Goal: Task Accomplishment & Management: Use online tool/utility

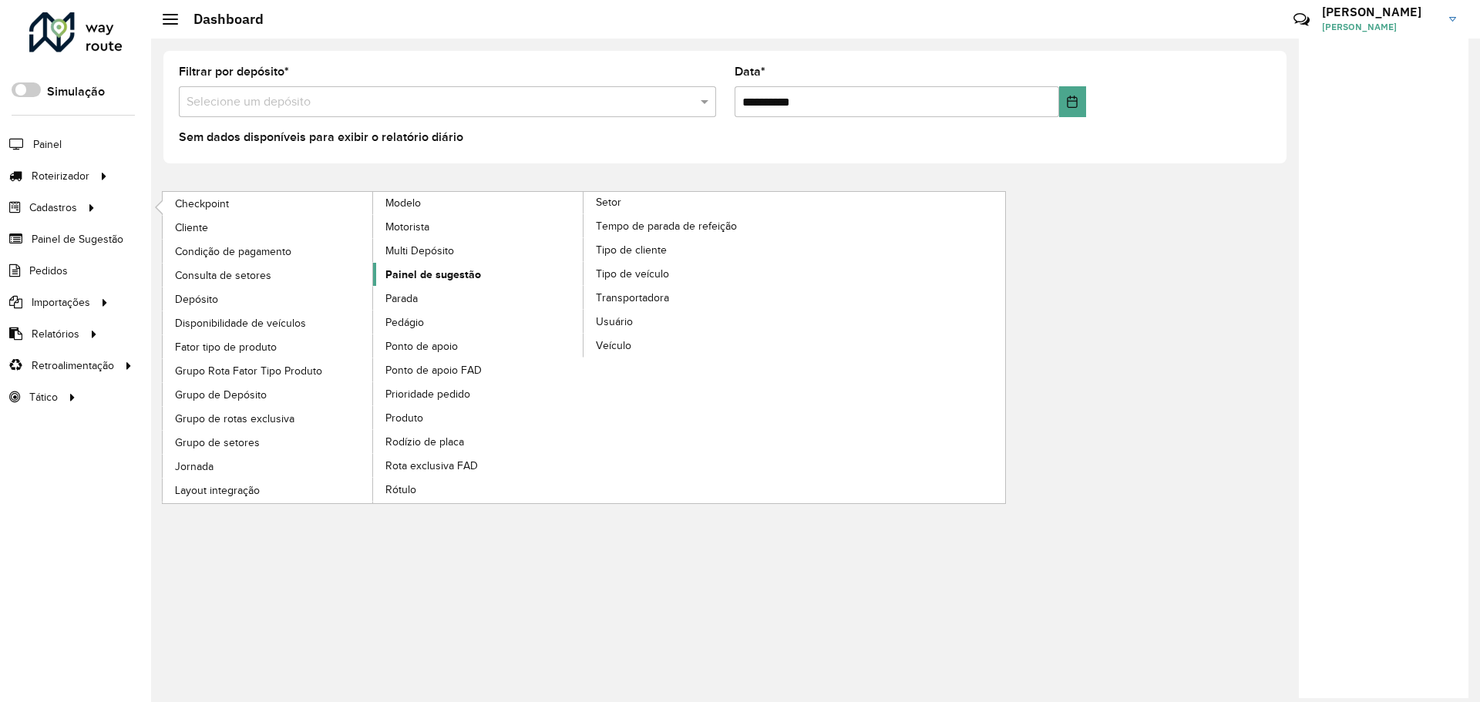
click at [435, 268] on span "Painel de sugestão" at bounding box center [433, 275] width 96 height 16
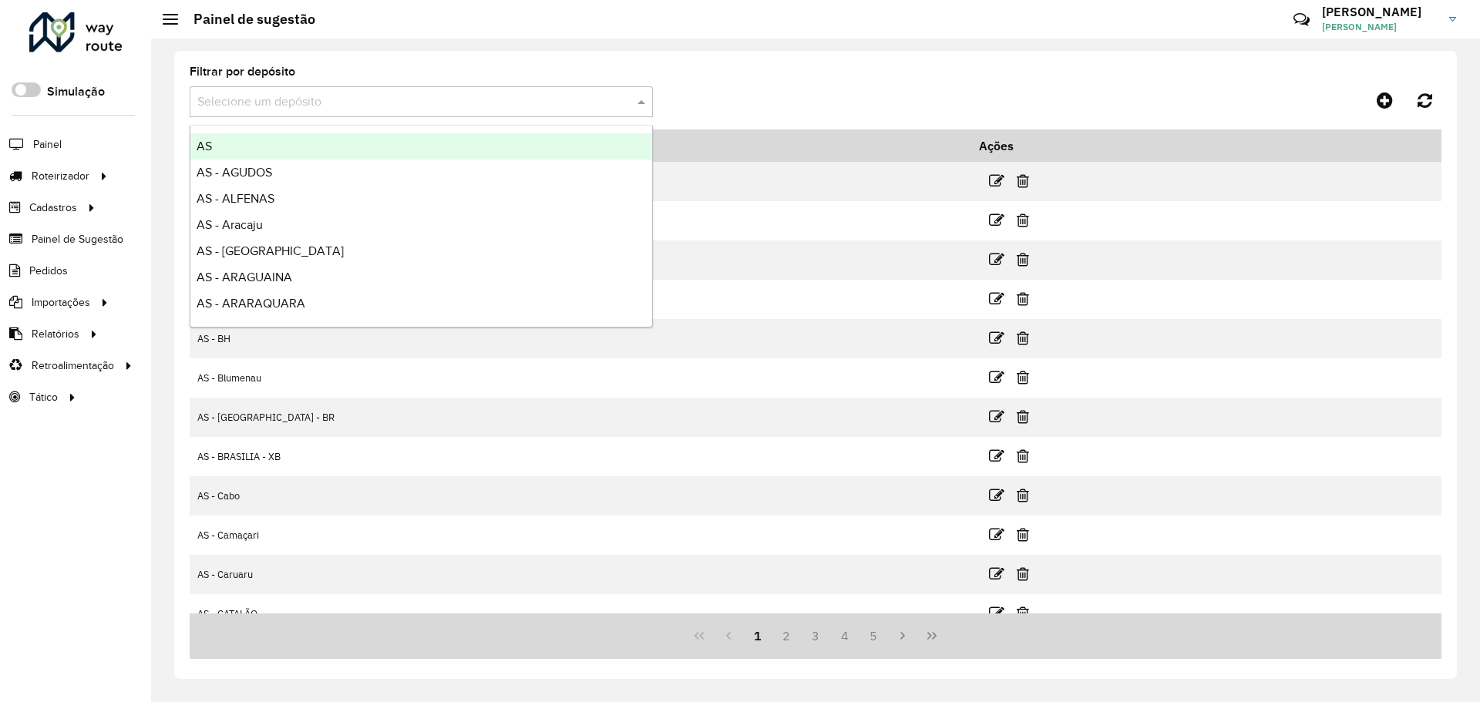
click at [550, 108] on input "text" at bounding box center [405, 102] width 417 height 19
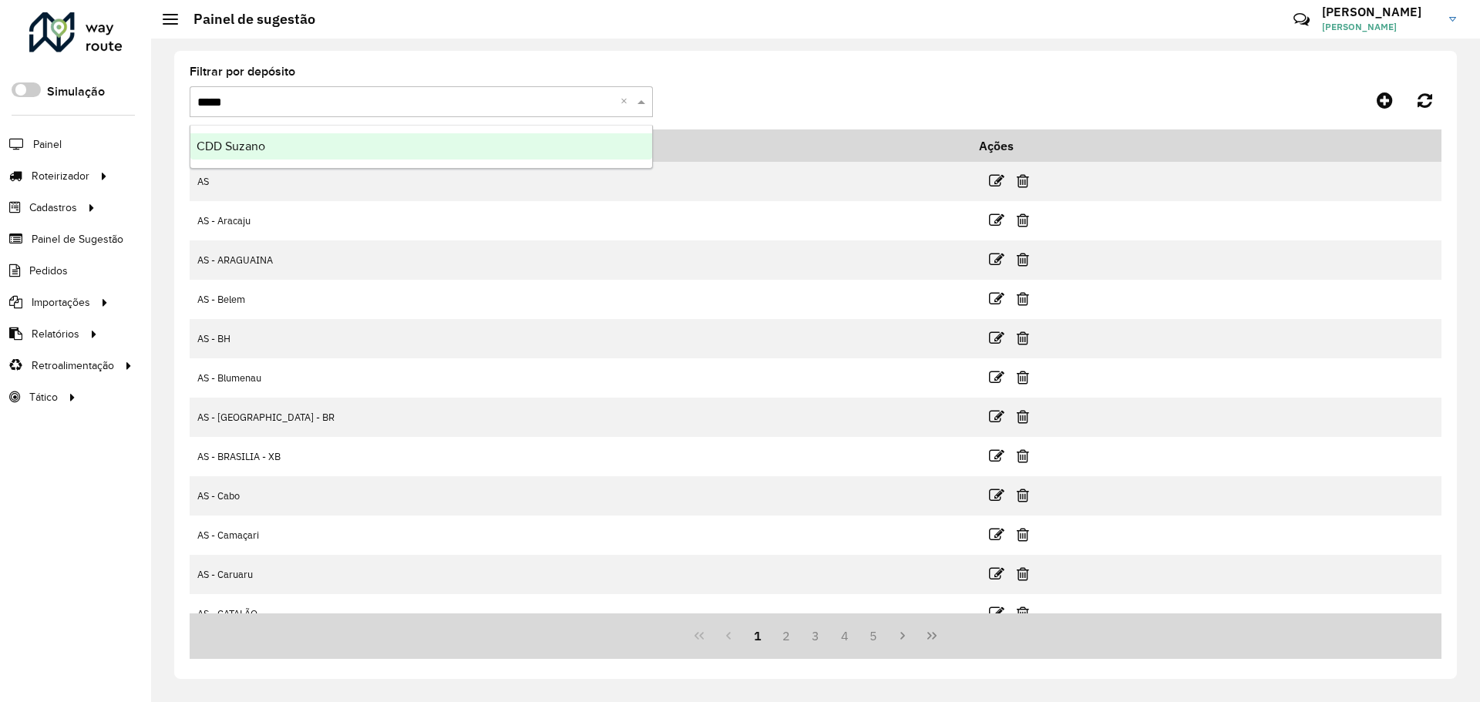
type input "******"
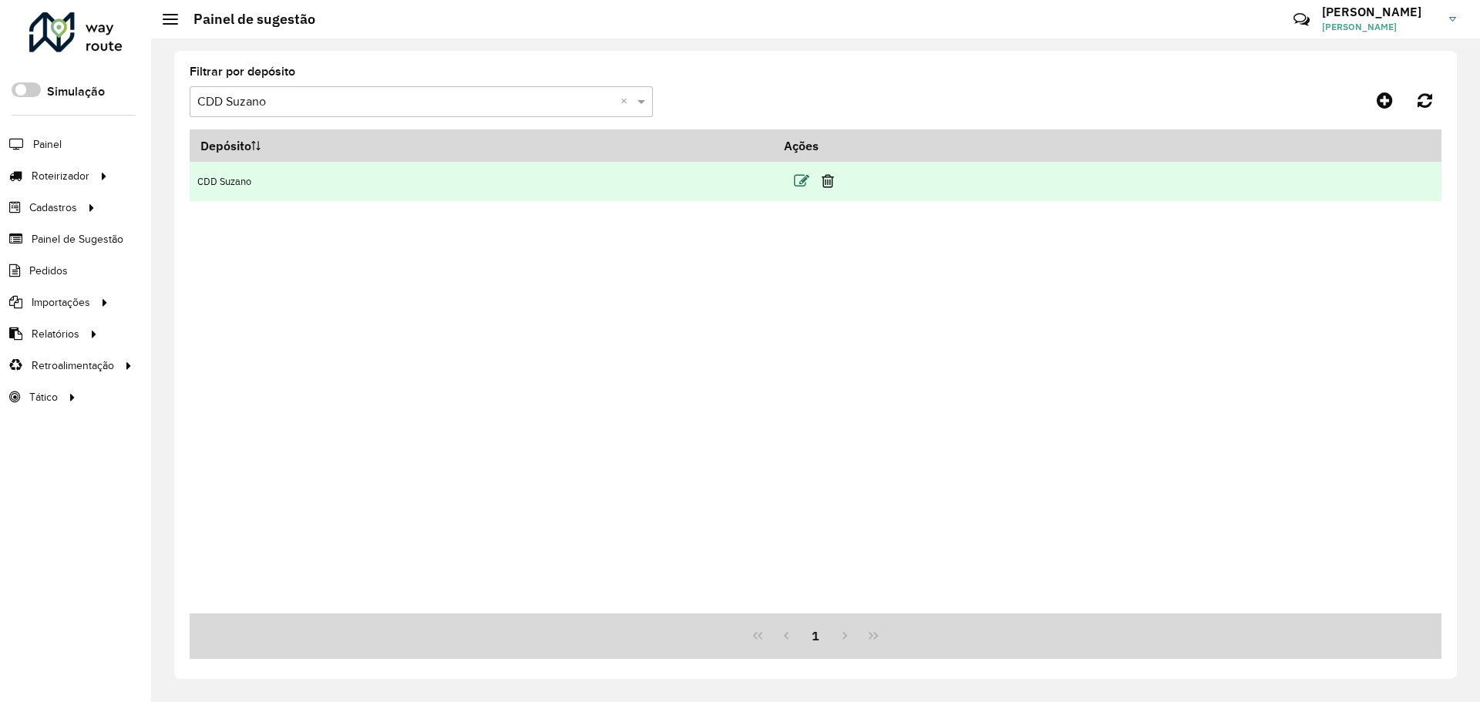
click at [809, 181] on icon at bounding box center [801, 180] width 15 height 15
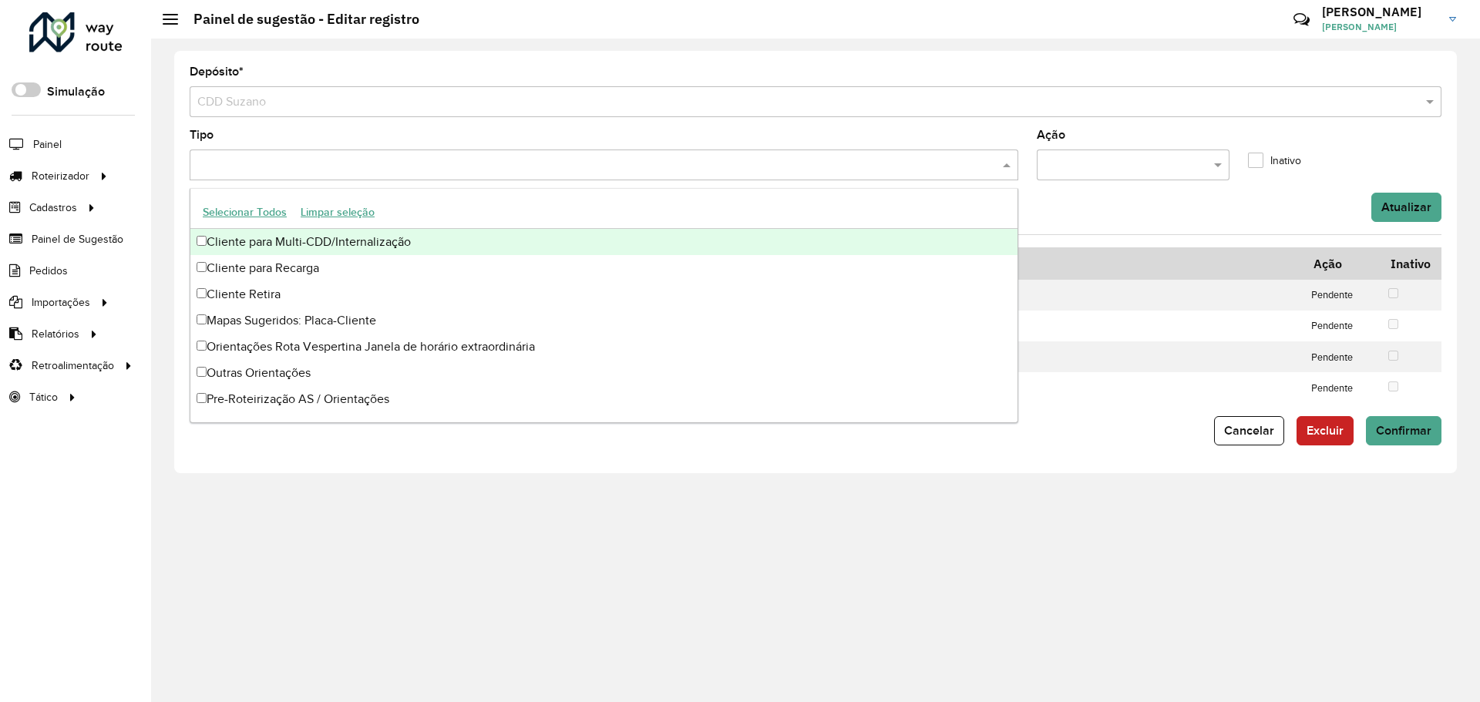
click at [685, 169] on input "text" at bounding box center [597, 165] width 806 height 19
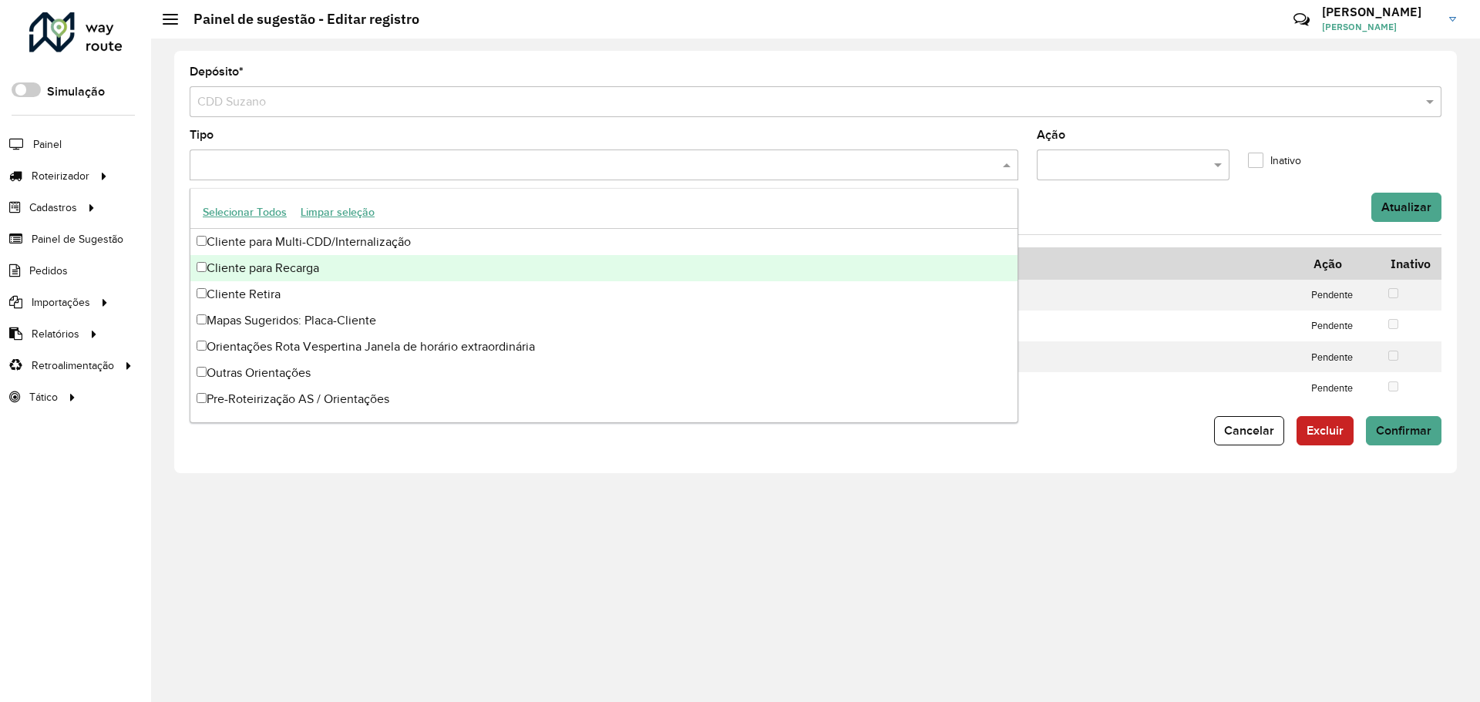
click at [320, 271] on div "Cliente para Recarga" at bounding box center [603, 268] width 827 height 26
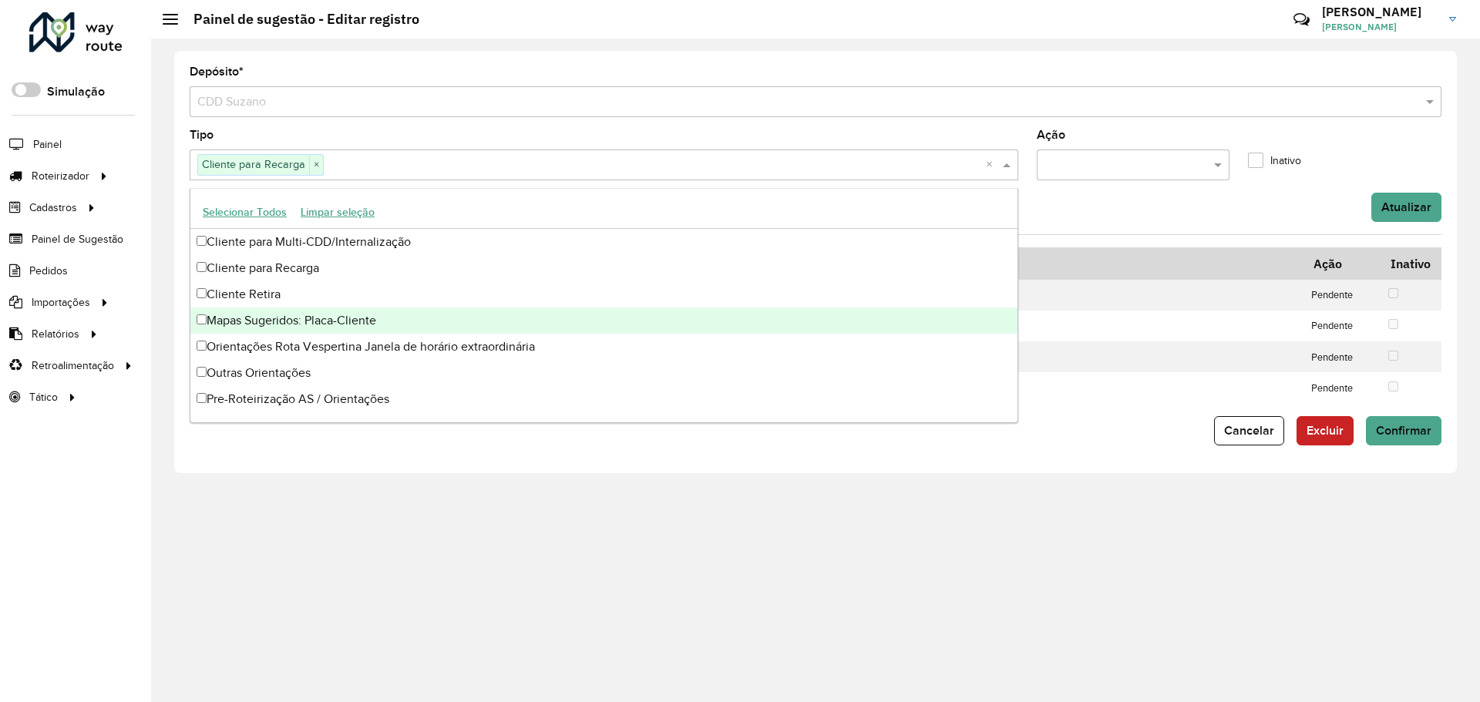
click at [370, 323] on div "Mapas Sugeridos: Placa-Cliente" at bounding box center [603, 321] width 827 height 26
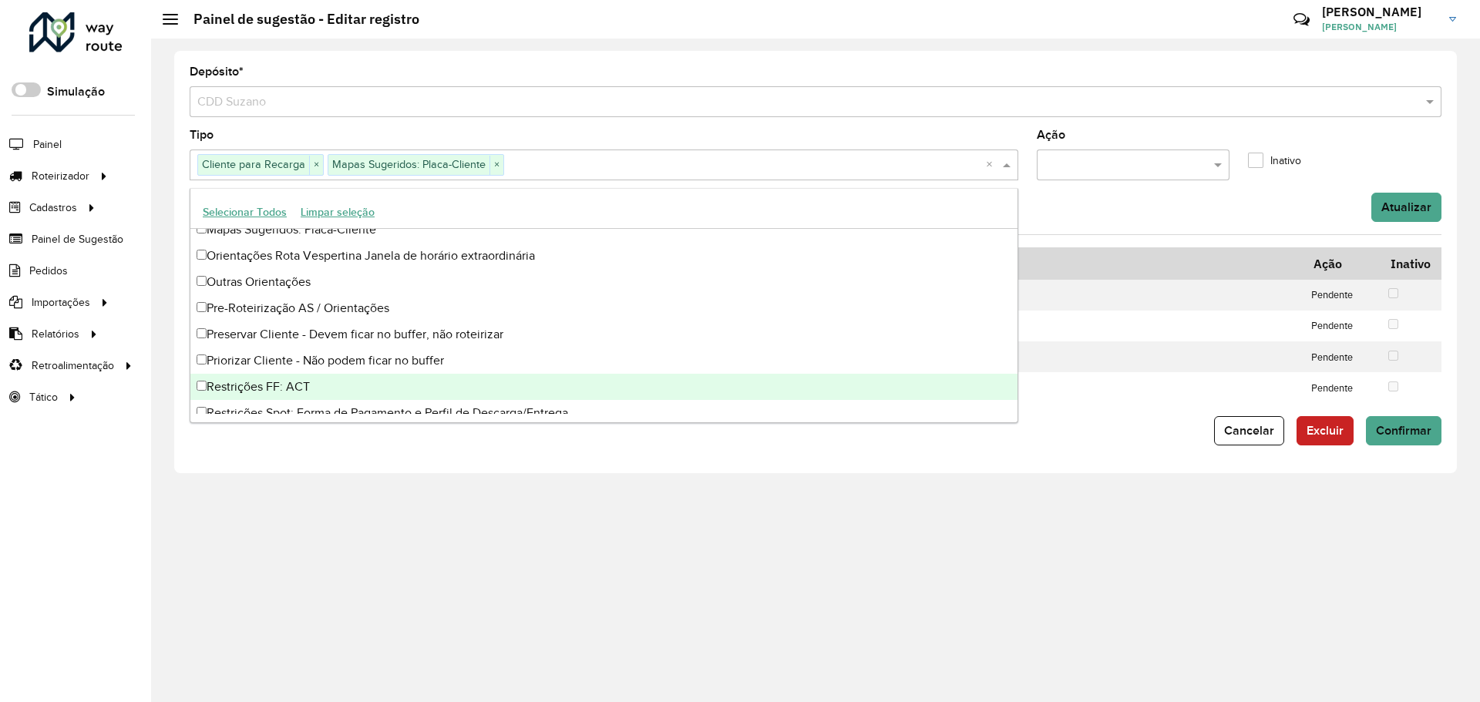
scroll to position [130, 0]
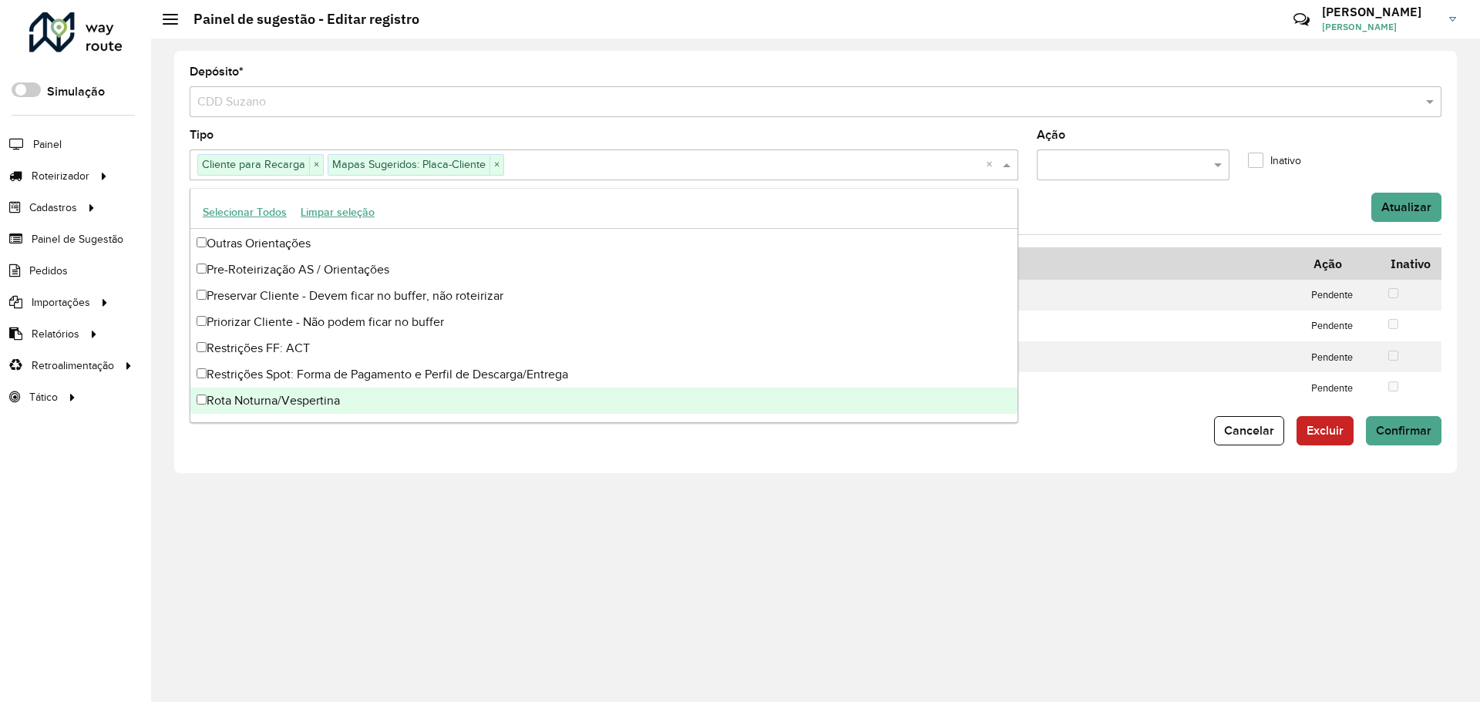
click at [358, 398] on div "Rota Noturna/Vespertina" at bounding box center [603, 401] width 827 height 26
click at [1203, 160] on div at bounding box center [1134, 165] width 194 height 19
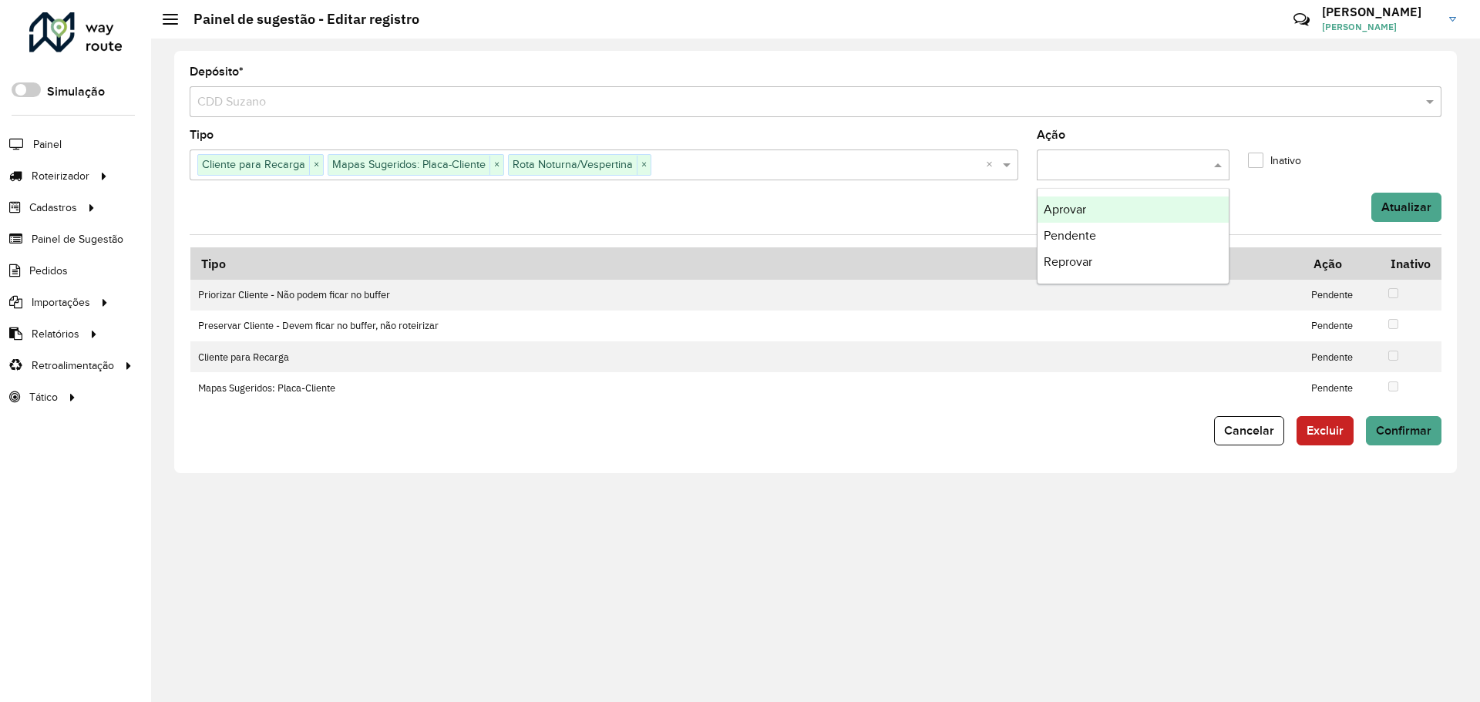
click at [1278, 201] on div "Atualizar" at bounding box center [815, 207] width 1270 height 29
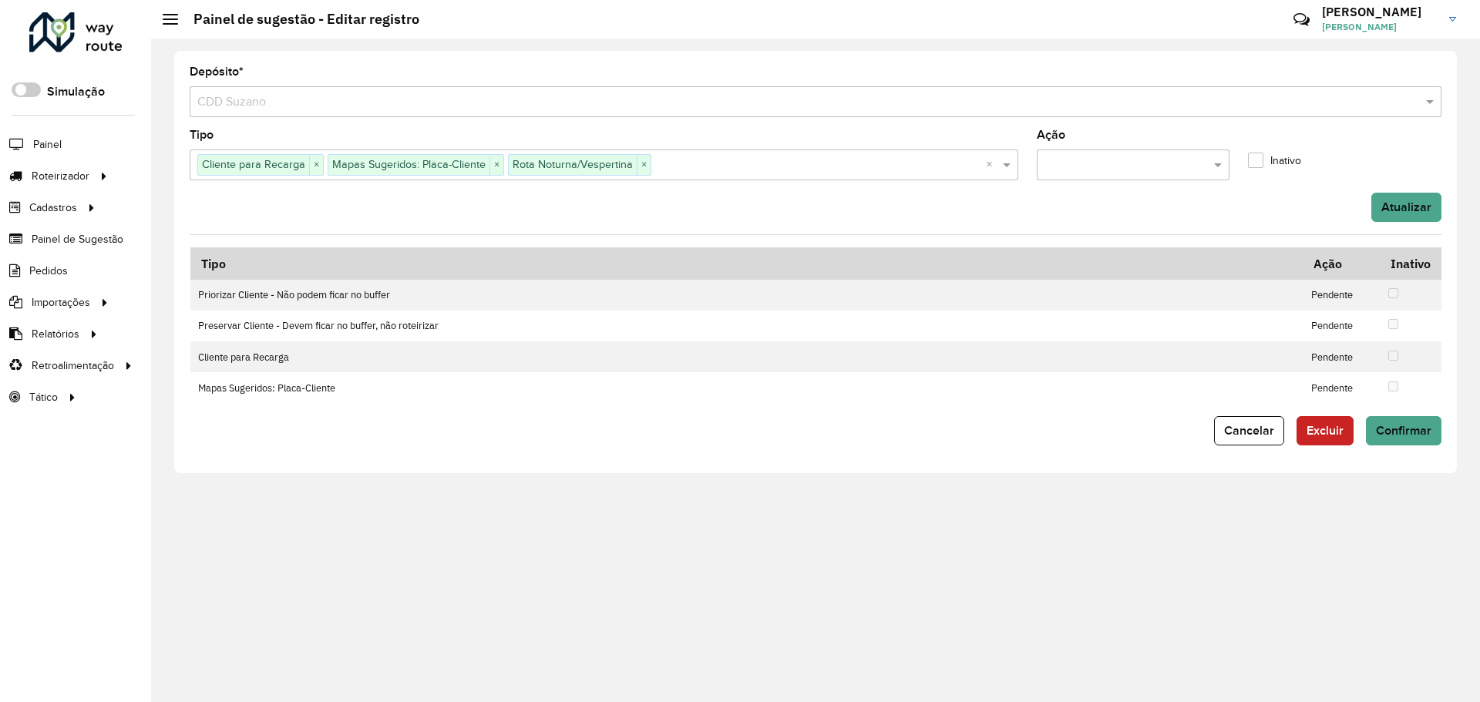
click at [1180, 154] on div at bounding box center [1134, 165] width 194 height 31
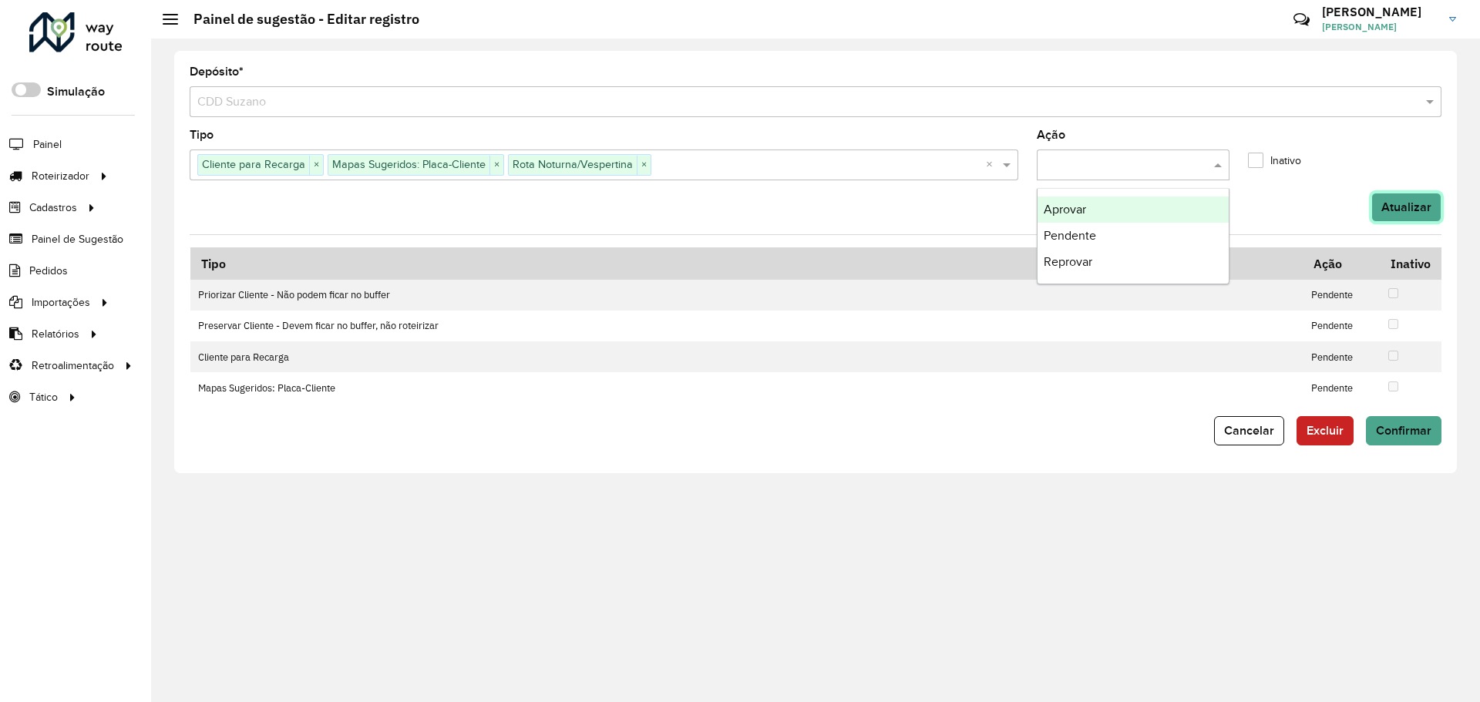
click at [1410, 198] on button "Atualizar" at bounding box center [1406, 207] width 70 height 29
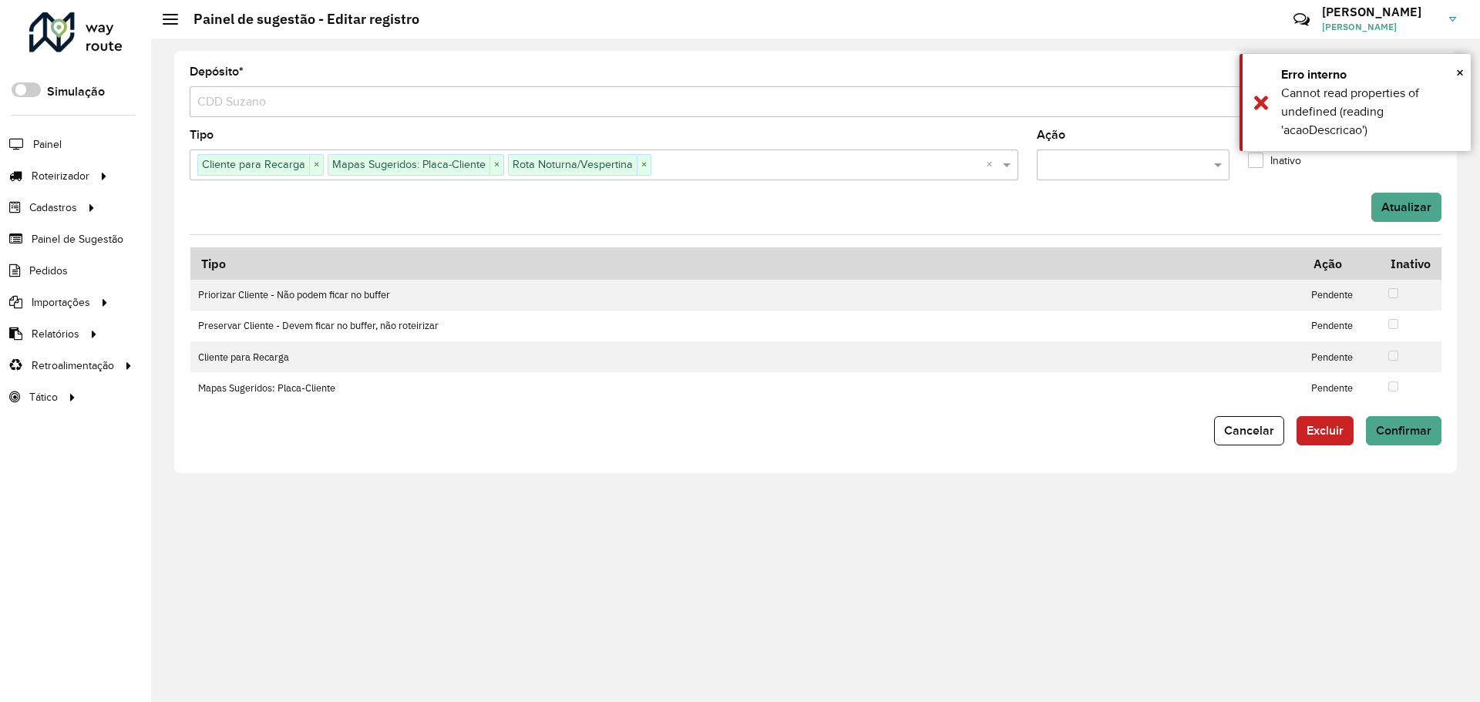
click at [1109, 153] on div at bounding box center [1134, 165] width 194 height 31
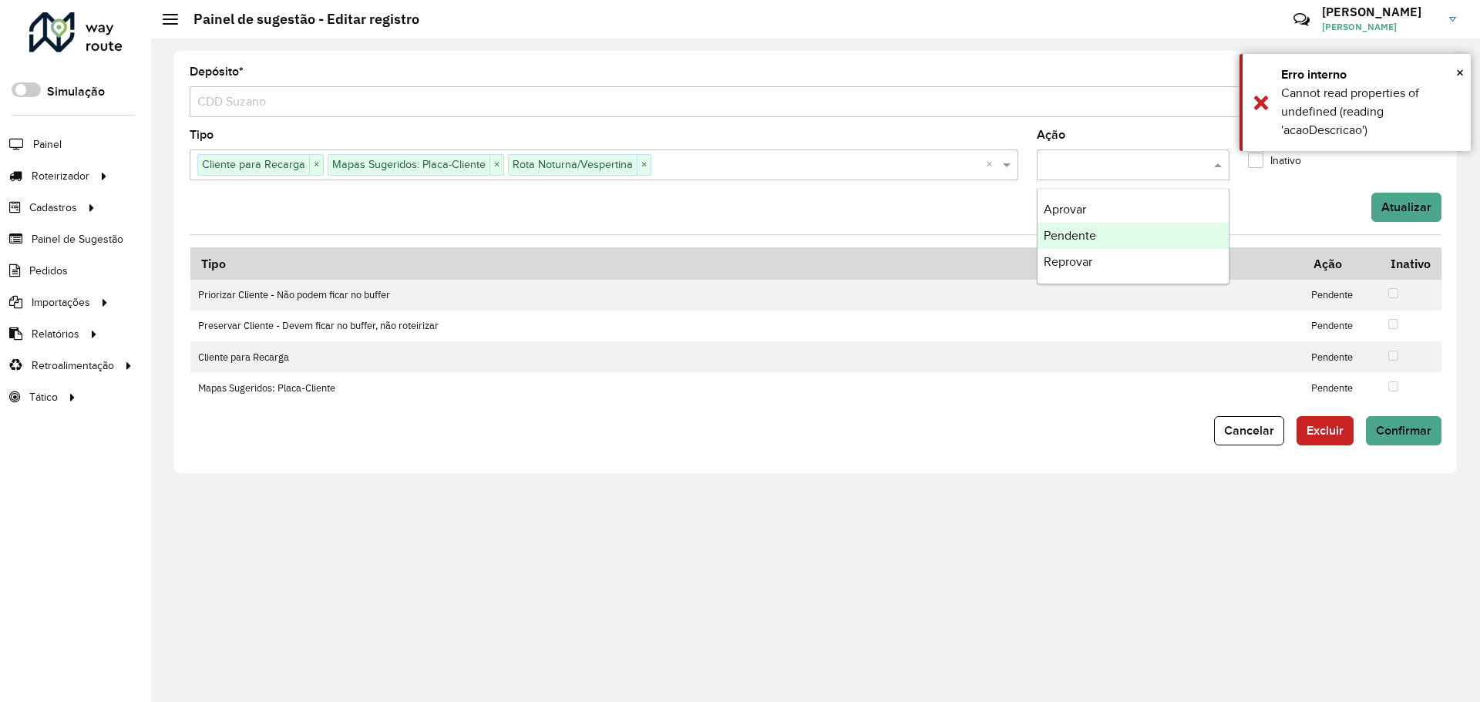
click at [1092, 236] on span "Pendente" at bounding box center [1070, 235] width 52 height 13
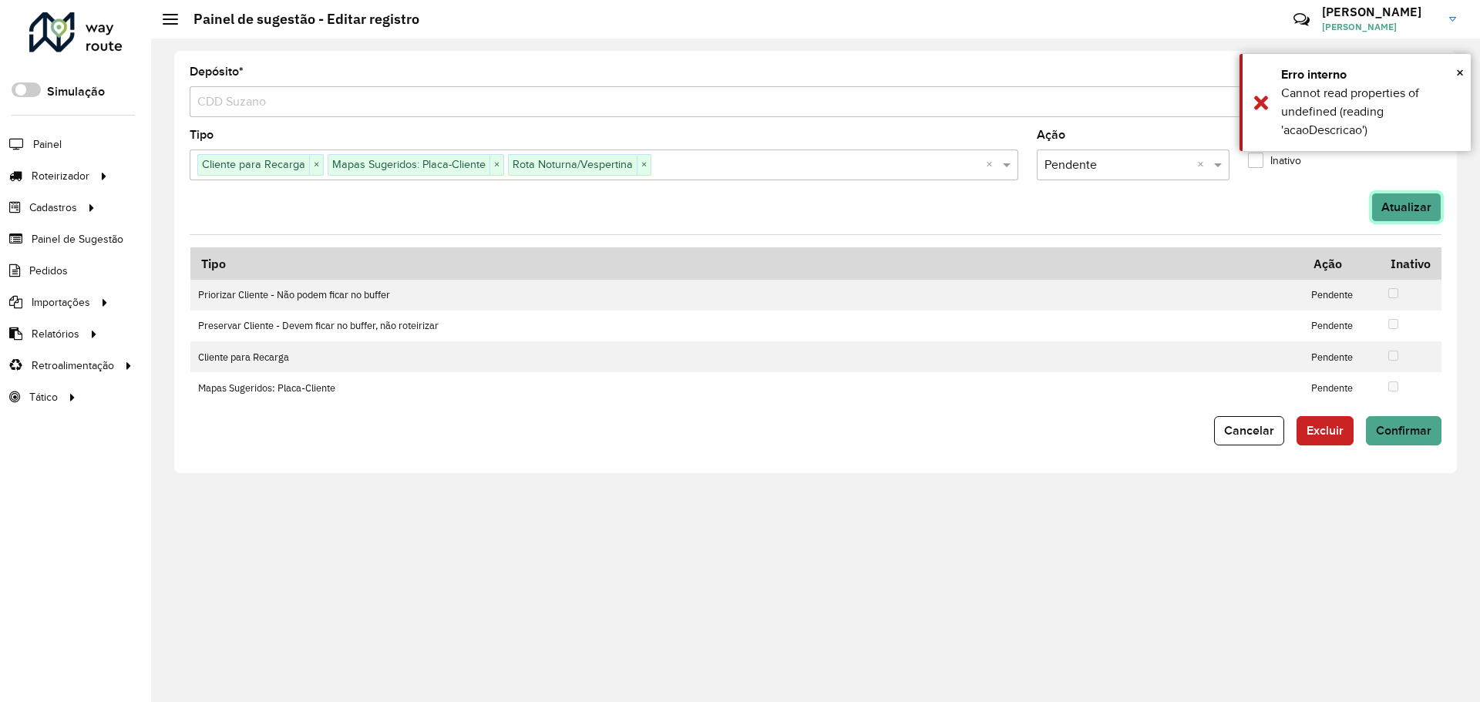
click at [1428, 213] on button "Atualizar" at bounding box center [1406, 207] width 70 height 29
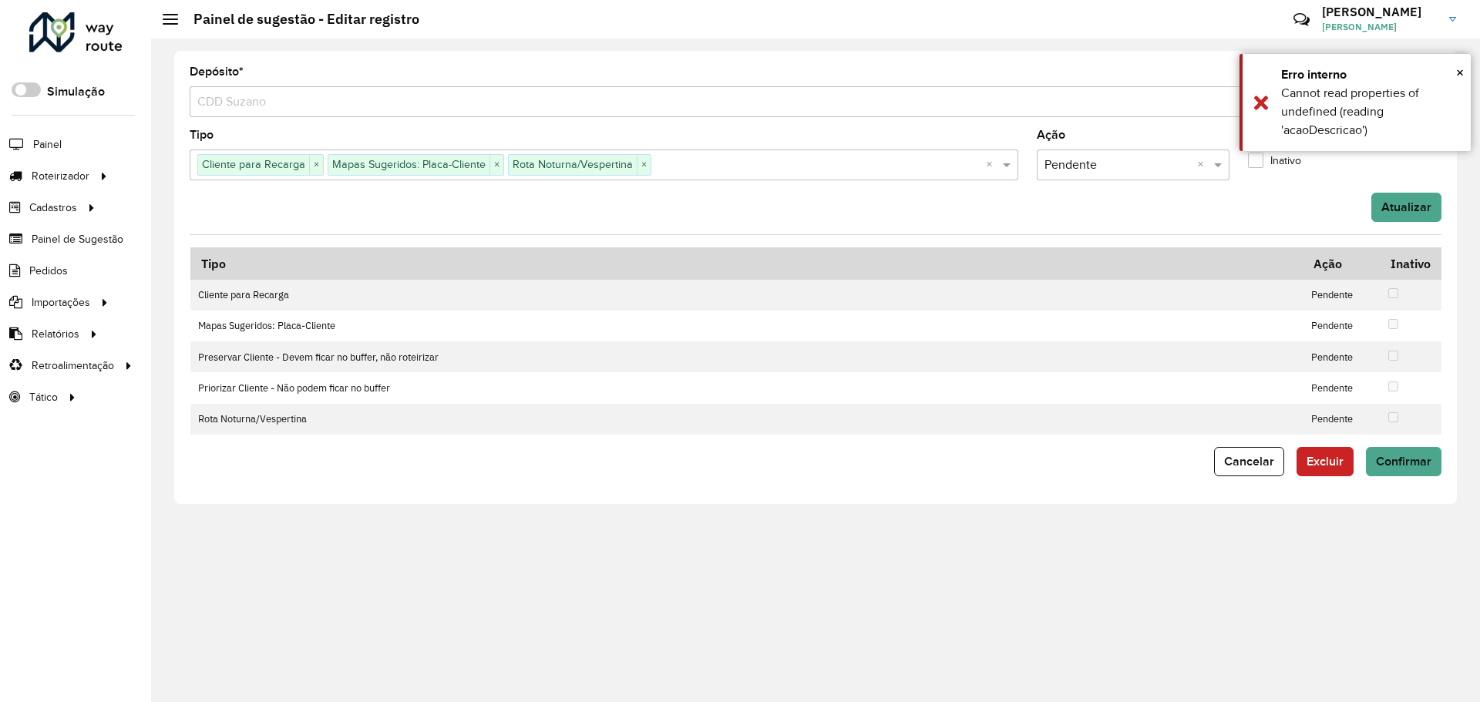
click at [761, 170] on input "text" at bounding box center [818, 165] width 335 height 19
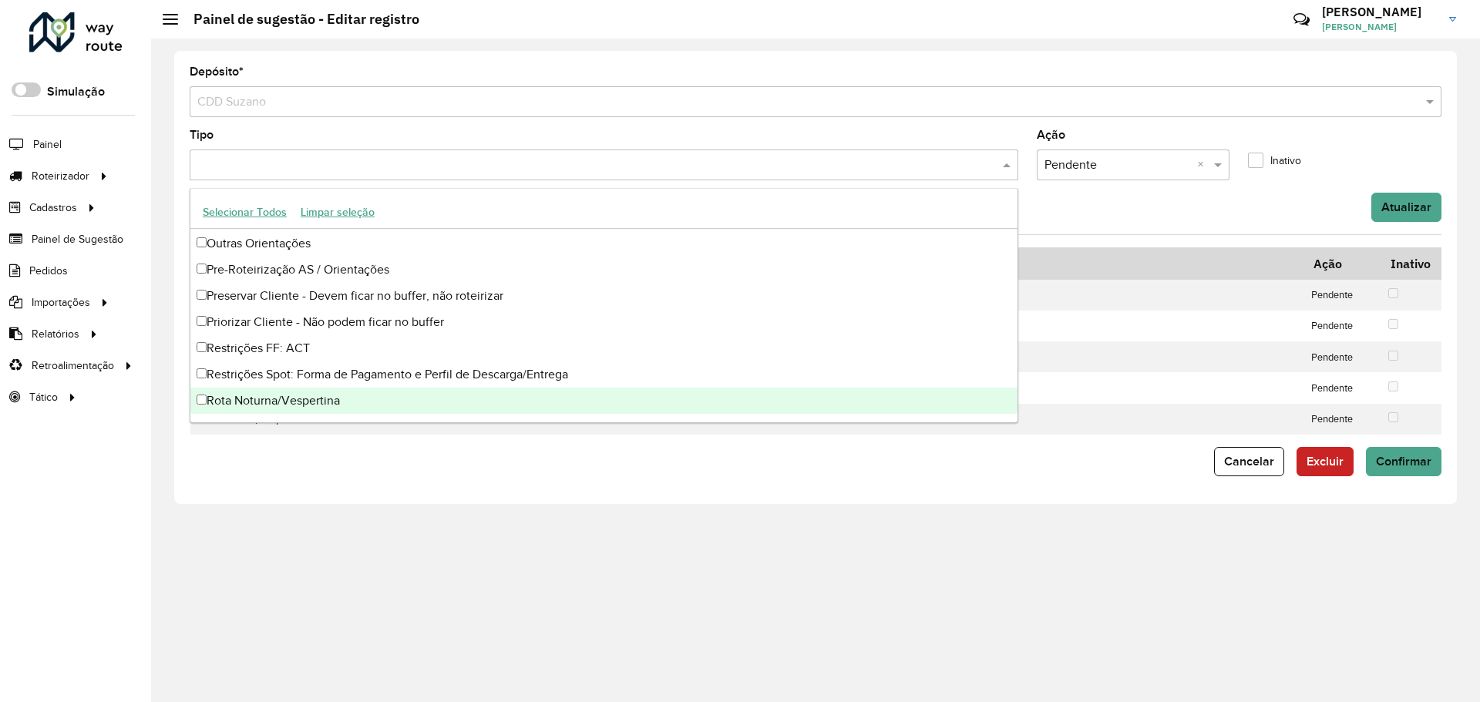
drag, startPoint x: 1071, startPoint y: 250, endPoint x: 1081, endPoint y: 233, distance: 19.7
click at [1076, 238] on form "Depósito * Selecione um depósito × CDD Suzano Tipo Ação × Pendente × Inativo At…" at bounding box center [816, 271] width 1252 height 410
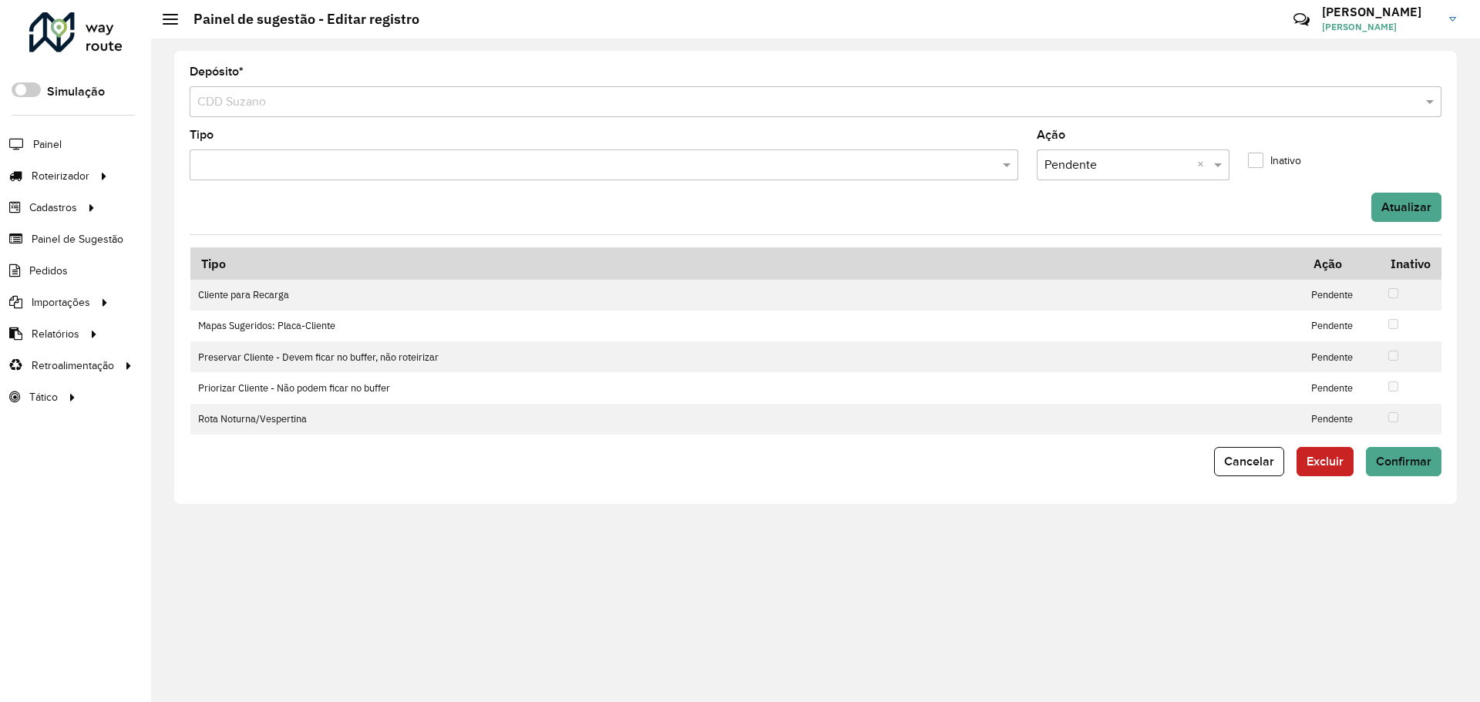
click at [1161, 207] on div "Atualizar" at bounding box center [815, 207] width 1270 height 29
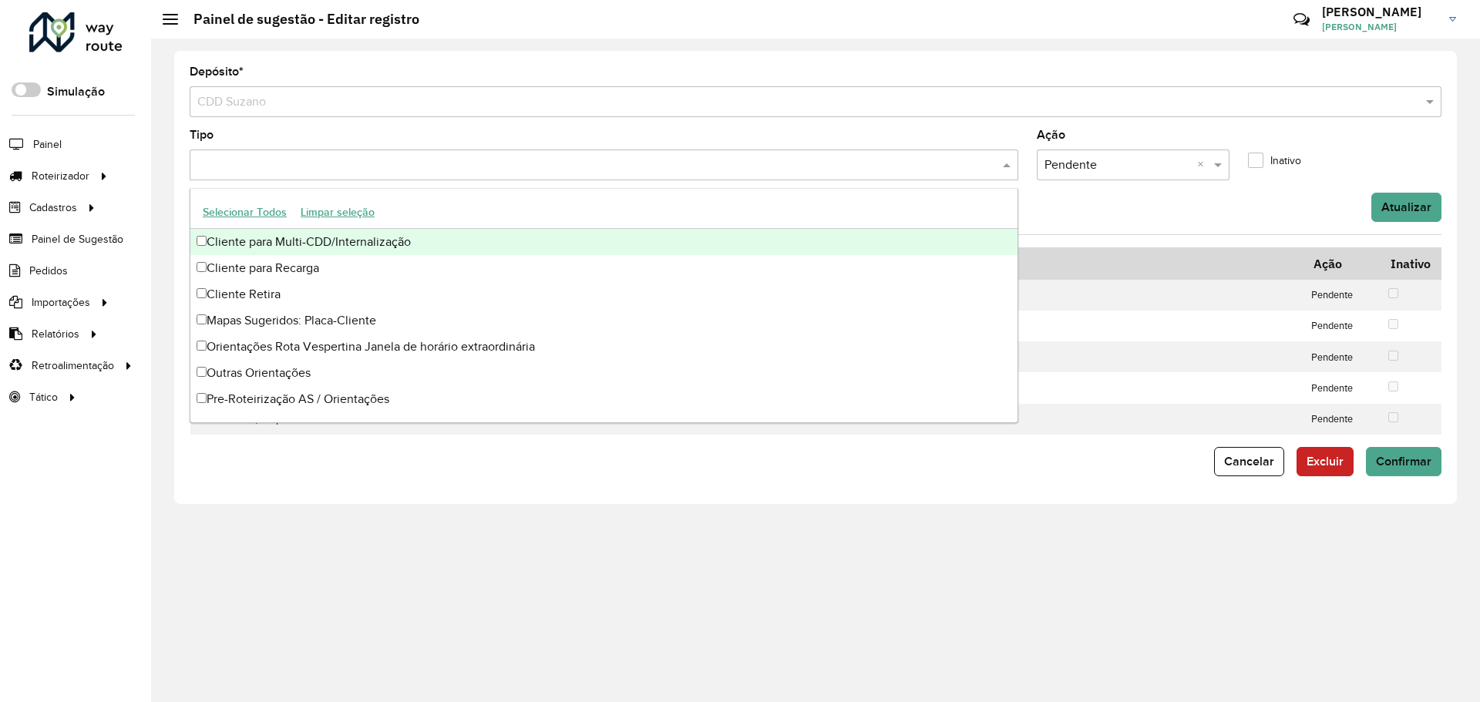
click at [725, 180] on div at bounding box center [604, 165] width 829 height 31
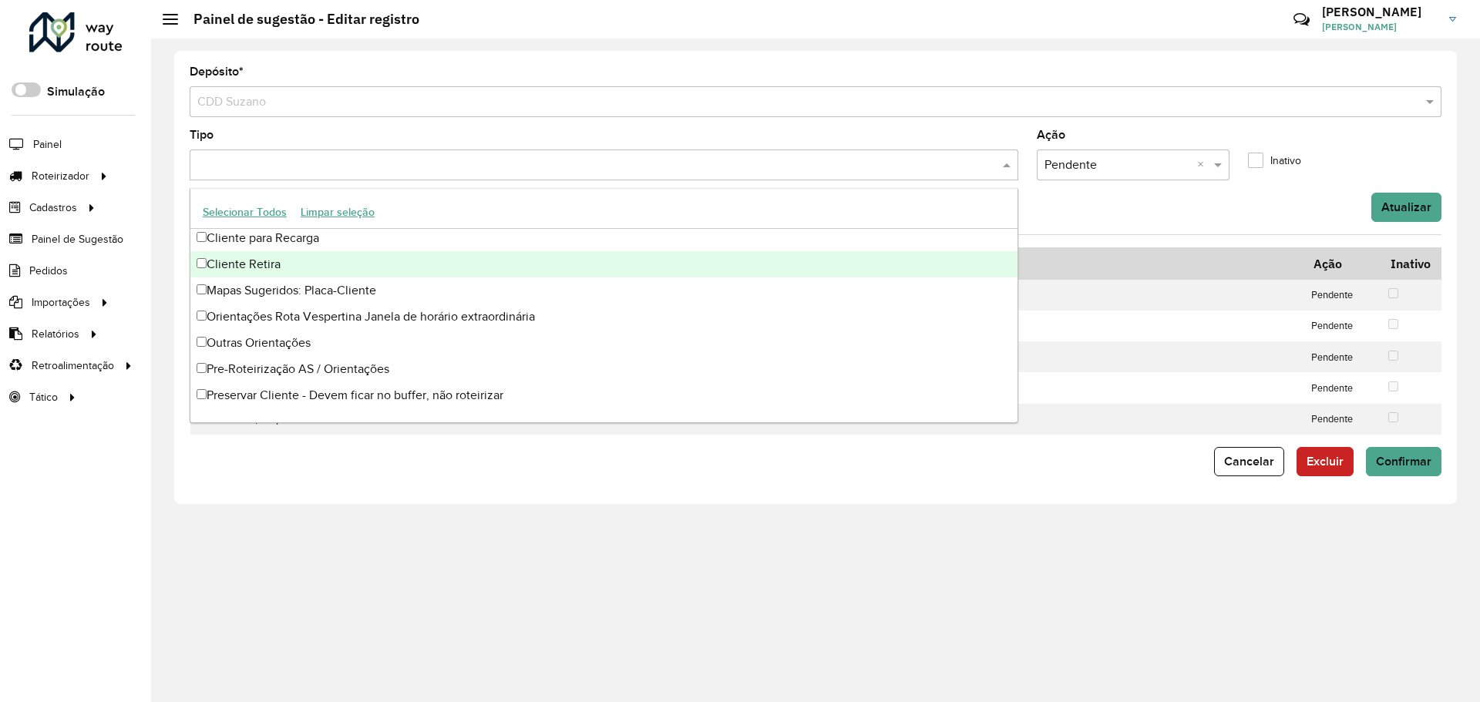
scroll to position [0, 0]
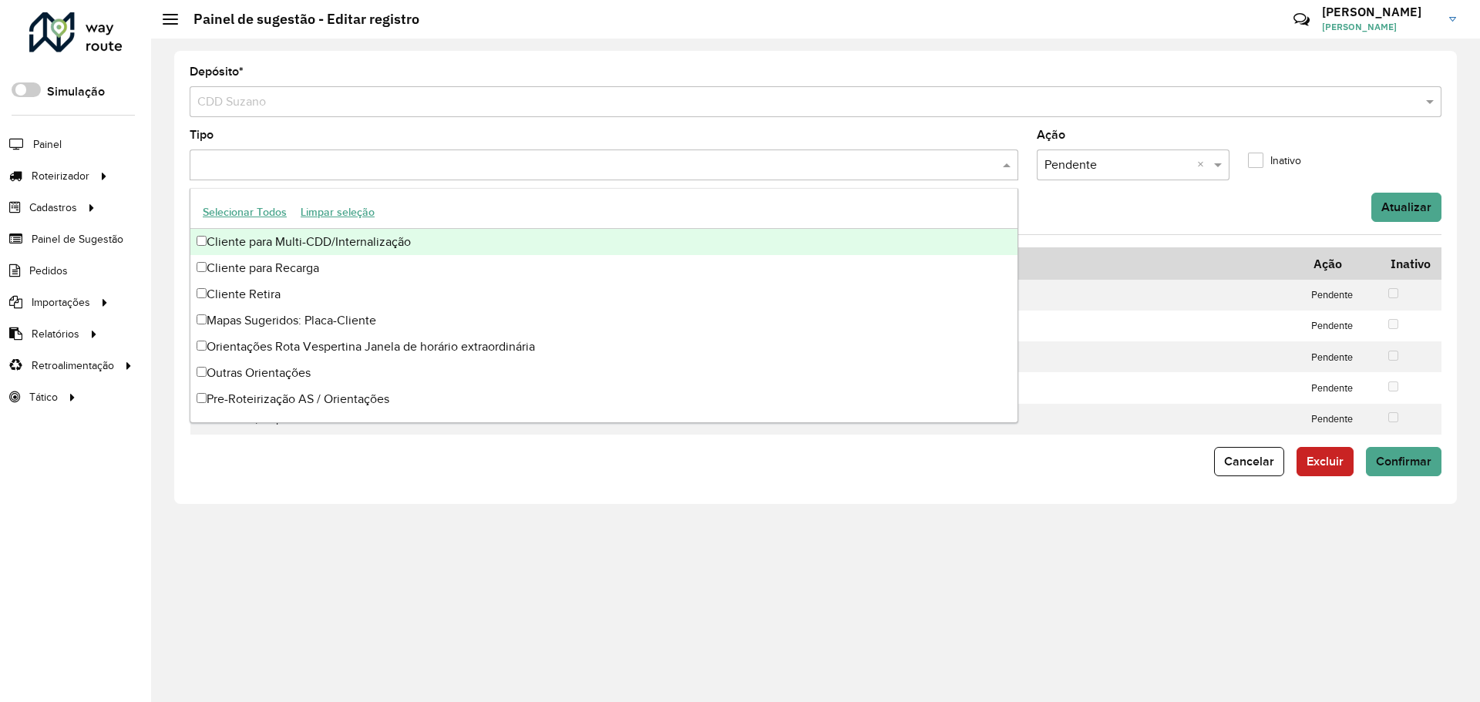
click at [329, 239] on div "Cliente para Multi-CDD/Internalização" at bounding box center [603, 242] width 827 height 26
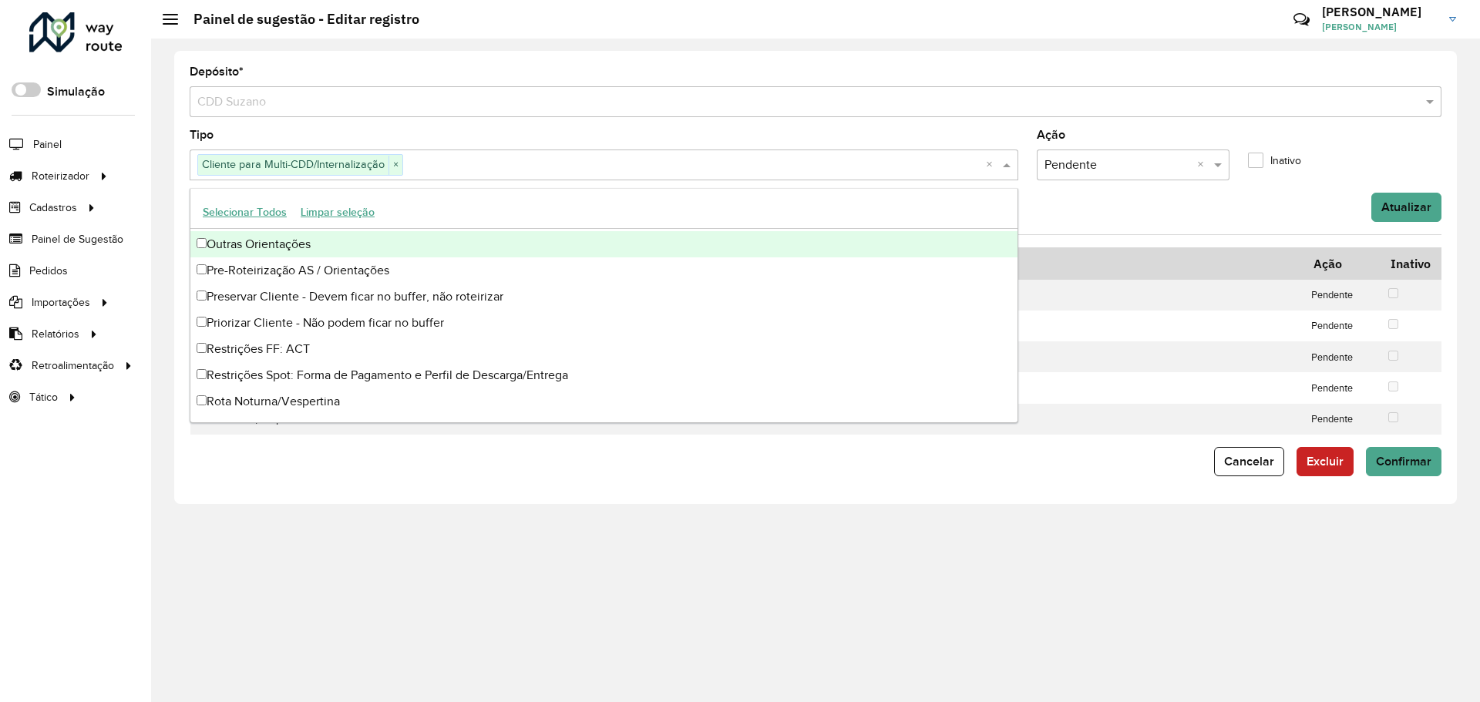
scroll to position [130, 0]
click at [1398, 201] on button "Atualizar" at bounding box center [1406, 207] width 70 height 29
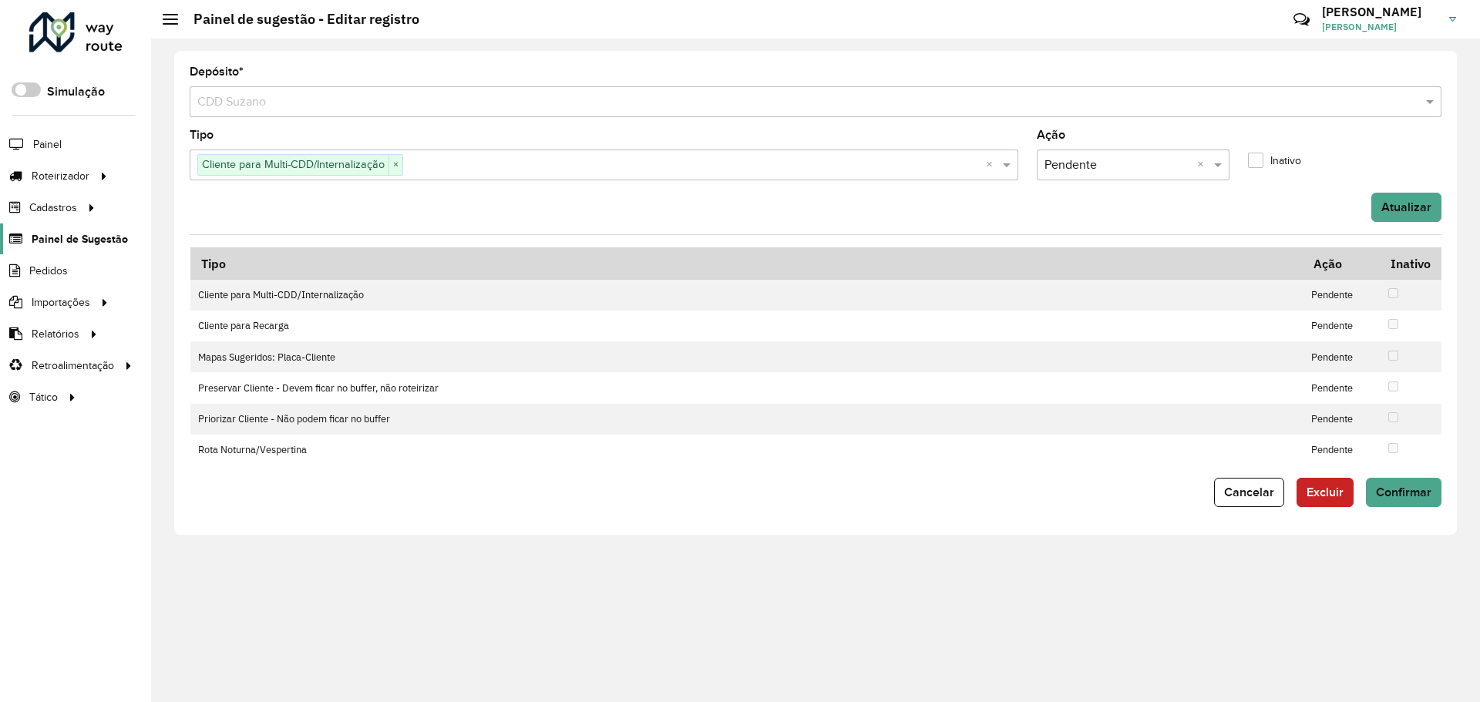
click at [113, 239] on span "Painel de Sugestão" at bounding box center [80, 239] width 96 height 16
click at [1426, 212] on button "Atualizar" at bounding box center [1406, 207] width 70 height 29
click at [1405, 504] on button "Confirmar" at bounding box center [1404, 492] width 76 height 29
click at [1254, 162] on label "Inativo" at bounding box center [1274, 161] width 53 height 16
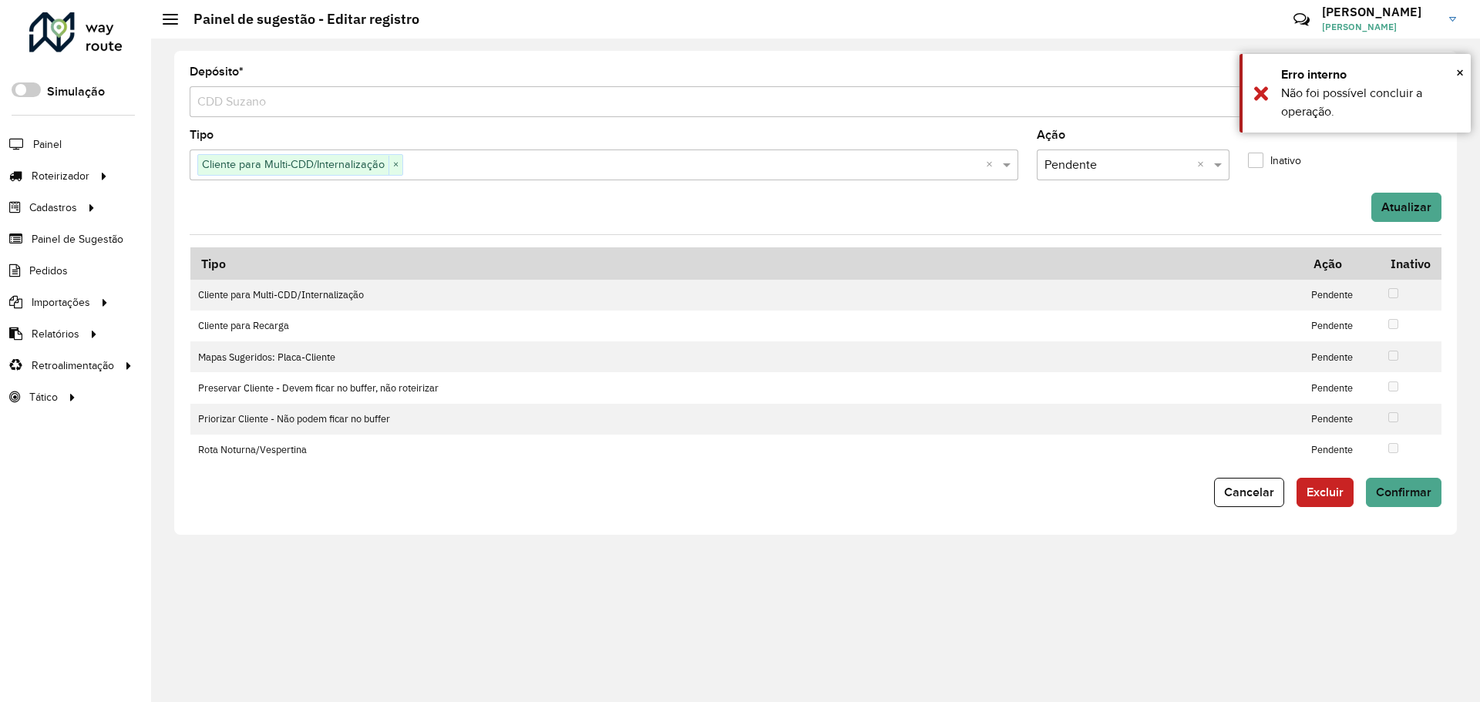
click at [1254, 162] on label "Inativo" at bounding box center [1274, 161] width 53 height 16
click at [836, 160] on input "text" at bounding box center [694, 165] width 583 height 19
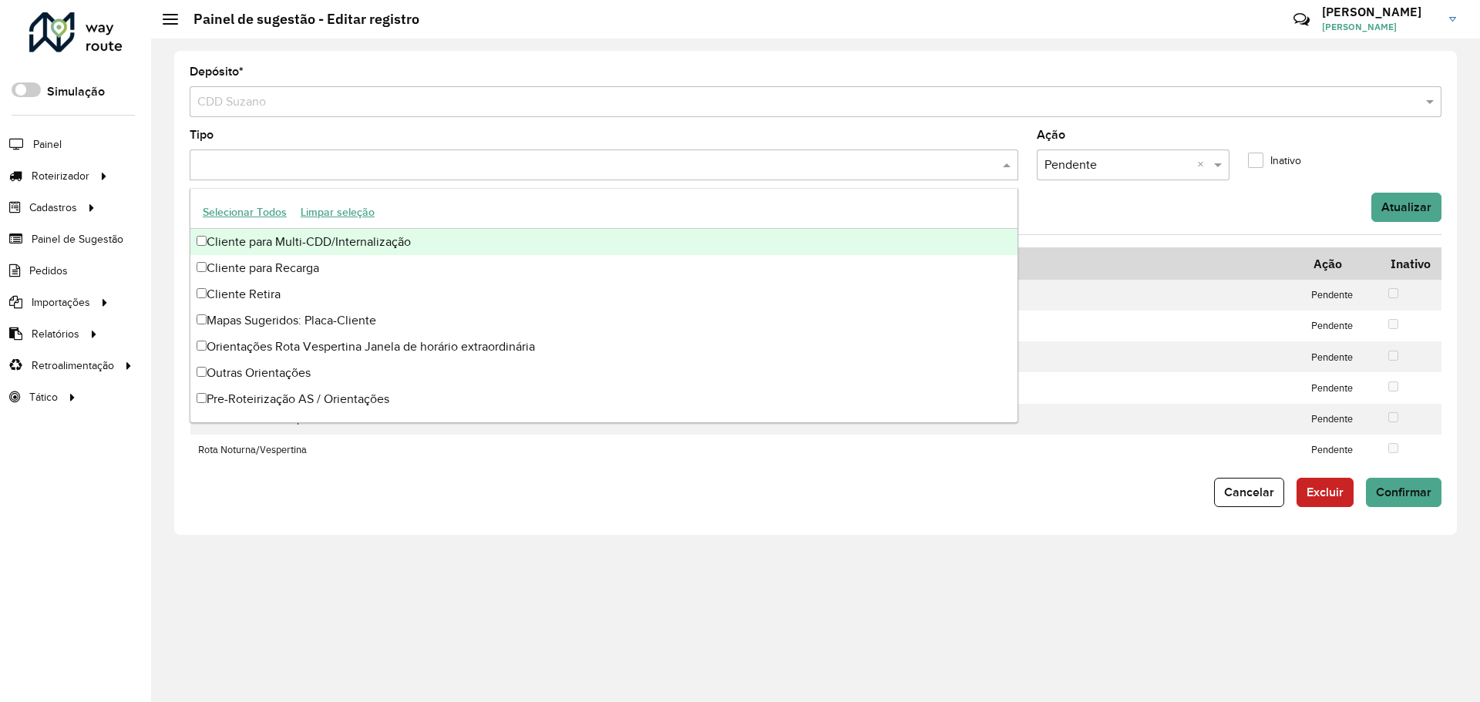
click at [1147, 200] on div "Atualizar" at bounding box center [815, 207] width 1270 height 29
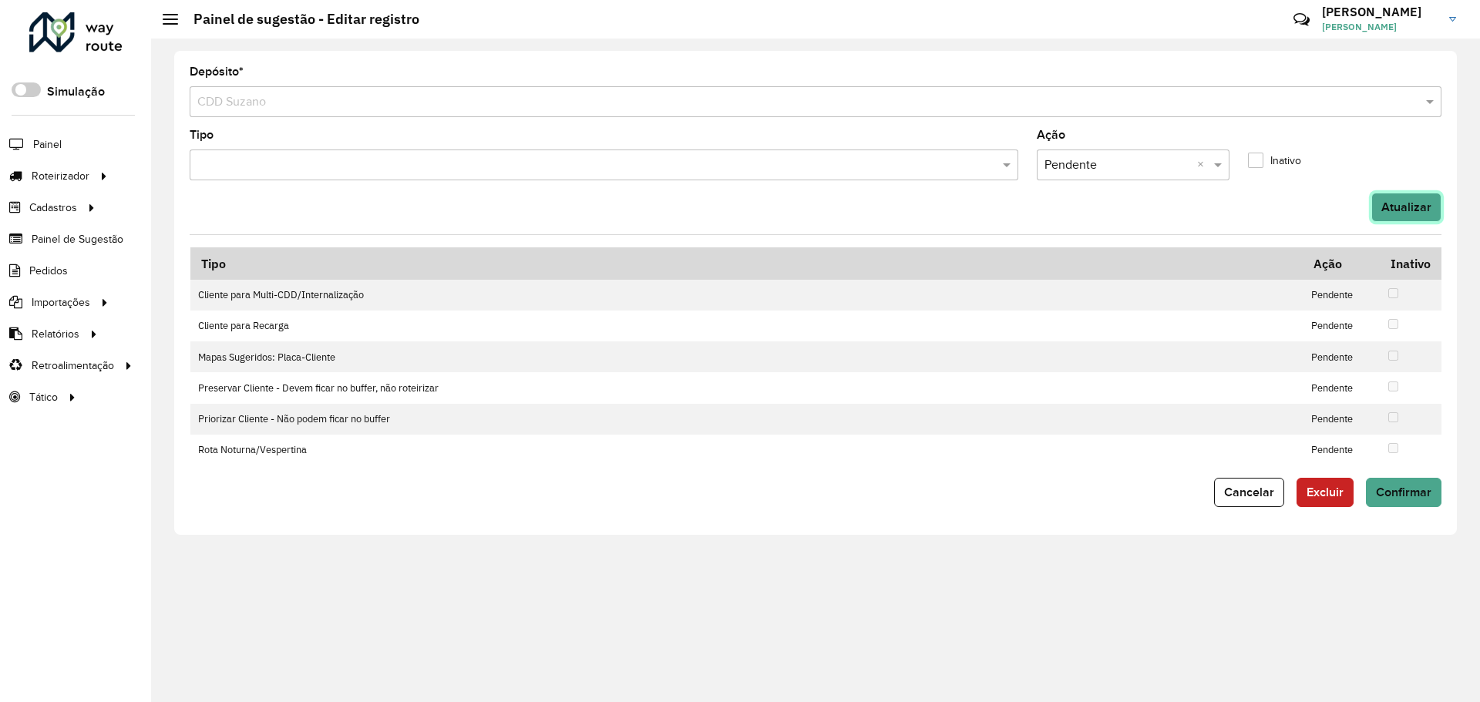
click at [1416, 217] on button "Atualizar" at bounding box center [1406, 207] width 70 height 29
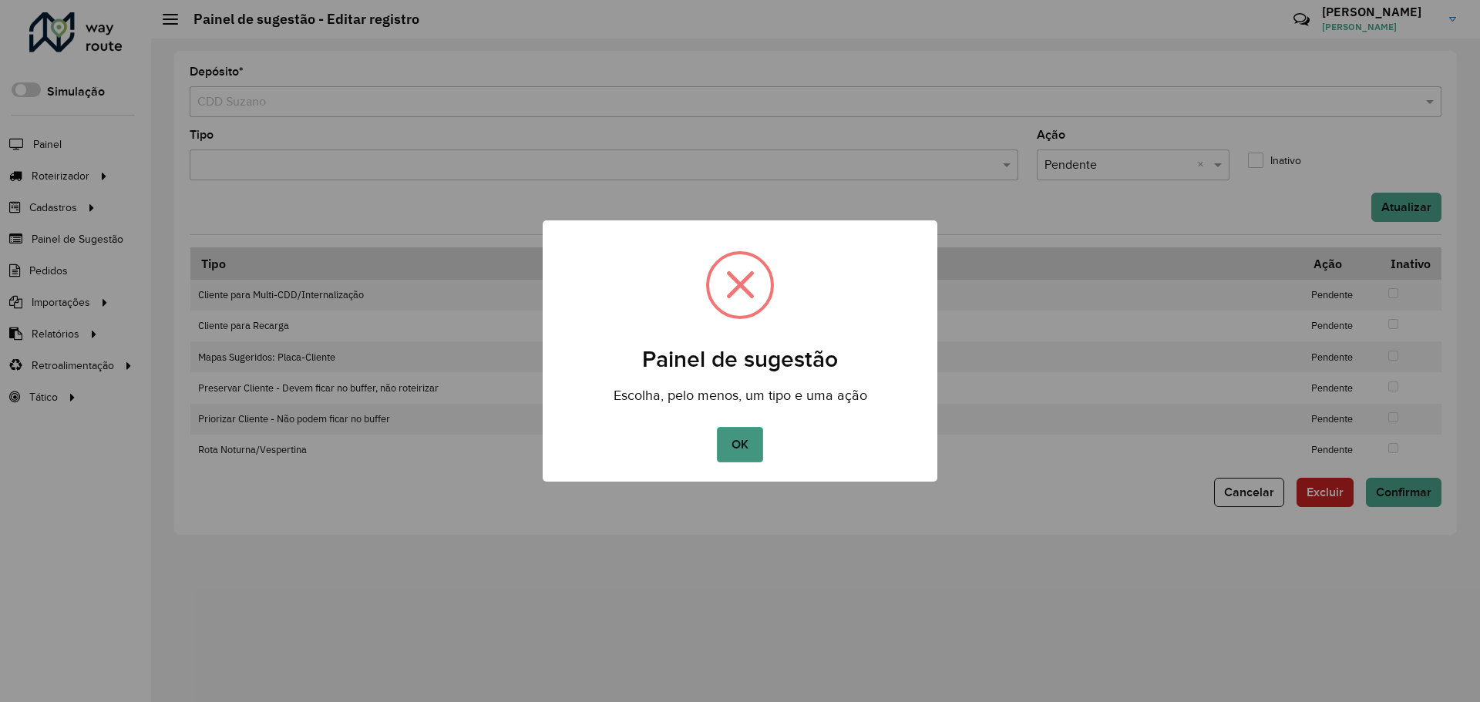
click at [740, 448] on button "OK" at bounding box center [739, 444] width 45 height 35
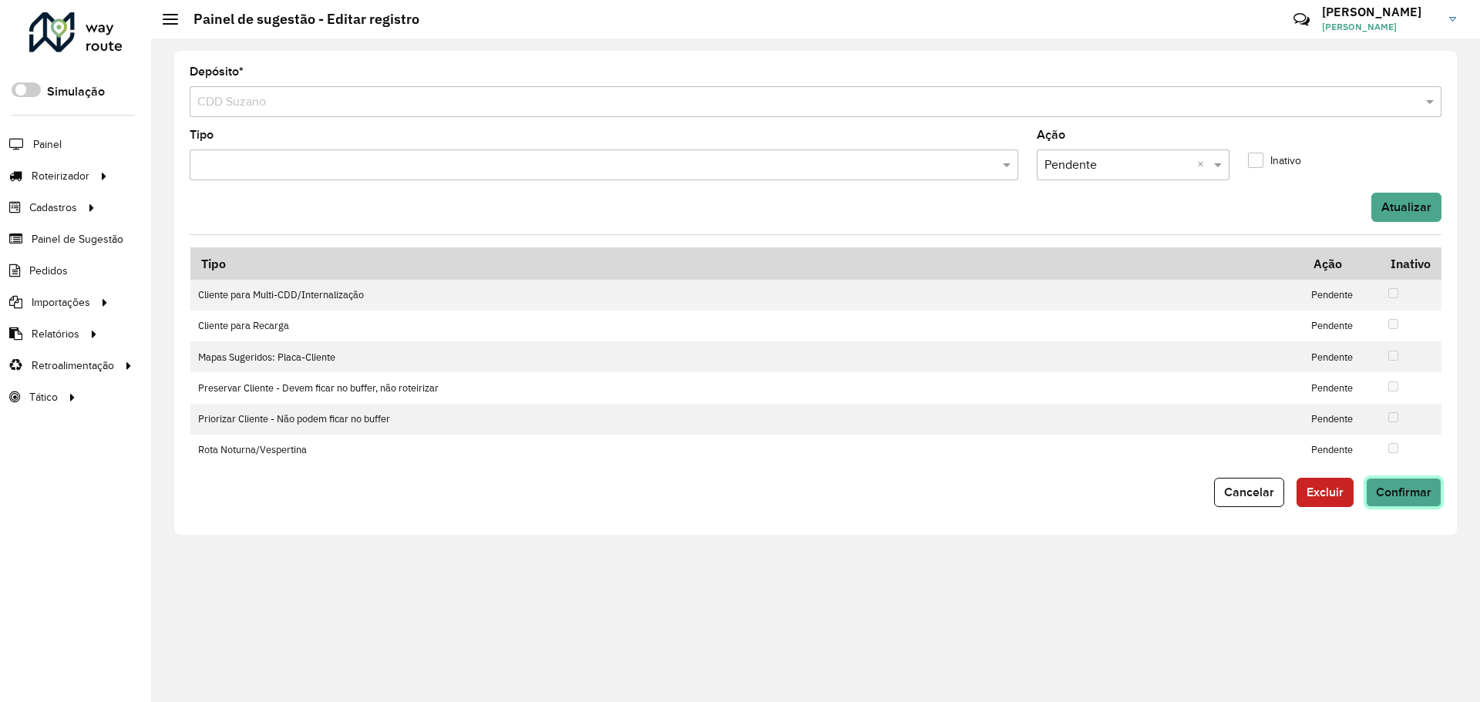
click at [1398, 488] on span "Confirmar" at bounding box center [1404, 492] width 56 height 13
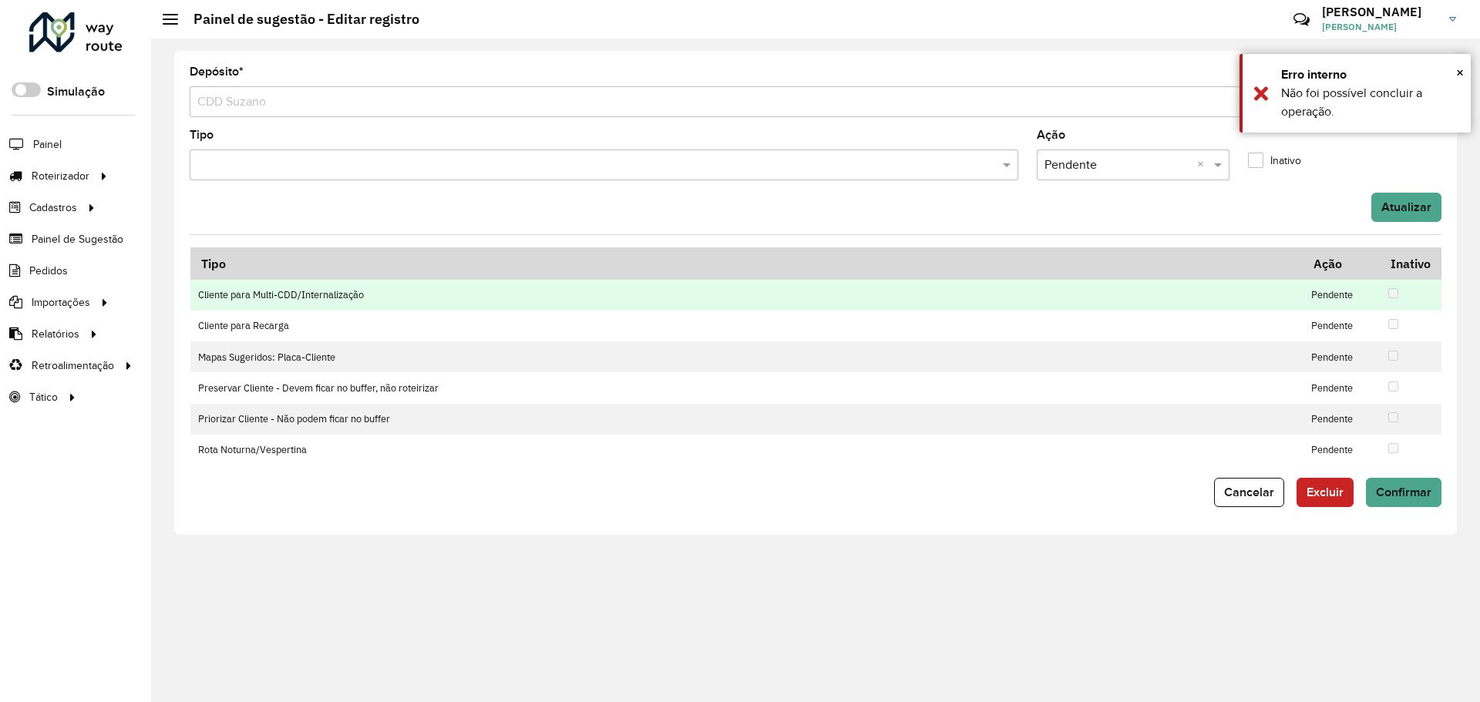
click at [1385, 287] on td at bounding box center [1410, 295] width 61 height 31
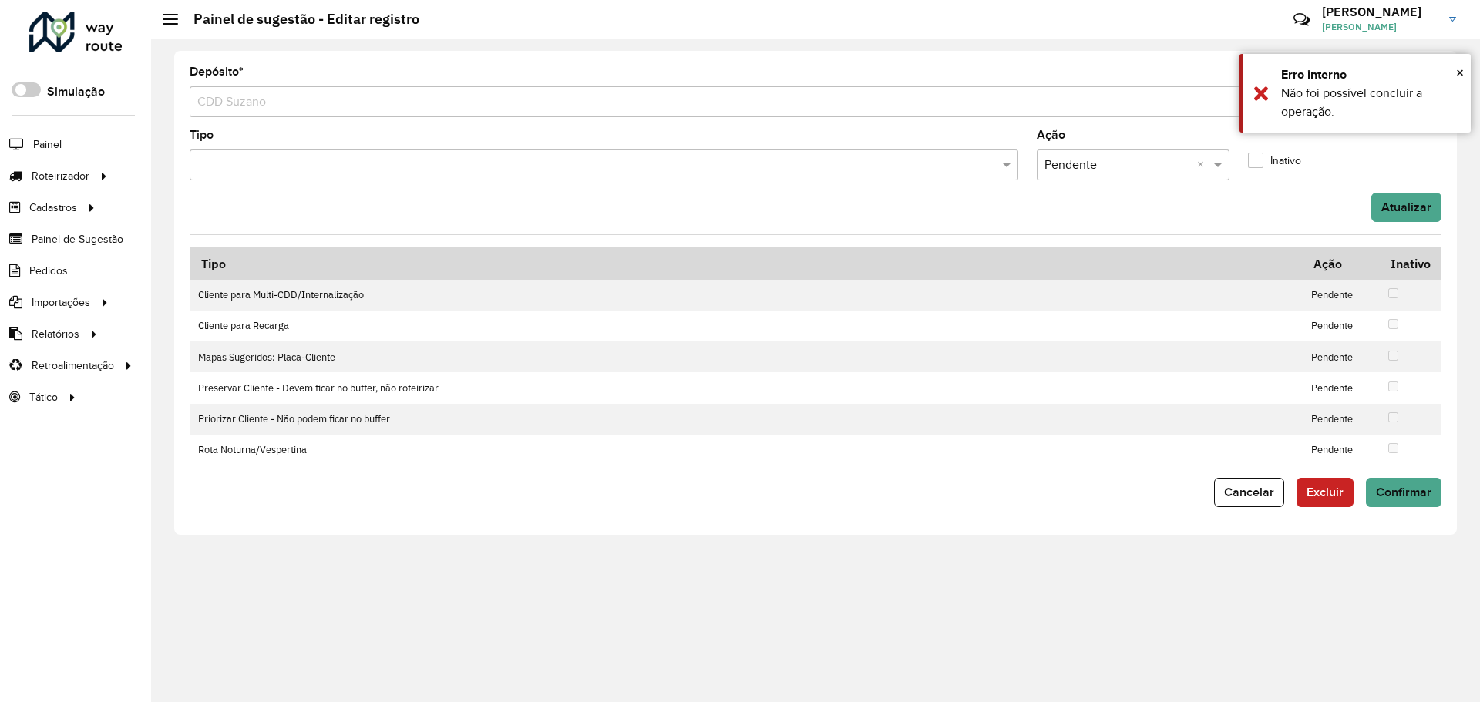
click at [1100, 163] on input "text" at bounding box center [1118, 165] width 147 height 19
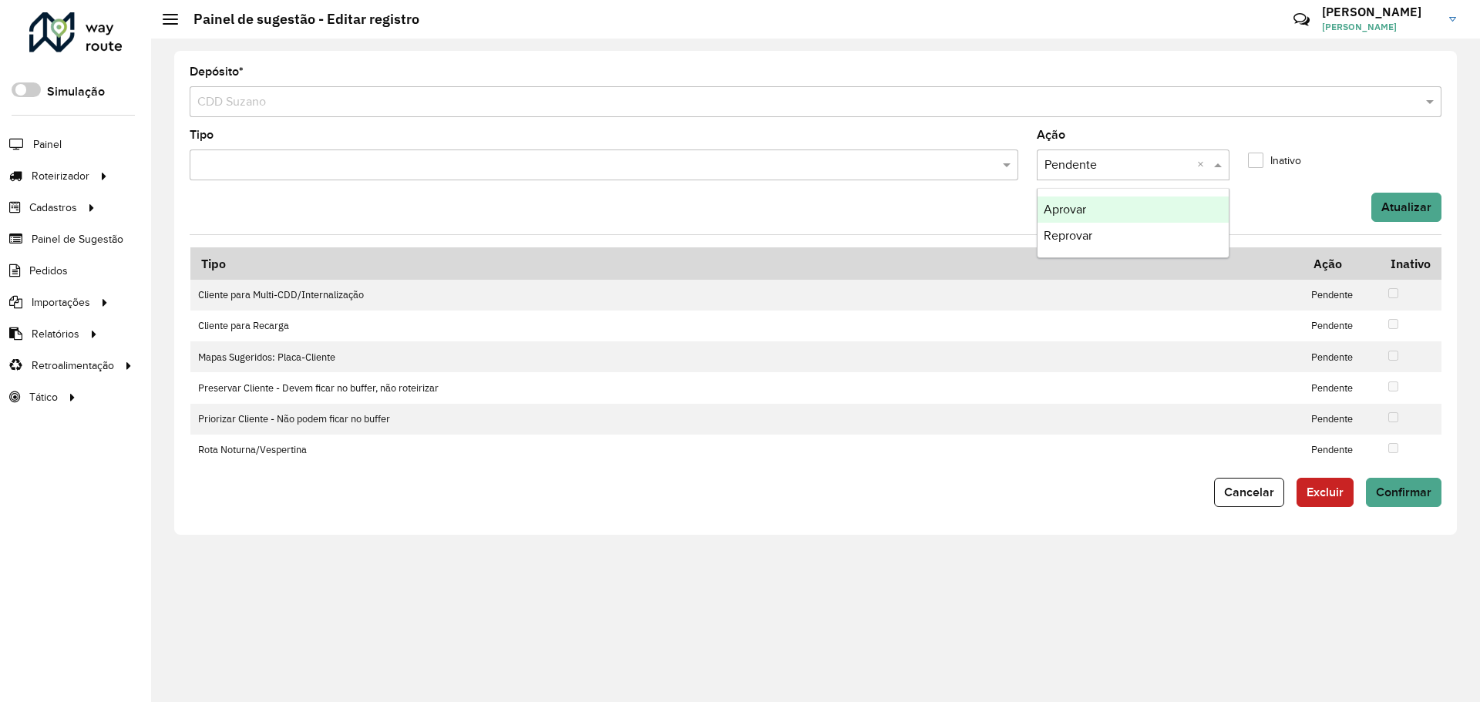
click at [1321, 187] on formly-field "Inativo" at bounding box center [1345, 170] width 212 height 45
click at [1426, 194] on button "Atualizar" at bounding box center [1406, 207] width 70 height 29
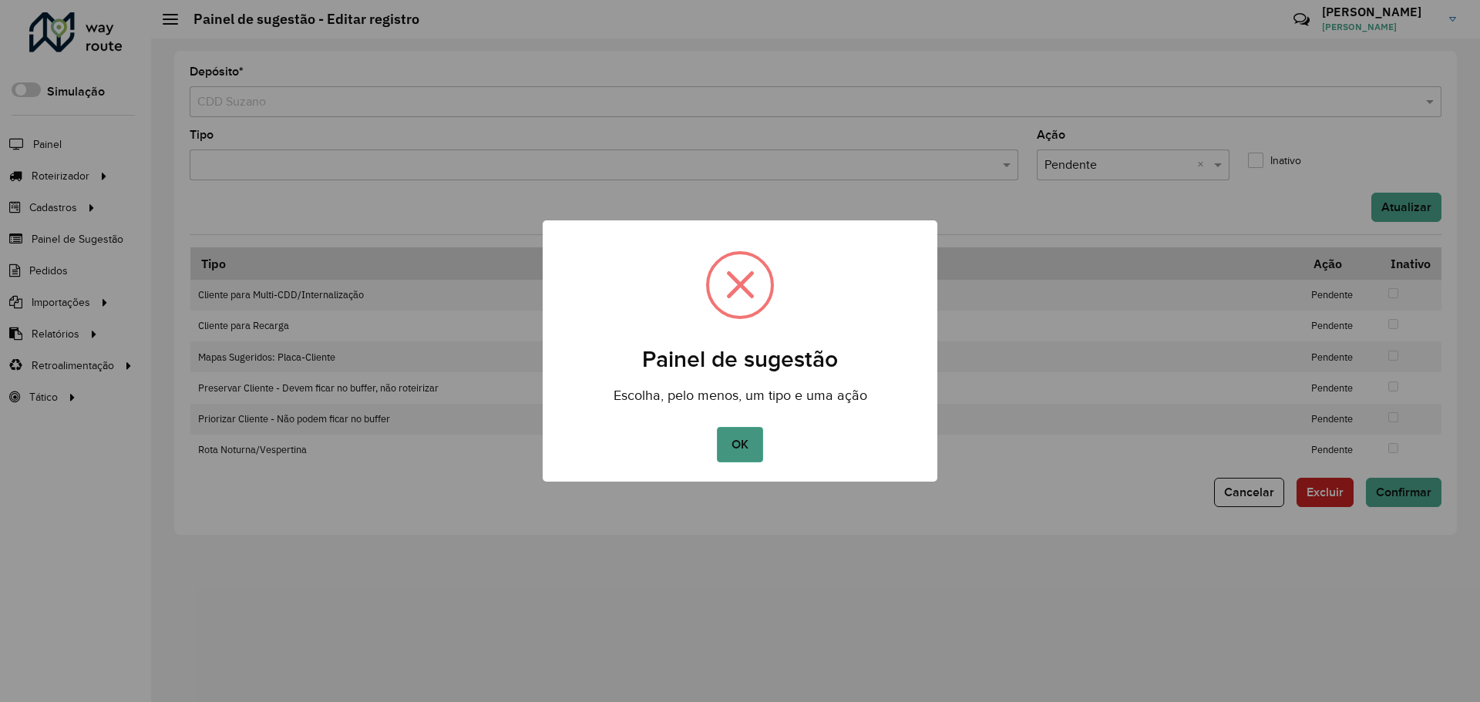
click at [726, 448] on button "OK" at bounding box center [739, 444] width 45 height 35
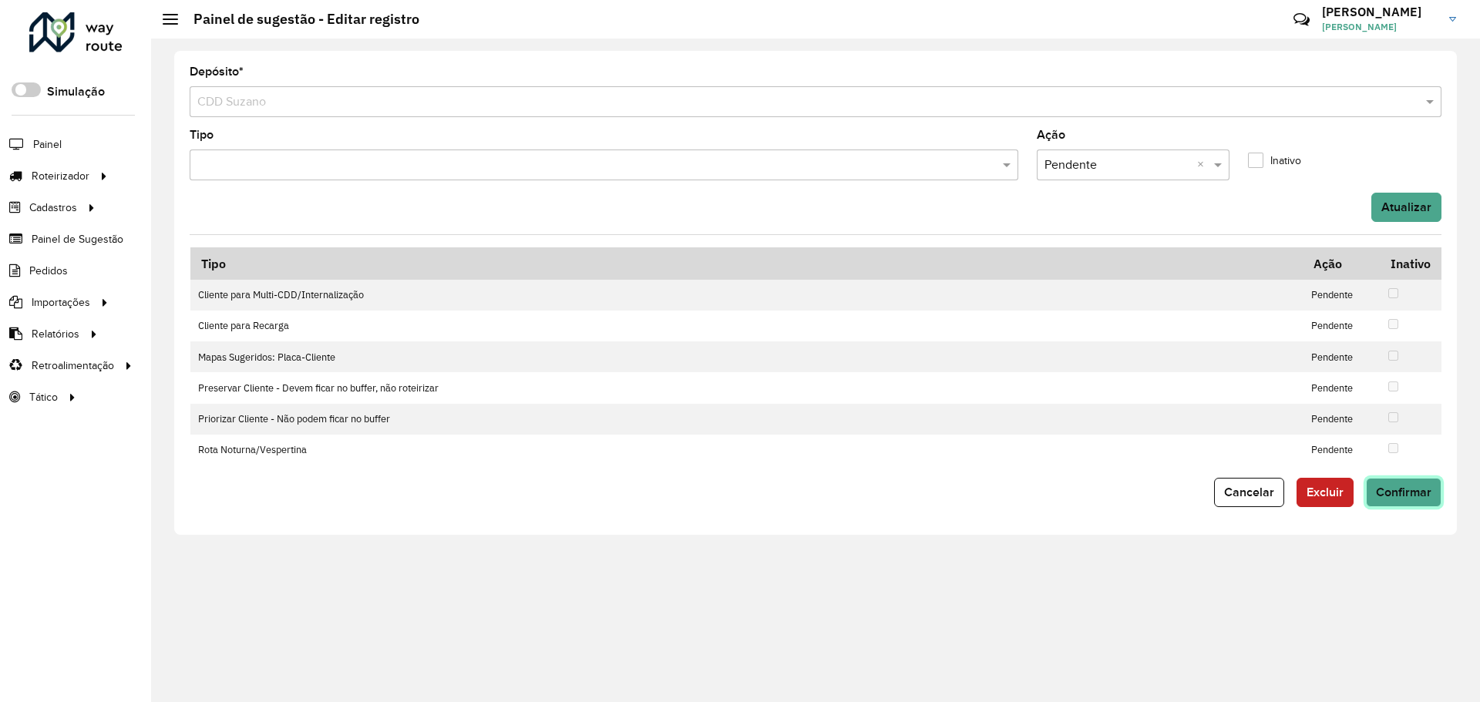
click at [1402, 489] on span "Confirmar" at bounding box center [1404, 492] width 56 height 13
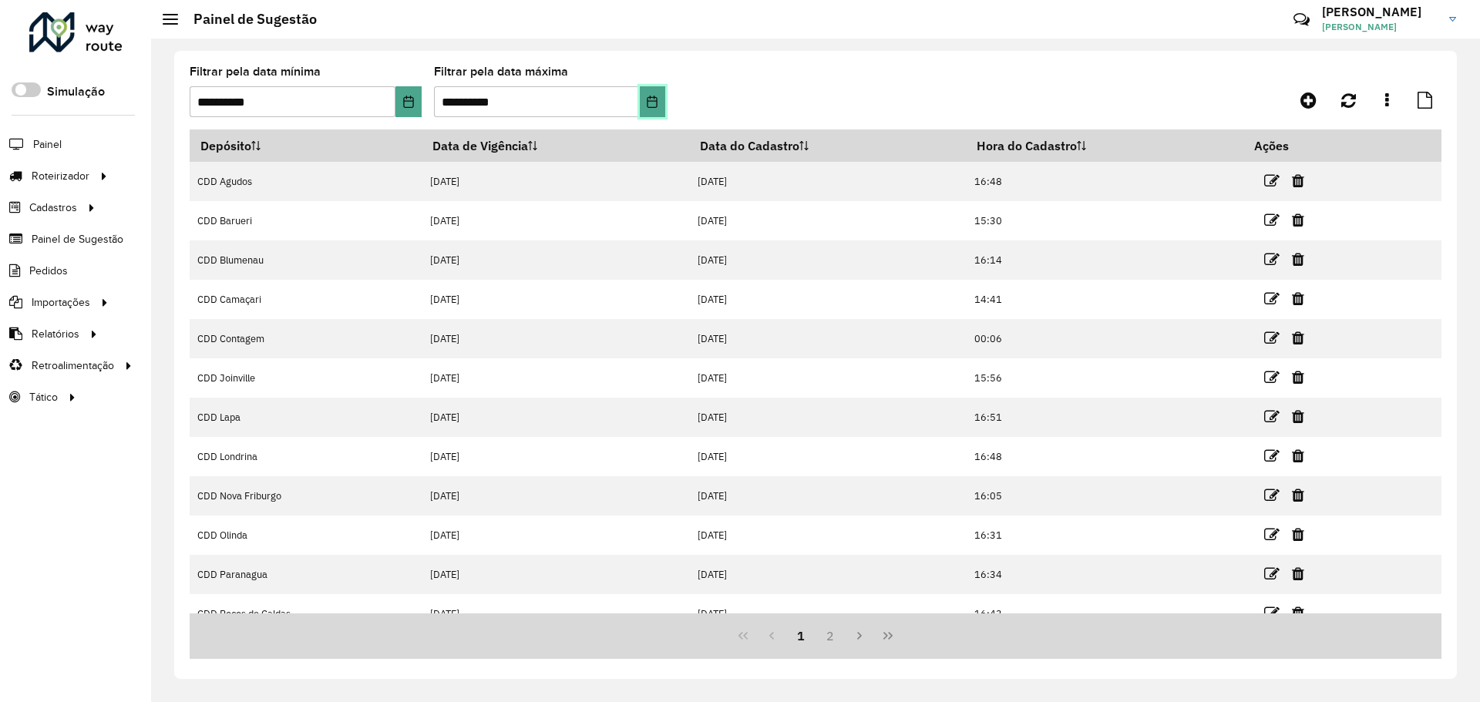
click at [658, 89] on button "Choose Date" at bounding box center [652, 101] width 25 height 31
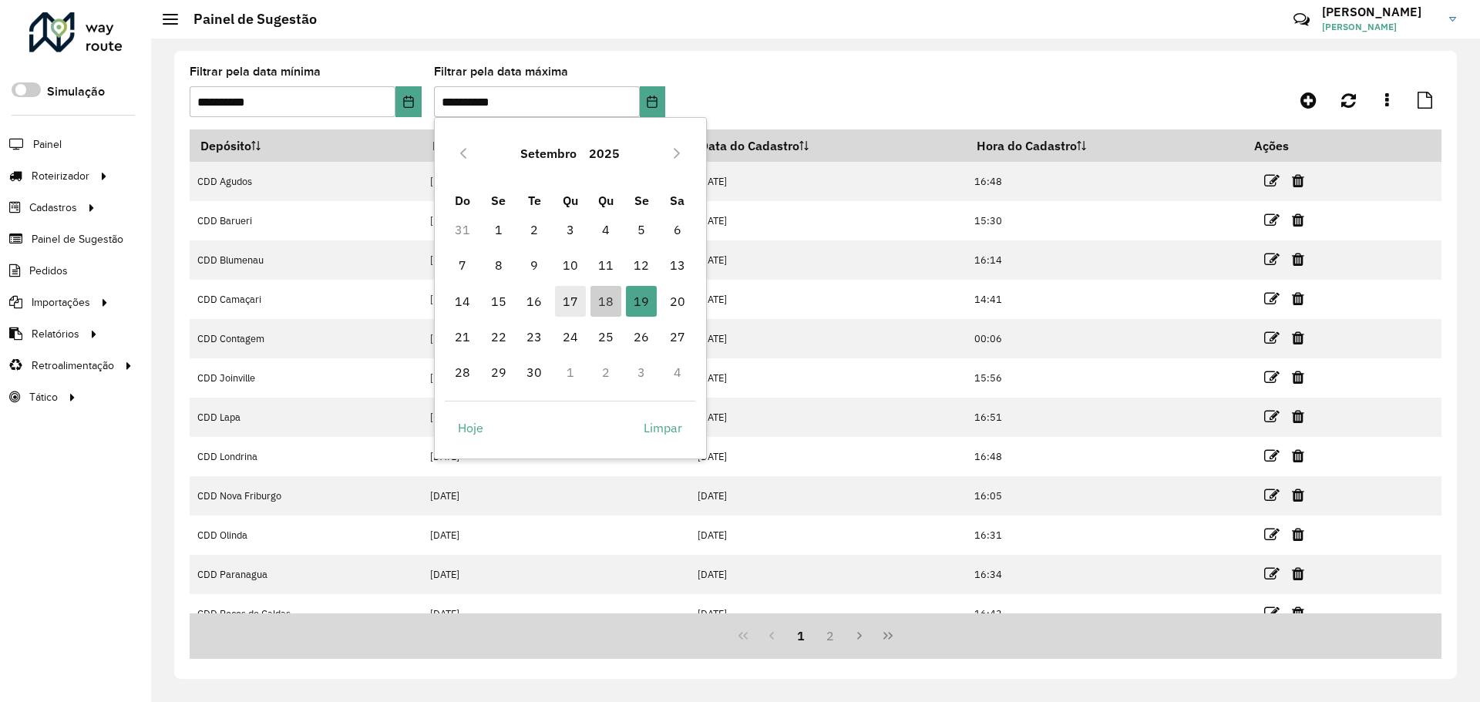
click at [566, 305] on span "17" at bounding box center [570, 301] width 31 height 31
type input "**********"
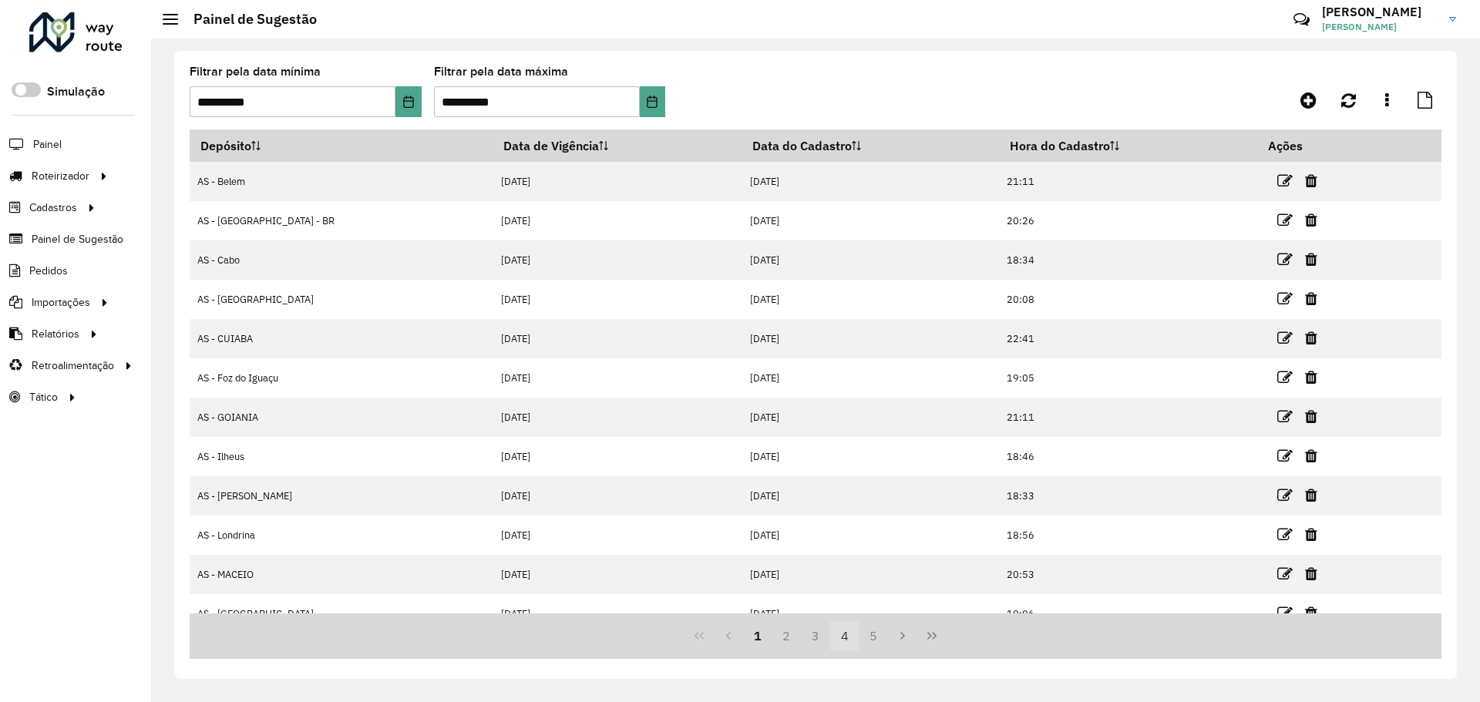
click at [841, 638] on button "4" at bounding box center [844, 635] width 29 height 29
click at [846, 635] on button "5" at bounding box center [844, 635] width 29 height 29
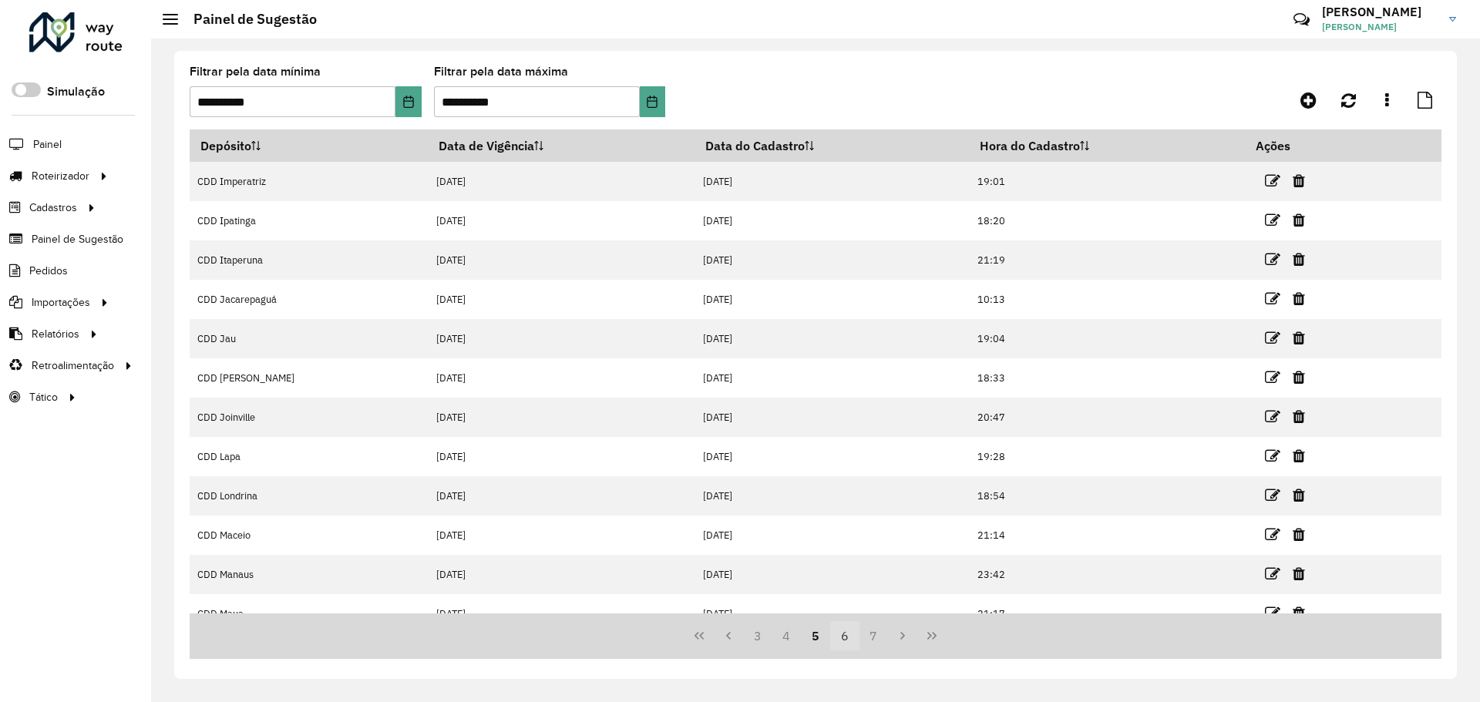
click at [841, 636] on button "6" at bounding box center [844, 635] width 29 height 29
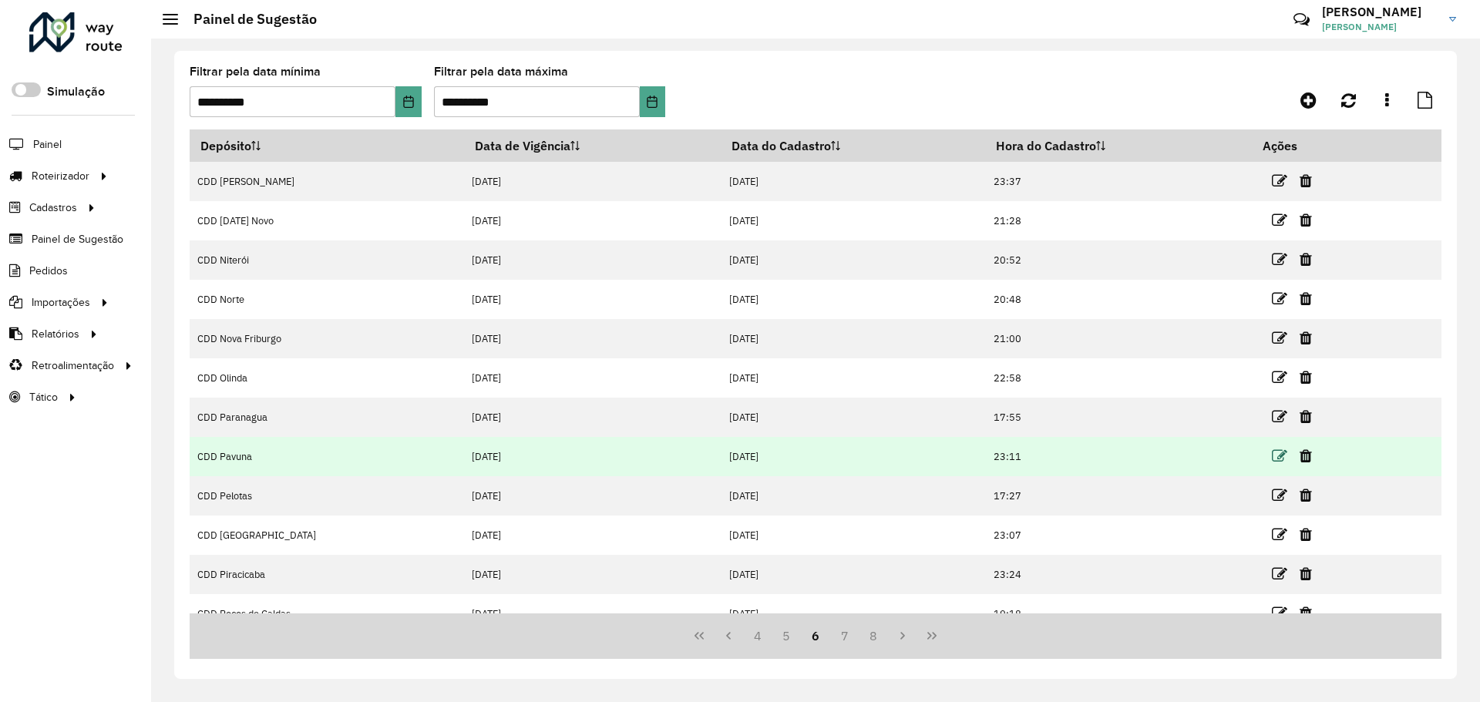
click at [1272, 463] on icon at bounding box center [1279, 456] width 15 height 15
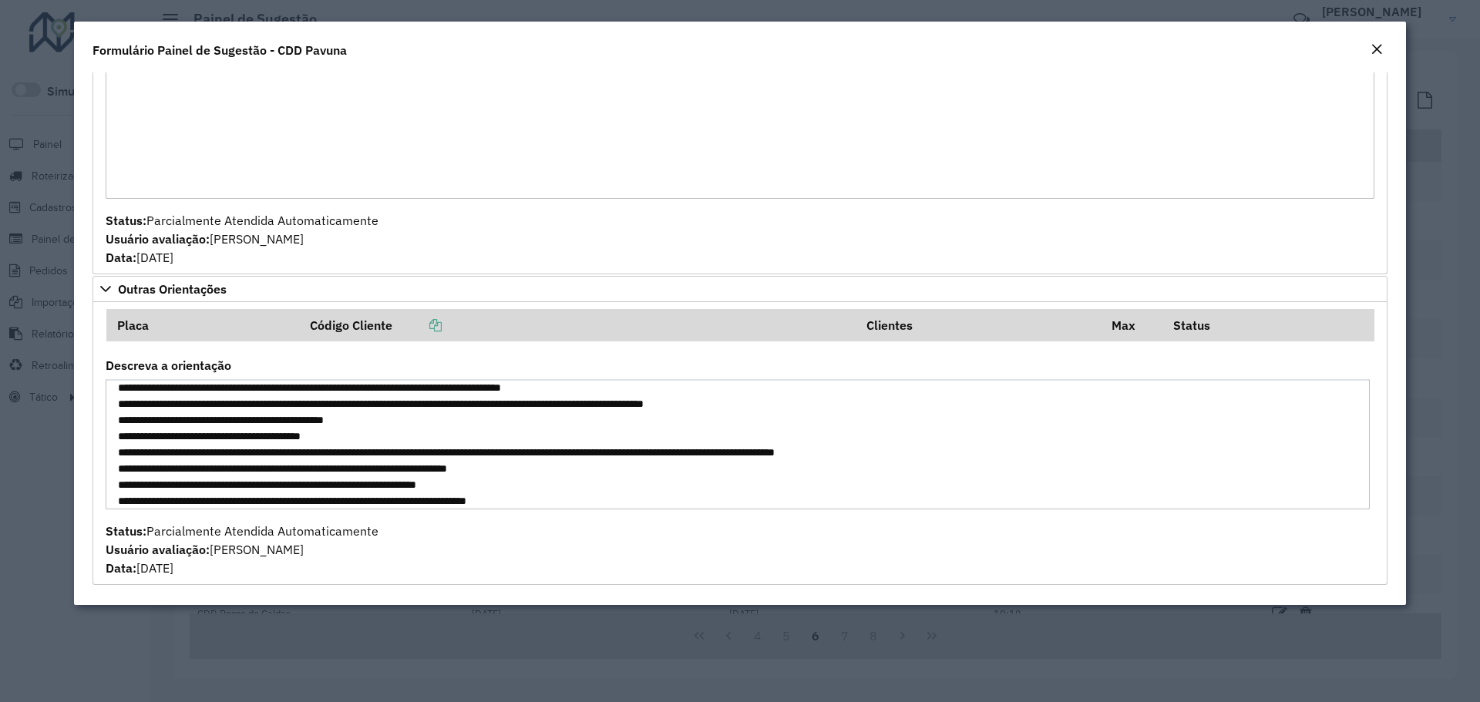
scroll to position [49, 0]
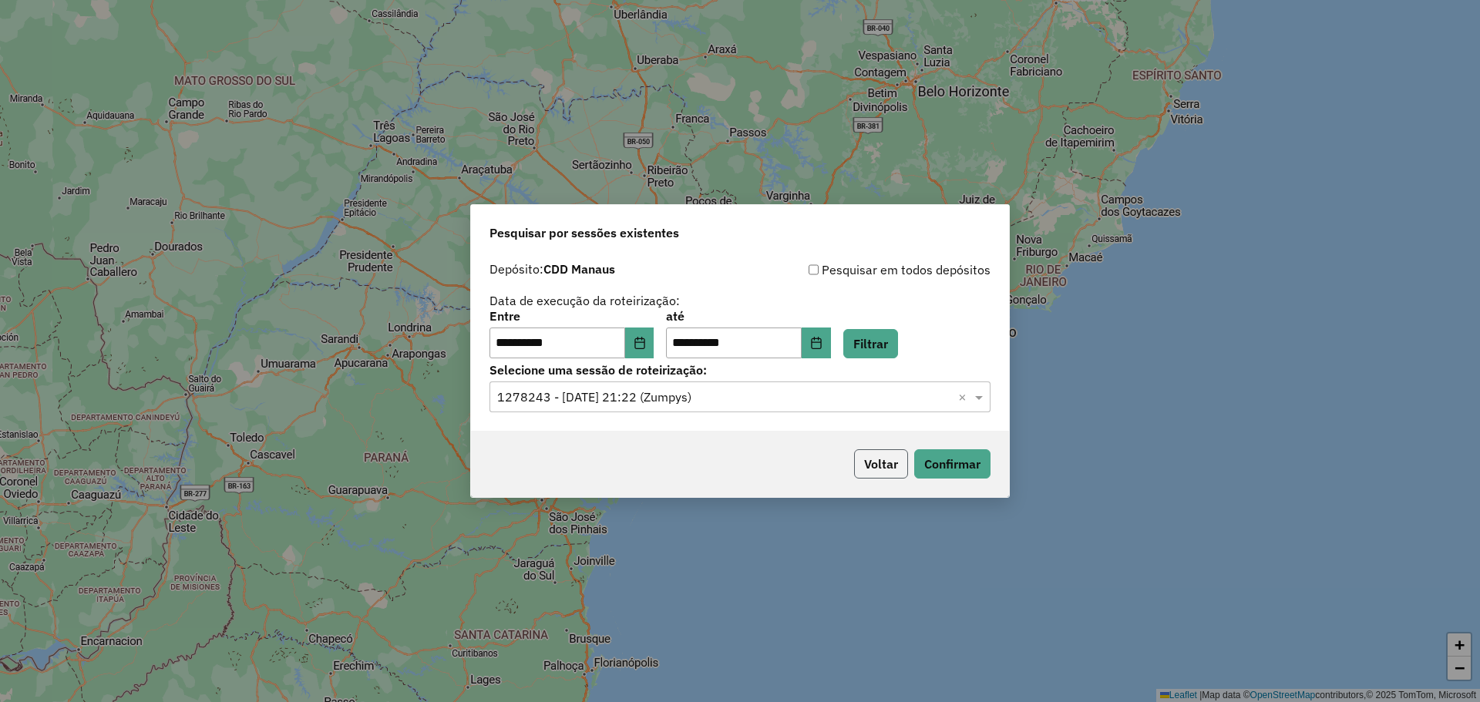
click at [882, 472] on button "Voltar" at bounding box center [881, 463] width 54 height 29
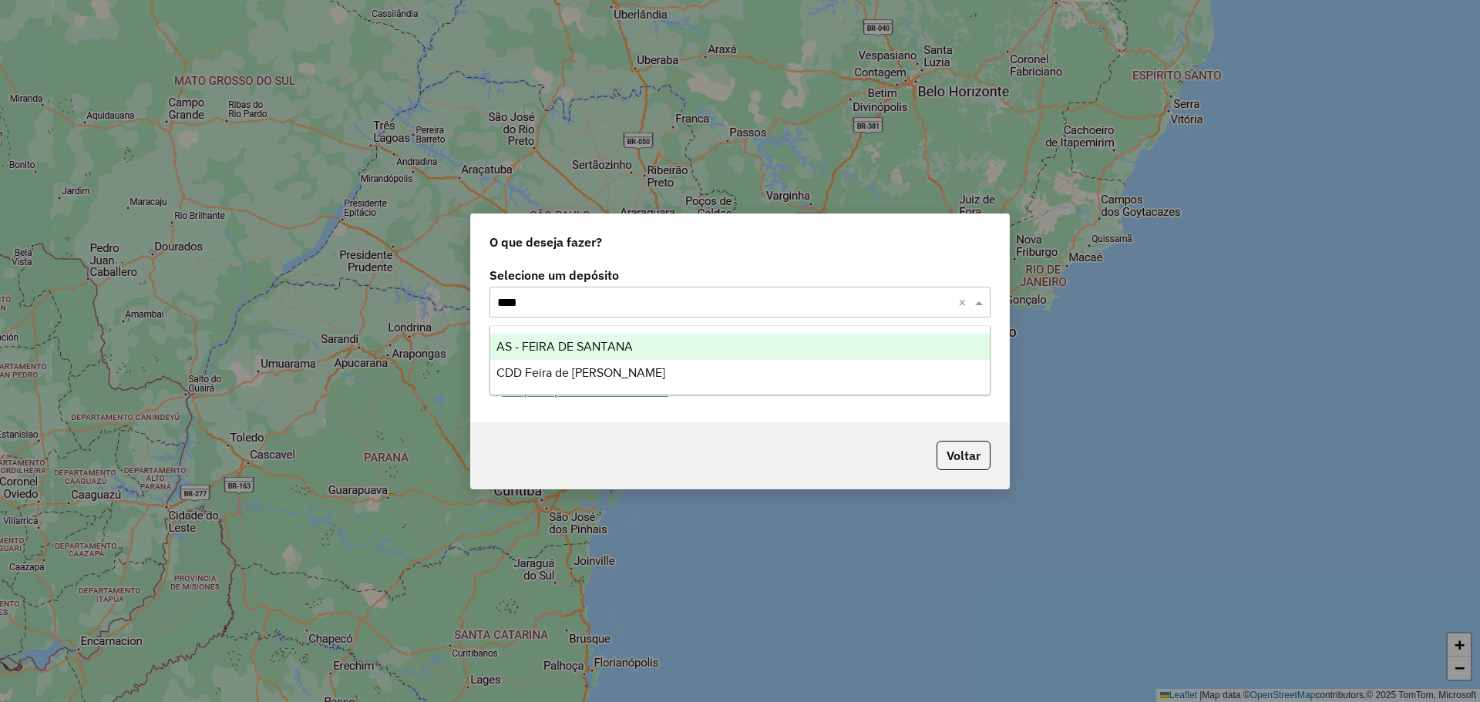
type input "*****"
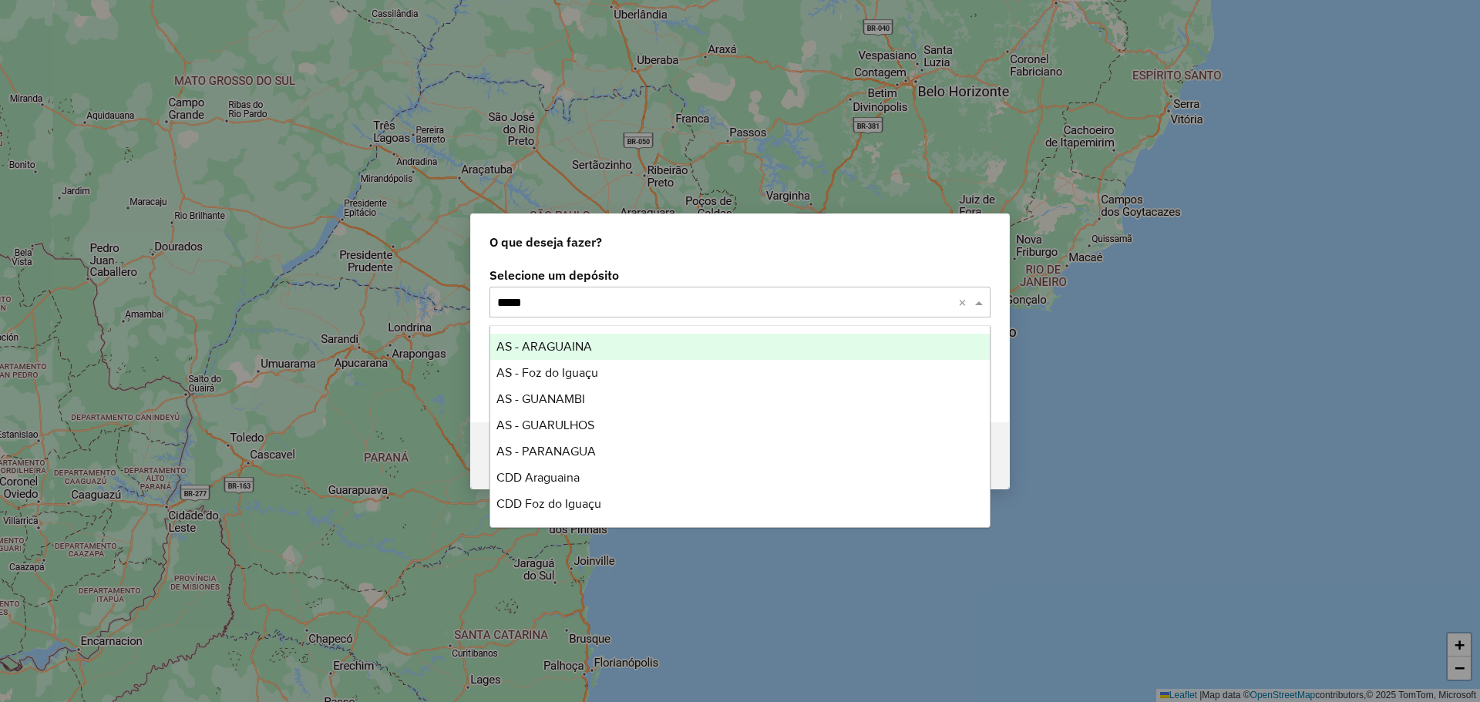
type input "******"
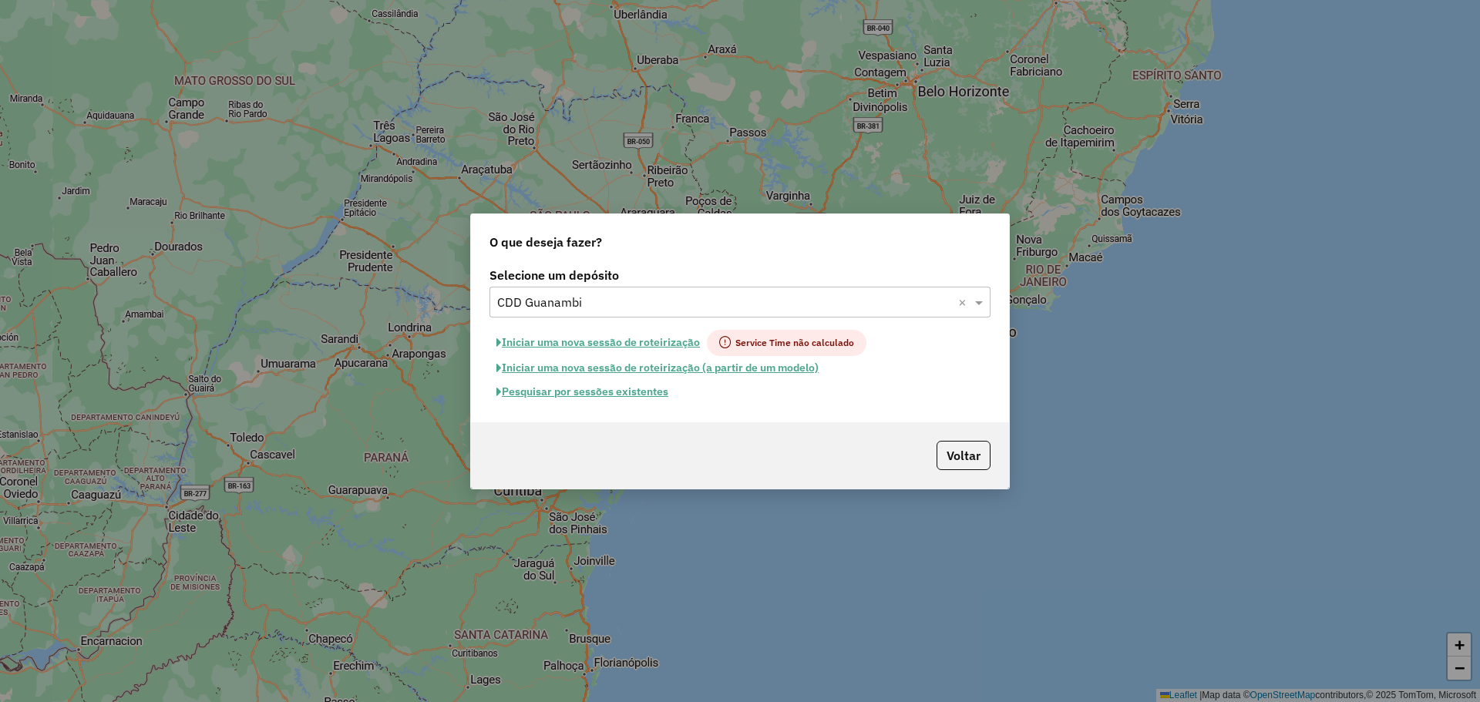
click at [620, 392] on button "Pesquisar por sessões existentes" at bounding box center [583, 392] width 186 height 24
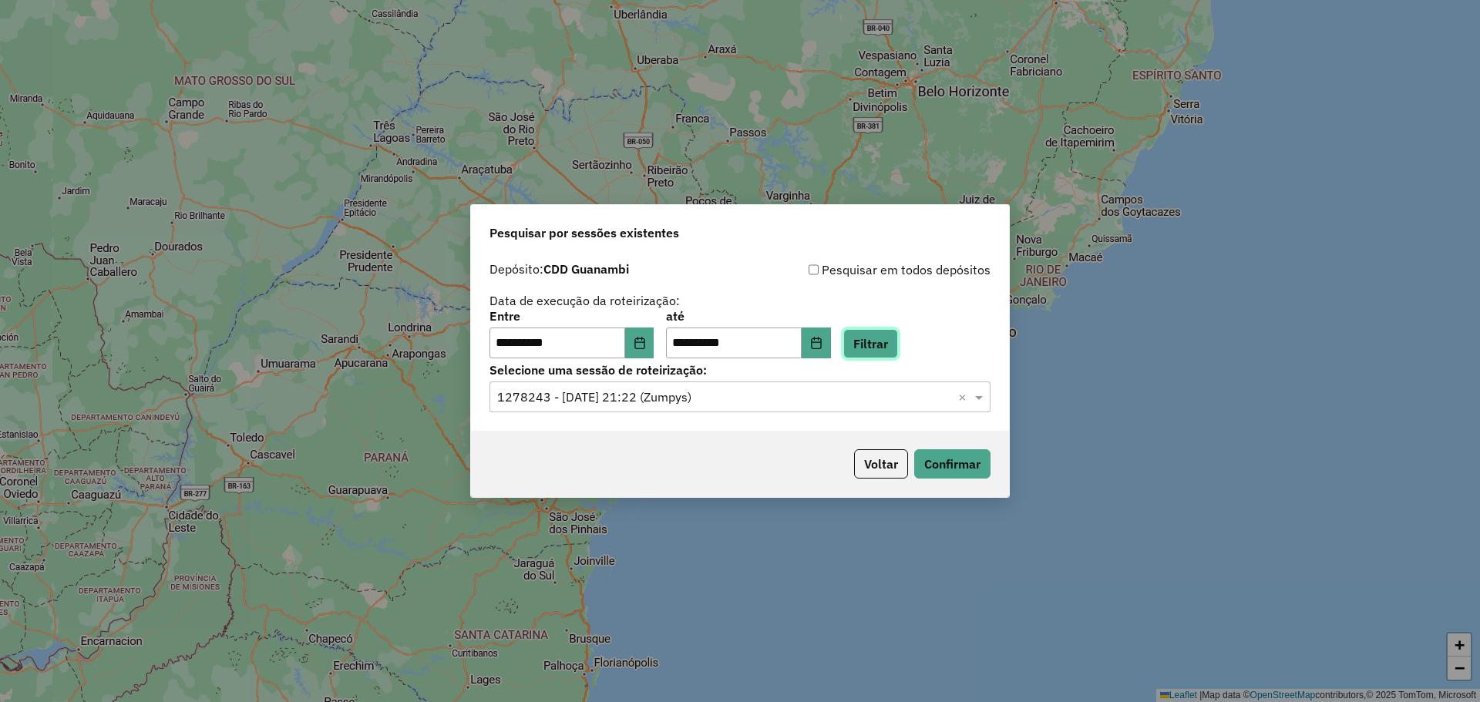
click at [885, 352] on button "Filtrar" at bounding box center [870, 343] width 55 height 29
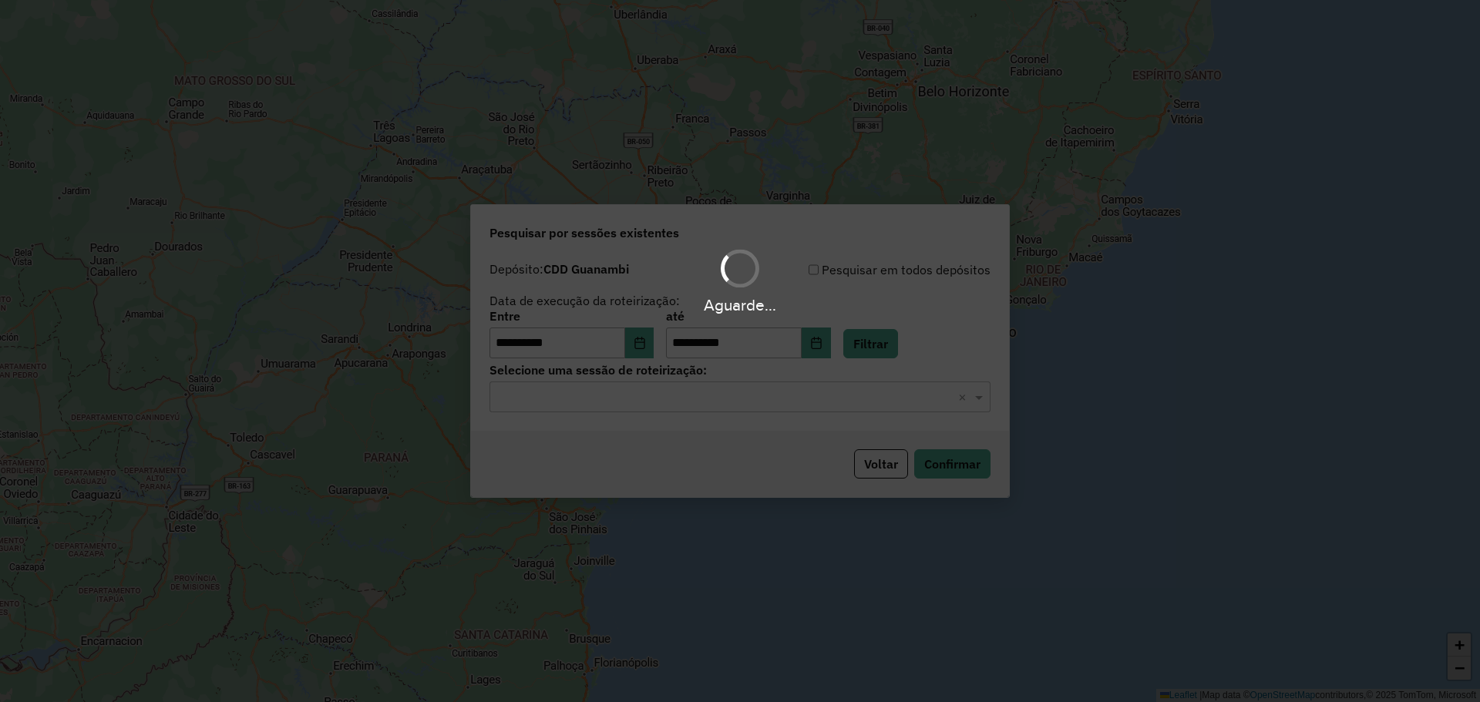
click at [776, 402] on div "Aguarde..." at bounding box center [740, 351] width 1480 height 702
click at [776, 402] on input "text" at bounding box center [724, 398] width 455 height 19
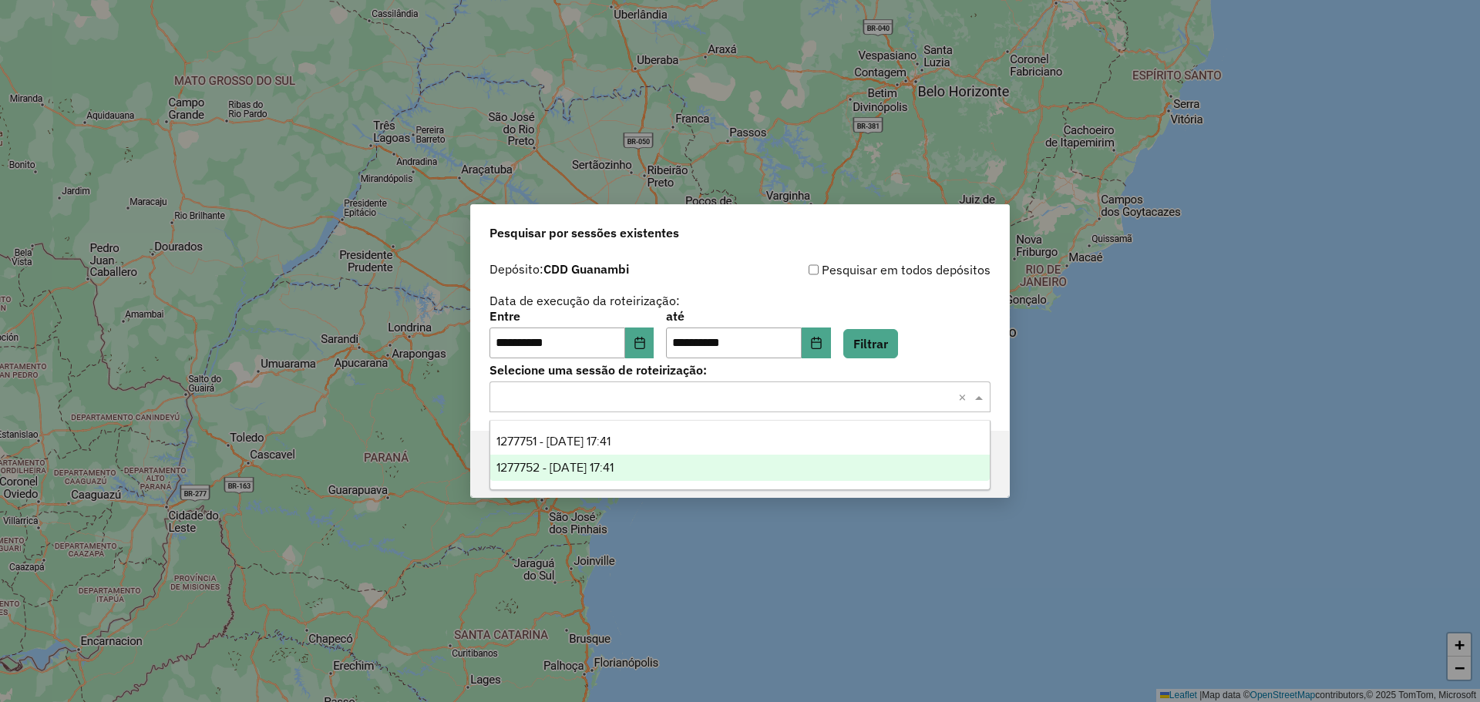
click at [715, 468] on div "1277752 - 18/09/2025 17:41" at bounding box center [740, 468] width 500 height 26
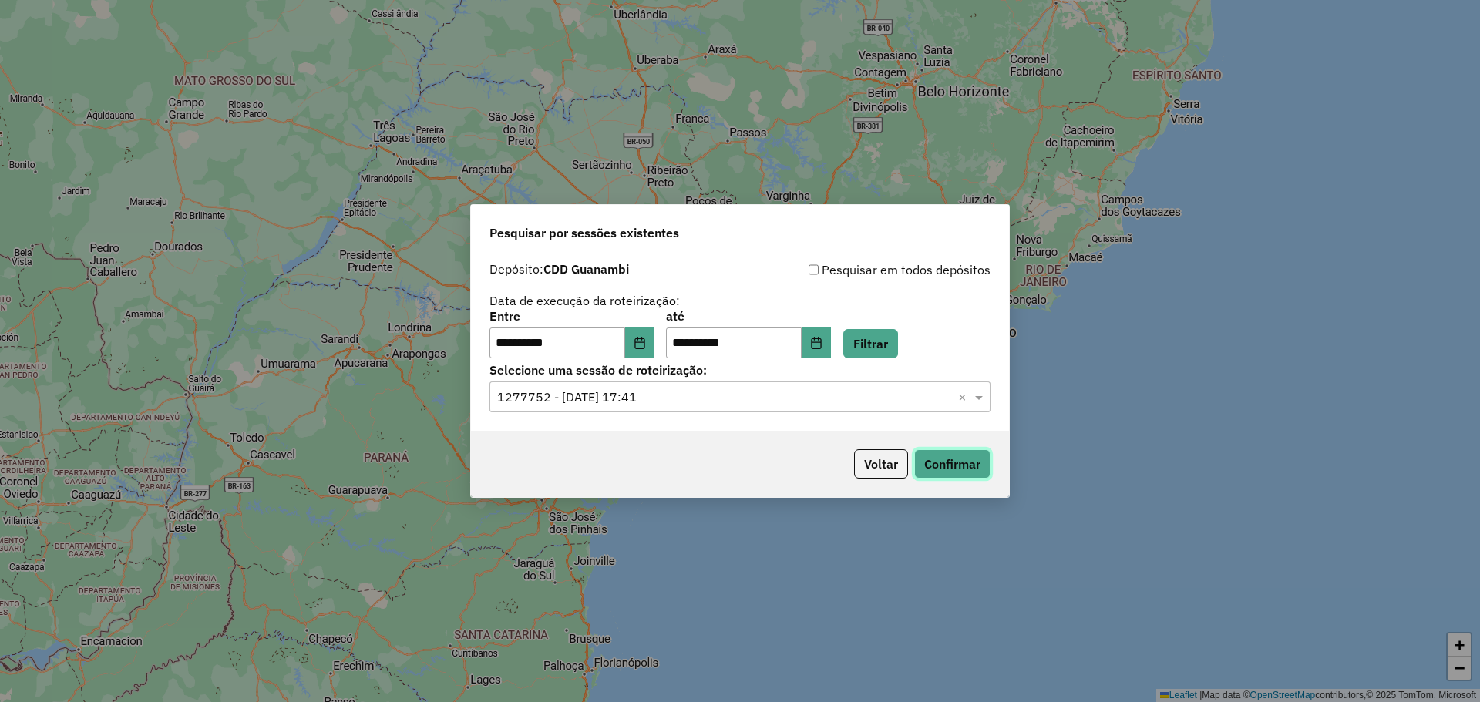
click at [968, 472] on button "Confirmar" at bounding box center [952, 463] width 76 height 29
click at [831, 332] on button "Choose Date" at bounding box center [816, 343] width 29 height 31
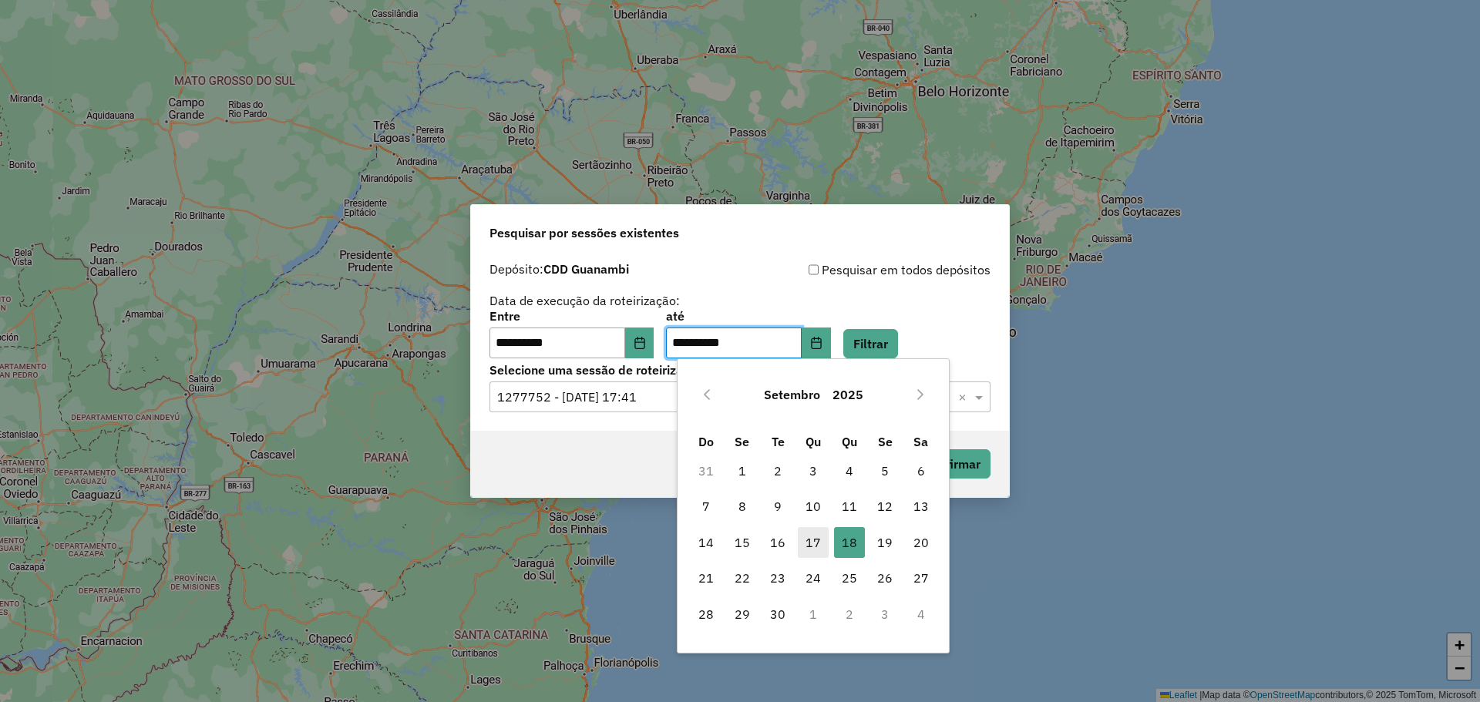
click at [812, 534] on span "17" at bounding box center [813, 542] width 31 height 31
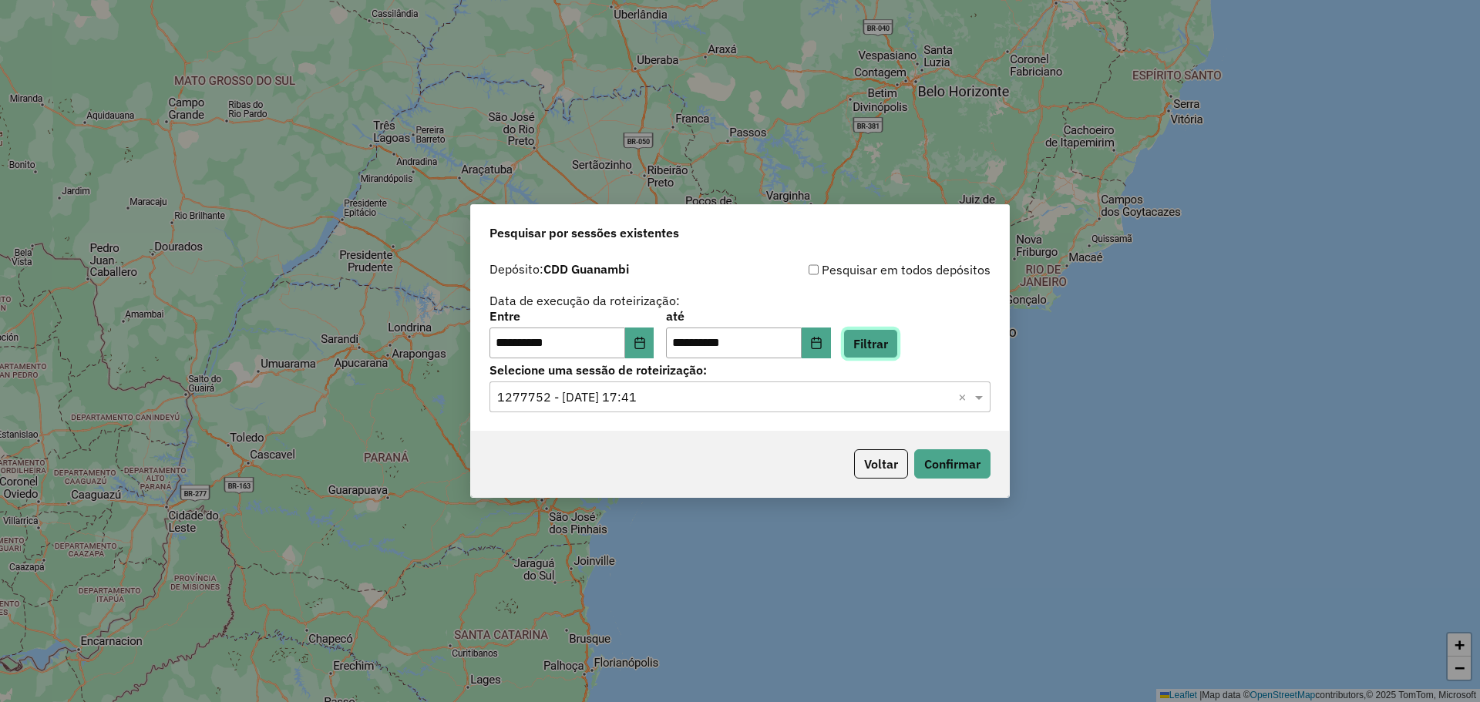
click at [890, 340] on button "Filtrar" at bounding box center [870, 343] width 55 height 29
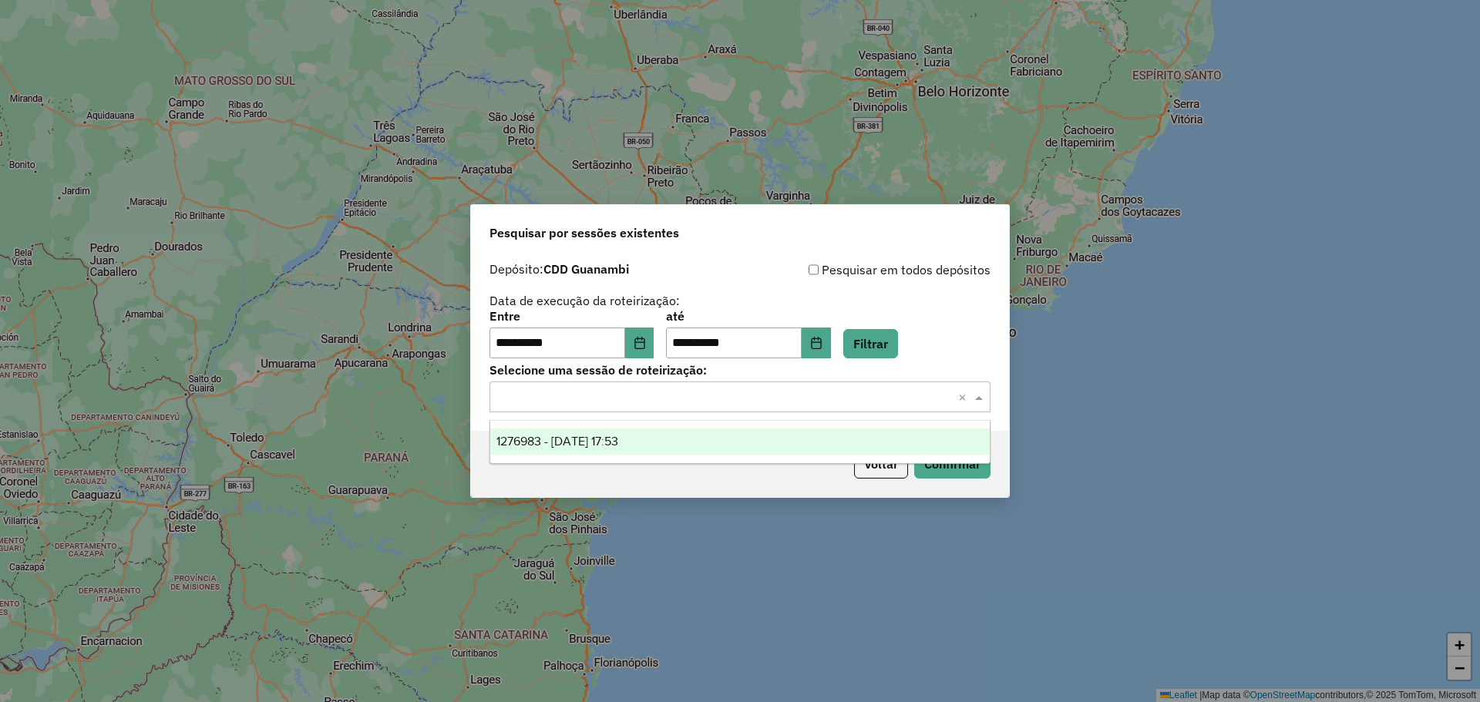
click at [840, 384] on div "Selecione uma sessão × ×" at bounding box center [740, 397] width 501 height 31
click at [655, 435] on div "1276983 - 17/09/2025 17:53" at bounding box center [740, 442] width 500 height 26
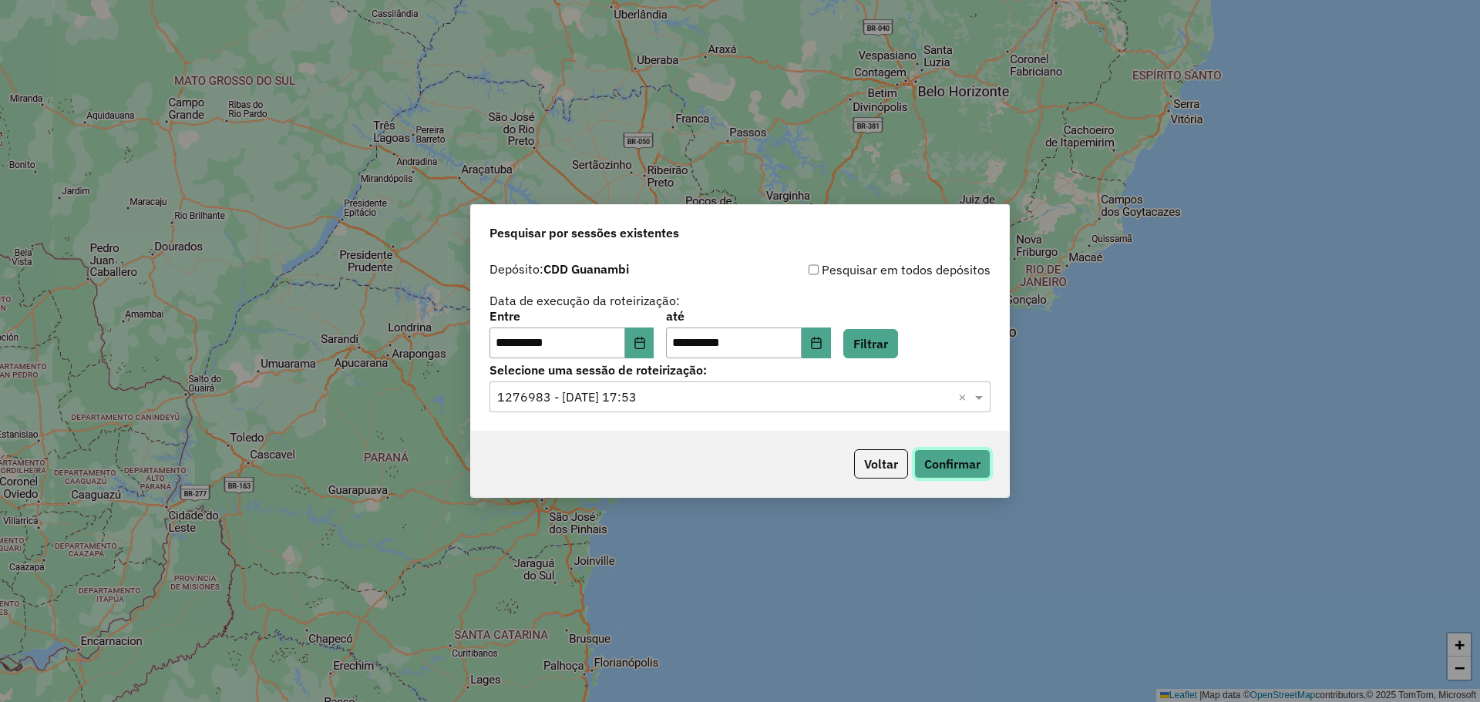
click at [953, 463] on button "Confirmar" at bounding box center [952, 463] width 76 height 29
click at [646, 347] on icon "Choose Date" at bounding box center [640, 343] width 12 height 12
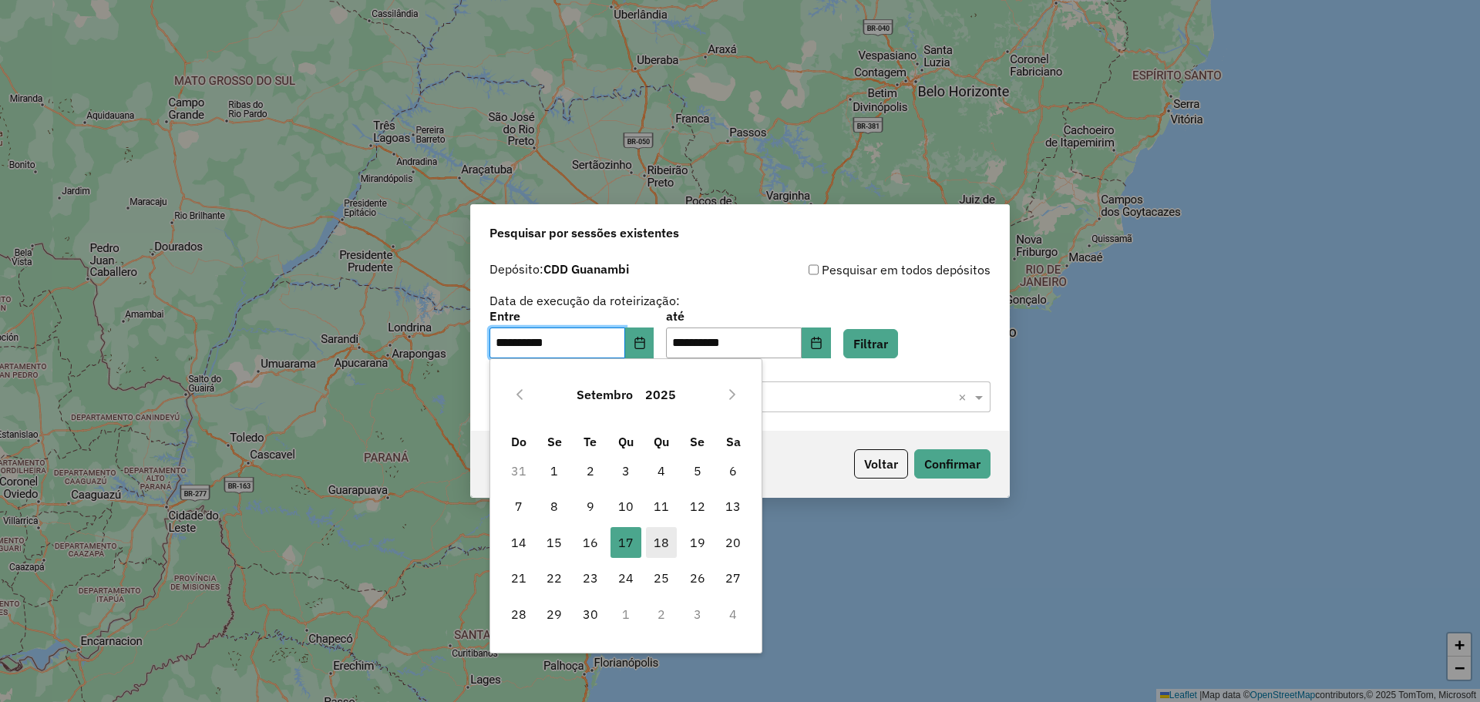
click at [663, 549] on span "18" at bounding box center [661, 542] width 31 height 31
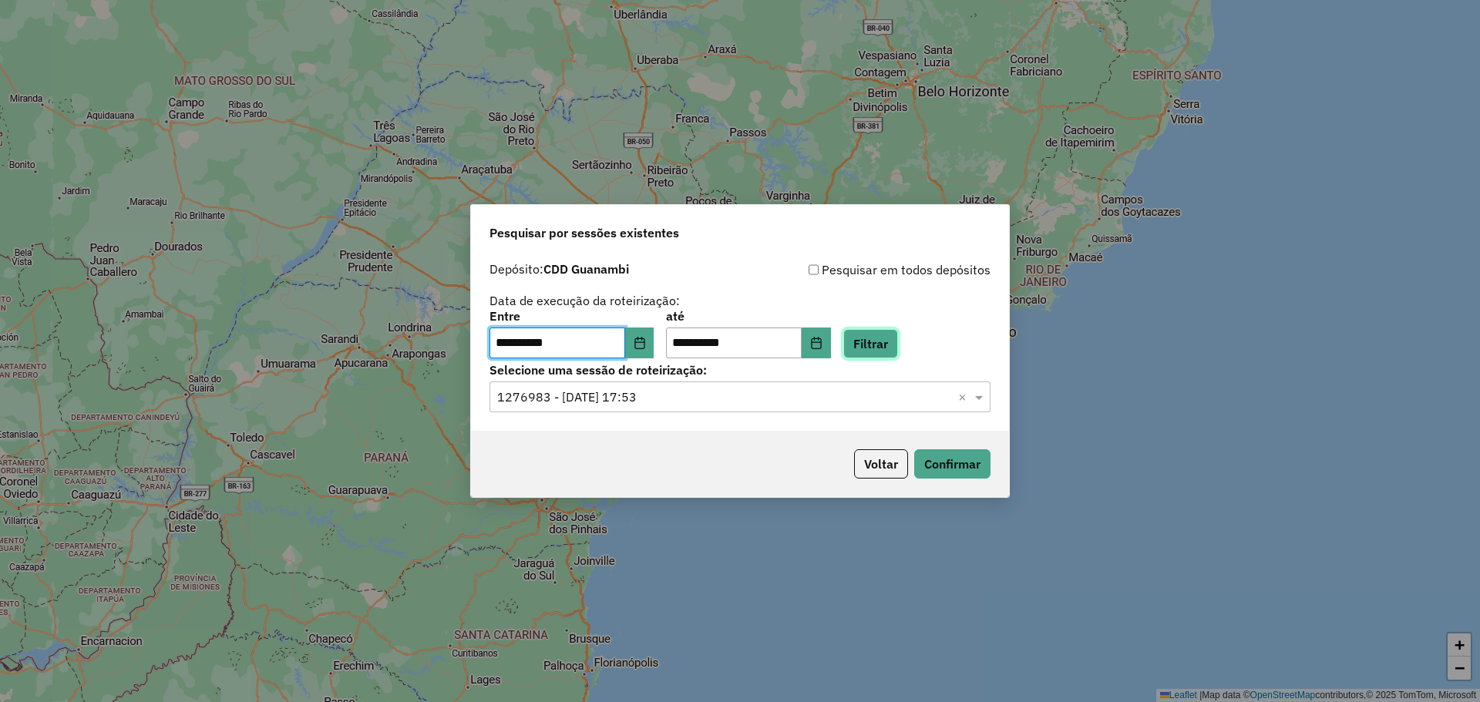
click at [886, 348] on button "Filtrar" at bounding box center [870, 343] width 55 height 29
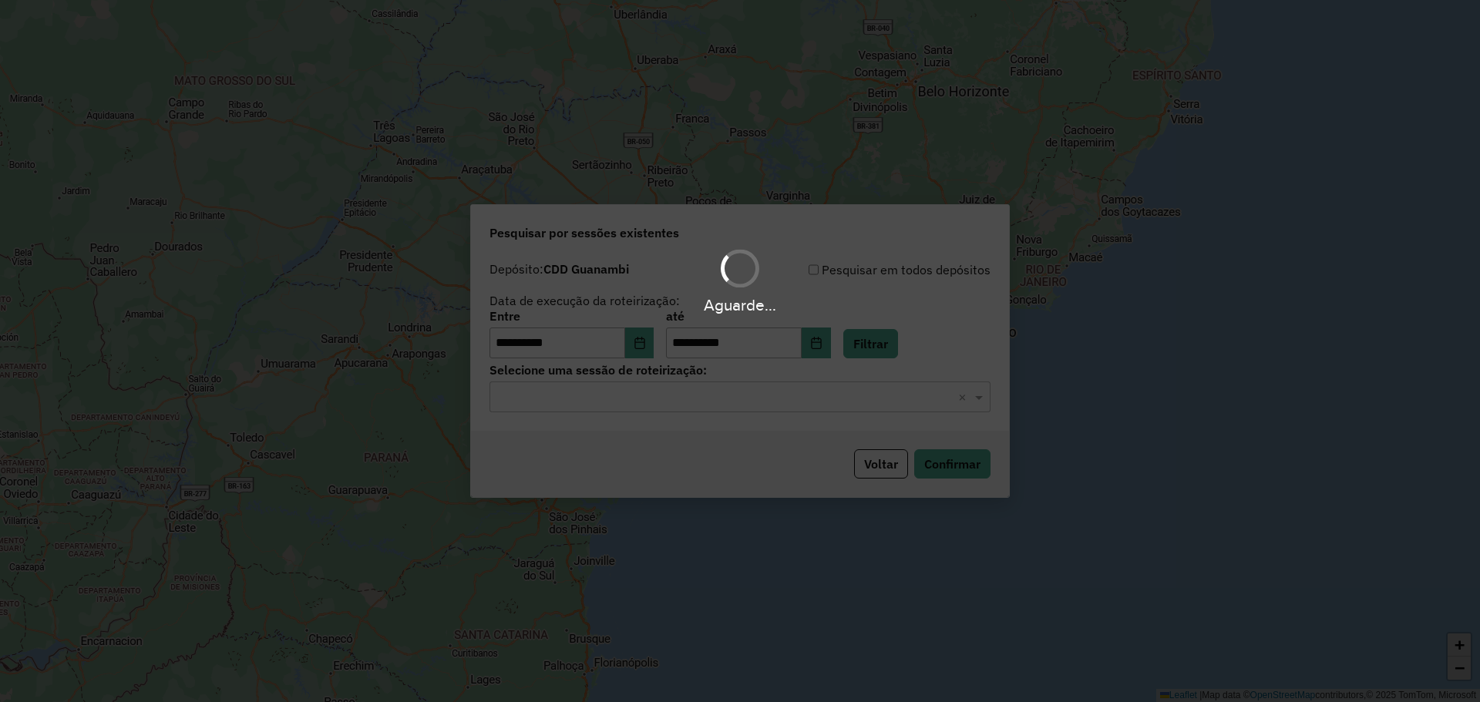
click at [737, 399] on div "Aguarde..." at bounding box center [740, 351] width 1480 height 702
click at [737, 399] on hb-app "**********" at bounding box center [740, 351] width 1480 height 702
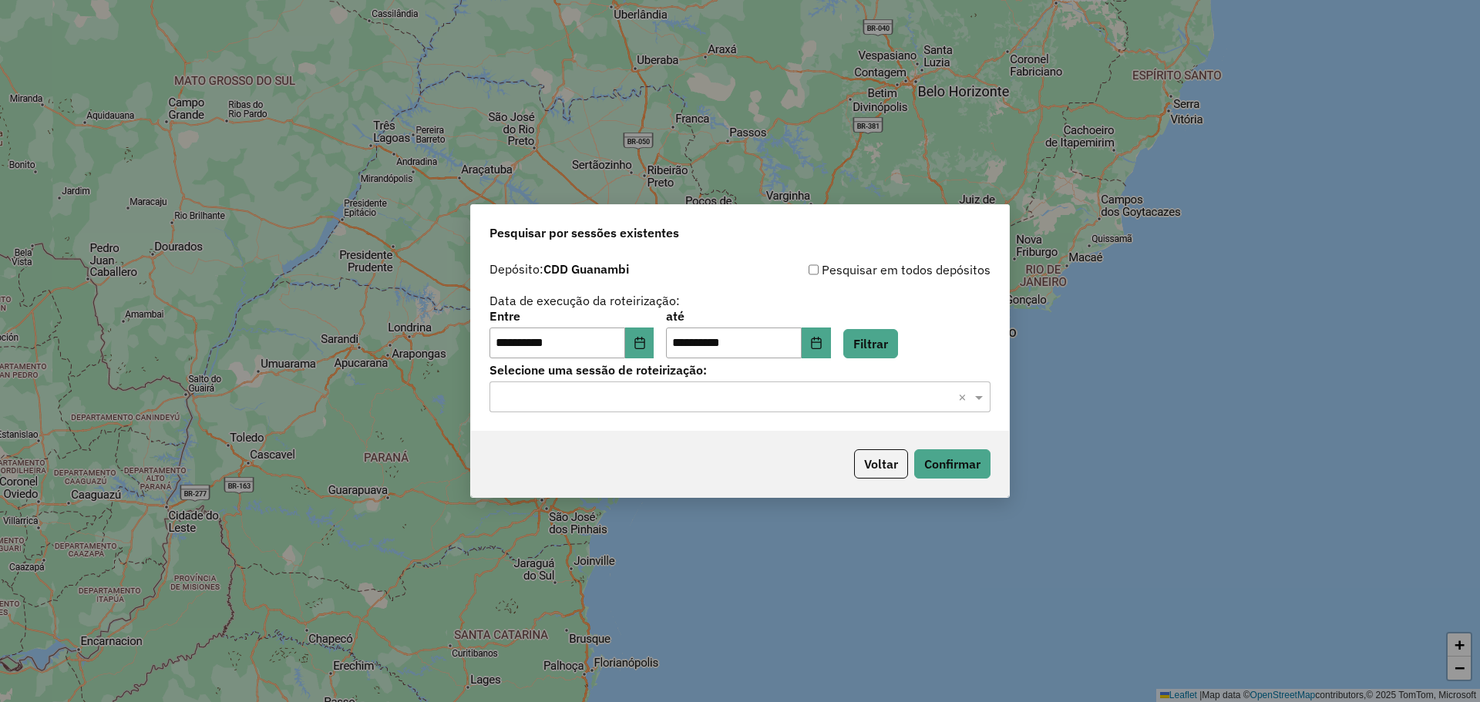
click at [737, 399] on input "text" at bounding box center [724, 398] width 455 height 19
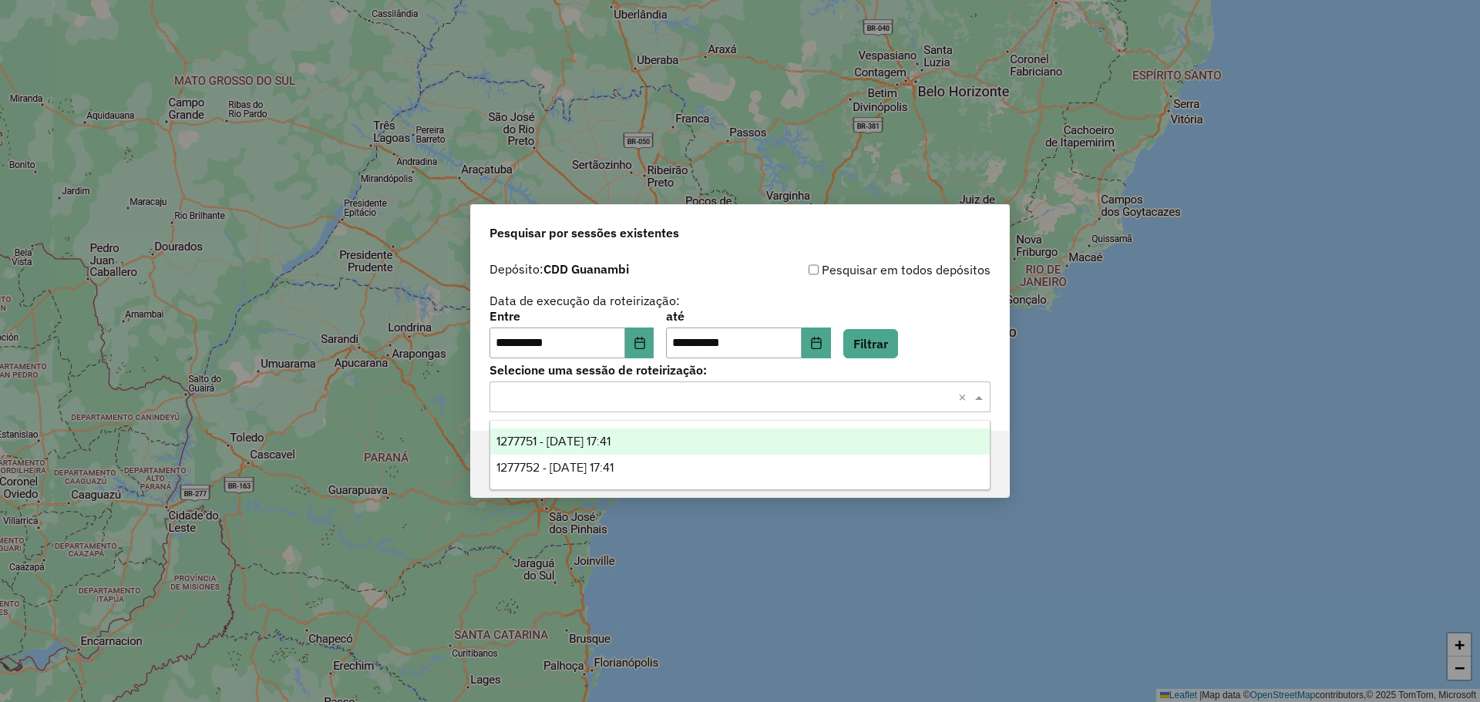
click at [631, 448] on div "1277751 - 18/09/2025 17:41" at bounding box center [740, 442] width 500 height 26
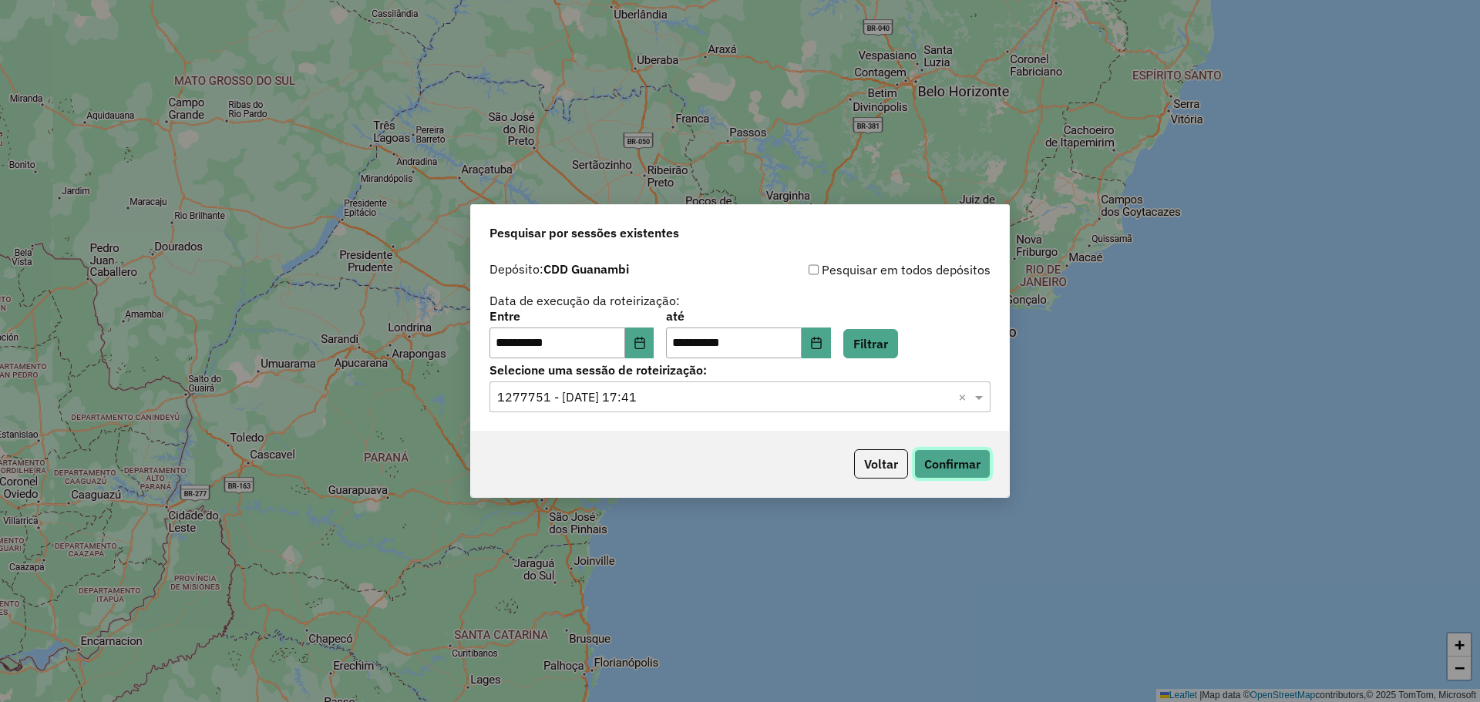
click at [933, 464] on button "Confirmar" at bounding box center [952, 463] width 76 height 29
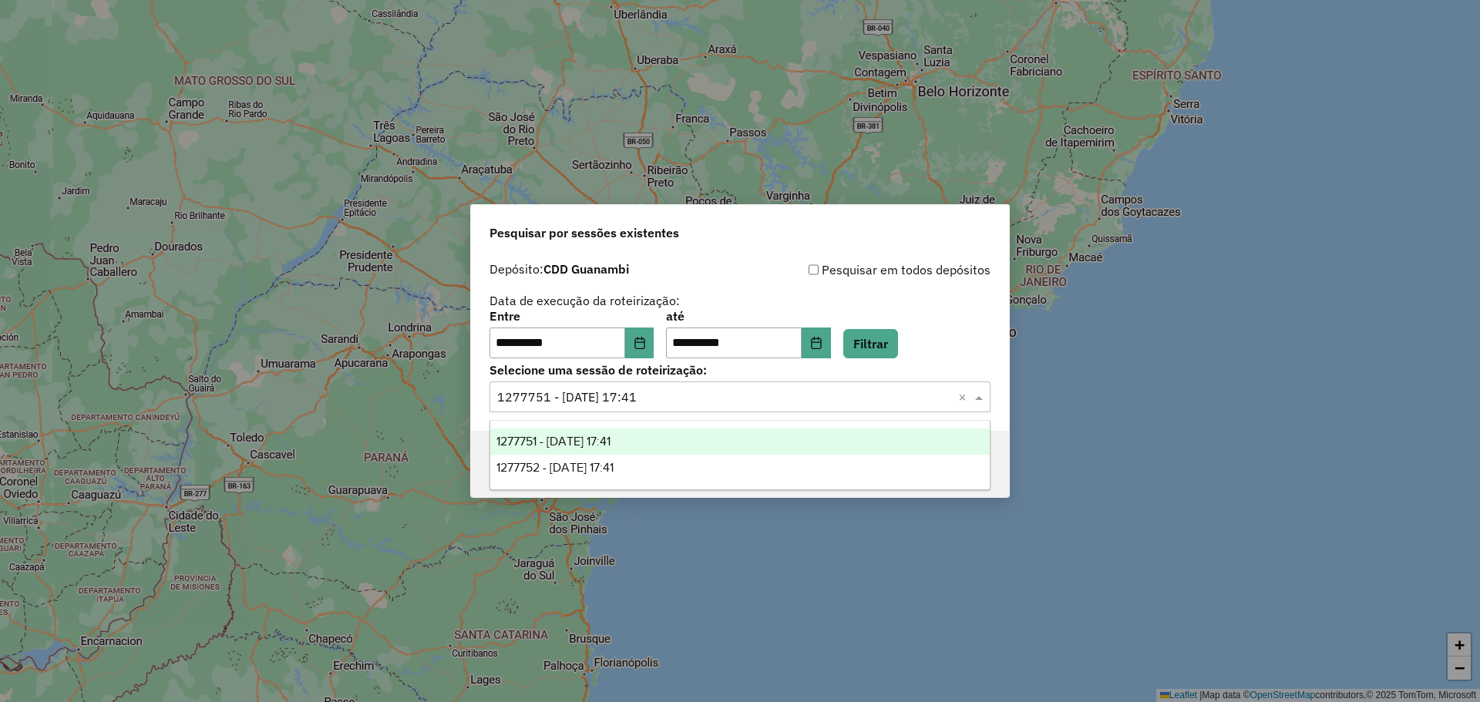
click at [732, 393] on input "text" at bounding box center [724, 398] width 455 height 19
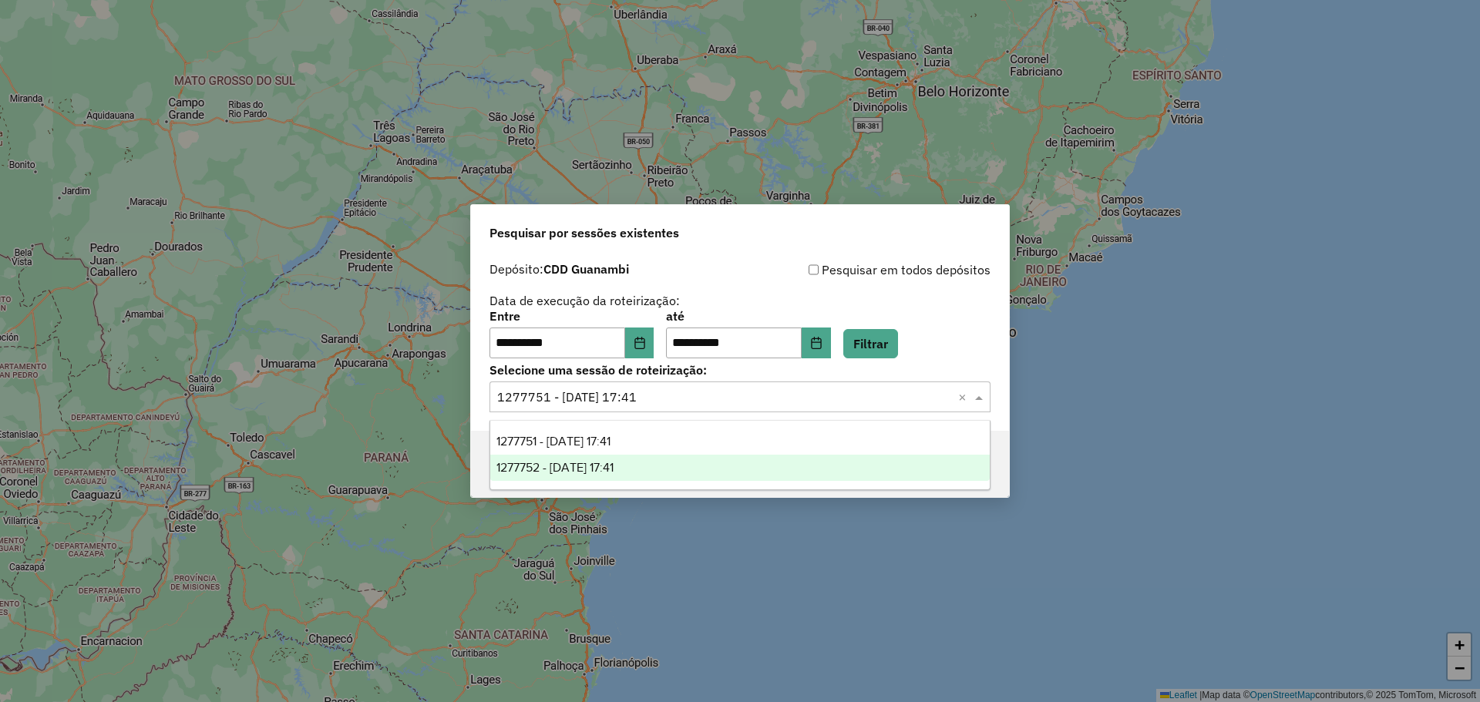
click at [714, 464] on div "1277752 - 18/09/2025 17:41" at bounding box center [740, 468] width 500 height 26
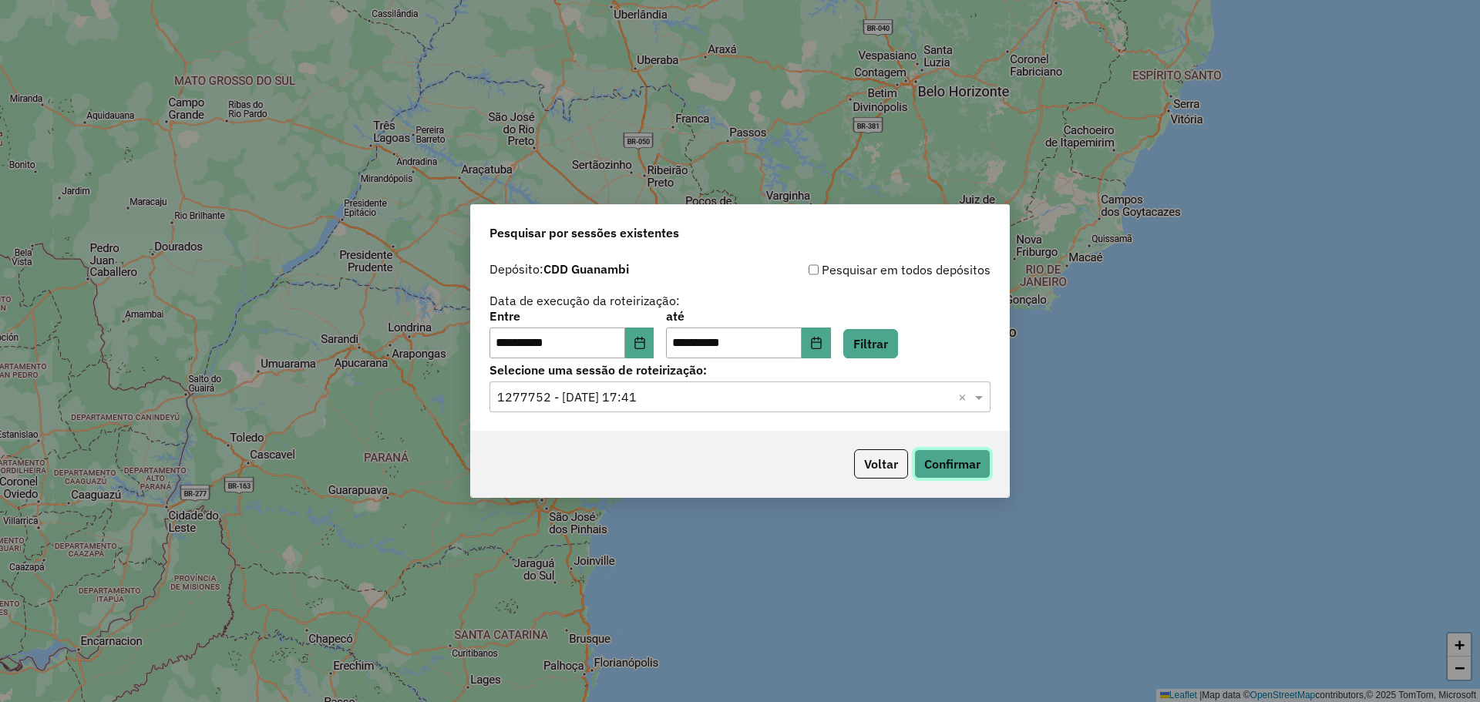
click at [971, 461] on button "Confirmar" at bounding box center [952, 463] width 76 height 29
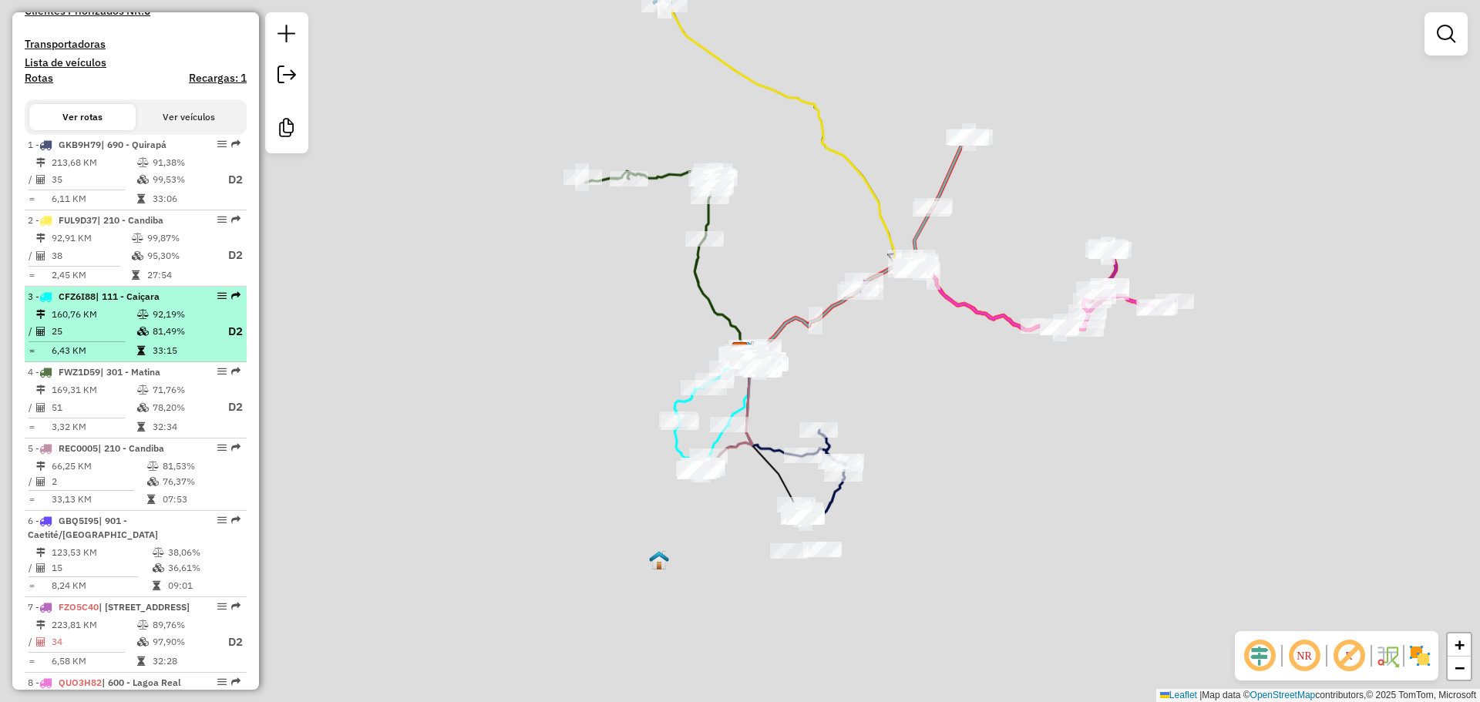
scroll to position [526, 0]
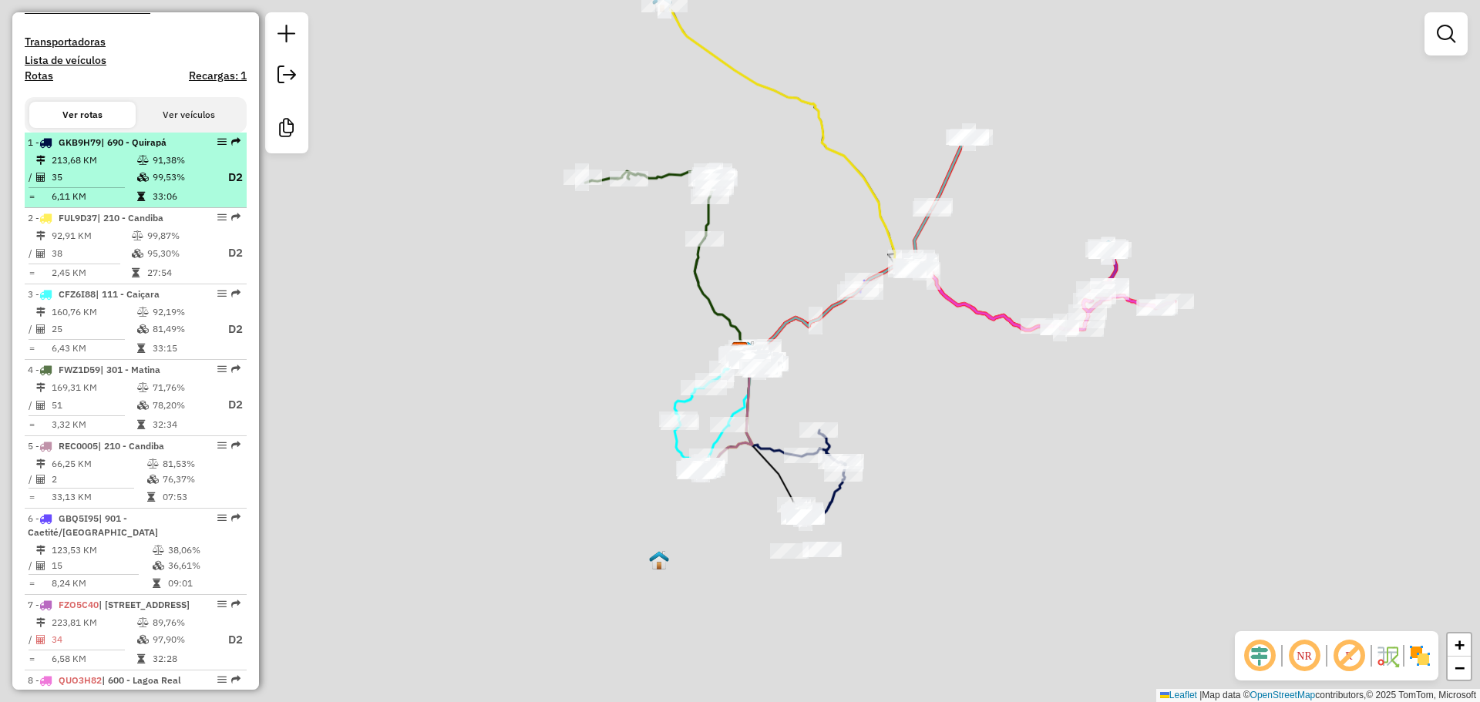
click at [158, 168] on td "91,38%" at bounding box center [183, 160] width 62 height 15
select select "**********"
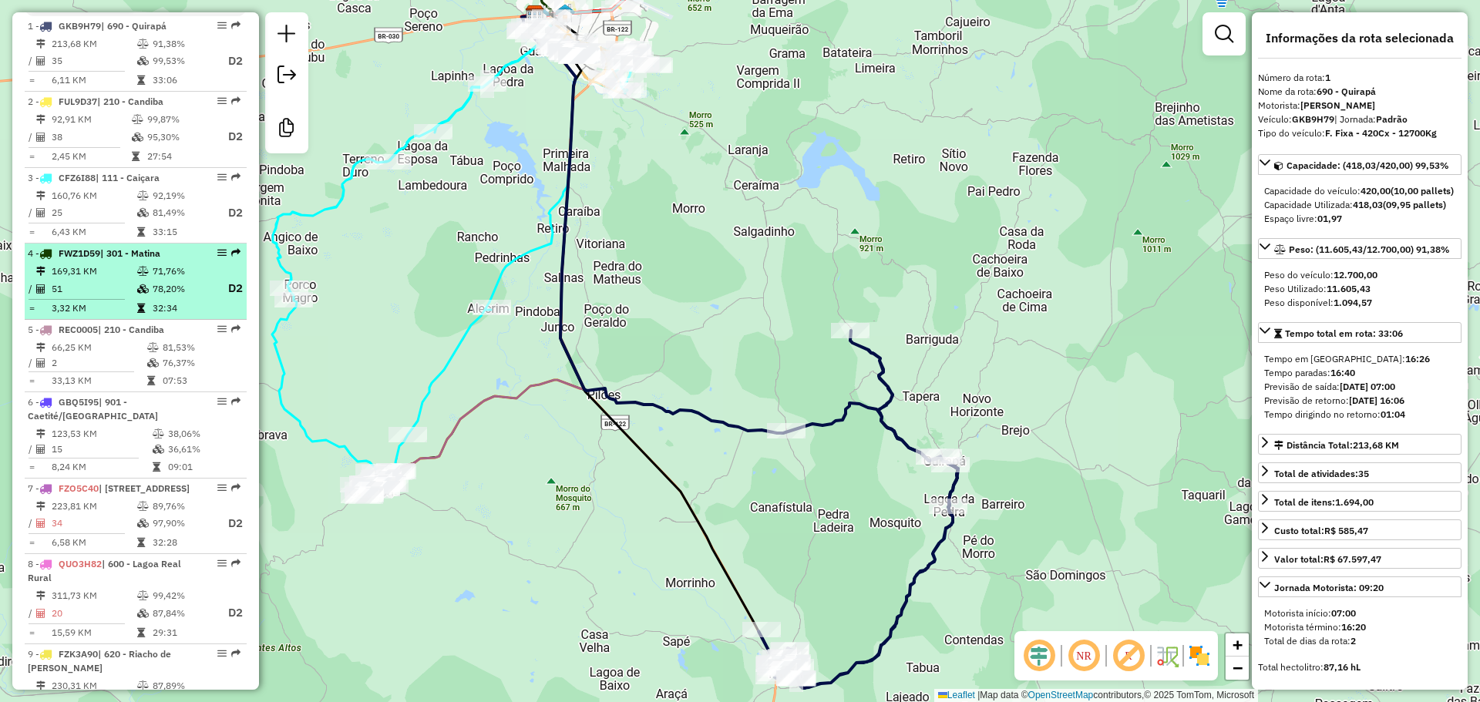
scroll to position [643, 0]
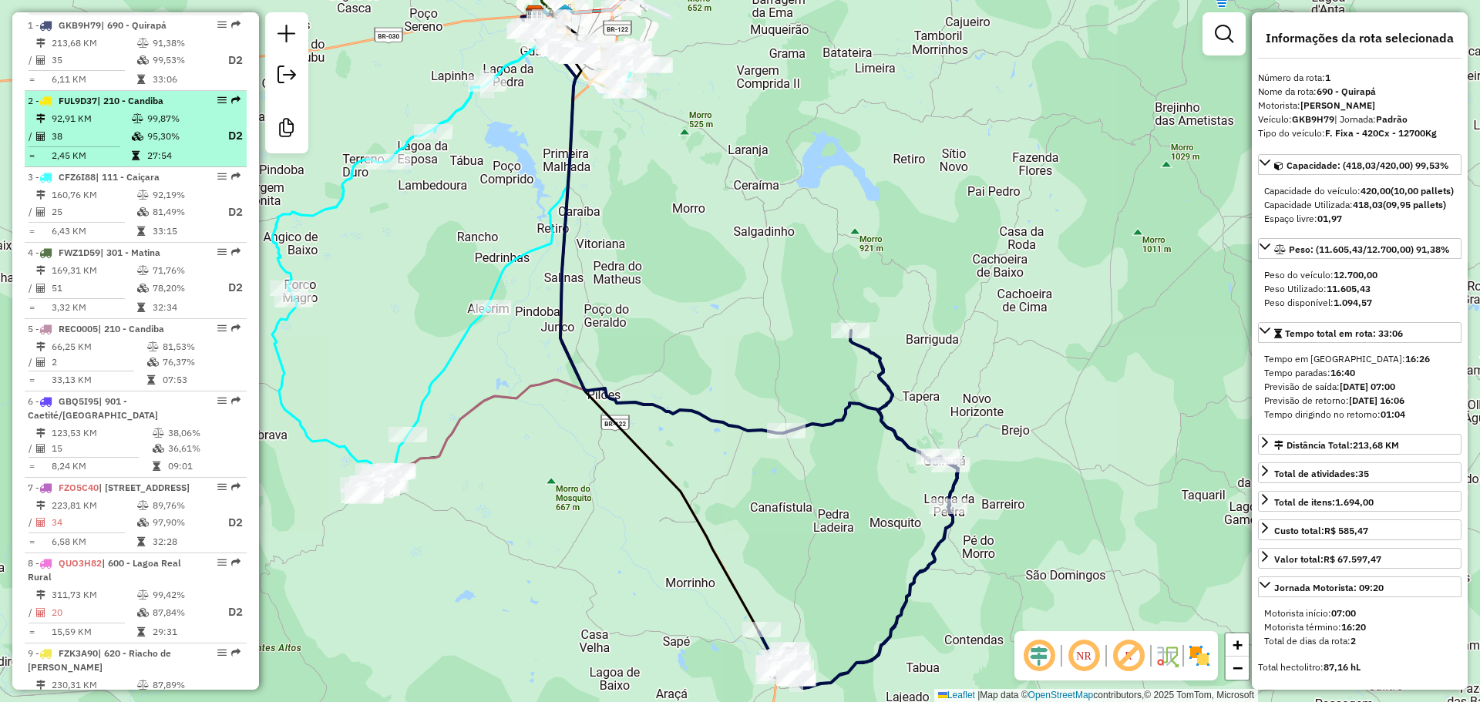
click at [156, 144] on td "95,30%" at bounding box center [179, 135] width 66 height 19
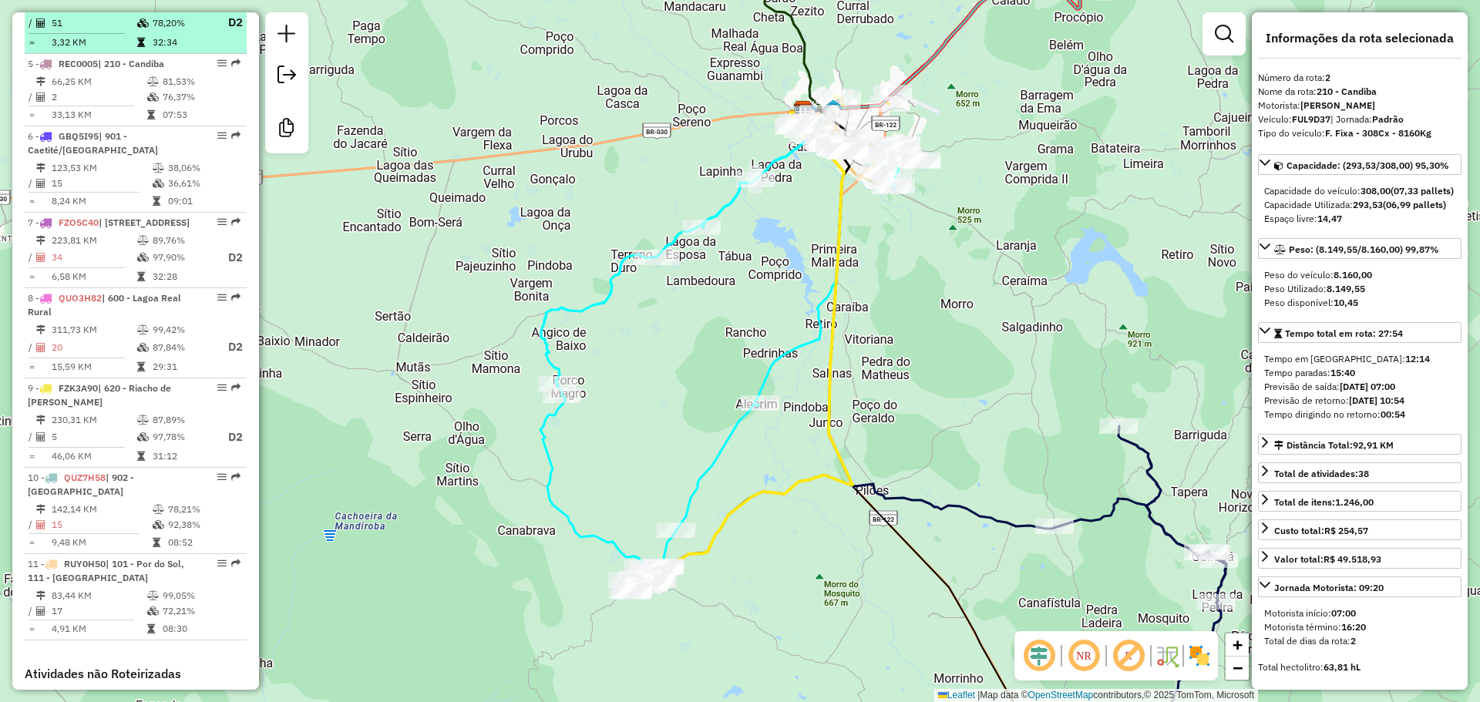
scroll to position [909, 0]
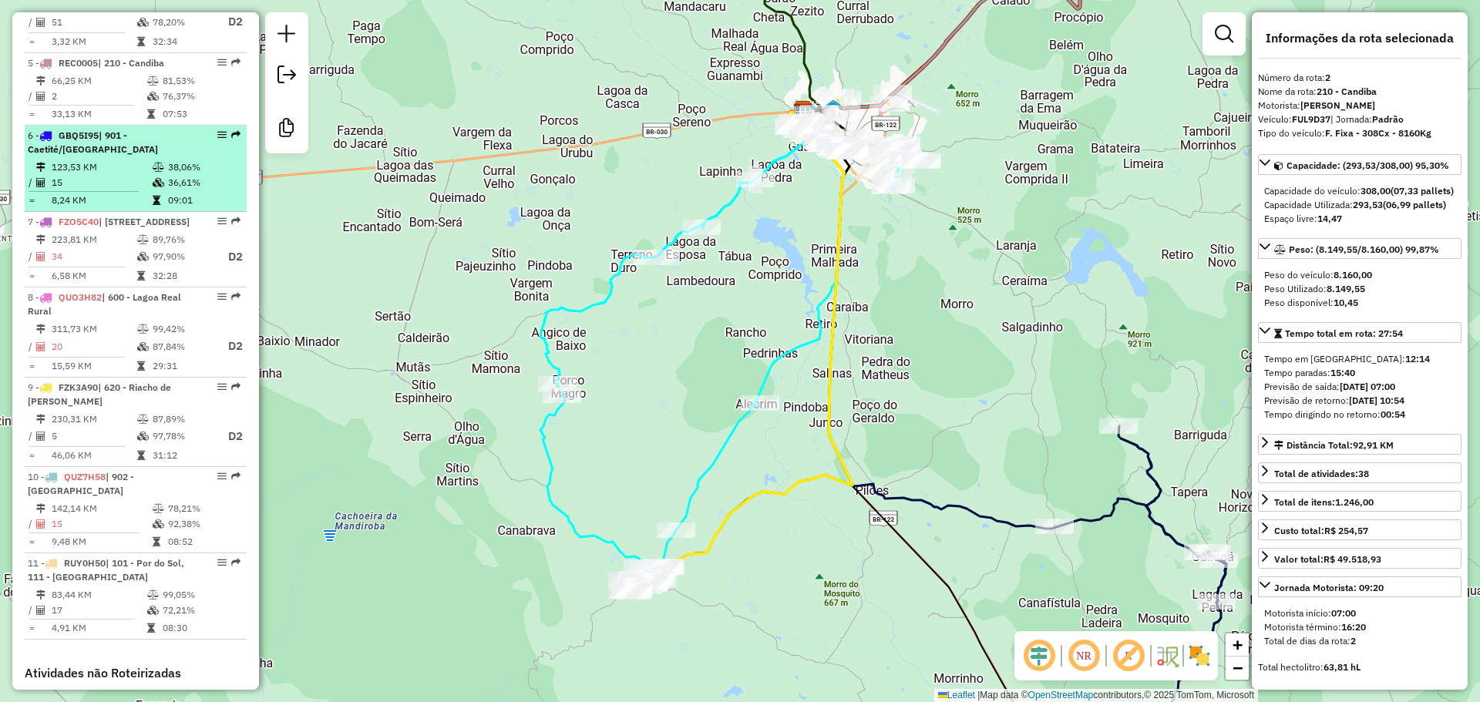
click at [168, 156] on div "6 - GBQ5I95 | 901 - Caetité/Alto Buenos Aires" at bounding box center [109, 143] width 163 height 28
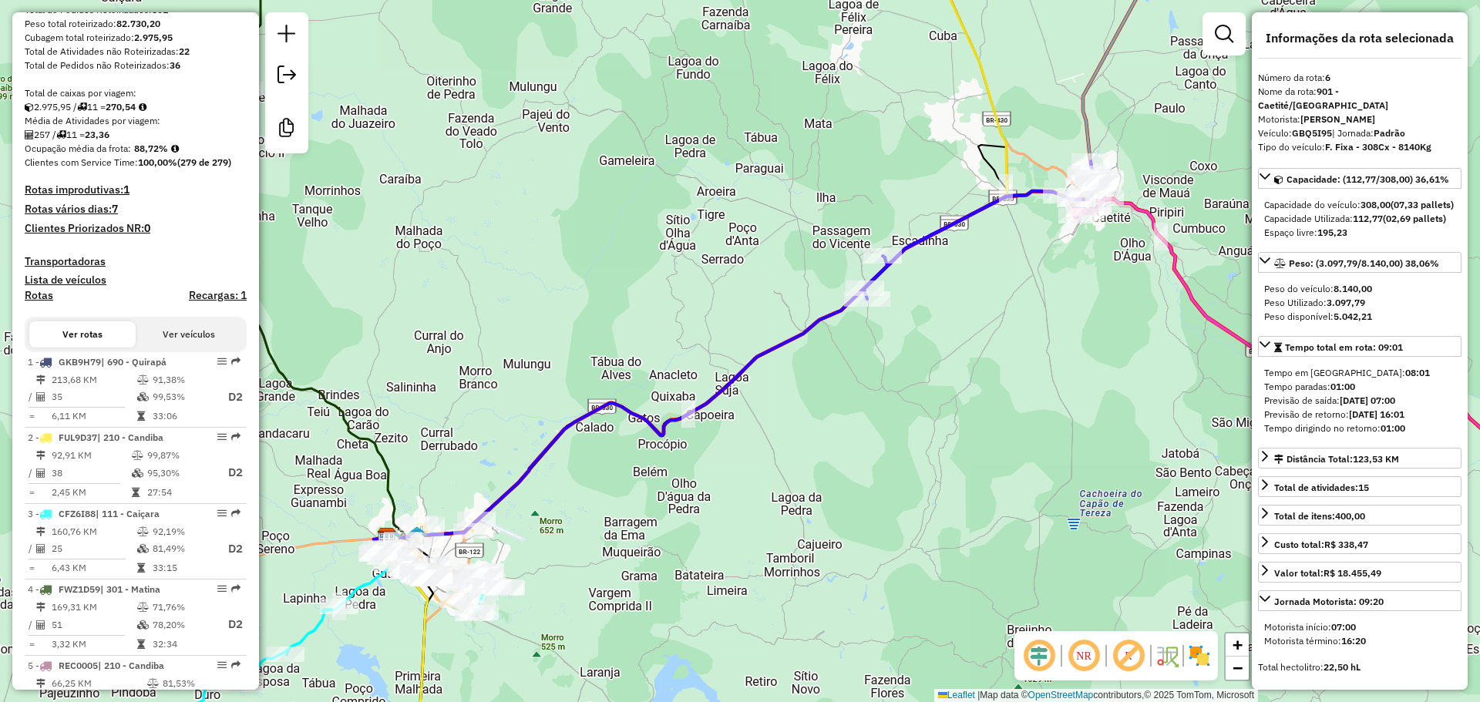
scroll to position [305, 0]
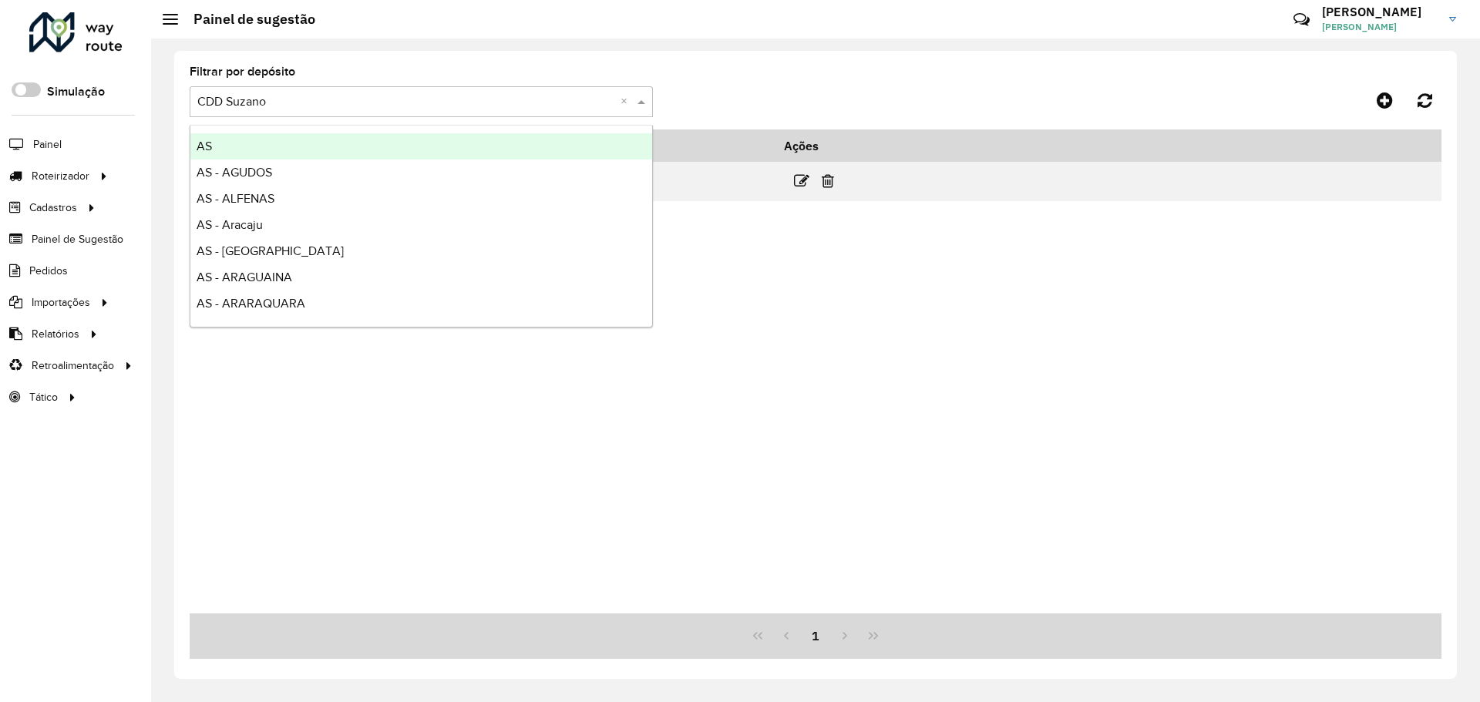
click at [458, 107] on input "text" at bounding box center [405, 102] width 417 height 19
type input "****"
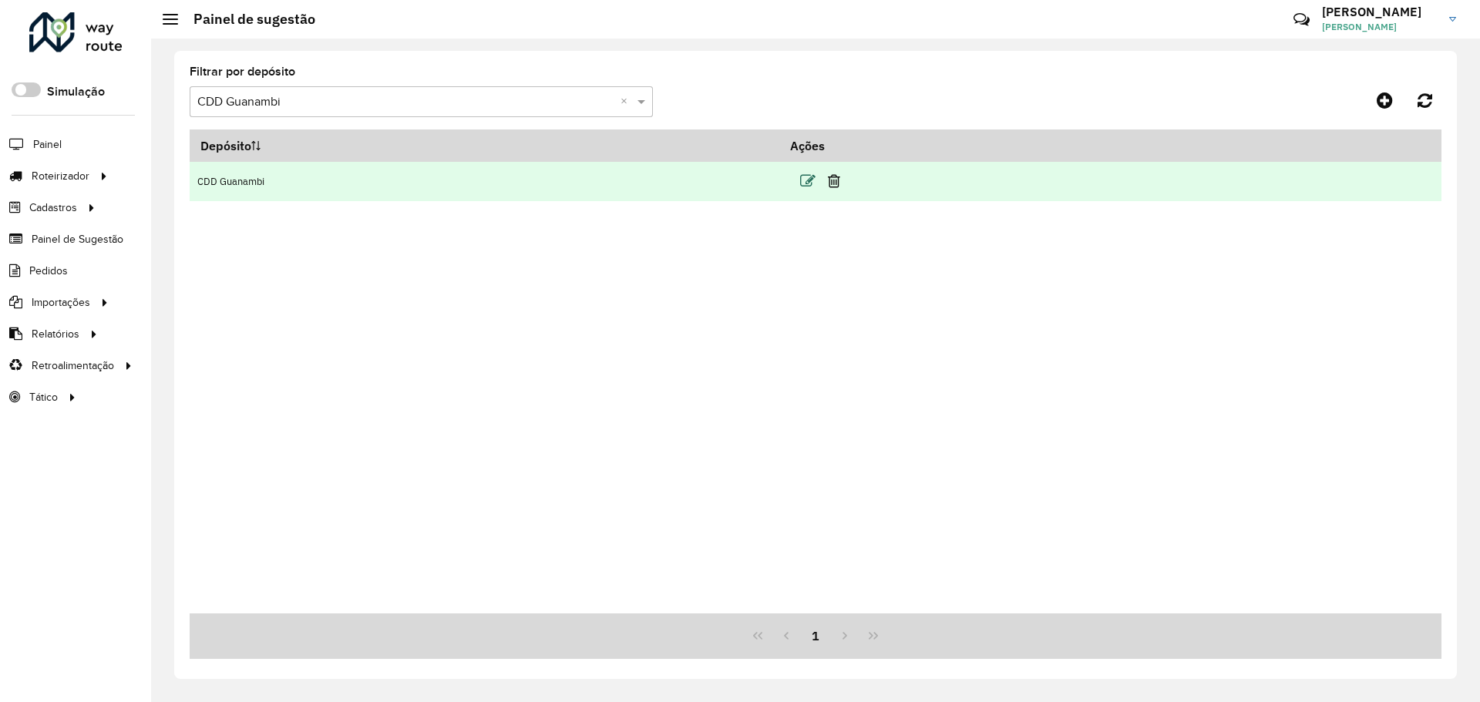
click at [806, 189] on icon at bounding box center [807, 180] width 15 height 15
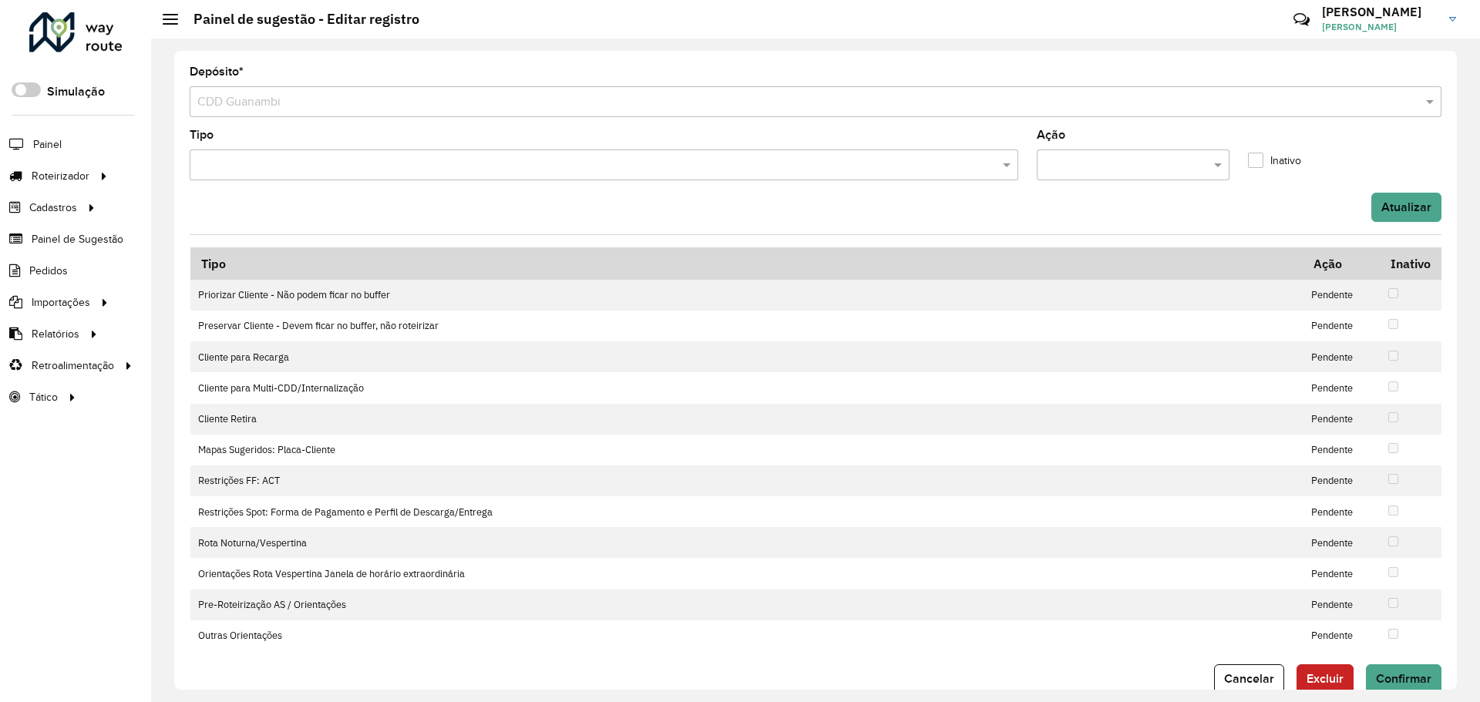
scroll to position [32, 0]
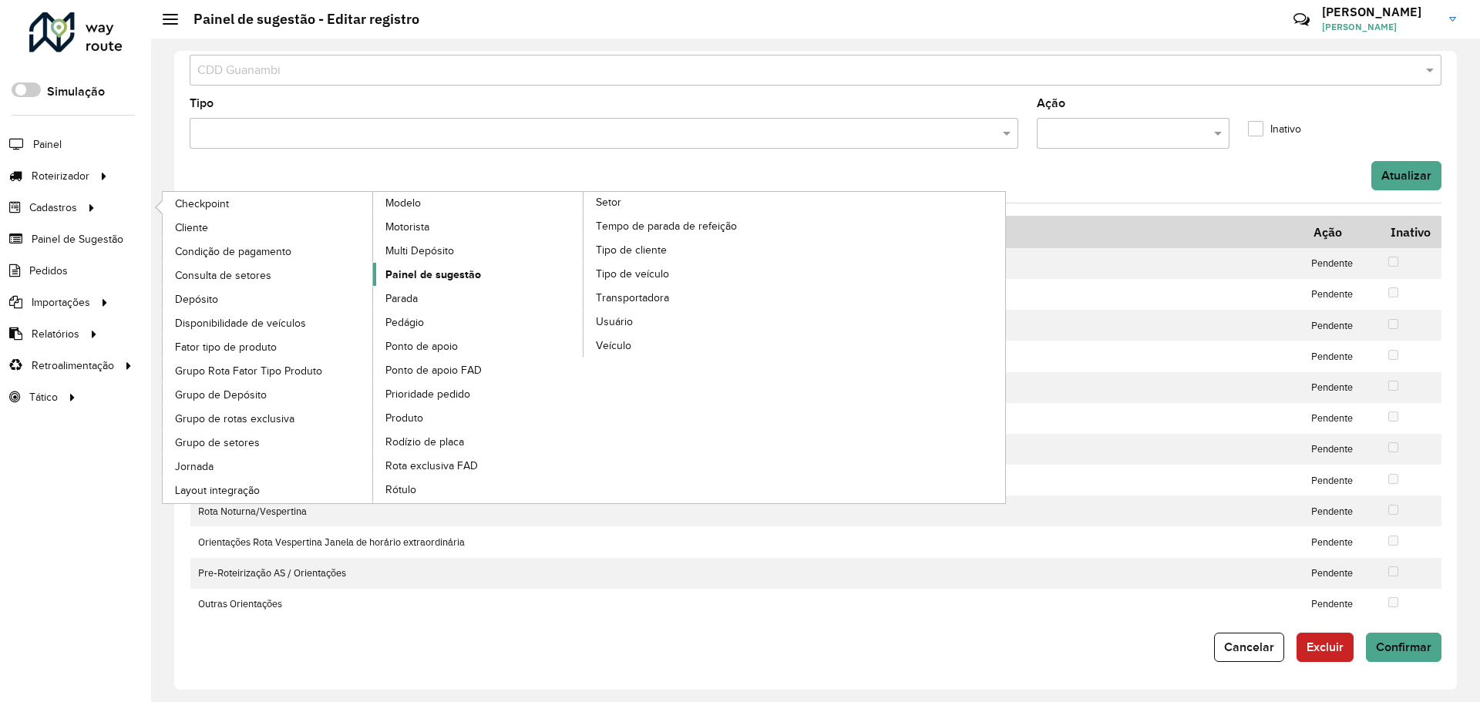
click at [450, 264] on link "Painel de sugestão" at bounding box center [478, 274] width 211 height 23
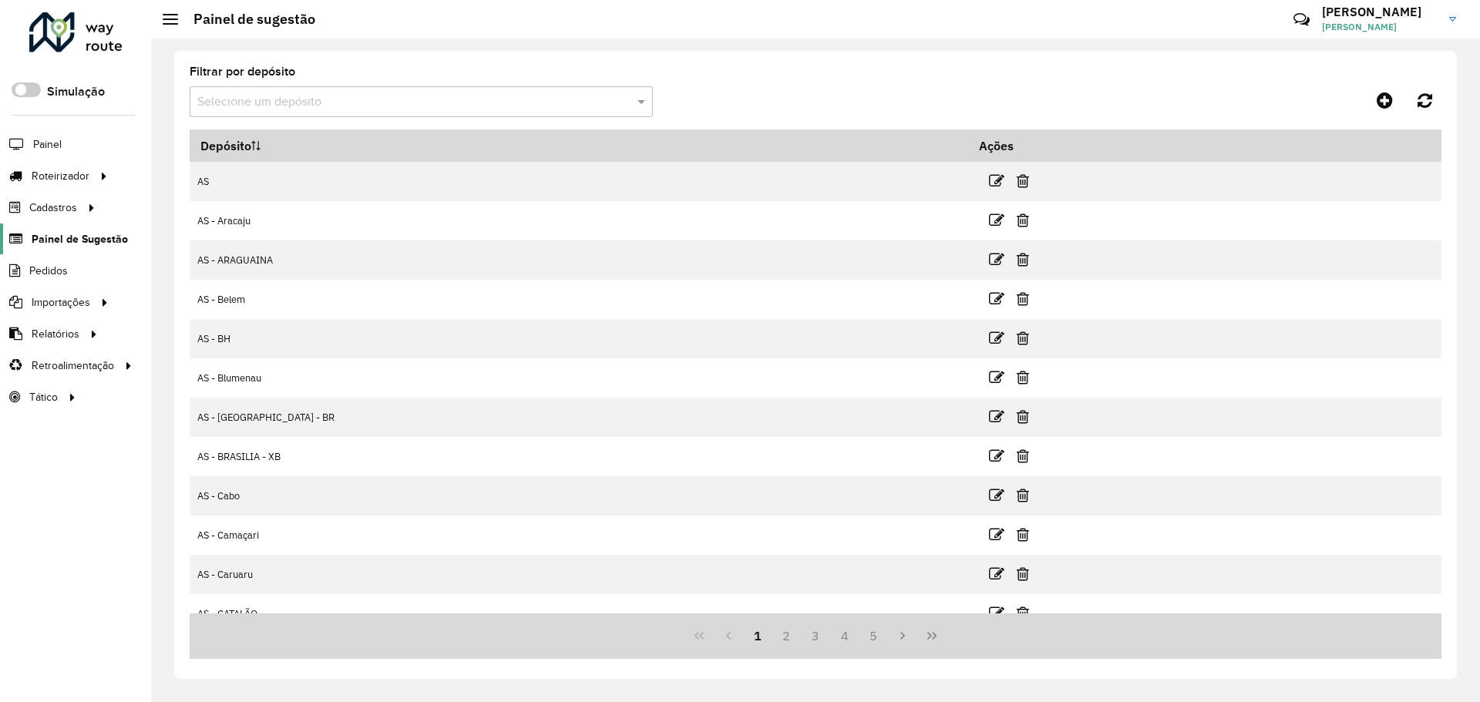
click at [86, 246] on span "Painel de Sugestão" at bounding box center [80, 239] width 96 height 16
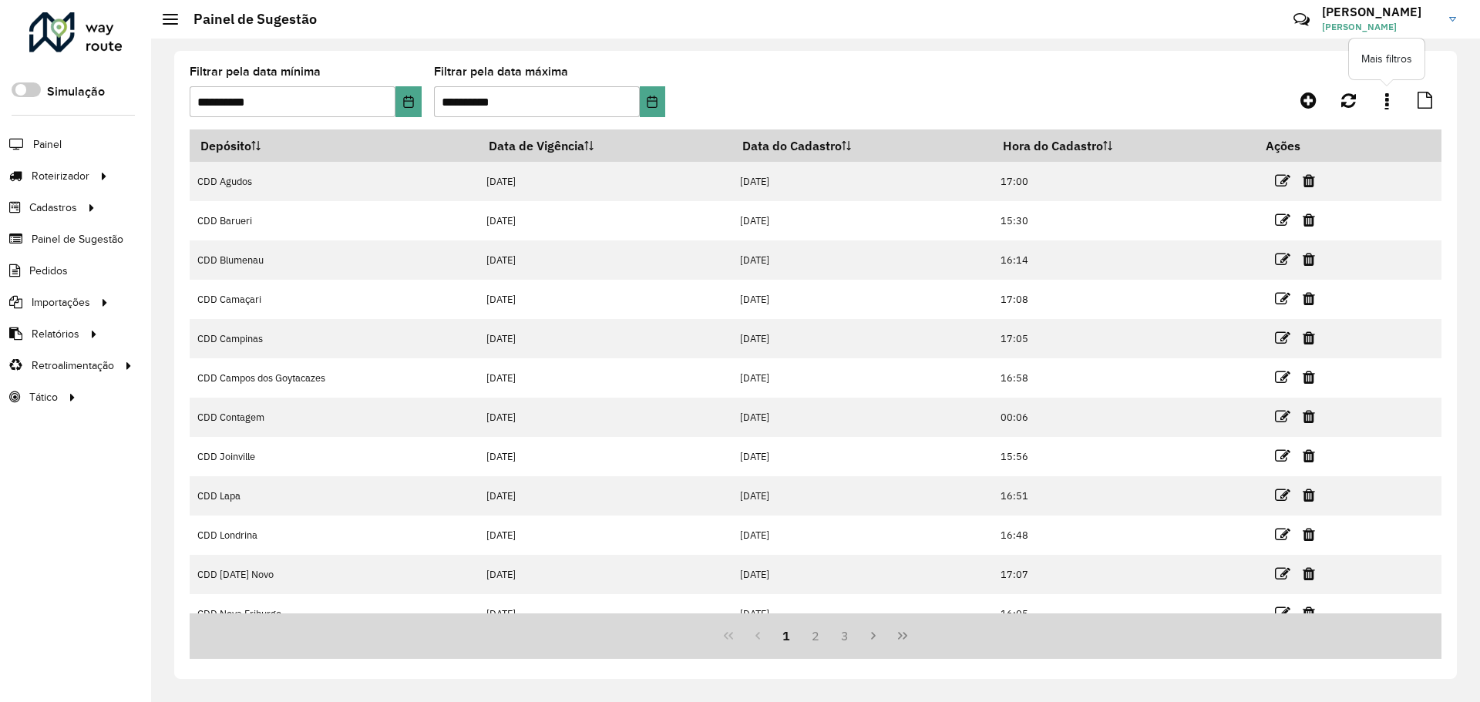
click at [1389, 109] on link at bounding box center [1386, 100] width 31 height 28
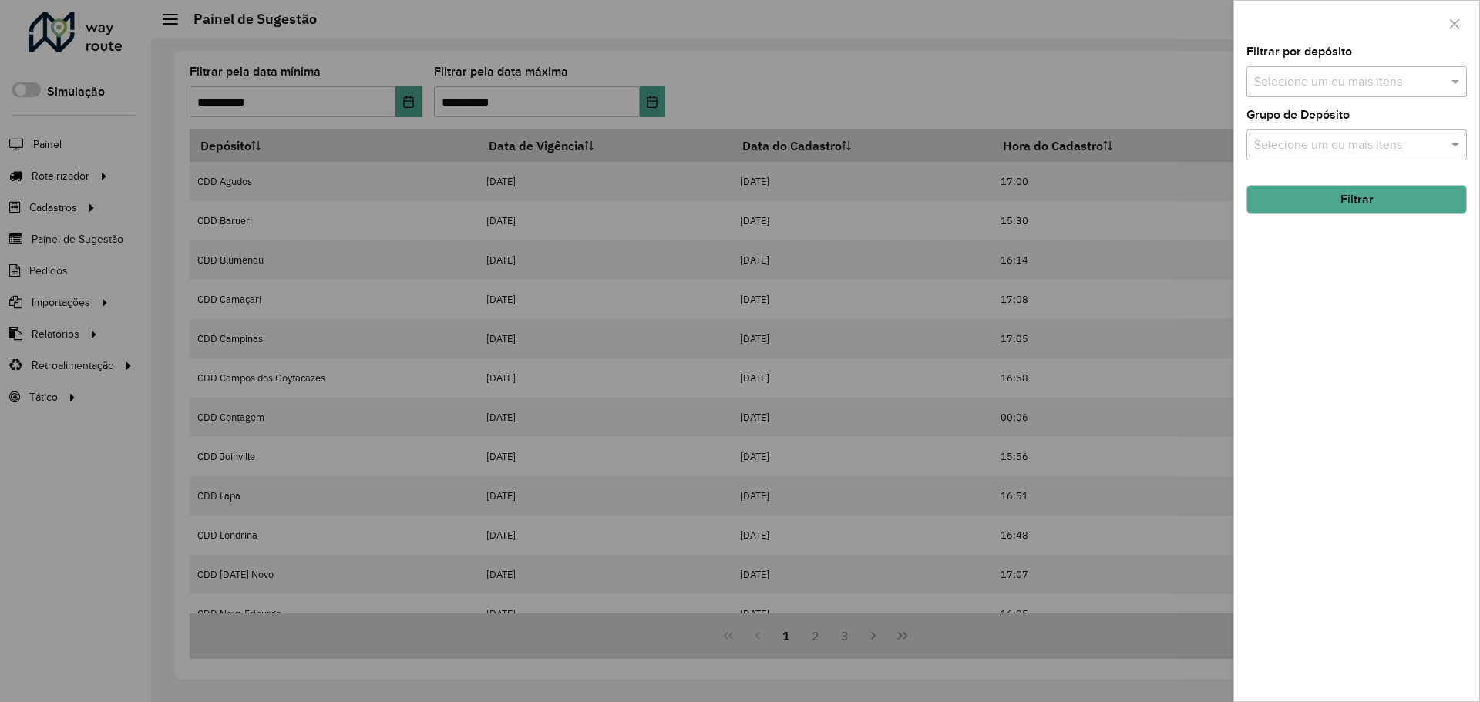
click at [1156, 77] on div at bounding box center [740, 351] width 1480 height 702
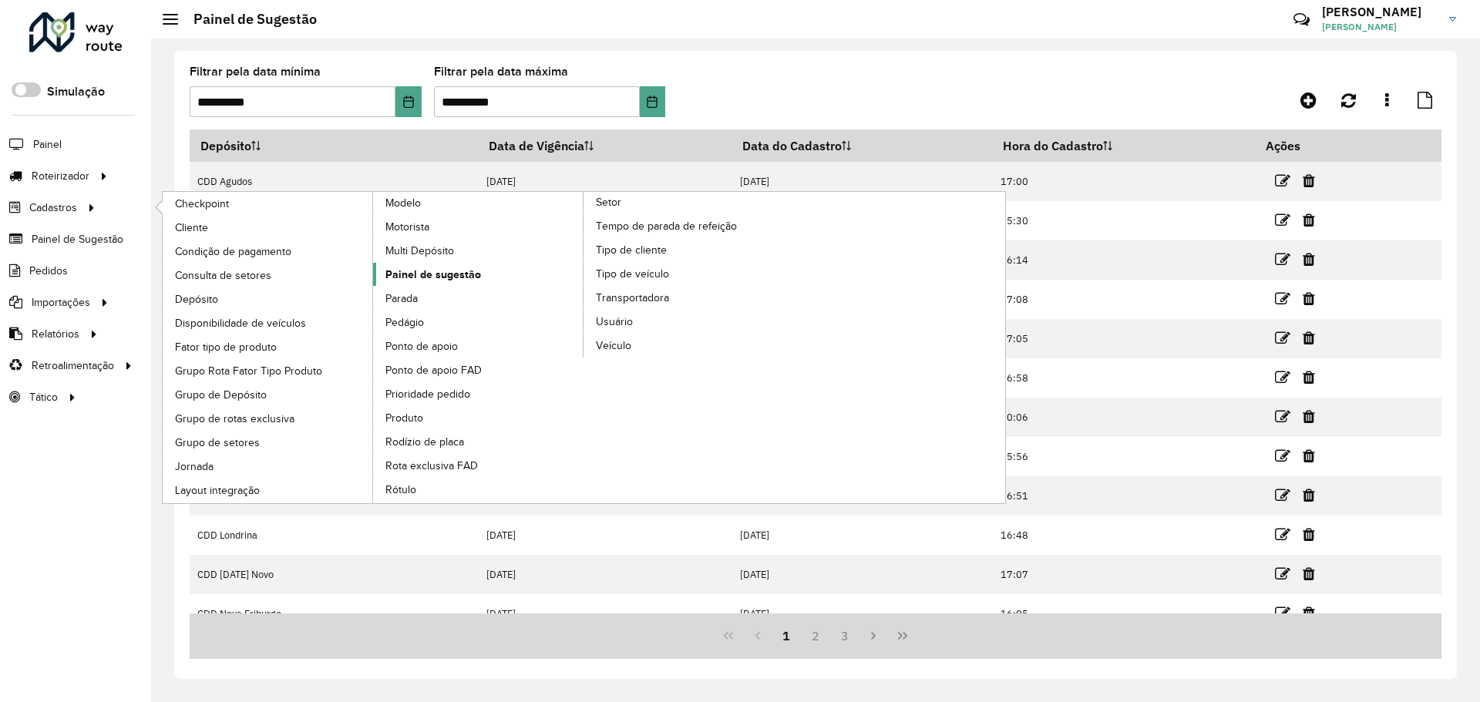
click at [449, 271] on span "Painel de sugestão" at bounding box center [433, 275] width 96 height 16
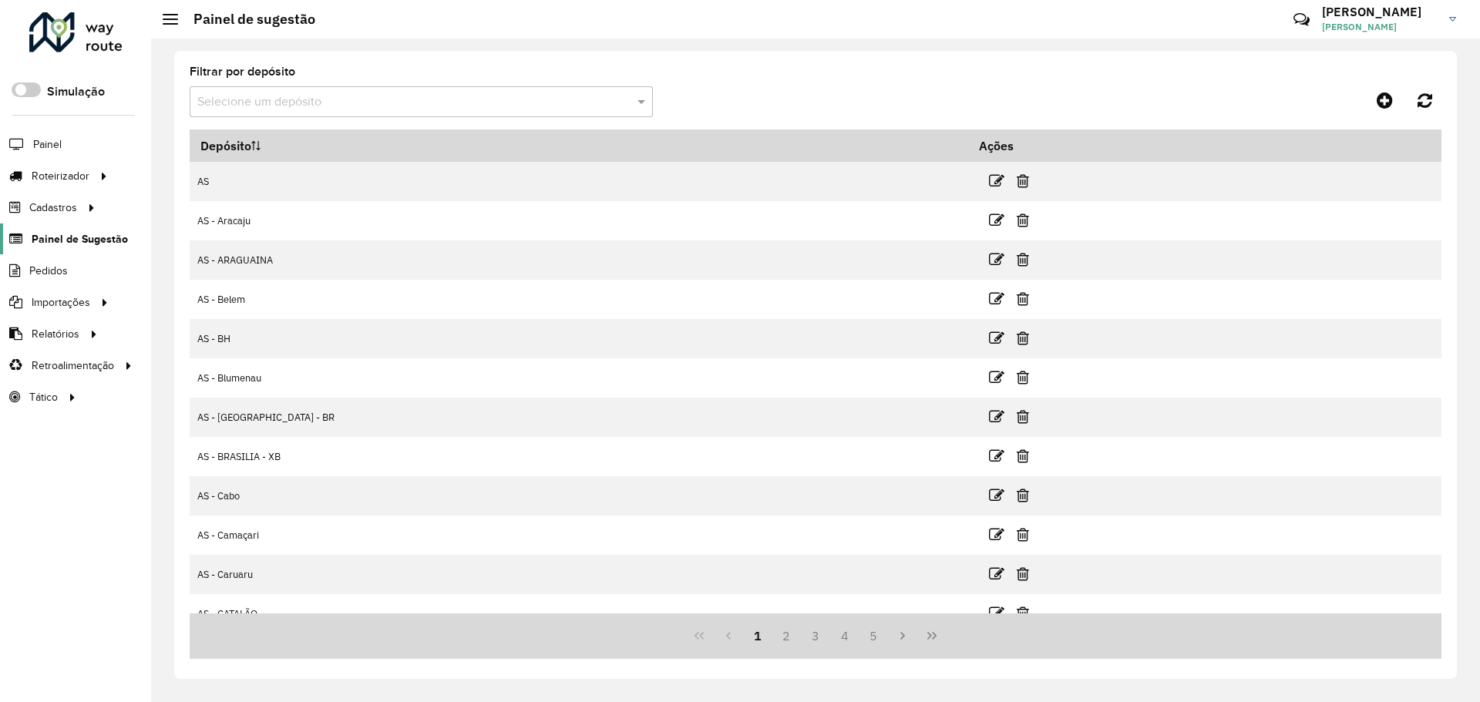
click at [54, 244] on span "Painel de Sugestão" at bounding box center [80, 239] width 96 height 16
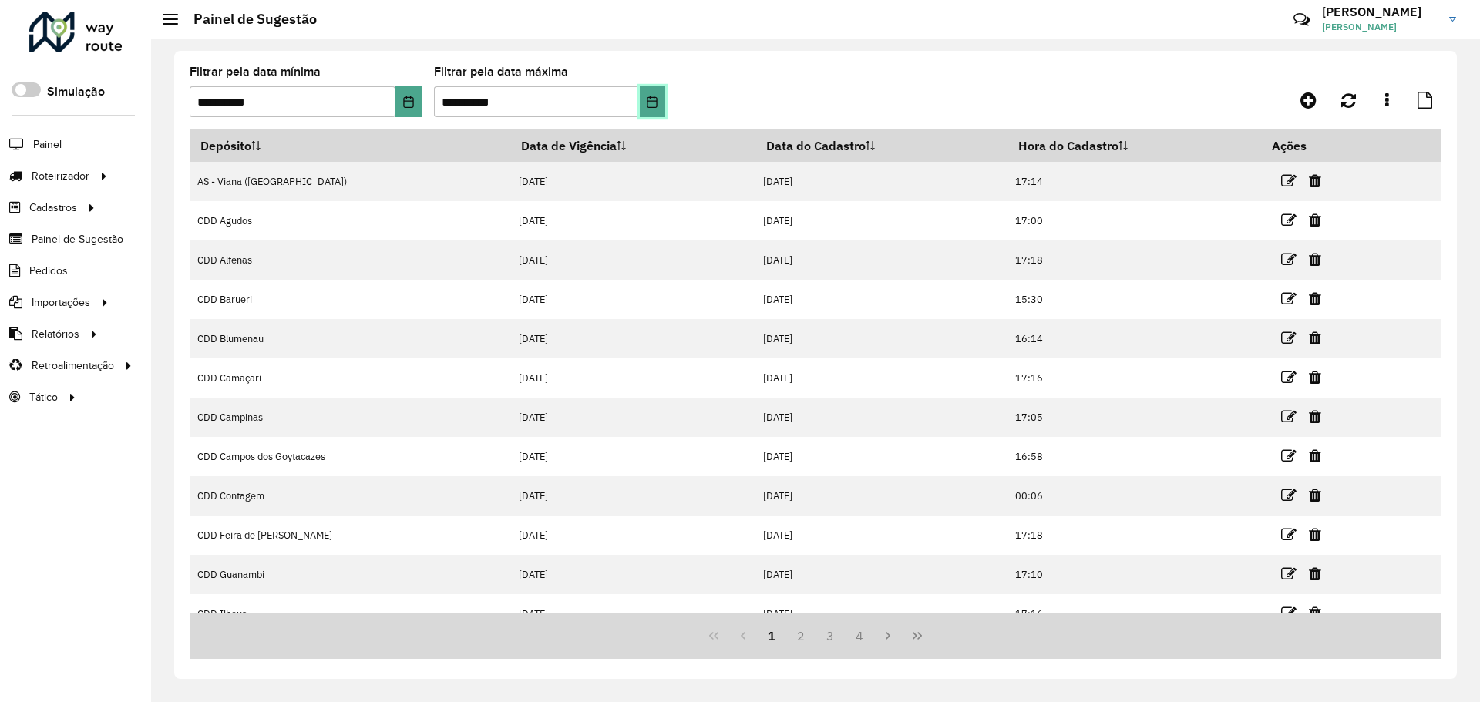
click at [646, 102] on icon "Choose Date" at bounding box center [652, 102] width 12 height 12
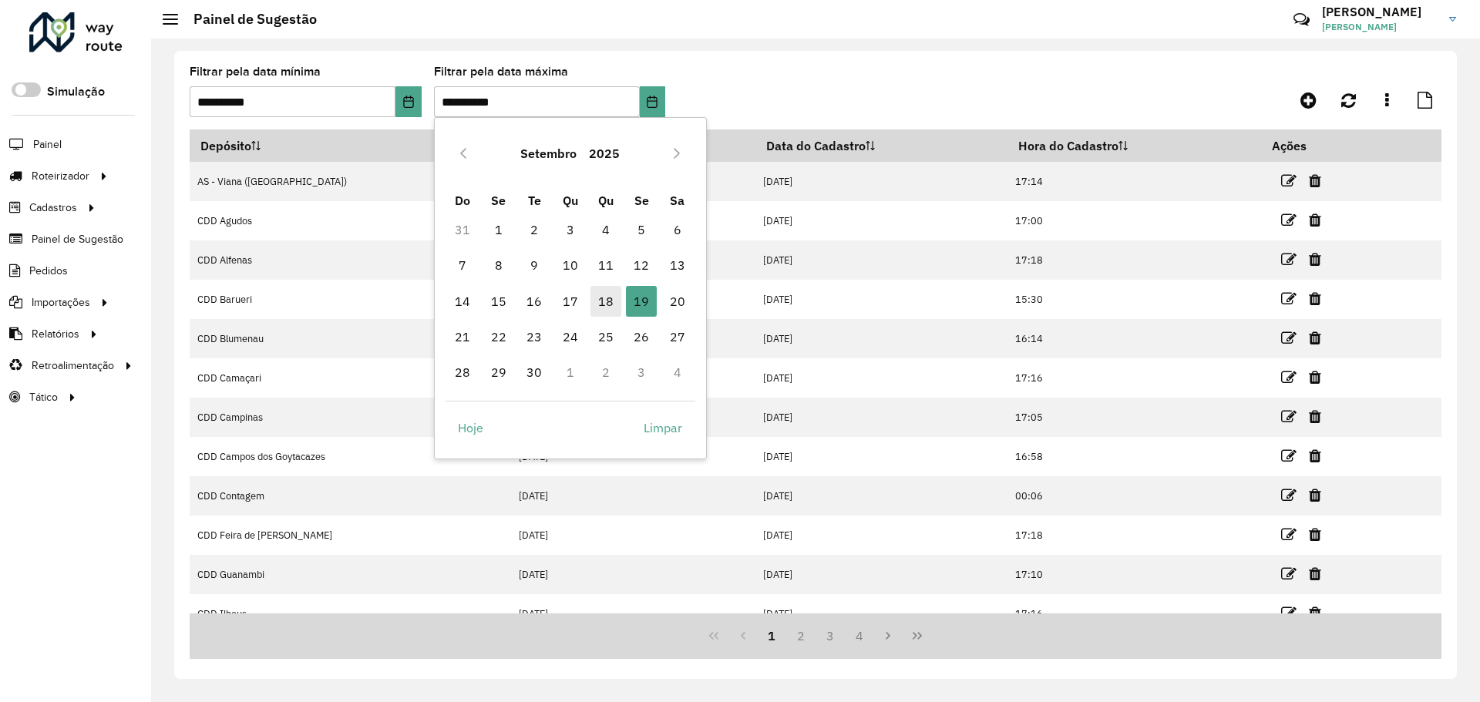
click at [604, 296] on span "18" at bounding box center [606, 301] width 31 height 31
type input "**********"
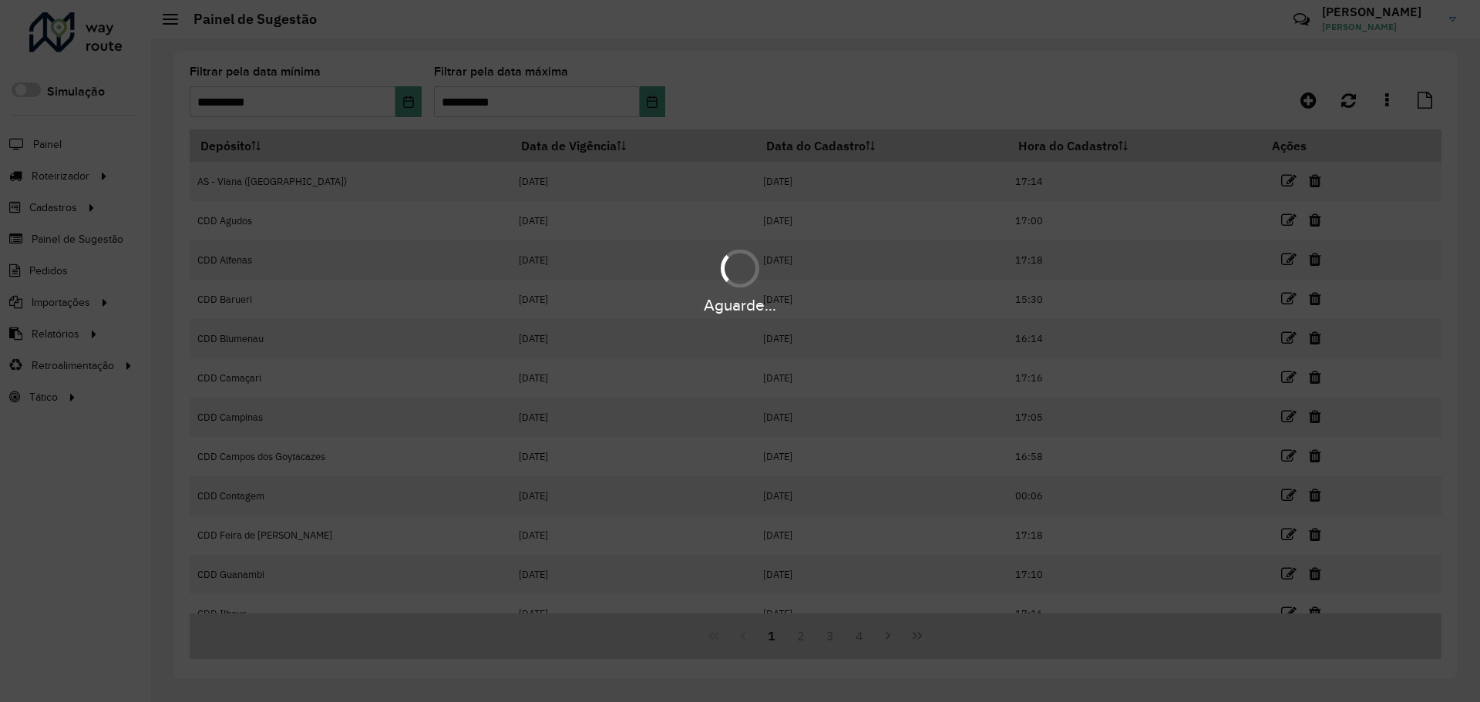
click at [803, 633] on div "Aguarde..." at bounding box center [740, 351] width 1480 height 702
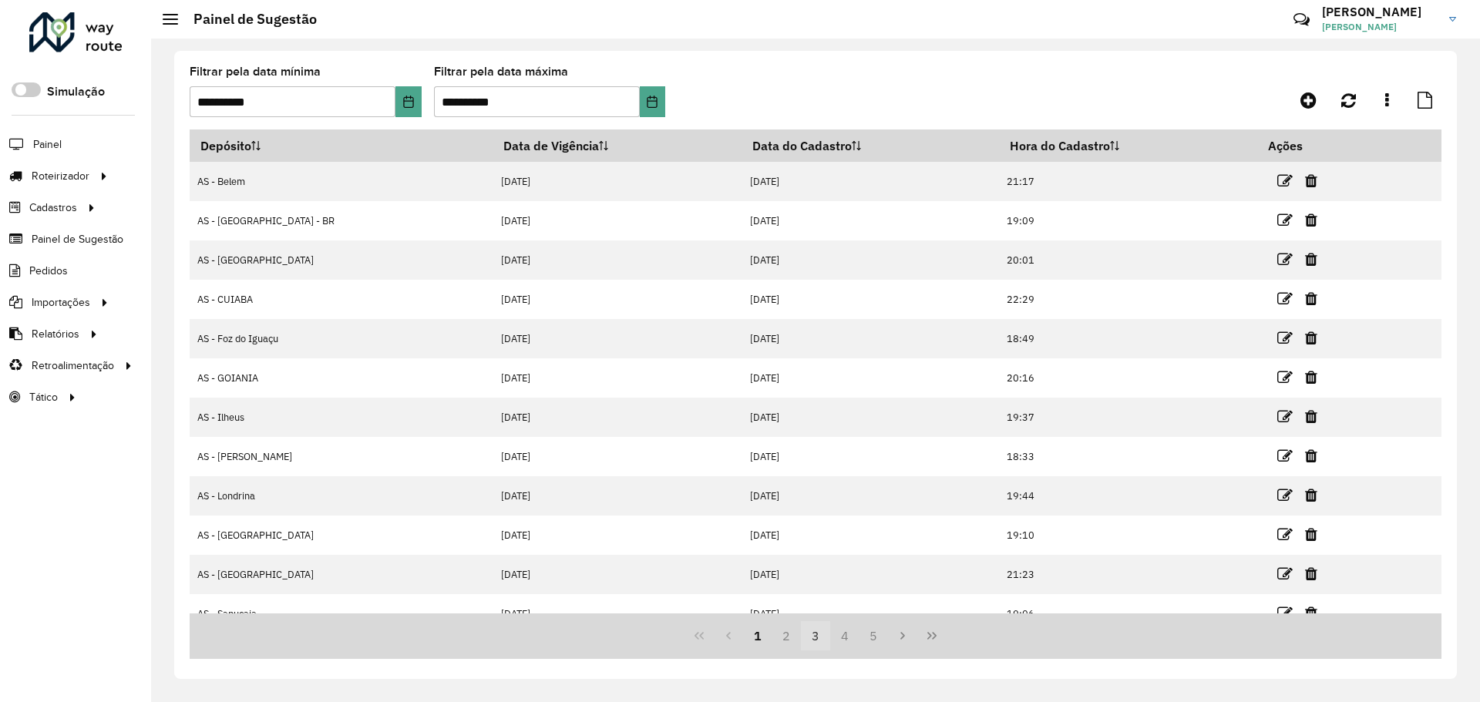
click at [828, 640] on button "3" at bounding box center [815, 635] width 29 height 29
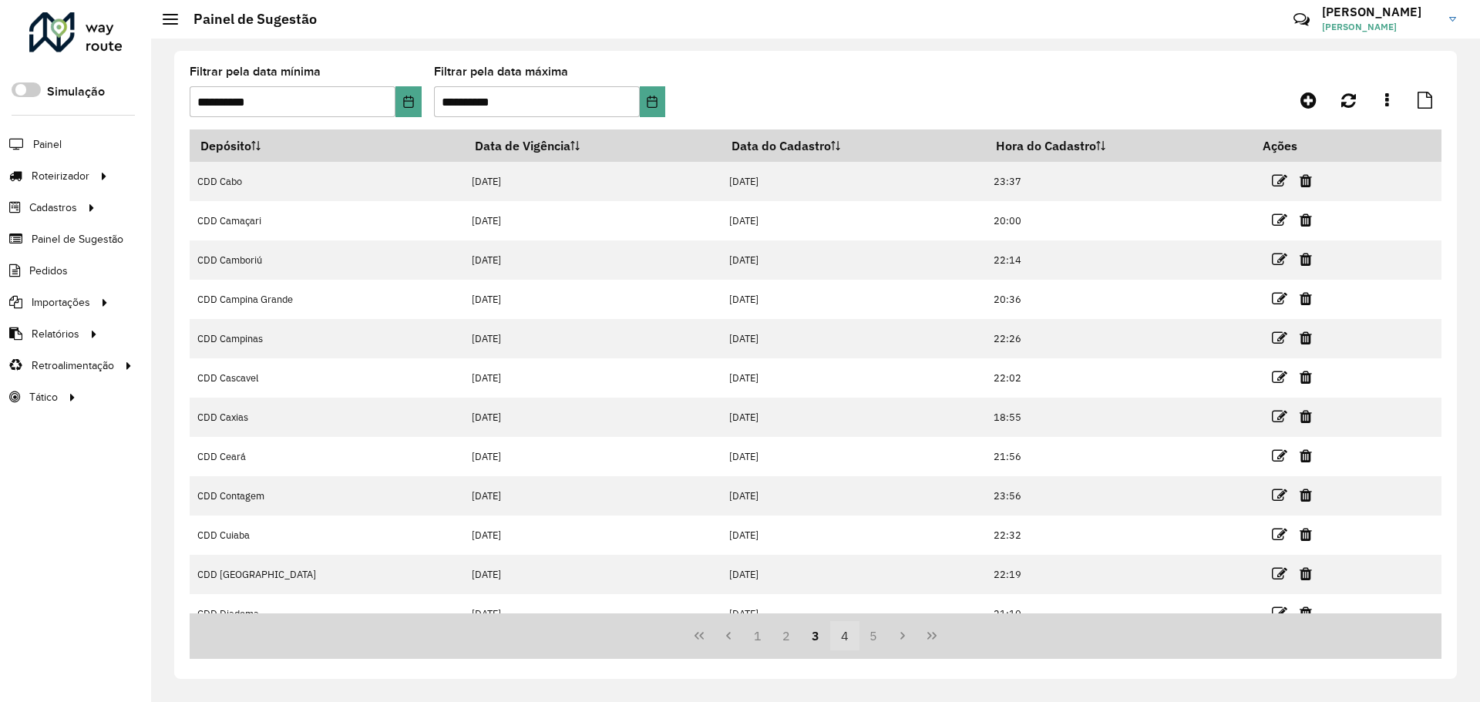
click at [852, 638] on button "4" at bounding box center [844, 635] width 29 height 29
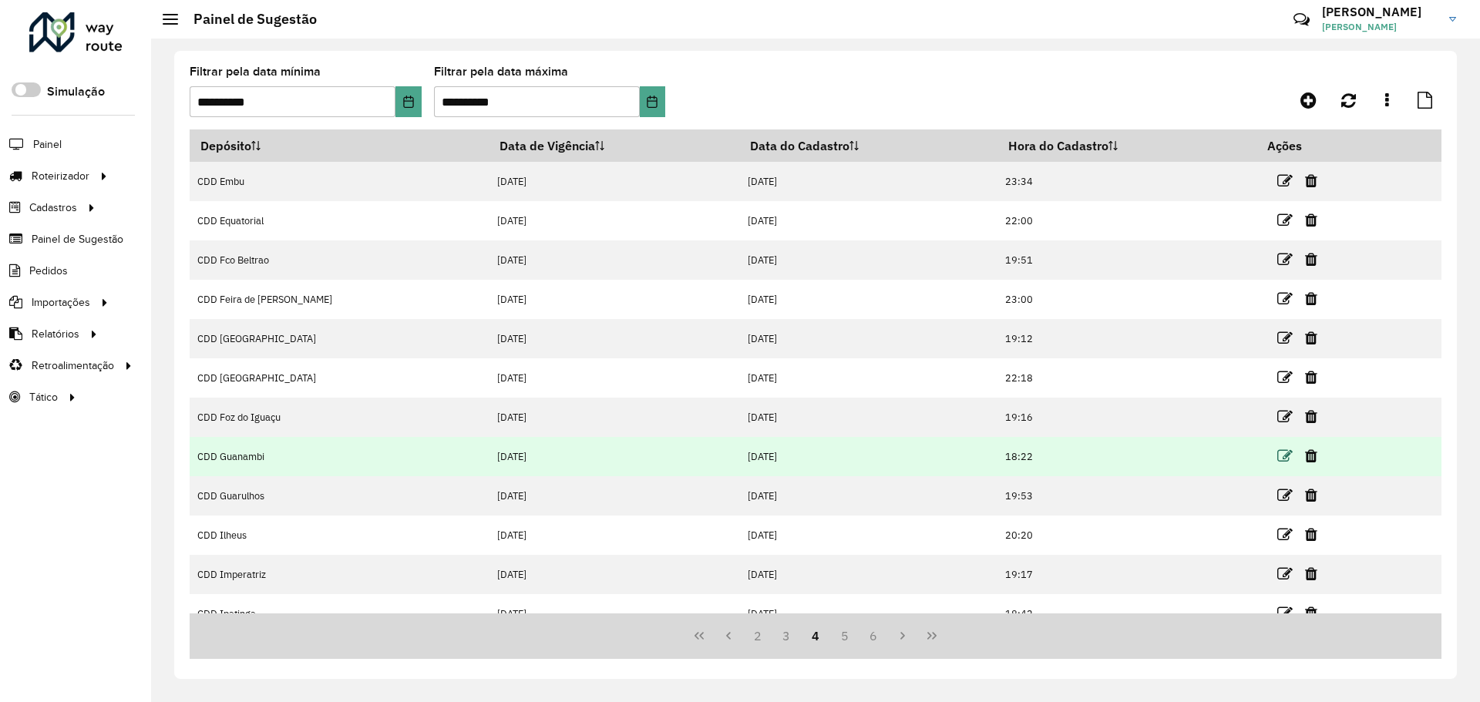
click at [1277, 462] on icon at bounding box center [1284, 456] width 15 height 15
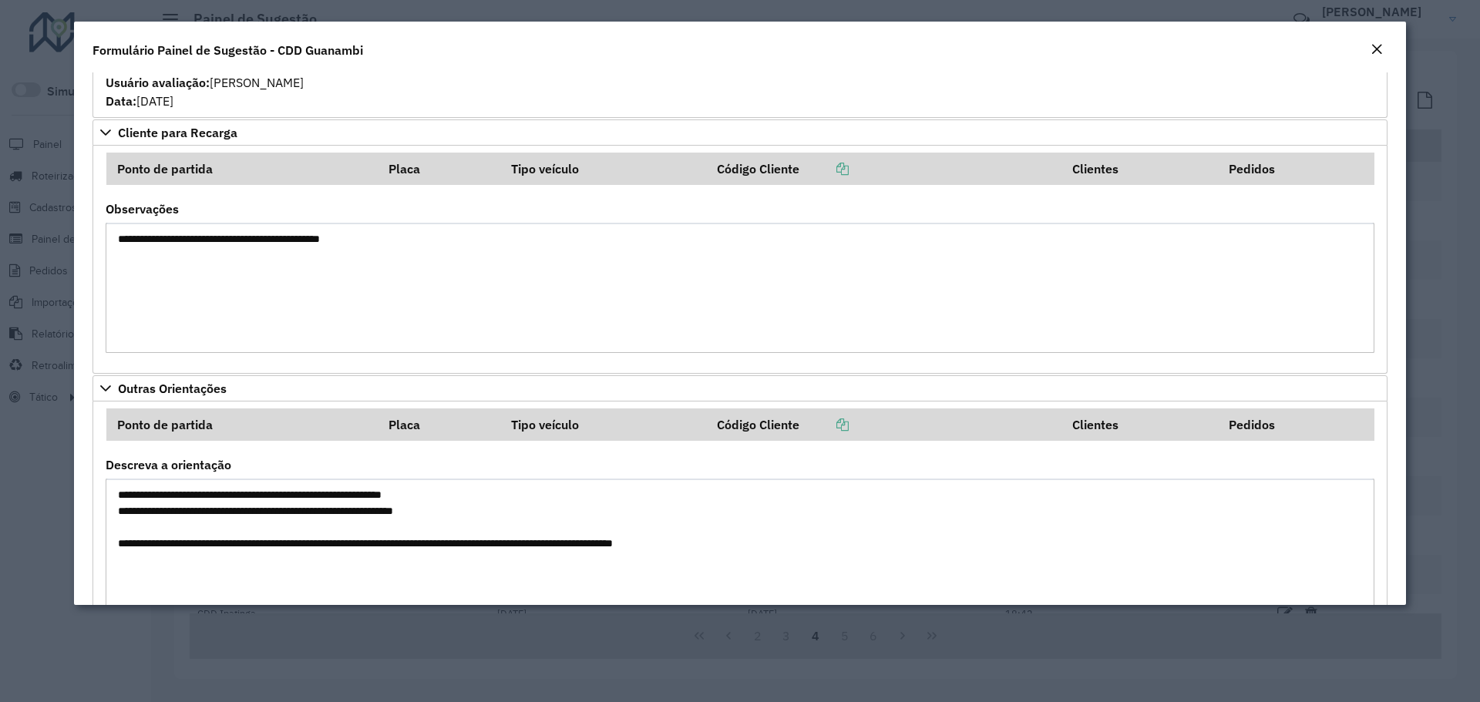
scroll to position [1141, 0]
click at [314, 242] on textarea "**********" at bounding box center [740, 286] width 1269 height 130
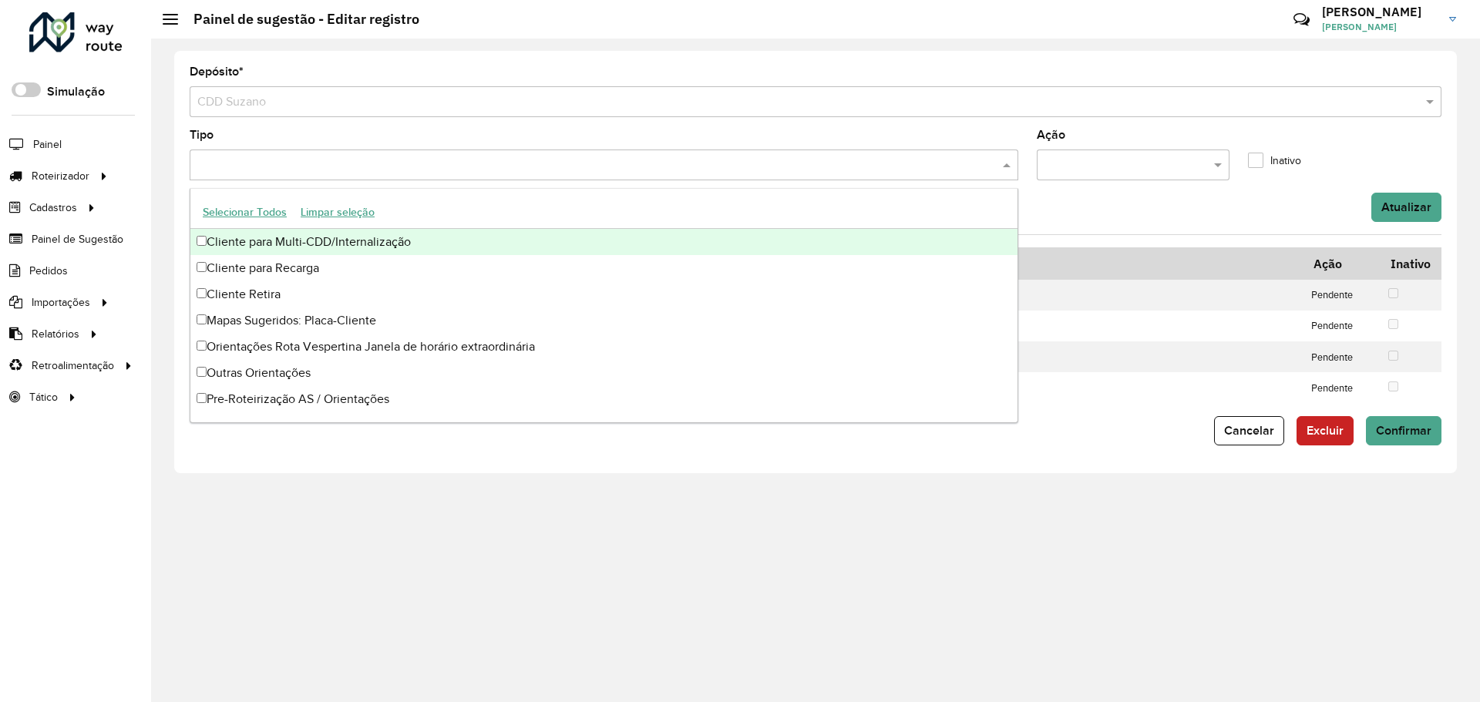
click at [537, 163] on input "text" at bounding box center [597, 165] width 806 height 19
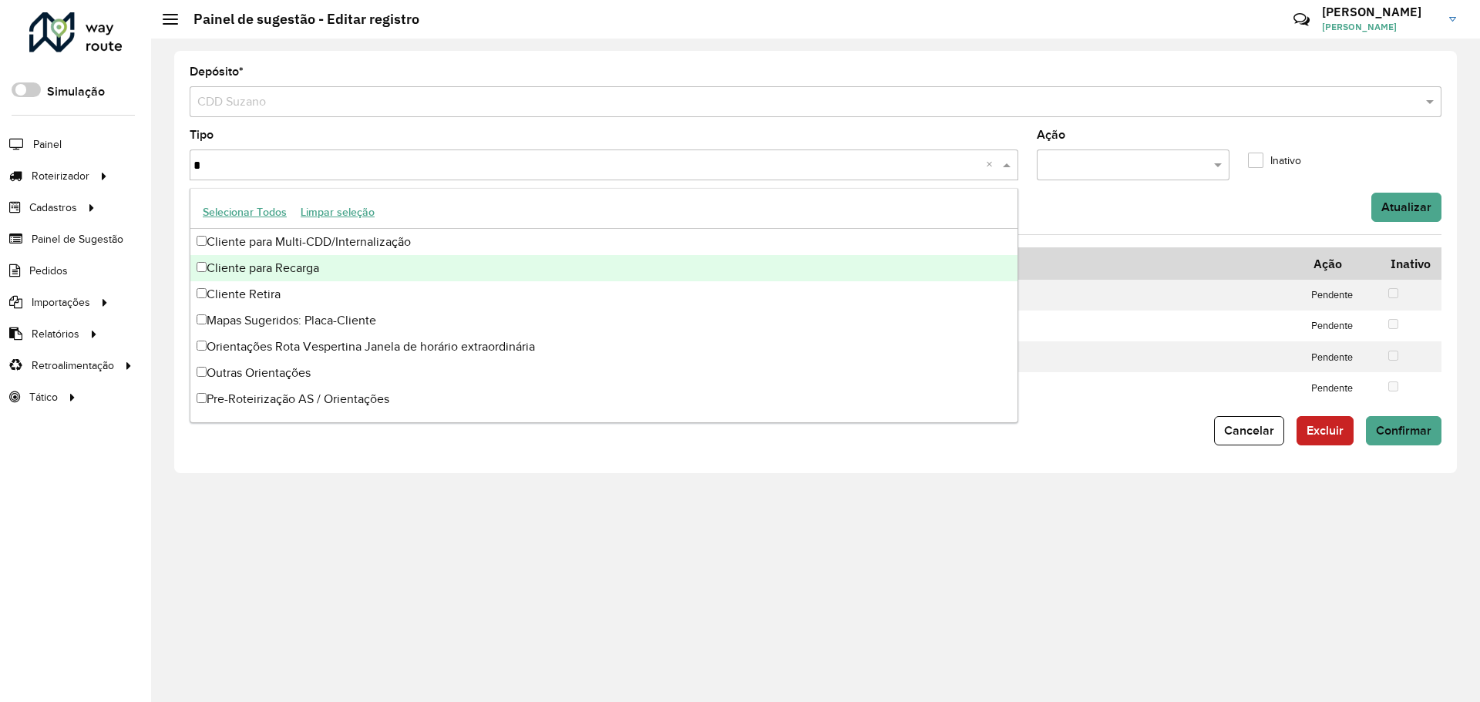
click at [298, 264] on div "Cliente para Recarga" at bounding box center [603, 268] width 827 height 26
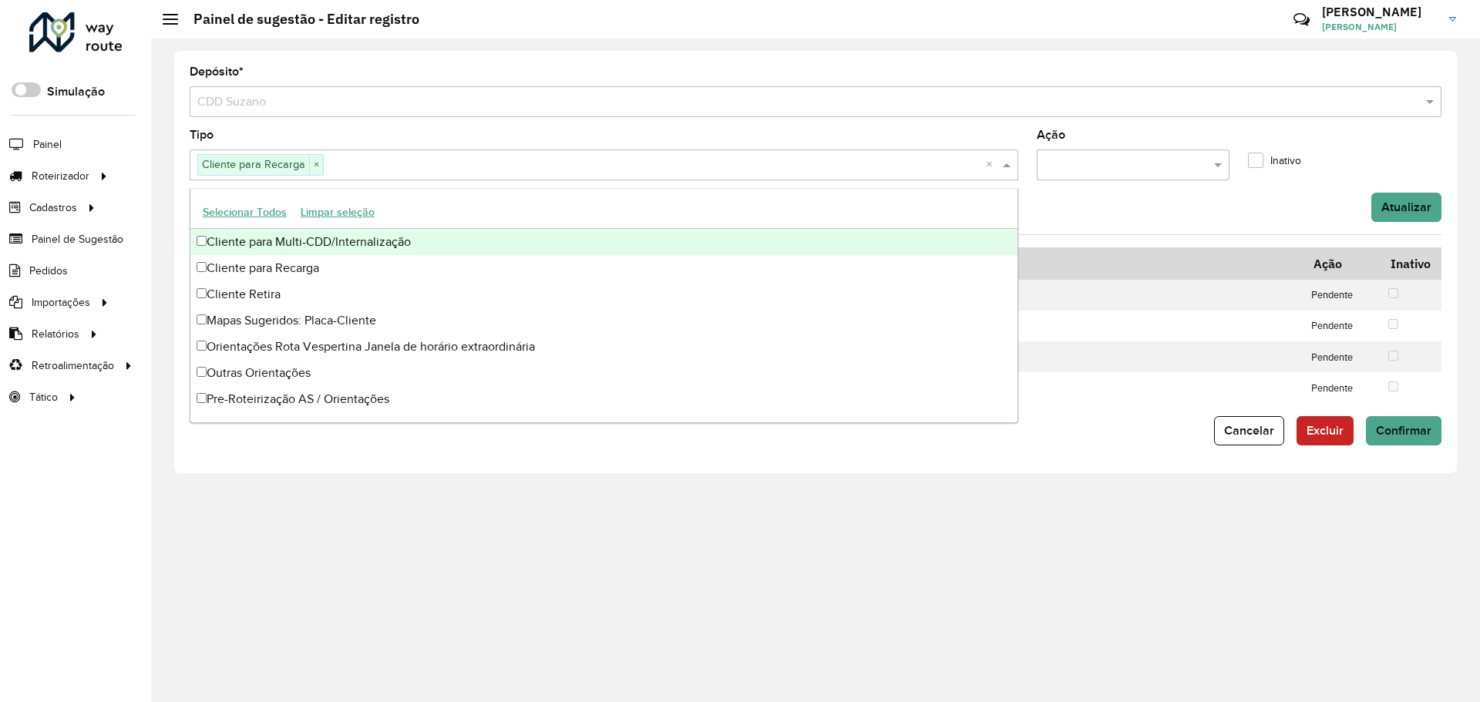
click at [252, 238] on div "Cliente para Multi-CDD/Internalização" at bounding box center [603, 242] width 827 height 26
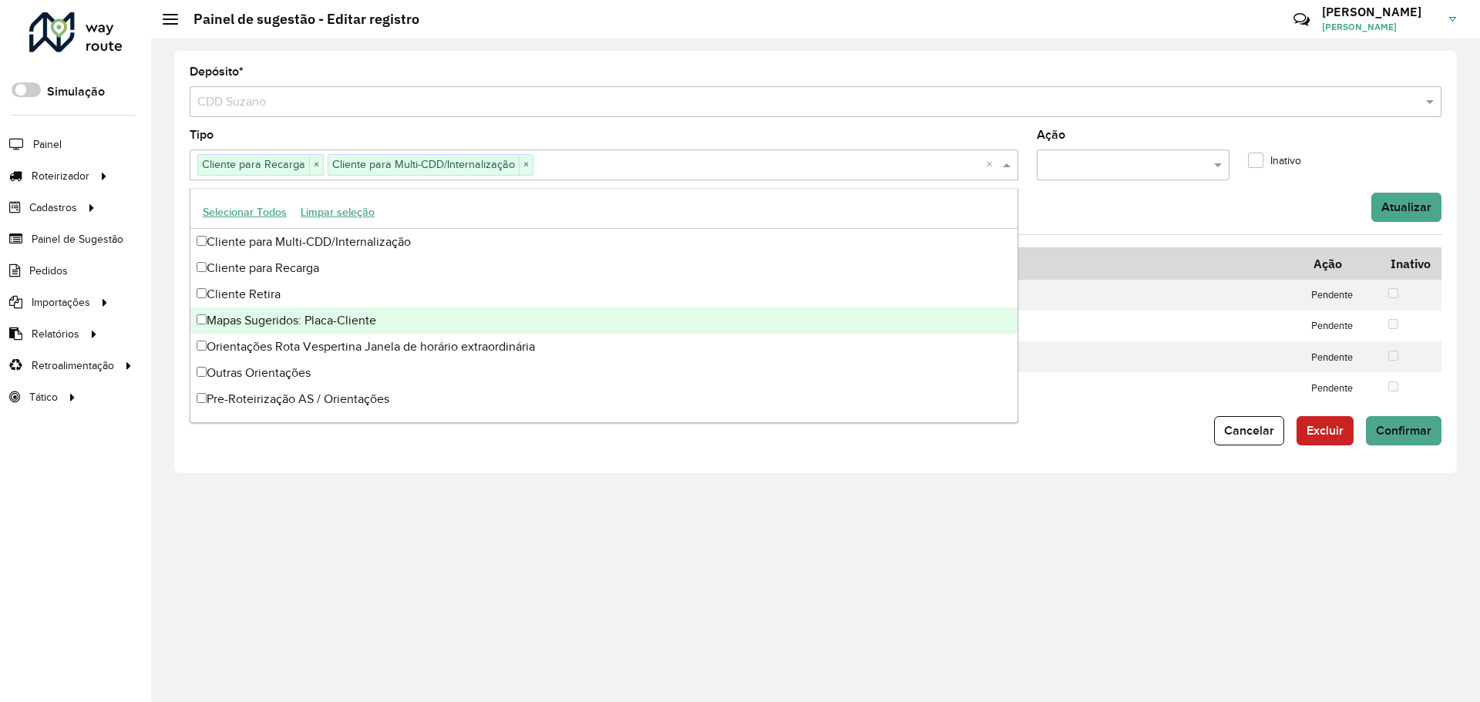
click at [295, 319] on div "Mapas Sugeridos: Placa-Cliente" at bounding box center [603, 321] width 827 height 26
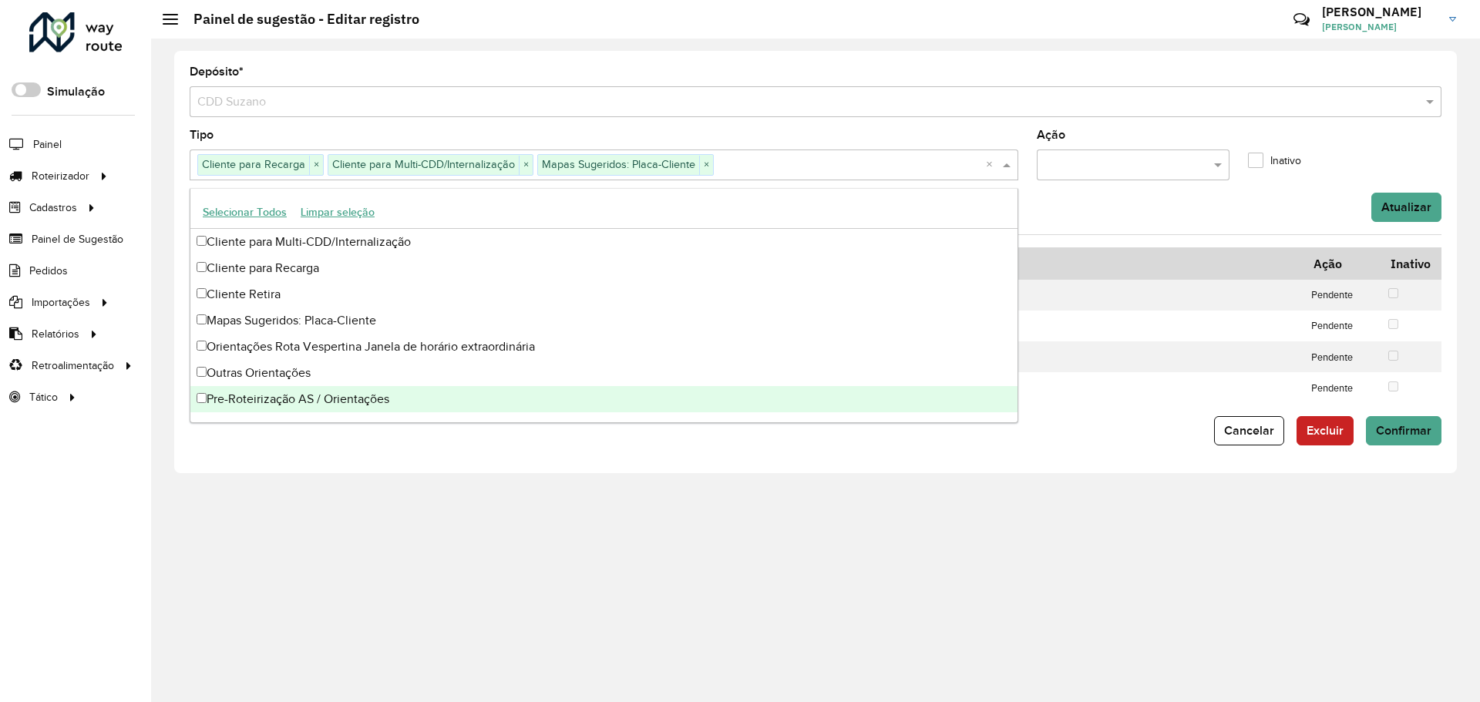
click at [322, 399] on div "Pre-Roteirização AS / Orientações" at bounding box center [603, 399] width 827 height 26
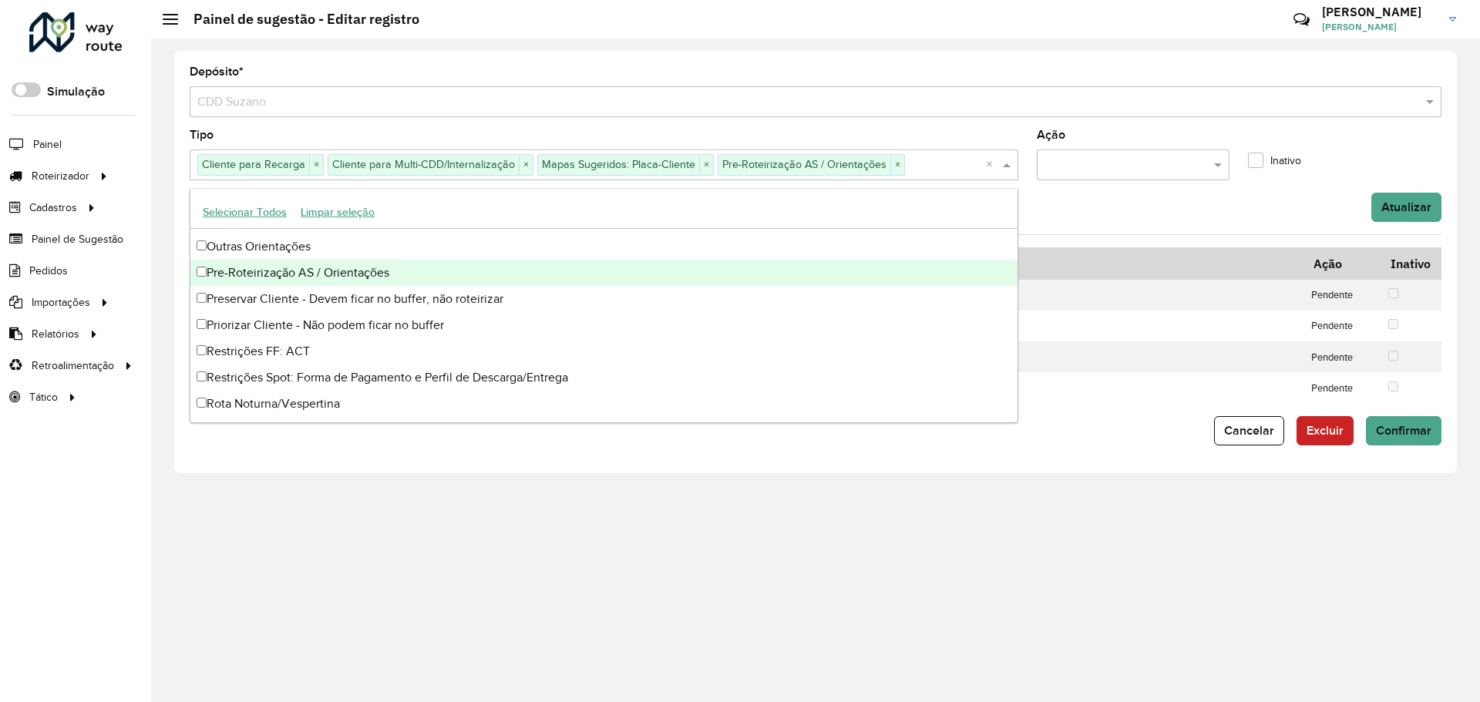
scroll to position [130, 0]
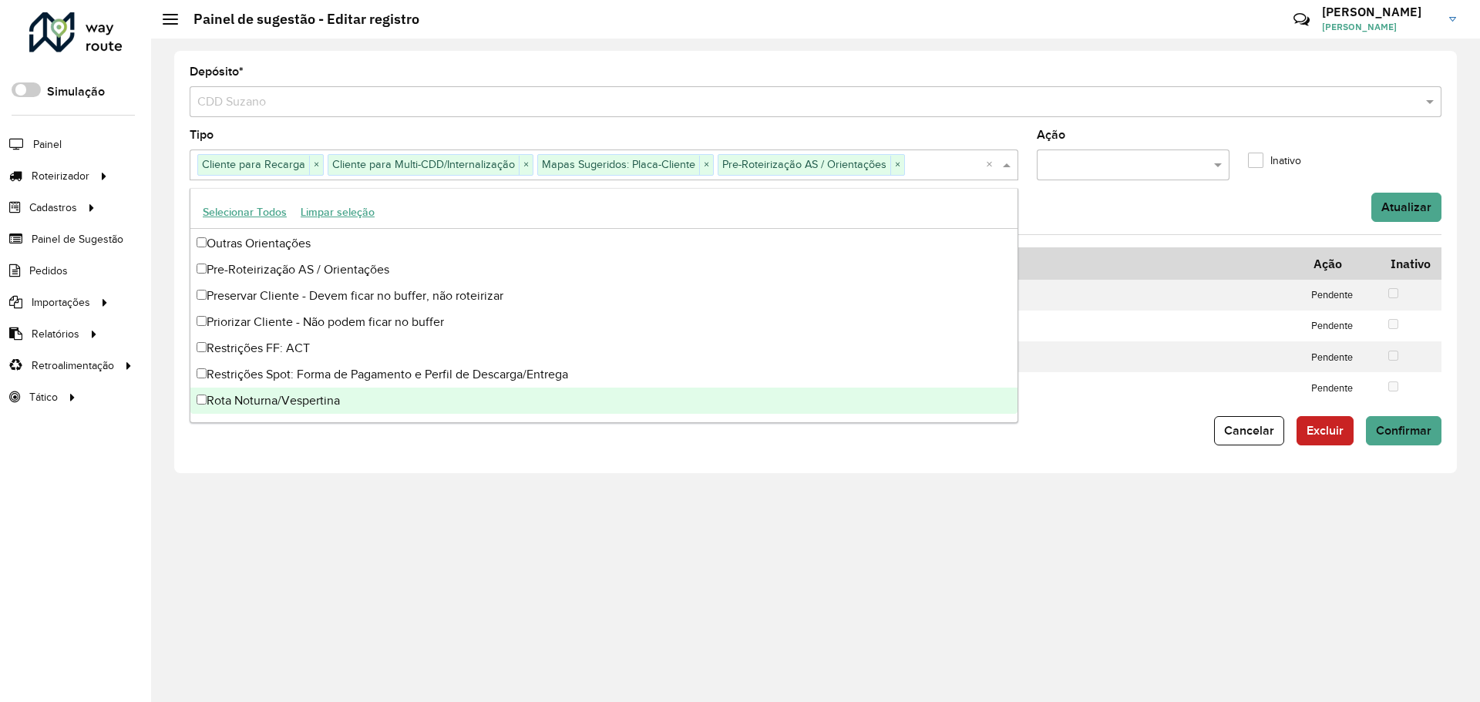
click at [674, 399] on div "Rota Noturna/Vespertina" at bounding box center [603, 401] width 827 height 26
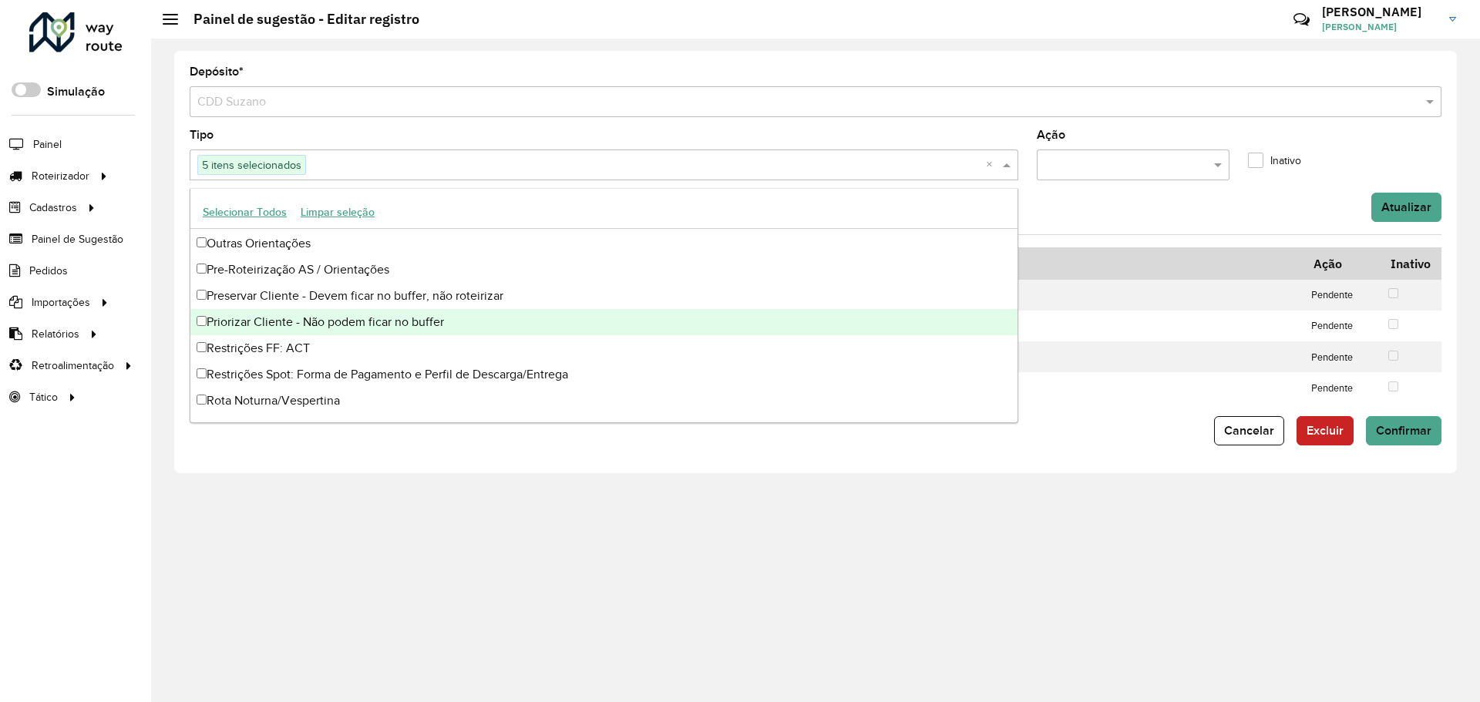
click at [1290, 199] on div "Atualizar" at bounding box center [815, 207] width 1270 height 29
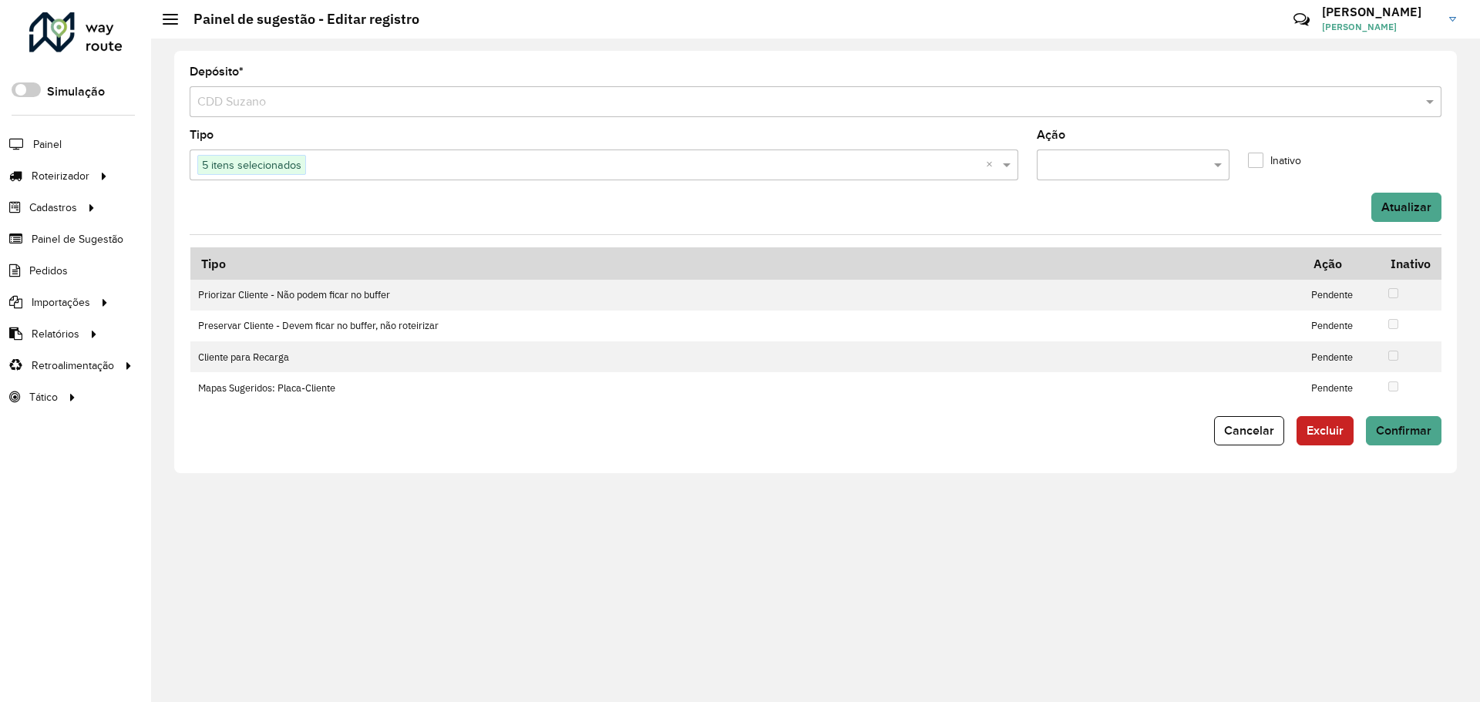
click at [1159, 161] on input "text" at bounding box center [1118, 165] width 147 height 19
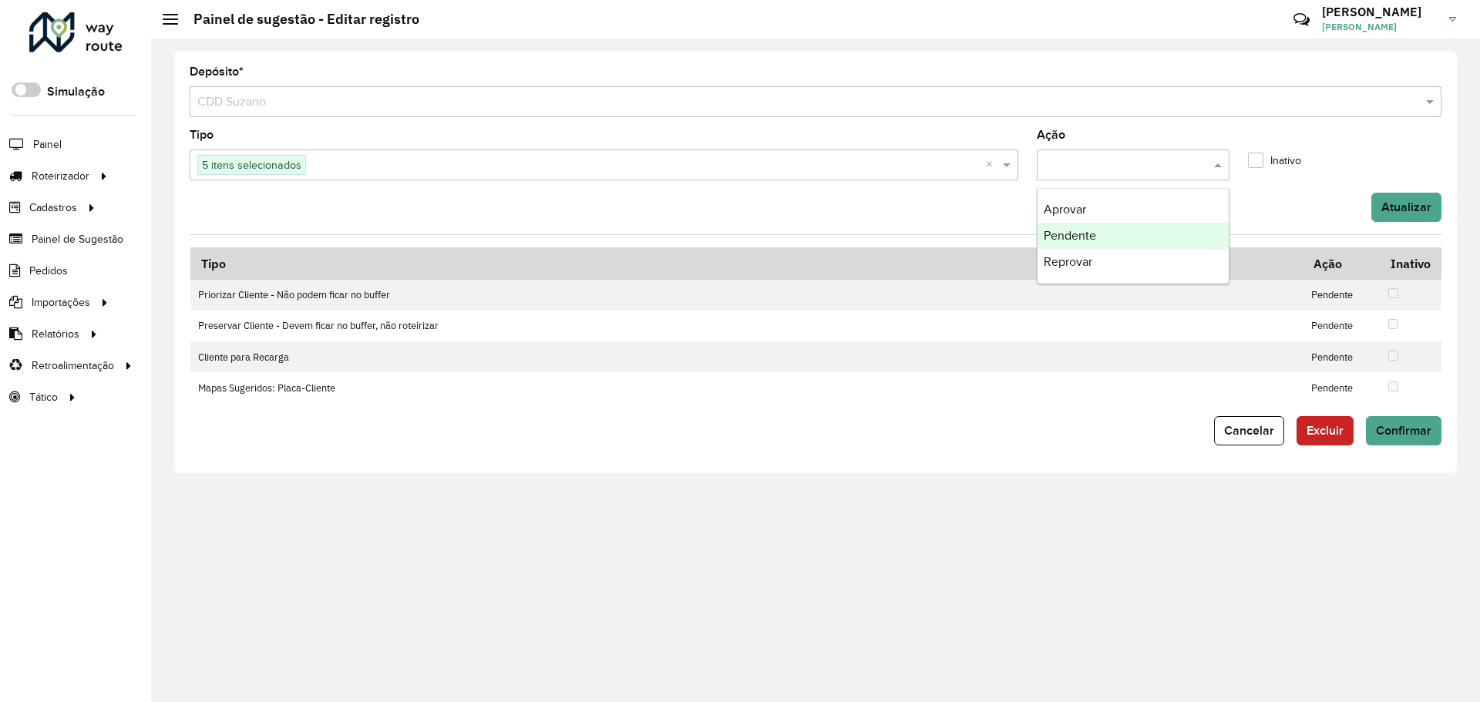
click at [1114, 232] on div "Pendente" at bounding box center [1134, 236] width 192 height 26
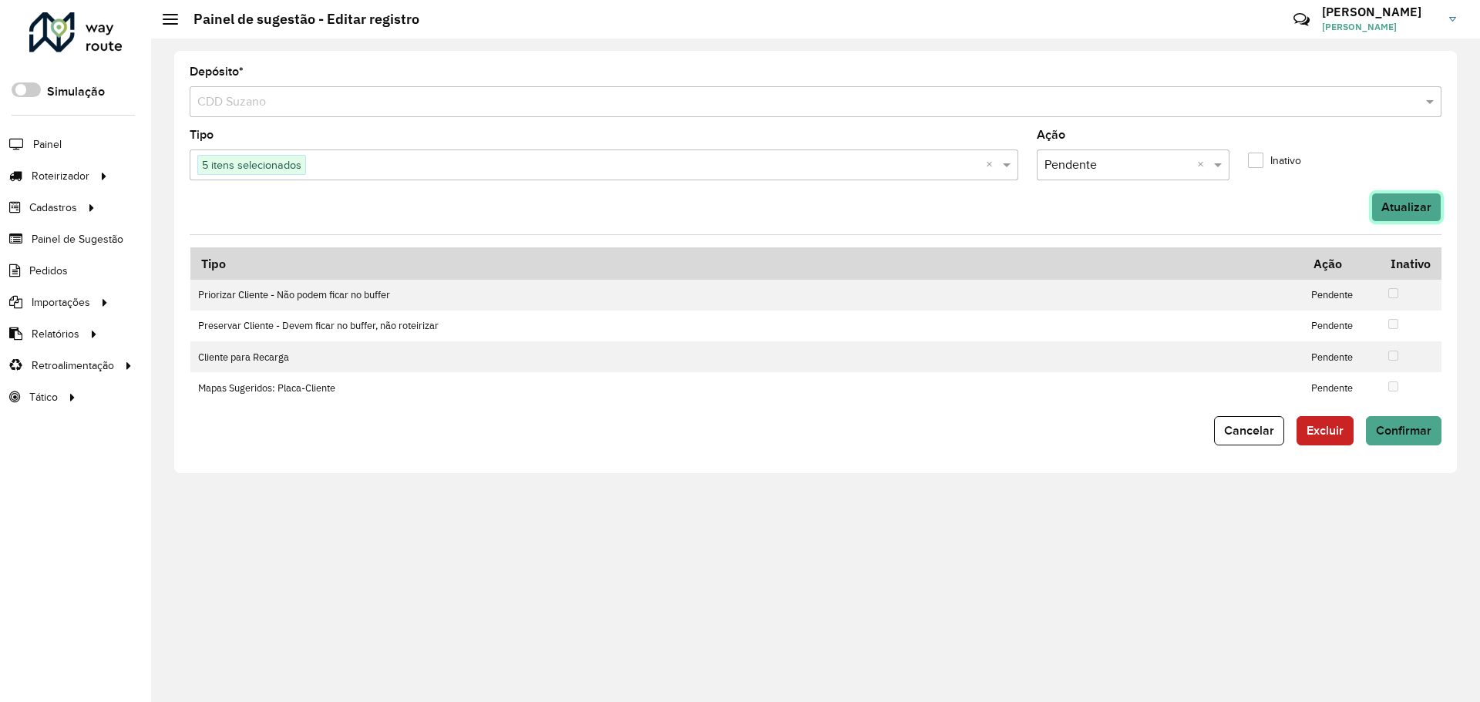
click at [1386, 206] on button "Atualizar" at bounding box center [1406, 207] width 70 height 29
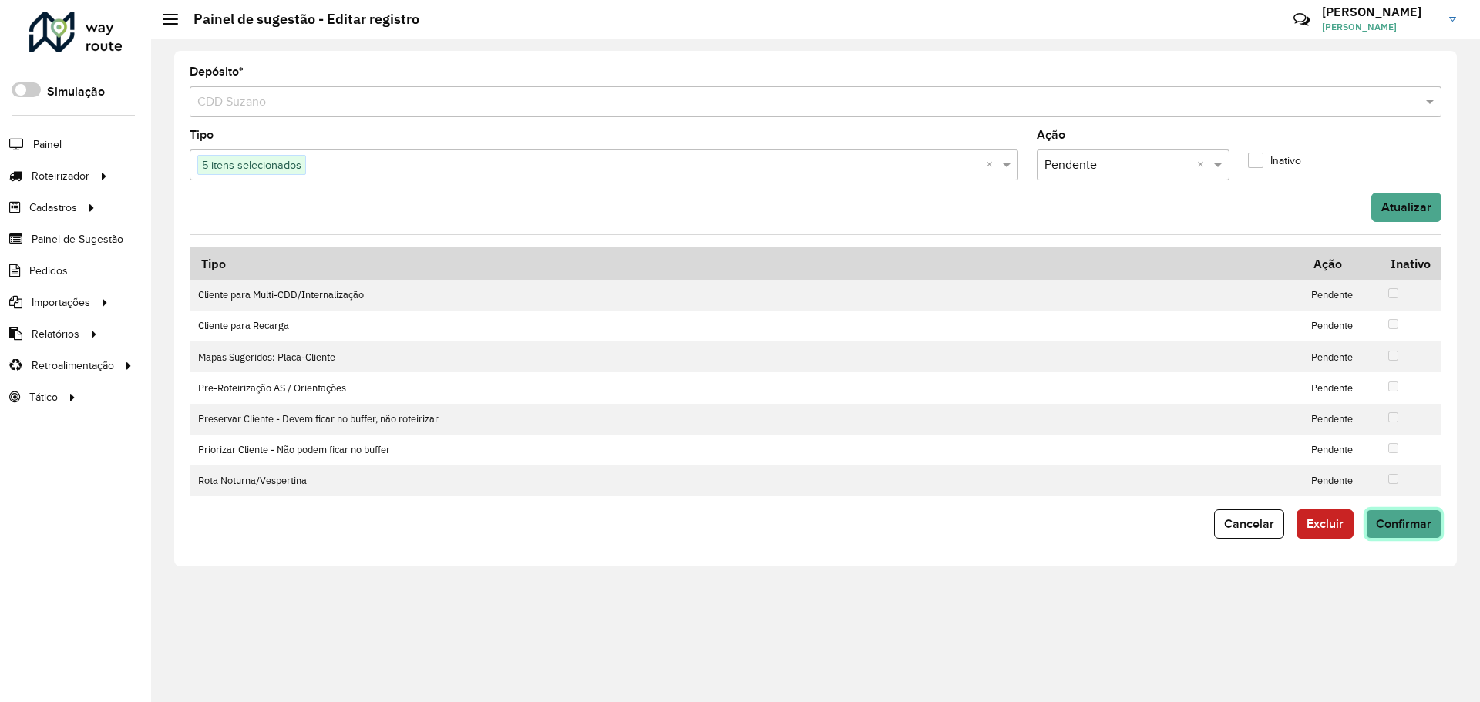
click at [1407, 515] on button "Confirmar" at bounding box center [1404, 524] width 76 height 29
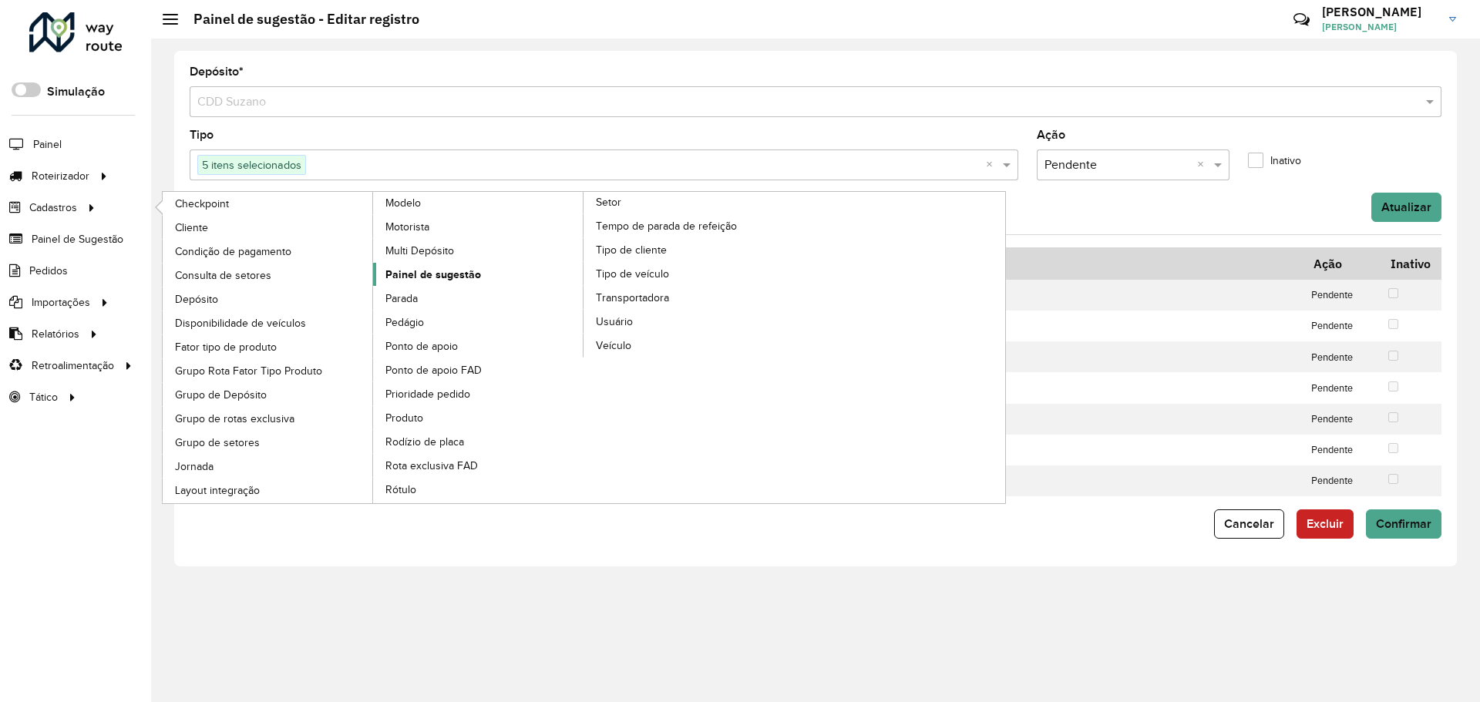
click at [389, 274] on span "Painel de sugestão" at bounding box center [433, 275] width 96 height 16
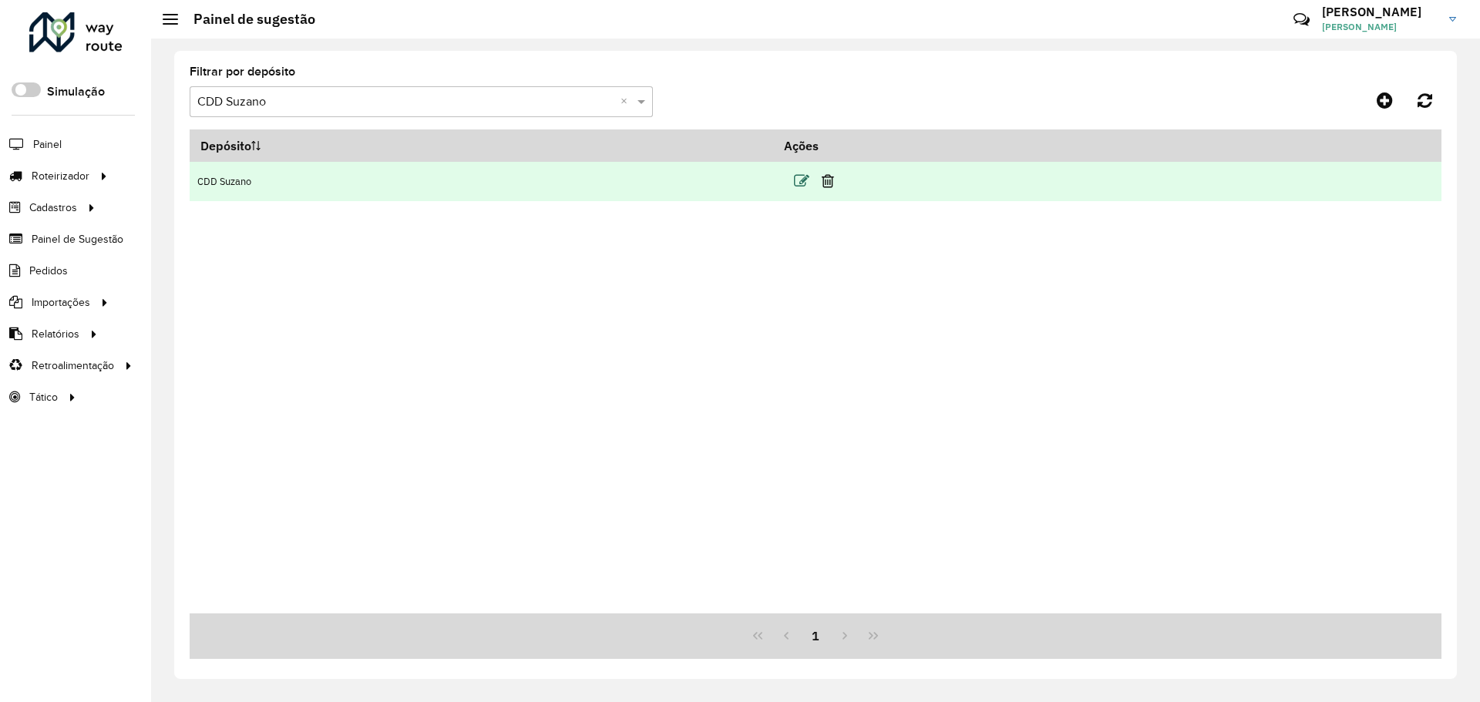
click at [809, 177] on icon at bounding box center [801, 180] width 15 height 15
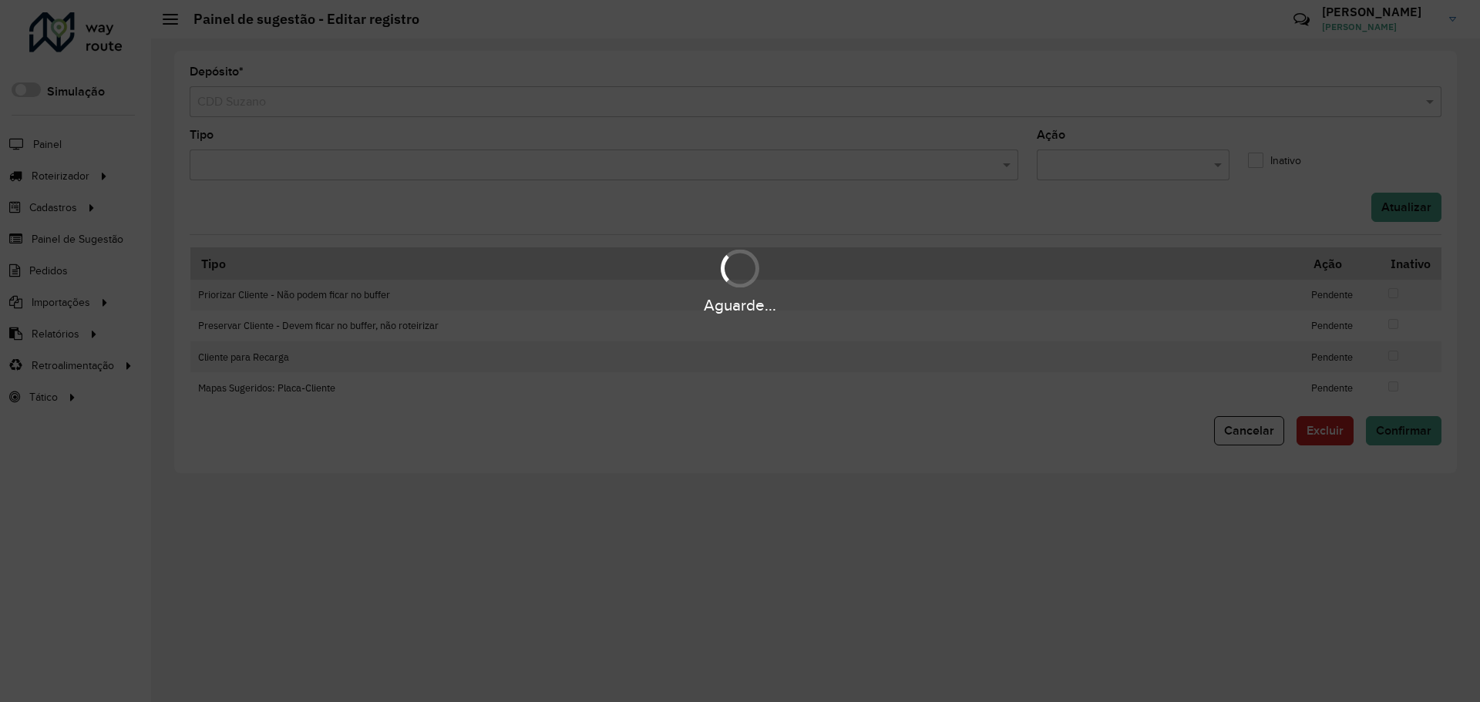
click at [788, 166] on div "Aguarde..." at bounding box center [740, 351] width 1480 height 702
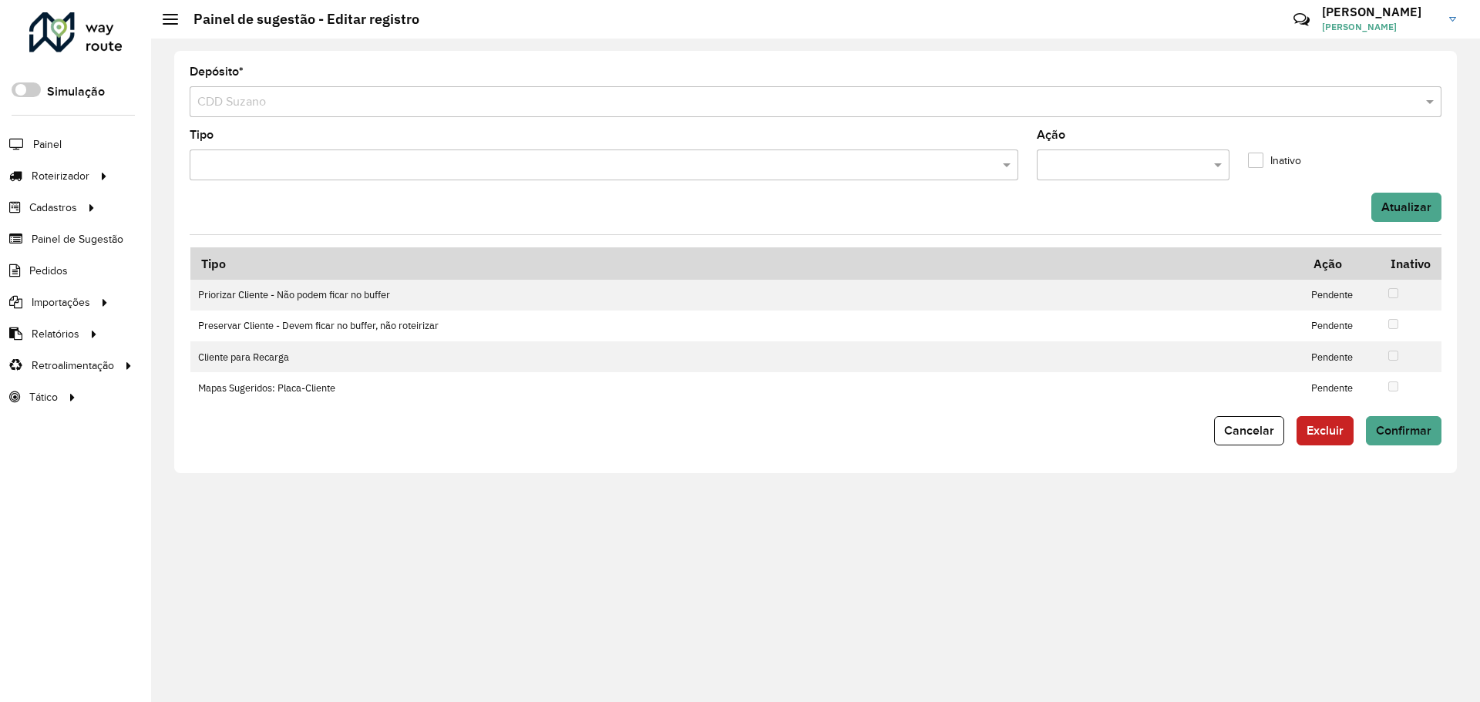
click at [788, 166] on input "text" at bounding box center [597, 165] width 806 height 19
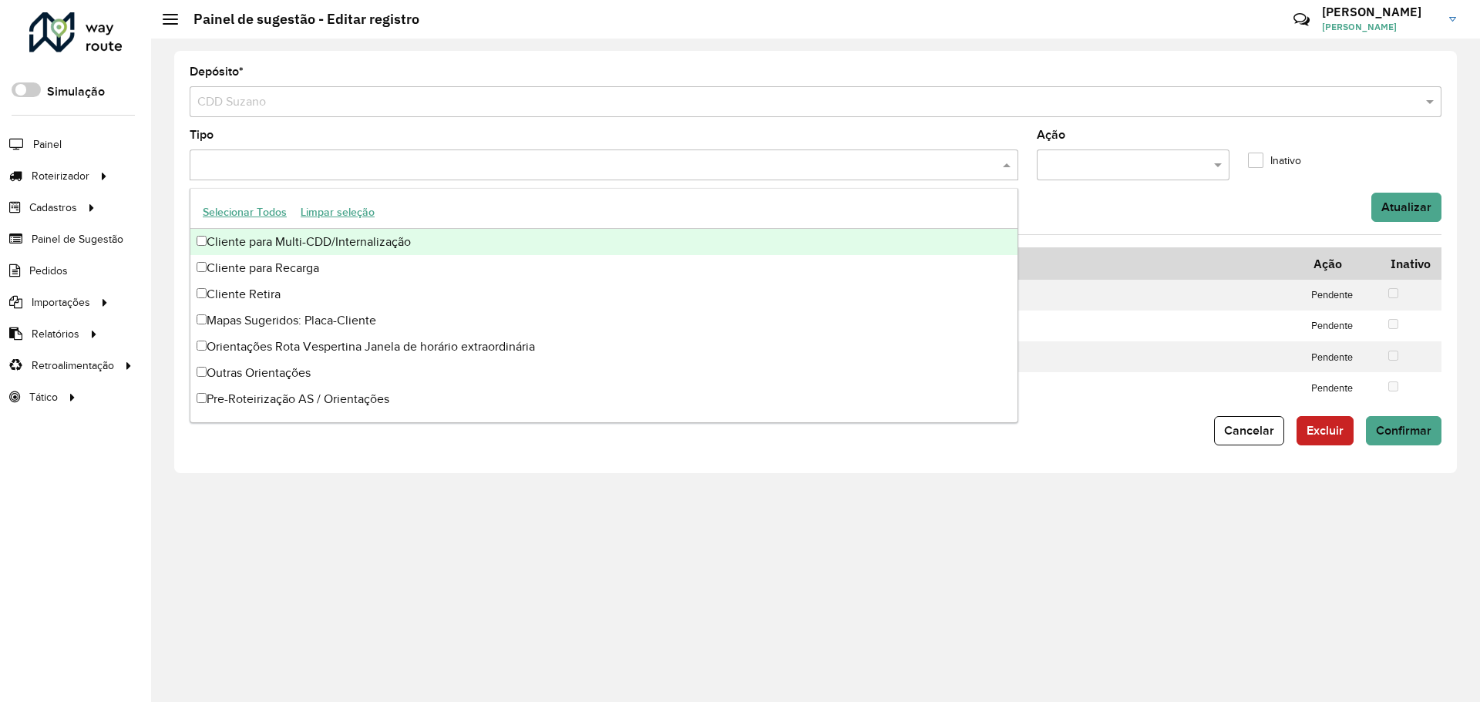
click at [482, 249] on div "Cliente para Multi-CDD/Internalização" at bounding box center [603, 242] width 827 height 26
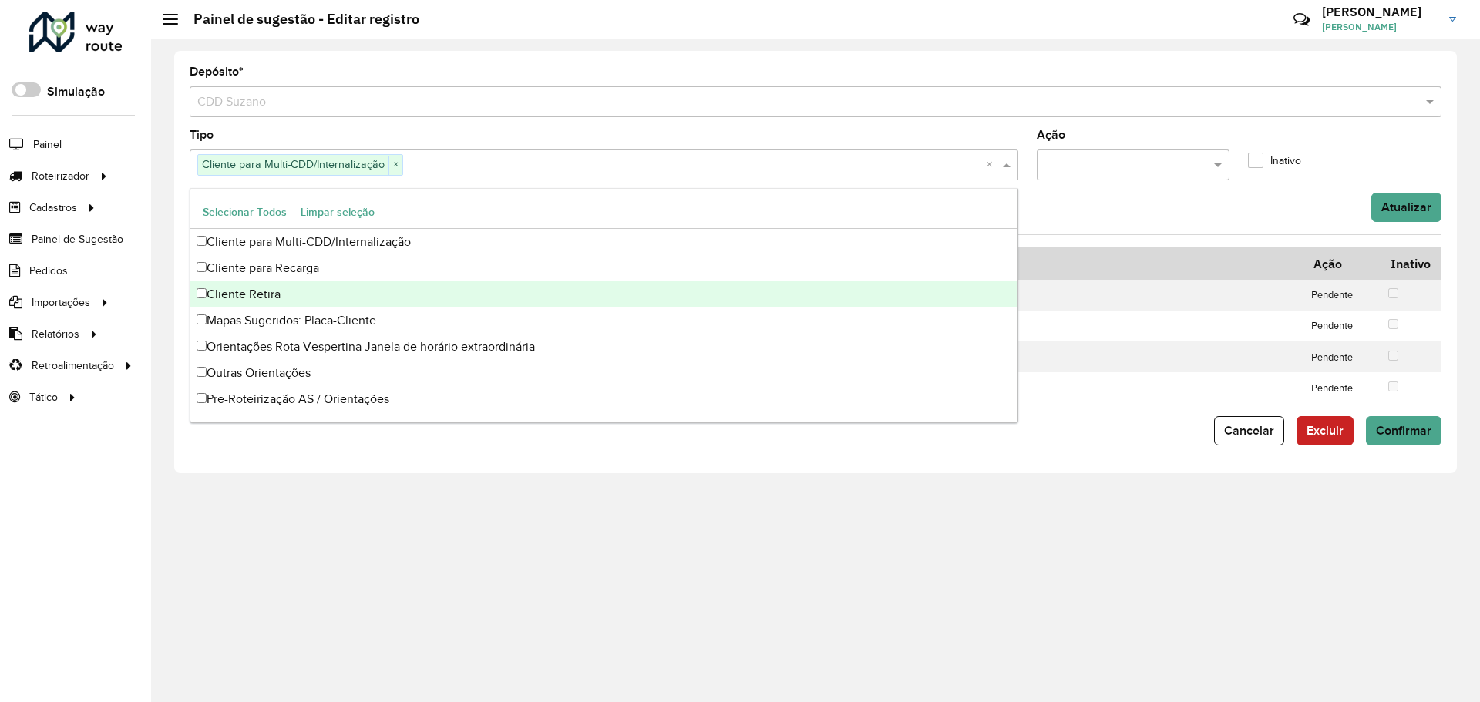
click at [325, 268] on div "Cliente para Recarga" at bounding box center [603, 268] width 827 height 26
click at [303, 289] on div "Cliente Retira" at bounding box center [603, 294] width 827 height 26
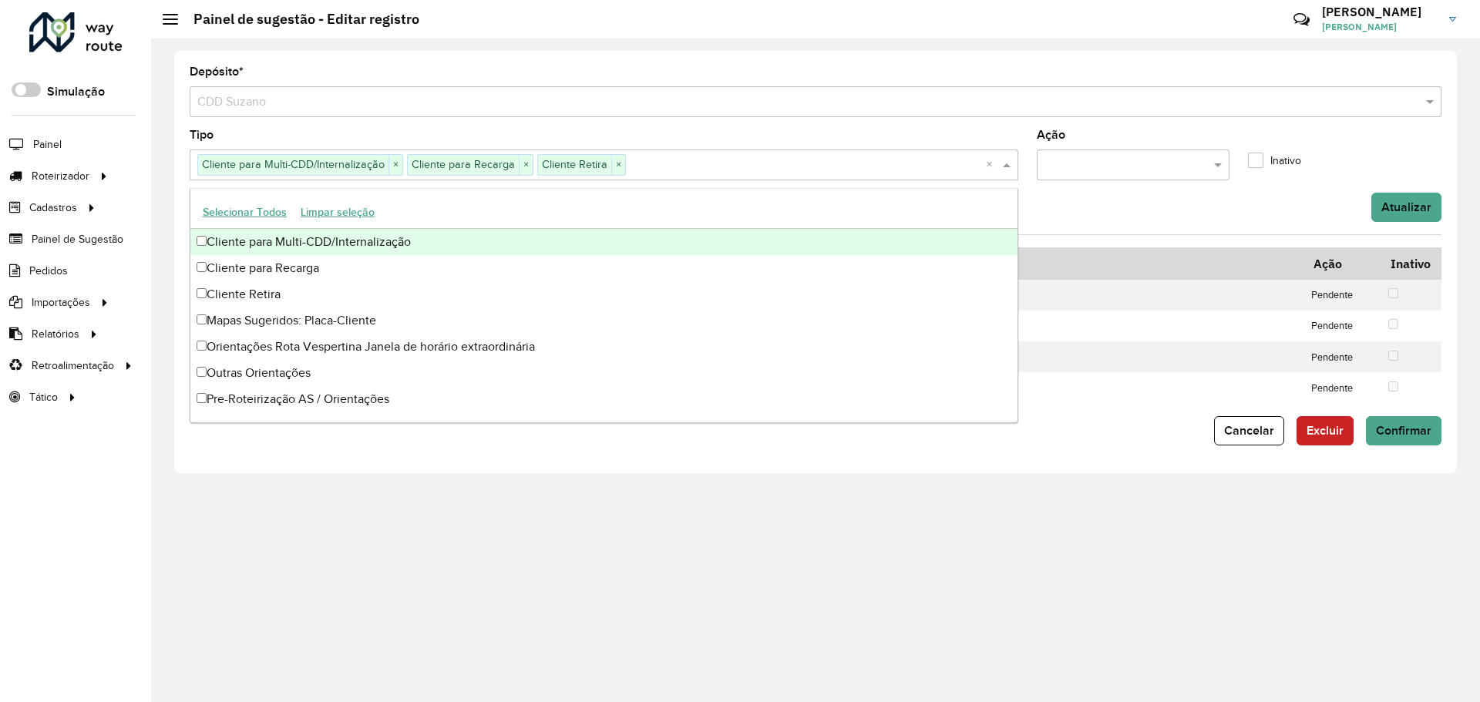
click at [266, 216] on button "Selecionar Todos" at bounding box center [245, 212] width 98 height 24
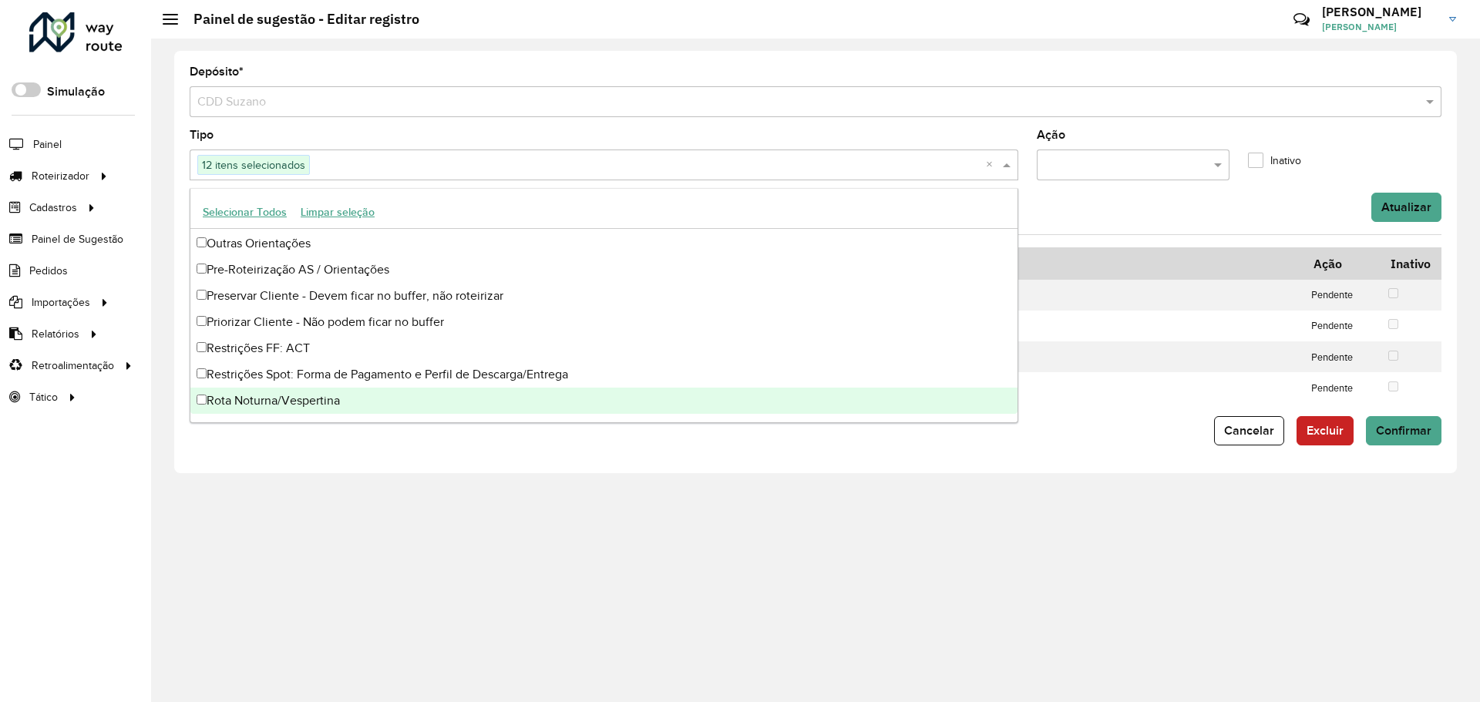
scroll to position [130, 0]
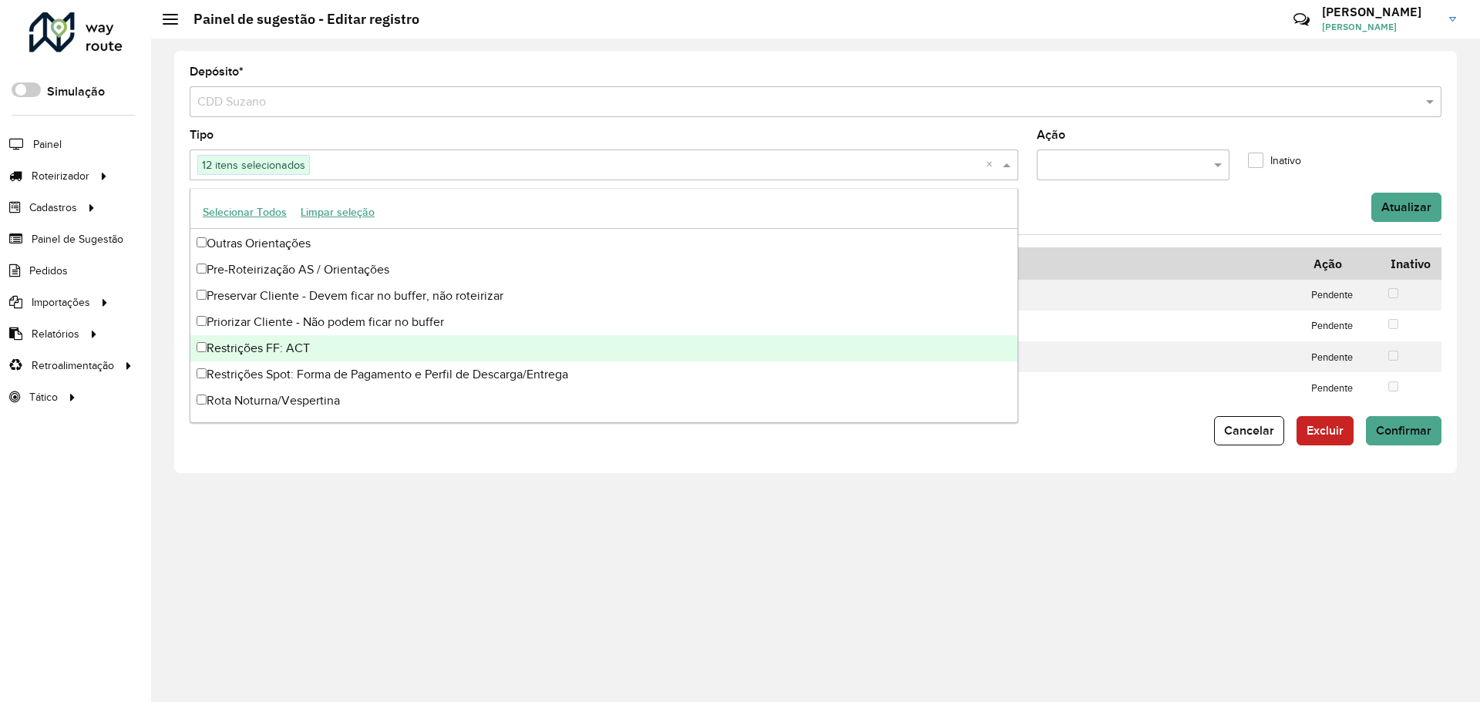
click at [287, 354] on div "Restrições FF: ACT" at bounding box center [603, 348] width 827 height 26
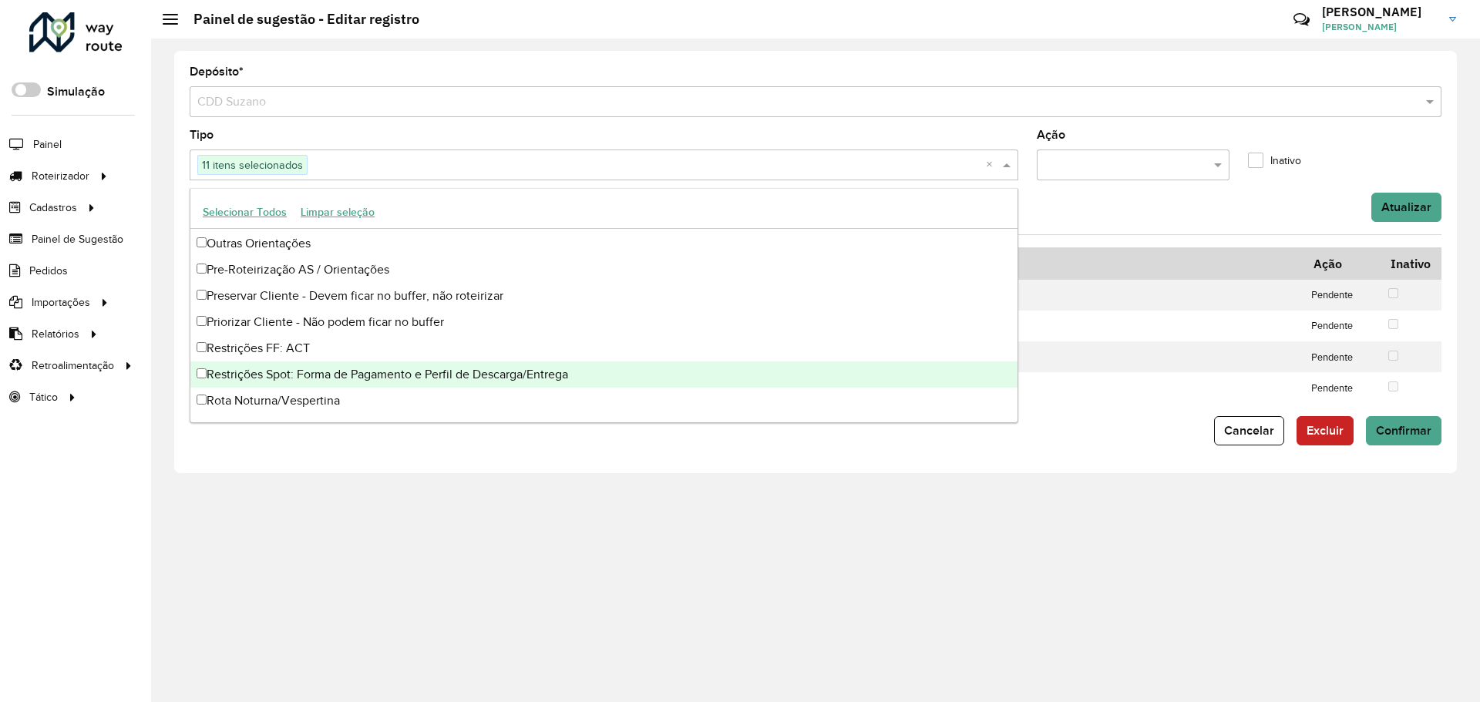
click at [331, 373] on div "Restrições Spot: Forma de Pagamento e Perfil de Descarga/Entrega" at bounding box center [603, 375] width 827 height 26
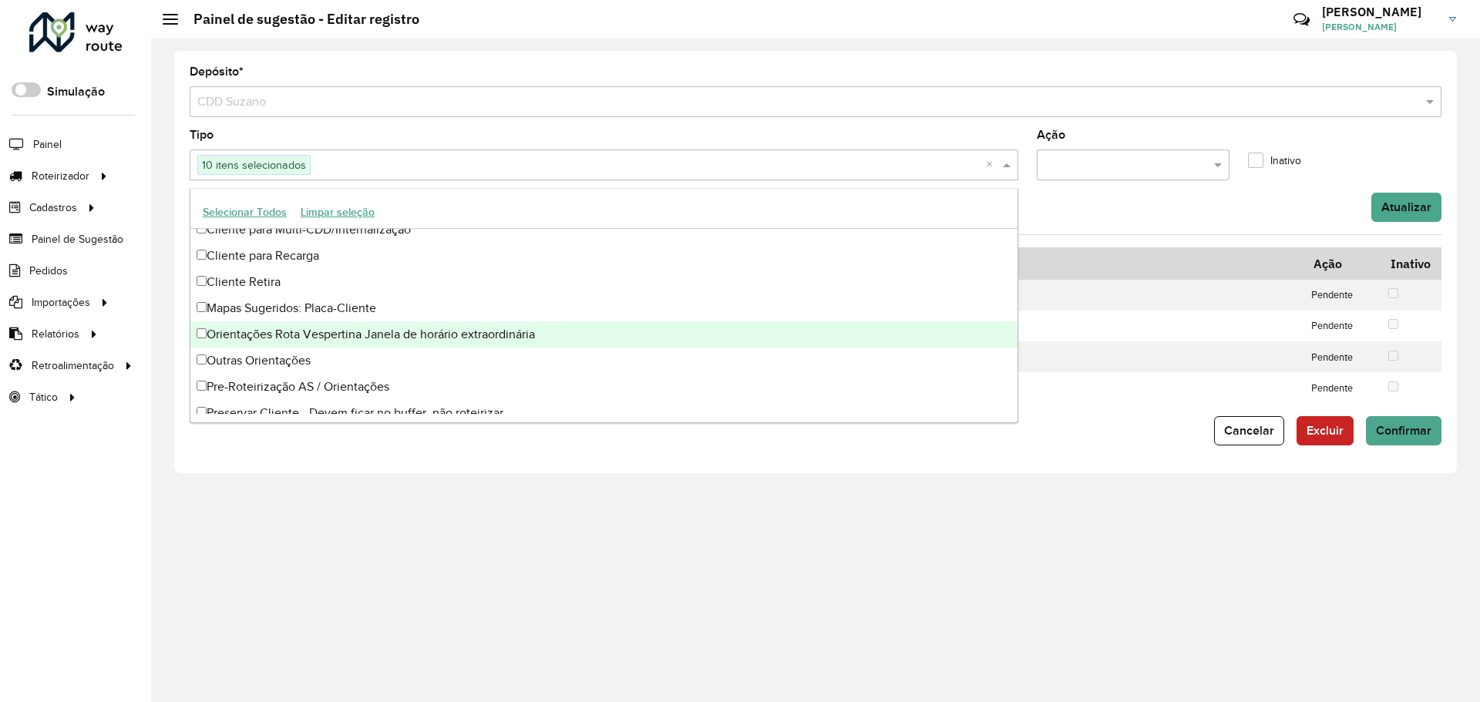
scroll to position [0, 0]
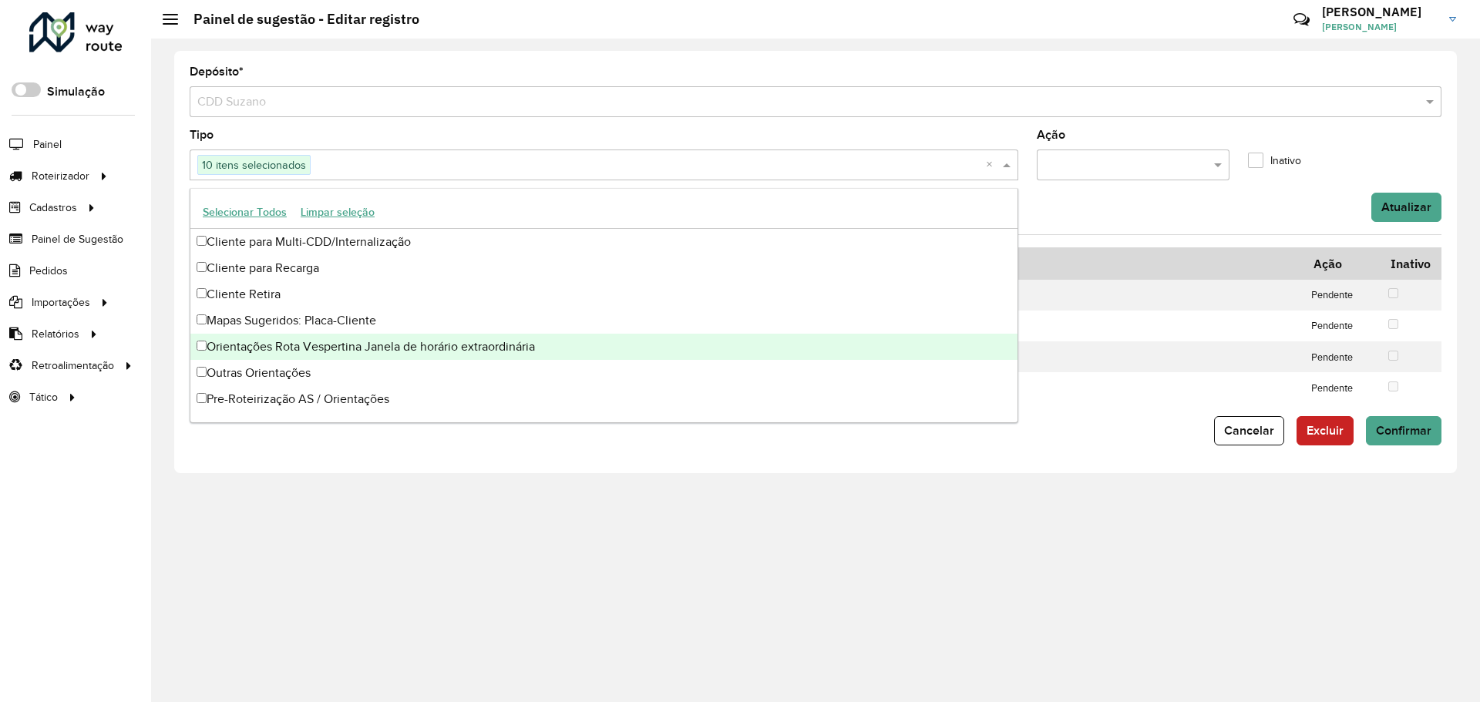
click at [467, 348] on div "Orientações Rota Vespertina Janela de horário extraordinária" at bounding box center [603, 347] width 827 height 26
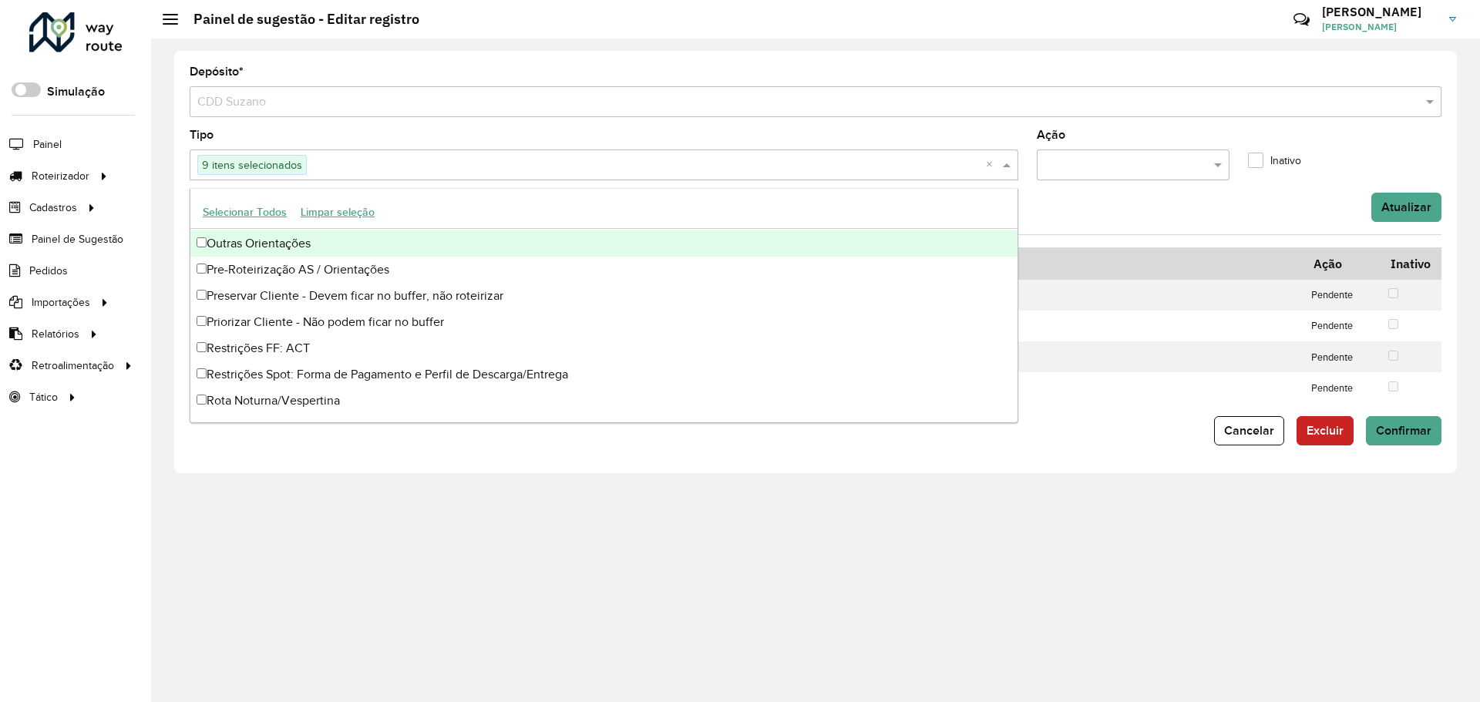
click at [1240, 232] on form "Depósito * Selecione um depósito × CDD Suzano Tipo 9 itens selecionados × Ação …" at bounding box center [816, 255] width 1252 height 379
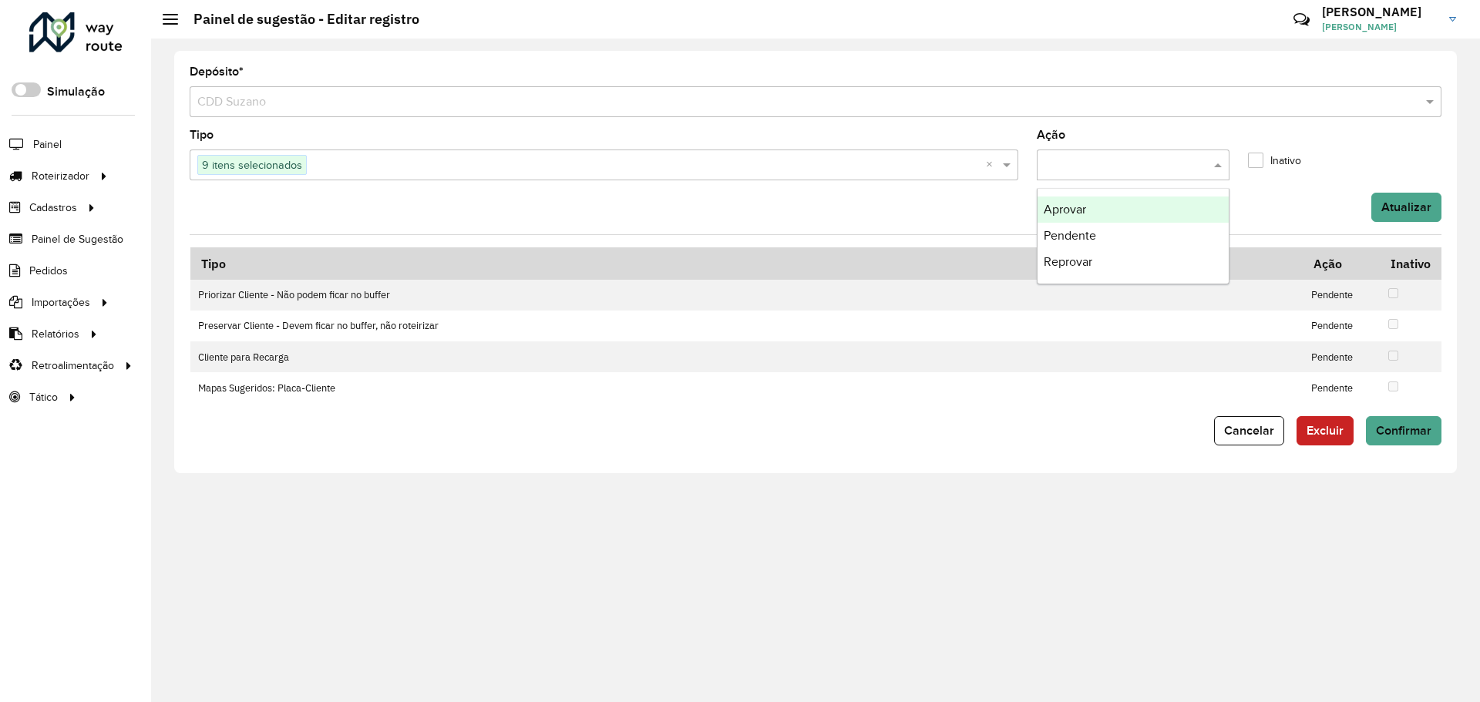
click at [1139, 173] on input "text" at bounding box center [1118, 165] width 147 height 19
click at [1114, 231] on div "Pendente" at bounding box center [1134, 236] width 192 height 26
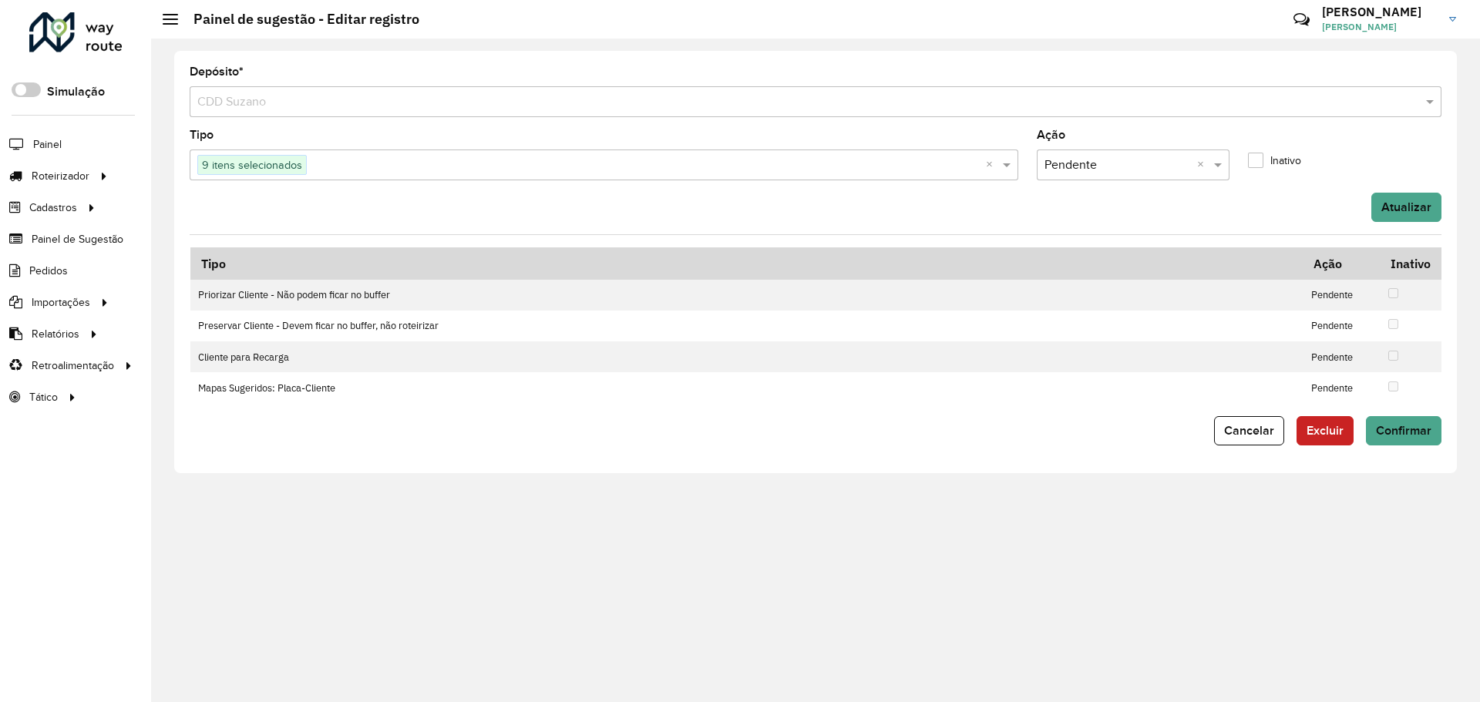
click at [1146, 156] on input "text" at bounding box center [1118, 165] width 147 height 19
click at [1116, 219] on div "Aprovar" at bounding box center [1134, 210] width 192 height 26
click at [1378, 199] on button "Atualizar" at bounding box center [1406, 207] width 70 height 29
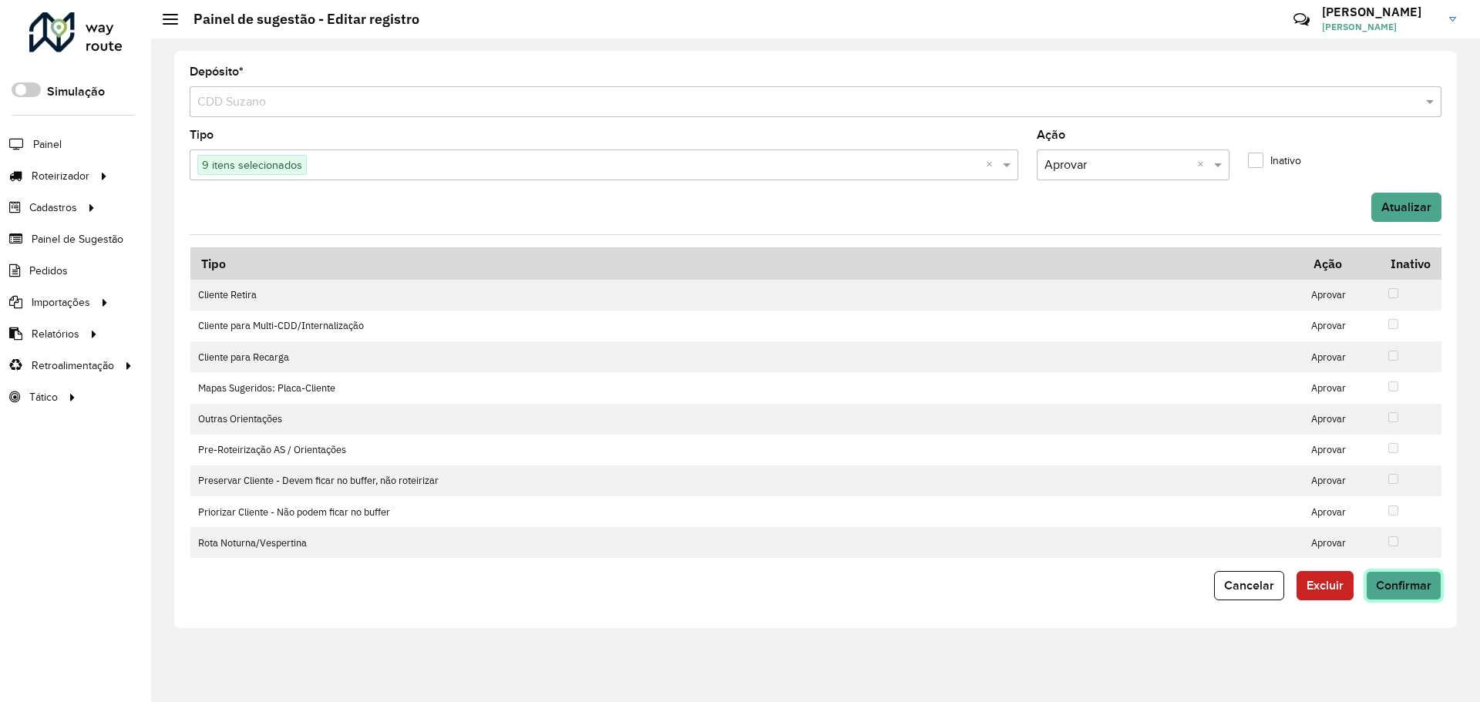
click at [1396, 574] on button "Confirmar" at bounding box center [1404, 585] width 76 height 29
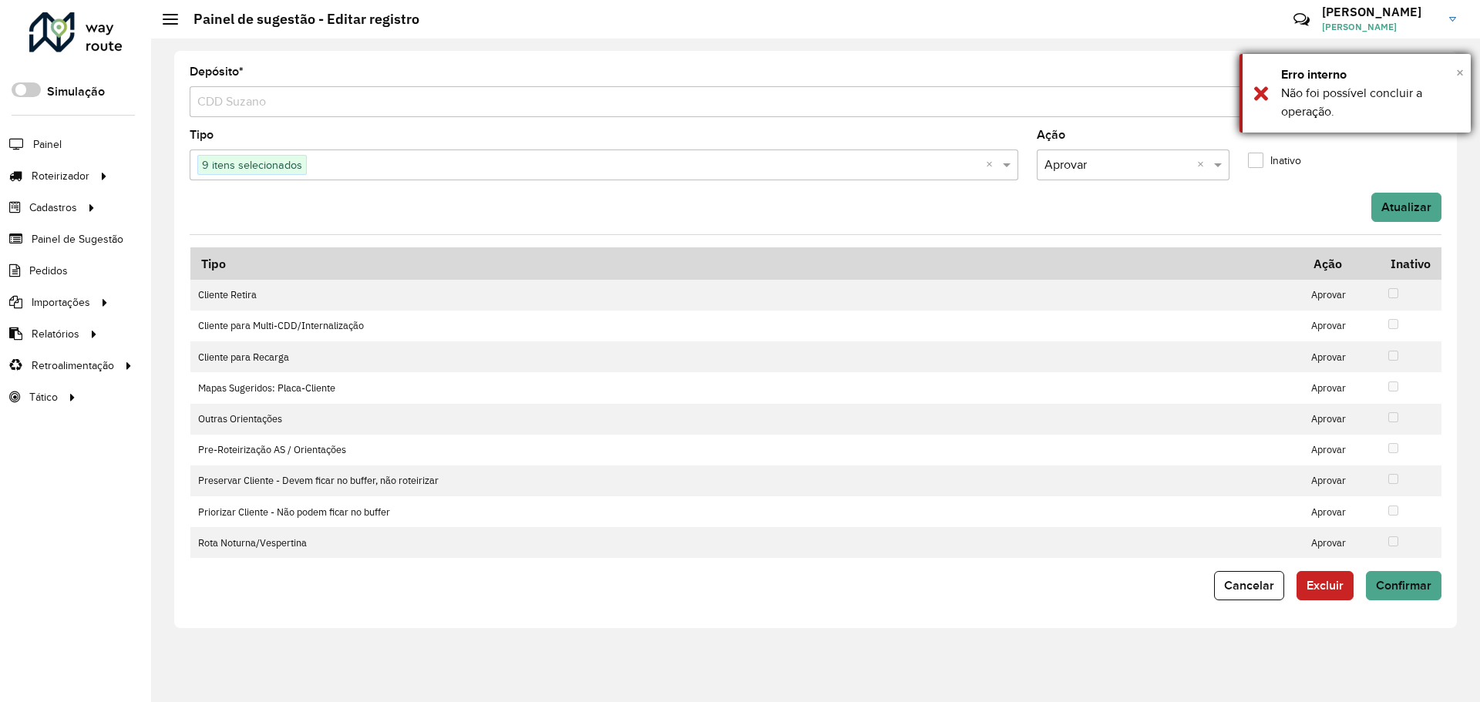
click at [1457, 76] on span "×" at bounding box center [1460, 72] width 8 height 17
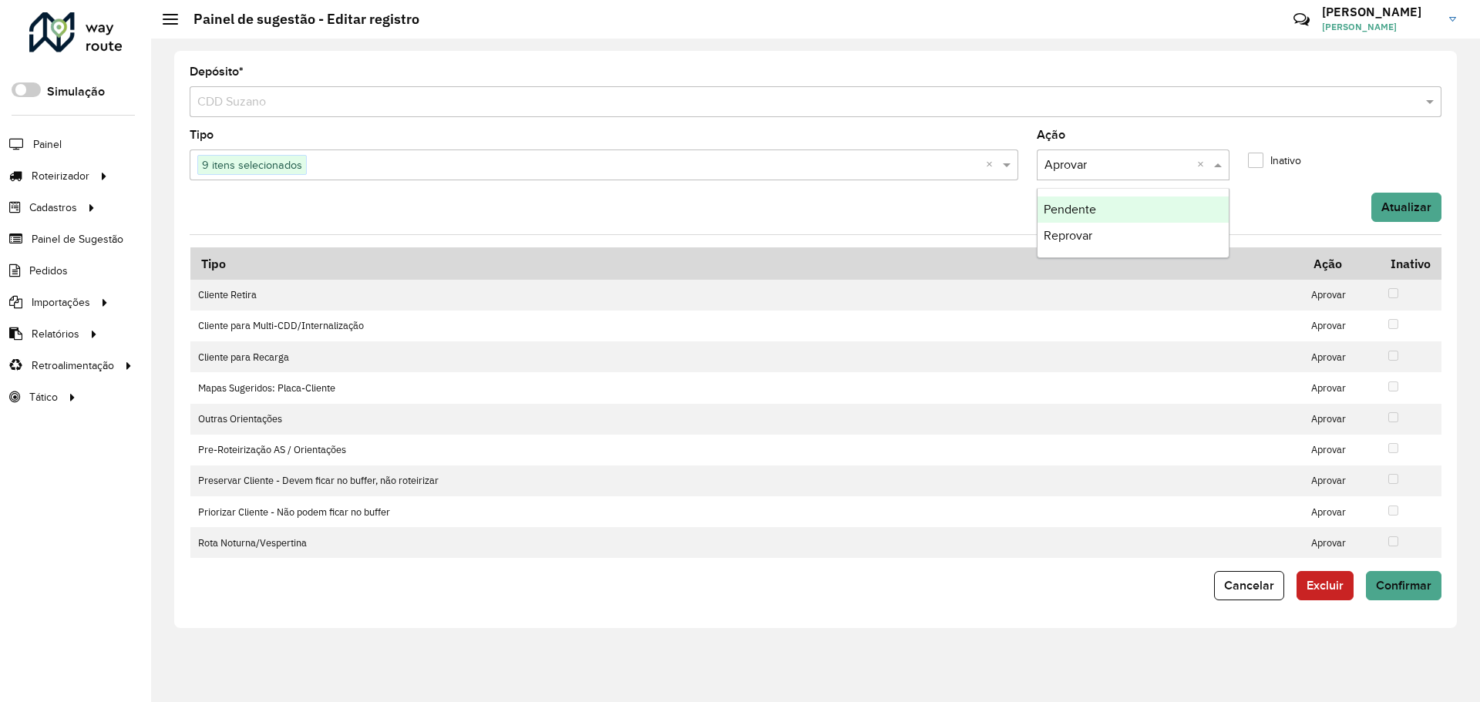
click at [1126, 153] on div "× Aprovar ×" at bounding box center [1134, 165] width 194 height 31
click at [1114, 216] on div "Pendente" at bounding box center [1134, 210] width 192 height 26
click at [1412, 213] on button "Atualizar" at bounding box center [1406, 207] width 70 height 29
click at [1404, 584] on span "Confirmar" at bounding box center [1404, 585] width 56 height 13
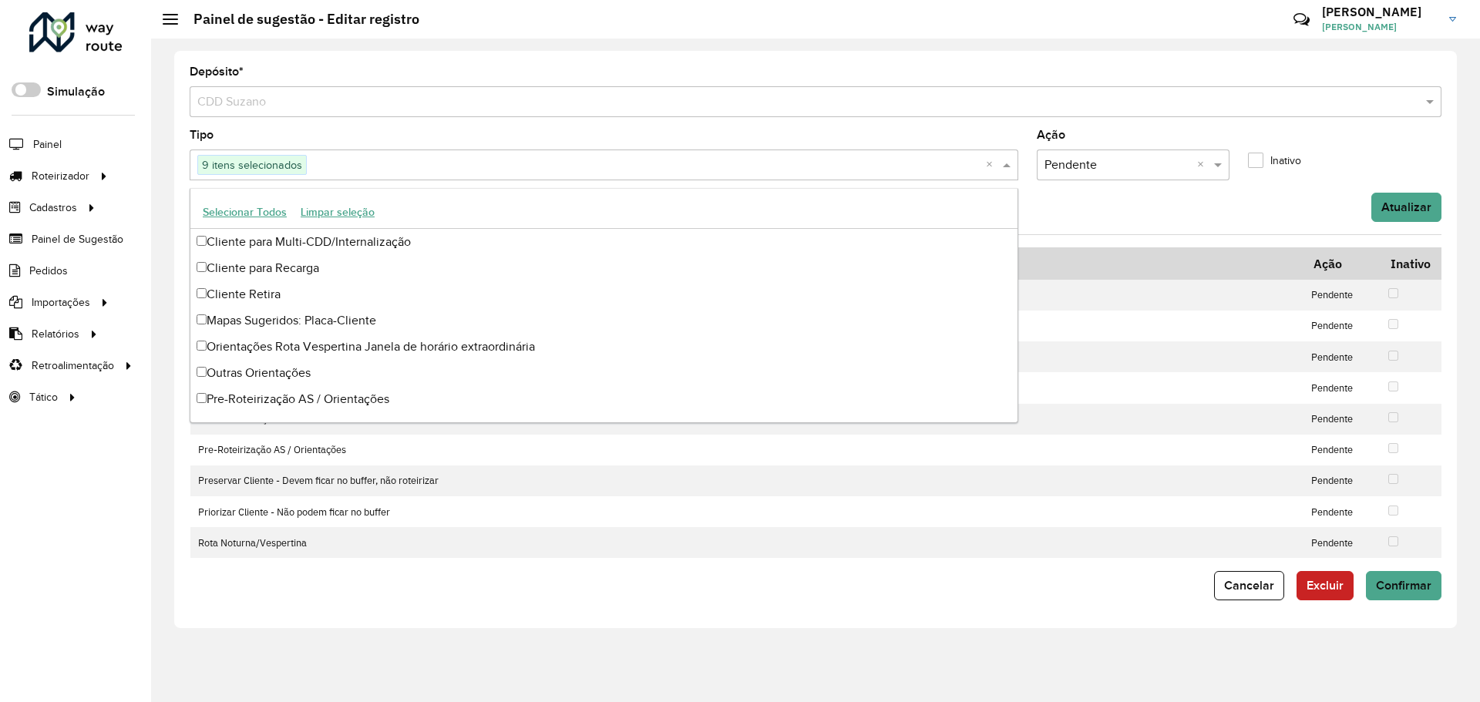
click at [850, 169] on input "text" at bounding box center [646, 165] width 679 height 19
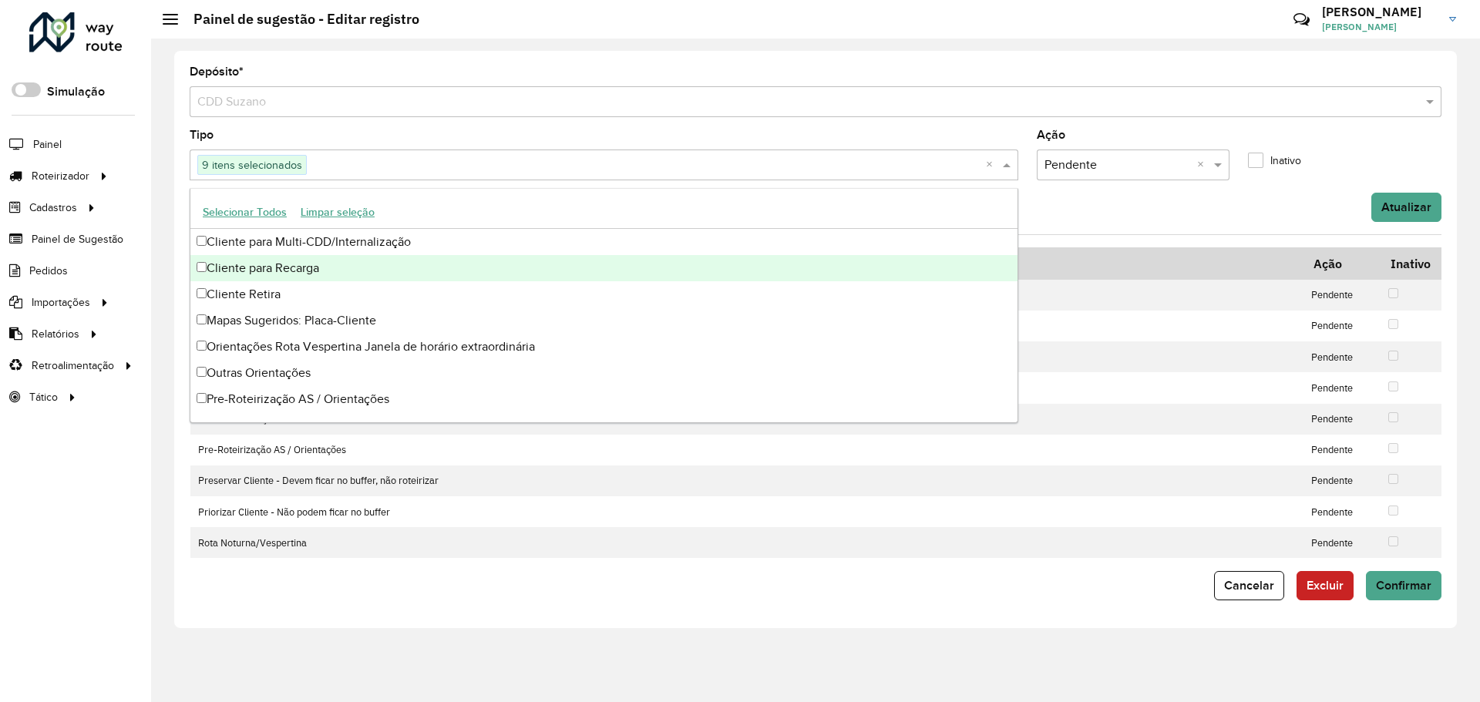
scroll to position [58, 0]
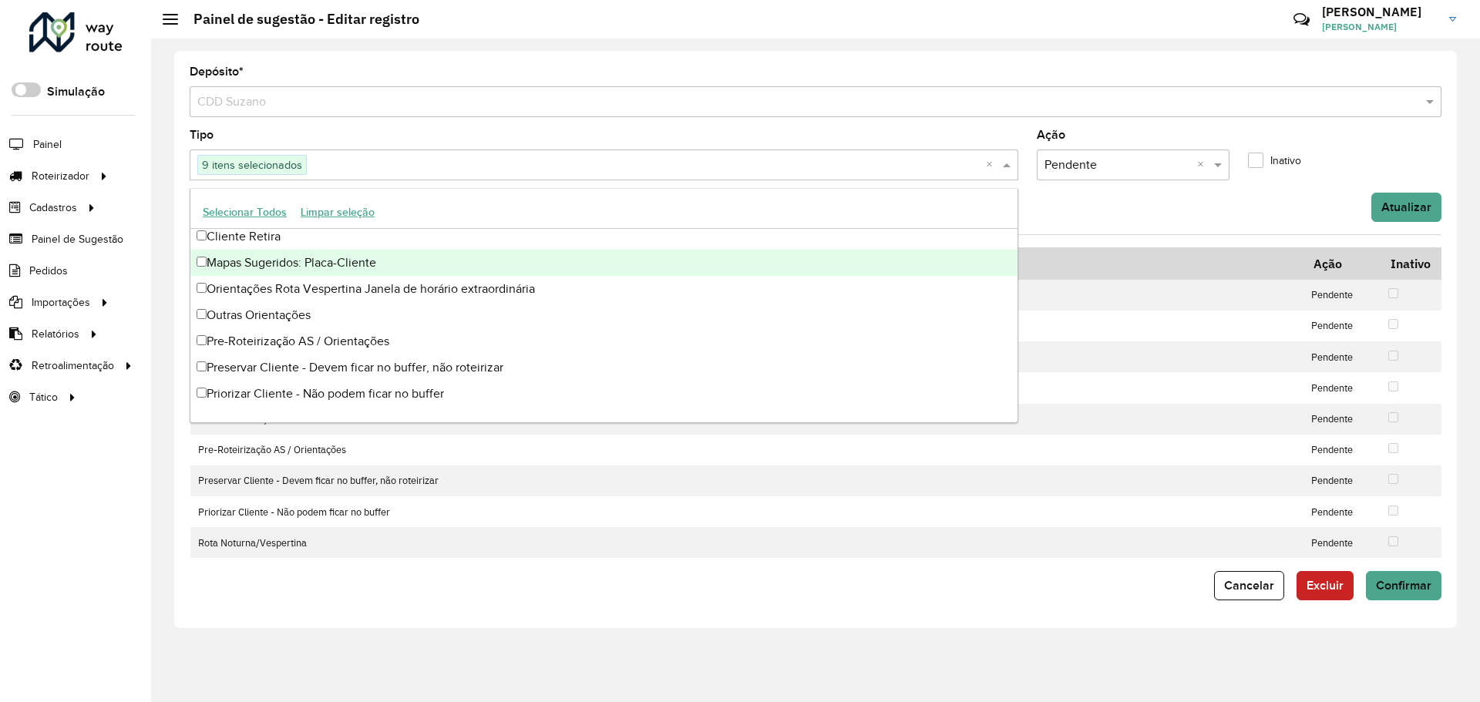
click at [1217, 215] on div "Atualizar" at bounding box center [815, 207] width 1270 height 29
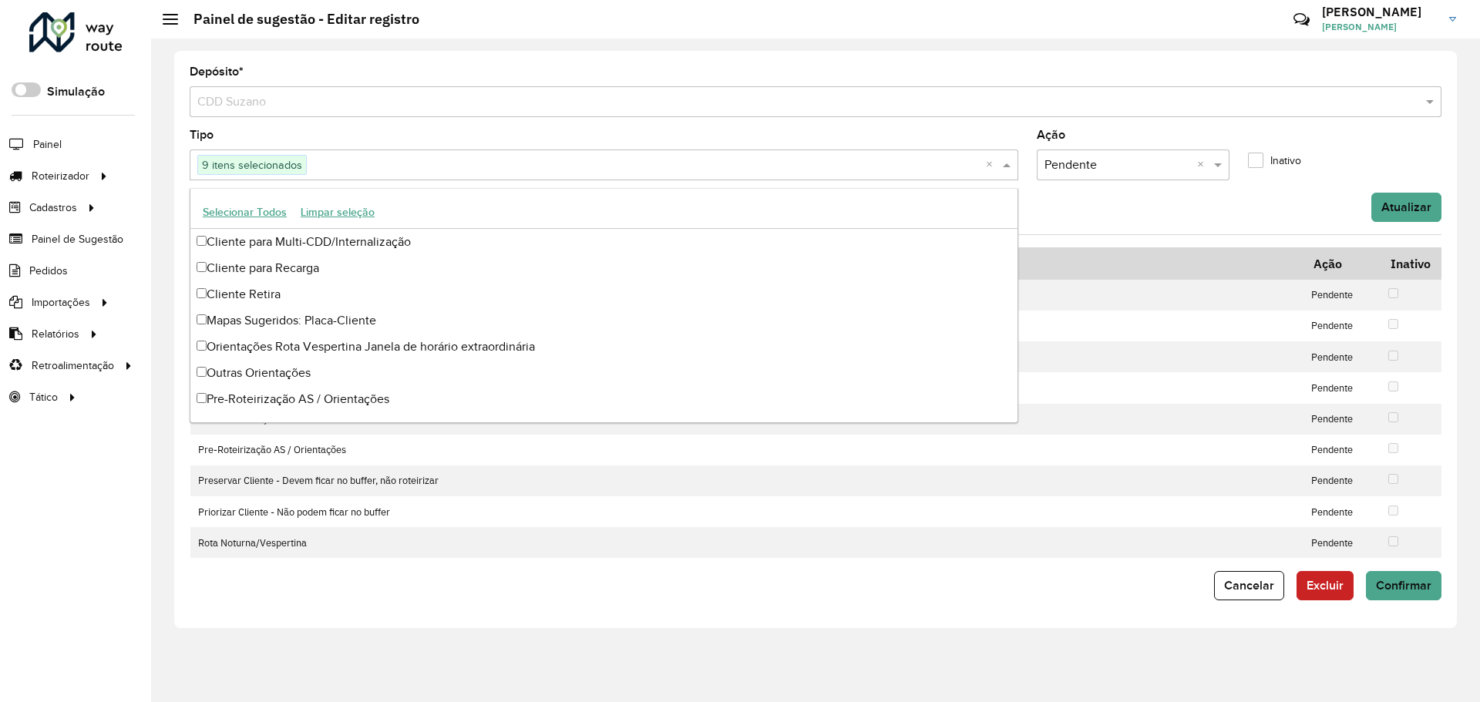
click at [918, 154] on div "9 itens selecionados" at bounding box center [588, 165] width 796 height 28
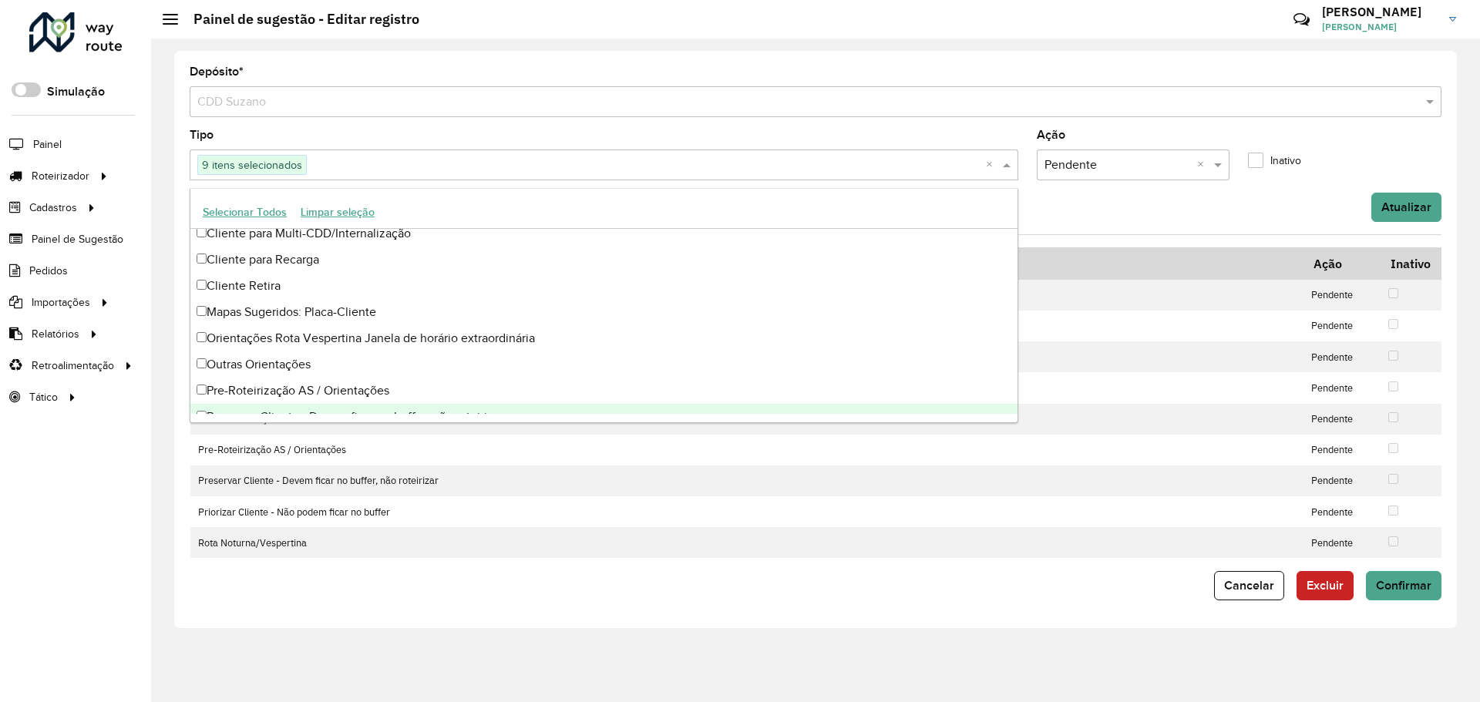
scroll to position [0, 0]
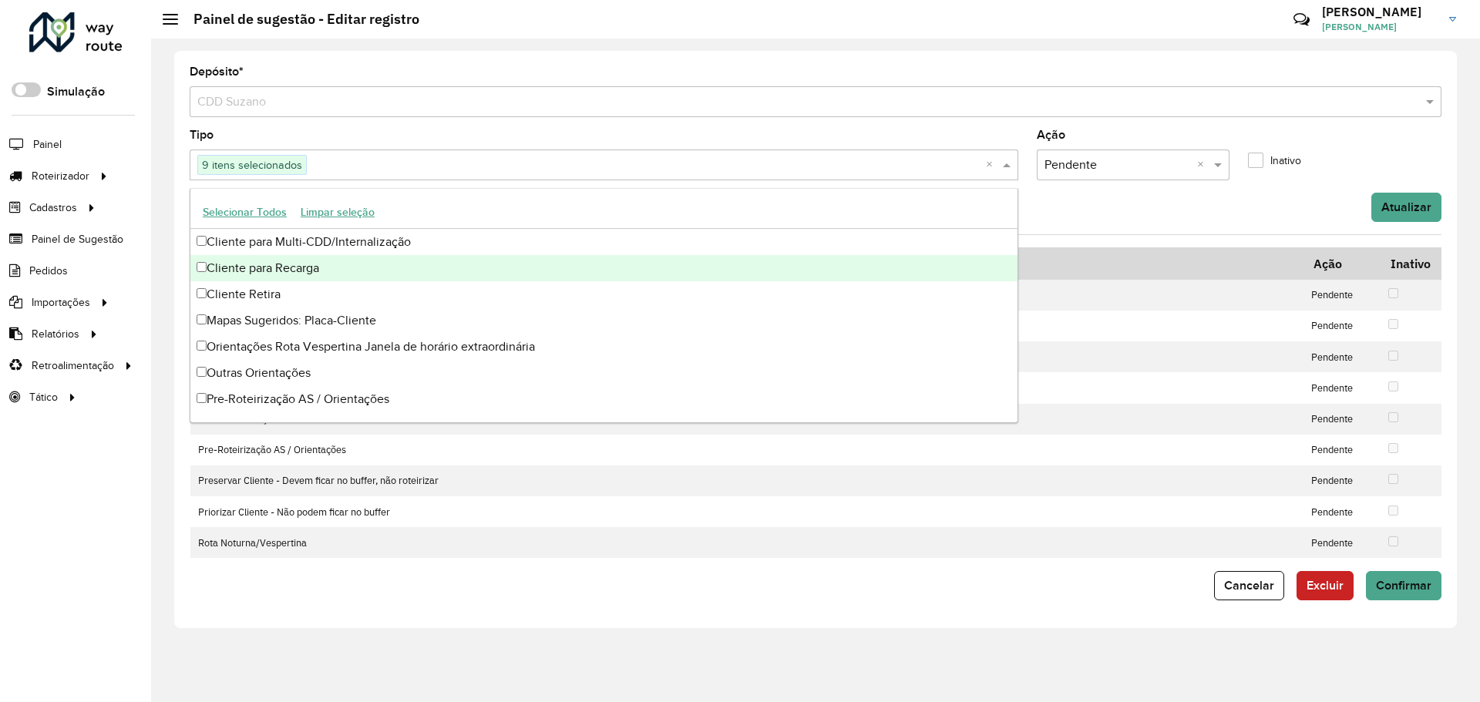
click at [1156, 218] on div "Atualizar" at bounding box center [815, 207] width 1270 height 29
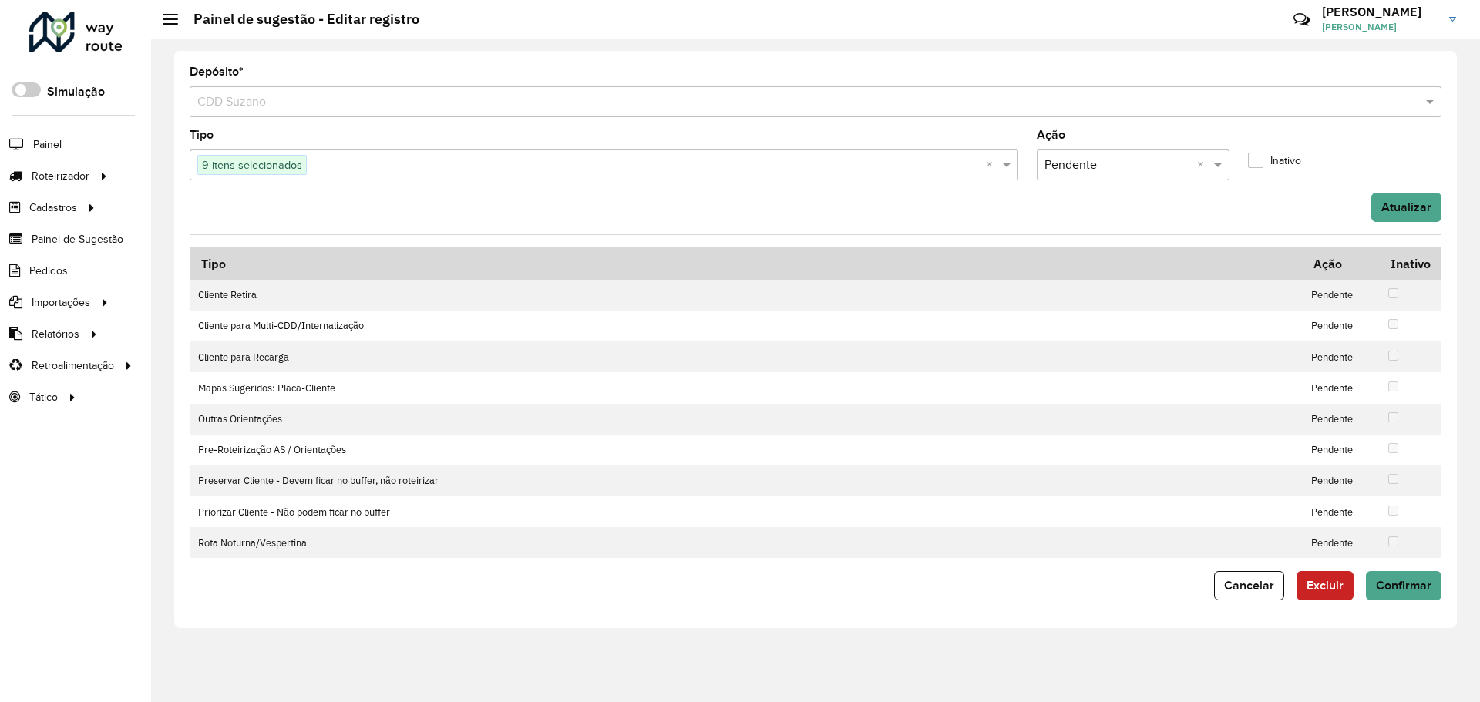
click at [480, 167] on input "text" at bounding box center [646, 165] width 679 height 19
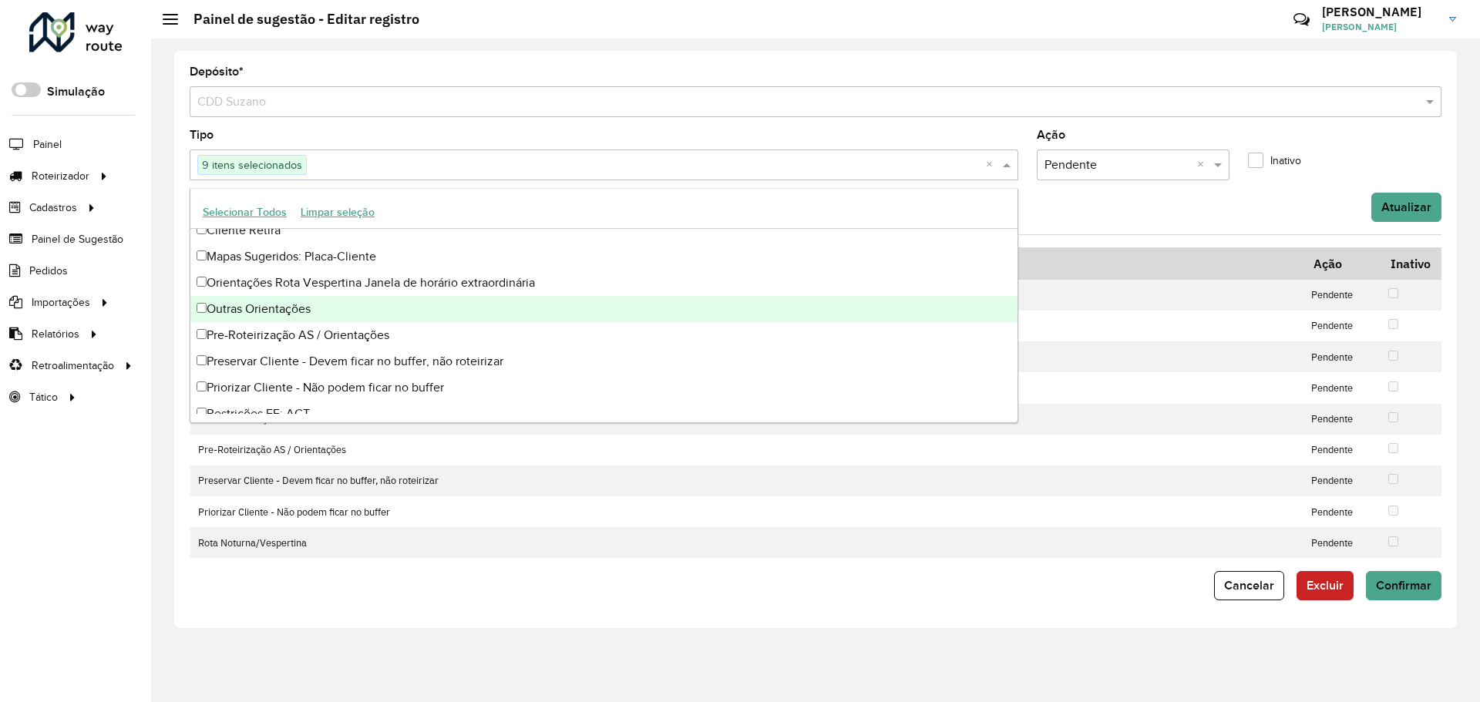
scroll to position [130, 0]
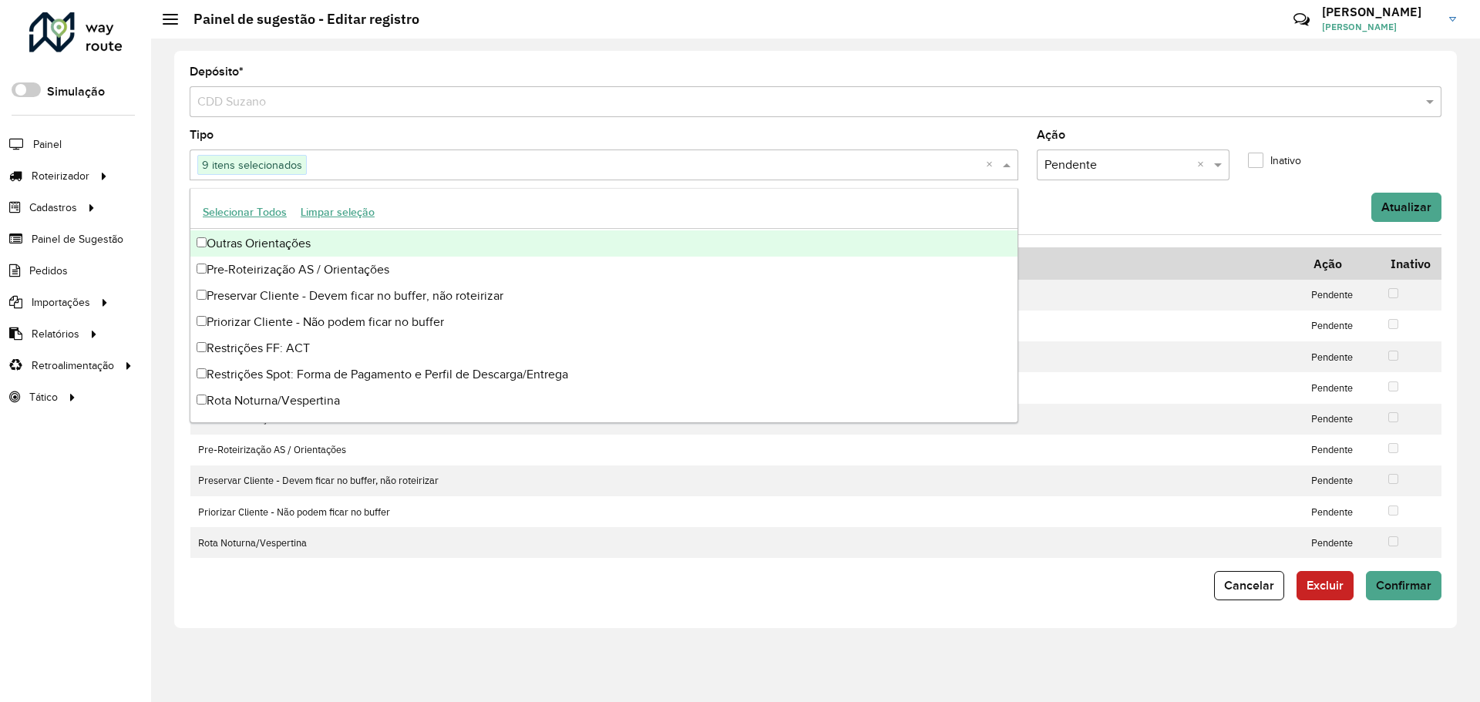
click at [1106, 226] on form "Depósito * Selecione um depósito × CDD Suzano Tipo 9 itens selecionados × Ação …" at bounding box center [816, 333] width 1252 height 534
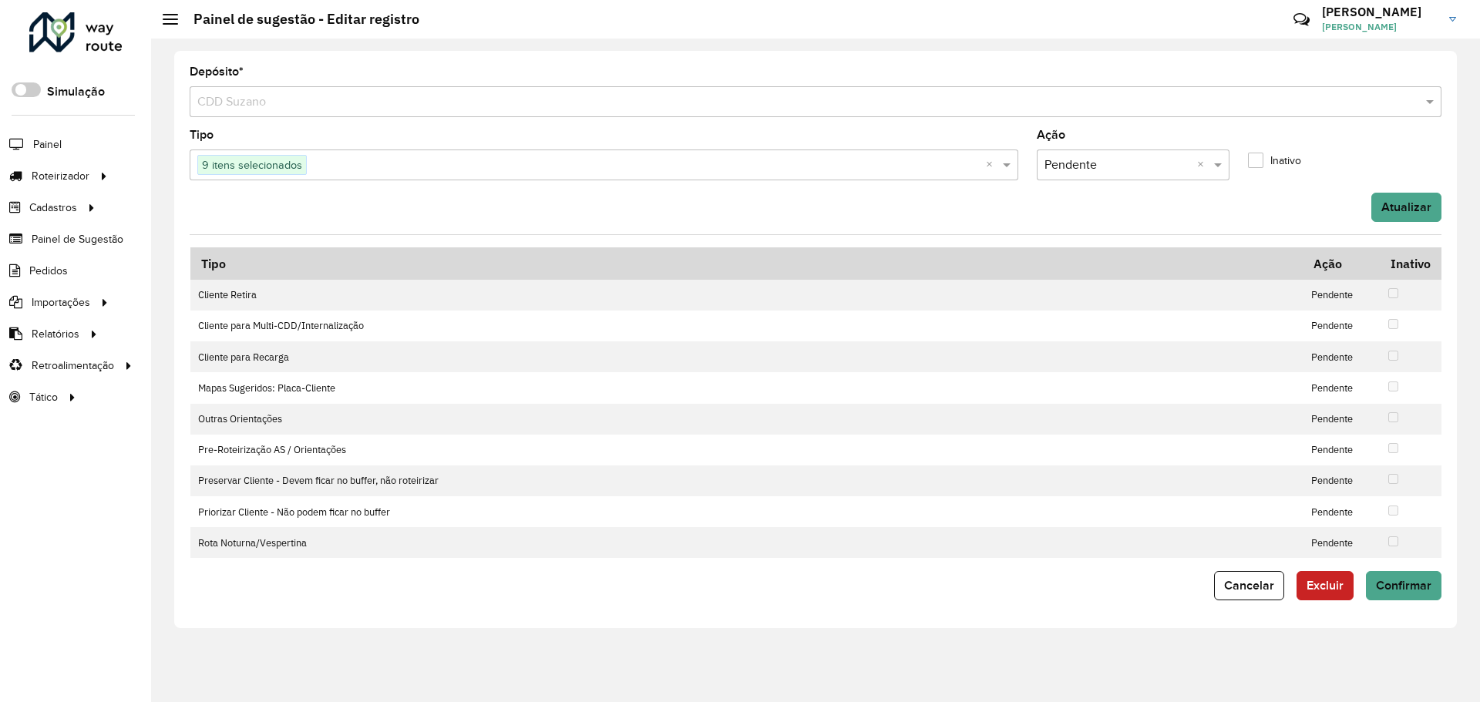
click at [1125, 158] on input "text" at bounding box center [1118, 165] width 147 height 19
click at [1430, 214] on button "Atualizar" at bounding box center [1406, 207] width 70 height 29
click at [1421, 584] on span "Confirmar" at bounding box center [1404, 585] width 56 height 13
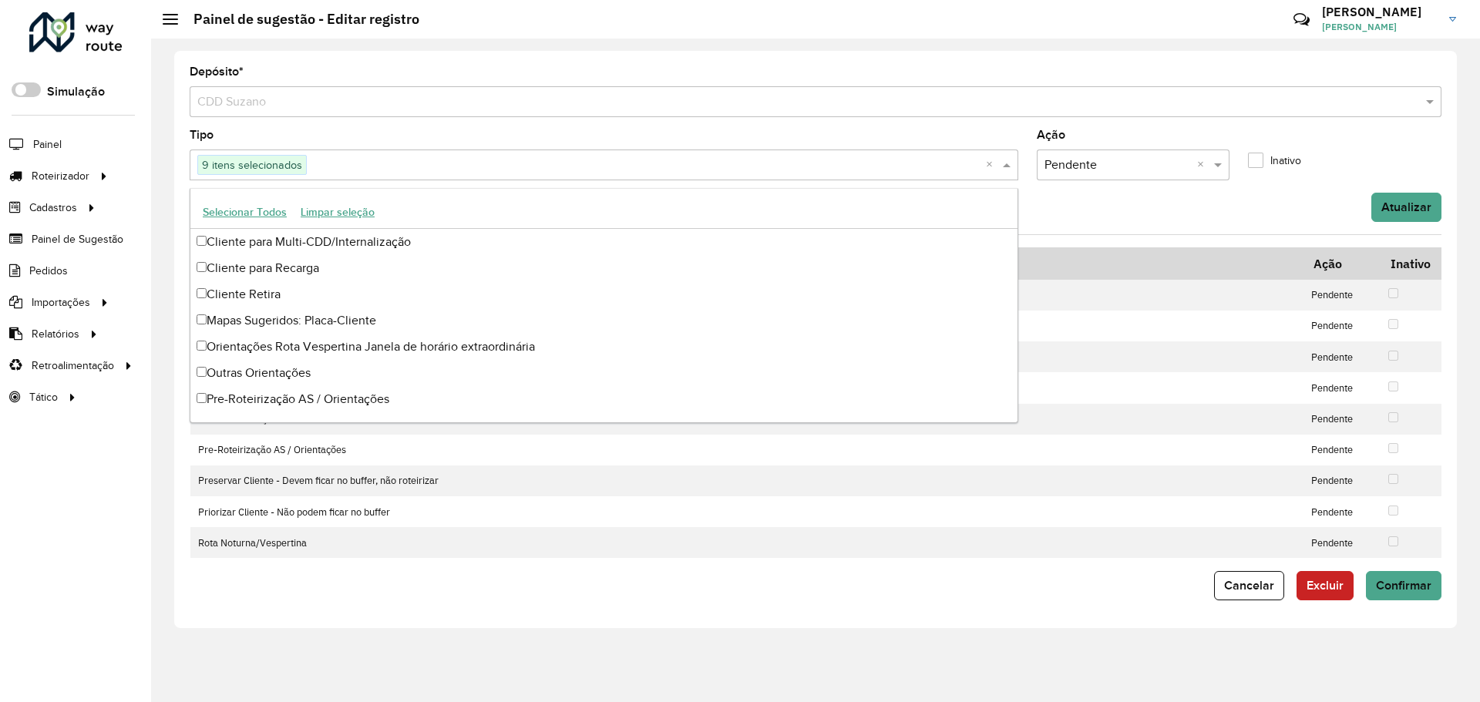
click at [751, 165] on input "text" at bounding box center [646, 165] width 679 height 19
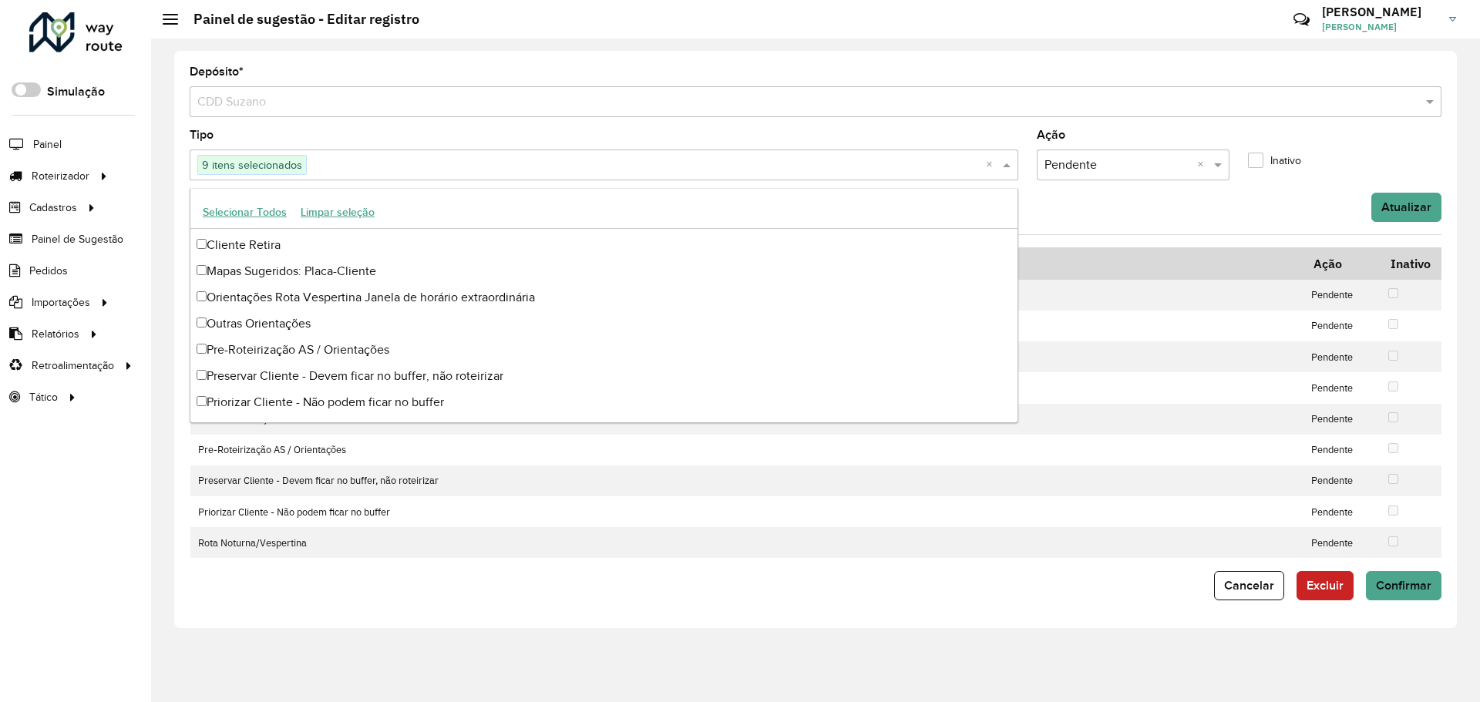
scroll to position [0, 0]
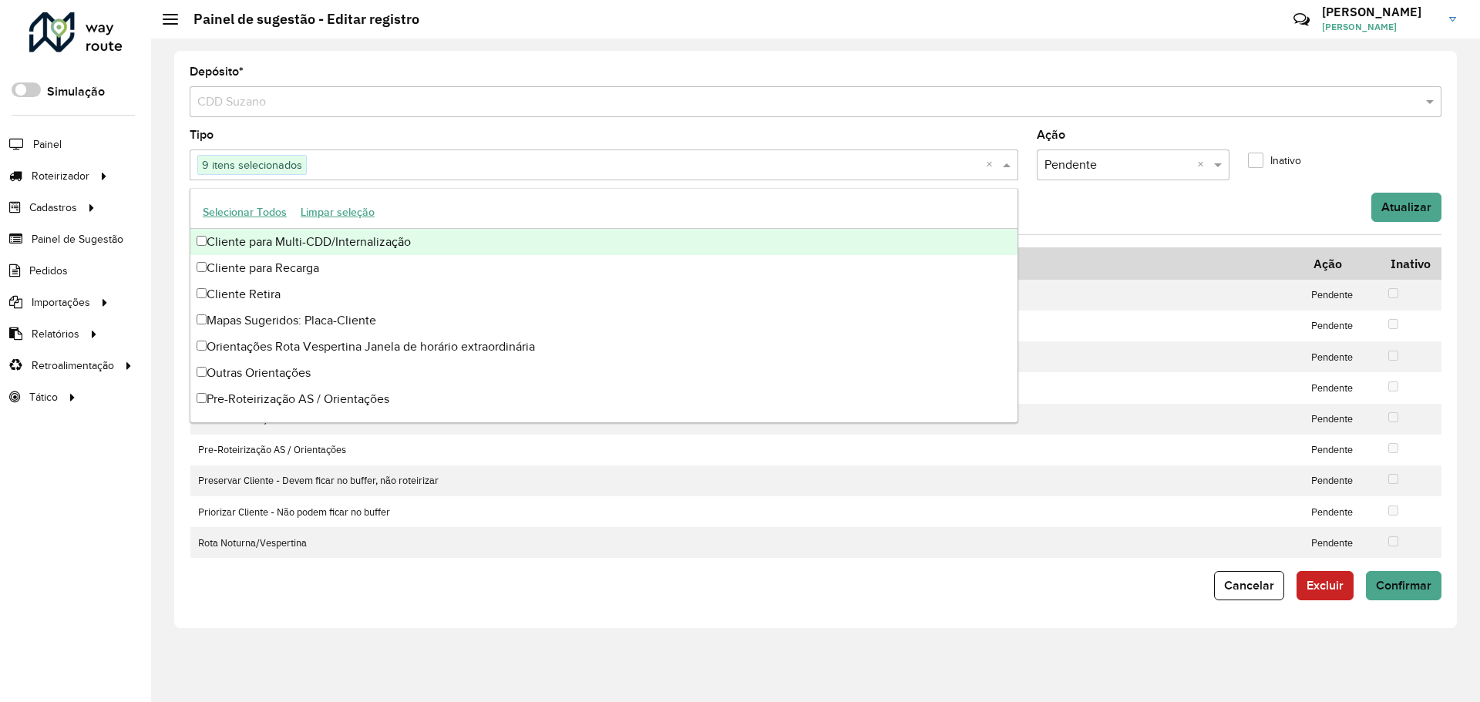
click at [1056, 178] on div "× Pendente ×" at bounding box center [1134, 165] width 194 height 31
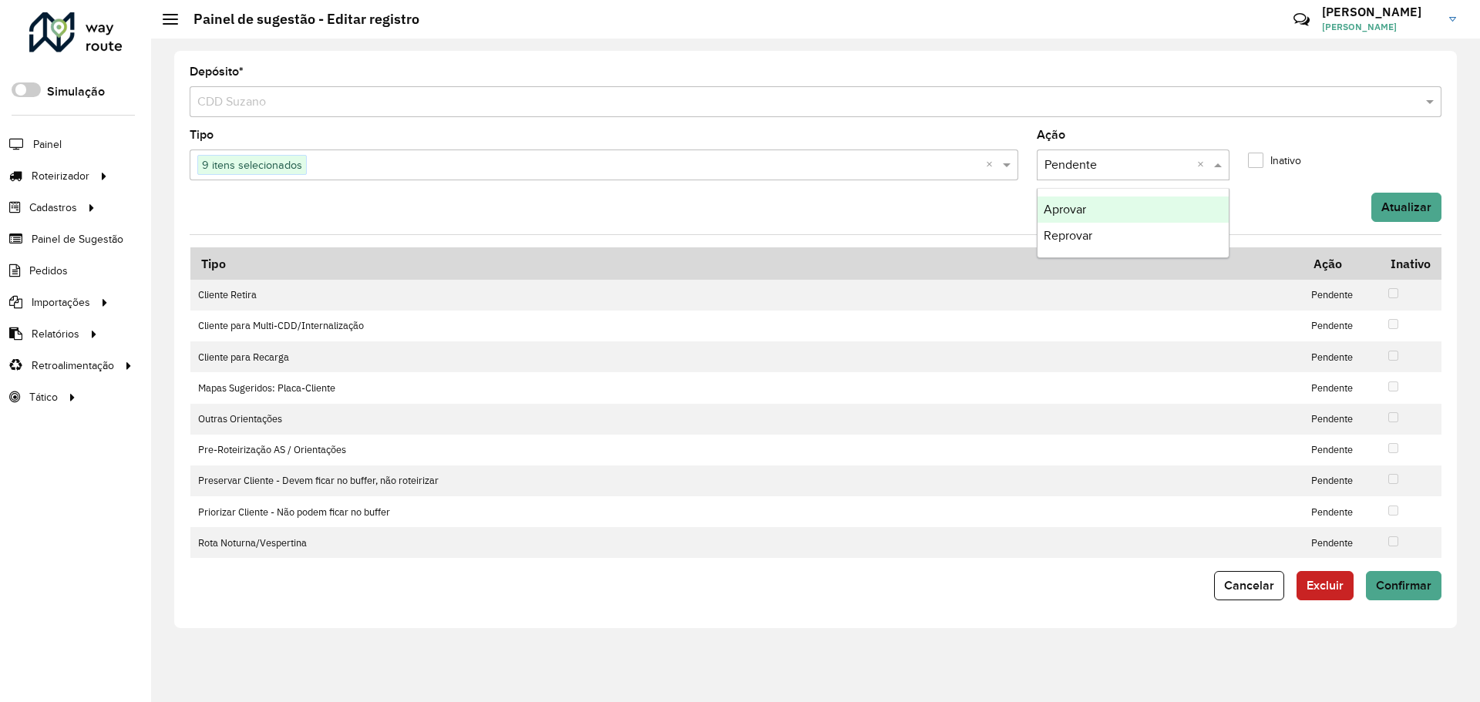
click at [988, 202] on div "Atualizar" at bounding box center [815, 207] width 1270 height 29
click at [1110, 161] on input "text" at bounding box center [1118, 165] width 147 height 19
click at [1118, 208] on div "Aprovar" at bounding box center [1134, 210] width 192 height 26
click at [1143, 167] on input "text" at bounding box center [1118, 165] width 147 height 19
click at [1114, 214] on div "Pendente" at bounding box center [1134, 210] width 192 height 26
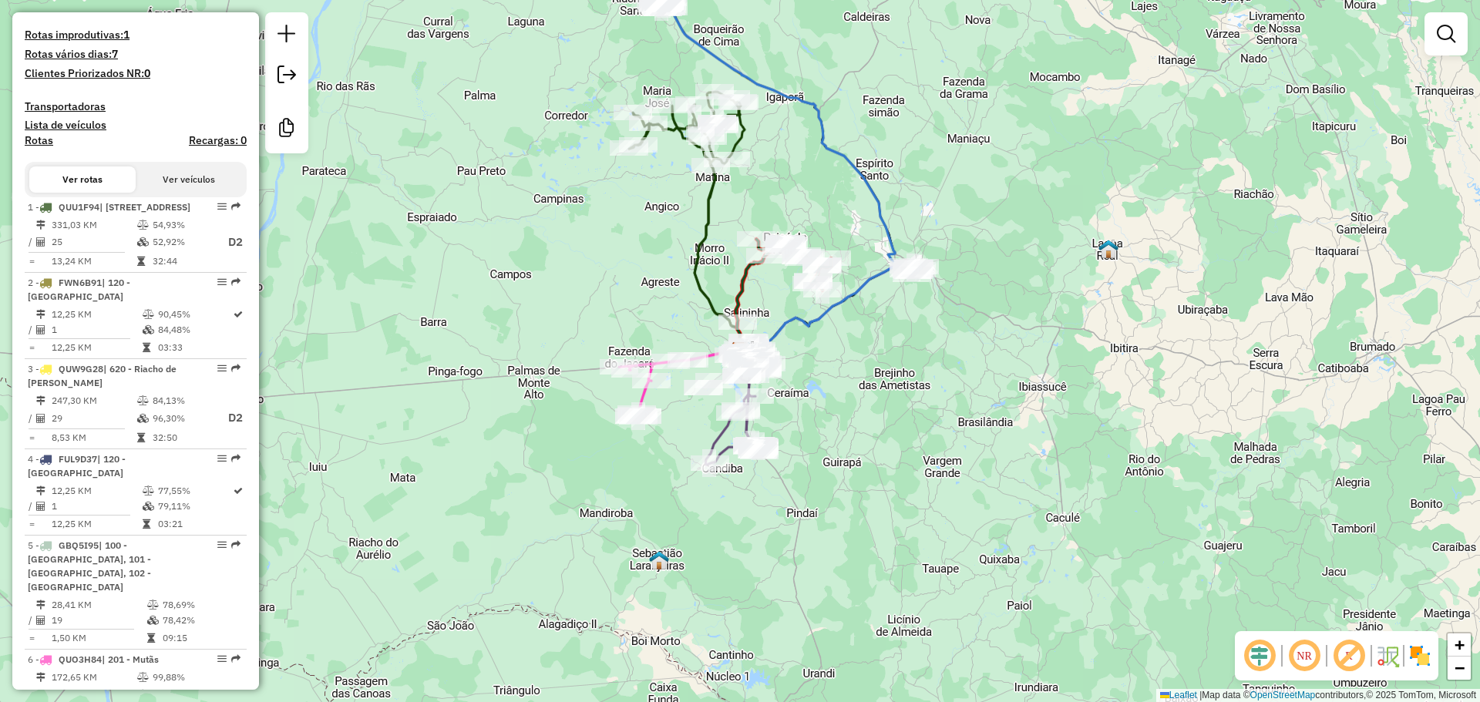
scroll to position [479, 0]
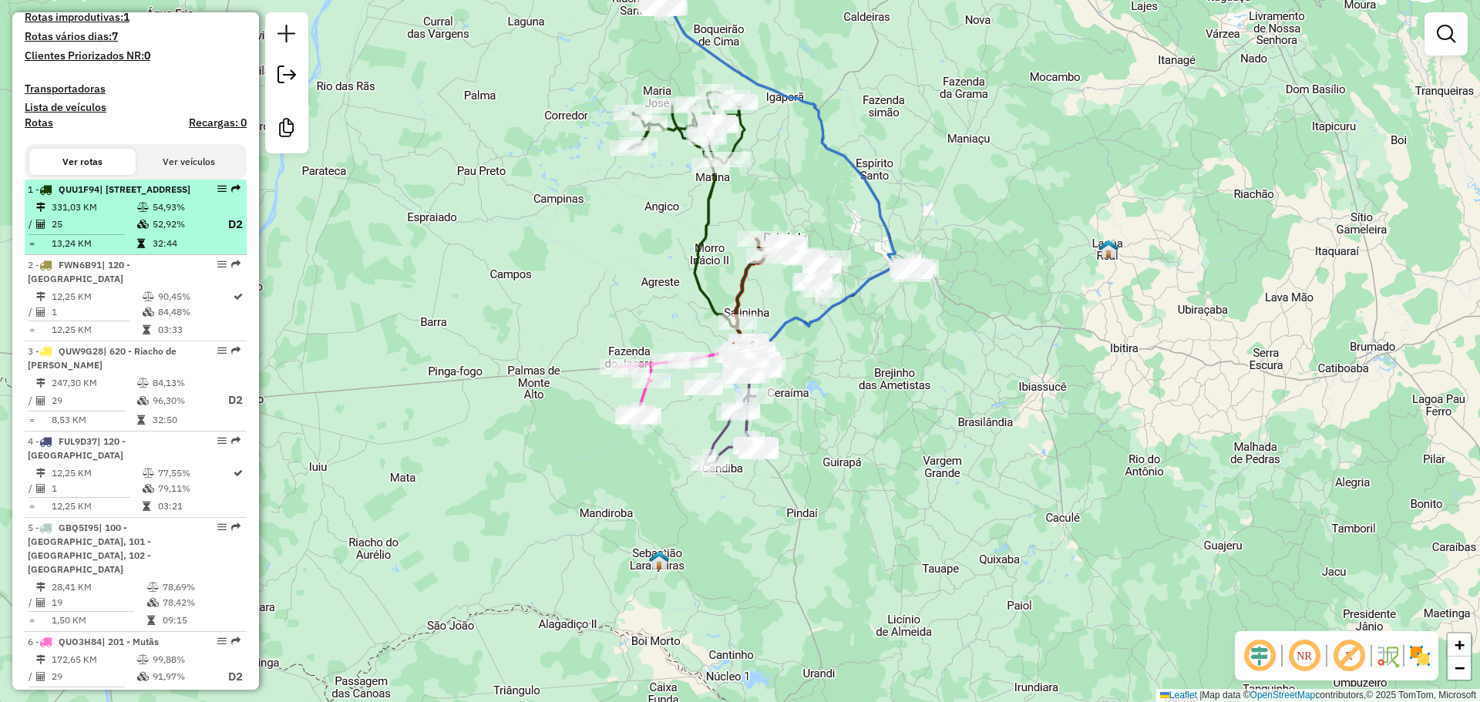
click at [170, 197] on div "1 - QUU1F94 | 302 - Matina Rural" at bounding box center [109, 190] width 163 height 14
select select "**********"
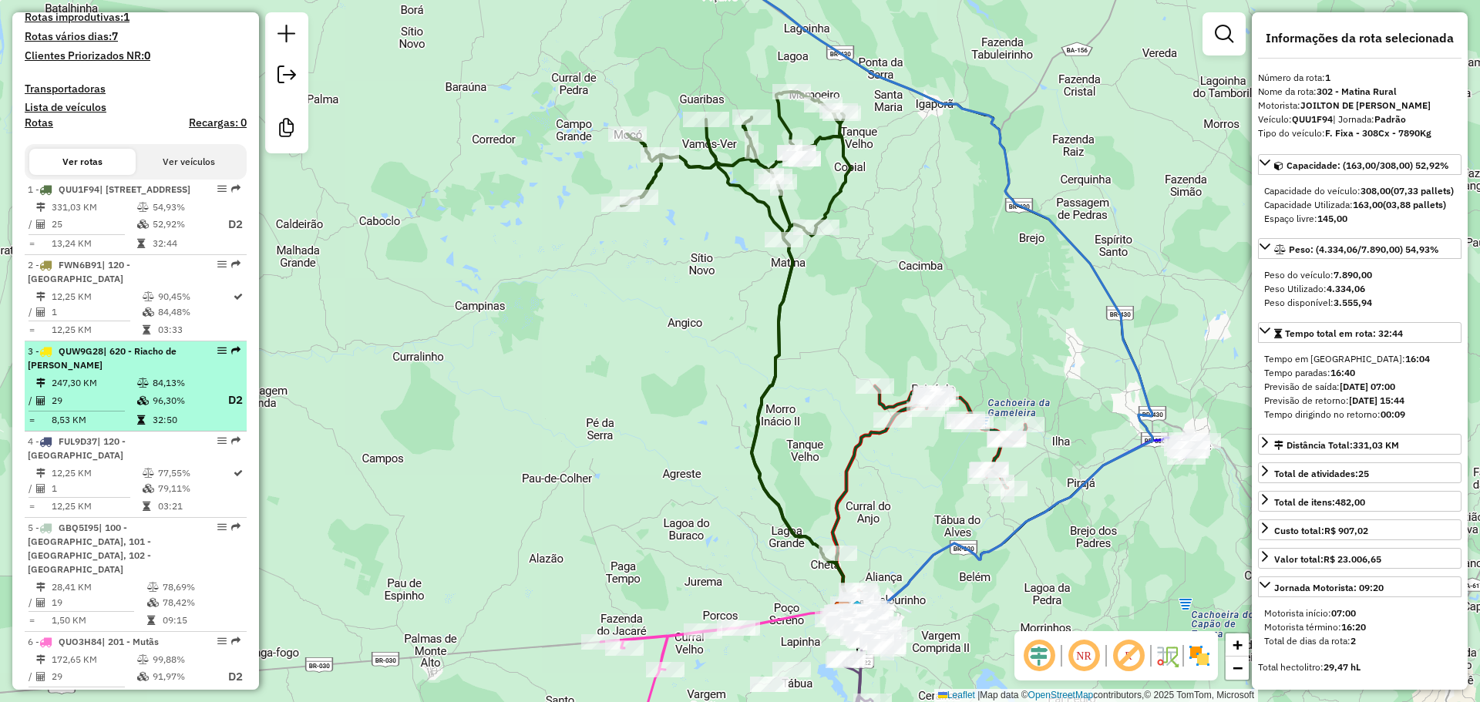
click at [187, 391] on td "84,13%" at bounding box center [183, 382] width 62 height 15
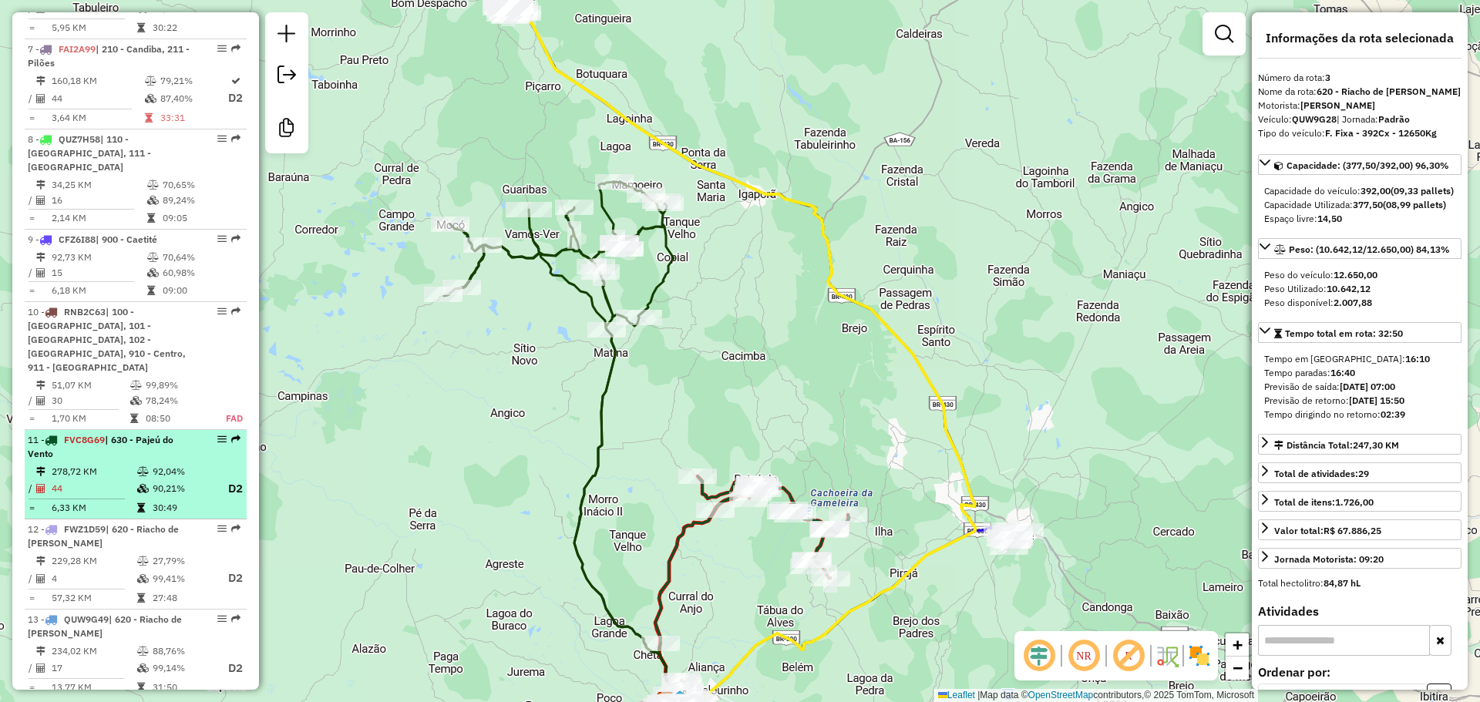
scroll to position [1146, 0]
click at [130, 434] on div "11 - FVC8G69 | 630 - Pajeú do Vento" at bounding box center [109, 448] width 163 height 28
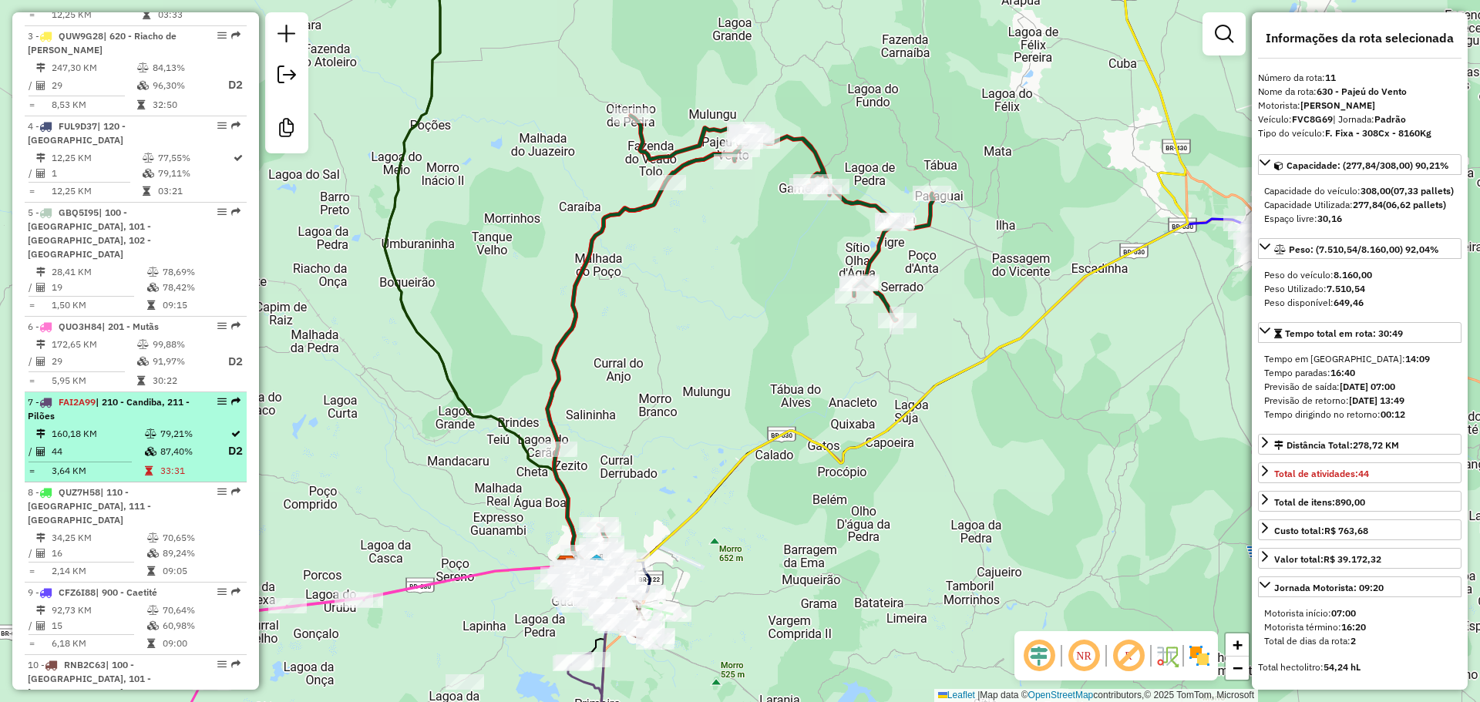
scroll to position [793, 0]
click at [149, 424] on div "7 - FAI2A99 | 210 - Candiba, 211 - Pilões" at bounding box center [109, 410] width 163 height 28
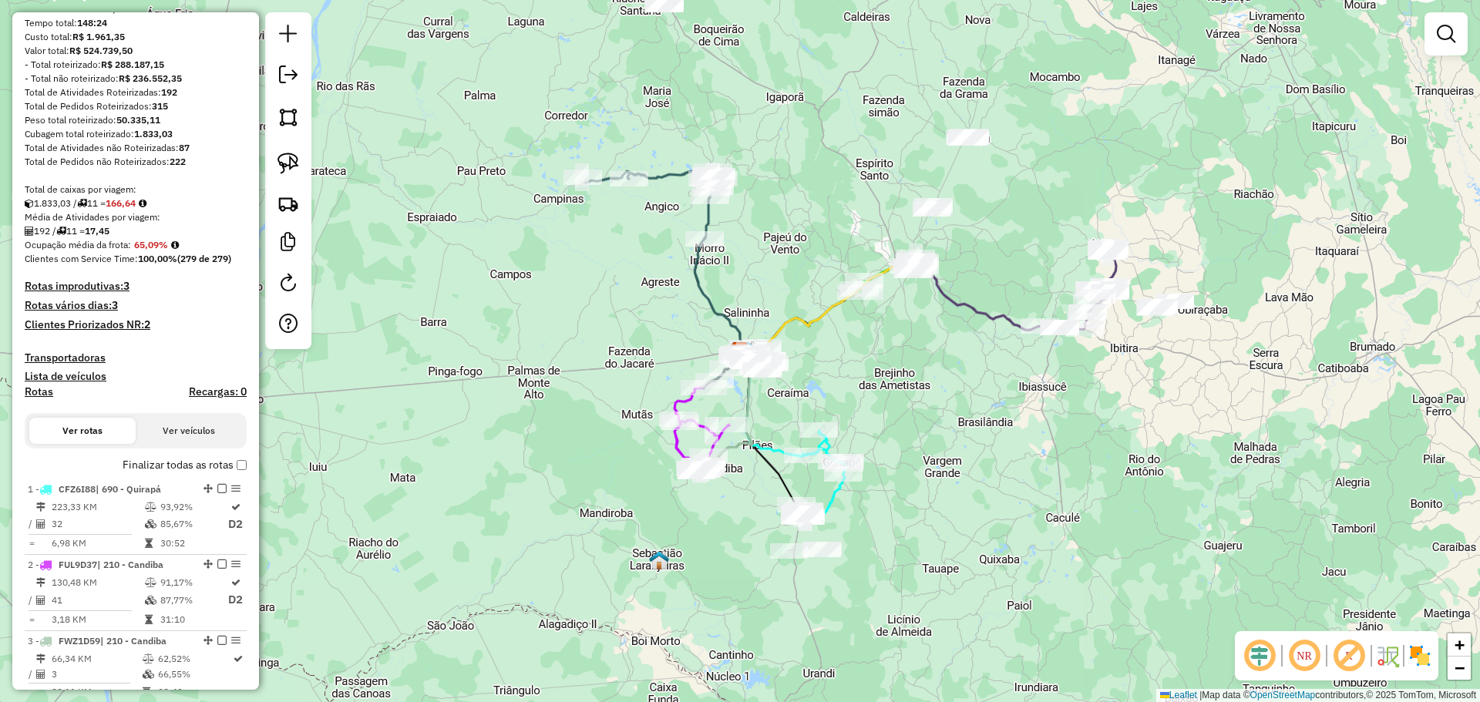
scroll to position [179, 0]
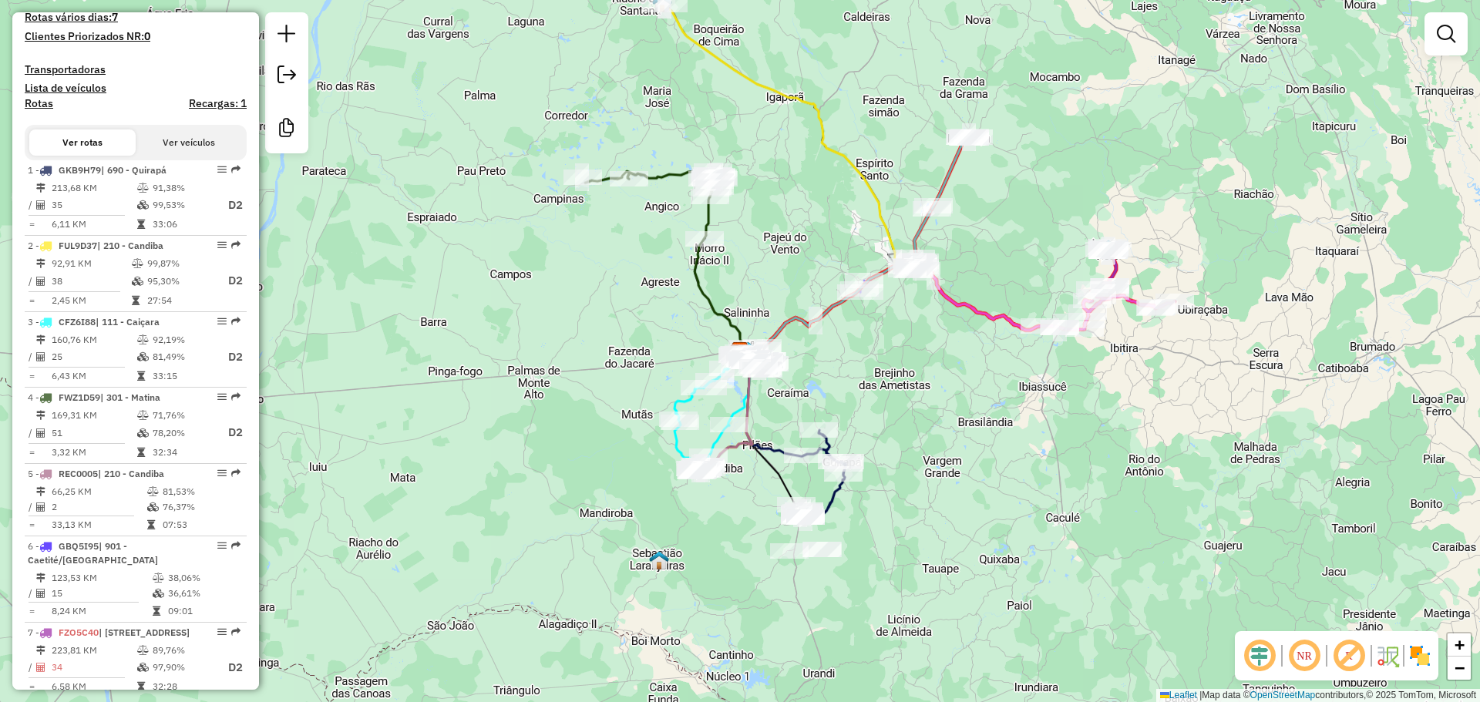
scroll to position [500, 0]
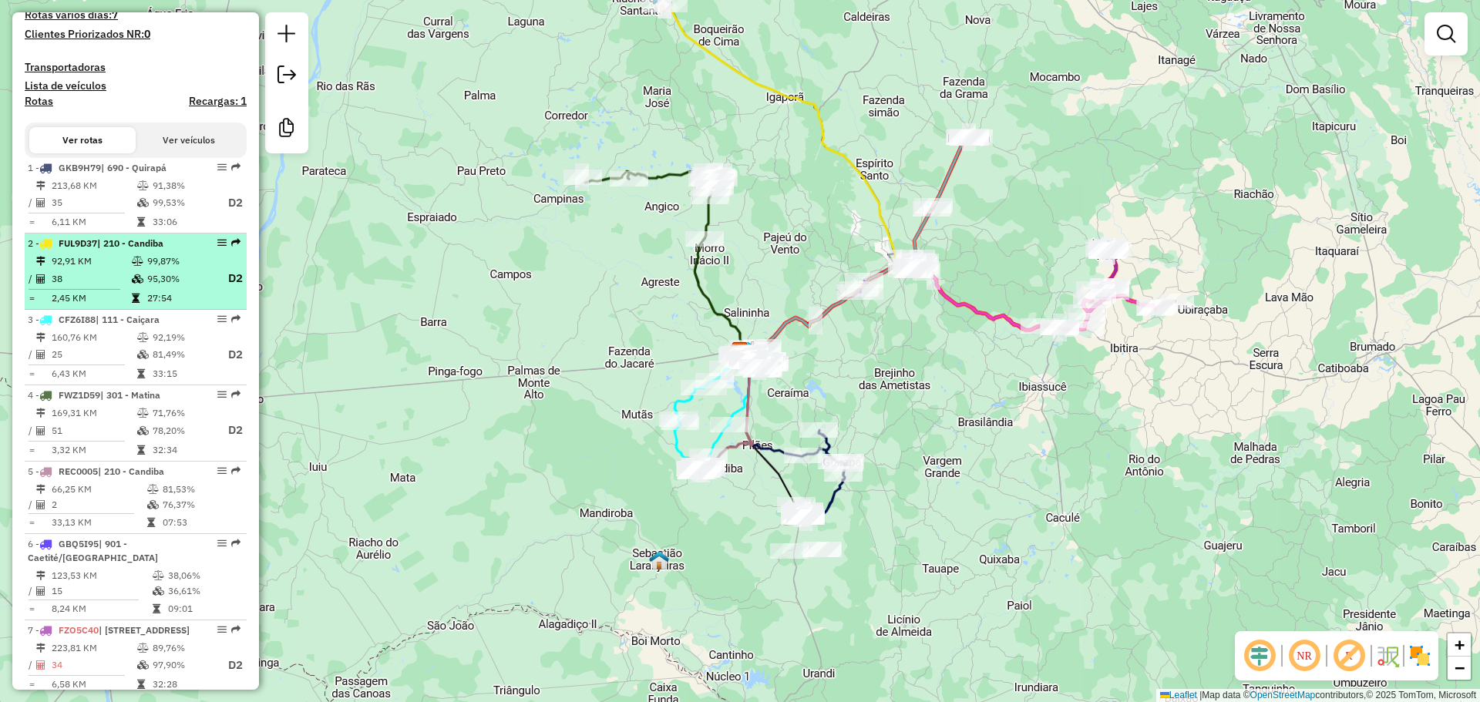
click at [168, 303] on table "92,91 KM 99,87% / 38 95,30% D2 = 2,45 KM 27:54" at bounding box center [136, 280] width 216 height 52
select select "**********"
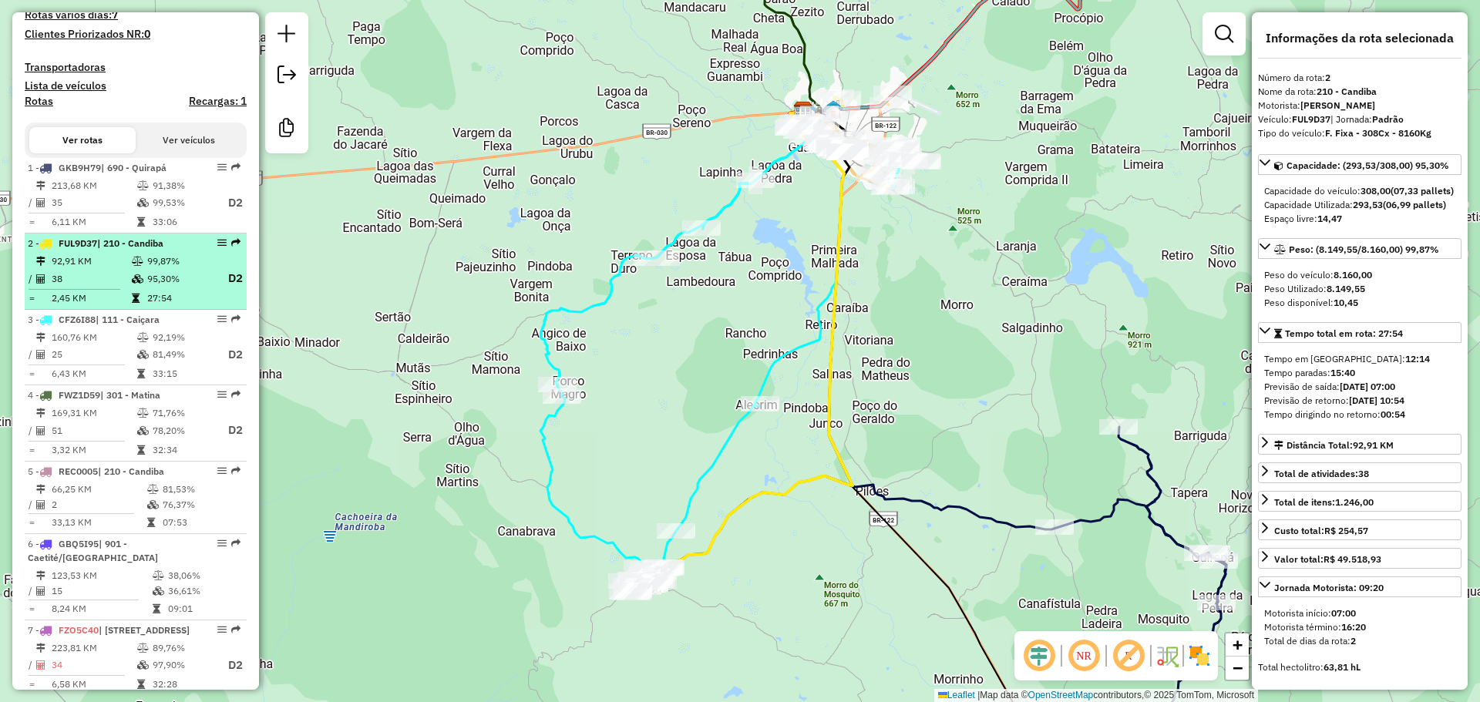
click at [168, 305] on td "27:54" at bounding box center [179, 298] width 66 height 15
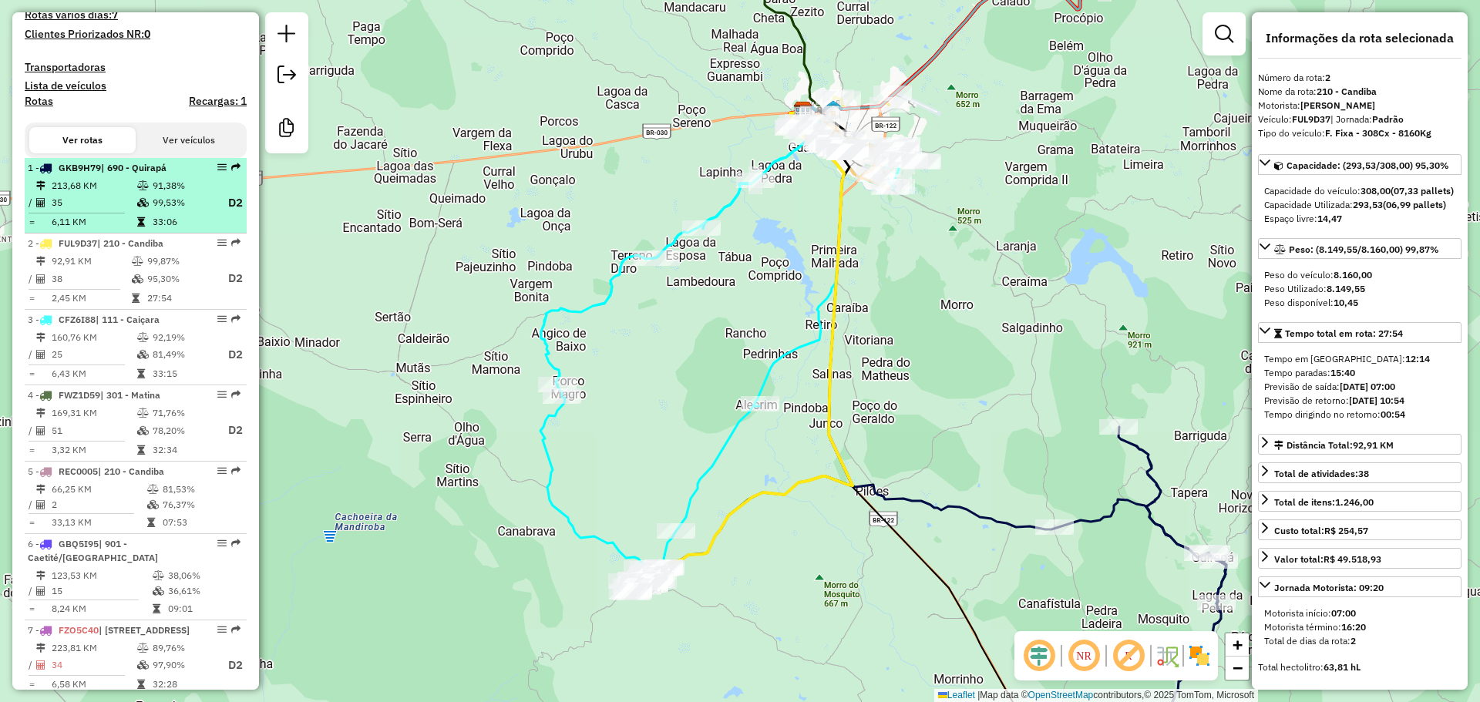
click at [156, 230] on td "33:06" at bounding box center [183, 221] width 62 height 15
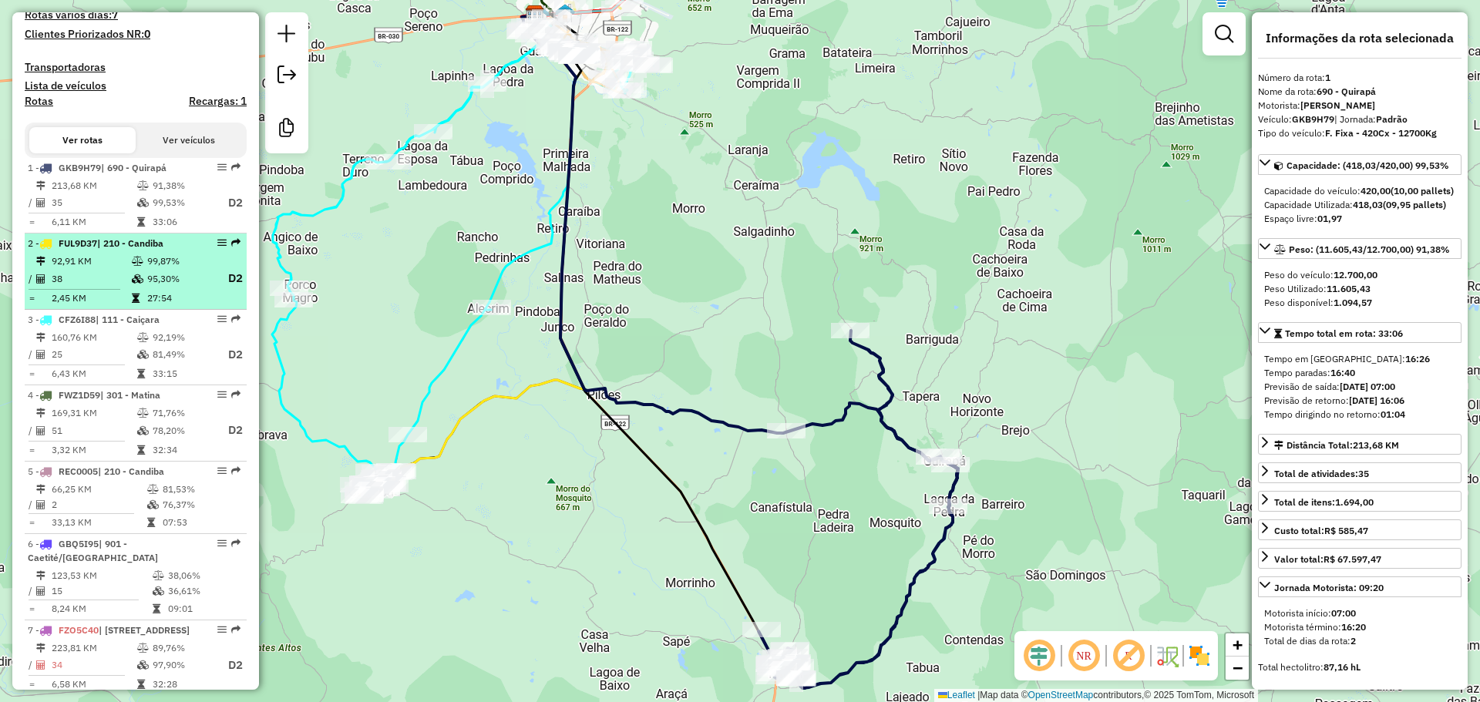
click at [167, 269] on td "99,87%" at bounding box center [179, 261] width 66 height 15
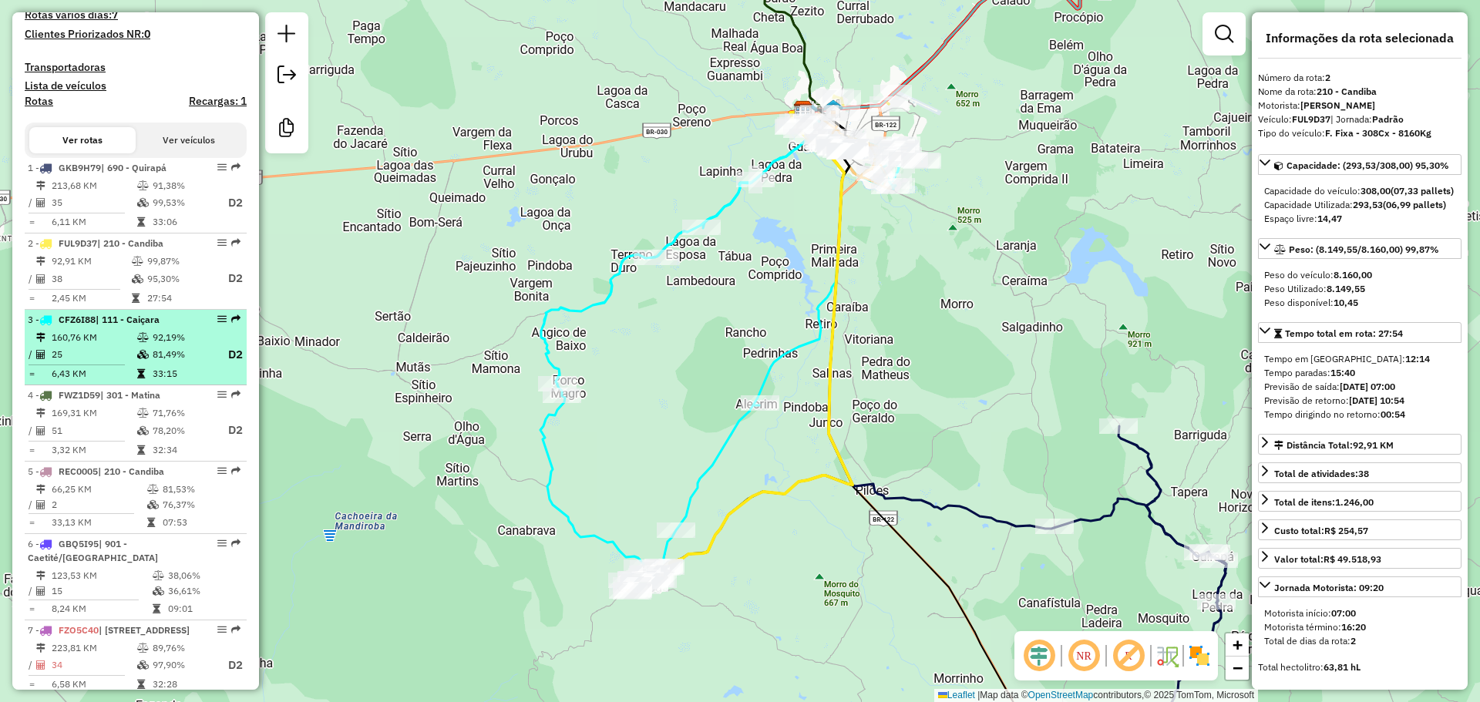
click at [183, 345] on td "92,19%" at bounding box center [183, 337] width 62 height 15
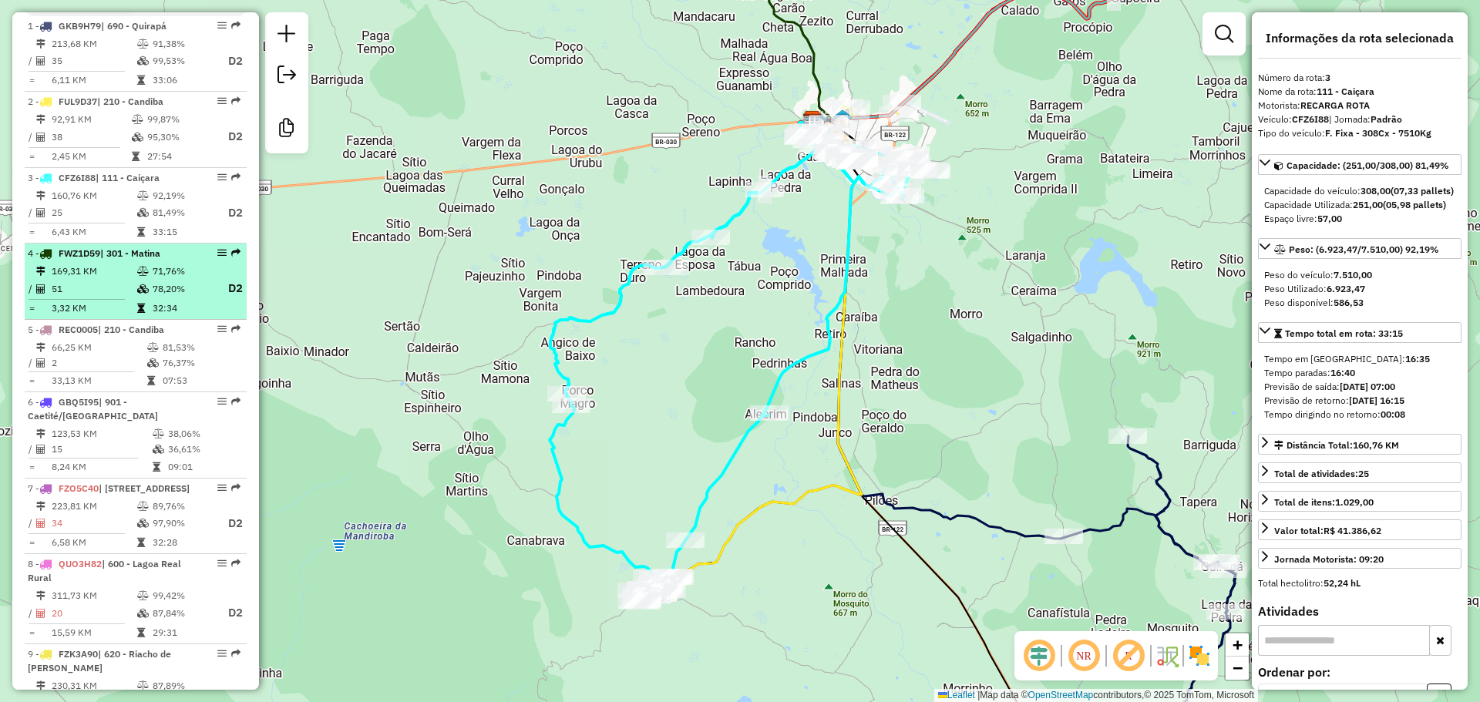
scroll to position [615, 0]
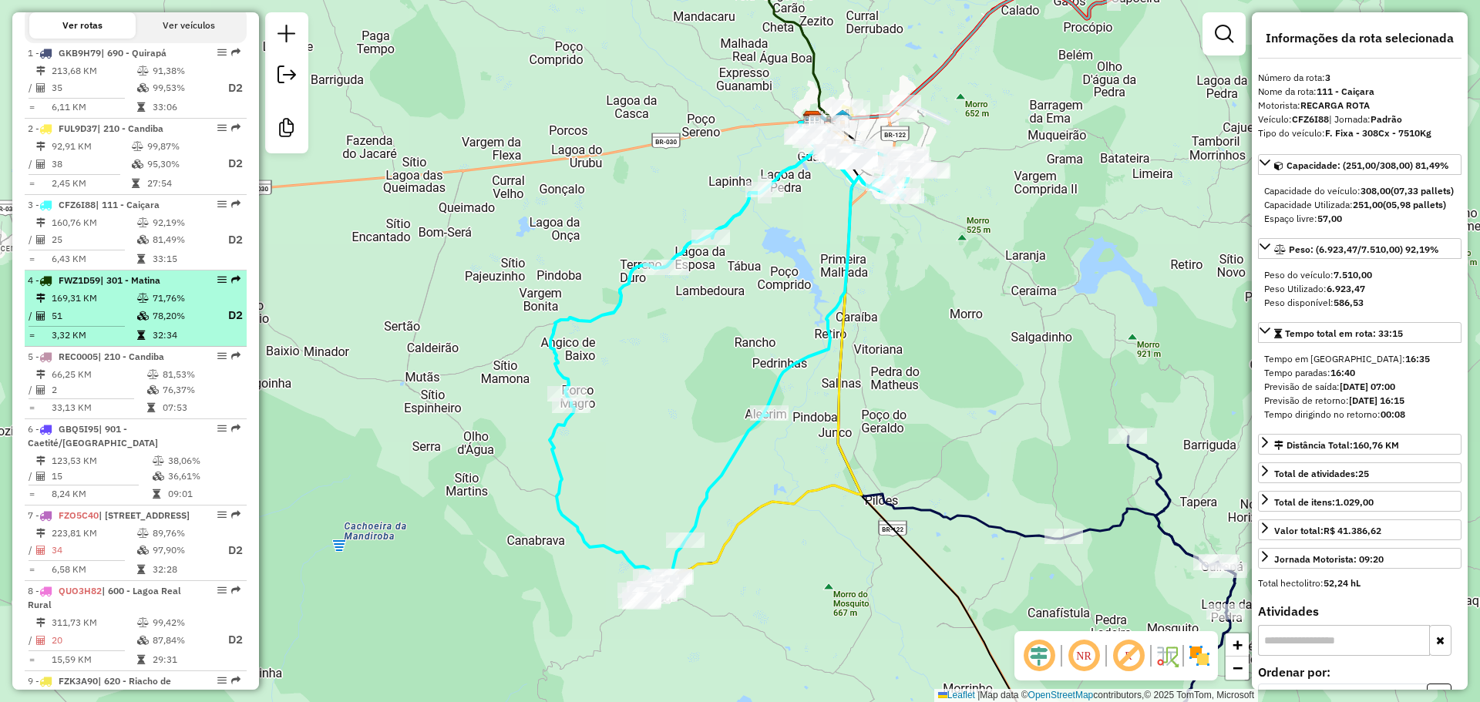
click at [137, 303] on icon at bounding box center [143, 298] width 12 height 9
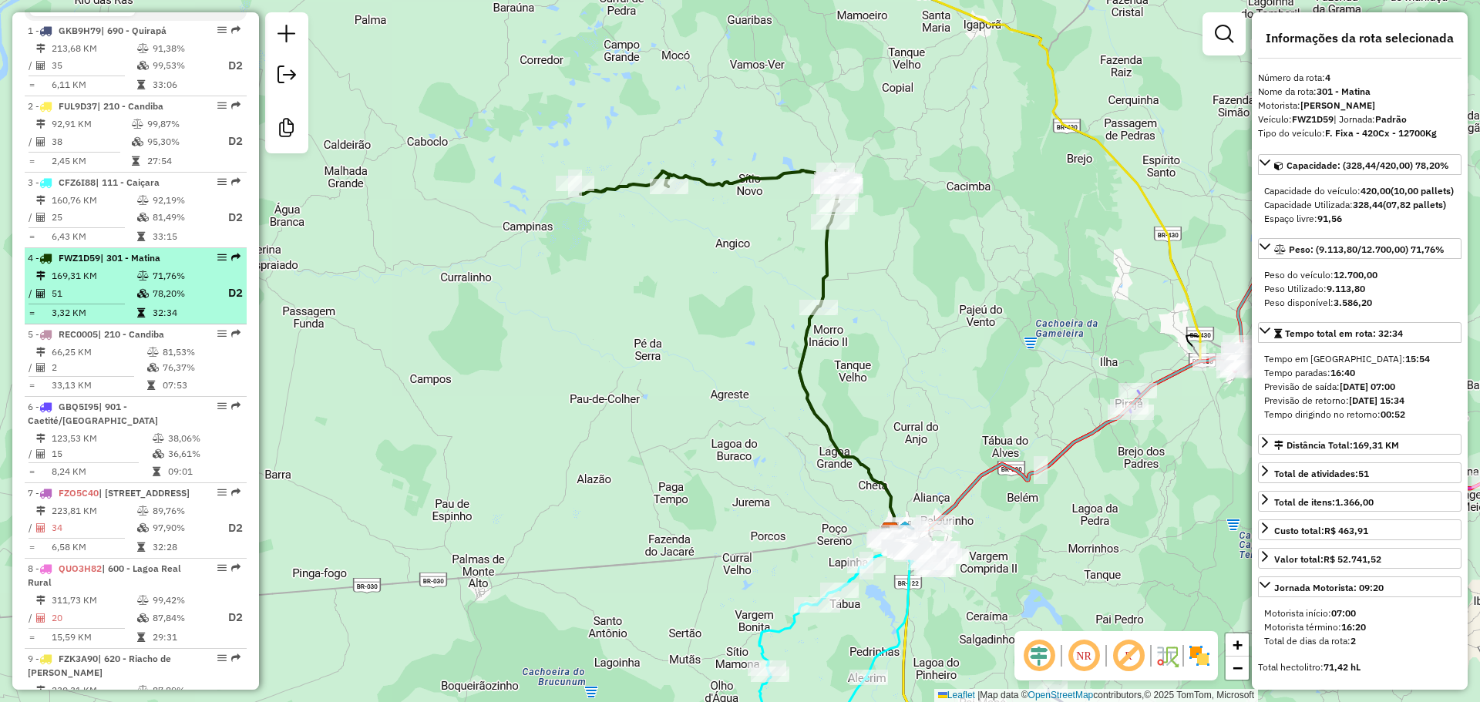
scroll to position [638, 0]
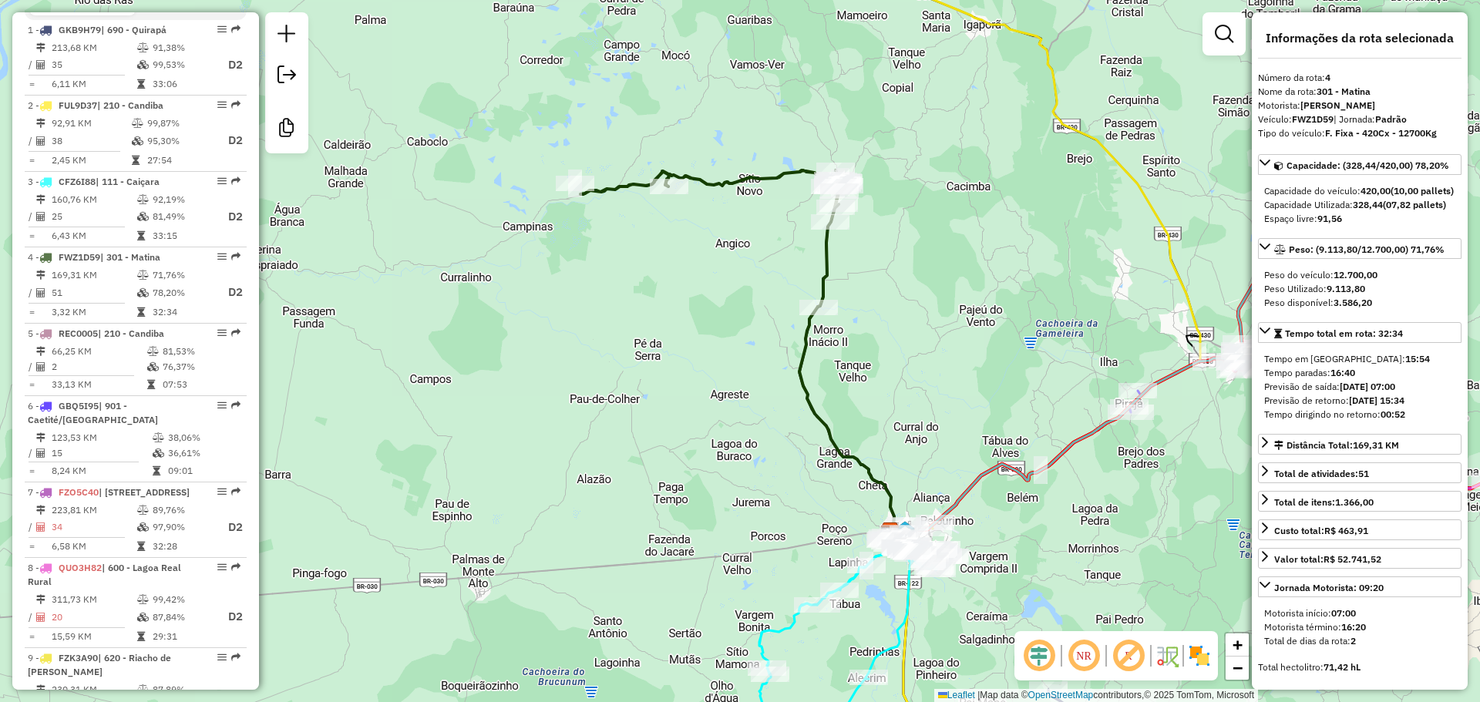
click at [1128, 652] on em at bounding box center [1128, 656] width 37 height 37
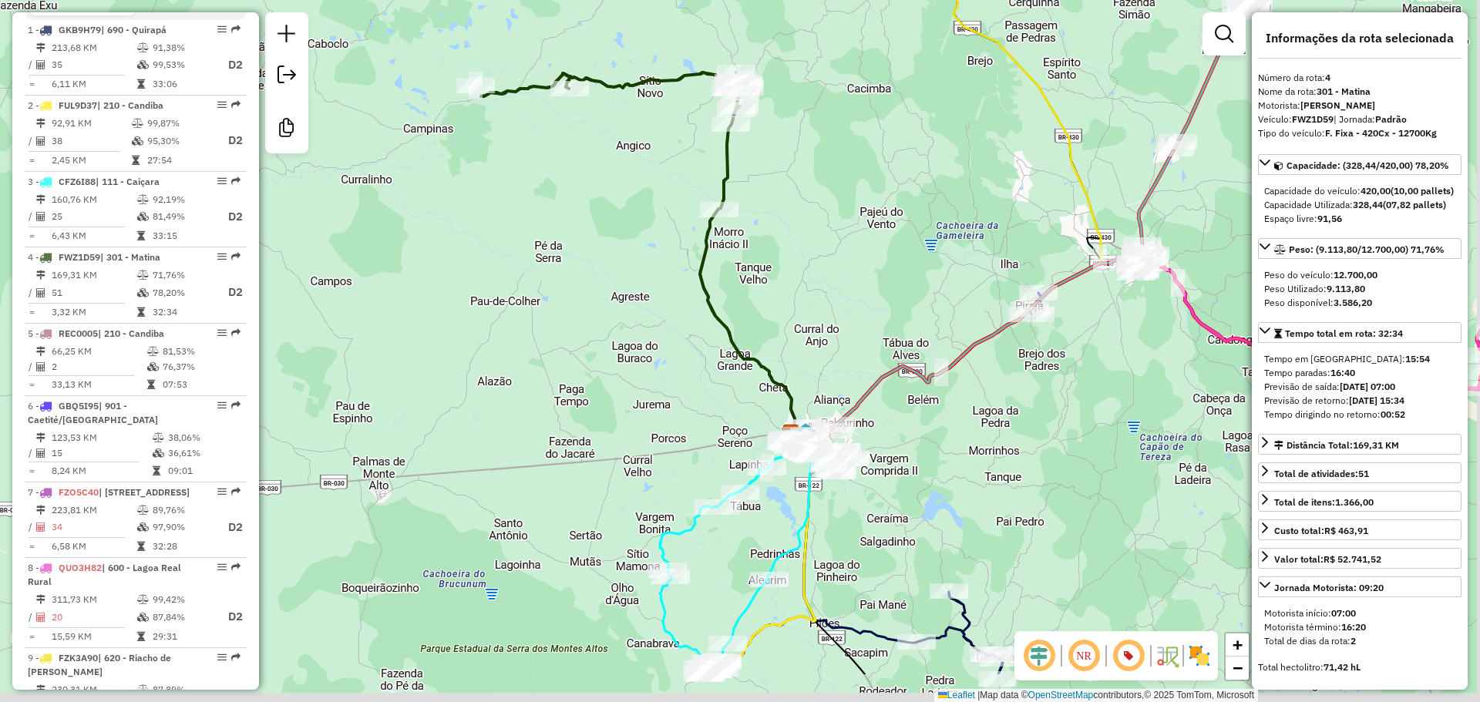
drag, startPoint x: 702, startPoint y: 371, endPoint x: 590, endPoint y: 251, distance: 164.2
click at [590, 251] on div "Janela de atendimento Grade de atendimento Capacidade Transportadoras Veículos …" at bounding box center [740, 351] width 1480 height 702
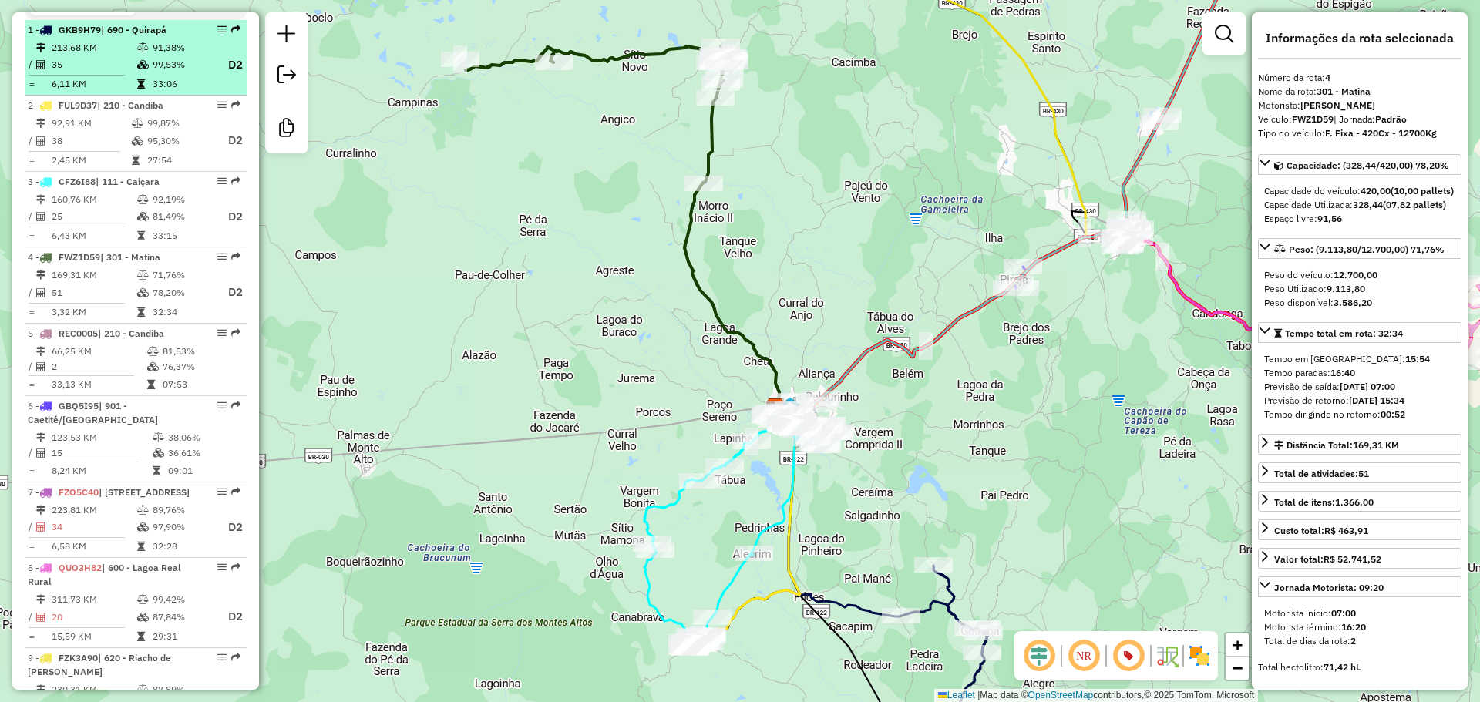
click at [143, 35] on span "| 690 - Quirapá" at bounding box center [134, 30] width 66 height 12
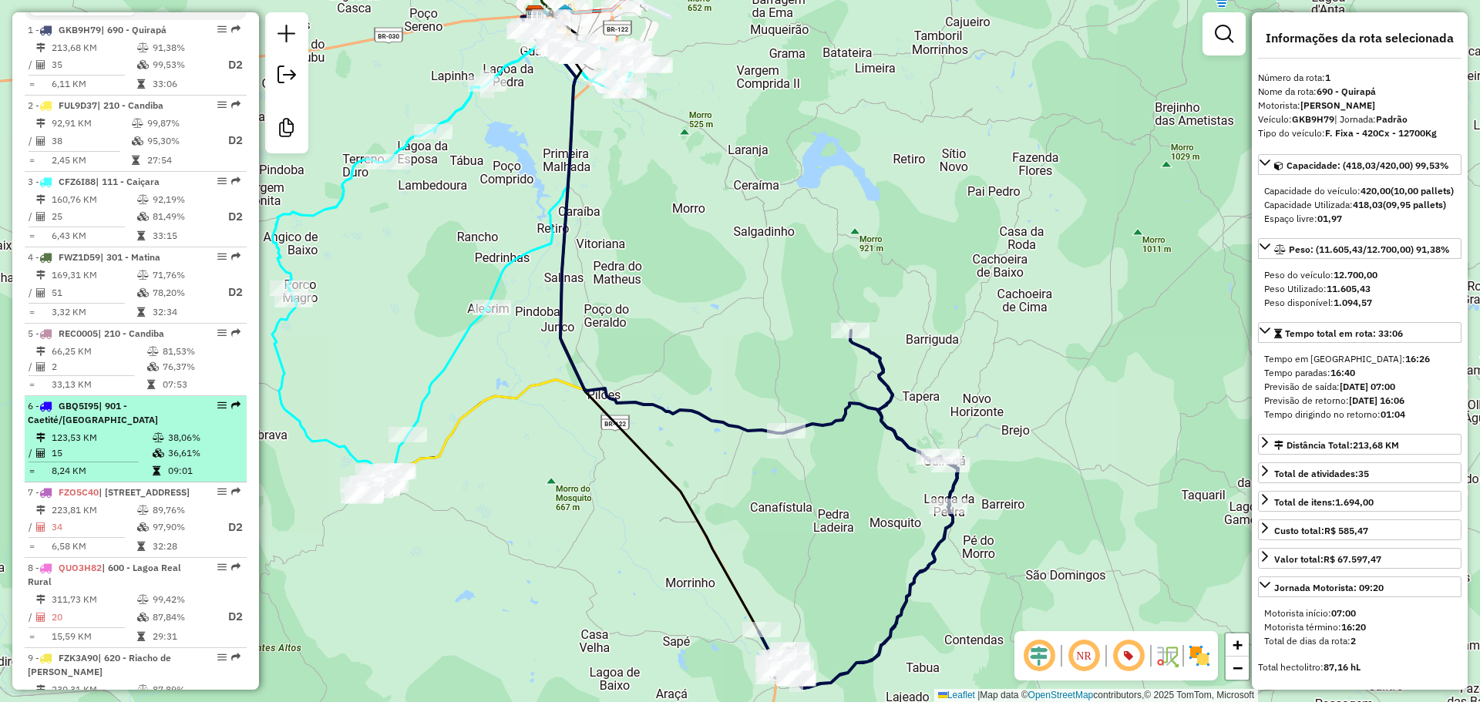
scroll to position [715, 0]
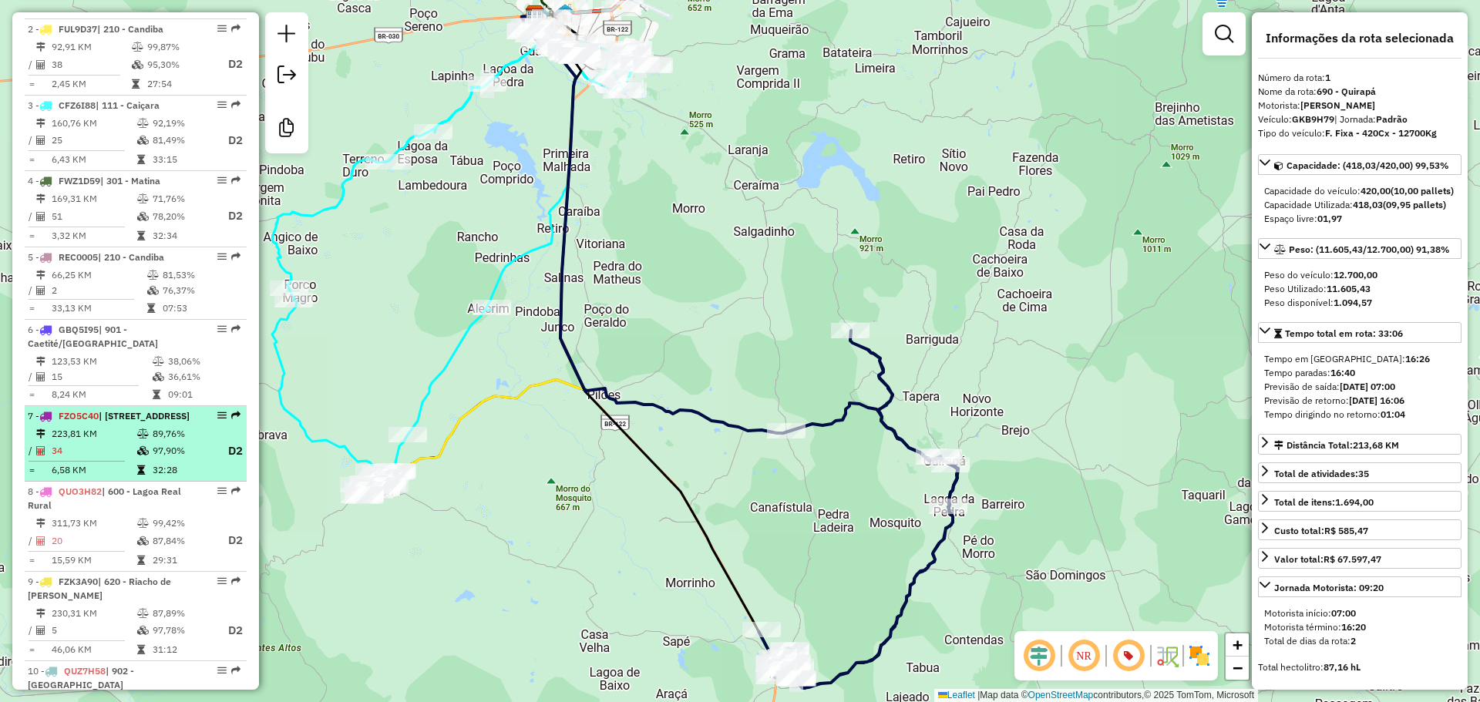
click at [159, 423] on div "7 - FZO5C40 | 600 - [STREET_ADDRESS]" at bounding box center [109, 416] width 163 height 14
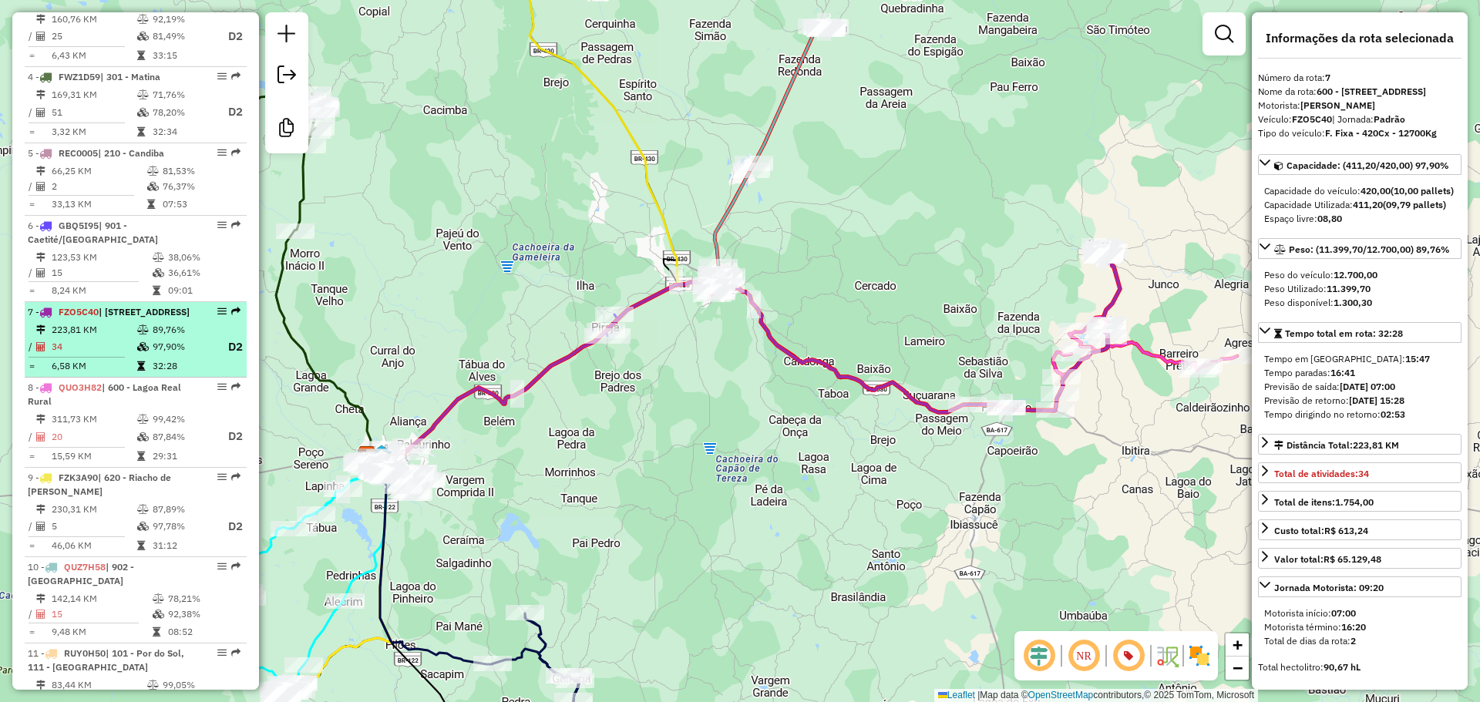
scroll to position [830, 0]
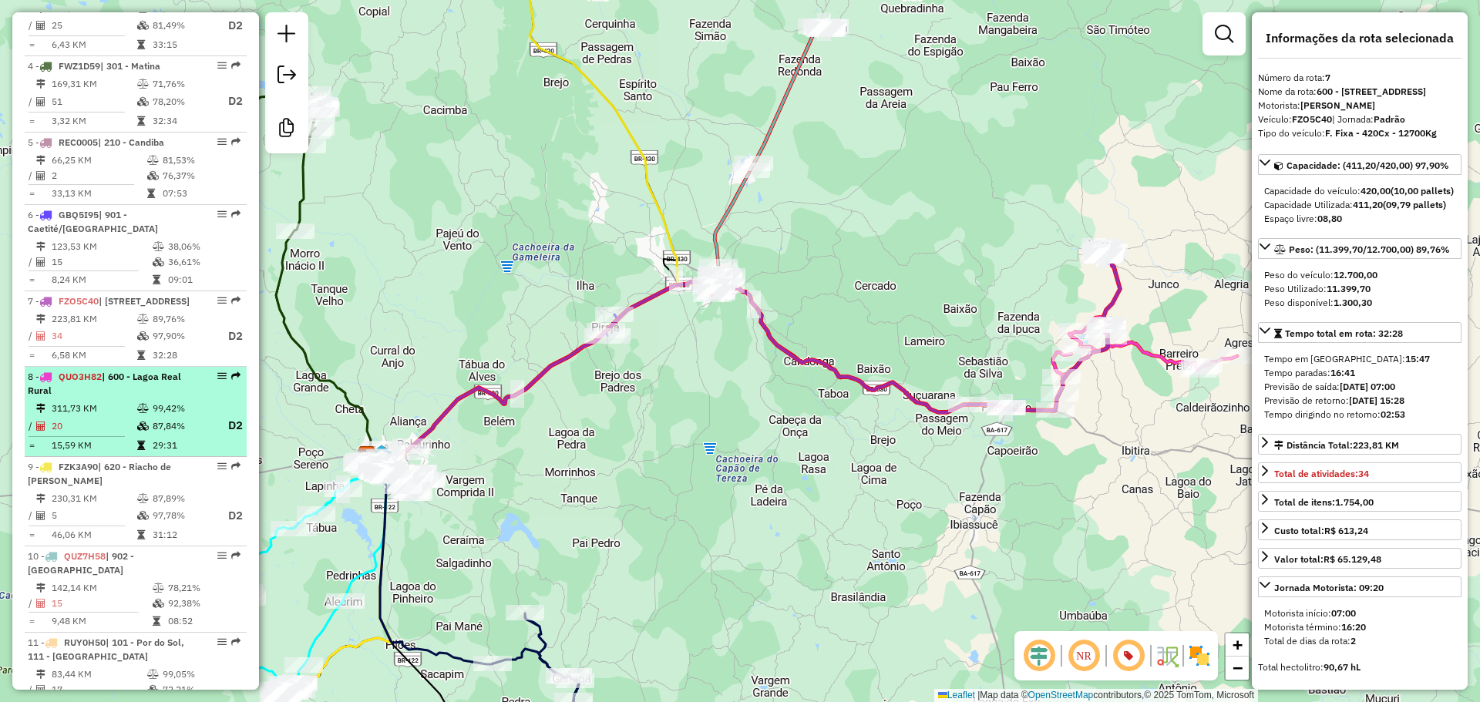
click at [144, 396] on span "| 600 - Lagoa Real Rural" at bounding box center [104, 383] width 153 height 25
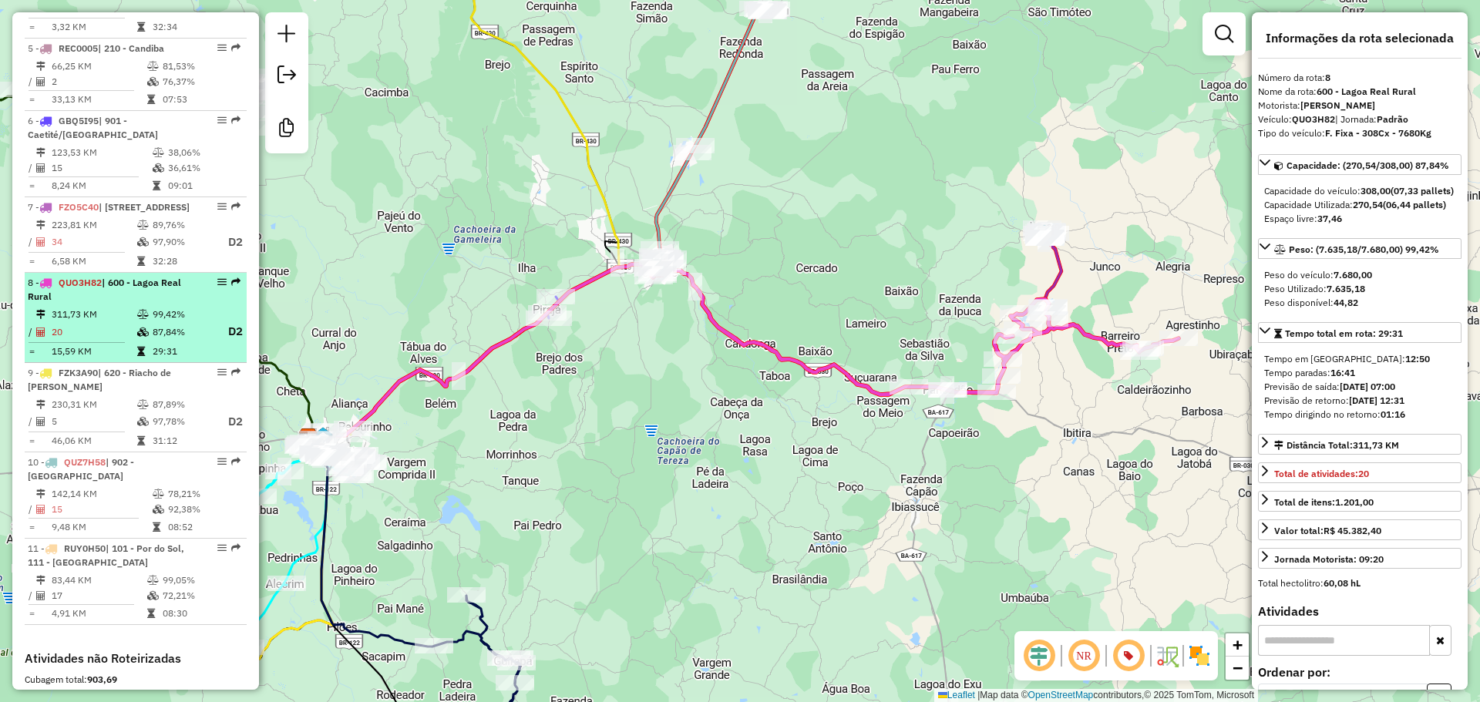
scroll to position [951, 0]
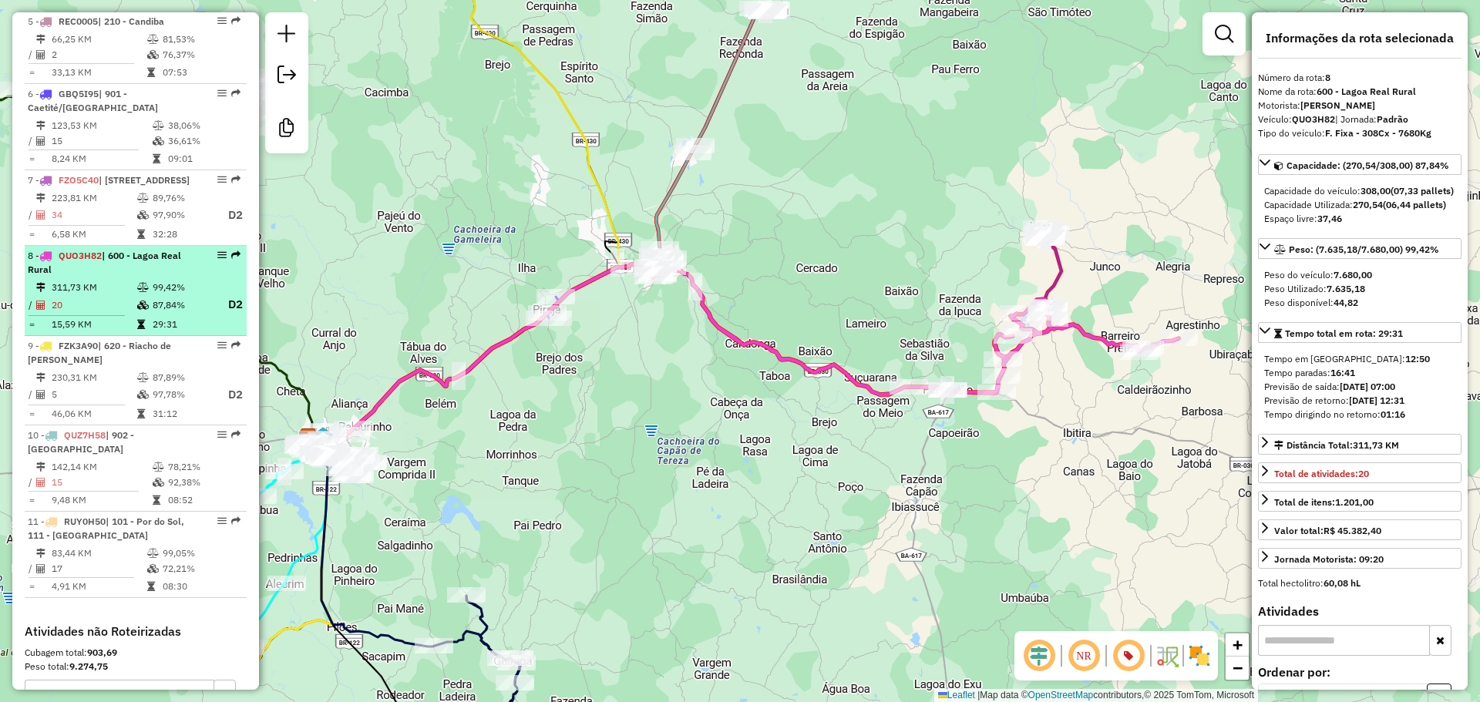
click at [144, 382] on icon at bounding box center [143, 377] width 12 height 9
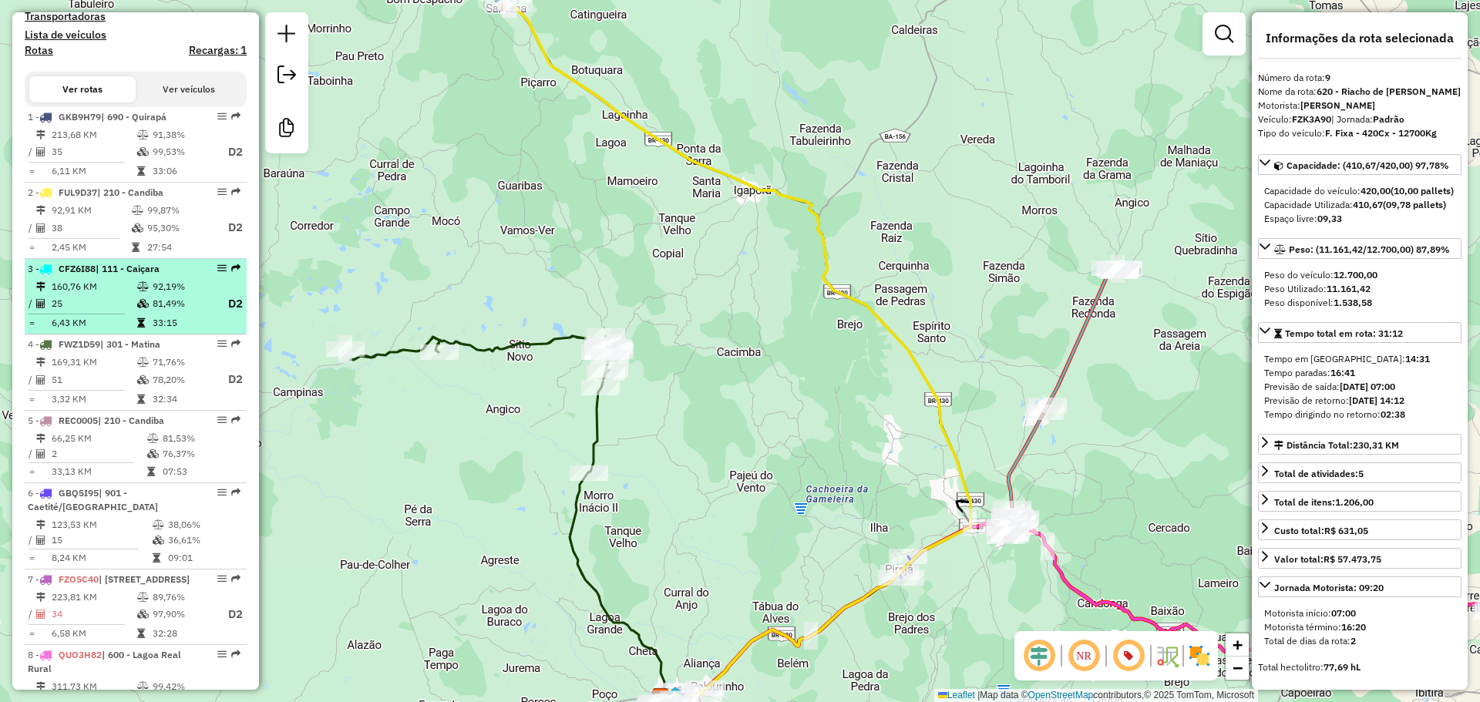
scroll to position [549, 0]
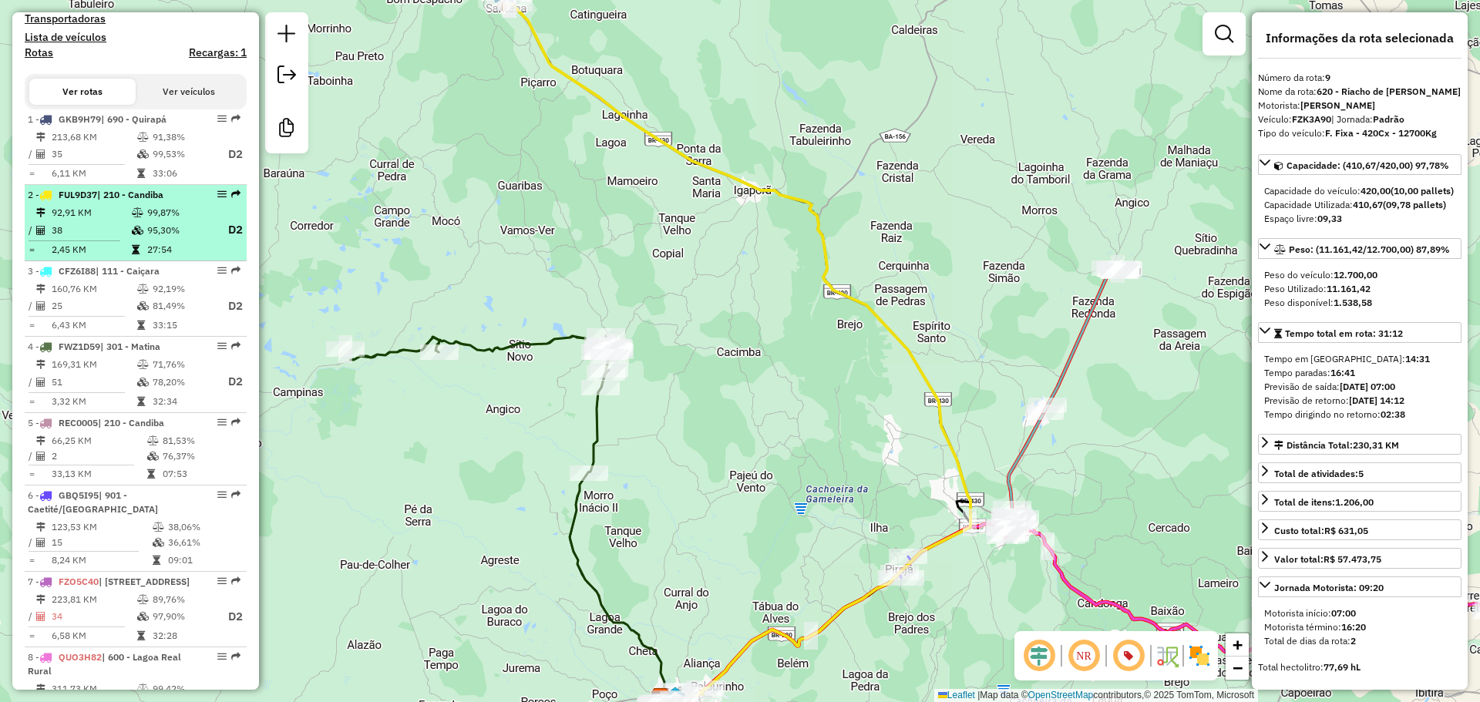
click at [176, 202] on div "2 - FUL9D37 | 210 - Candiba" at bounding box center [109, 195] width 163 height 14
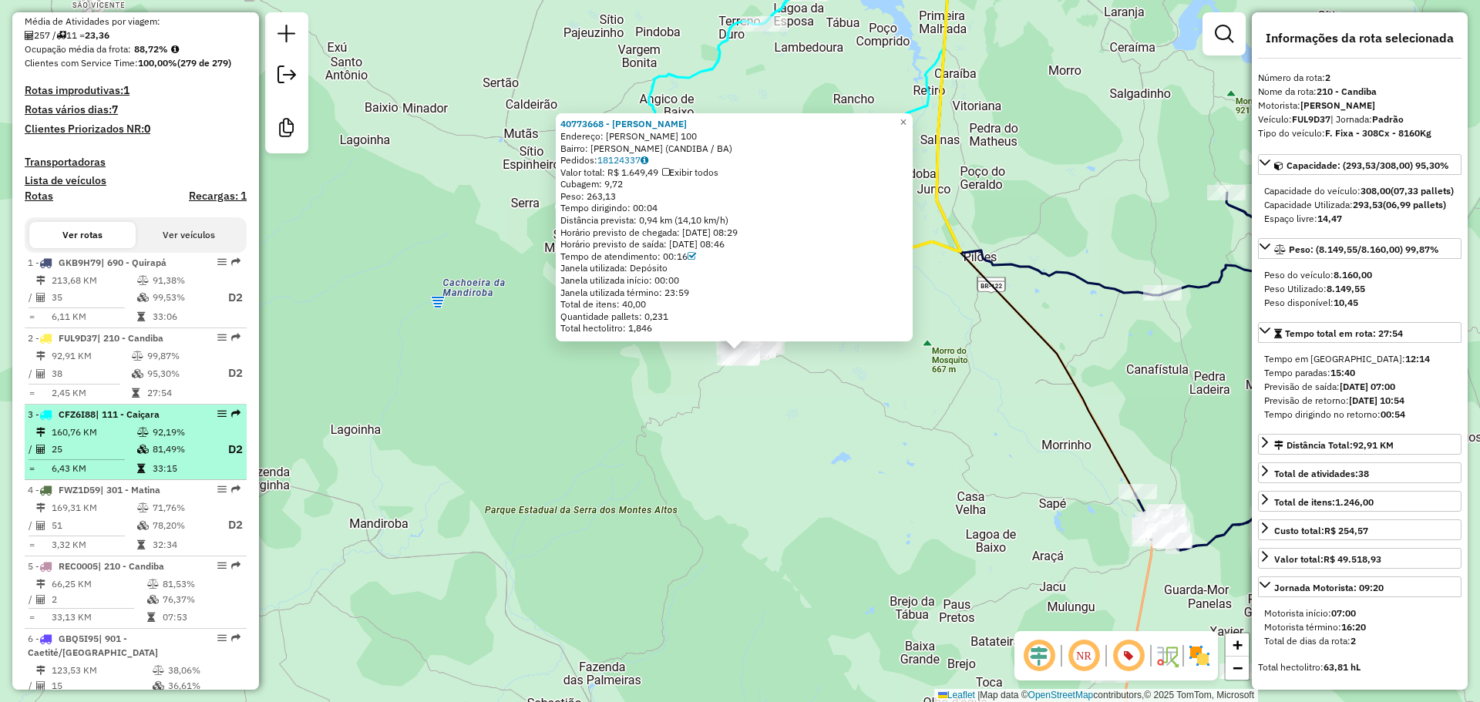
scroll to position [405, 0]
click at [163, 441] on td "92,19%" at bounding box center [183, 433] width 62 height 15
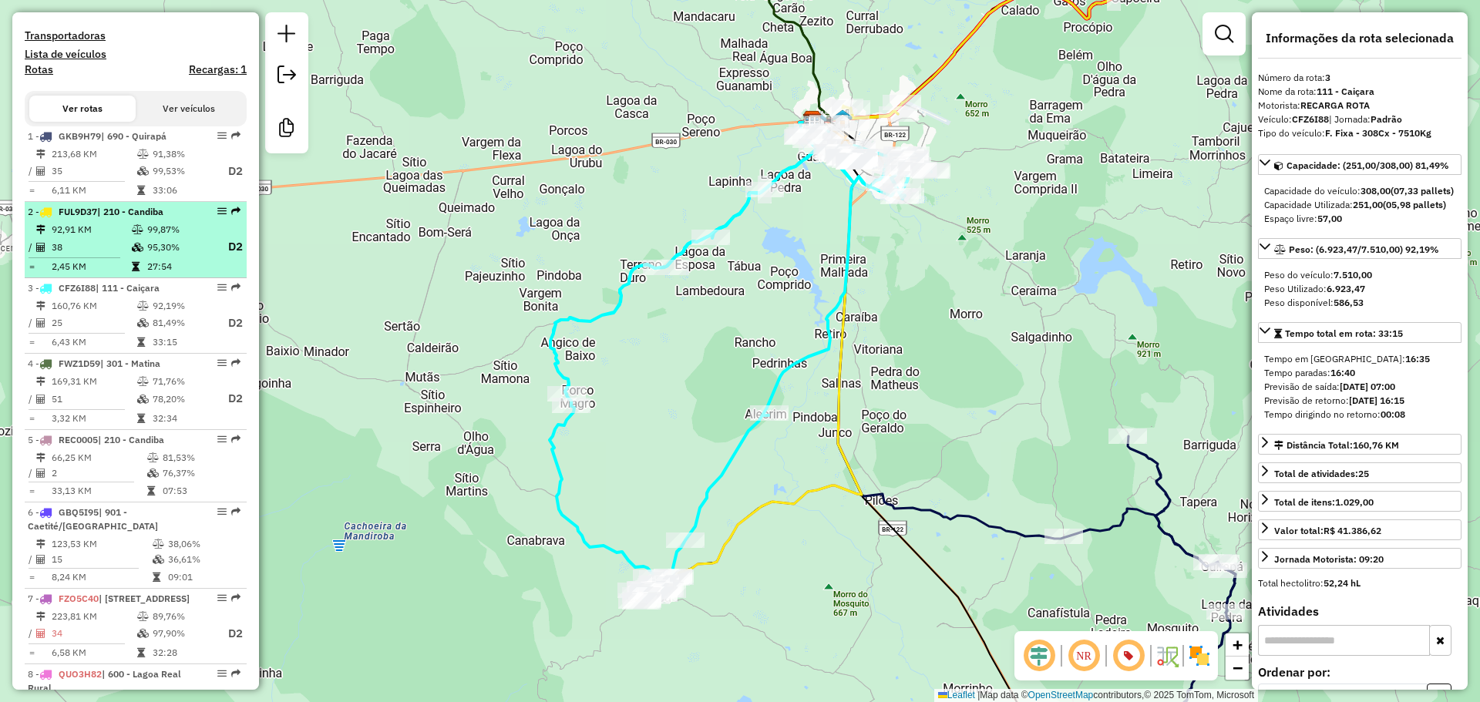
scroll to position [534, 0]
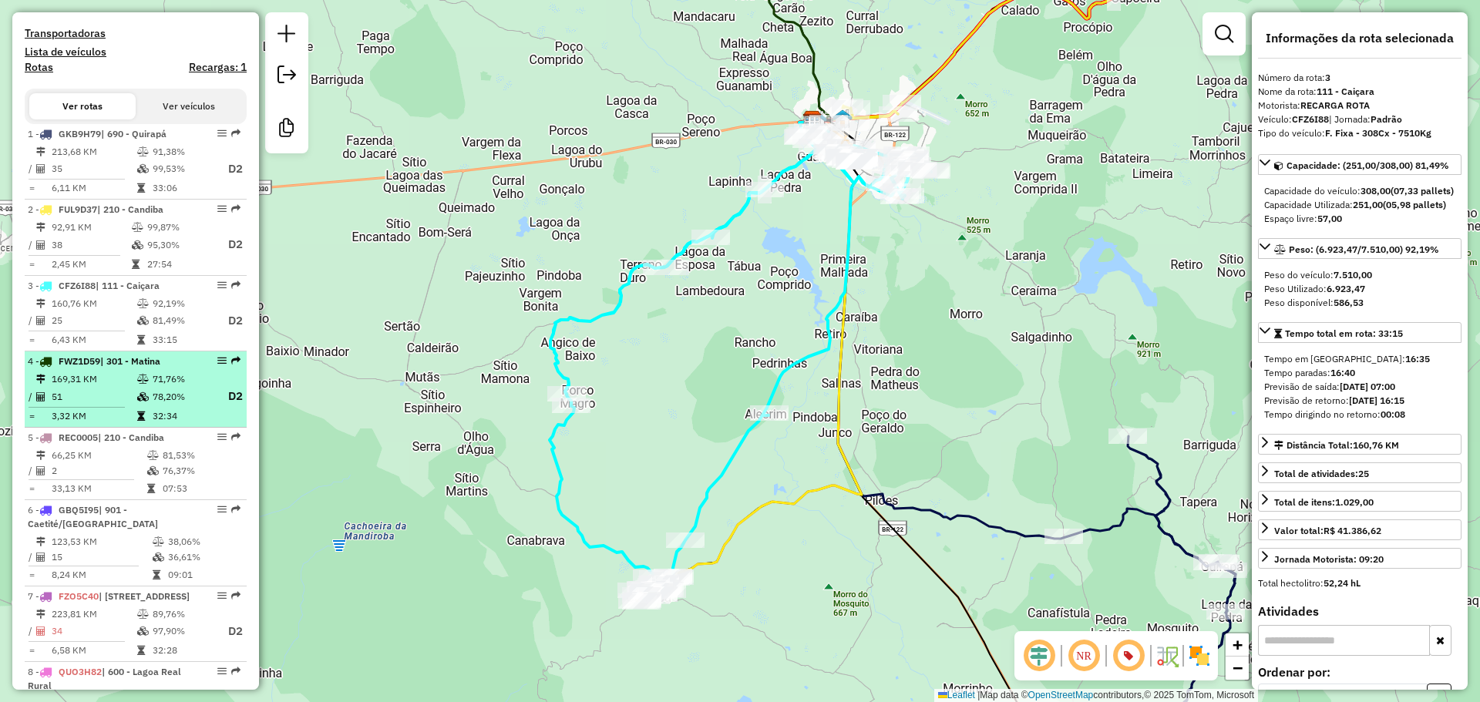
click at [158, 369] on div "4 - FWZ1D59 | 301 - Matina" at bounding box center [109, 362] width 163 height 14
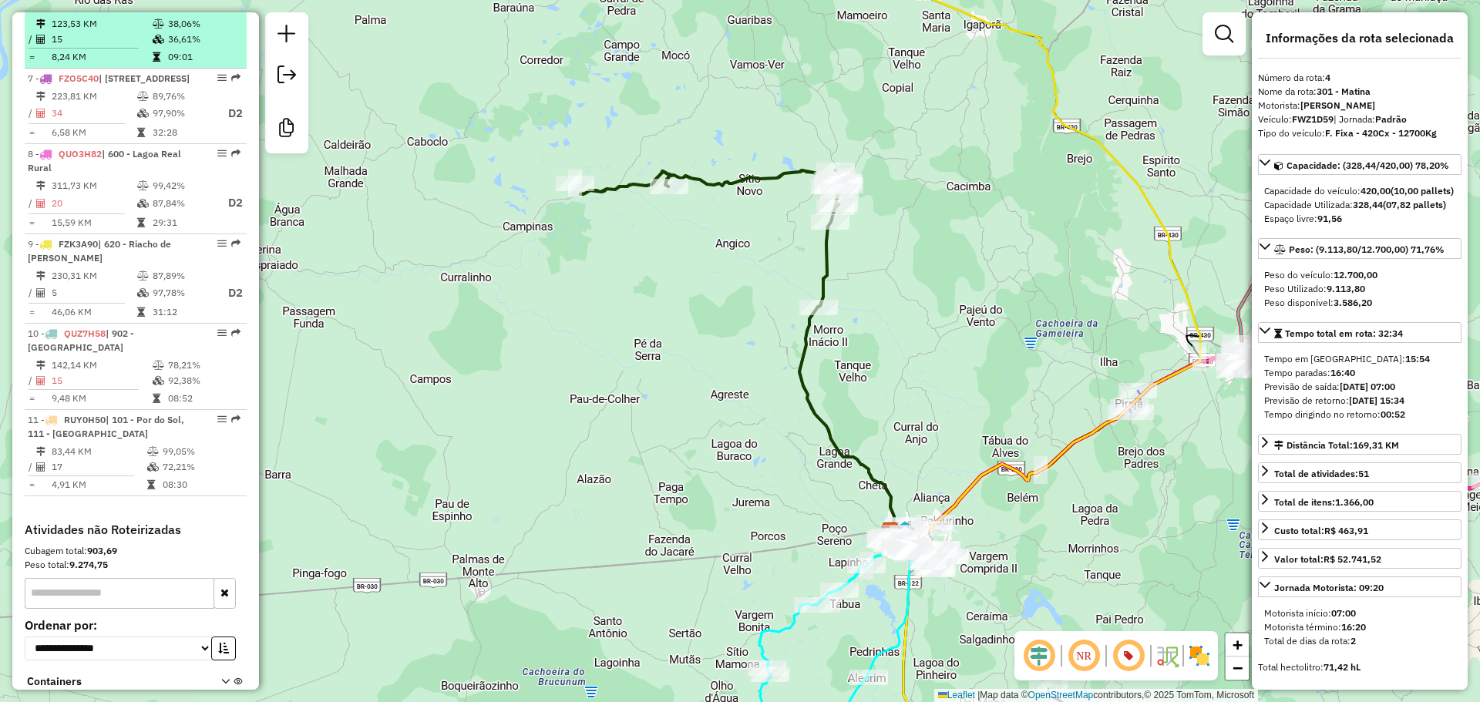
scroll to position [1061, 0]
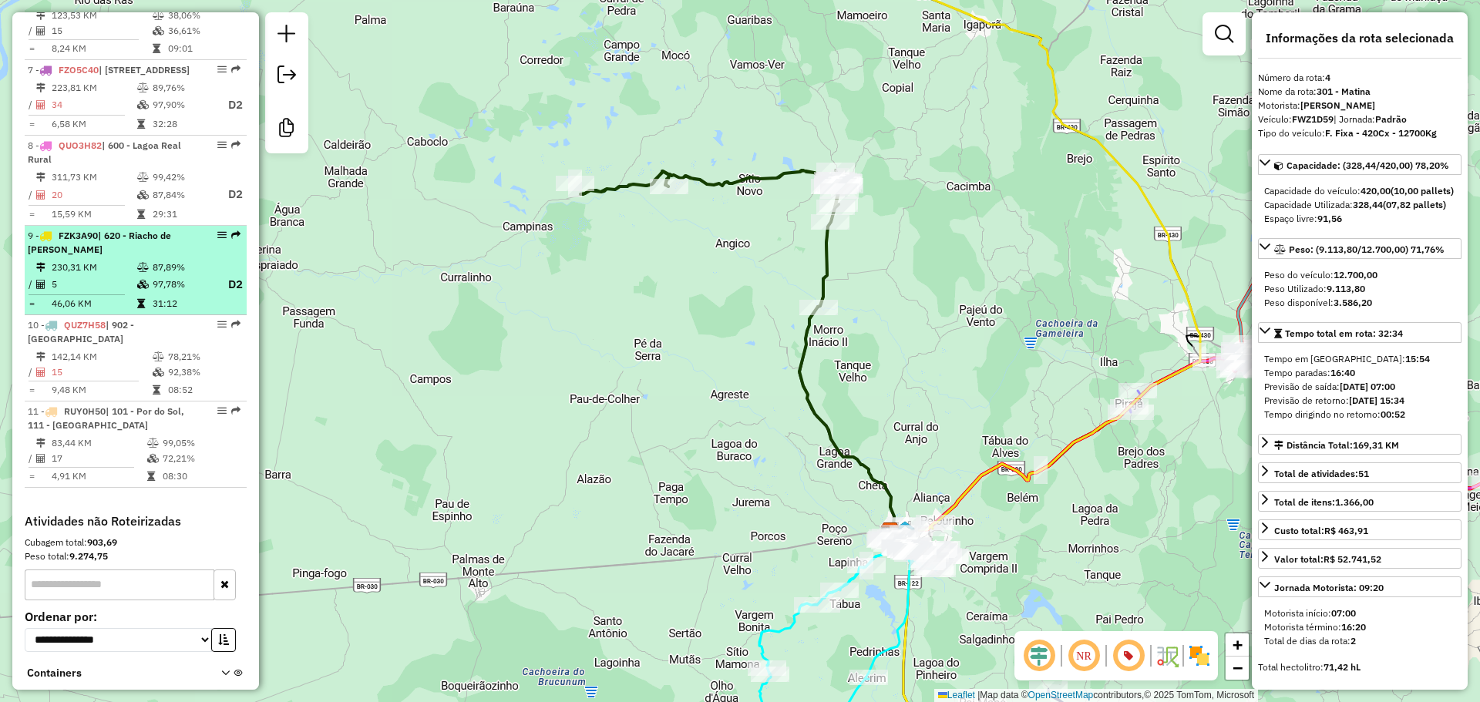
click at [160, 257] on div "9 - FZK3A90 | 620 - Riacho de Santana" at bounding box center [109, 243] width 163 height 28
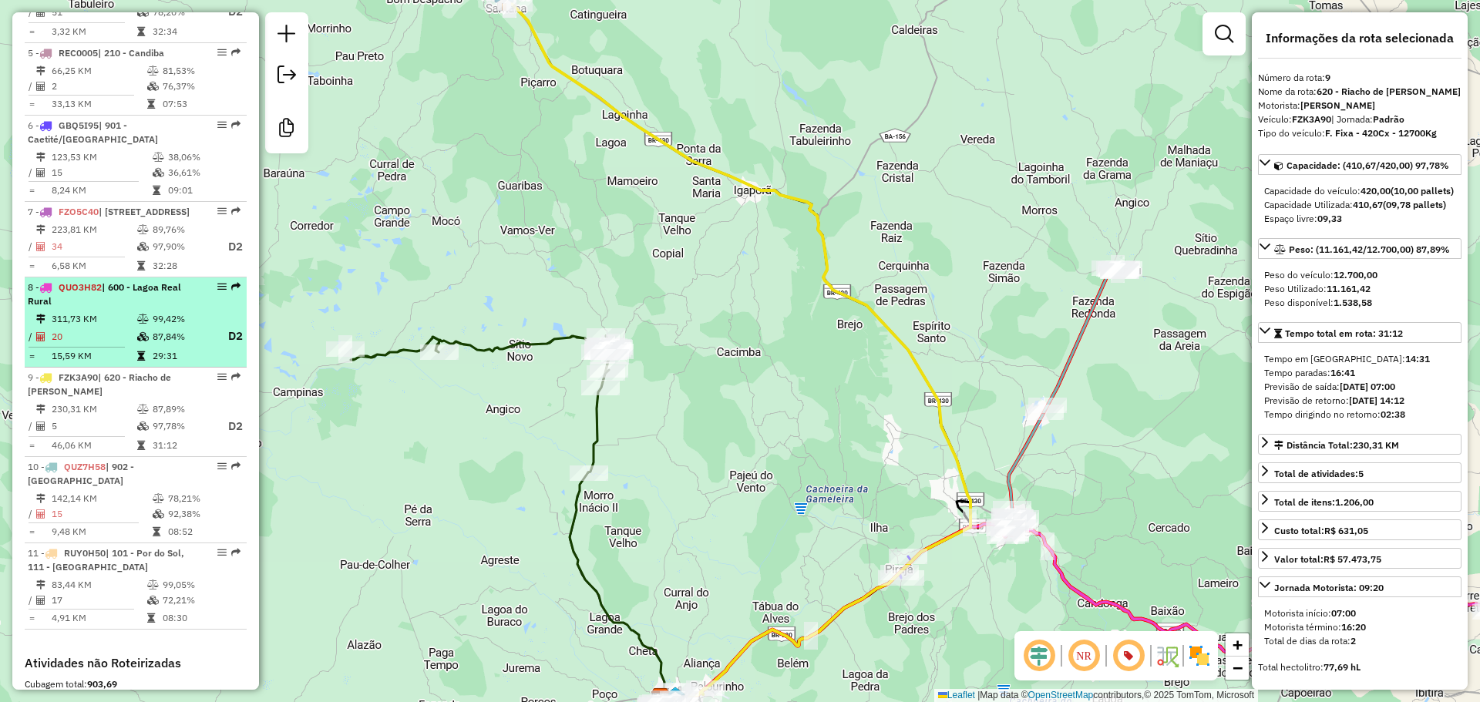
scroll to position [918, 0]
click at [167, 308] on span "| 600 - Lagoa Real Rural" at bounding box center [104, 294] width 153 height 25
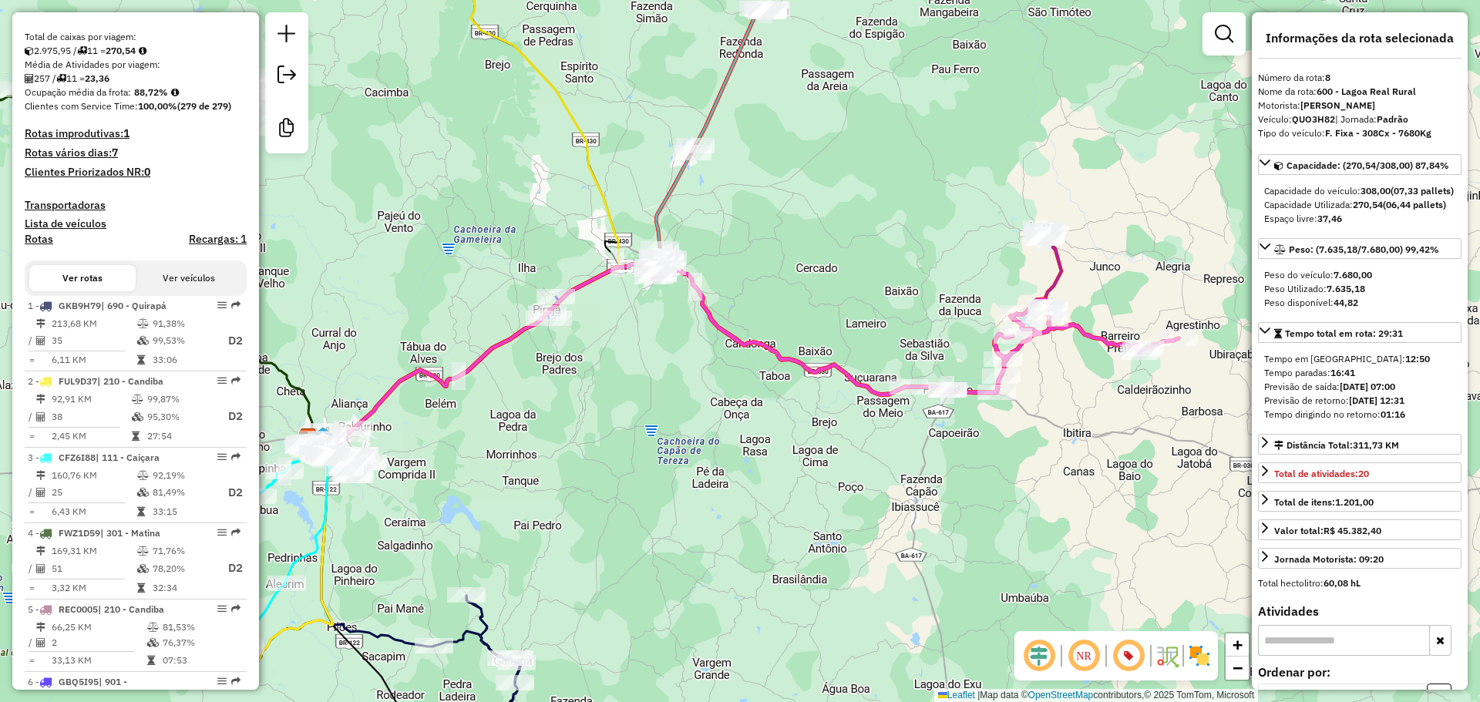
scroll to position [371, 0]
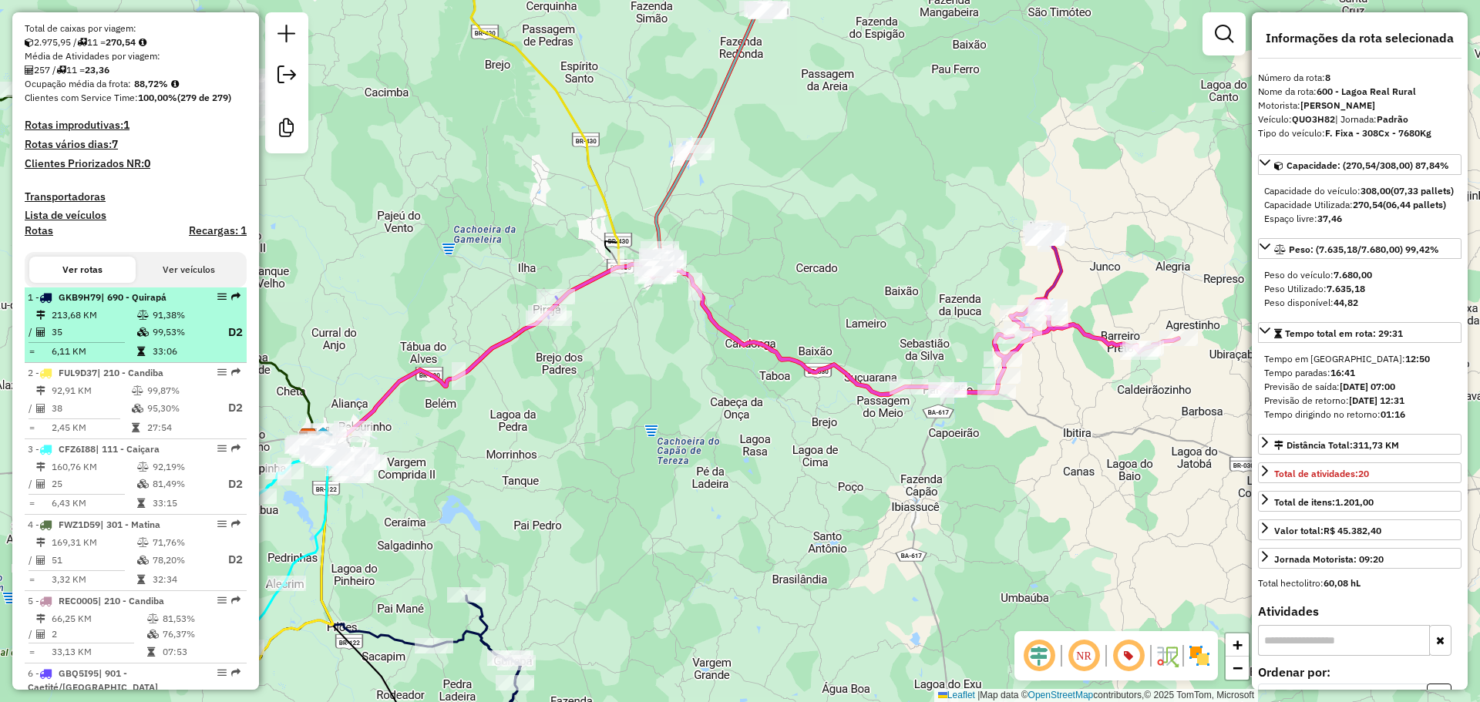
click at [177, 323] on td "91,38%" at bounding box center [183, 315] width 62 height 15
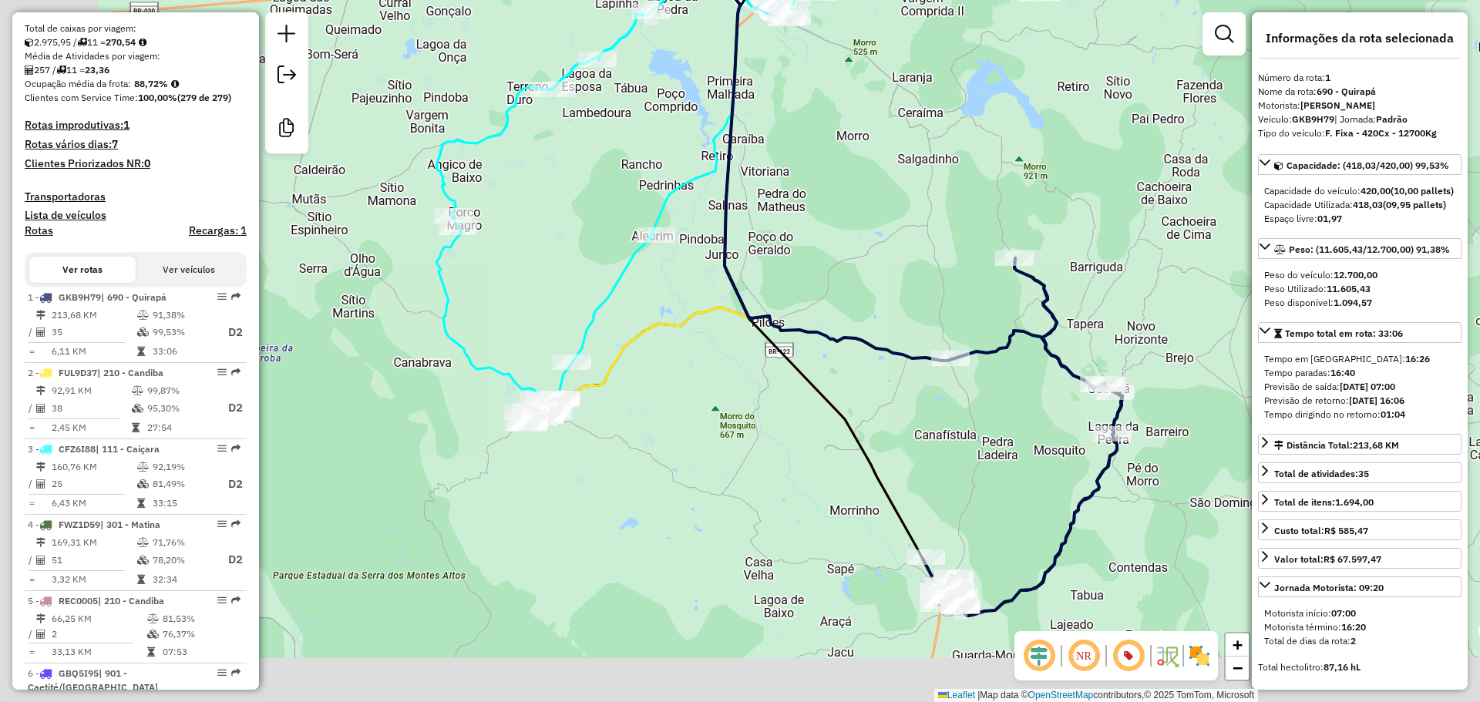
drag, startPoint x: 412, startPoint y: 396, endPoint x: 717, endPoint y: 313, distance: 315.7
click at [717, 313] on div "Janela de atendimento Grade de atendimento Capacidade Transportadoras Veículos …" at bounding box center [740, 351] width 1480 height 702
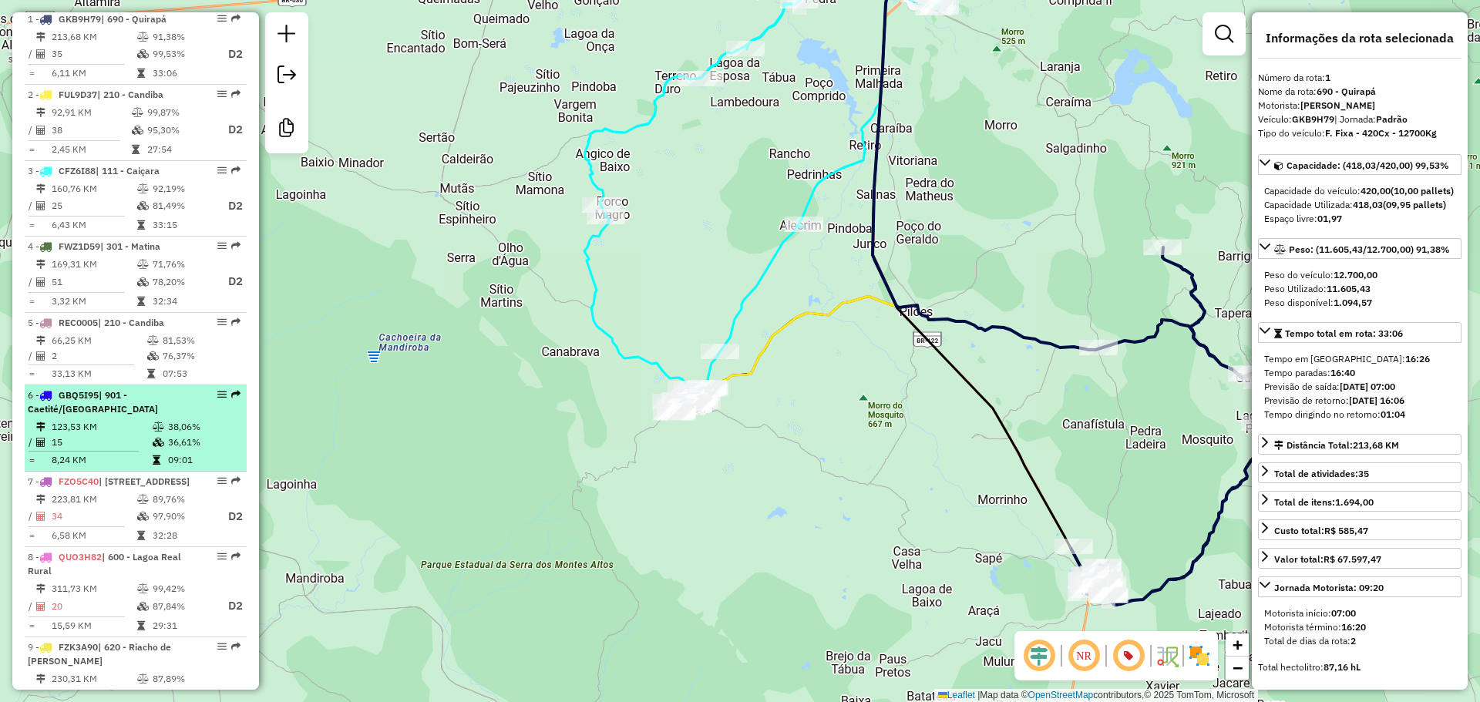
scroll to position [650, 0]
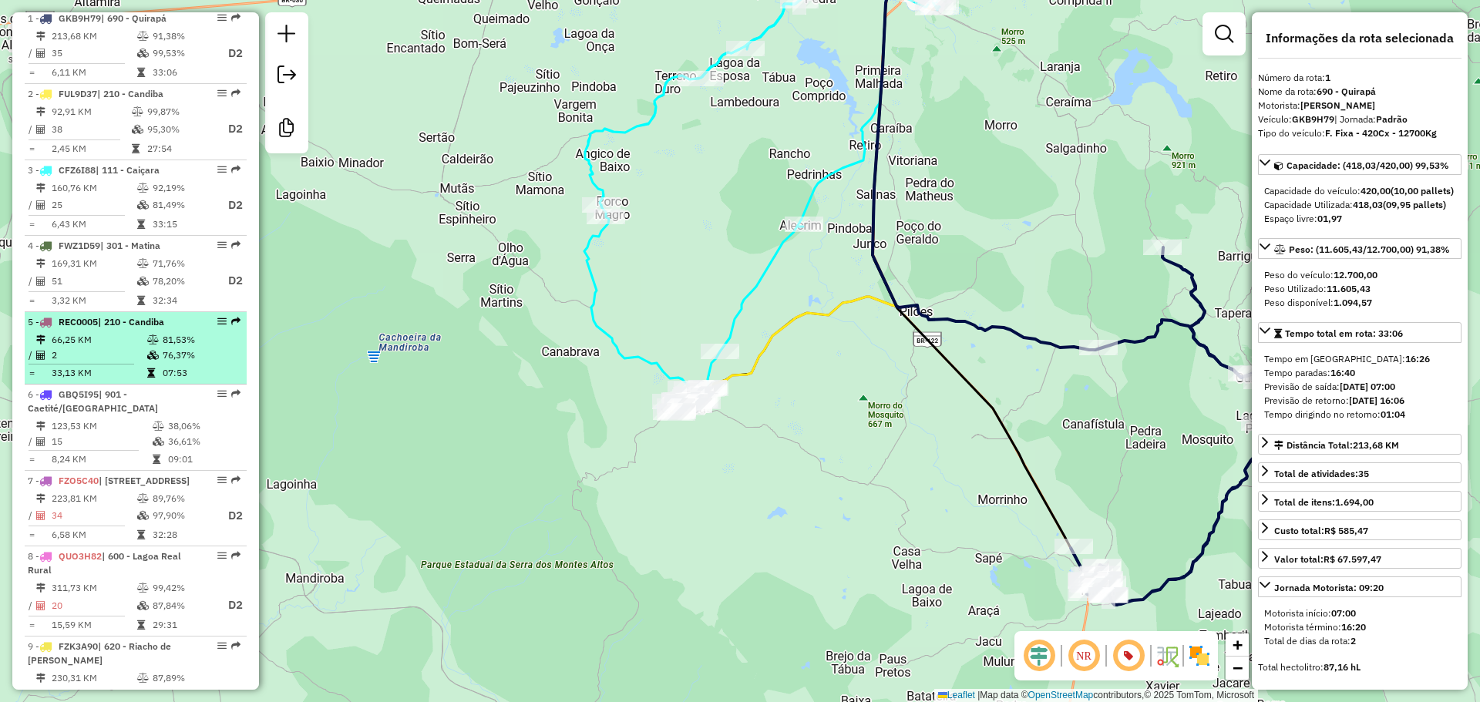
click at [156, 381] on td at bounding box center [153, 372] width 15 height 15
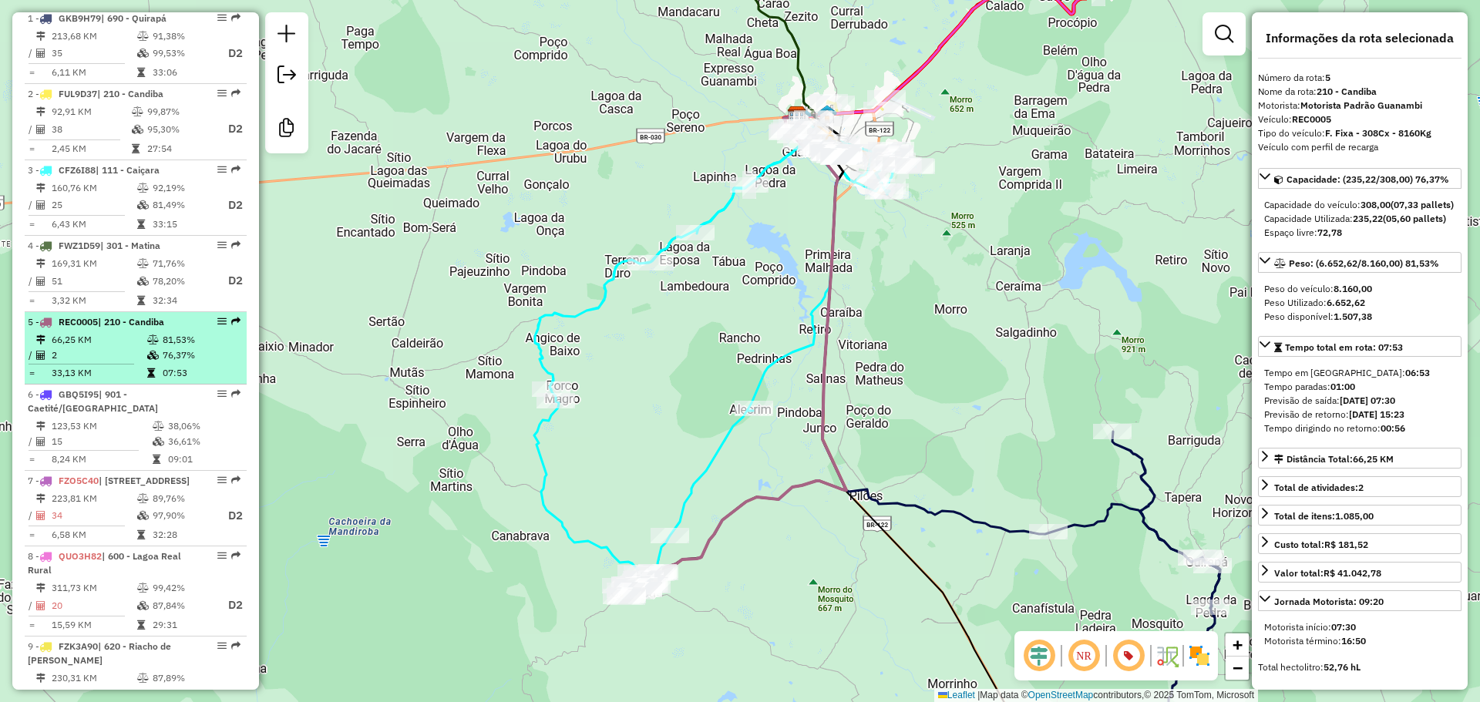
click at [164, 328] on span "| 210 - Candiba" at bounding box center [131, 322] width 66 height 12
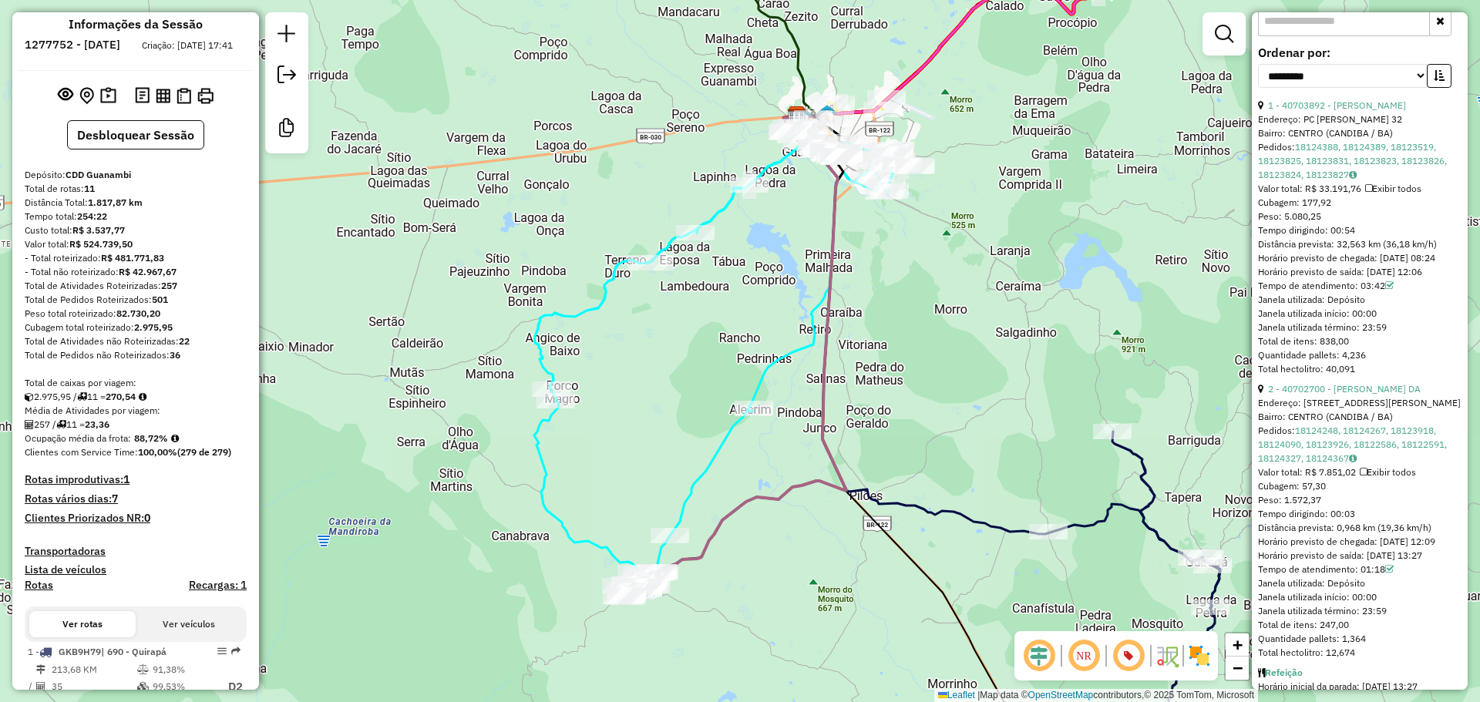
scroll to position [0, 0]
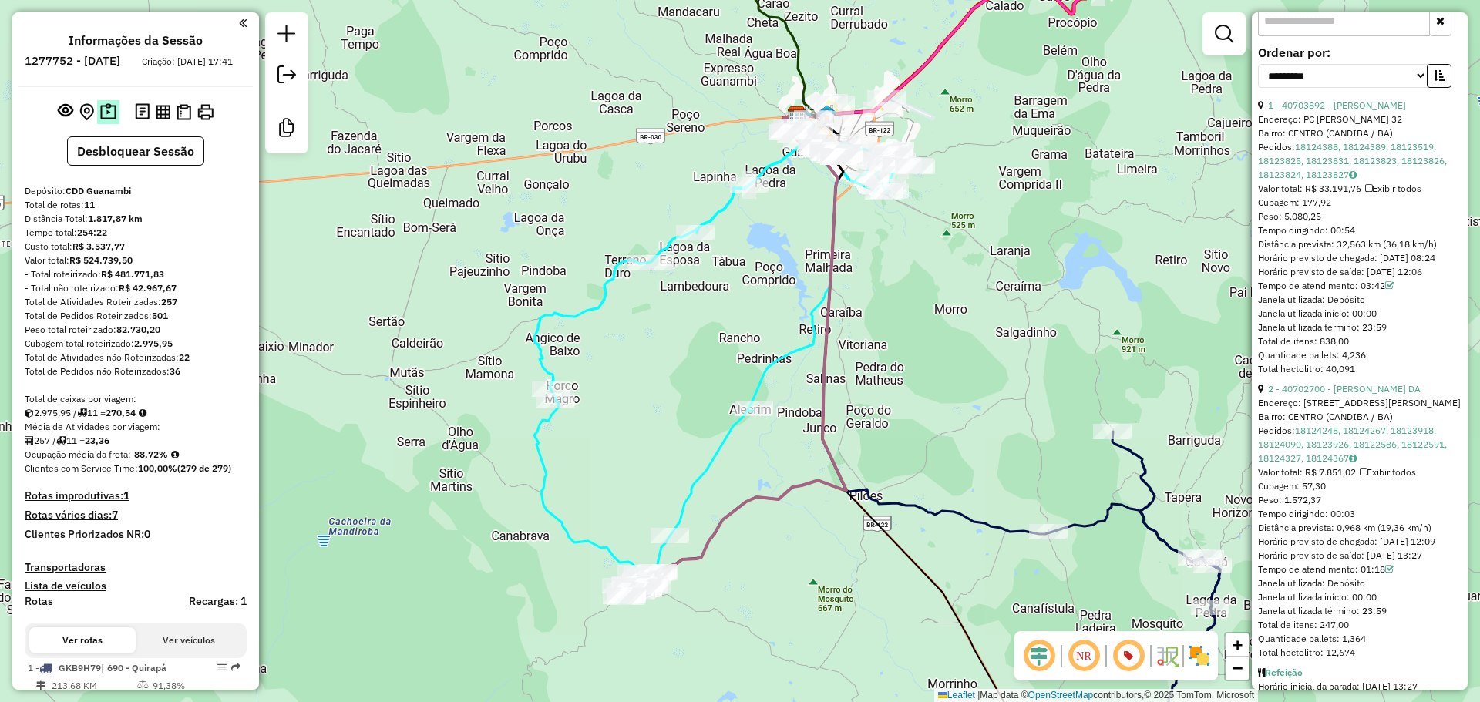
click at [111, 121] on img at bounding box center [108, 112] width 16 height 18
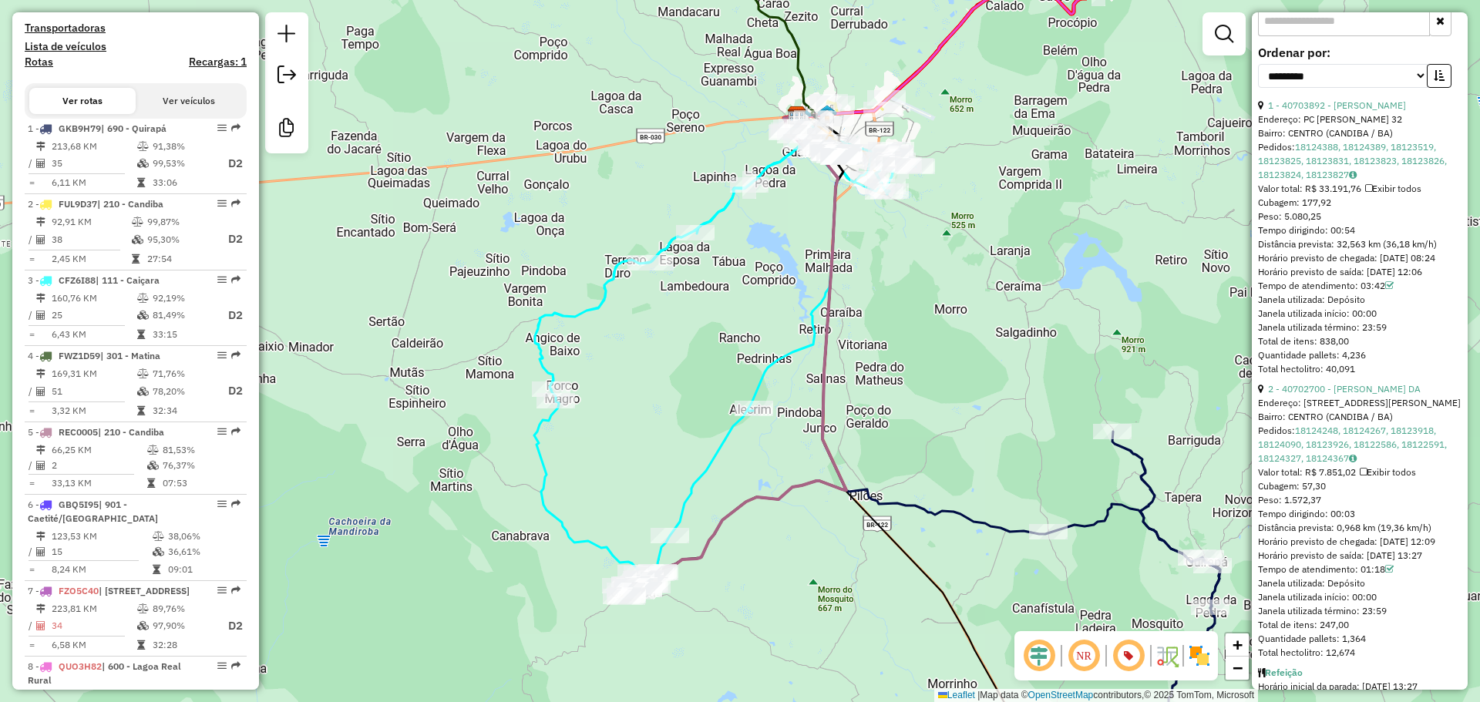
scroll to position [537, 0]
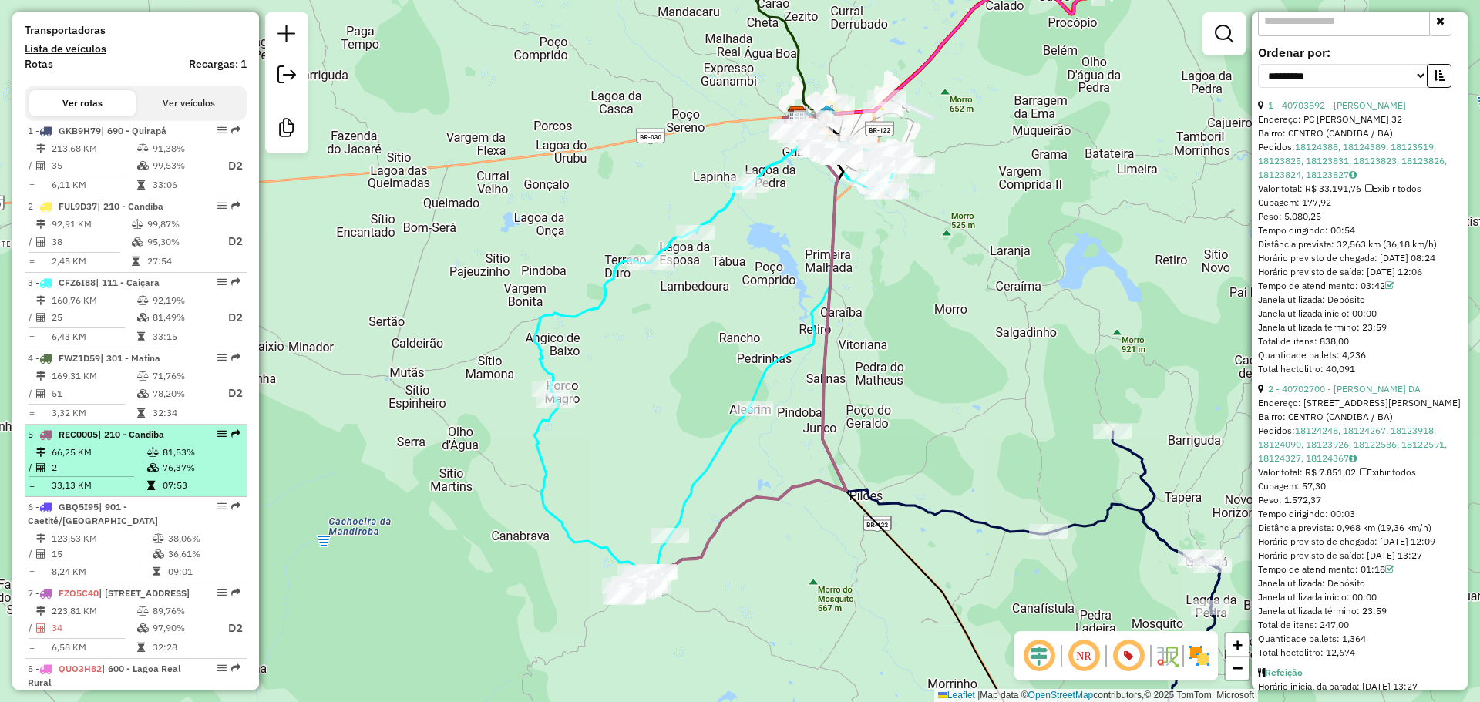
click at [128, 476] on td "2" at bounding box center [99, 467] width 96 height 15
click at [131, 460] on td "66,25 KM" at bounding box center [99, 452] width 96 height 15
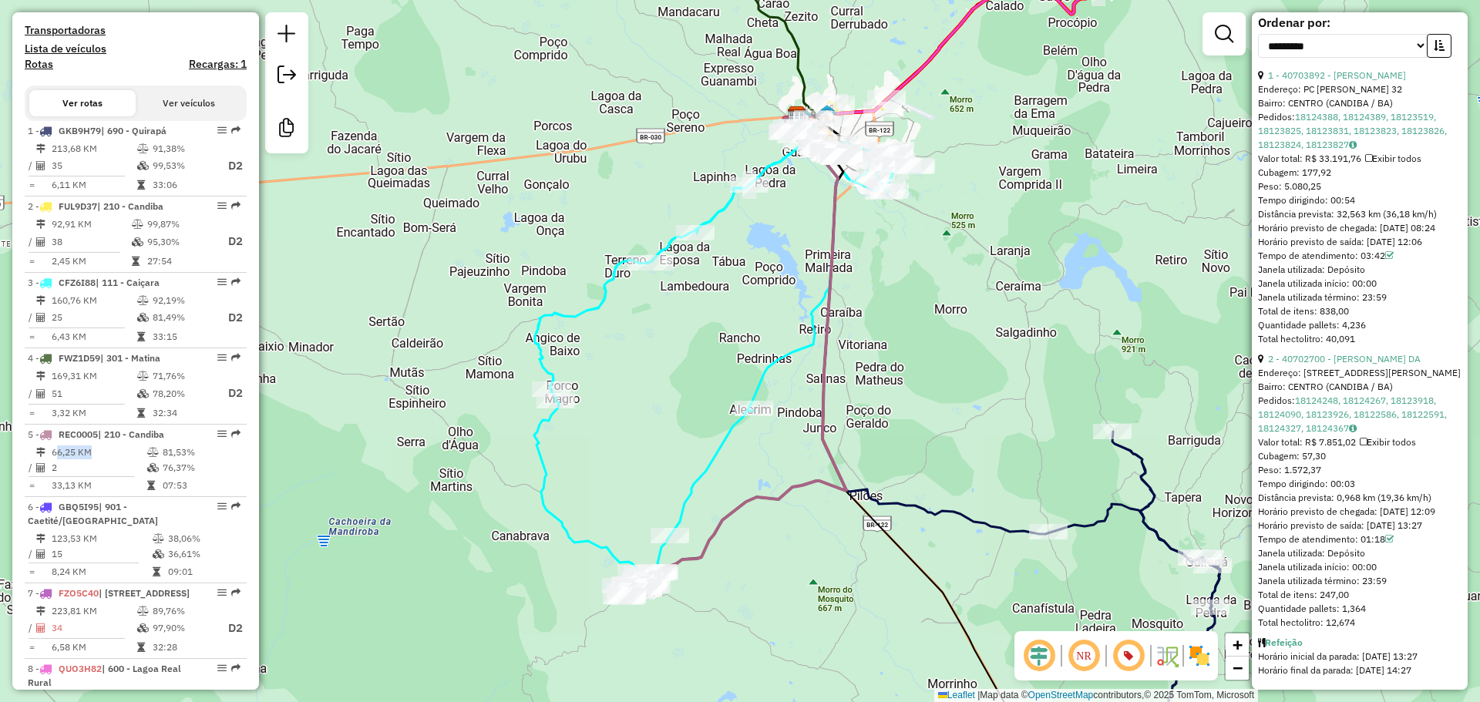
scroll to position [789, 0]
click at [1326, 167] on span "Cubagem: 177,92" at bounding box center [1294, 173] width 73 height 12
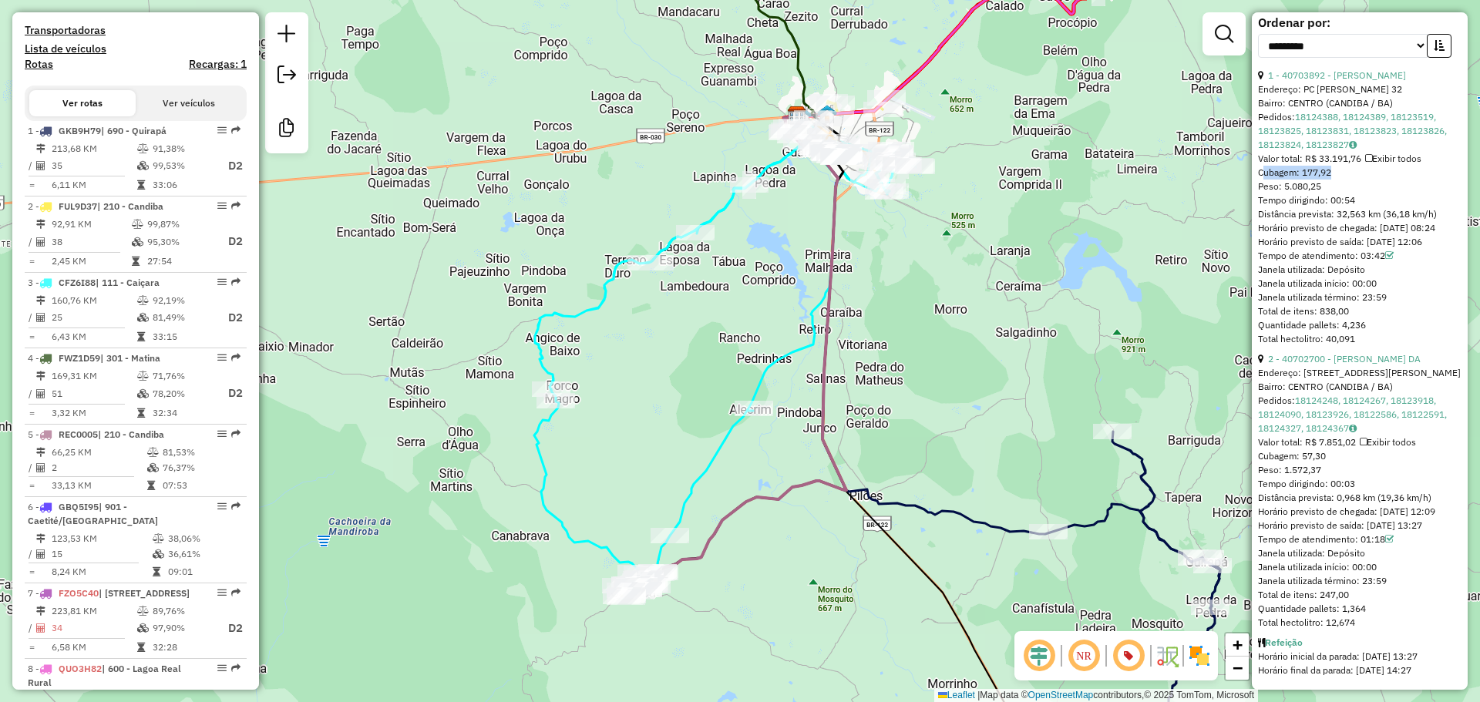
click at [1326, 167] on span "Cubagem: 177,92" at bounding box center [1294, 173] width 73 height 12
click at [1314, 436] on div "Valor total: R$ 7.851,02 Exibir todos" at bounding box center [1360, 443] width 204 height 14
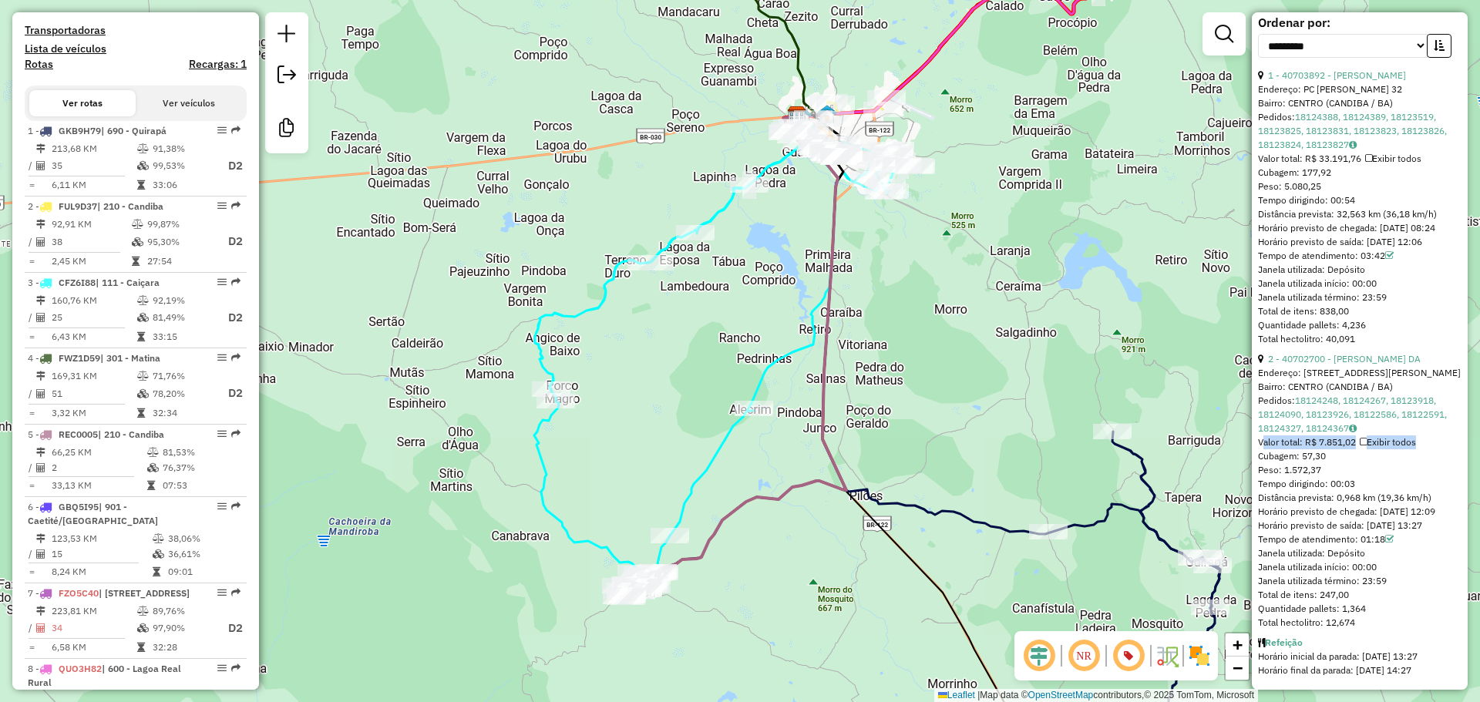
click at [1314, 436] on div "Valor total: R$ 7.851,02 Exibir todos" at bounding box center [1360, 443] width 204 height 14
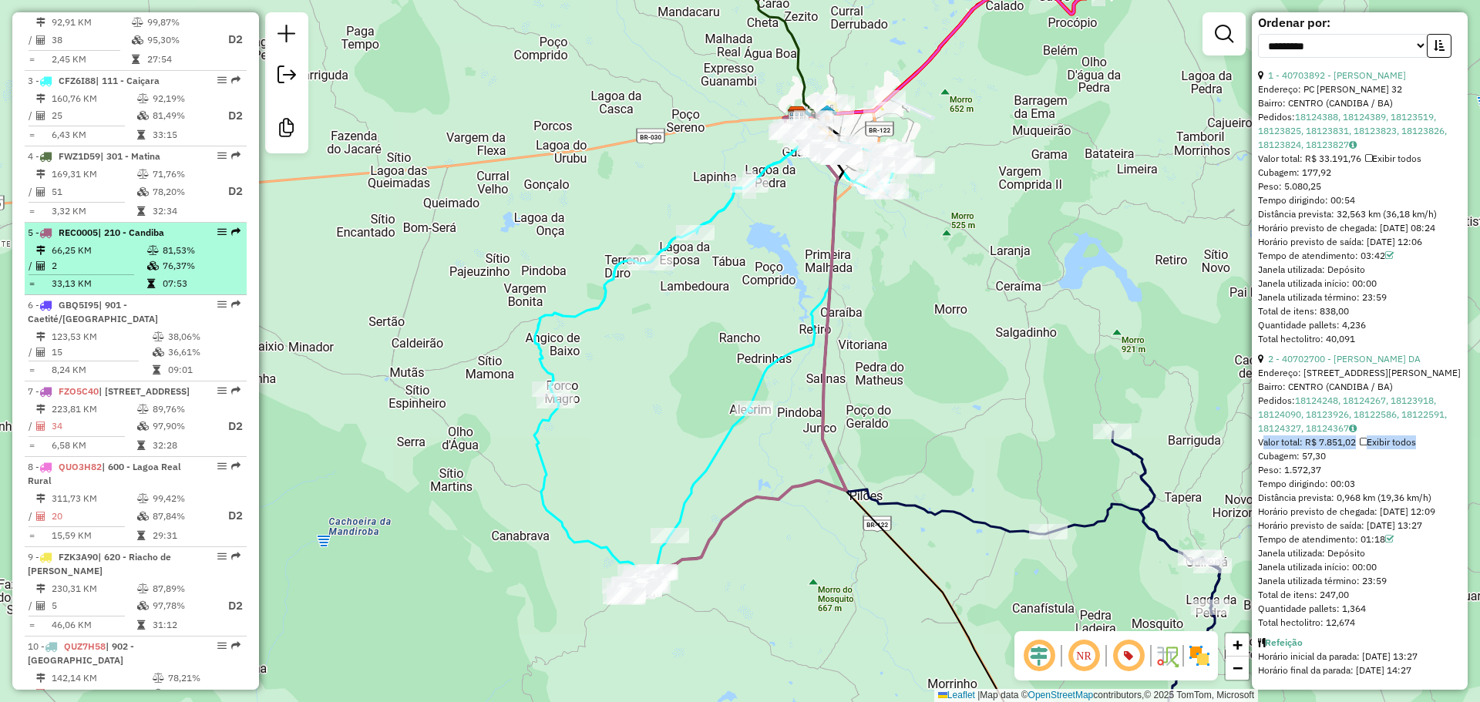
scroll to position [742, 0]
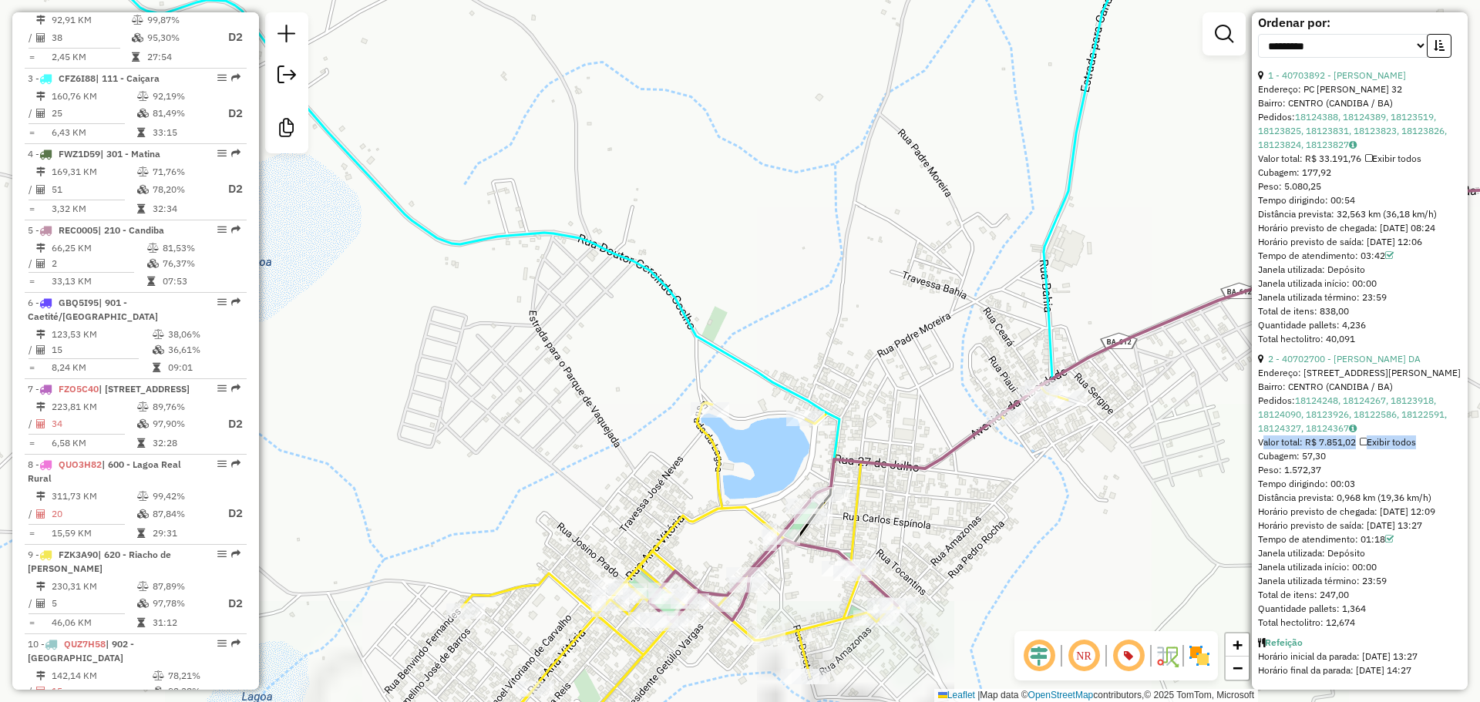
drag, startPoint x: 618, startPoint y: 502, endPoint x: 658, endPoint y: 303, distance: 202.7
click at [658, 303] on div "Janela de atendimento Grade de atendimento Capacidade Transportadoras Veículos …" at bounding box center [740, 351] width 1480 height 702
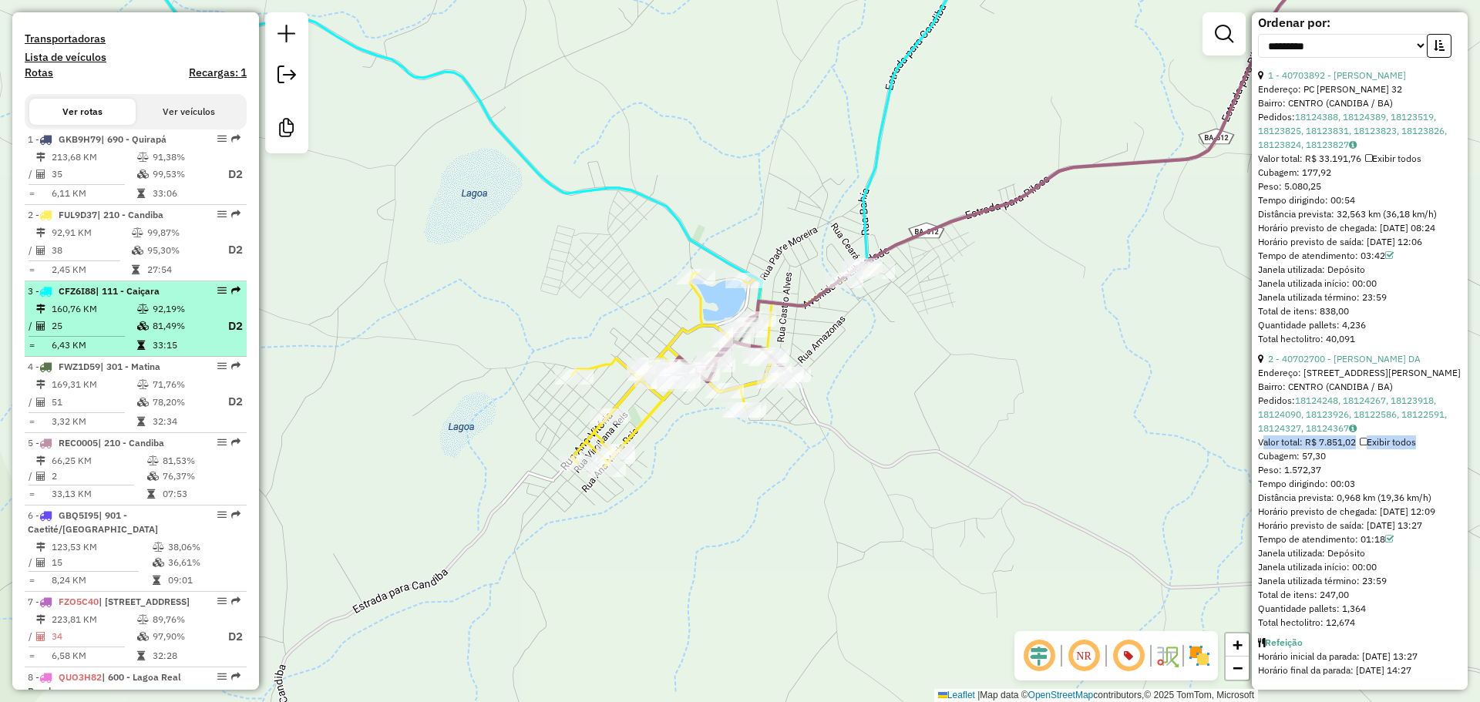
scroll to position [524, 0]
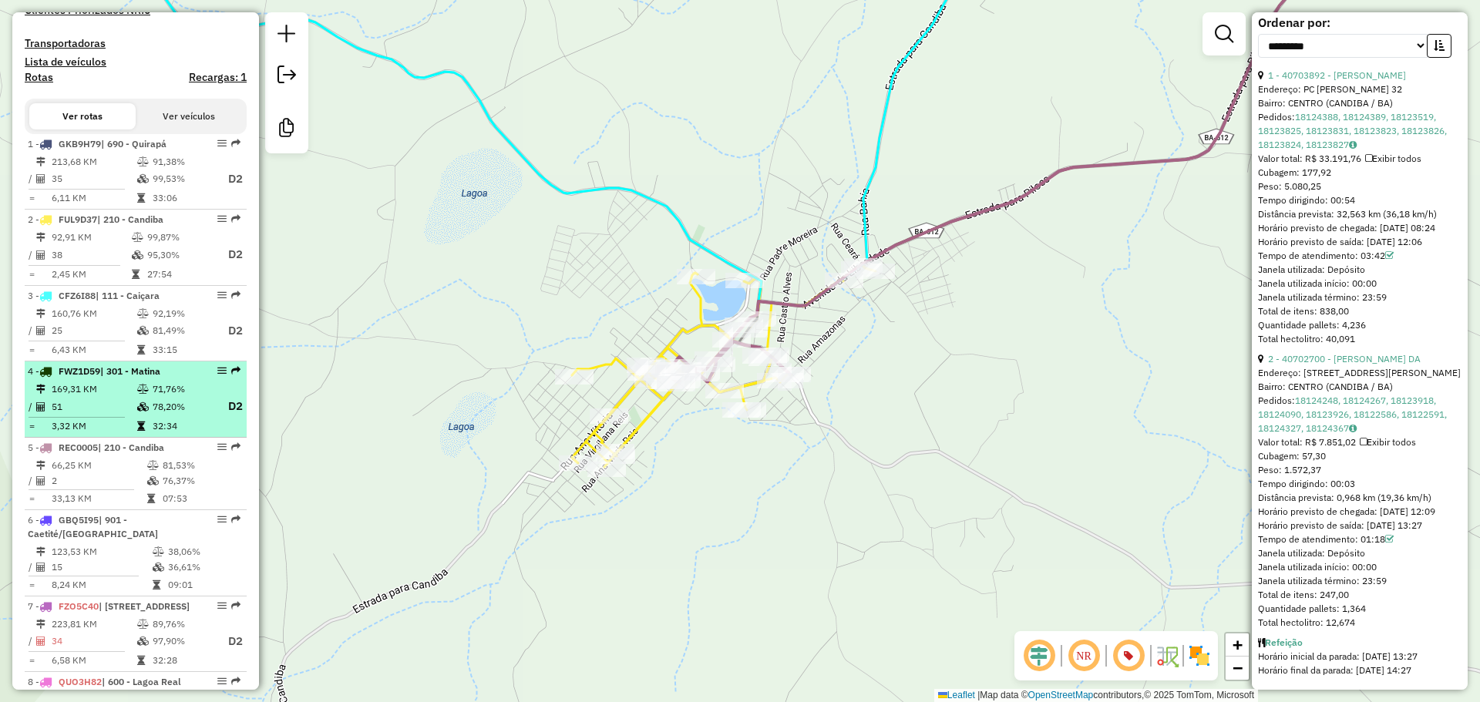
click at [154, 397] on td "71,76%" at bounding box center [183, 389] width 62 height 15
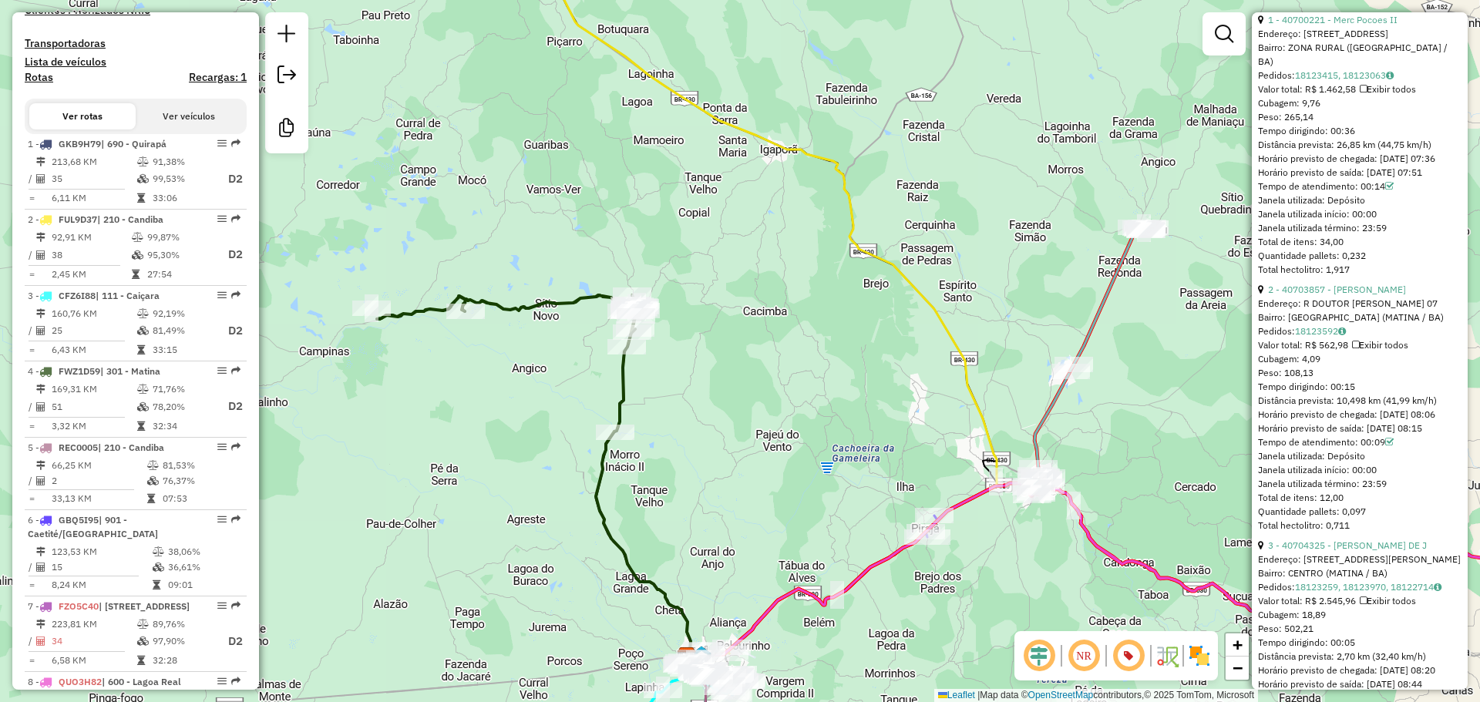
click at [606, 298] on icon at bounding box center [508, 363] width 263 height 136
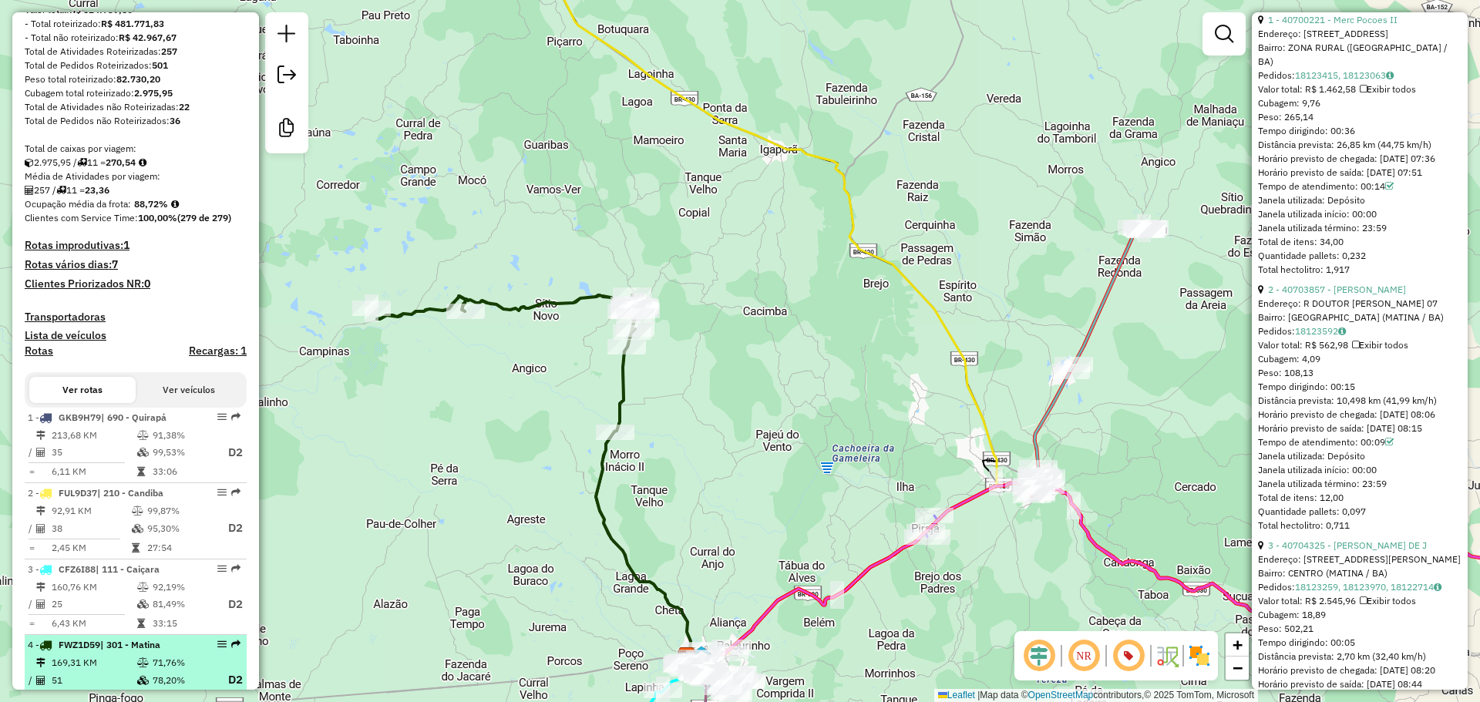
scroll to position [0, 0]
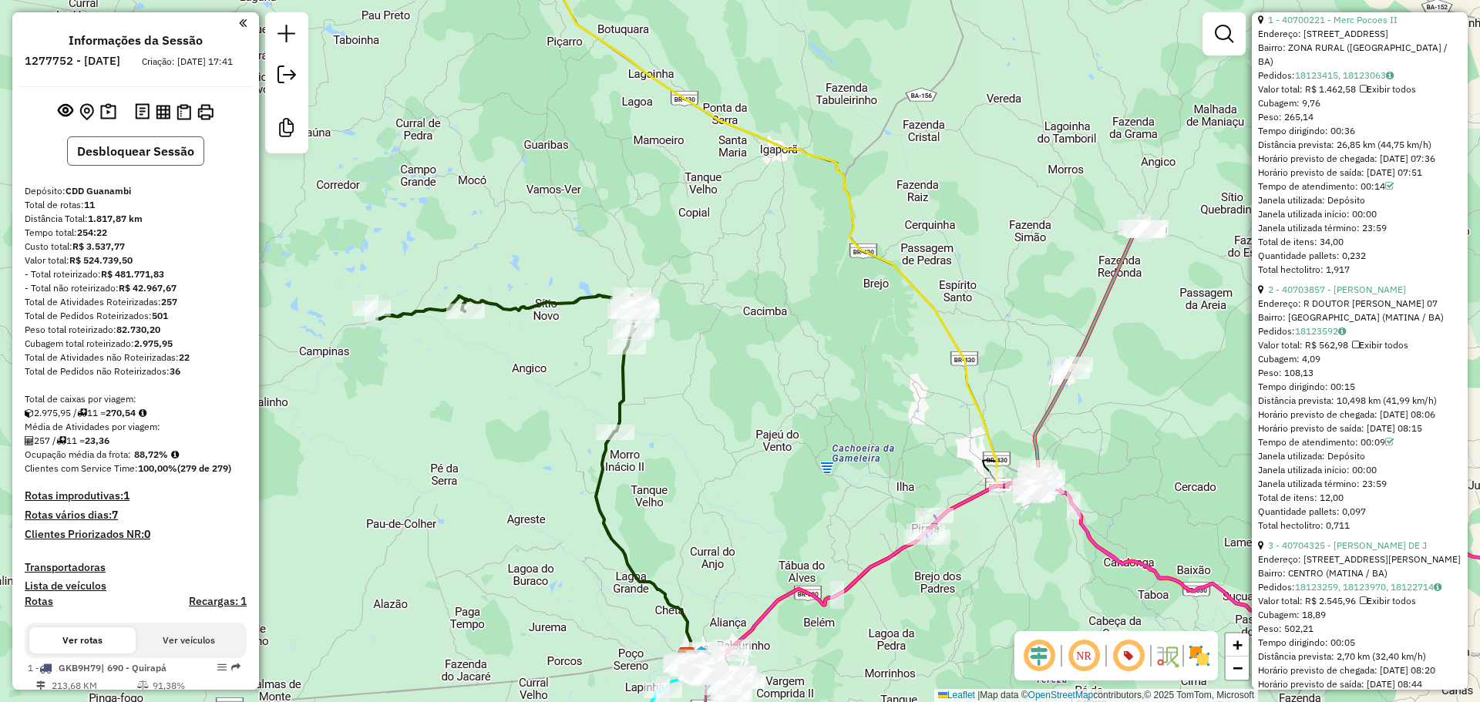
click at [133, 163] on button "Desbloquear Sessão" at bounding box center [135, 150] width 137 height 29
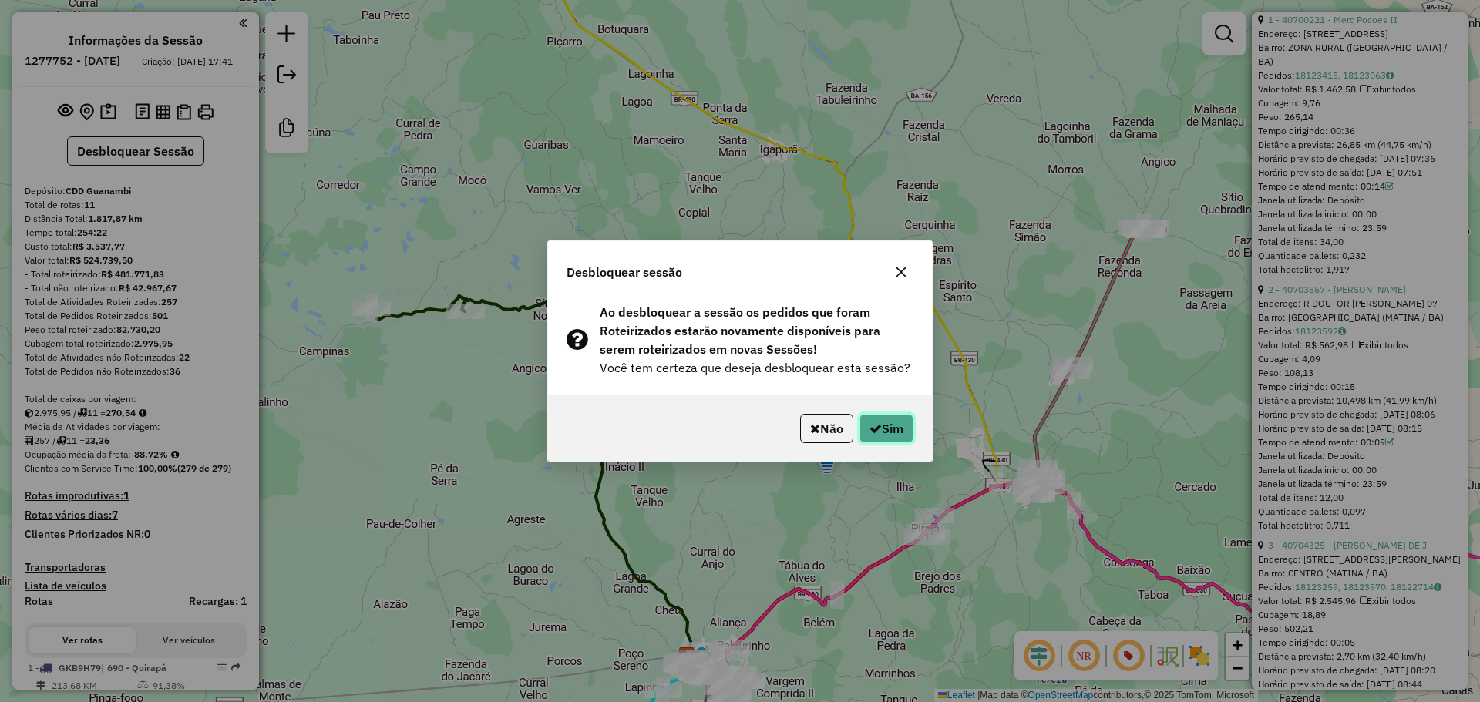
click at [881, 427] on button "Sim" at bounding box center [887, 428] width 54 height 29
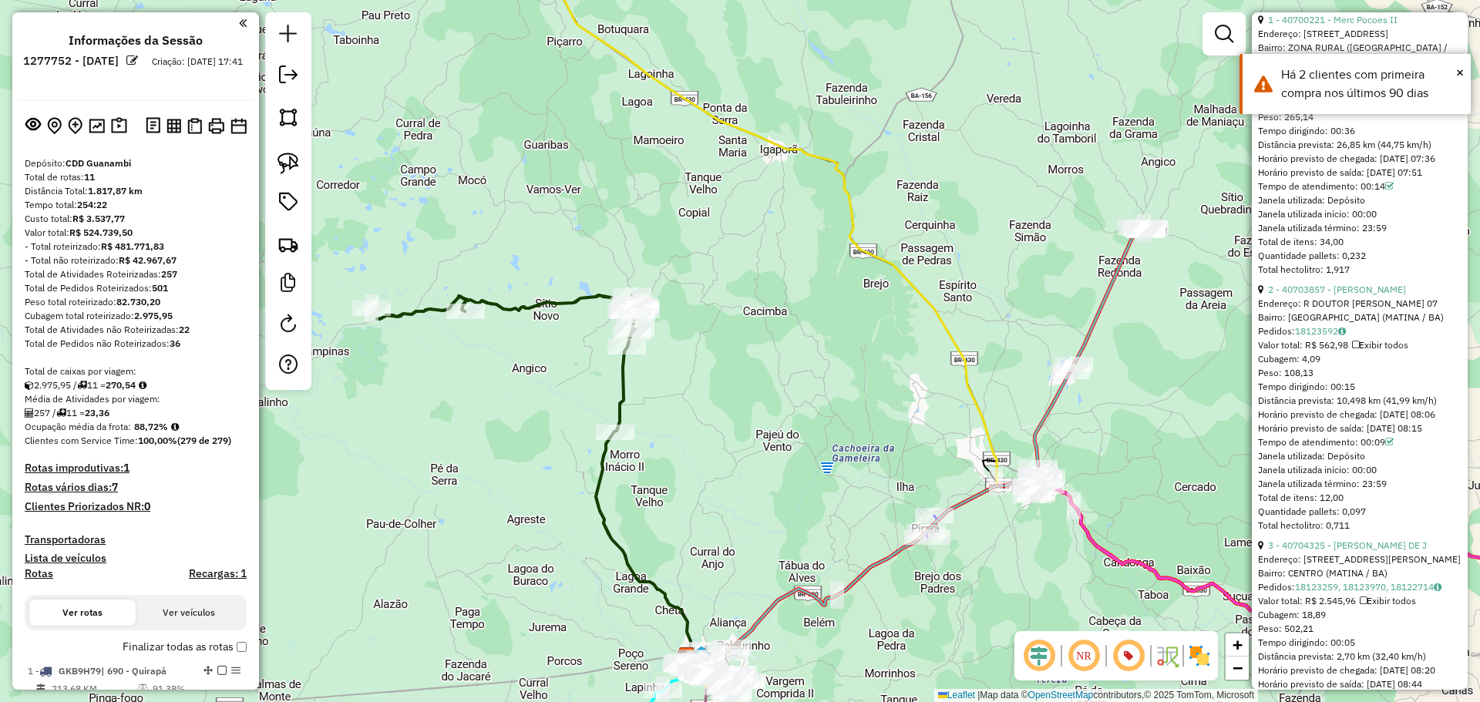
scroll to position [126, 0]
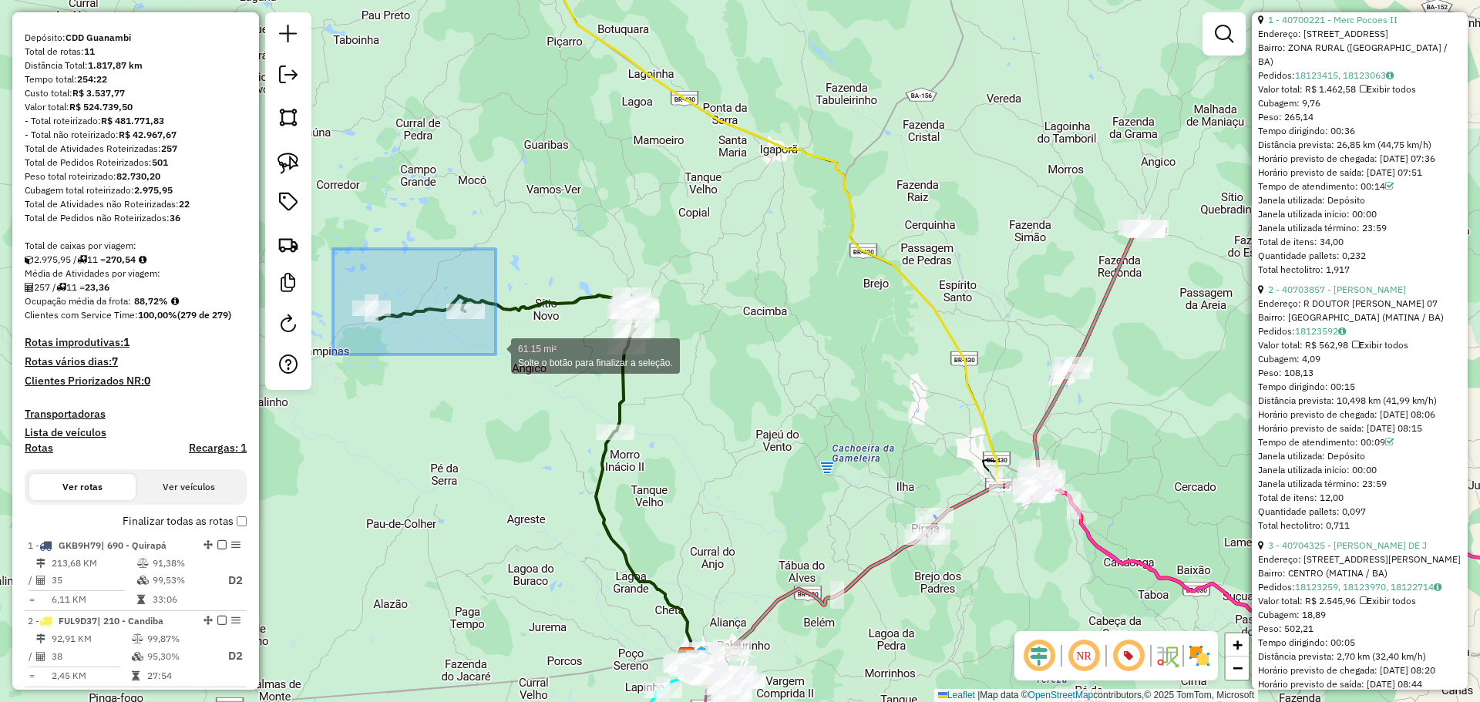
drag, startPoint x: 333, startPoint y: 249, endPoint x: 496, endPoint y: 355, distance: 193.9
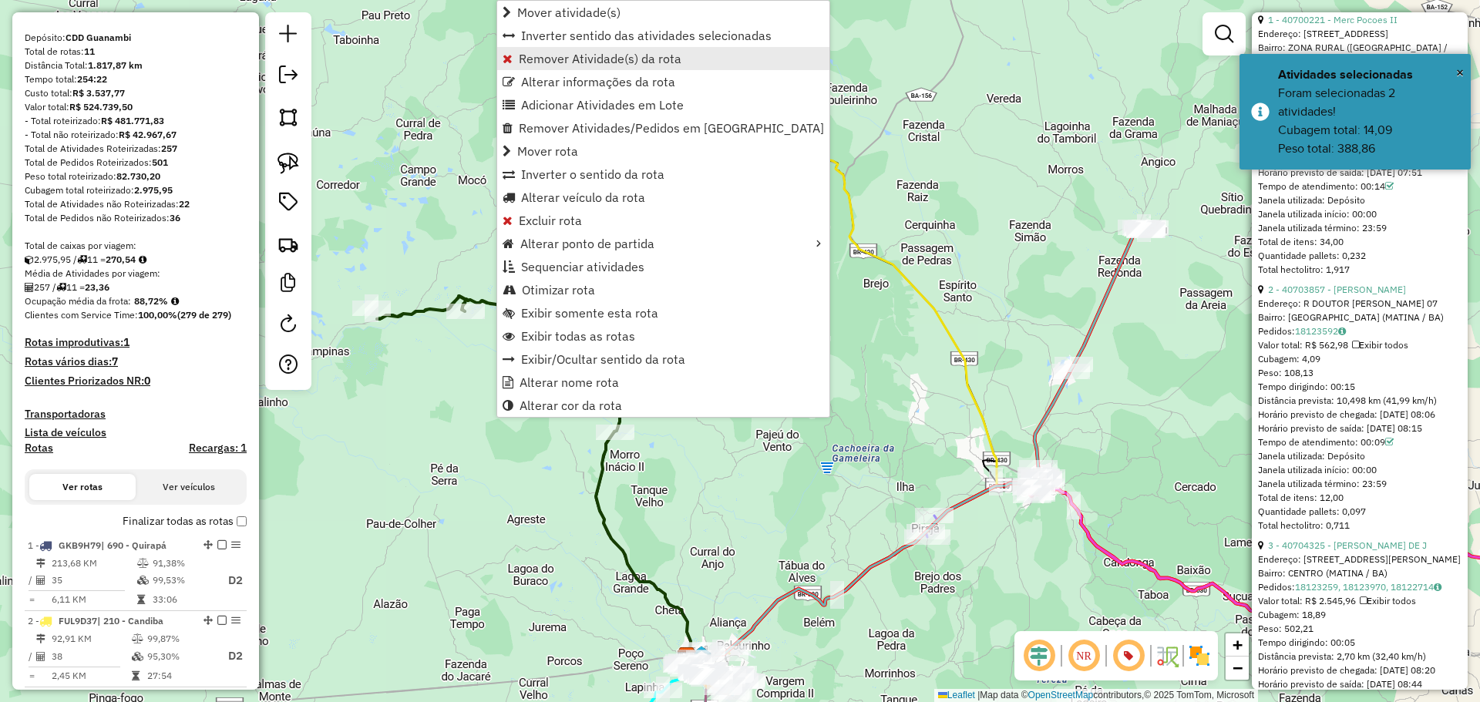
click at [572, 64] on span "Remover Atividade(s) da rota" at bounding box center [600, 58] width 163 height 12
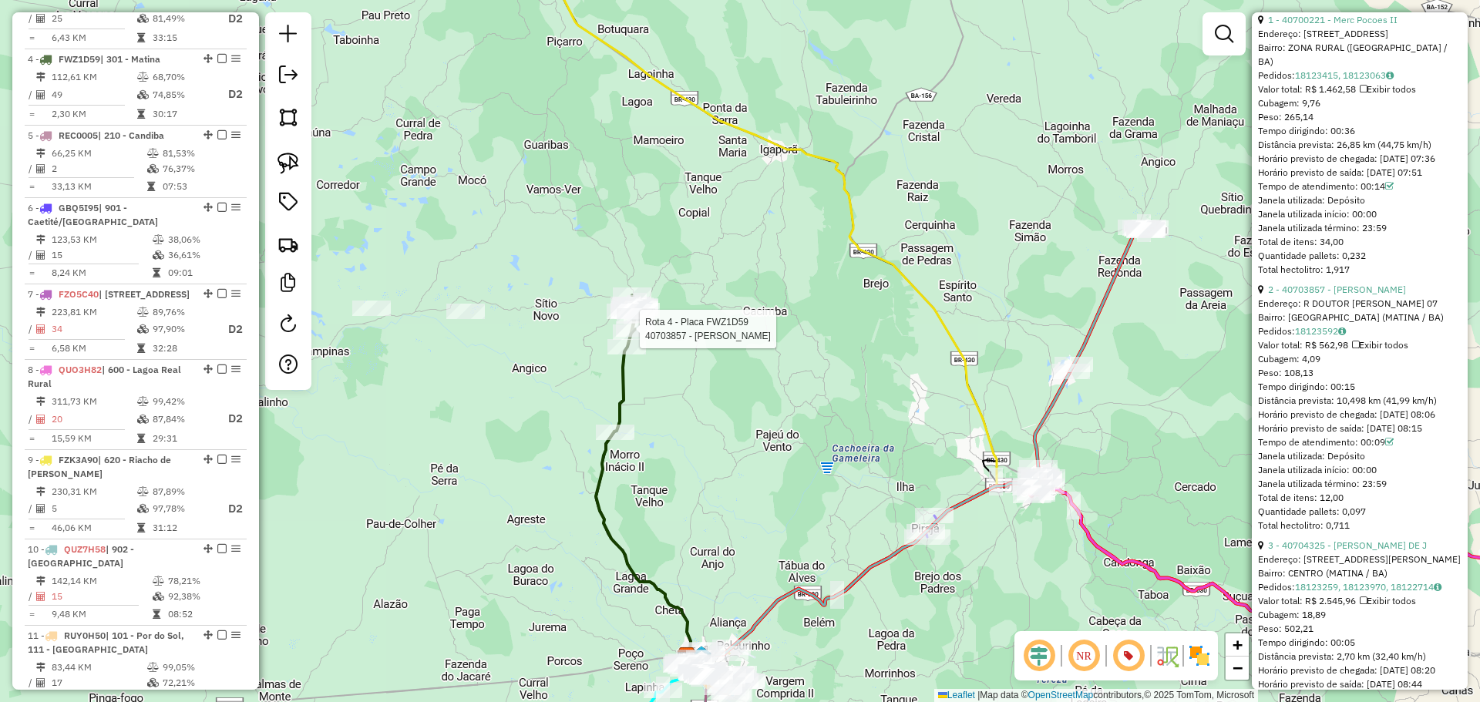
scroll to position [877, 0]
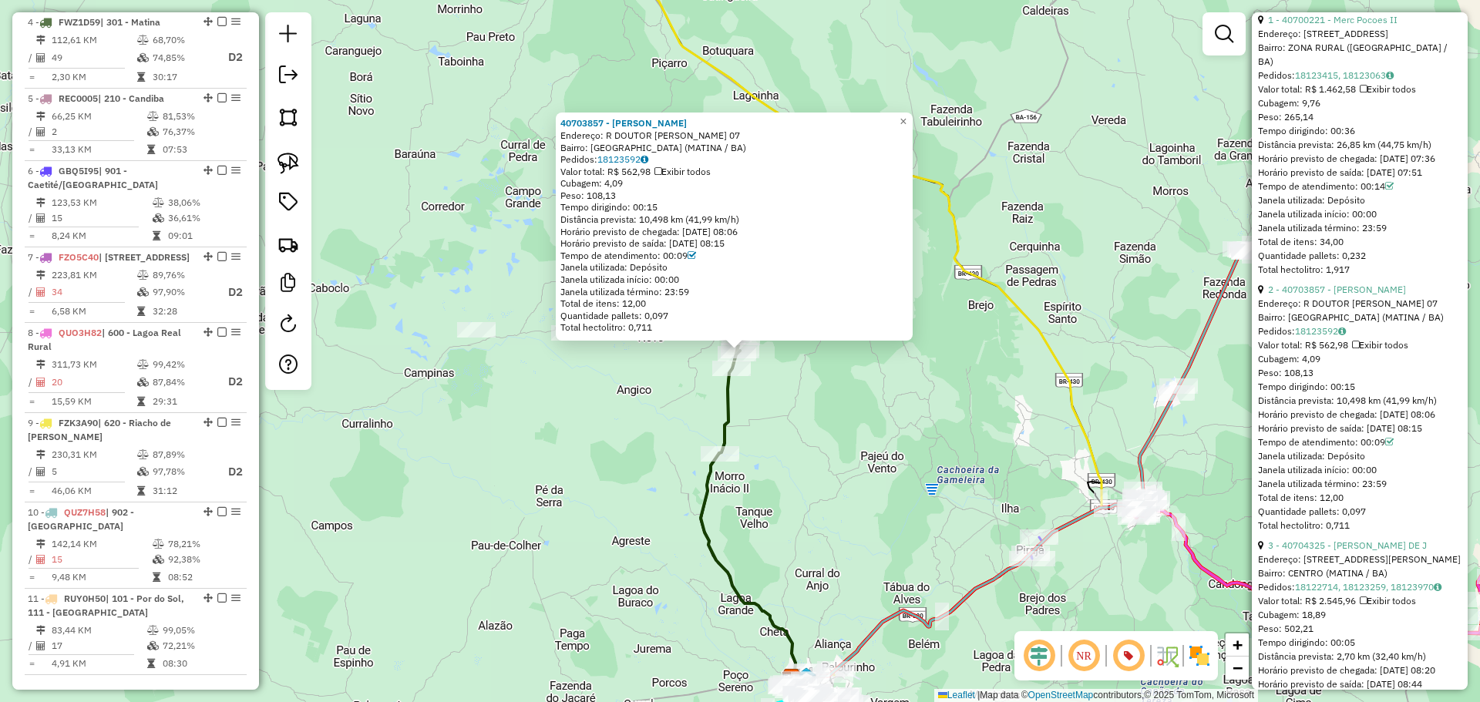
click at [448, 227] on div "40703857 - VILMAR DOURADO NUNES Endereço: R DOUTOR GENTIL LEITE MARTINS 07 Bair…" at bounding box center [740, 351] width 1480 height 702
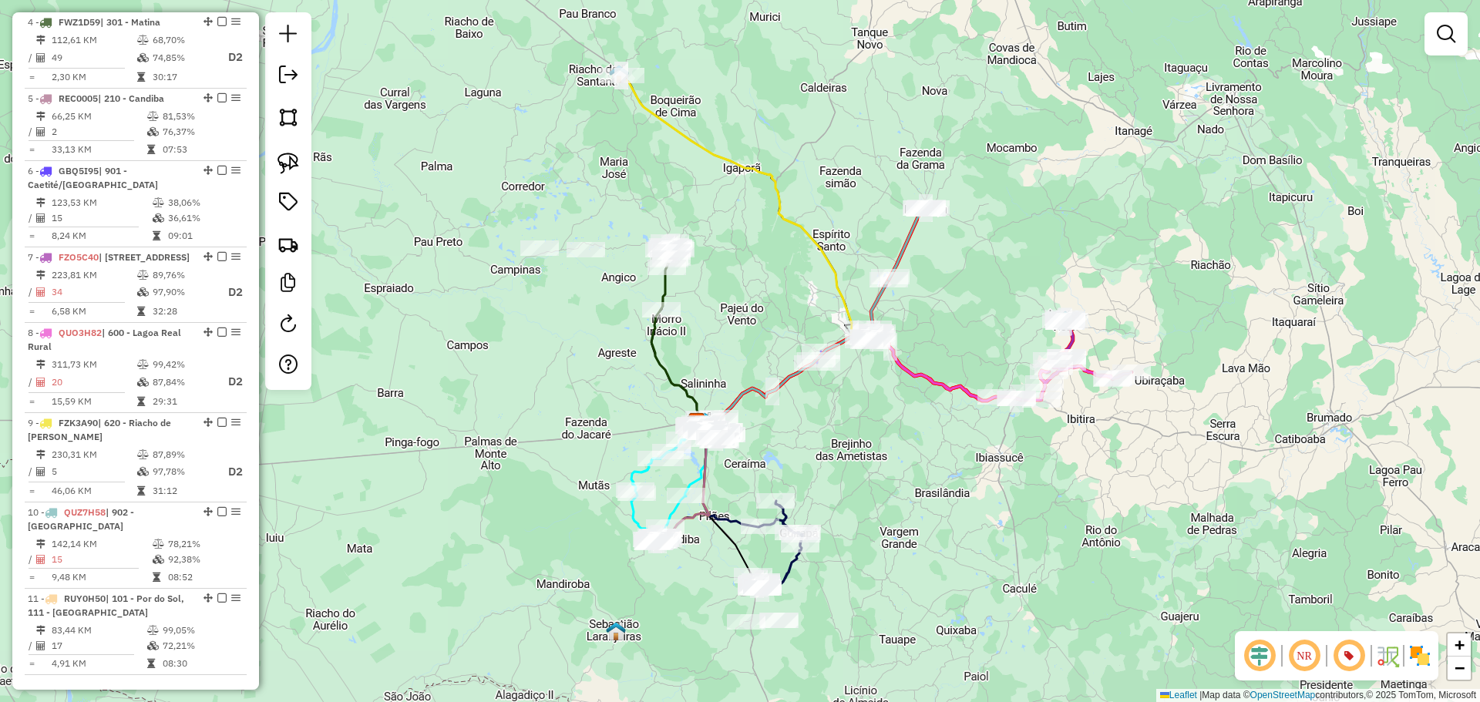
drag, startPoint x: 576, startPoint y: 478, endPoint x: 578, endPoint y: 361, distance: 117.2
click at [578, 361] on div "Janela de atendimento Grade de atendimento Capacidade Transportadoras Veículos …" at bounding box center [740, 351] width 1480 height 702
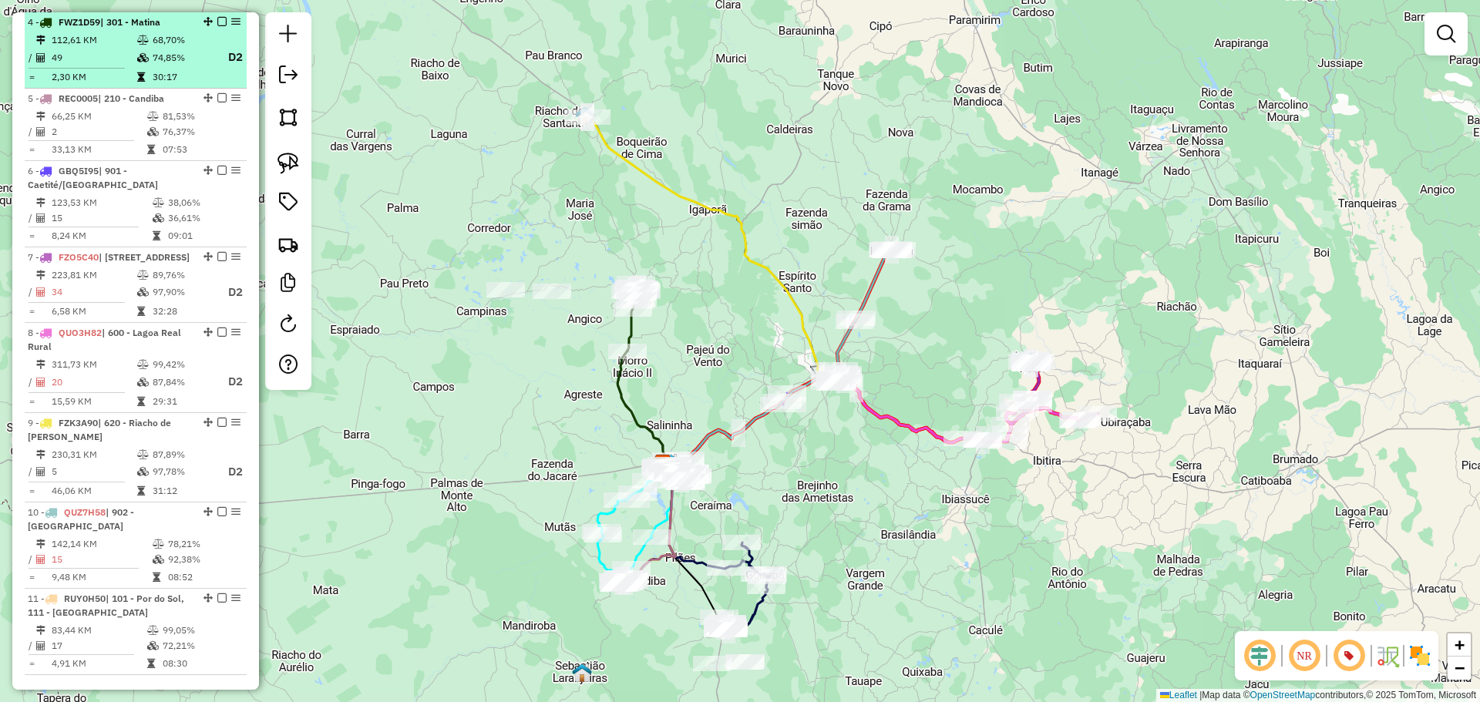
click at [123, 35] on td "112,61 KM" at bounding box center [94, 39] width 86 height 15
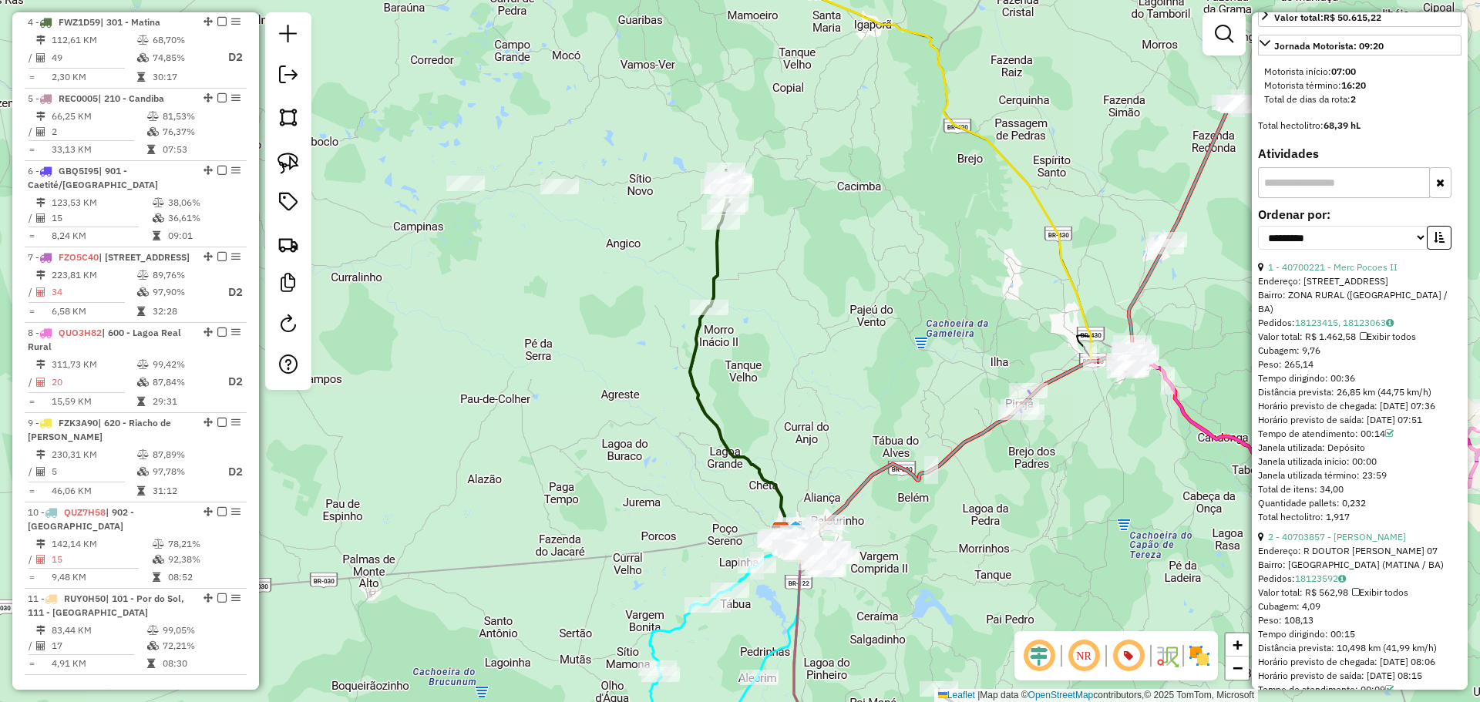
scroll to position [544, 0]
click at [1369, 258] on div "**********" at bounding box center [1360, 233] width 204 height 52
click at [1350, 247] on select "**********" at bounding box center [1343, 236] width 170 height 24
select select "**********"
click at [1258, 247] on select "**********" at bounding box center [1343, 236] width 170 height 24
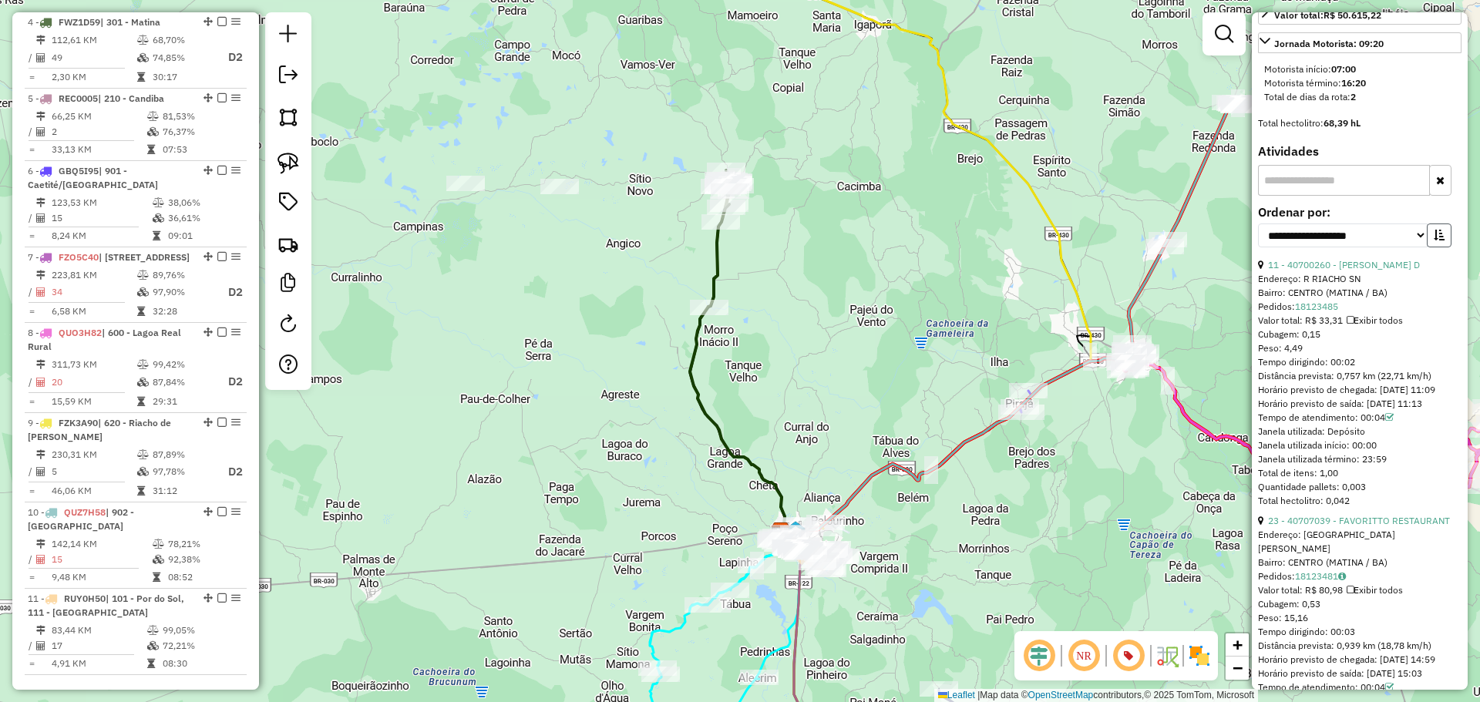
click at [1440, 247] on button "button" at bounding box center [1439, 236] width 25 height 24
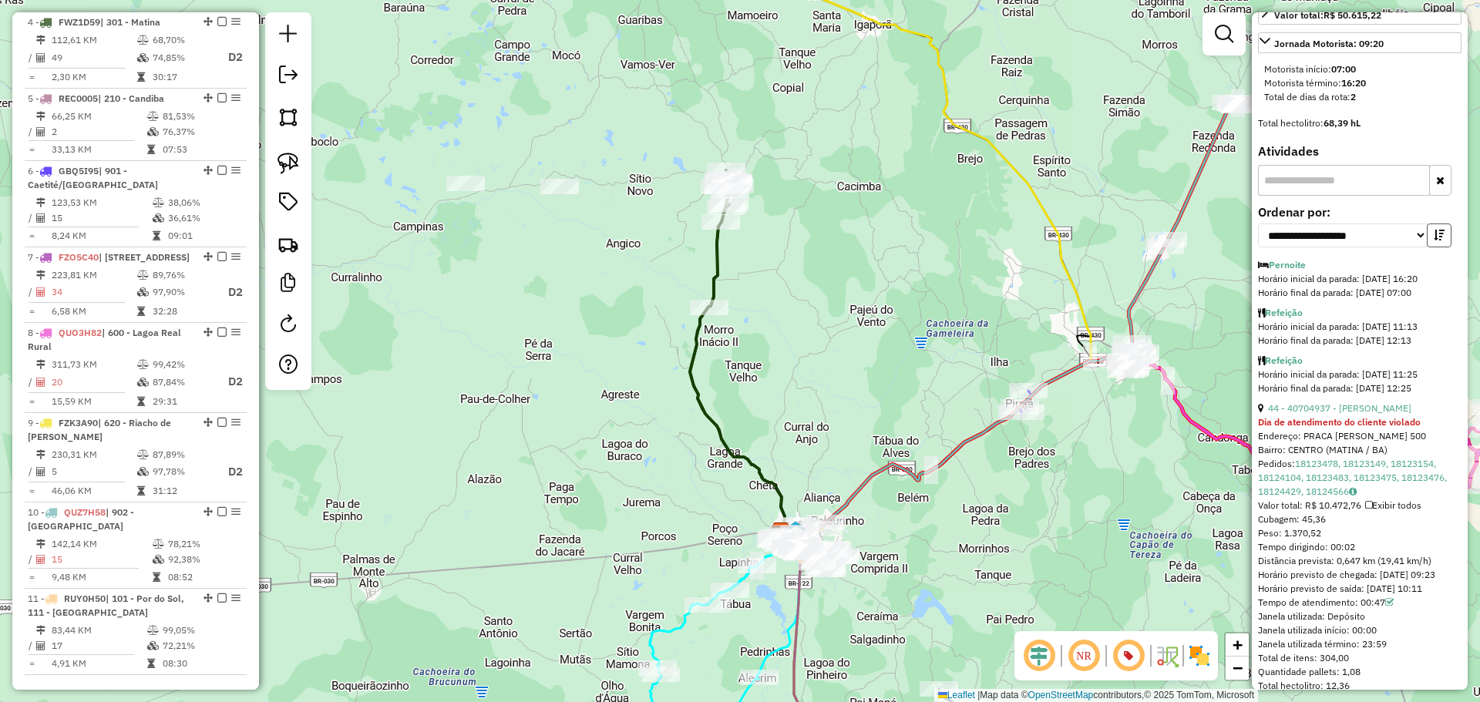
click at [1440, 247] on button "button" at bounding box center [1439, 236] width 25 height 24
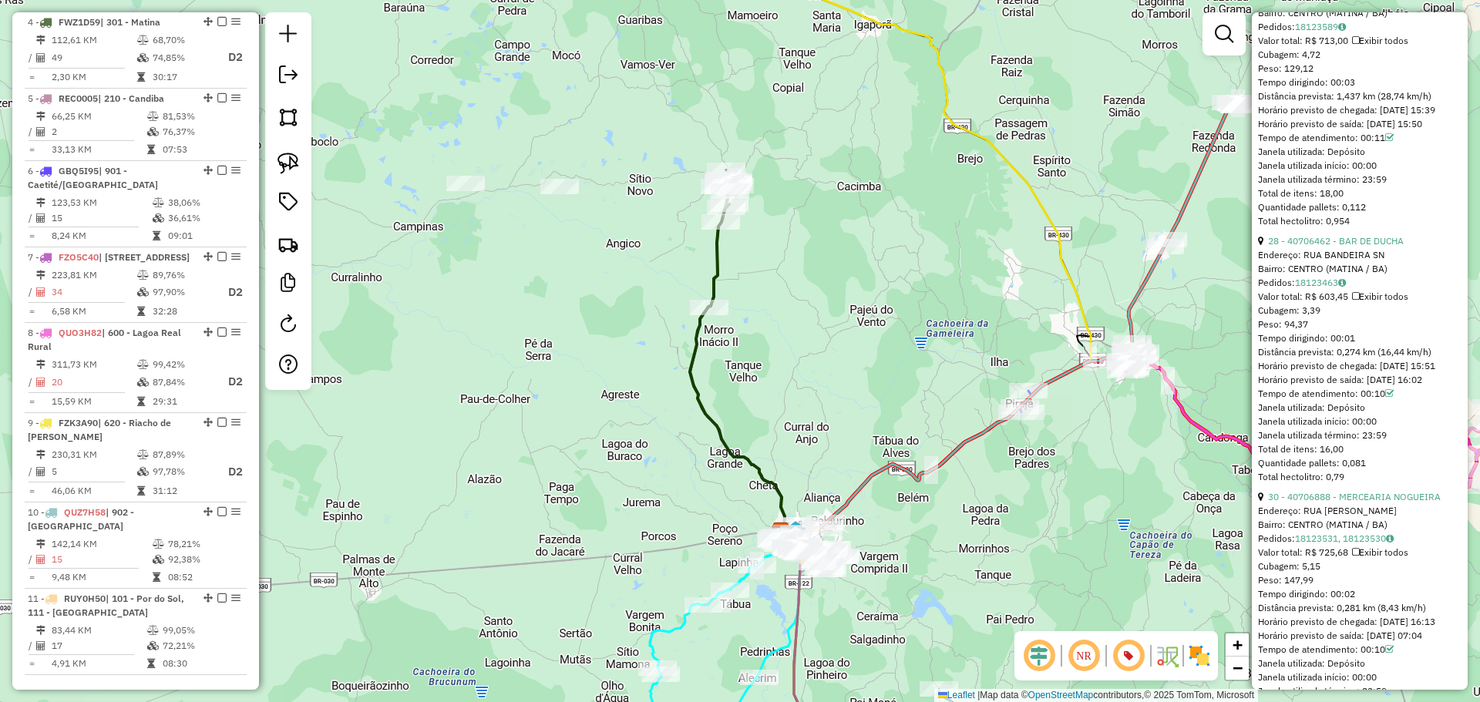
scroll to position [8135, 0]
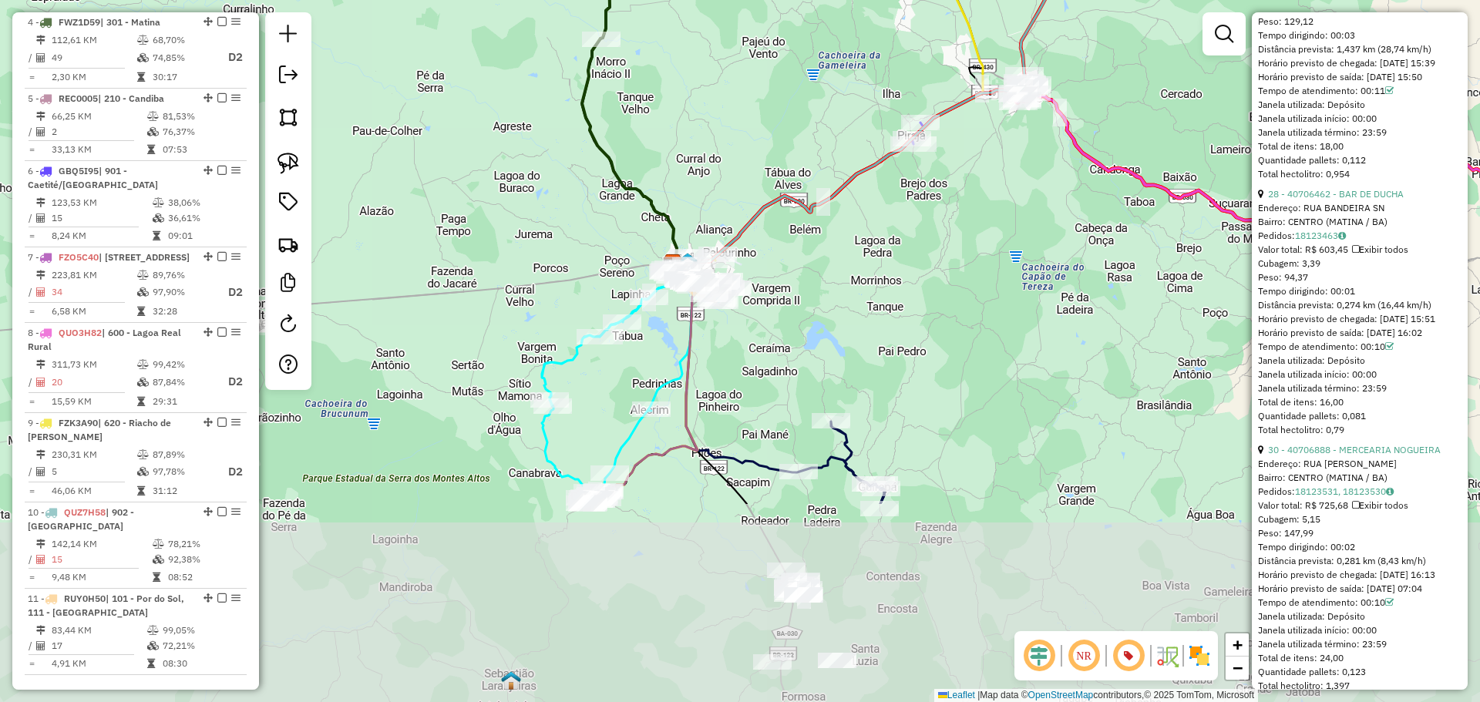
drag, startPoint x: 526, startPoint y: 355, endPoint x: 418, endPoint y: 86, distance: 289.2
click at [418, 86] on div "Janela de atendimento Grade de atendimento Capacidade Transportadoras Veículos …" at bounding box center [740, 351] width 1480 height 702
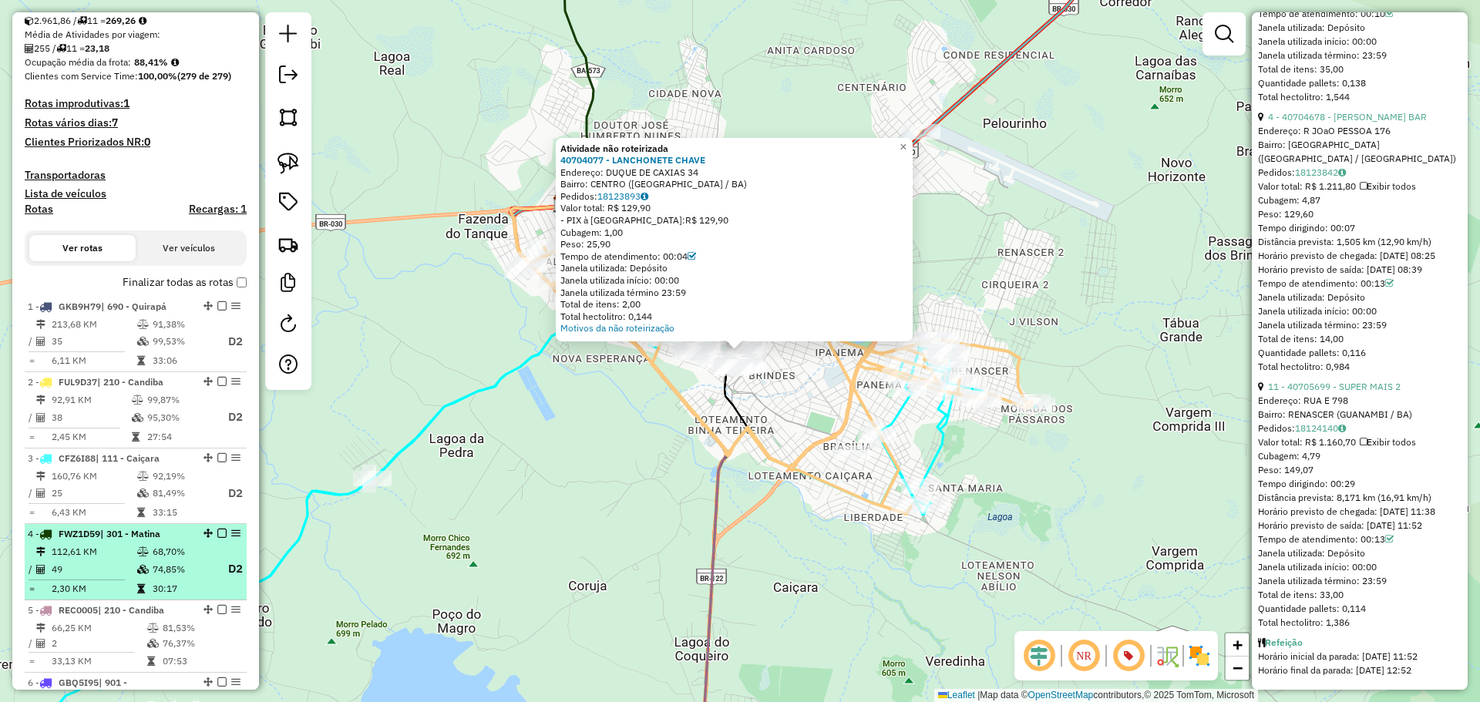
scroll to position [1291, 0]
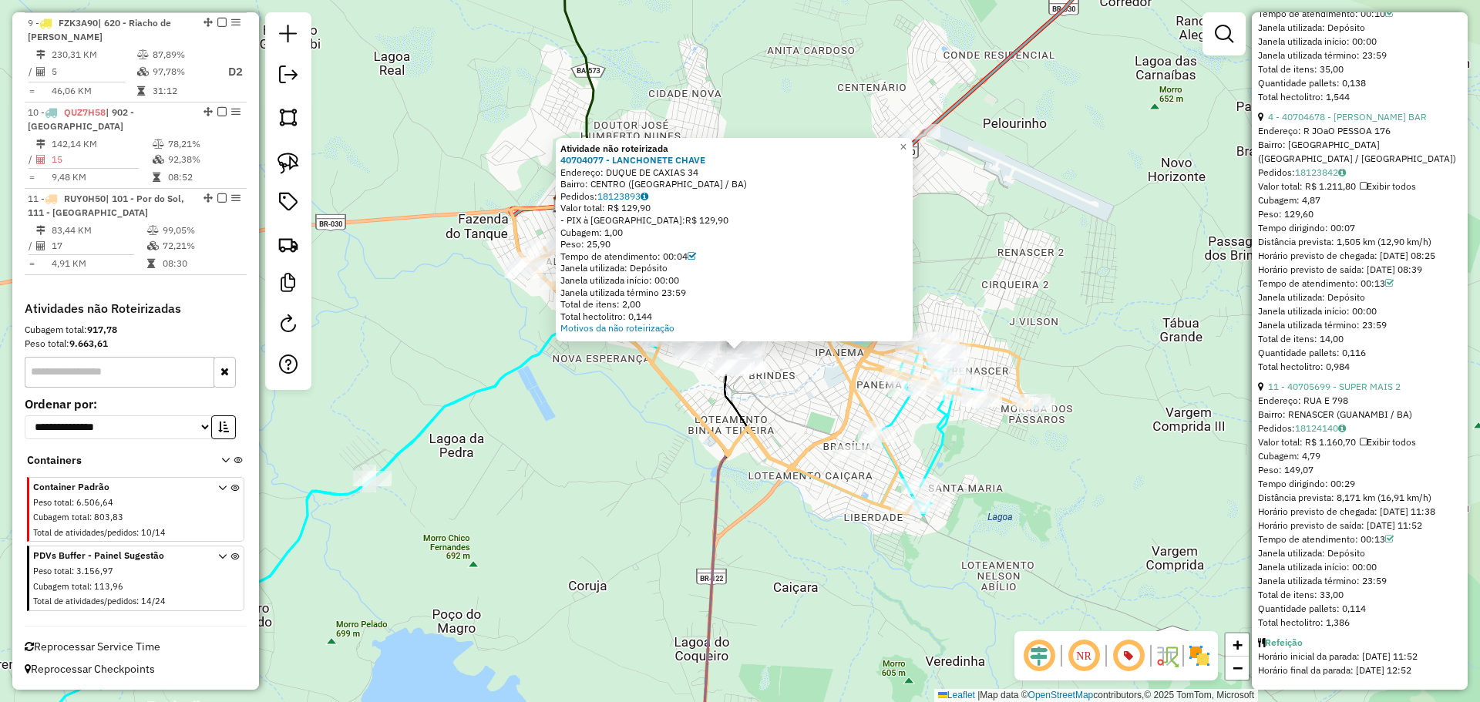
click at [231, 560] on icon at bounding box center [235, 582] width 8 height 58
click at [160, 521] on div "Cubagem total : 803,83" at bounding box center [116, 517] width 167 height 13
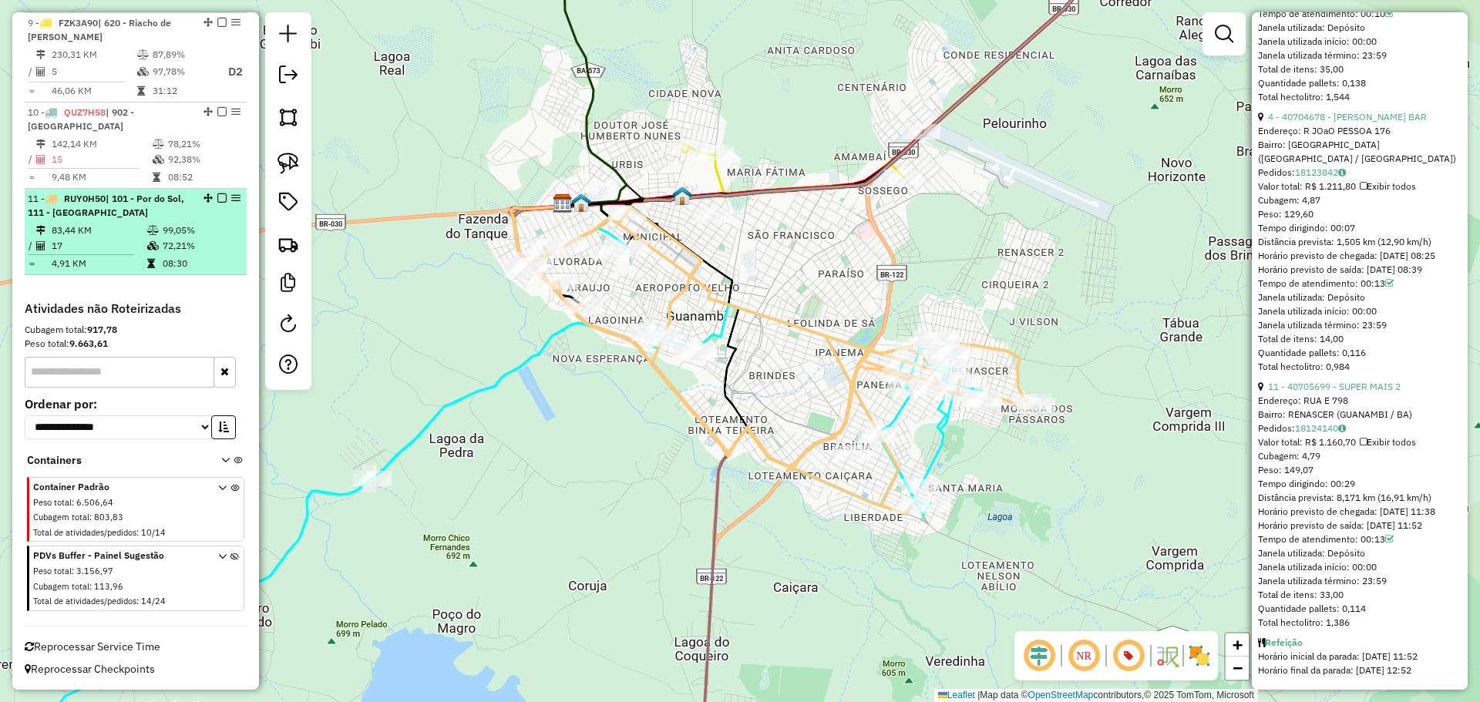
click at [147, 219] on div "11 - RUY0H50 | 101 - Por do Sol, 111 - Caiçara" at bounding box center [109, 206] width 163 height 28
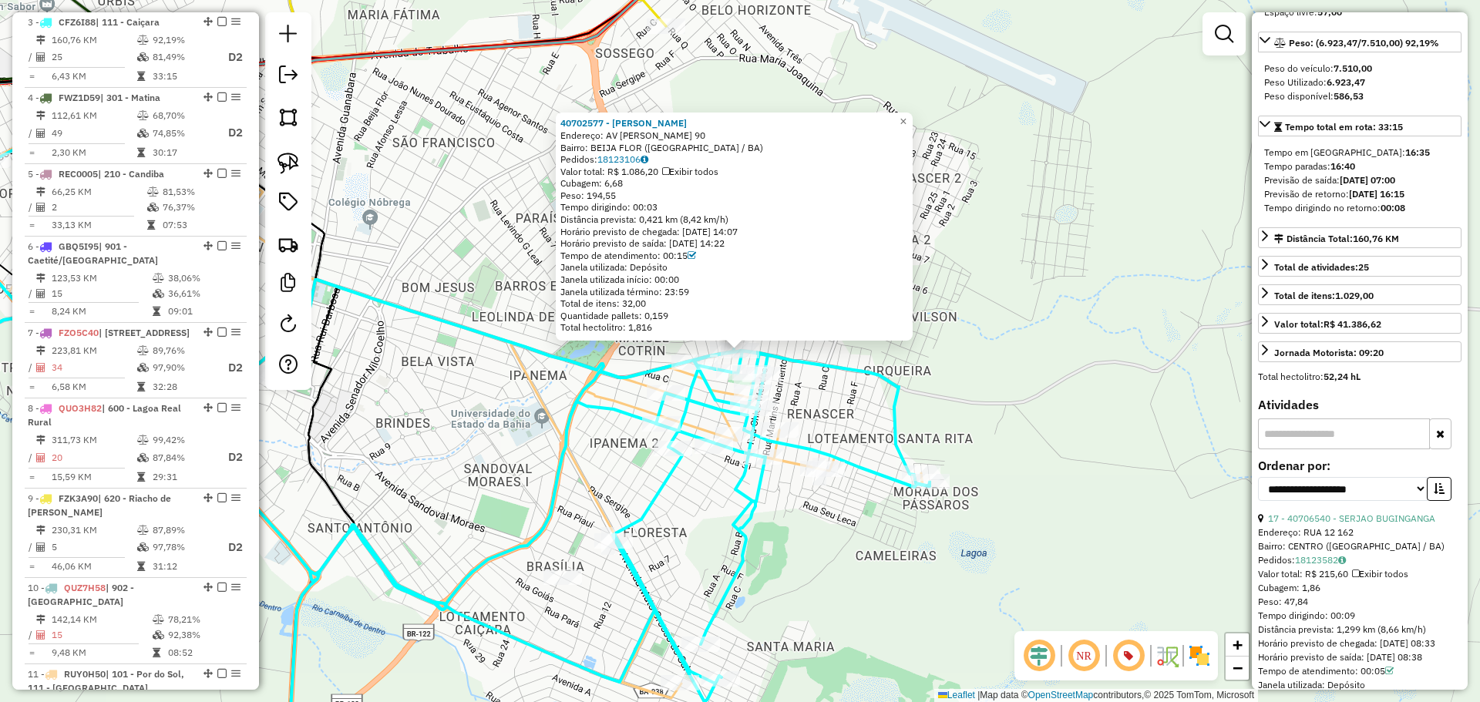
scroll to position [332, 0]
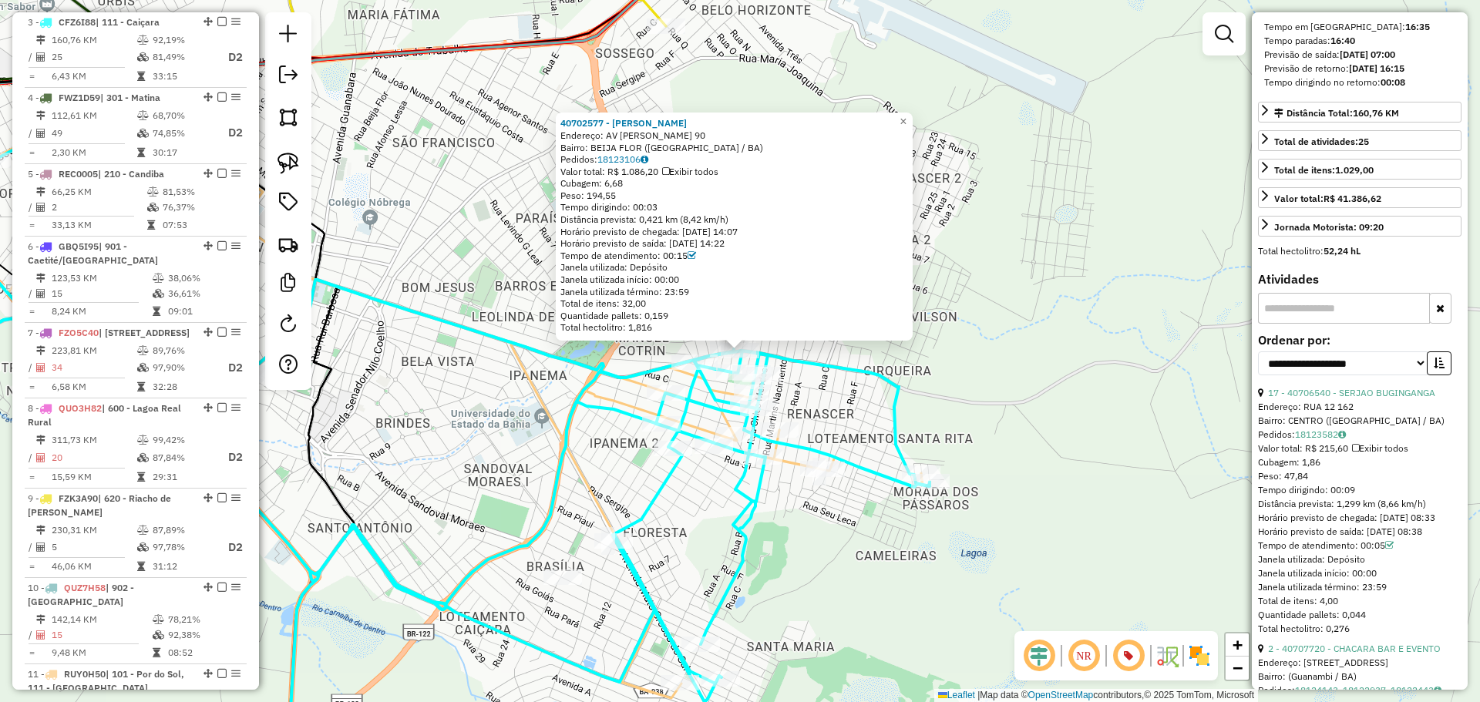
click at [1018, 300] on div "40702577 - ANA APARECIDA FERNAN Endereço: AV ASDRUBAL S MEIRA 90 Bairro: BEIJA …" at bounding box center [740, 351] width 1480 height 702
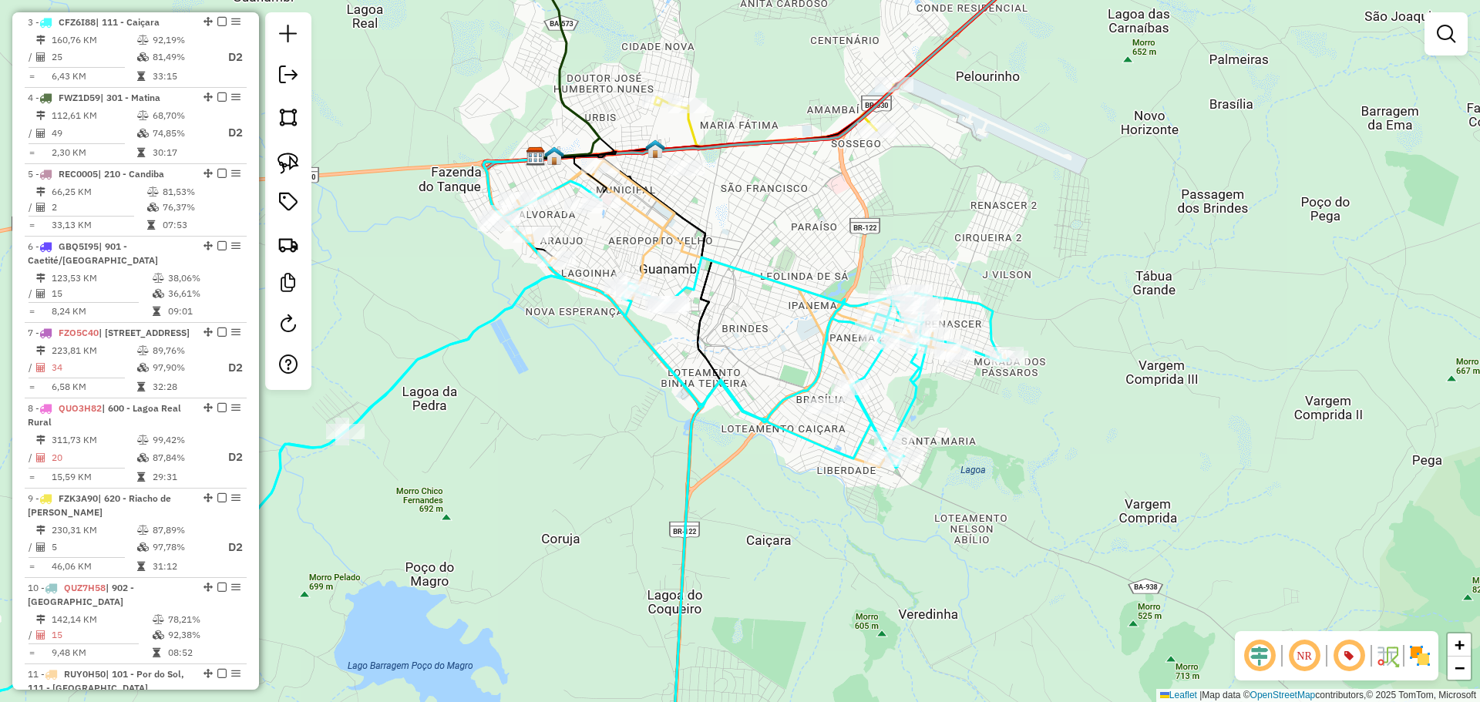
drag, startPoint x: 746, startPoint y: 307, endPoint x: 880, endPoint y: 216, distance: 162.1
click at [880, 216] on icon at bounding box center [448, 460] width 1122 height 559
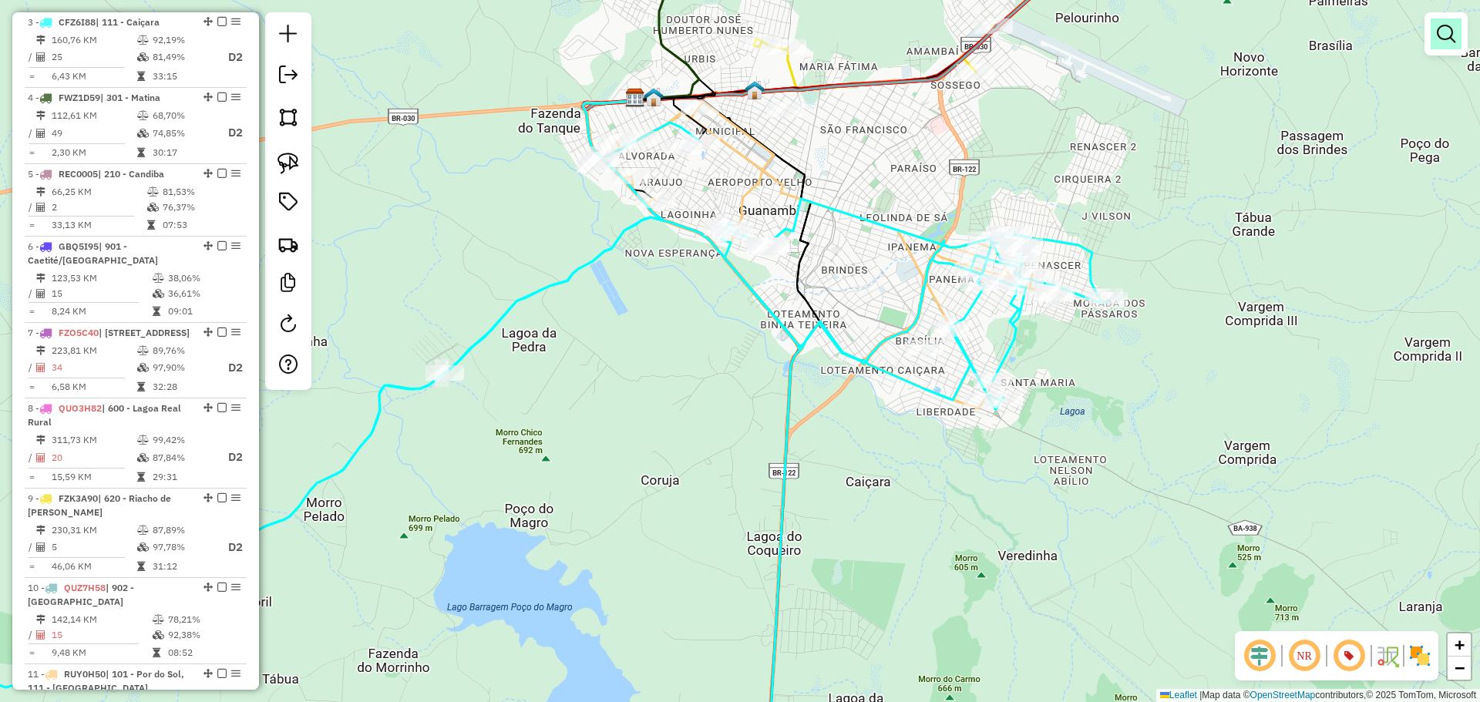
click at [1450, 42] on link at bounding box center [1446, 34] width 31 height 31
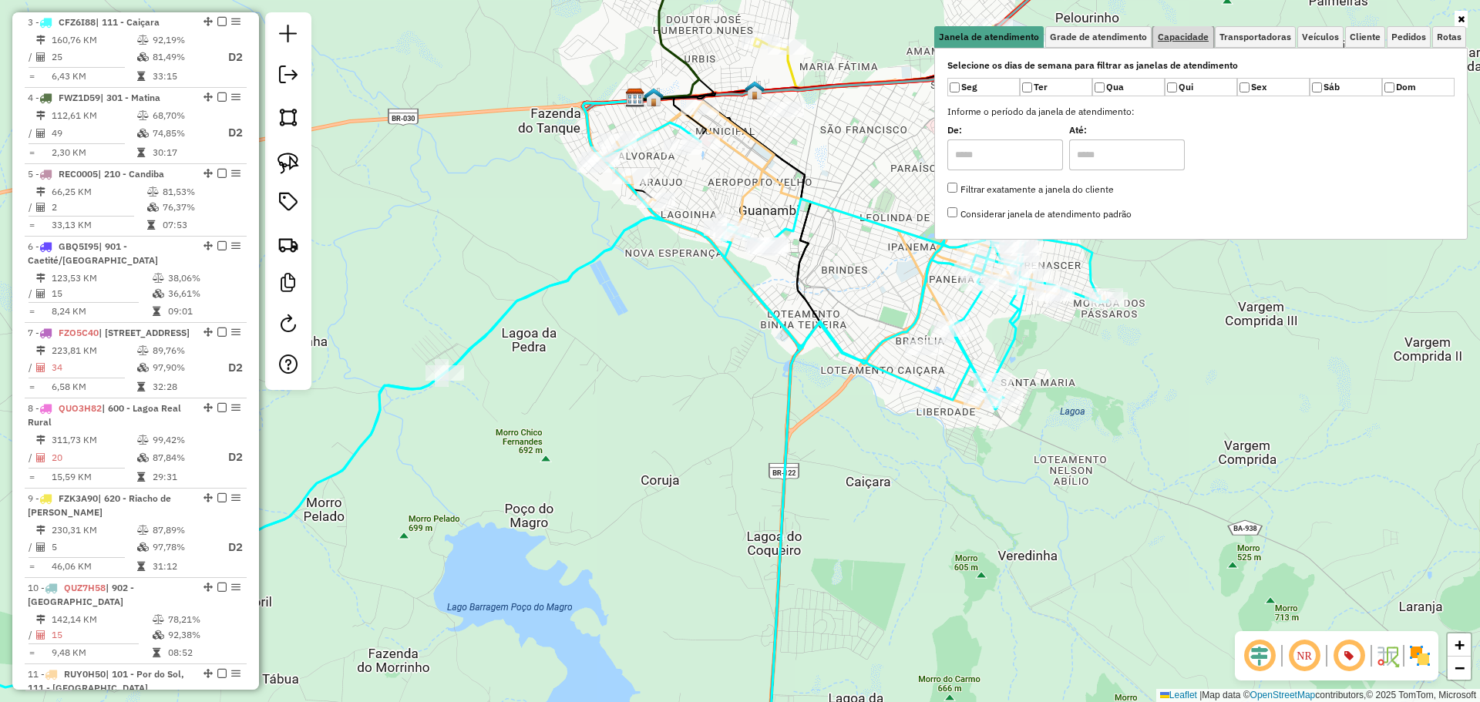
click at [1189, 35] on span "Capacidade" at bounding box center [1183, 36] width 51 height 9
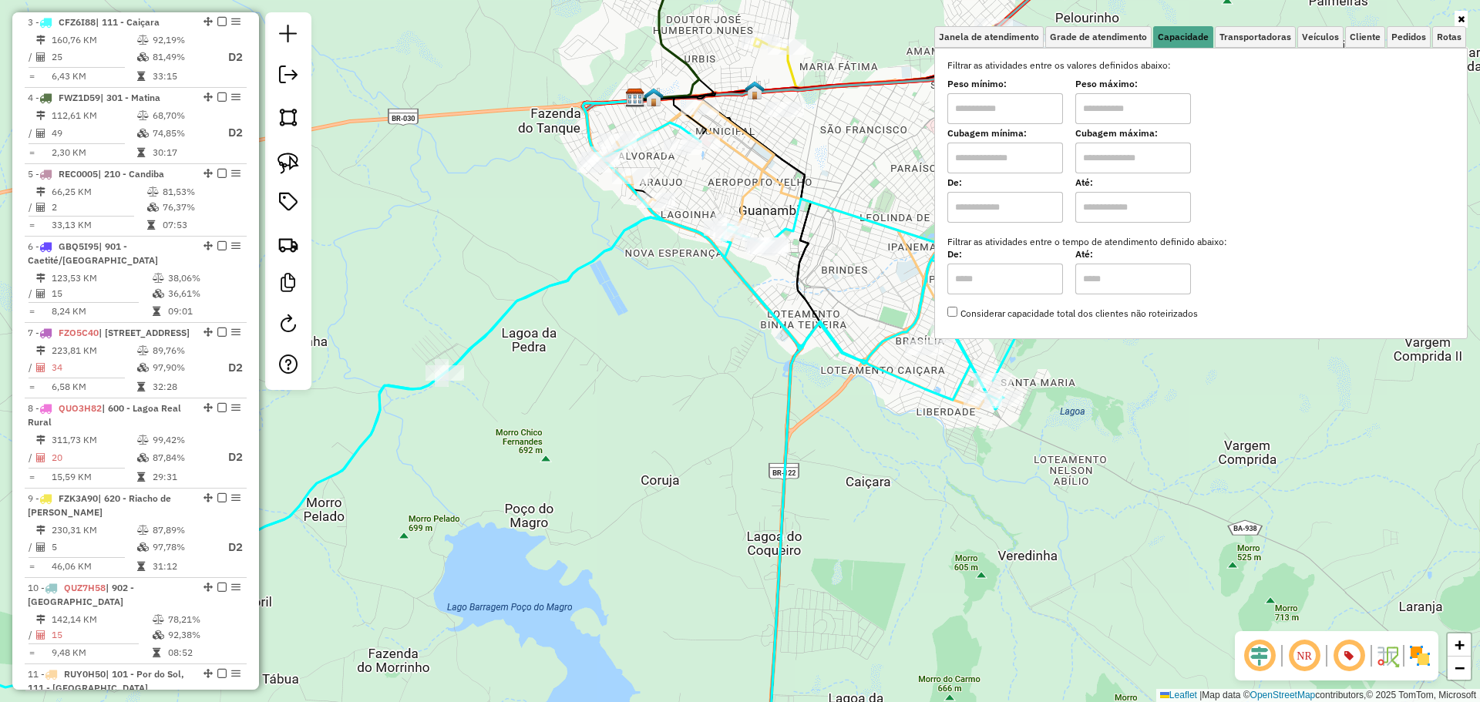
click at [1004, 158] on input "text" at bounding box center [1005, 158] width 116 height 31
click at [1001, 99] on input "text" at bounding box center [1005, 108] width 116 height 31
type input "****"
click at [1109, 115] on input "text" at bounding box center [1133, 108] width 116 height 31
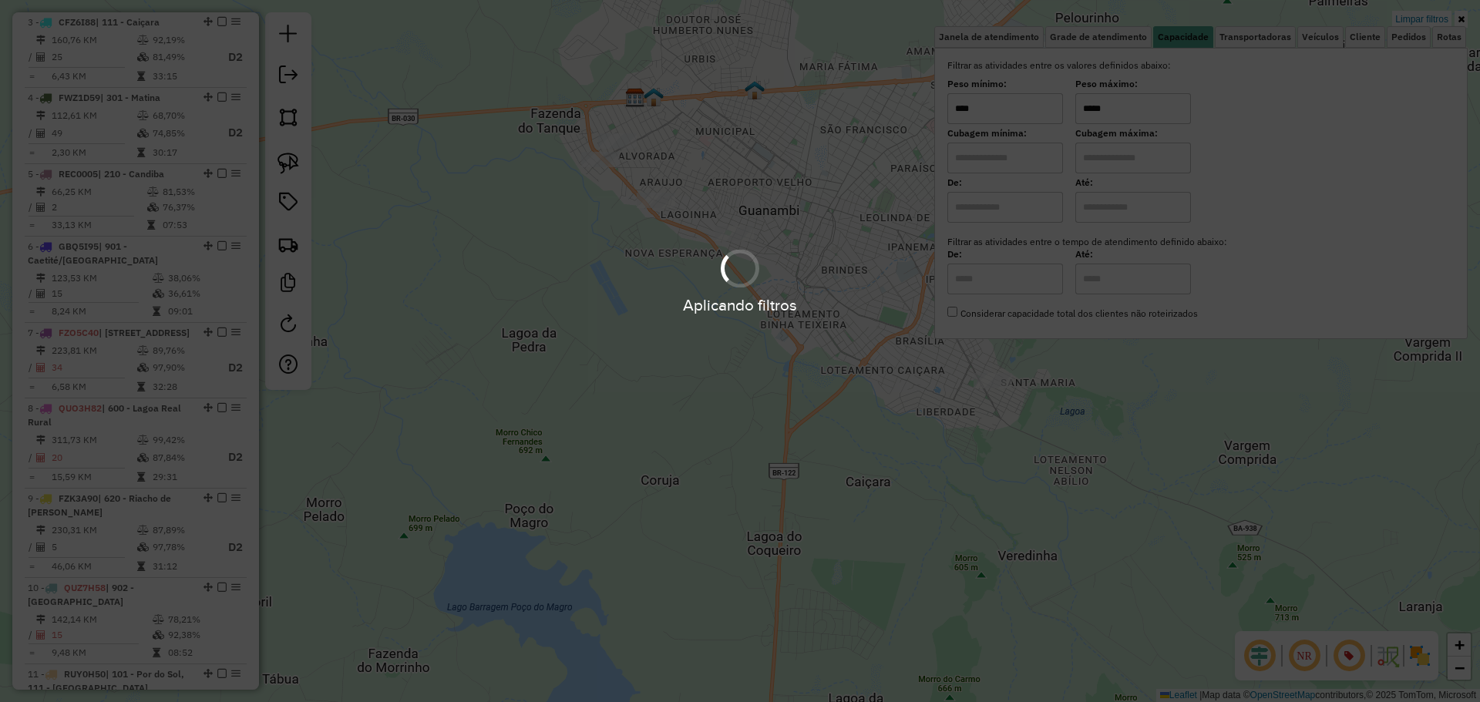
click at [683, 357] on div "Aplicando filtros" at bounding box center [740, 351] width 1480 height 702
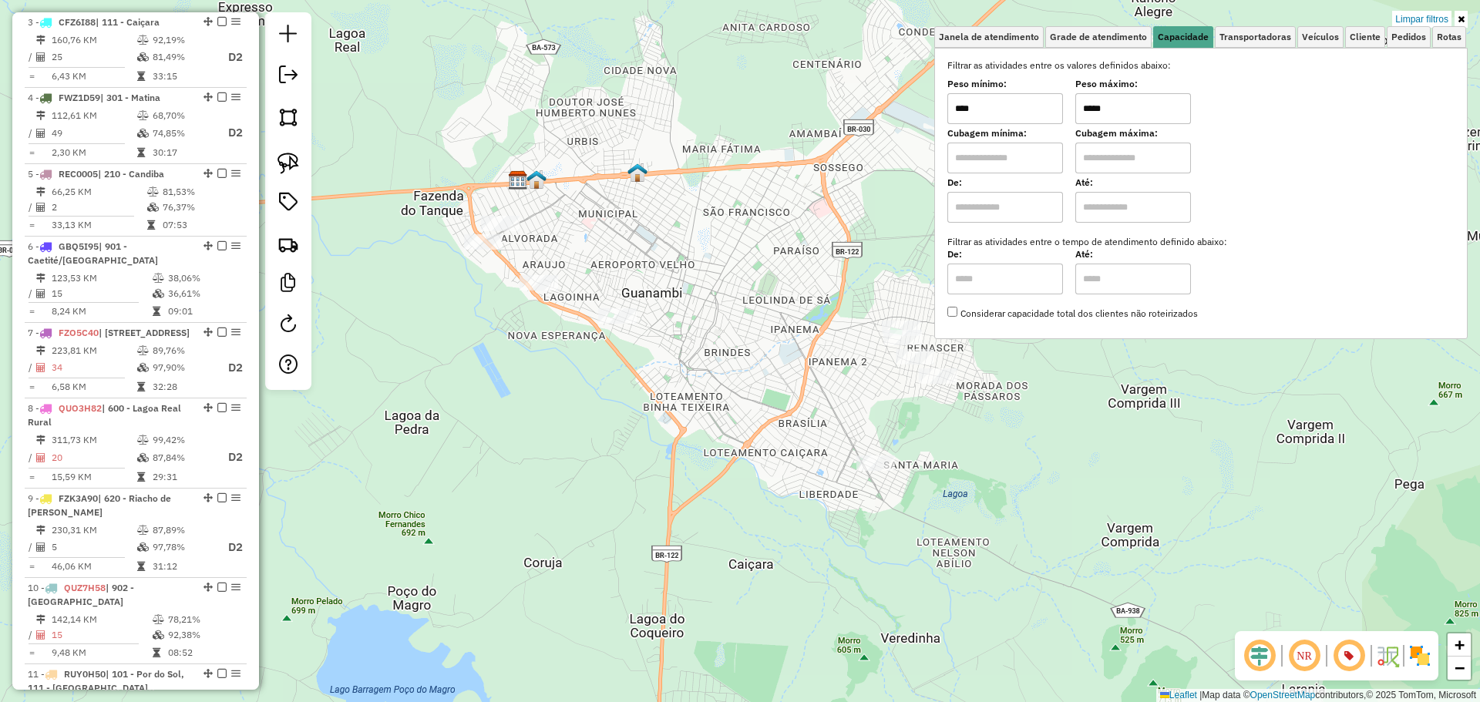
drag, startPoint x: 698, startPoint y: 352, endPoint x: 574, endPoint y: 443, distance: 154.1
click at [574, 443] on div "Limpar filtros Janela de atendimento Grade de atendimento Capacidade Transporta…" at bounding box center [740, 351] width 1480 height 702
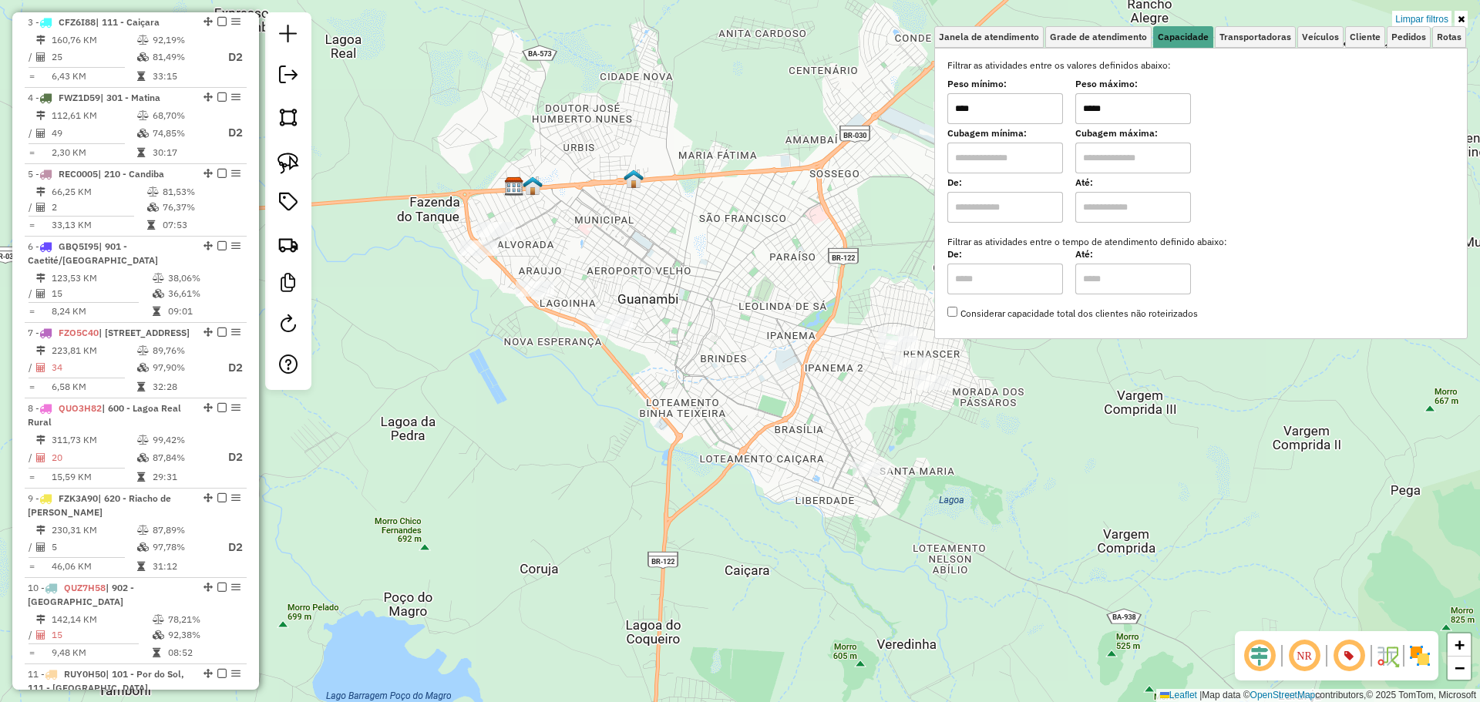
click at [1127, 109] on input "*****" at bounding box center [1133, 108] width 116 height 31
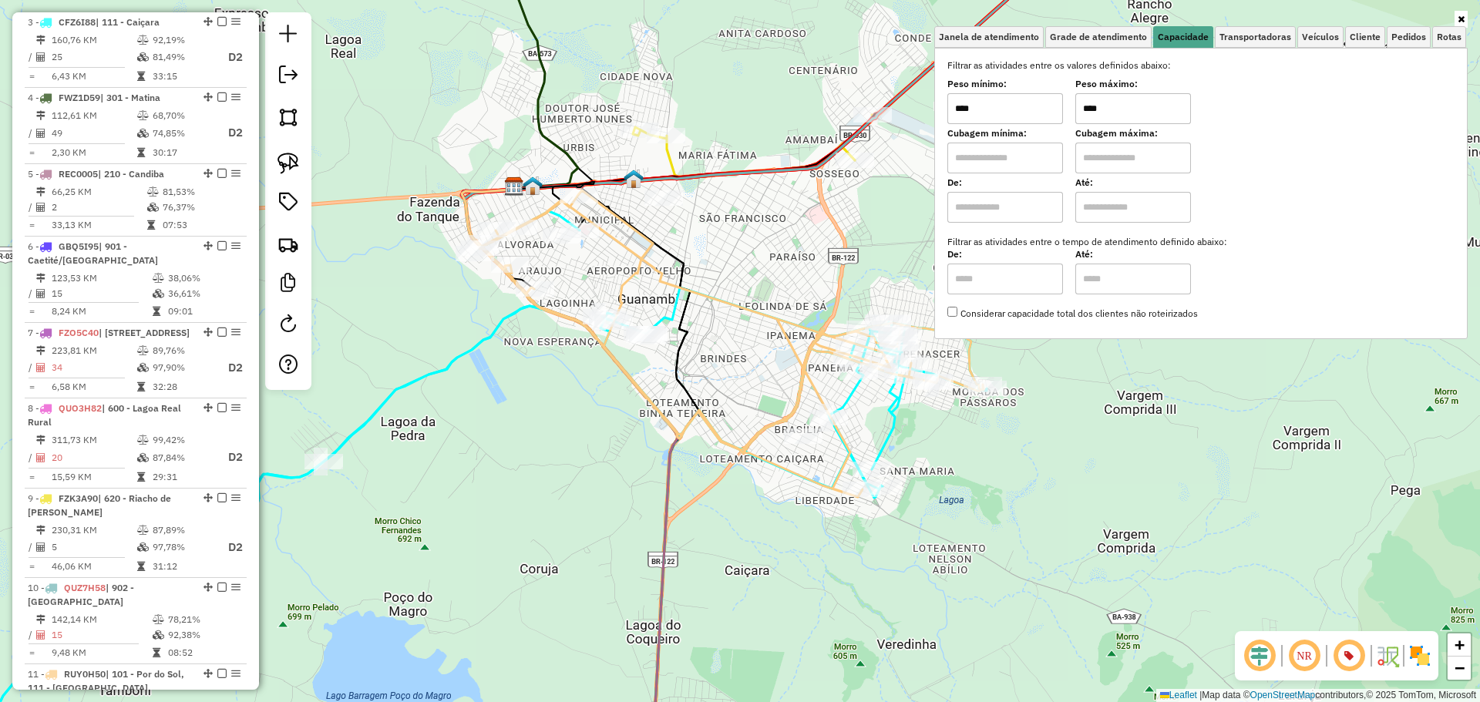
type input "****"
click at [990, 122] on input "****" at bounding box center [1005, 108] width 116 height 31
click at [1003, 162] on input "text" at bounding box center [1005, 158] width 116 height 31
type input "****"
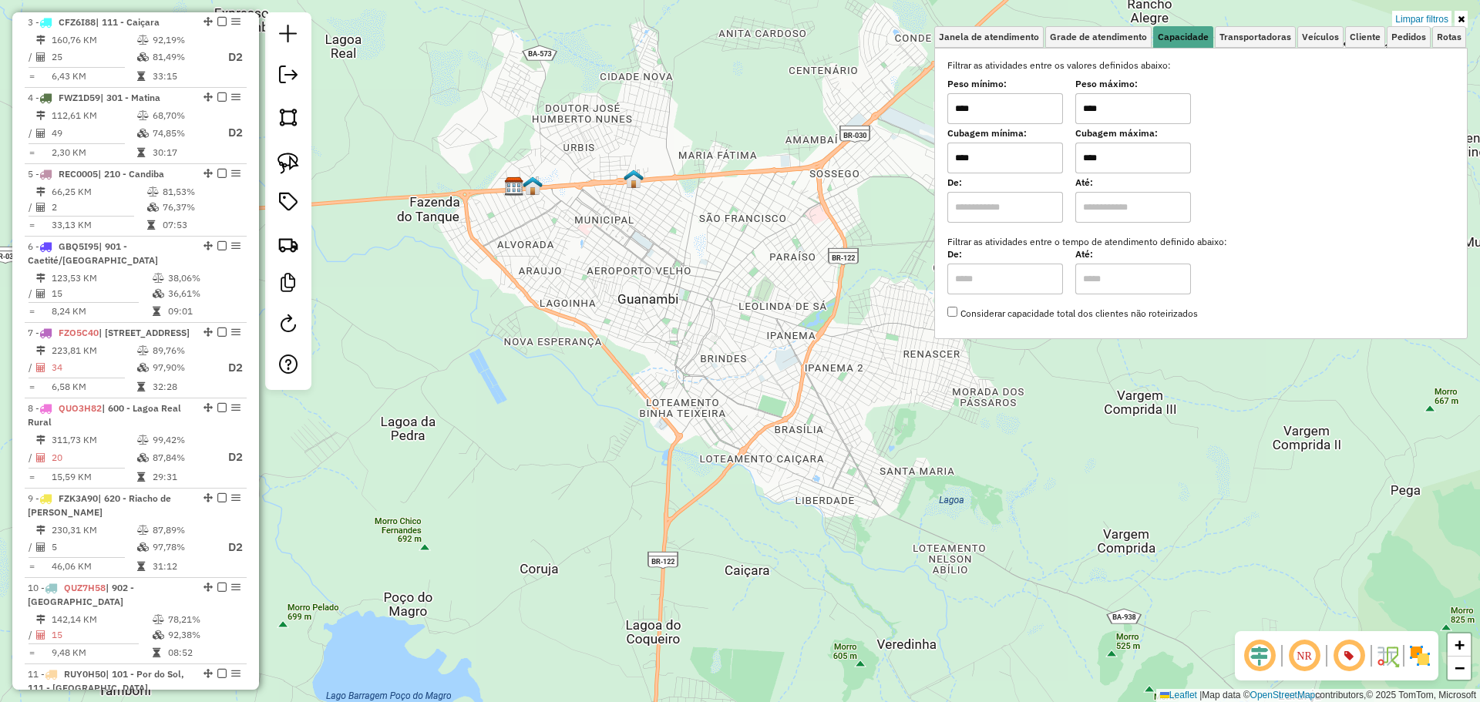
click at [1164, 156] on input "****" at bounding box center [1133, 158] width 116 height 31
click at [1092, 159] on input "****" at bounding box center [1133, 158] width 116 height 31
type input "****"
click at [1426, 15] on link "Limpar filtros" at bounding box center [1421, 19] width 59 height 17
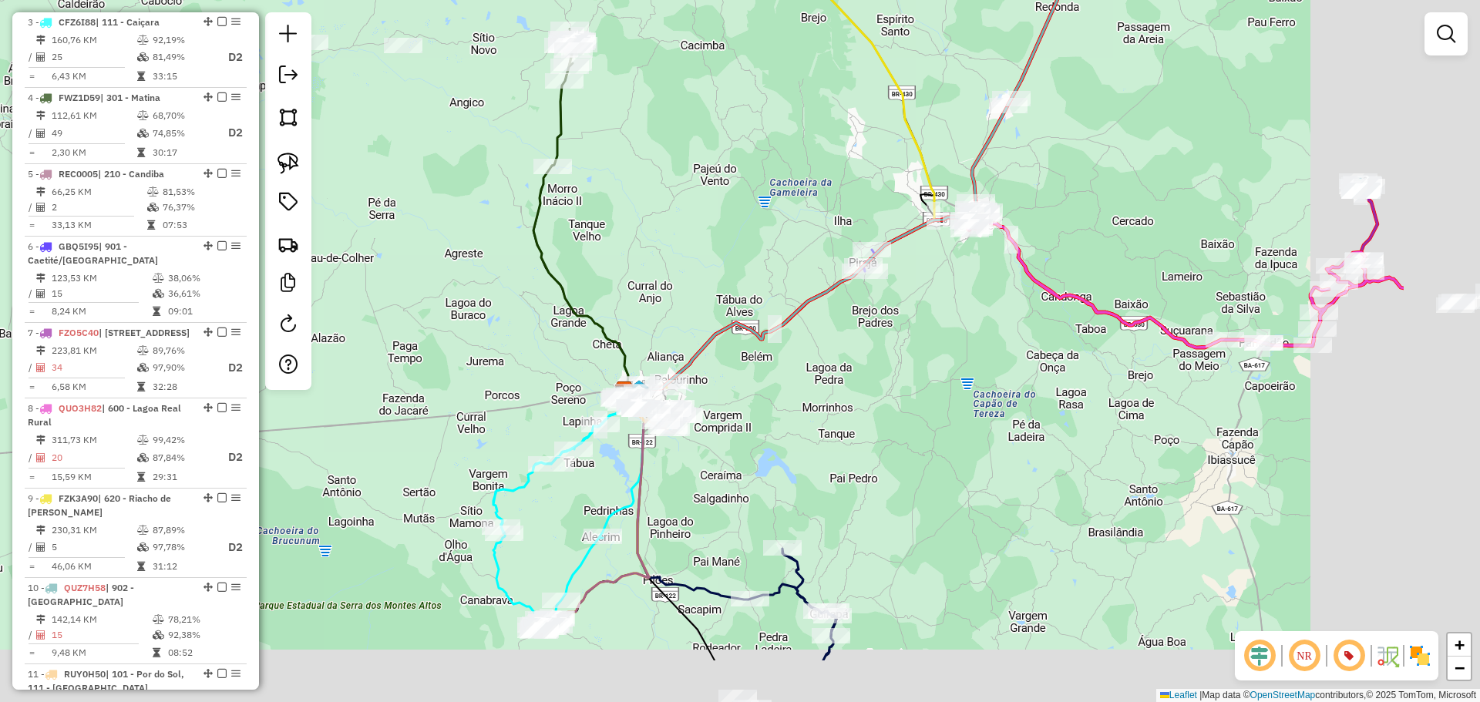
drag, startPoint x: 1015, startPoint y: 552, endPoint x: 775, endPoint y: 432, distance: 268.6
click at [775, 432] on div "Janela de atendimento Grade de atendimento Capacidade Transportadoras Veículos …" at bounding box center [740, 351] width 1480 height 702
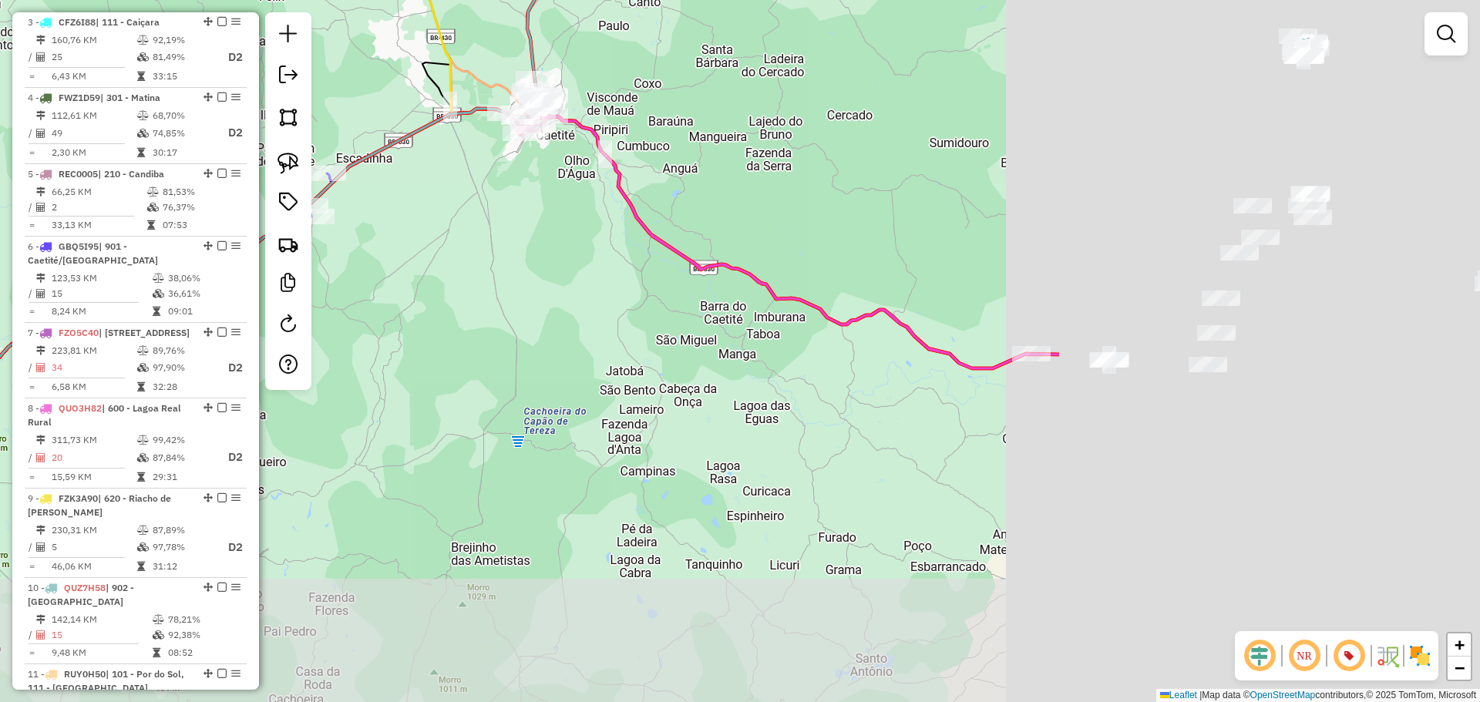
drag, startPoint x: 1128, startPoint y: 369, endPoint x: 559, endPoint y: 228, distance: 586.0
click at [559, 228] on div "Janela de atendimento Grade de atendimento Capacidade Transportadoras Veículos …" at bounding box center [740, 351] width 1480 height 702
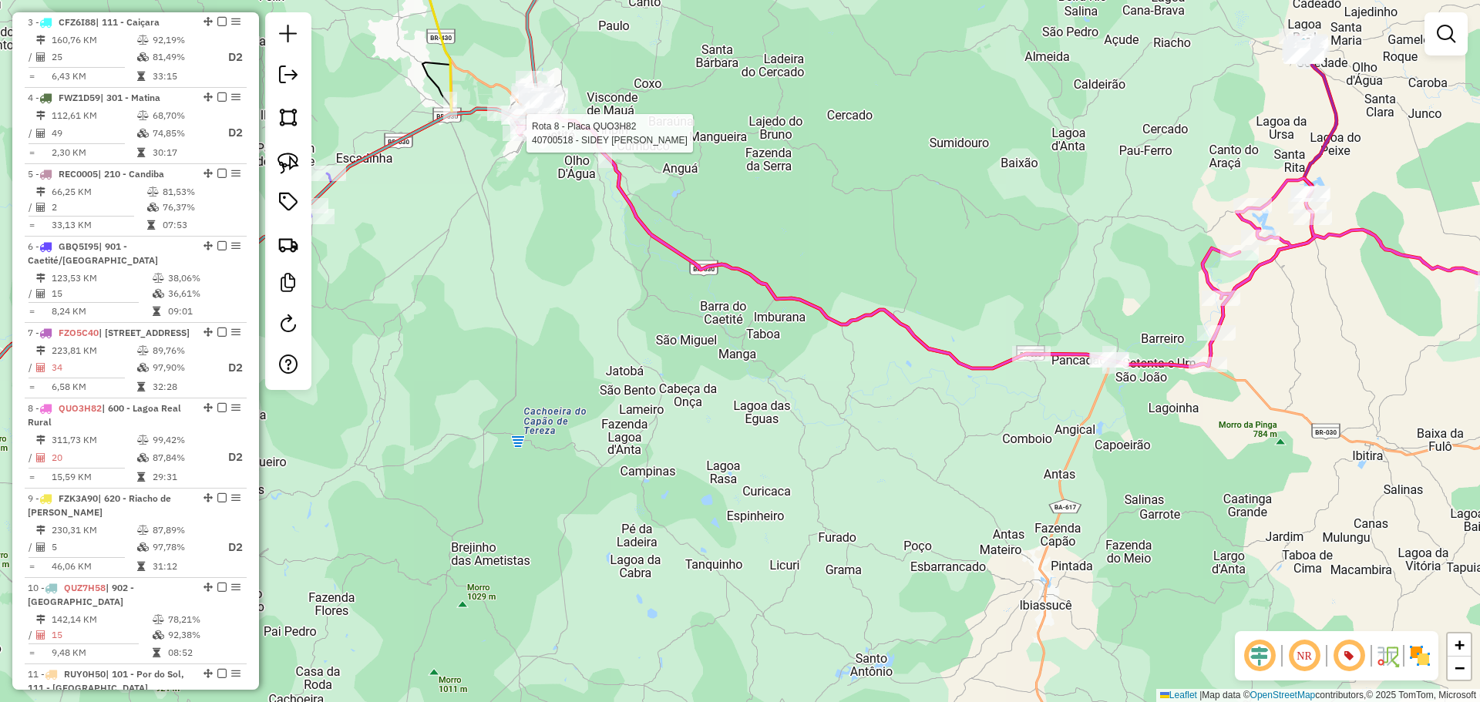
click at [523, 141] on div at bounding box center [522, 133] width 39 height 15
select select "**********"
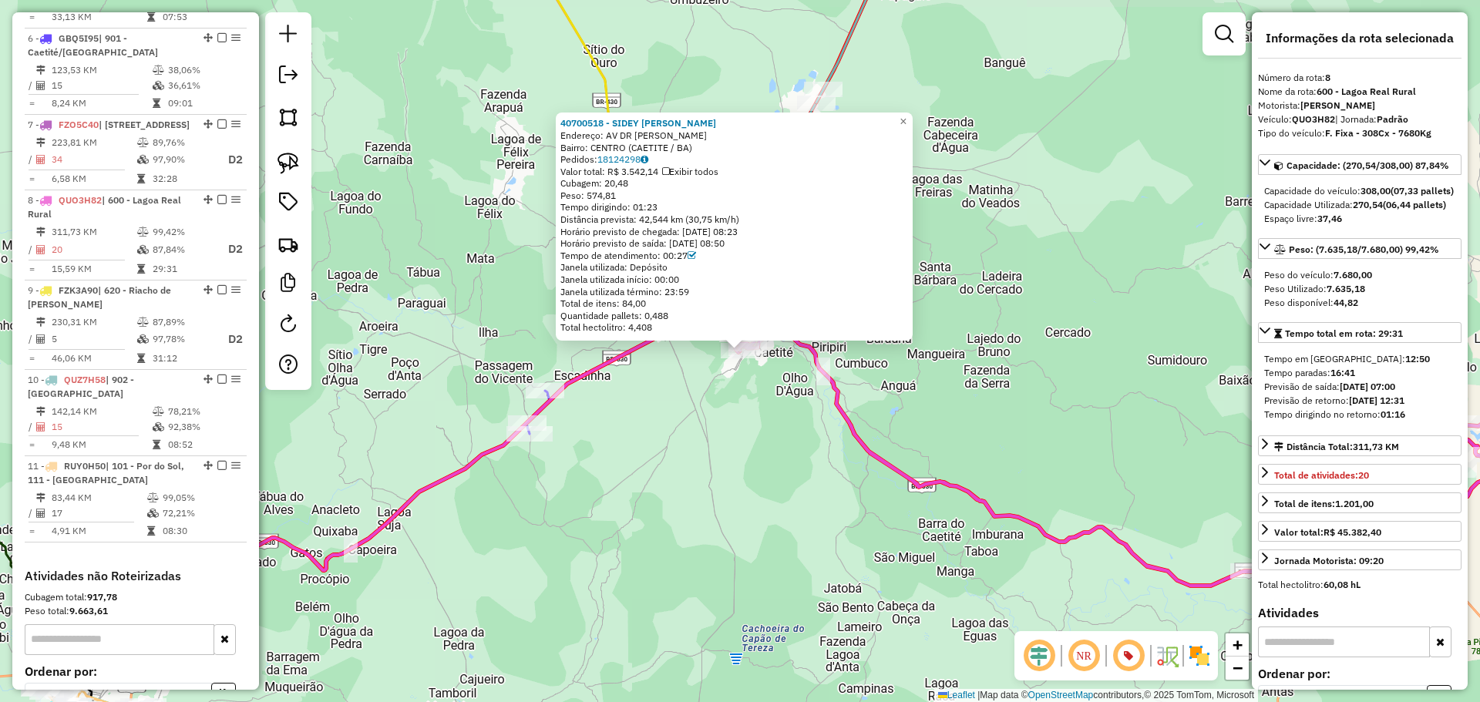
scroll to position [1215, 0]
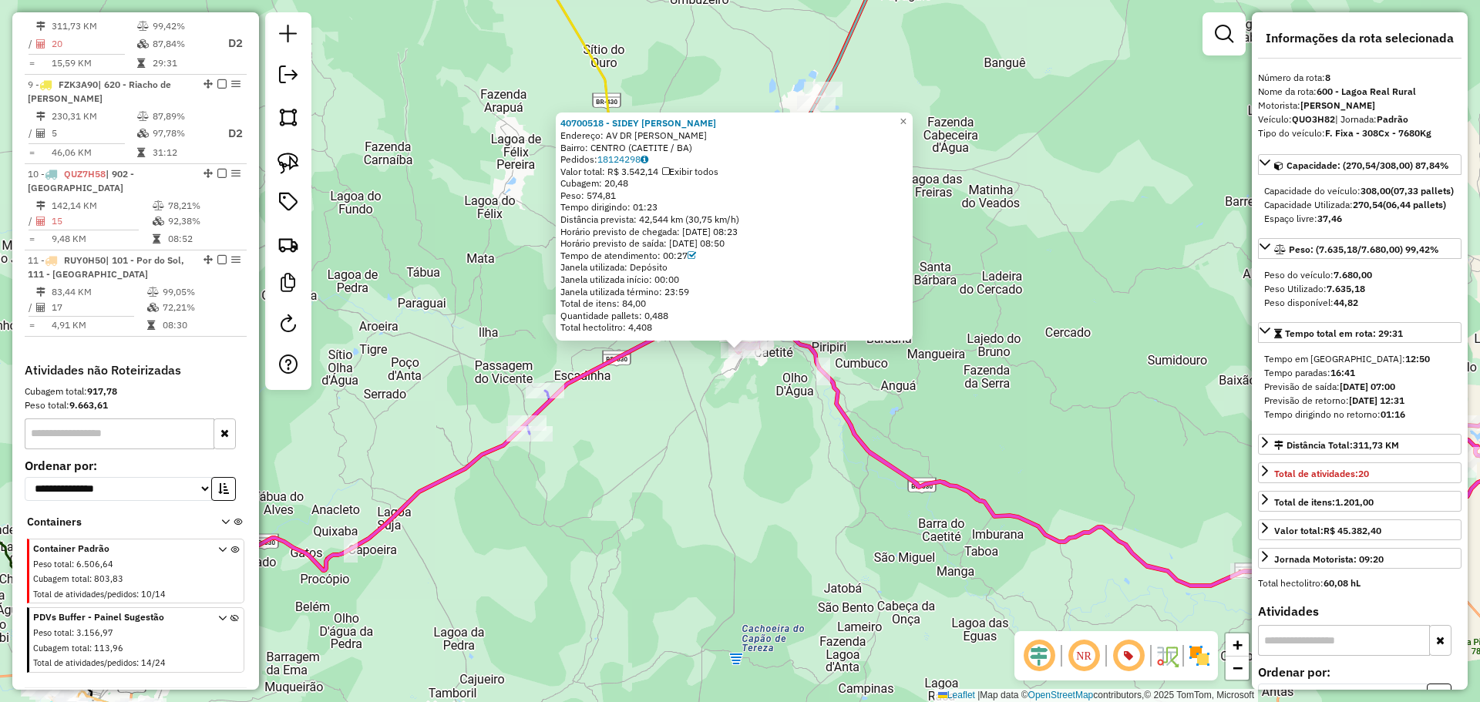
click at [703, 415] on div "40700518 - SIDEY JOSE SOARES Endereço: AV DR OSVALDO RODRIGUES LIMA SN Bairro: …" at bounding box center [740, 351] width 1480 height 702
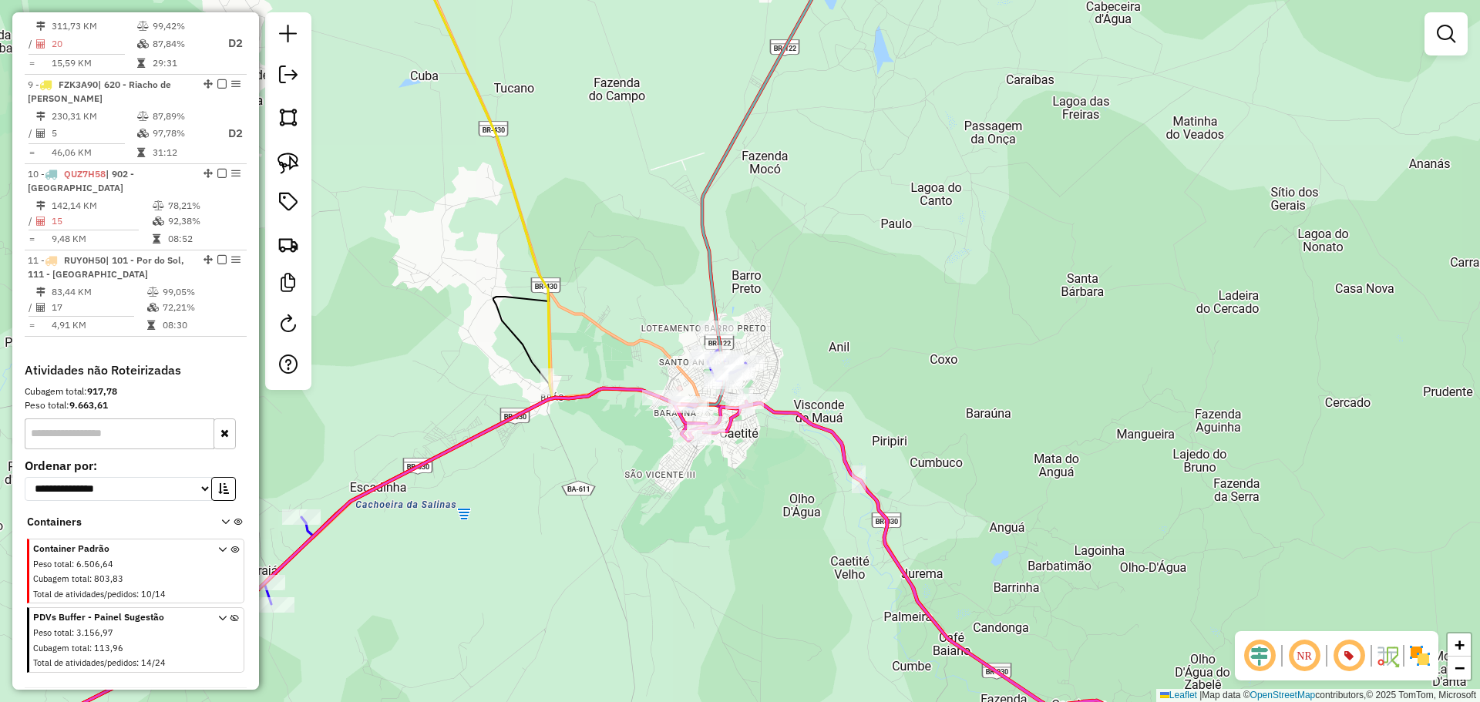
click at [1441, 52] on div at bounding box center [1446, 33] width 43 height 43
click at [1441, 45] on link at bounding box center [1446, 34] width 31 height 31
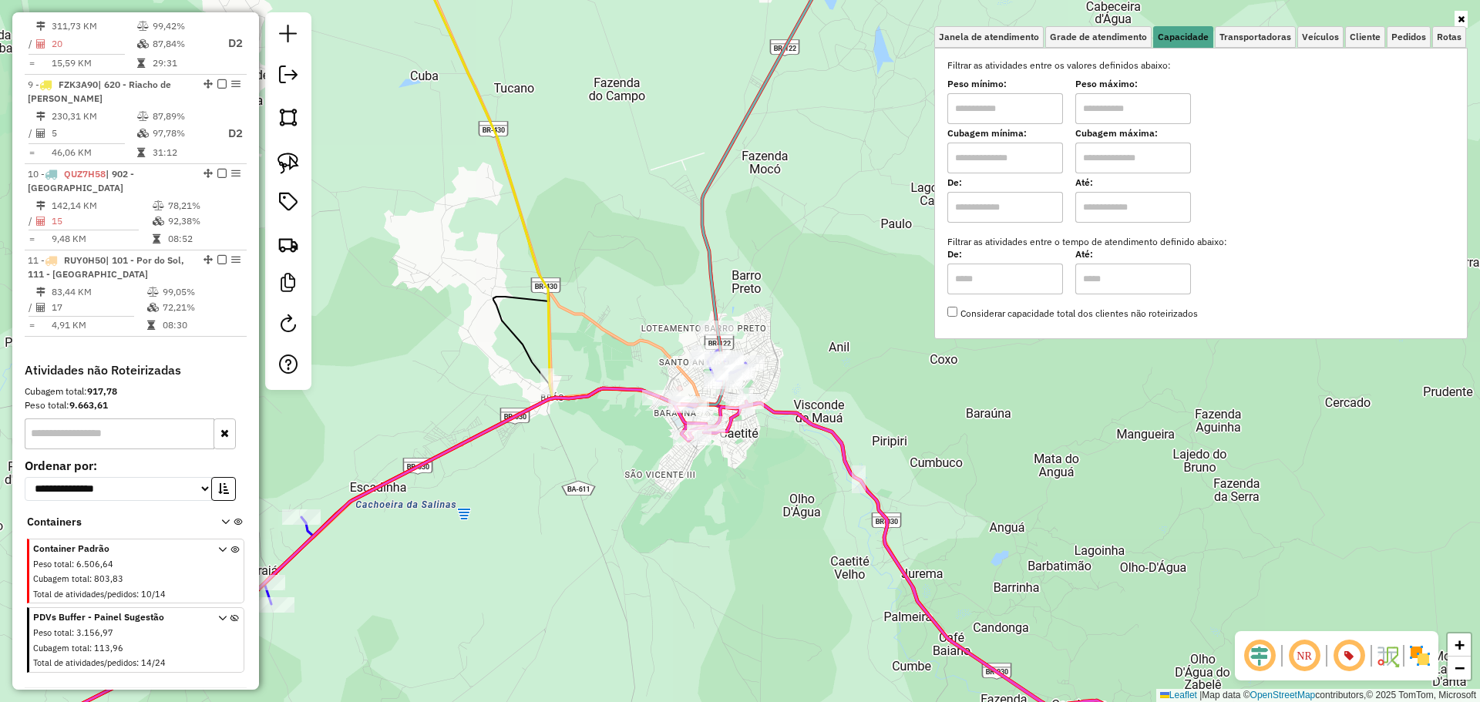
click at [1061, 148] on input "text" at bounding box center [1005, 158] width 116 height 31
type input "****"
click at [1114, 153] on input "text" at bounding box center [1133, 158] width 116 height 31
type input "****"
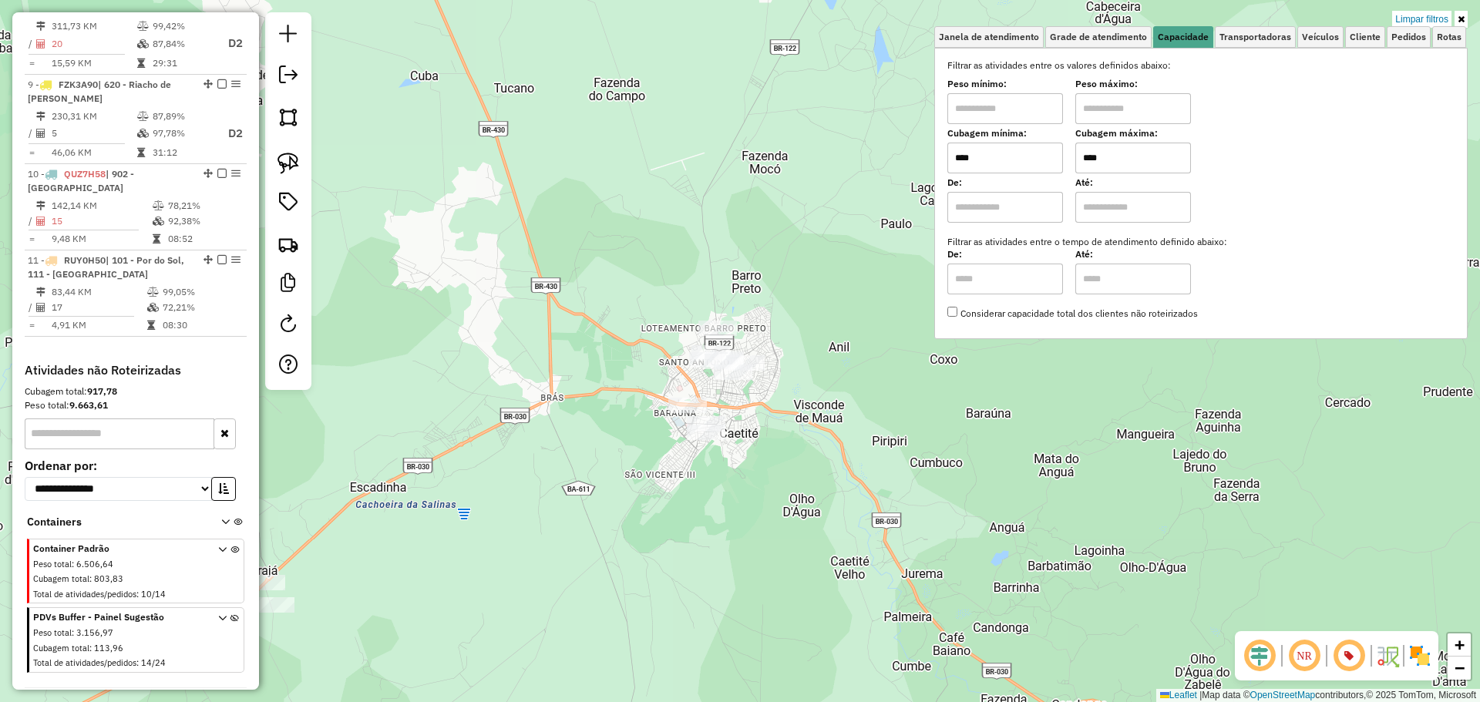
click at [305, 146] on div at bounding box center [288, 201] width 46 height 378
click at [281, 165] on img at bounding box center [289, 164] width 22 height 22
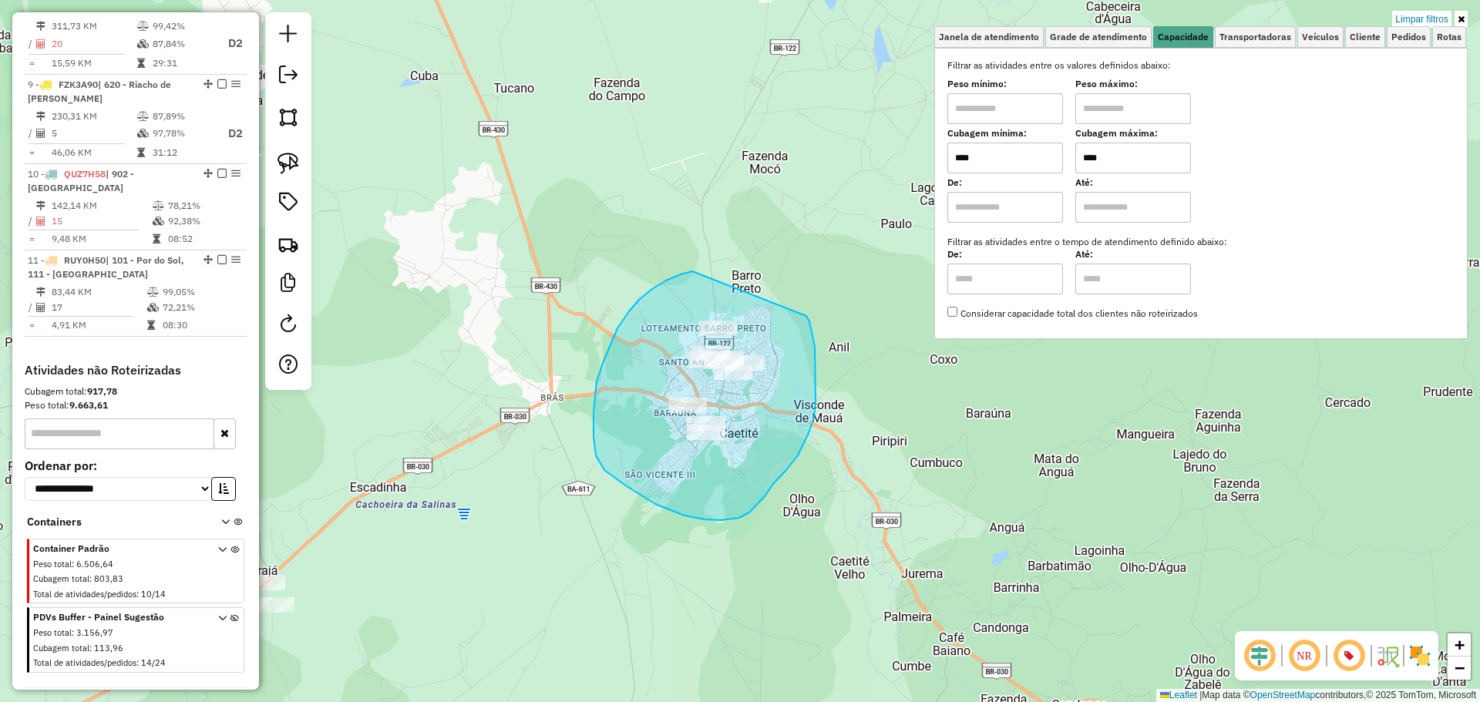
drag, startPoint x: 692, startPoint y: 271, endPoint x: 804, endPoint y: 315, distance: 119.8
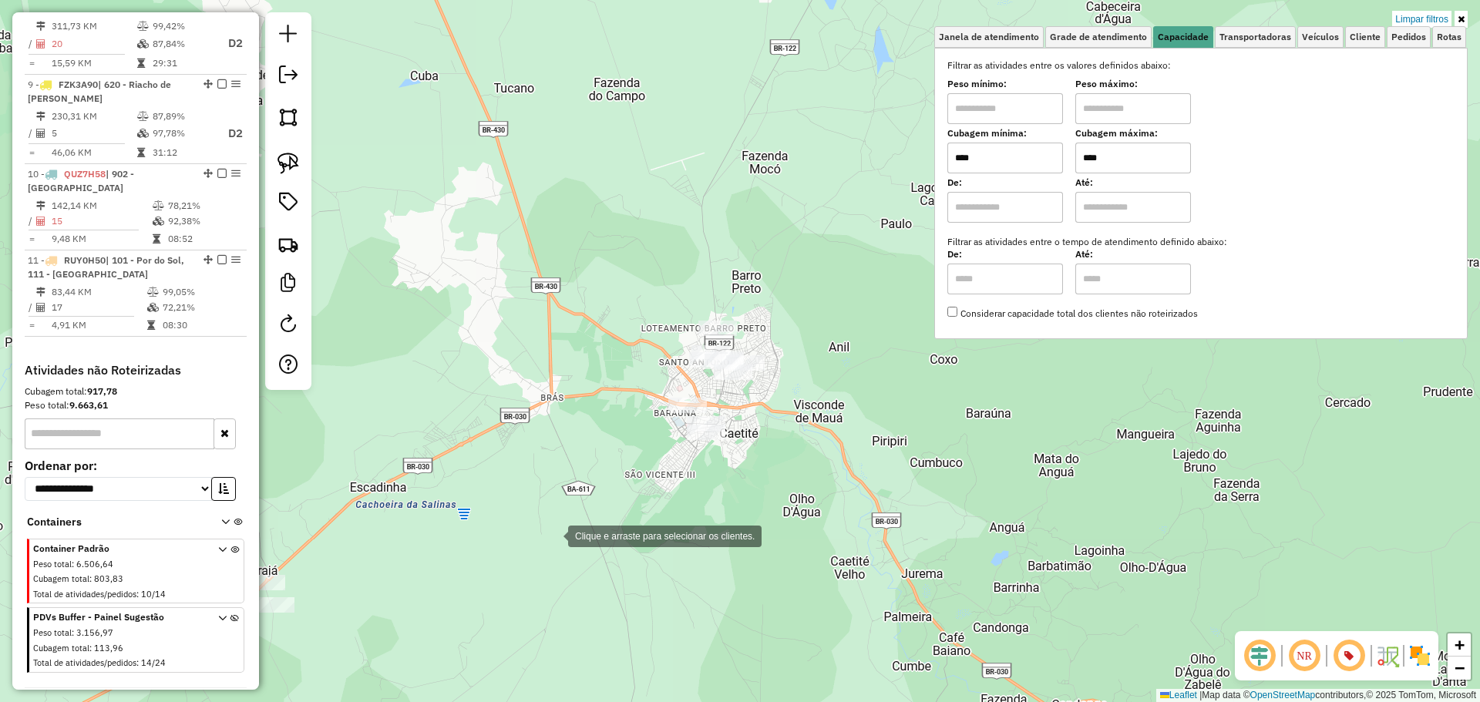
click at [553, 535] on div "Clique e arraste para selecionar os clientes. Limpar filtros Janela de atendime…" at bounding box center [740, 351] width 1480 height 702
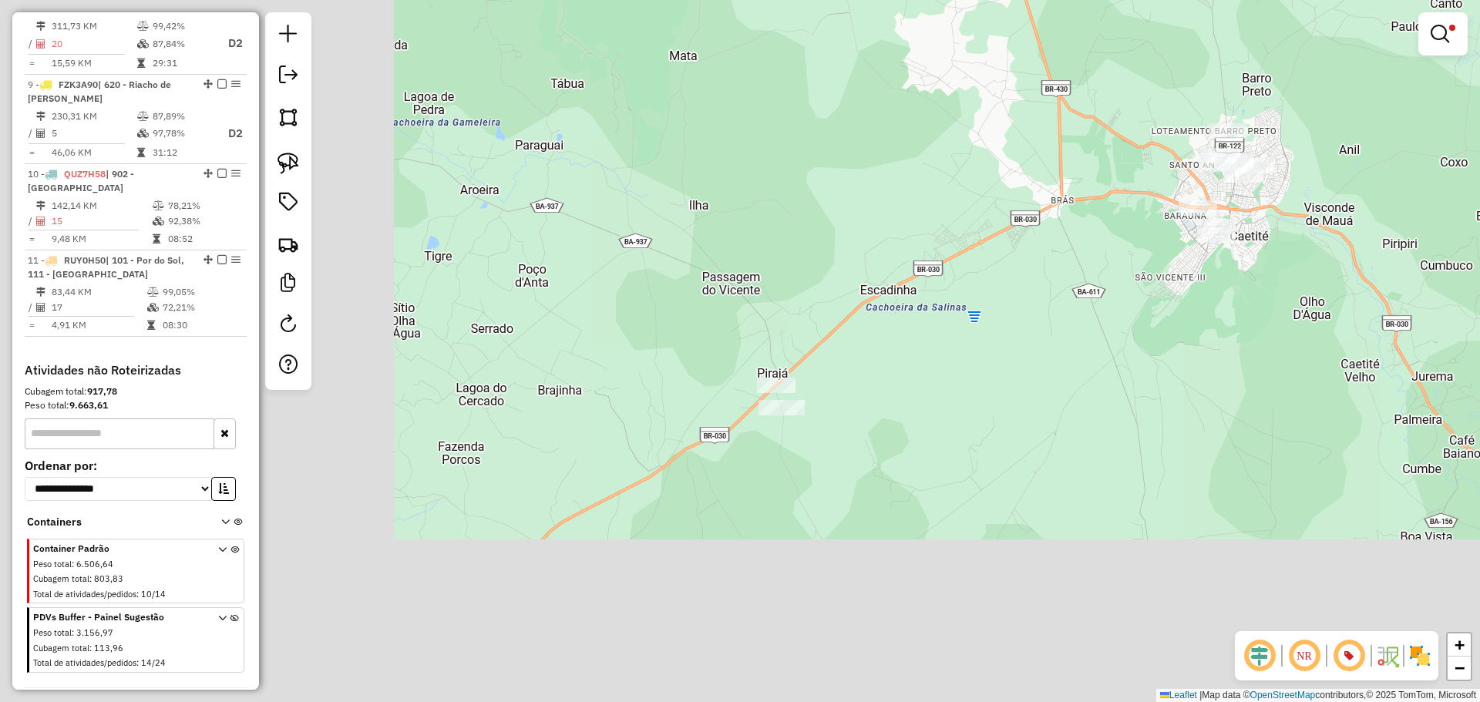
drag, startPoint x: 553, startPoint y: 535, endPoint x: 1163, endPoint y: 276, distance: 662.5
click at [1163, 276] on div "Limpar filtros Janela de atendimento Grade de atendimento Capacidade Transporta…" at bounding box center [740, 351] width 1480 height 702
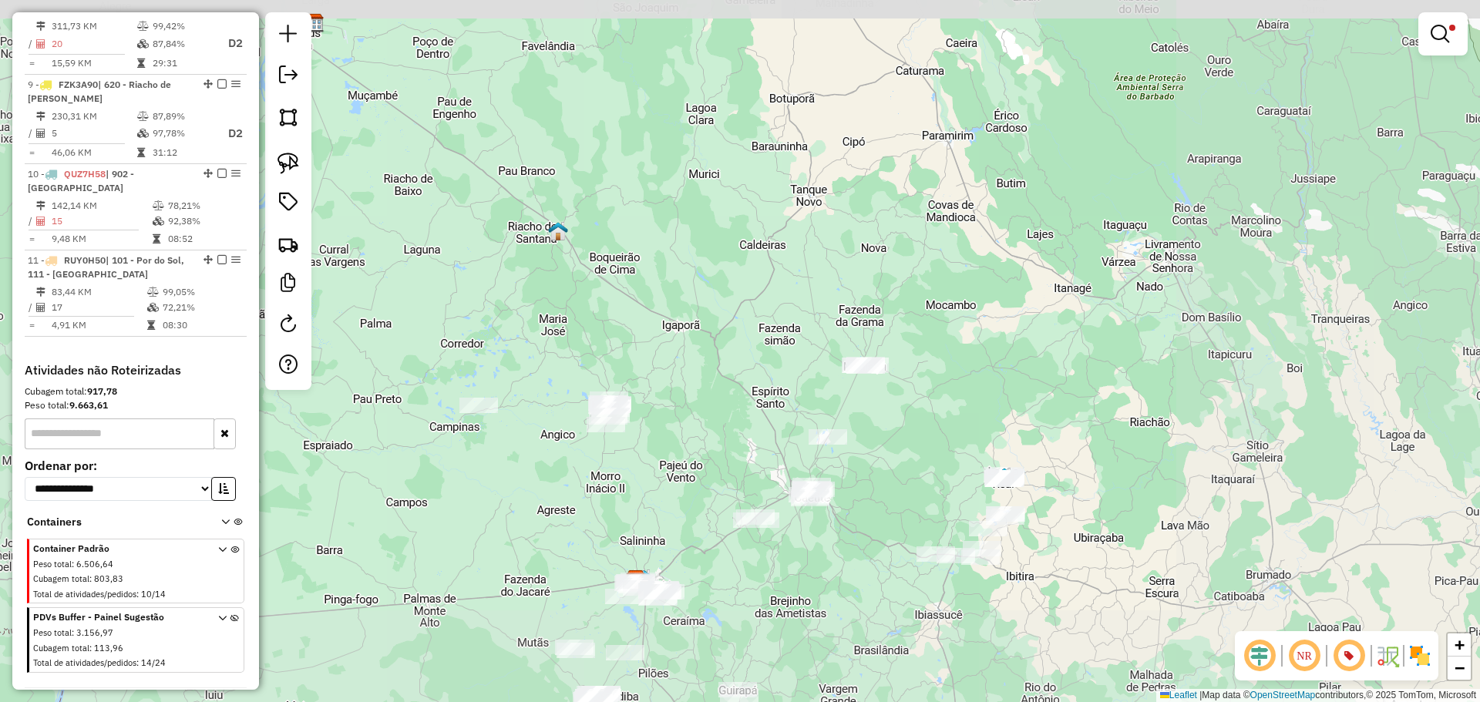
drag, startPoint x: 719, startPoint y: 614, endPoint x: 804, endPoint y: 446, distance: 188.9
click at [804, 446] on div "Rota 6 - Placa GBQ5I95 40703708 - BAR JESULINO Limpar filtros Janela de atendim…" at bounding box center [740, 351] width 1480 height 702
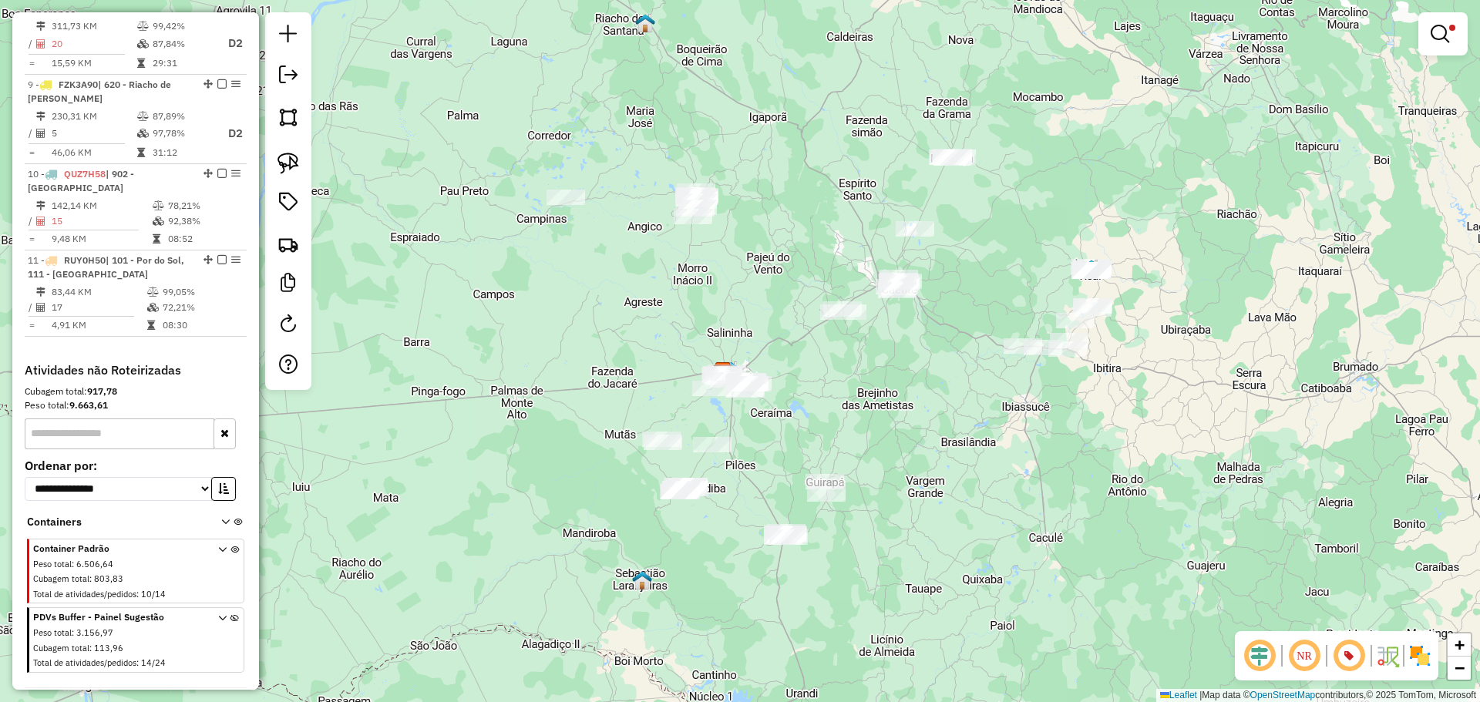
drag, startPoint x: 750, startPoint y: 602, endPoint x: 837, endPoint y: 394, distance: 225.6
click at [837, 394] on div "Limpar filtros Janela de atendimento Grade de atendimento Capacidade Transporta…" at bounding box center [740, 351] width 1480 height 702
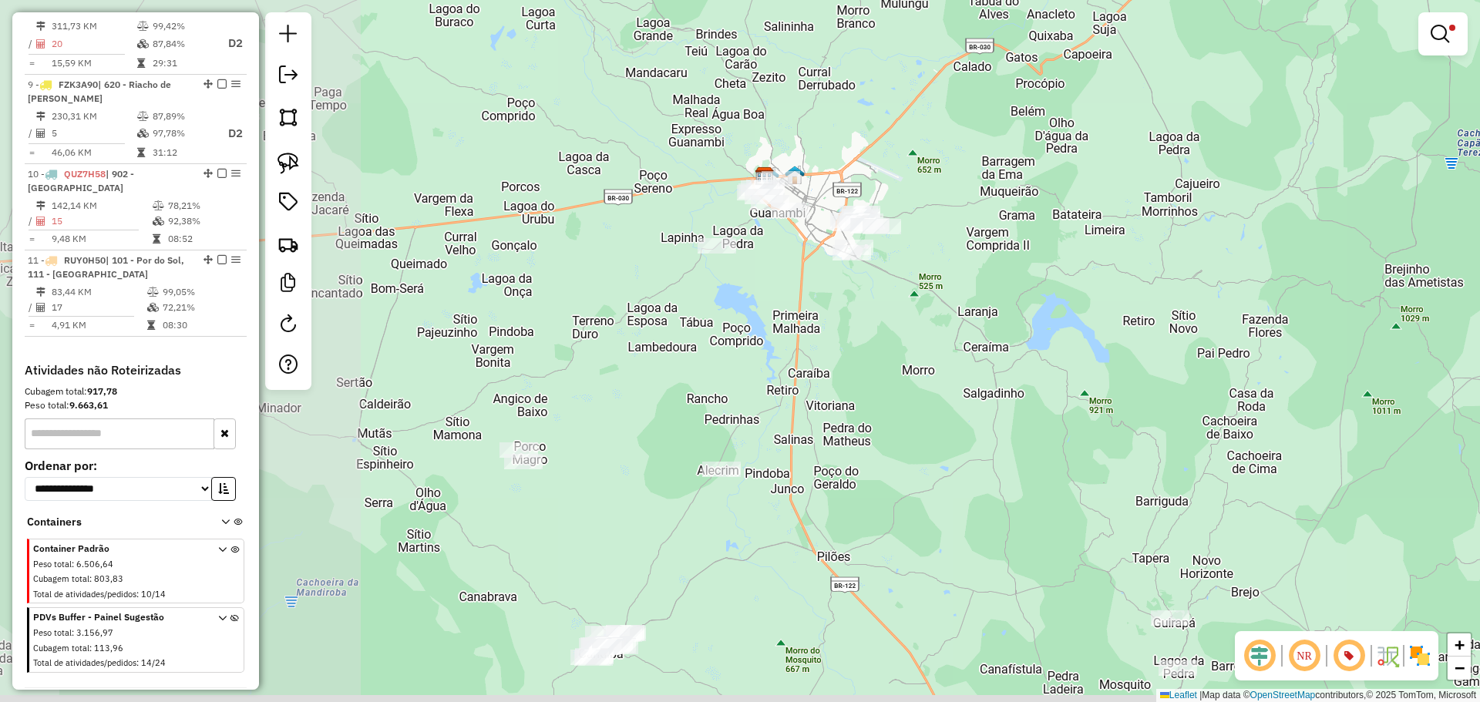
drag, startPoint x: 578, startPoint y: 444, endPoint x: 962, endPoint y: 320, distance: 403.5
click at [962, 320] on div "Limpar filtros Janela de atendimento Grade de atendimento Capacidade Transporta…" at bounding box center [740, 351] width 1480 height 702
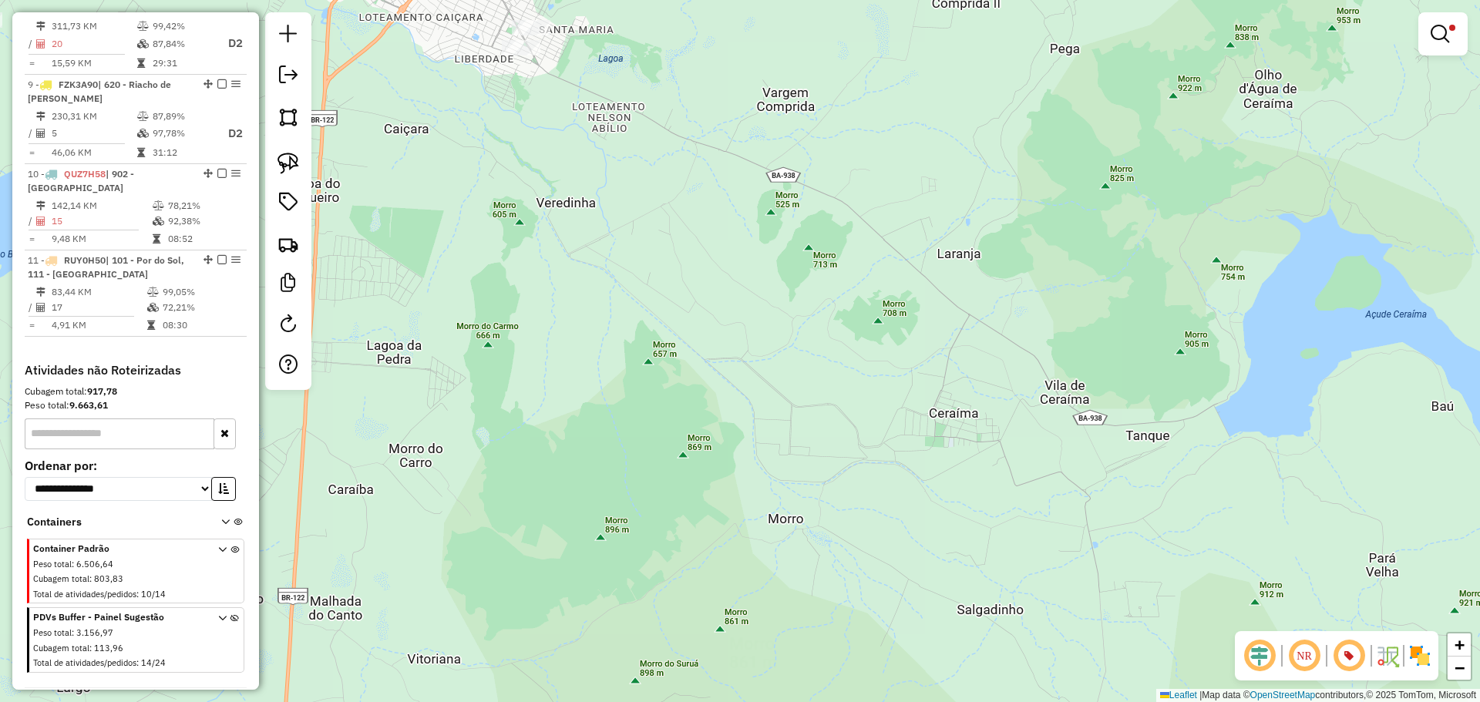
drag, startPoint x: 897, startPoint y: 171, endPoint x: 1048, endPoint y: 445, distance: 312.6
click at [1048, 445] on div "Limpar filtros Janela de atendimento Grade de atendimento Capacidade Transporta…" at bounding box center [740, 351] width 1480 height 702
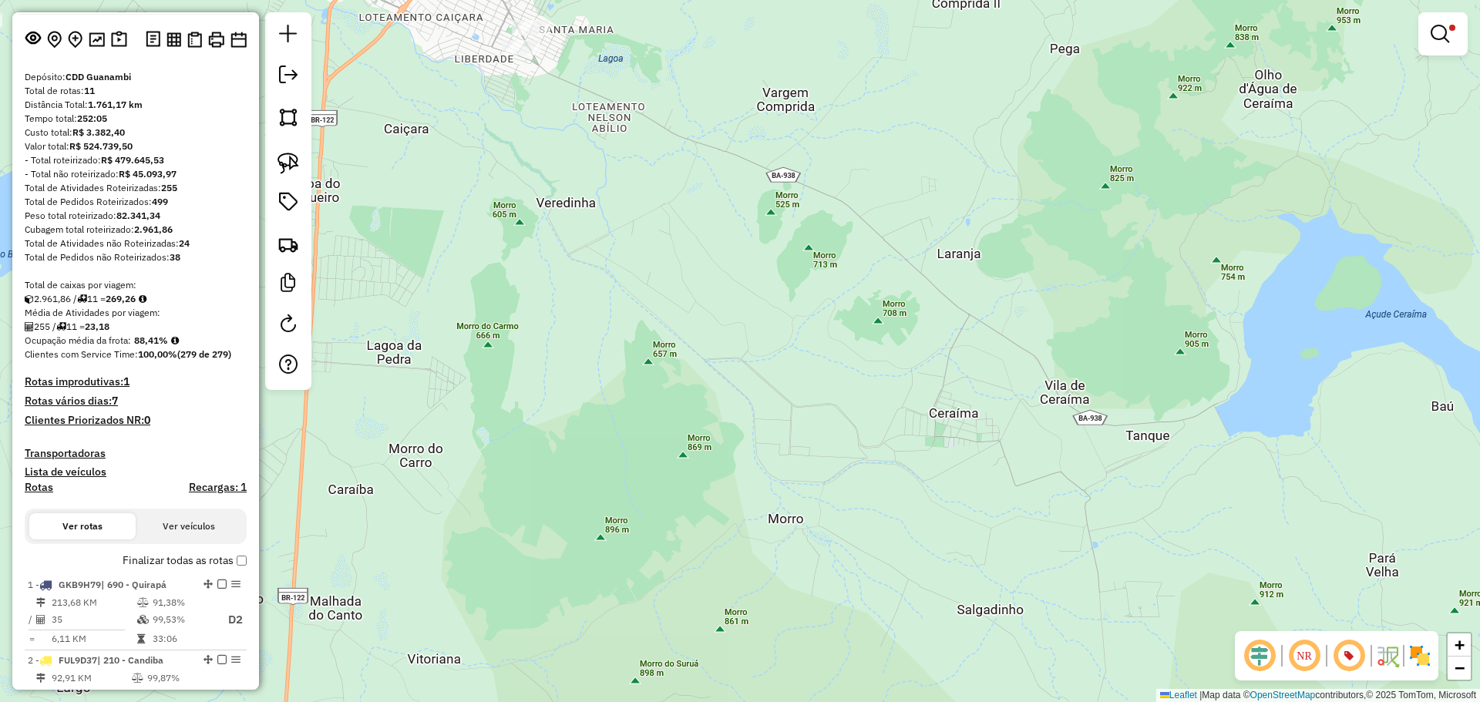
scroll to position [0, 0]
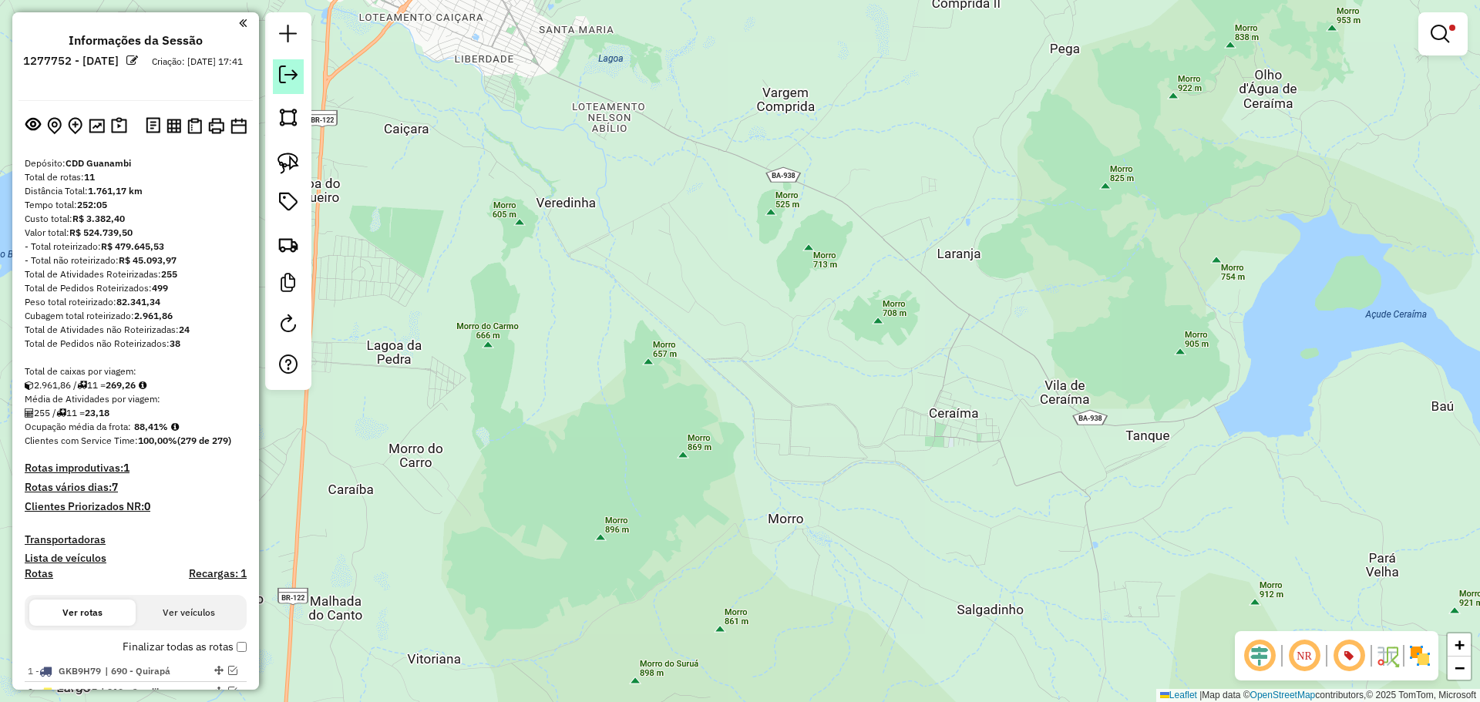
click at [287, 86] on link at bounding box center [288, 76] width 31 height 35
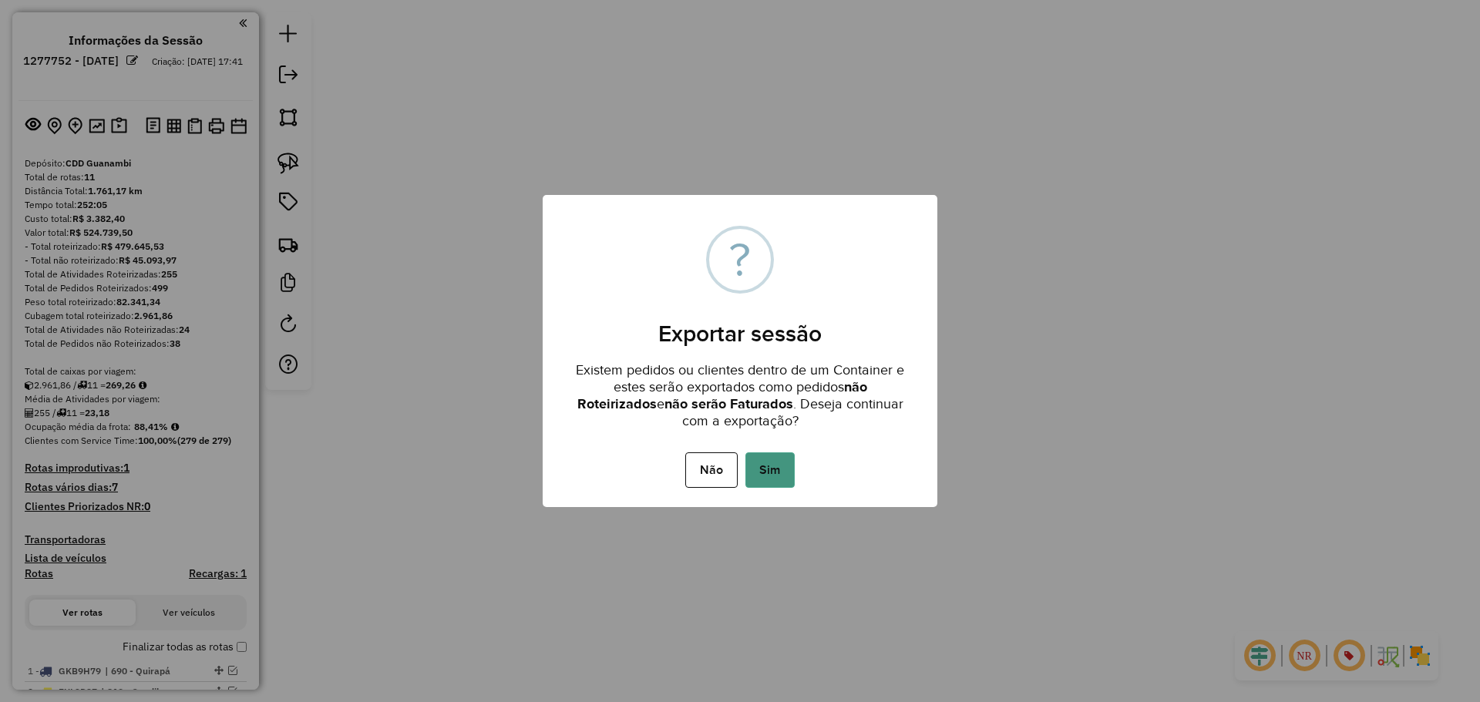
click at [766, 456] on button "Sim" at bounding box center [769, 470] width 49 height 35
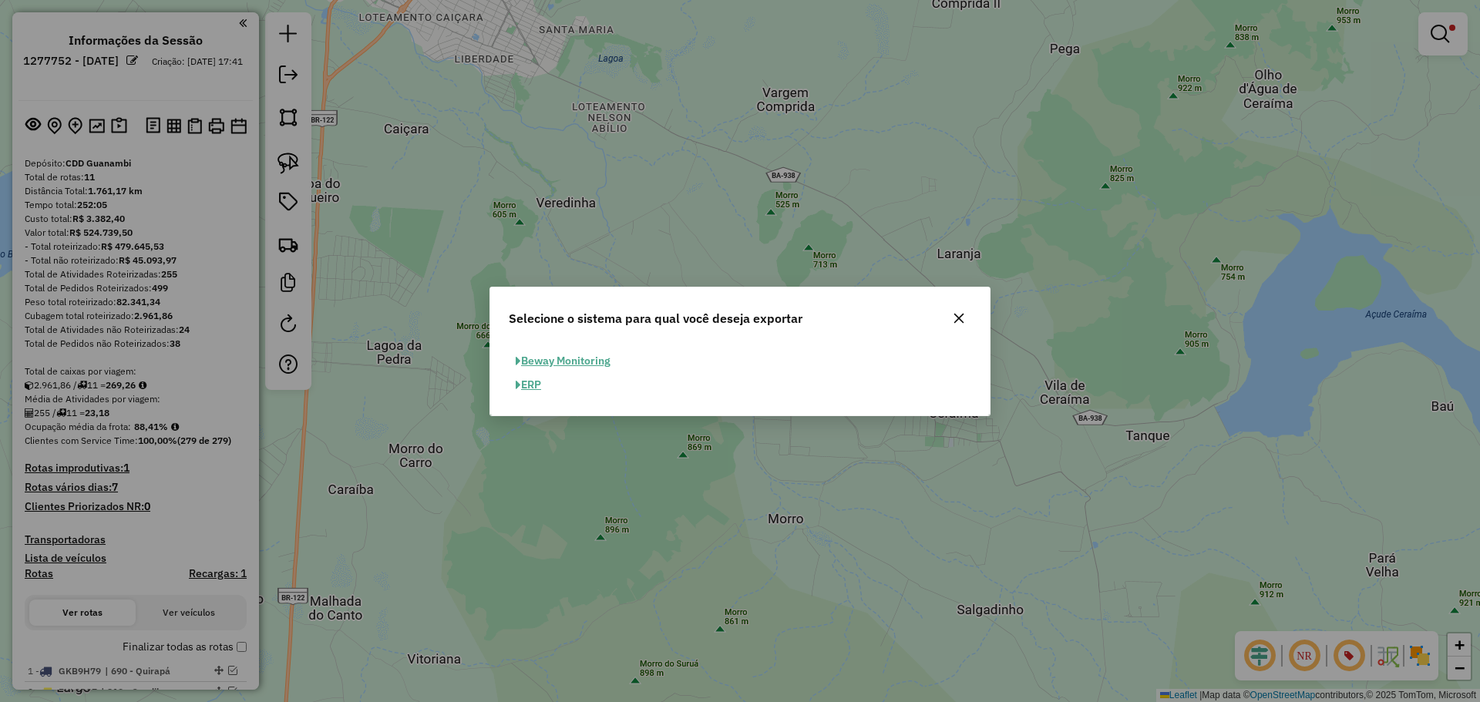
click at [540, 375] on button "ERP" at bounding box center [528, 385] width 39 height 24
select select "*********"
select select "**"
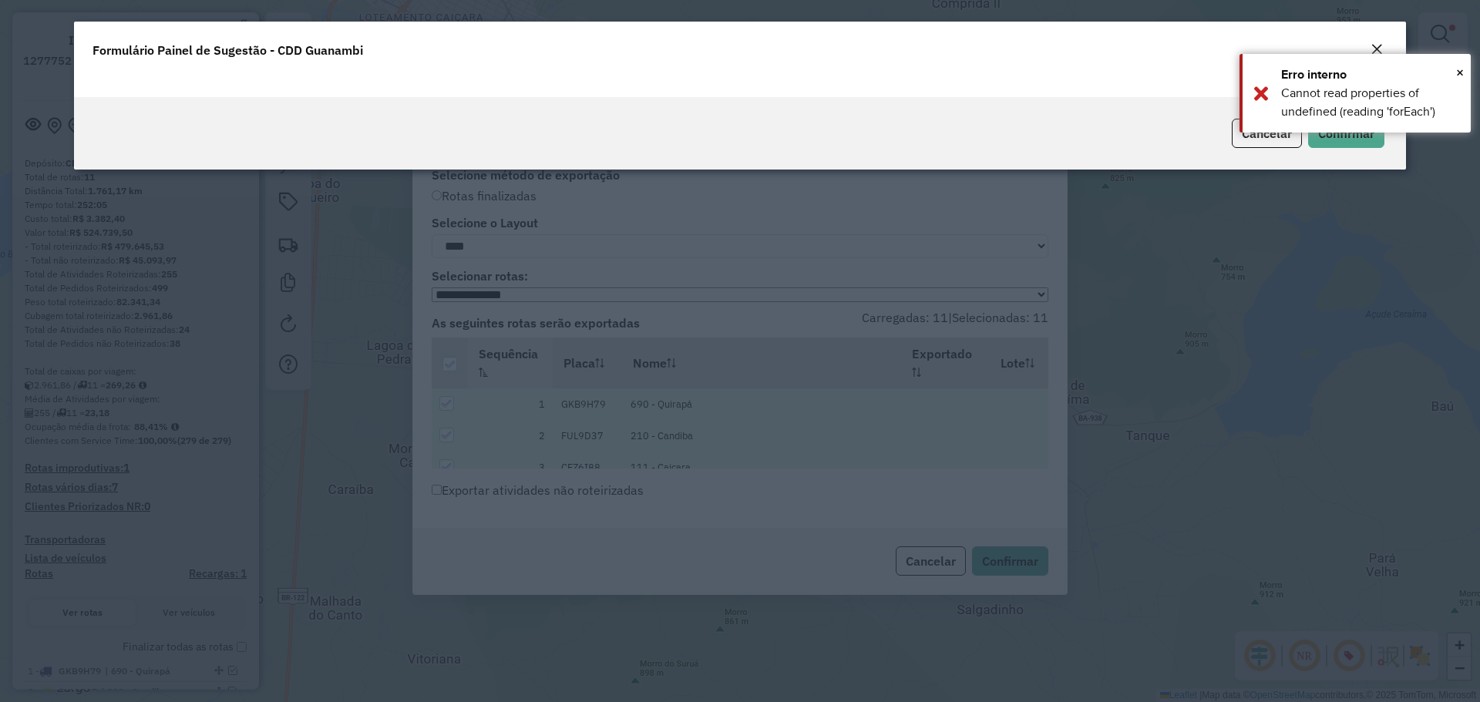
click at [1381, 44] on em "Close" at bounding box center [1377, 49] width 12 height 12
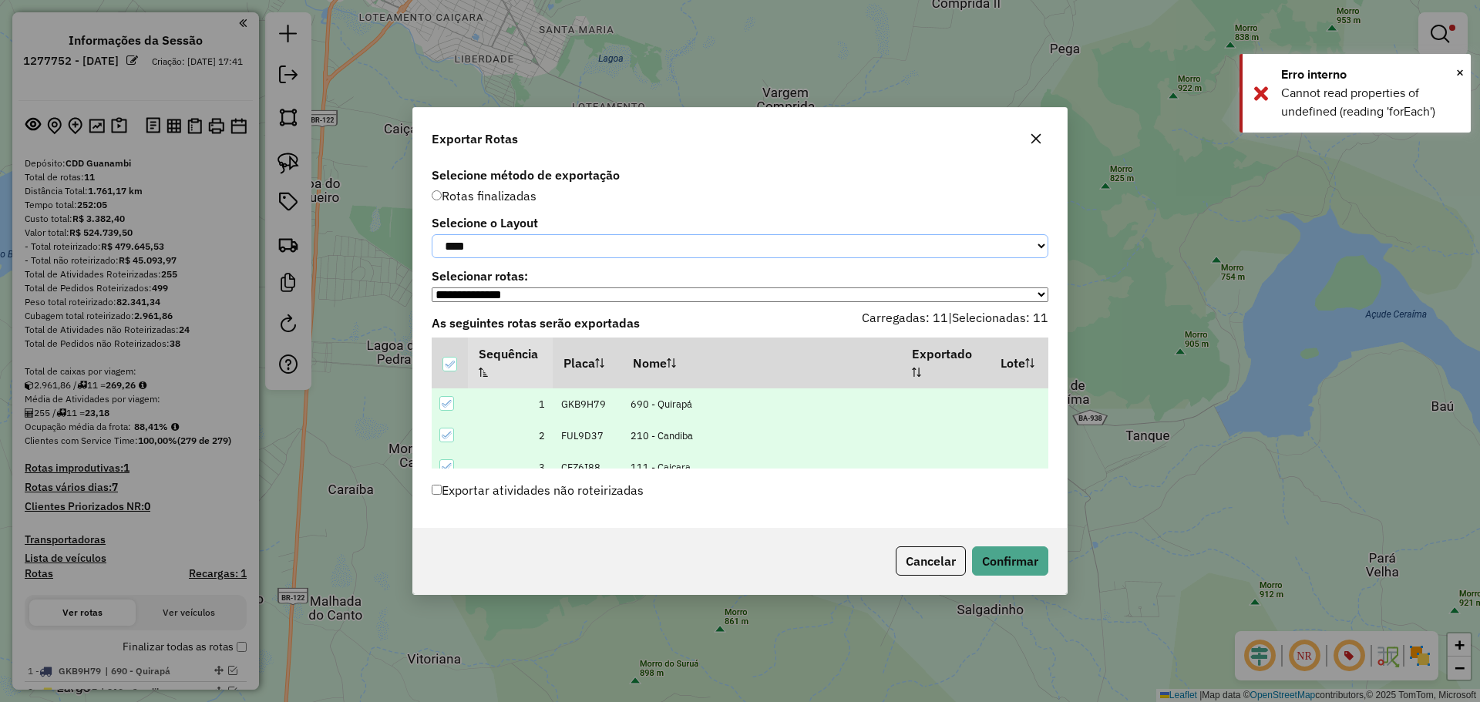
click at [692, 251] on select "**********" at bounding box center [740, 246] width 617 height 24
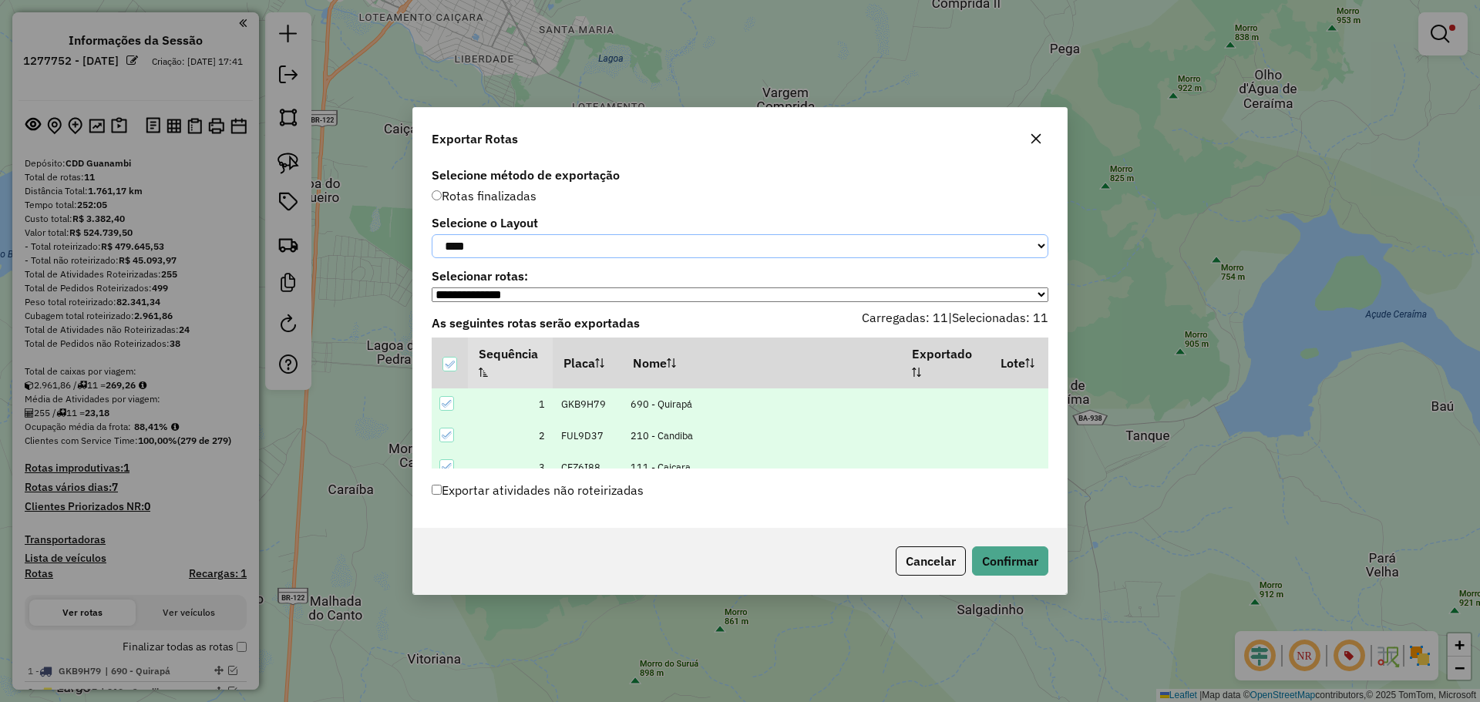
select select "*********"
click at [432, 234] on select "**********" at bounding box center [740, 246] width 617 height 24
click at [1001, 571] on button "Confirmar" at bounding box center [1010, 561] width 76 height 29
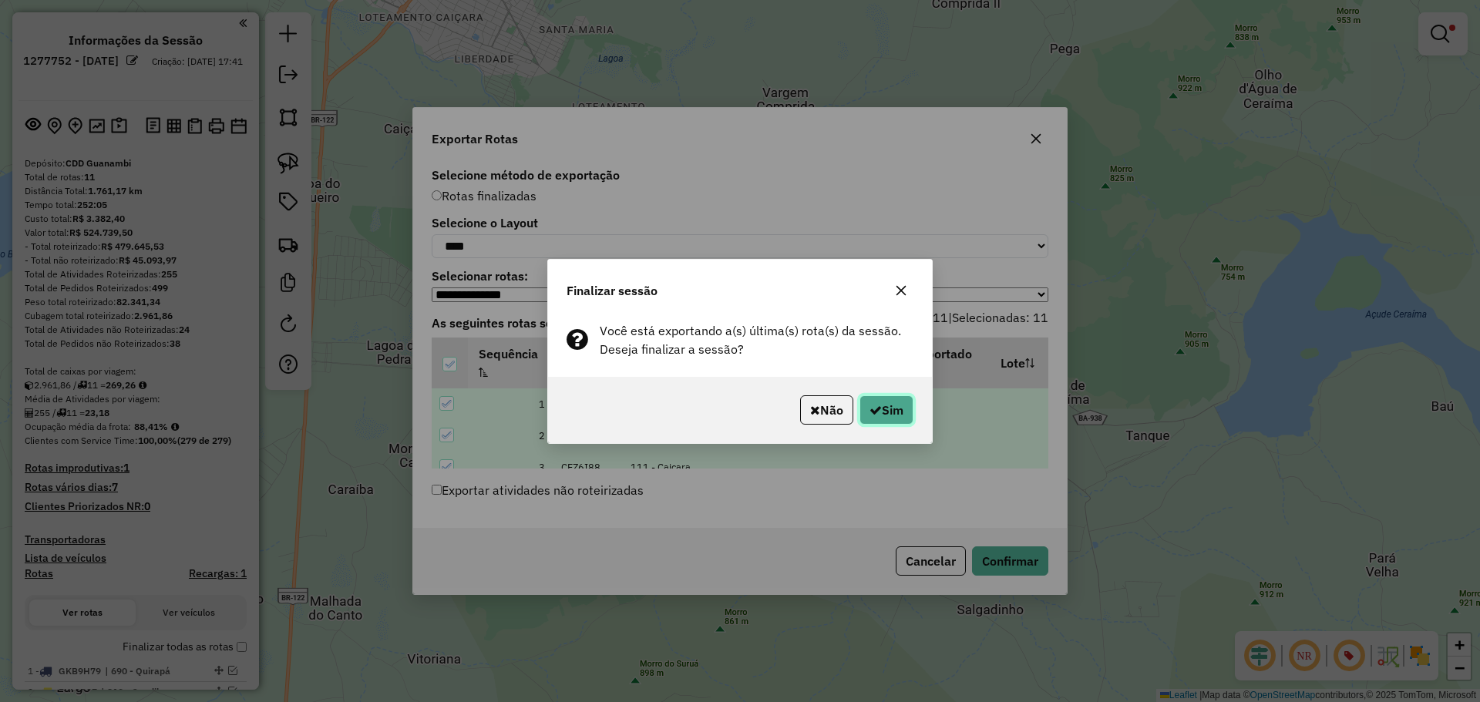
click at [883, 413] on button "Sim" at bounding box center [887, 409] width 54 height 29
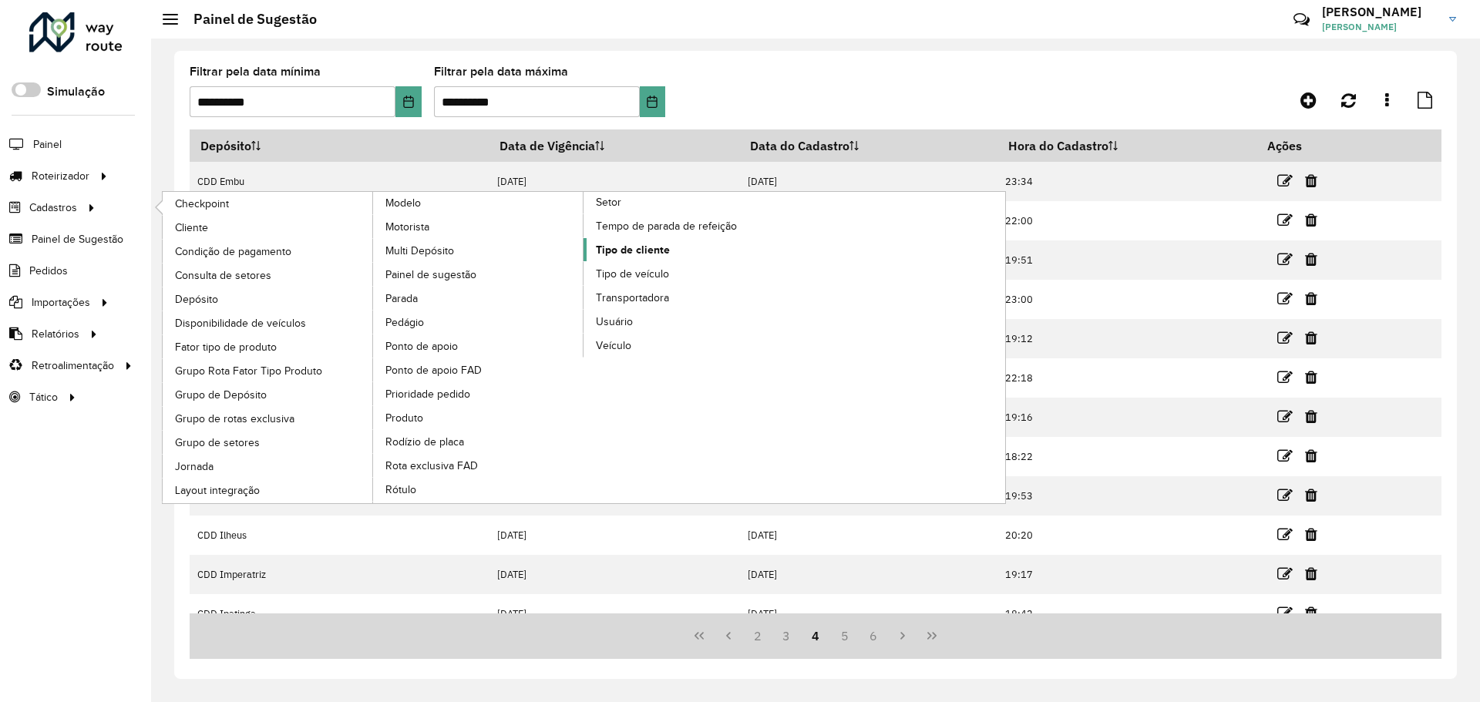
click at [632, 246] on span "Tipo de cliente" at bounding box center [633, 250] width 74 height 16
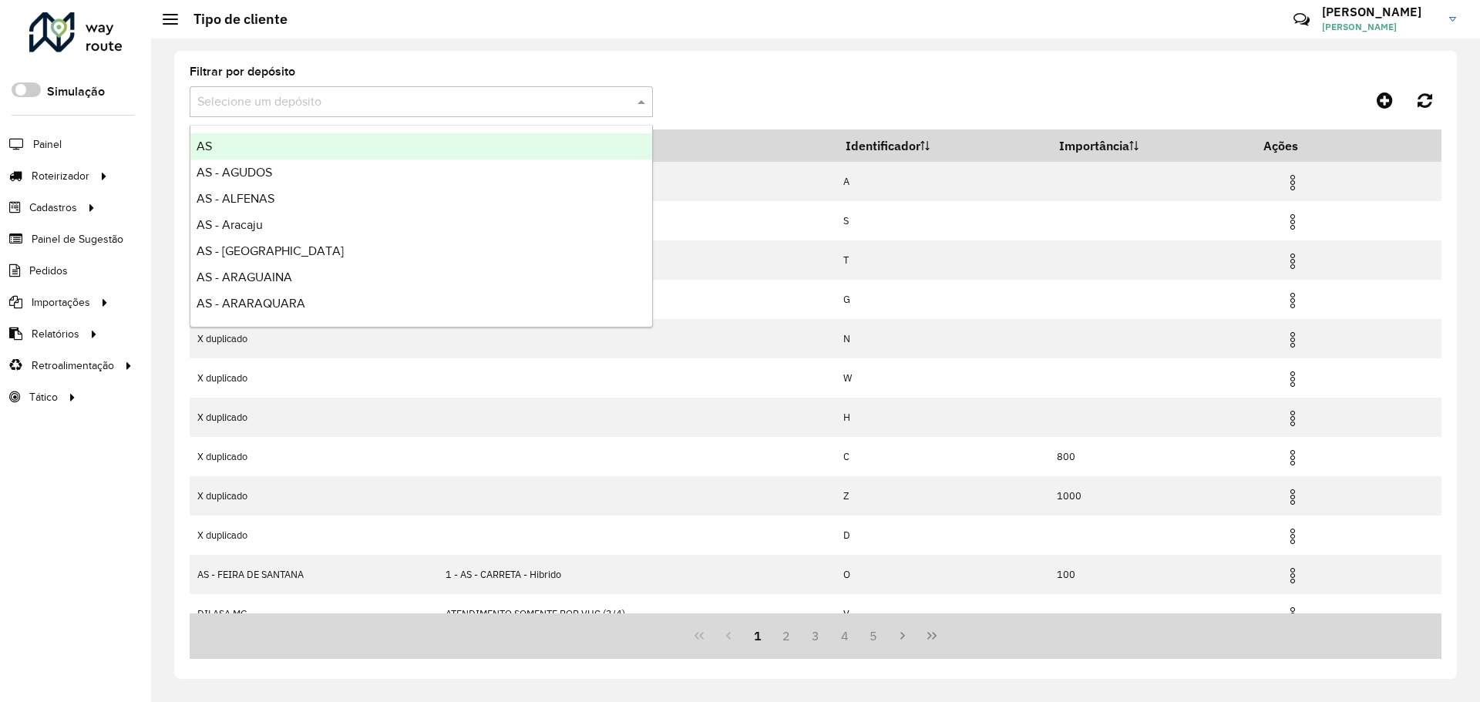
click at [507, 108] on input "text" at bounding box center [405, 102] width 417 height 19
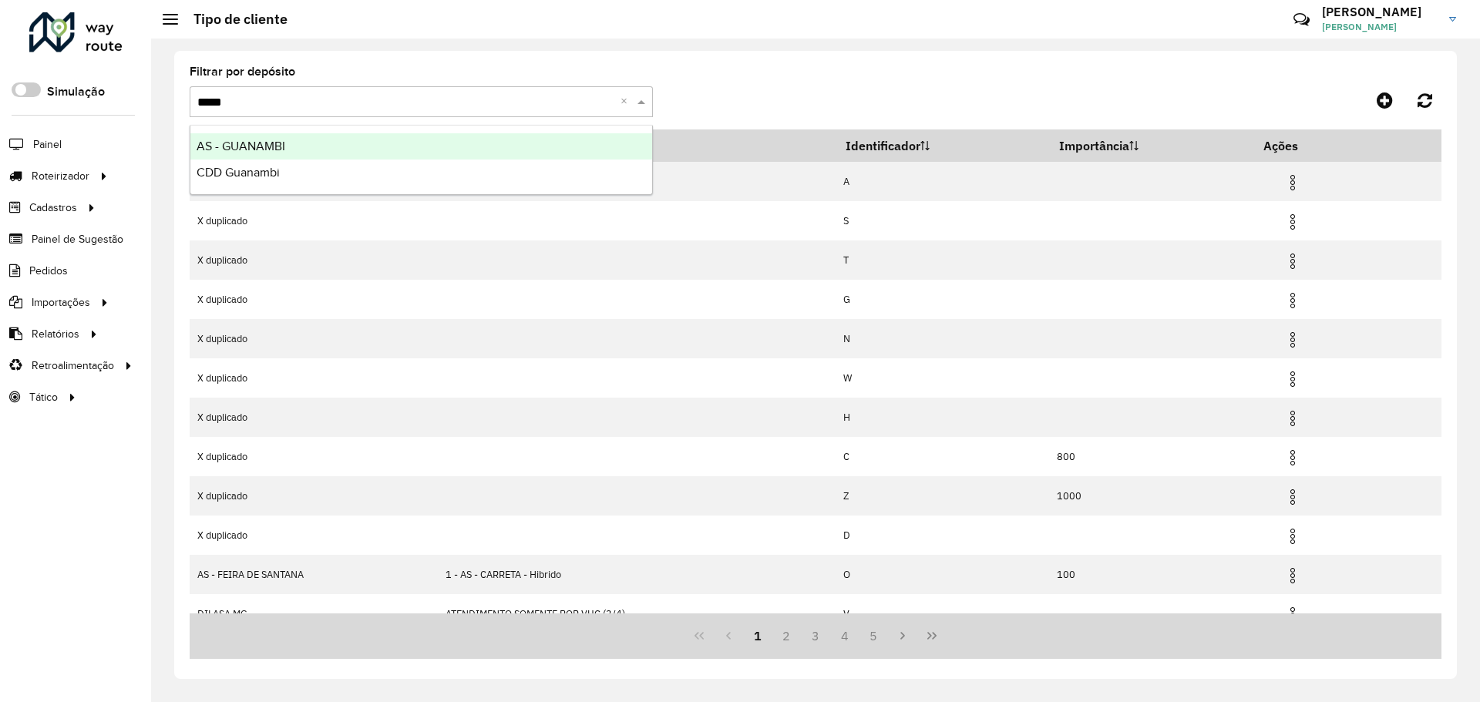
type input "******"
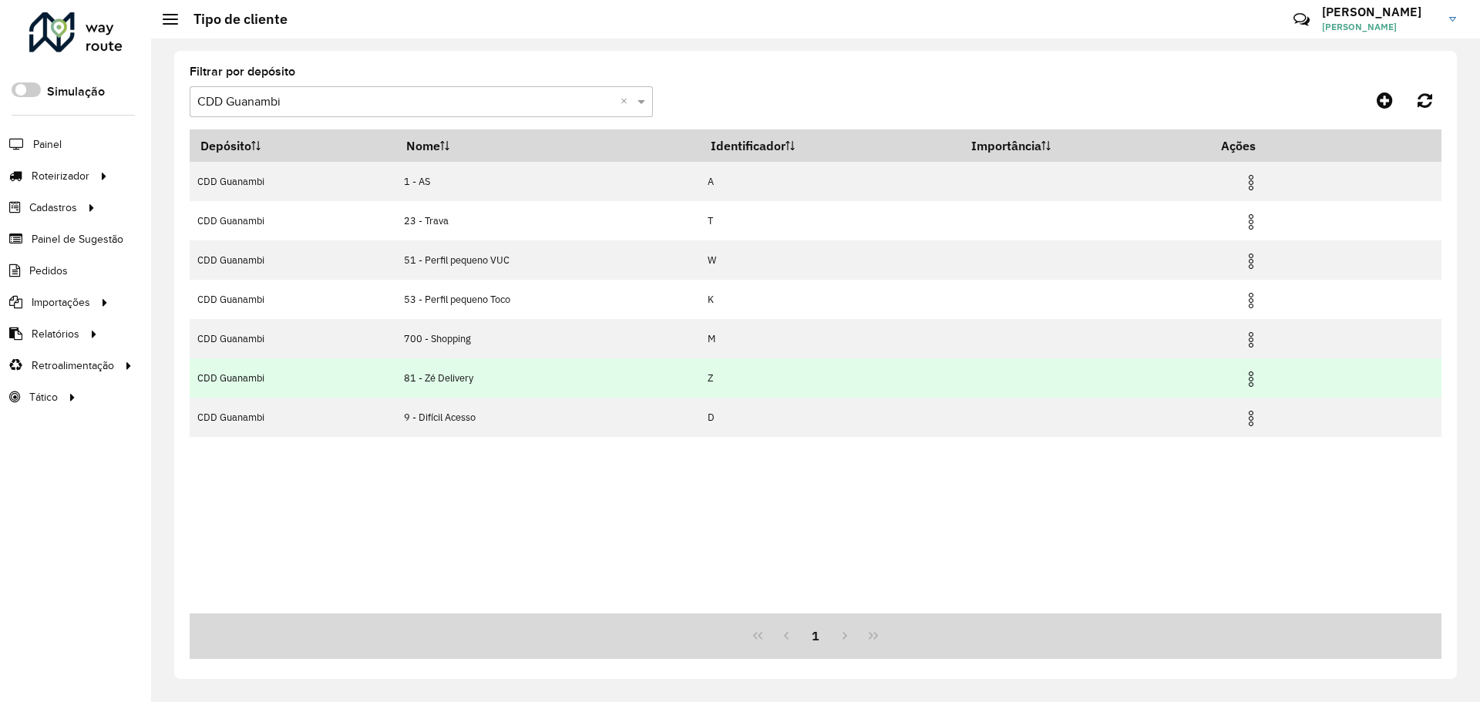
click at [1252, 383] on img at bounding box center [1251, 379] width 19 height 19
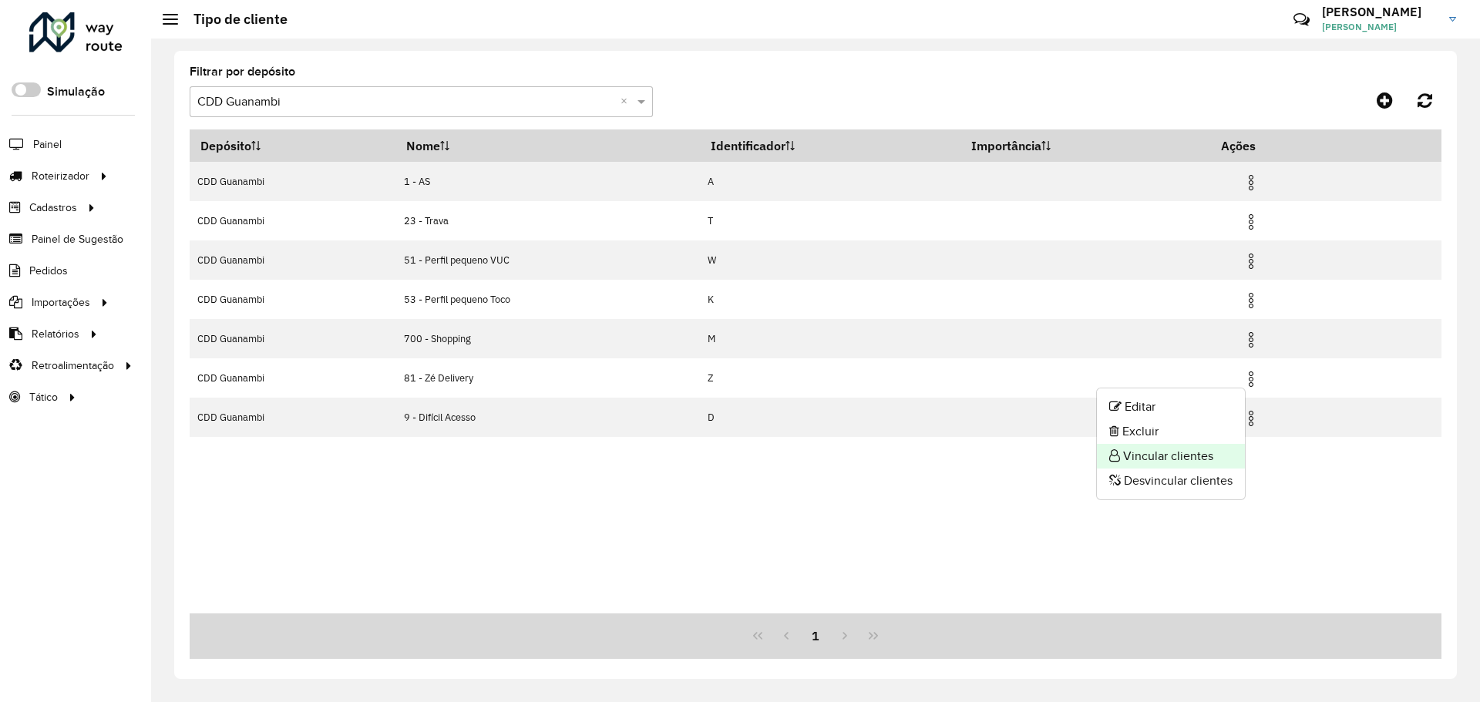
click at [1163, 450] on li "Vincular clientes" at bounding box center [1171, 456] width 148 height 25
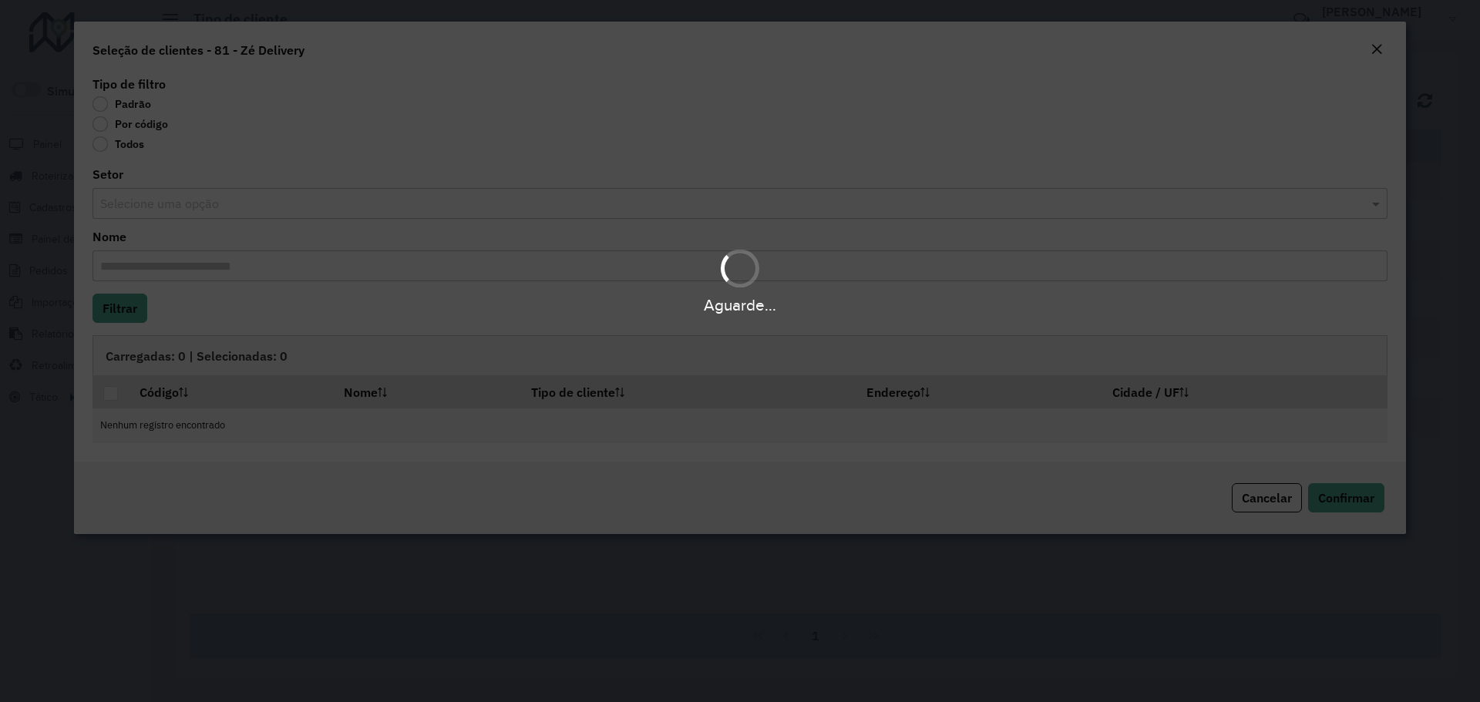
click at [140, 131] on div "Aguarde..." at bounding box center [740, 351] width 1480 height 702
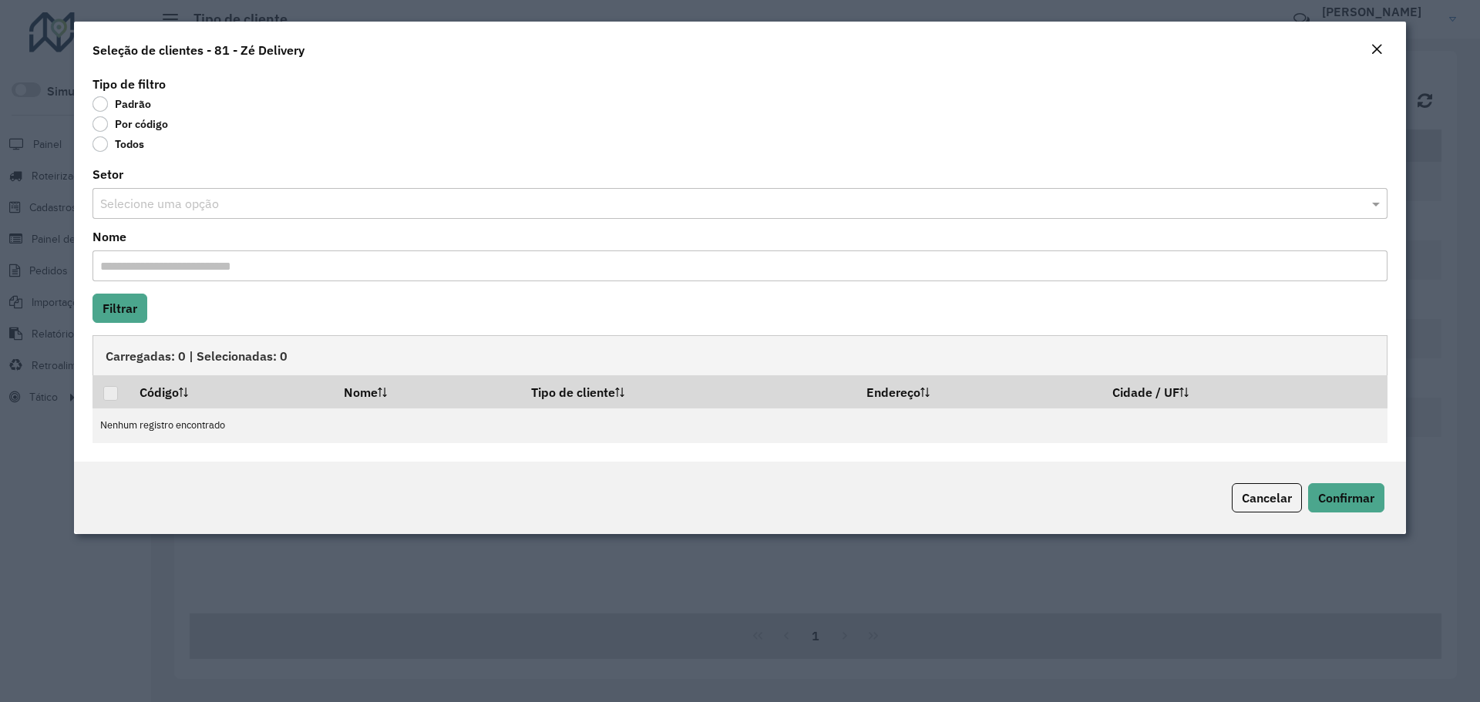
click at [119, 129] on label "Por código" at bounding box center [131, 123] width 76 height 15
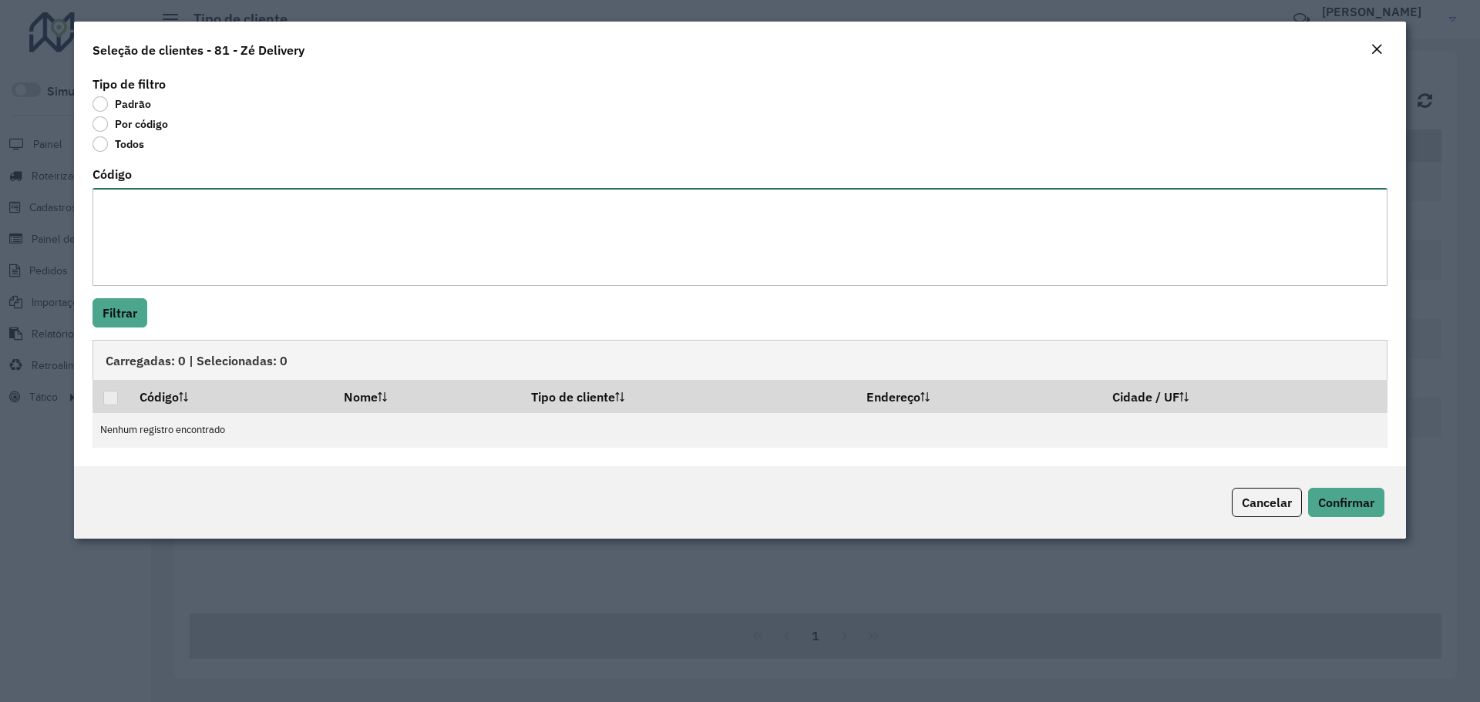
click at [197, 203] on textarea "Código" at bounding box center [740, 237] width 1295 height 98
type textarea "****"
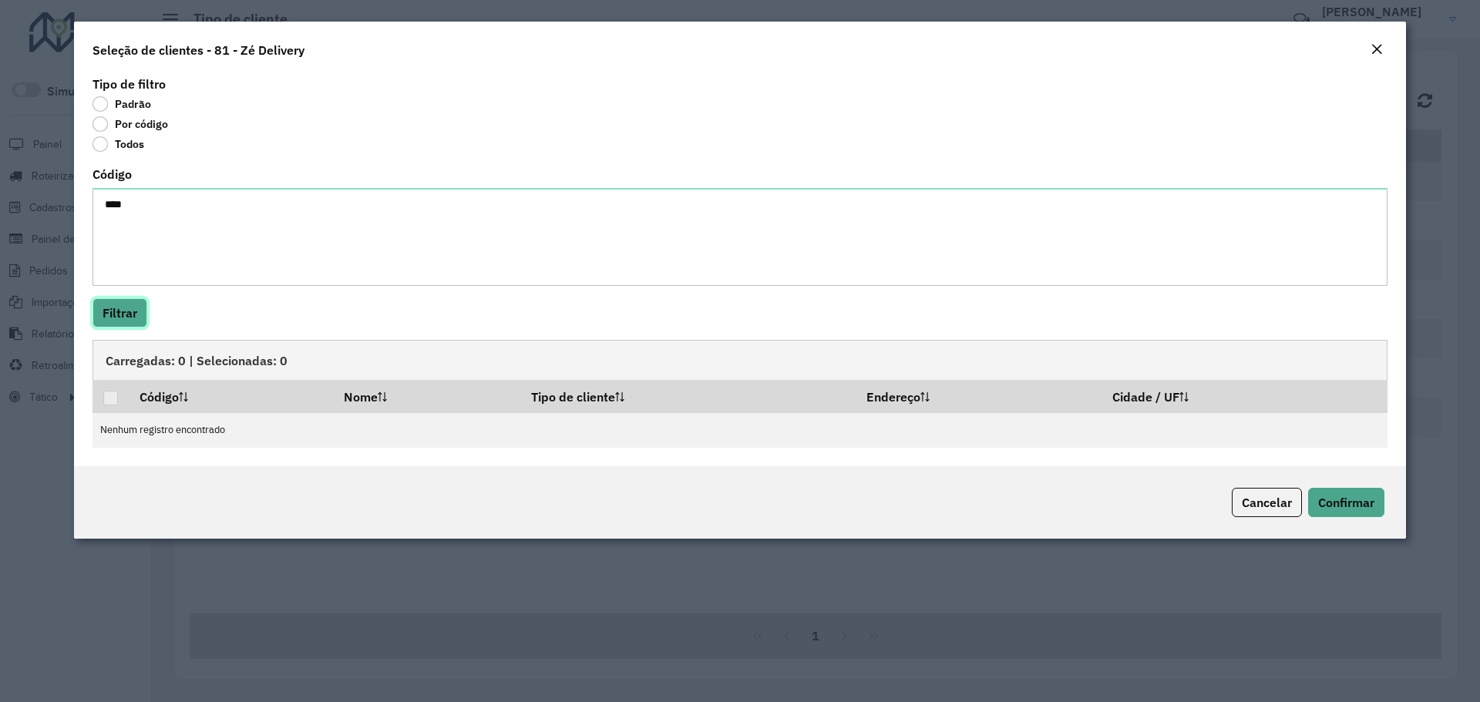
click at [93, 298] on button "Filtrar" at bounding box center [120, 312] width 55 height 29
click at [109, 396] on p-tableheadercheckbox at bounding box center [110, 396] width 15 height 15
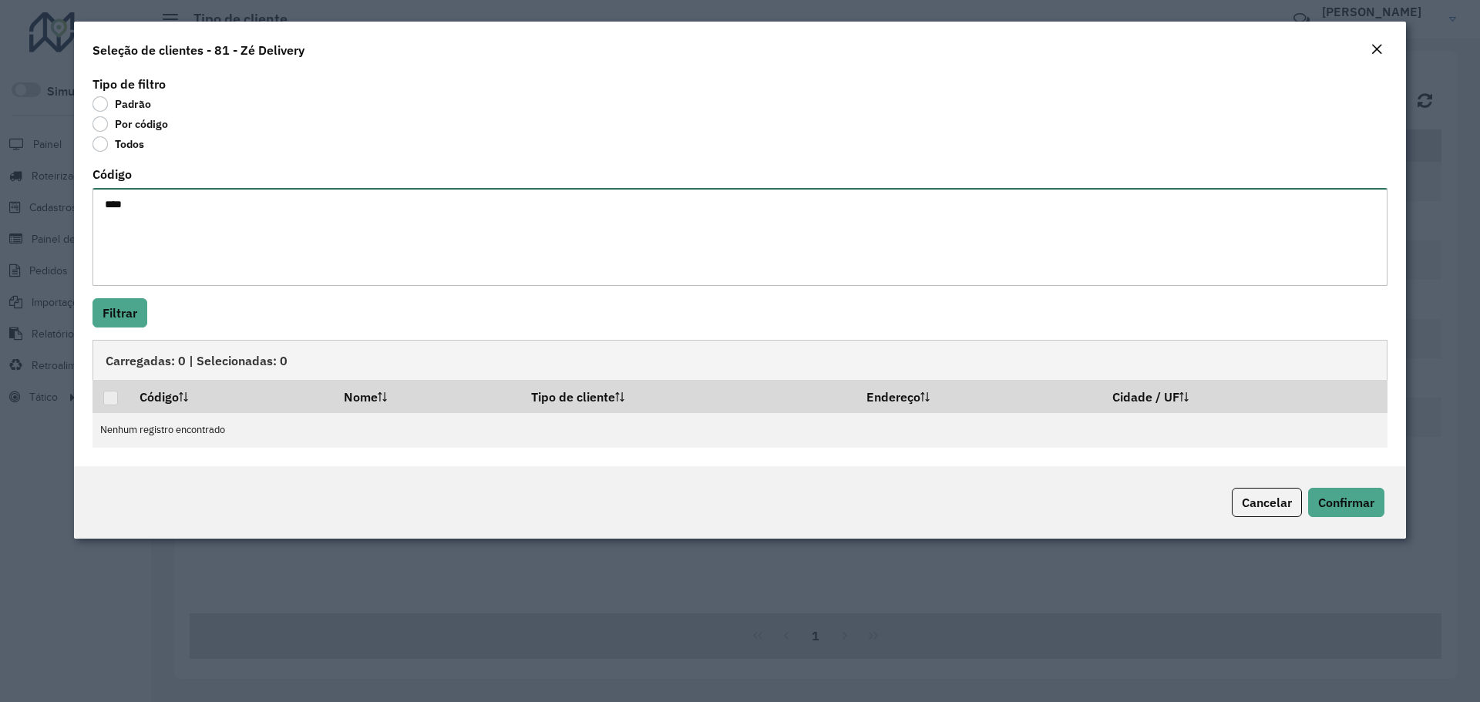
click at [241, 251] on textarea "****" at bounding box center [740, 237] width 1295 height 98
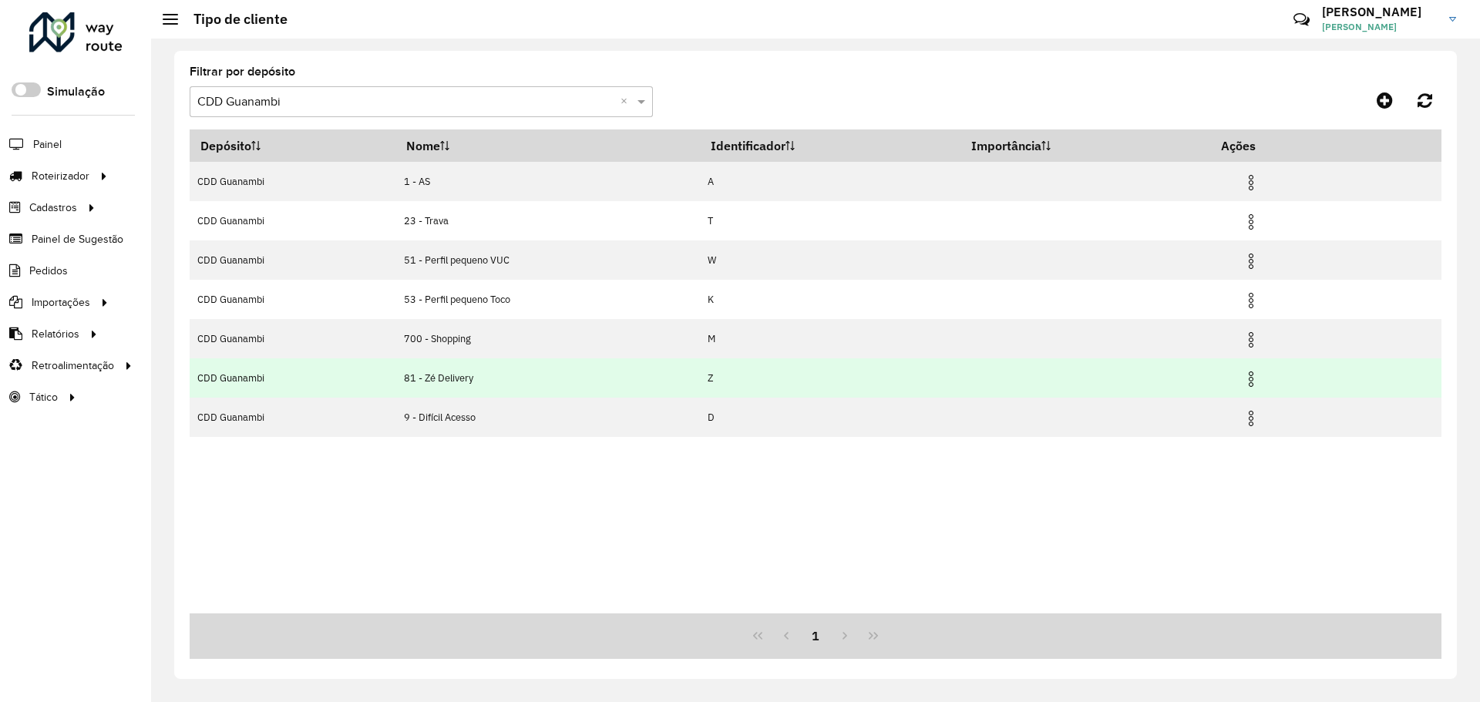
click at [1253, 380] on img at bounding box center [1251, 379] width 19 height 19
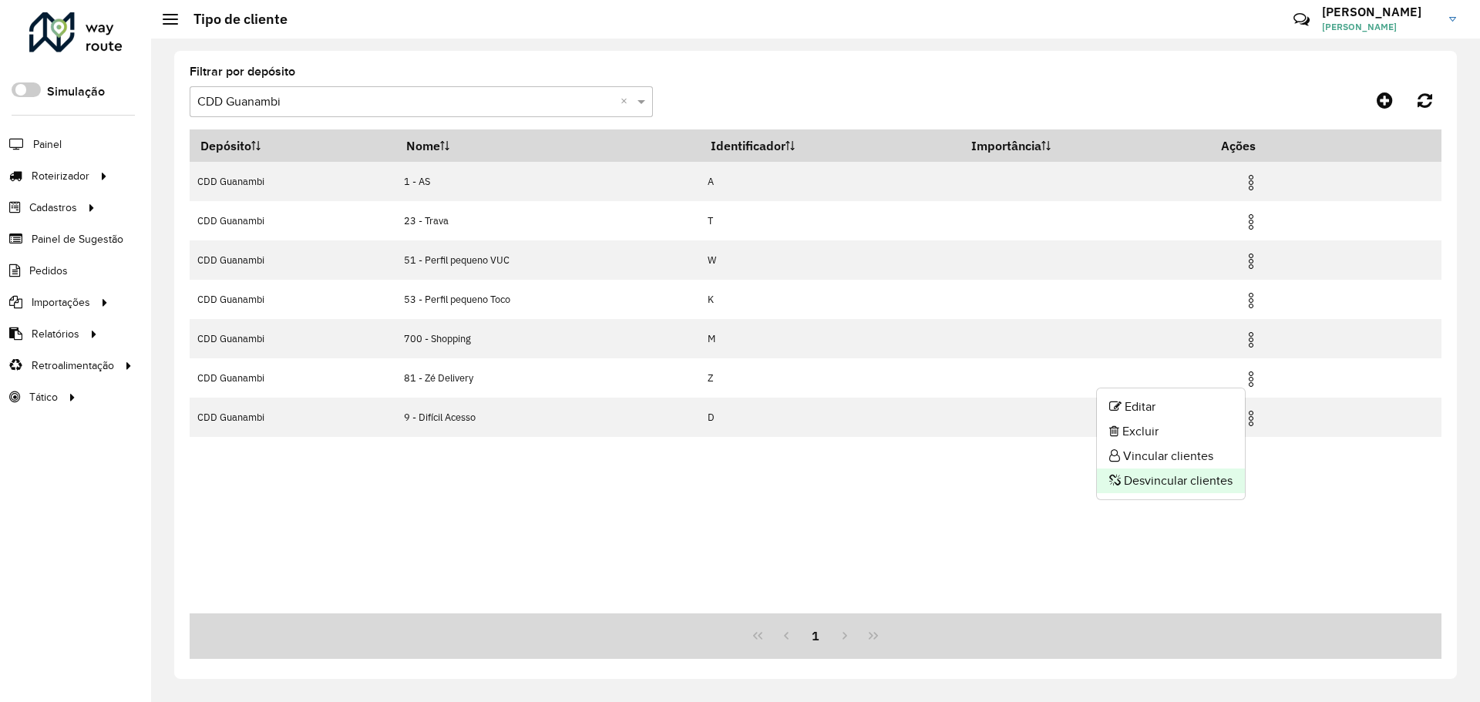
click at [1161, 476] on li "Desvincular clientes" at bounding box center [1171, 481] width 148 height 25
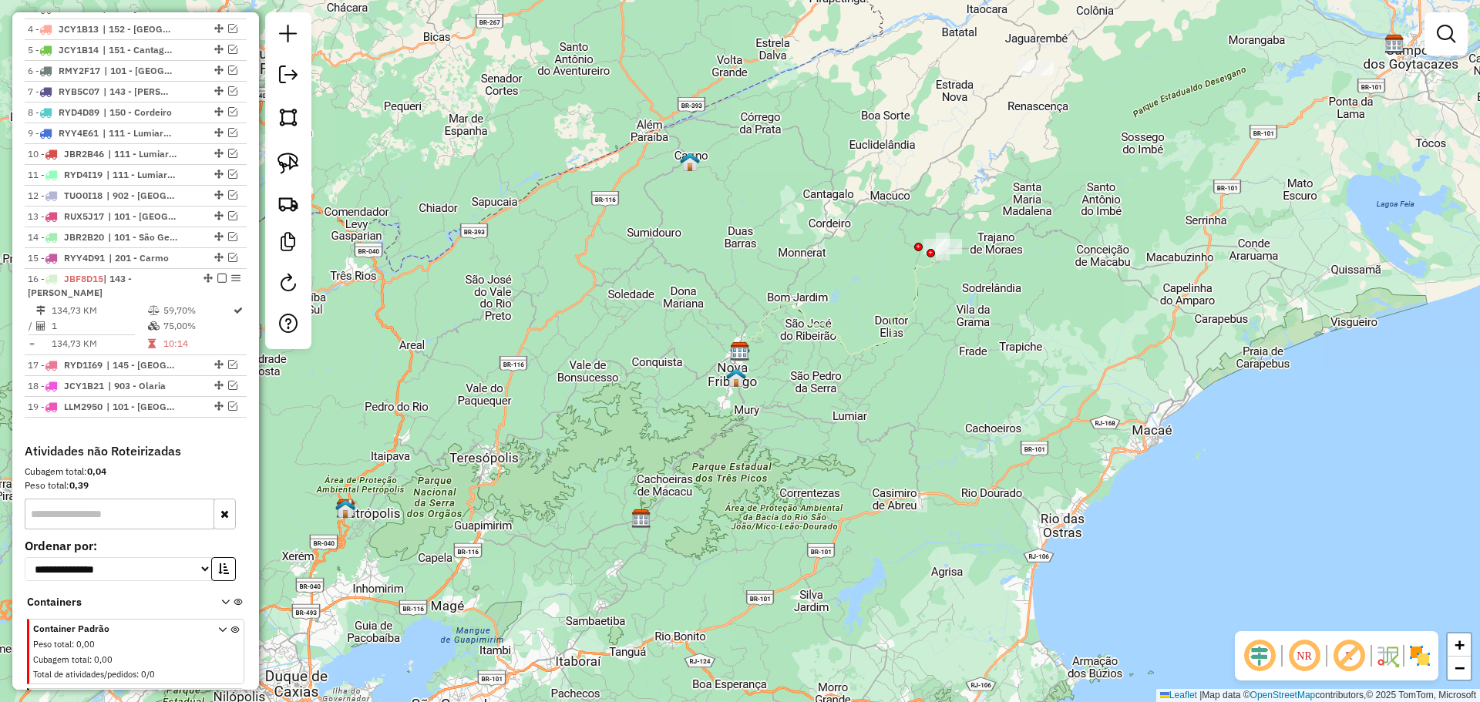
scroll to position [713, 0]
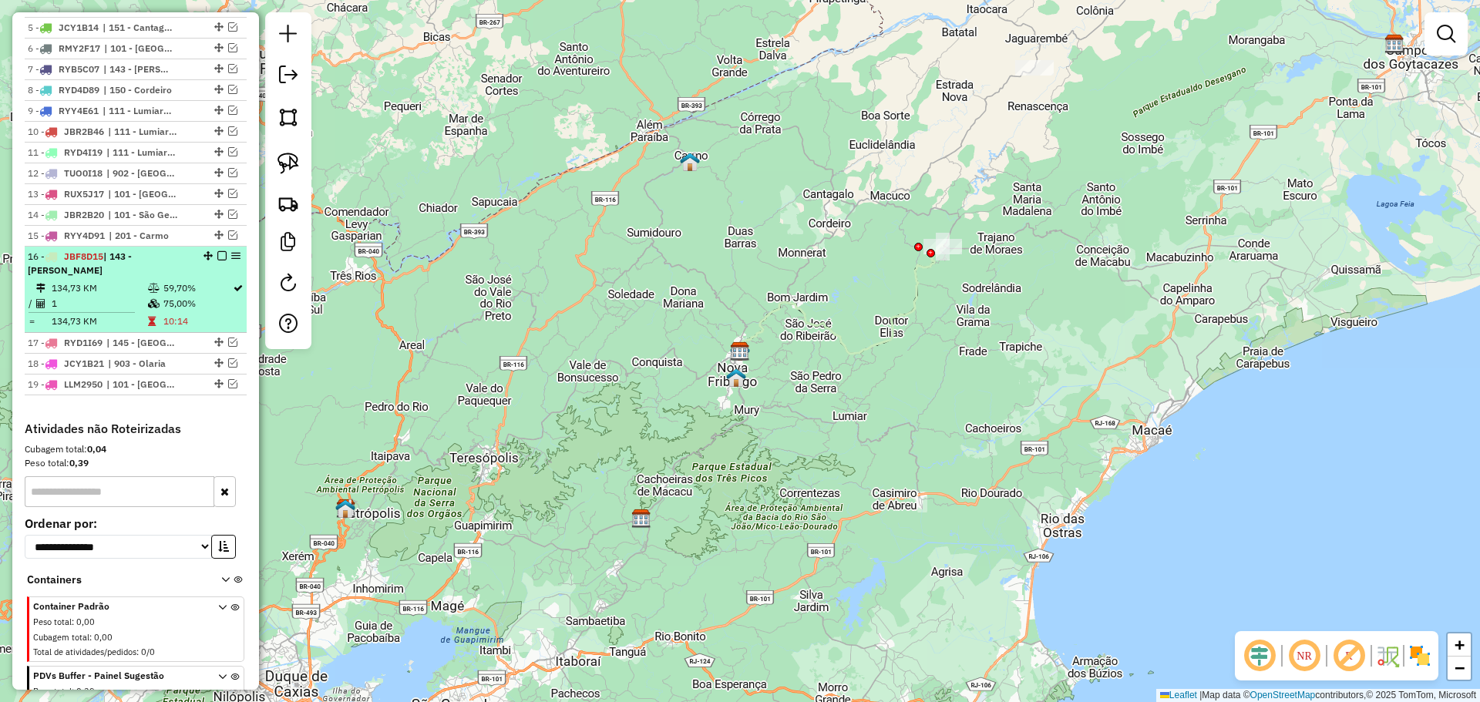
select select "**********"
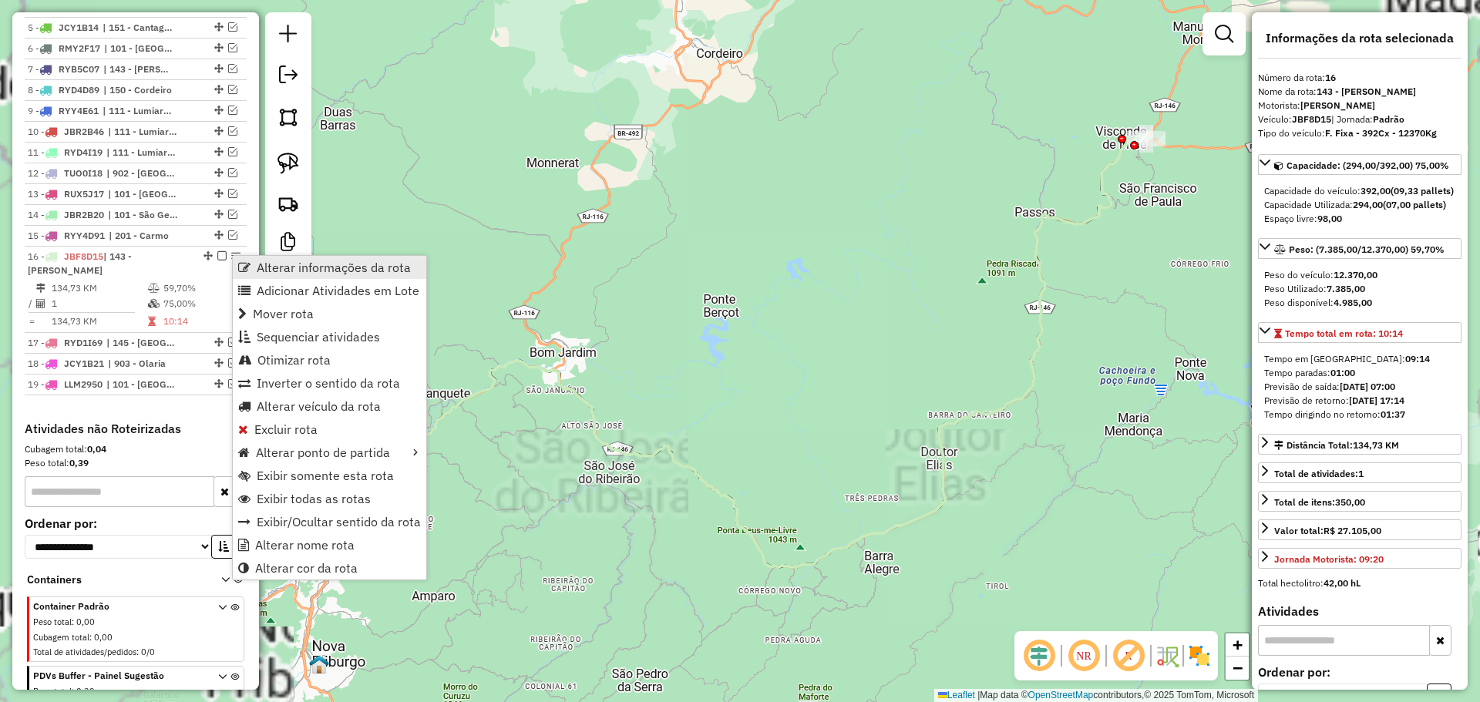
click at [267, 264] on span "Alterar informações da rota" at bounding box center [334, 267] width 154 height 12
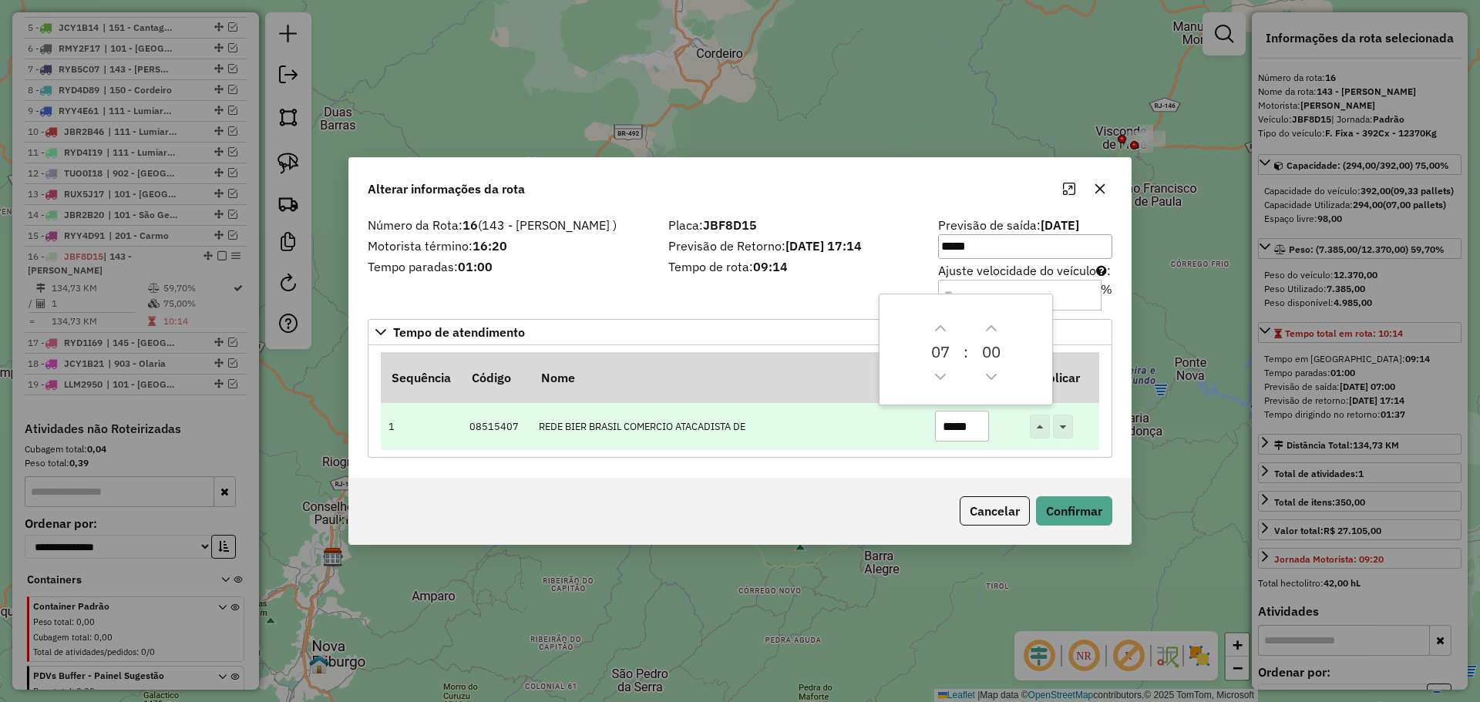
click at [955, 427] on input "*****" at bounding box center [962, 426] width 54 height 31
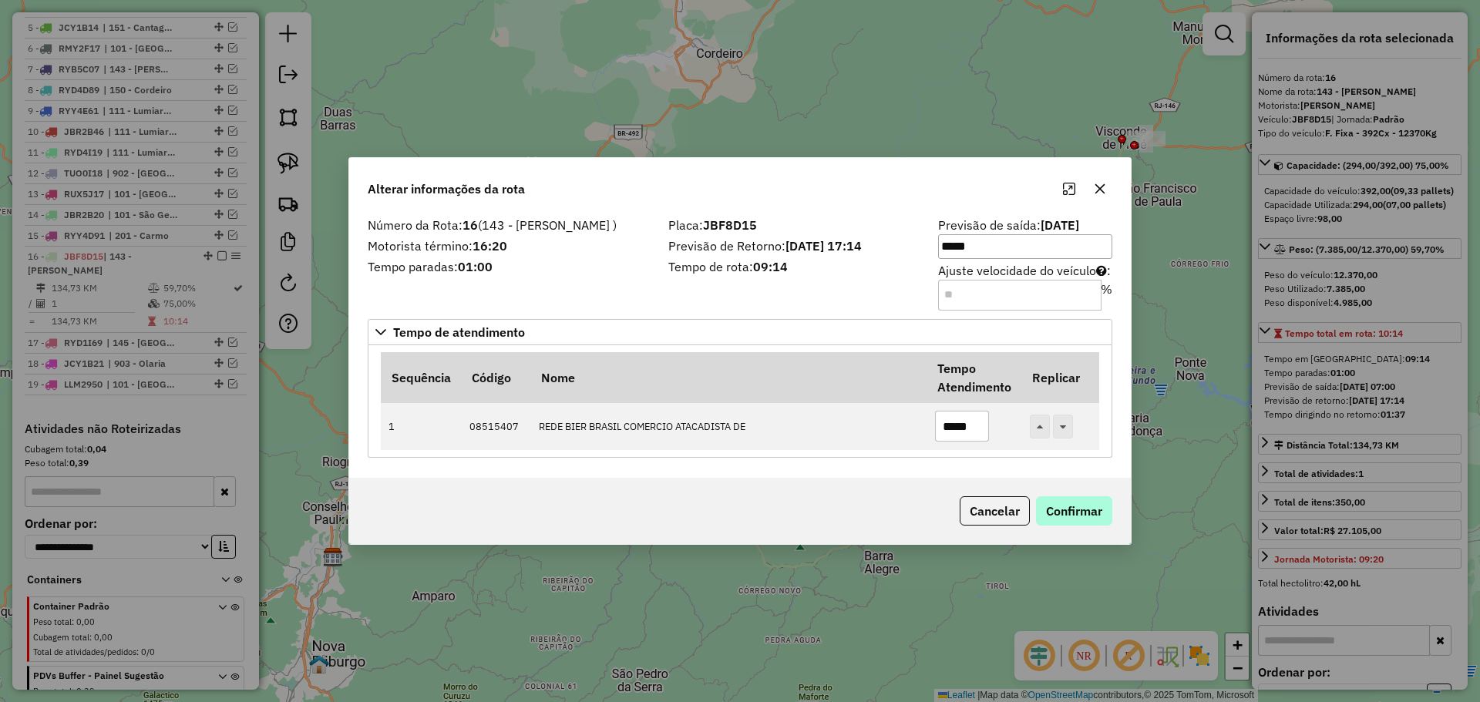
type input "*****"
click at [1096, 513] on button "Confirmar" at bounding box center [1074, 510] width 76 height 29
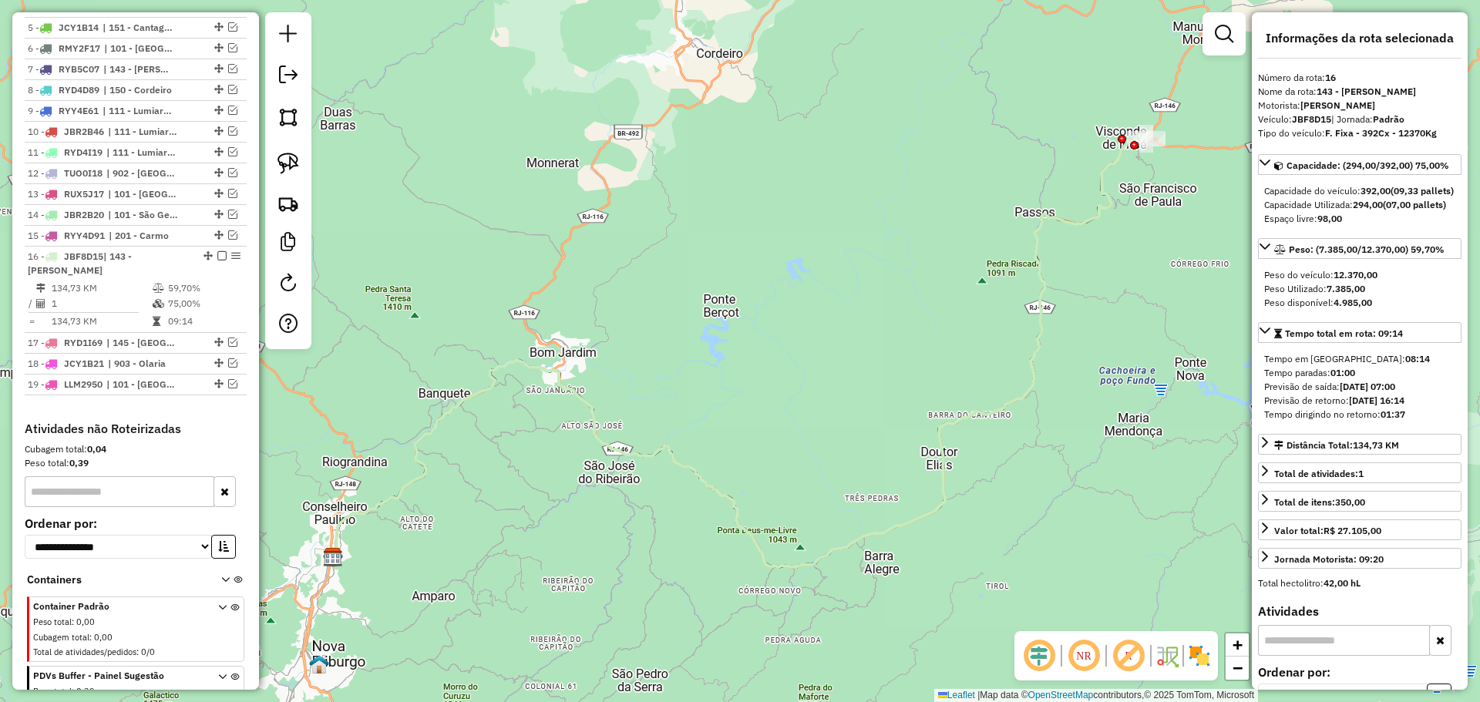
scroll to position [833, 0]
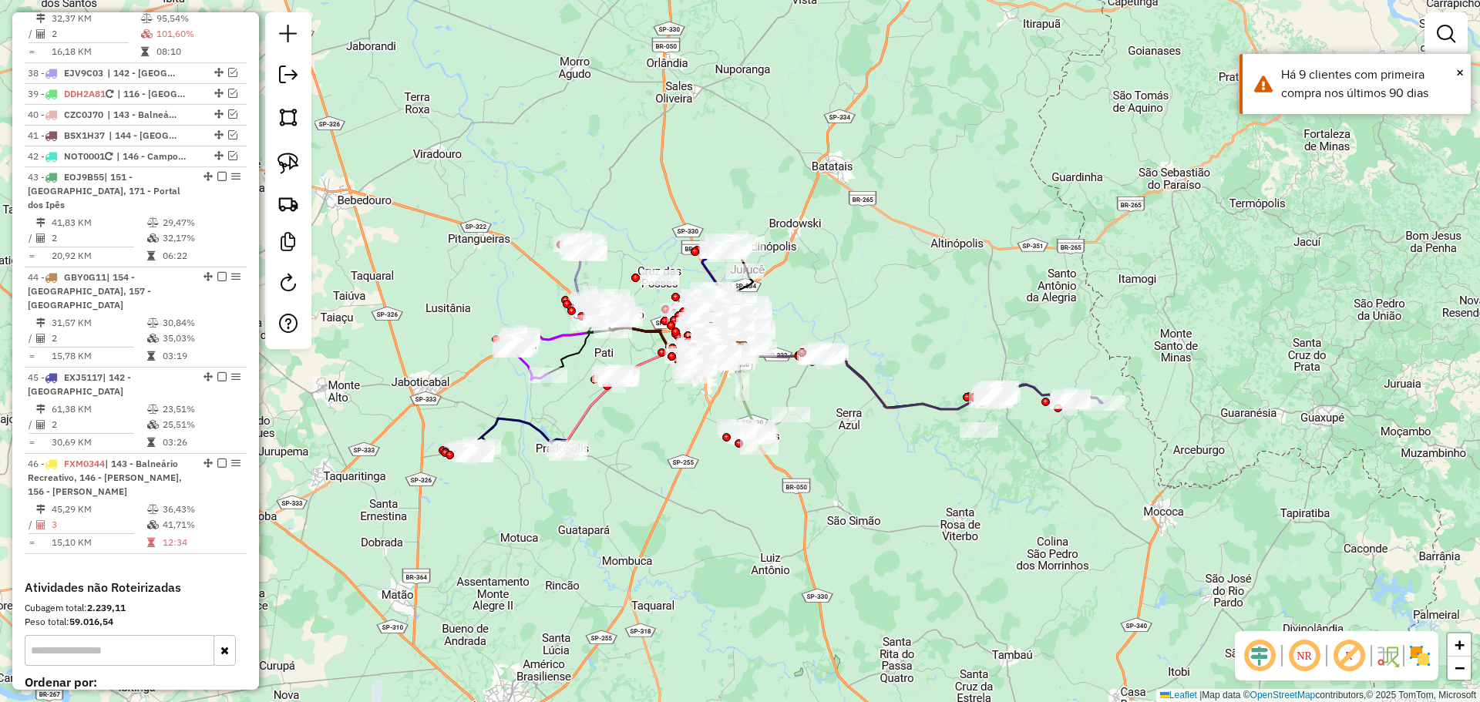
scroll to position [3685, 0]
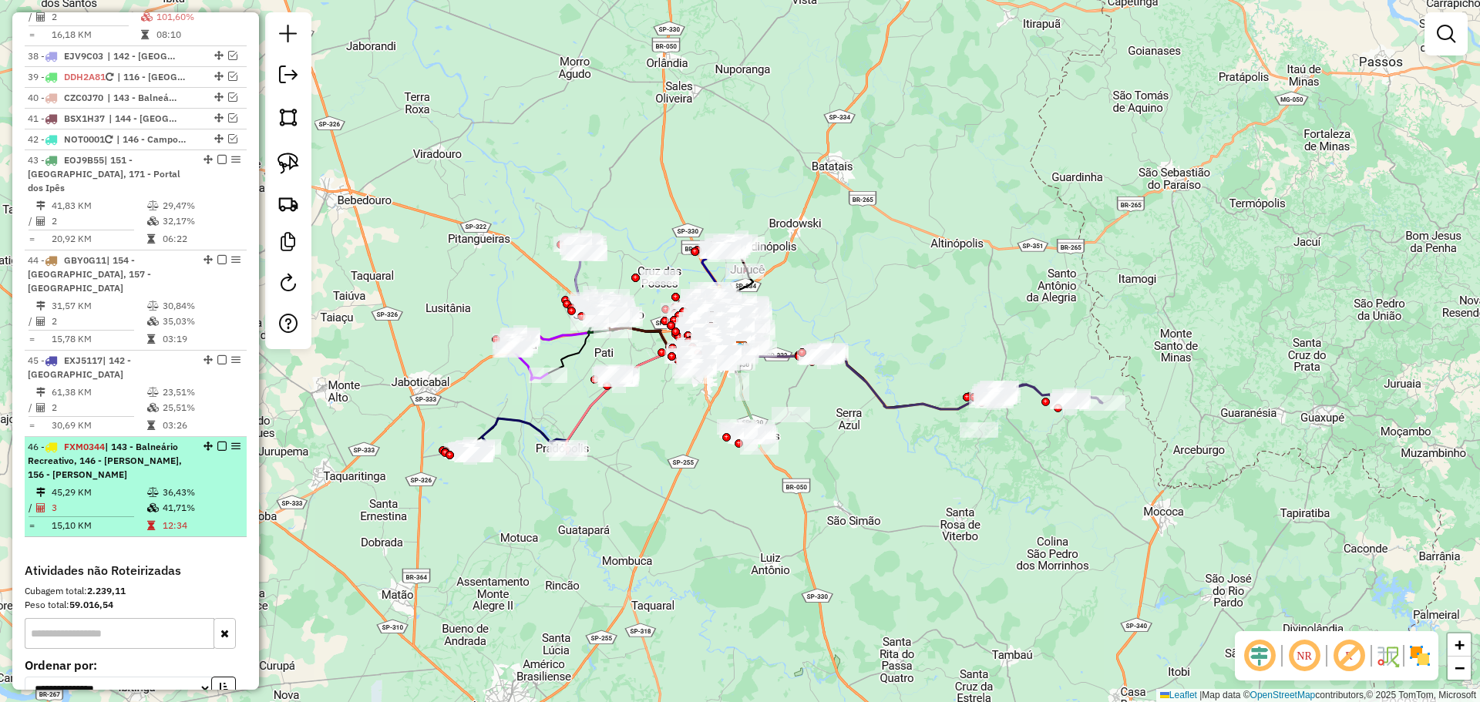
select select "**********"
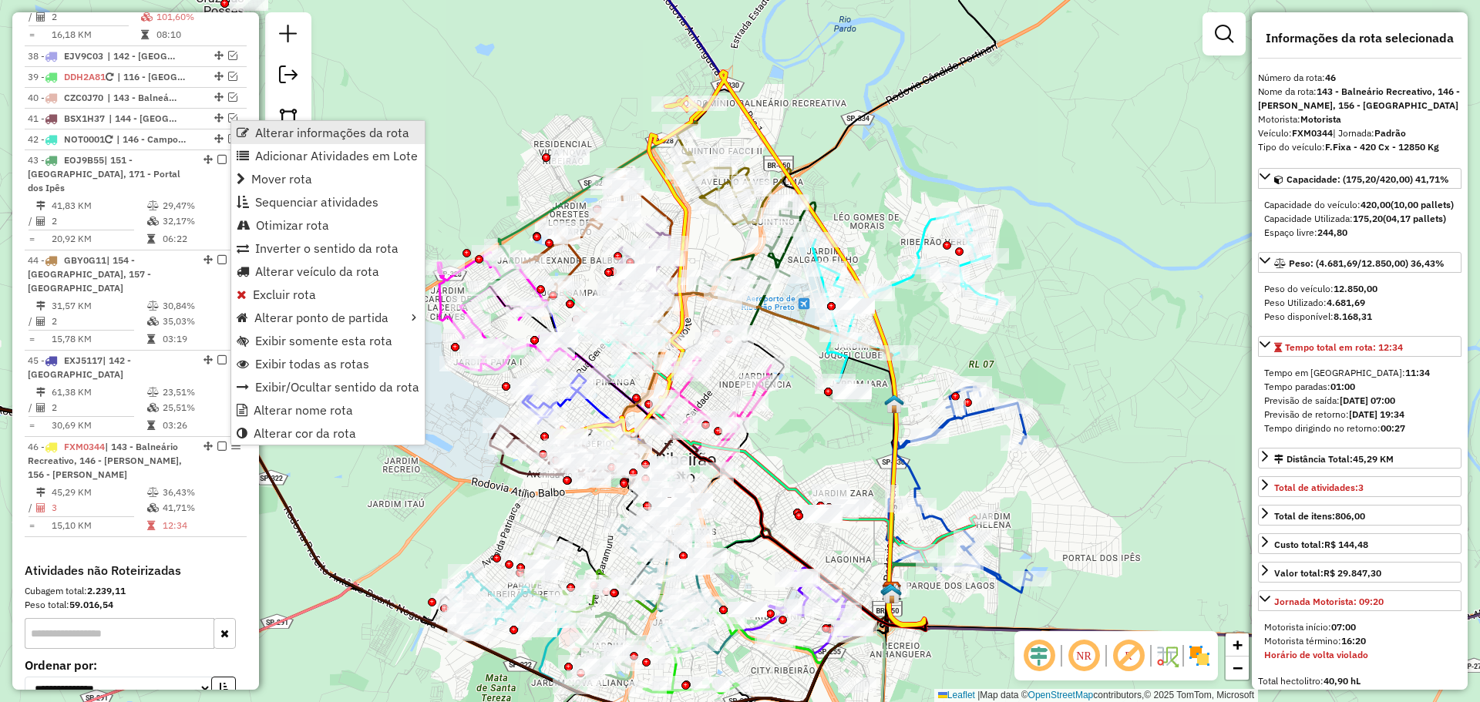
click at [318, 135] on span "Alterar informações da rota" at bounding box center [332, 132] width 154 height 12
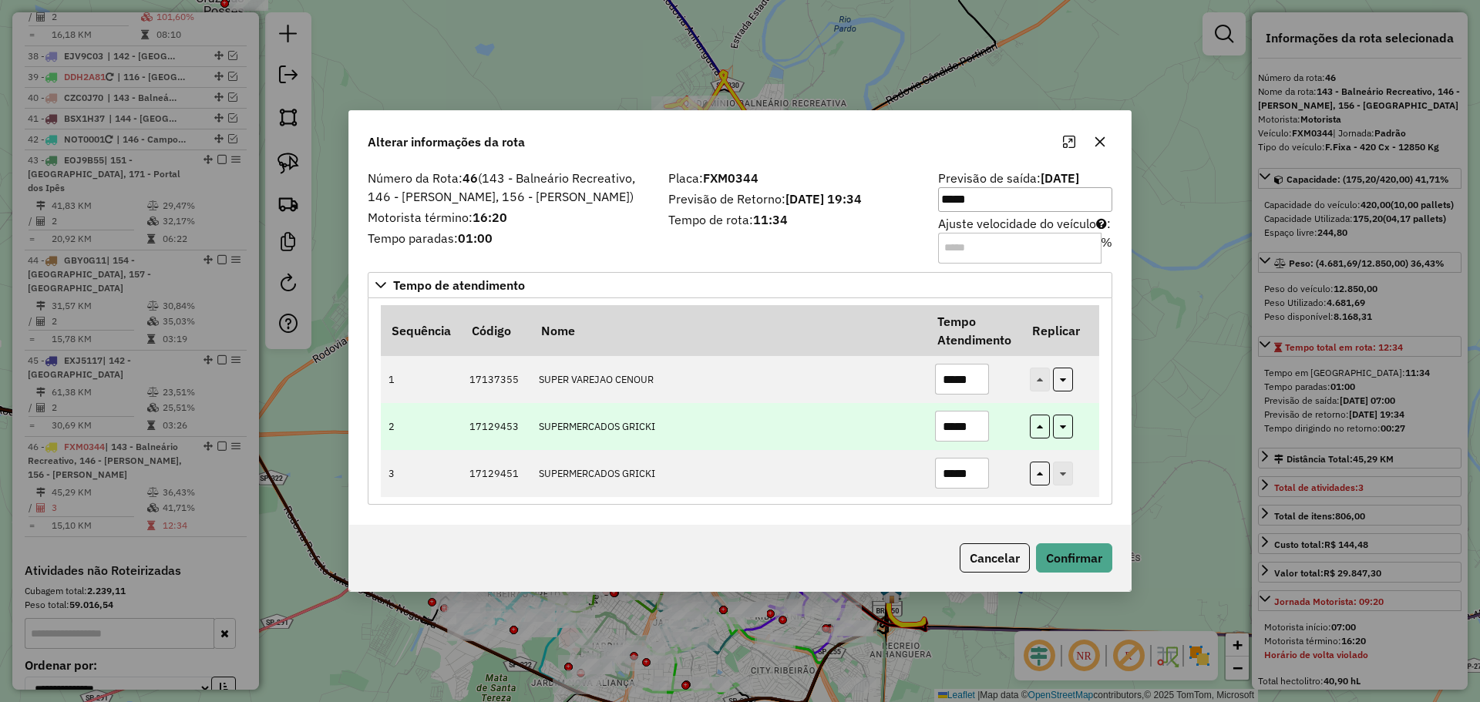
click at [954, 422] on input "*****" at bounding box center [962, 426] width 54 height 31
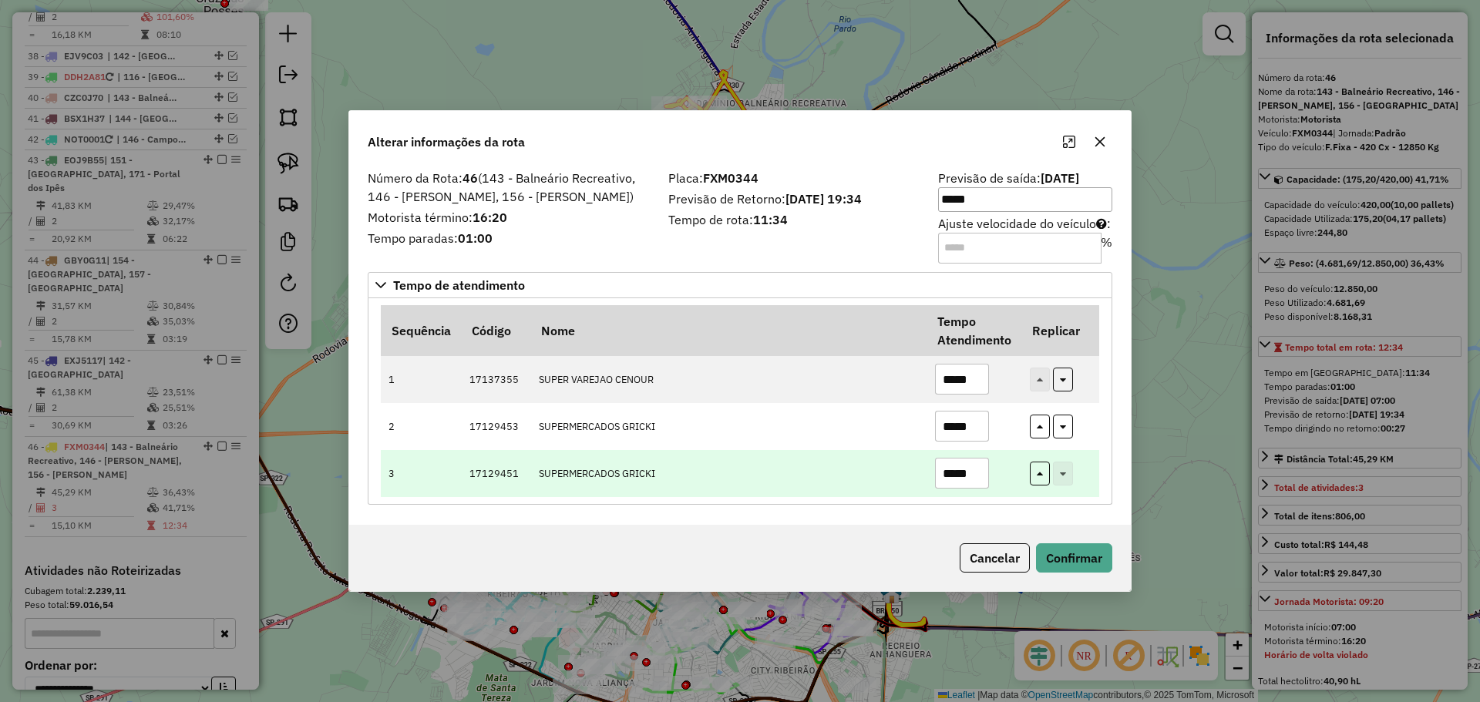
type input "*****"
click at [953, 463] on input "*****" at bounding box center [962, 473] width 54 height 31
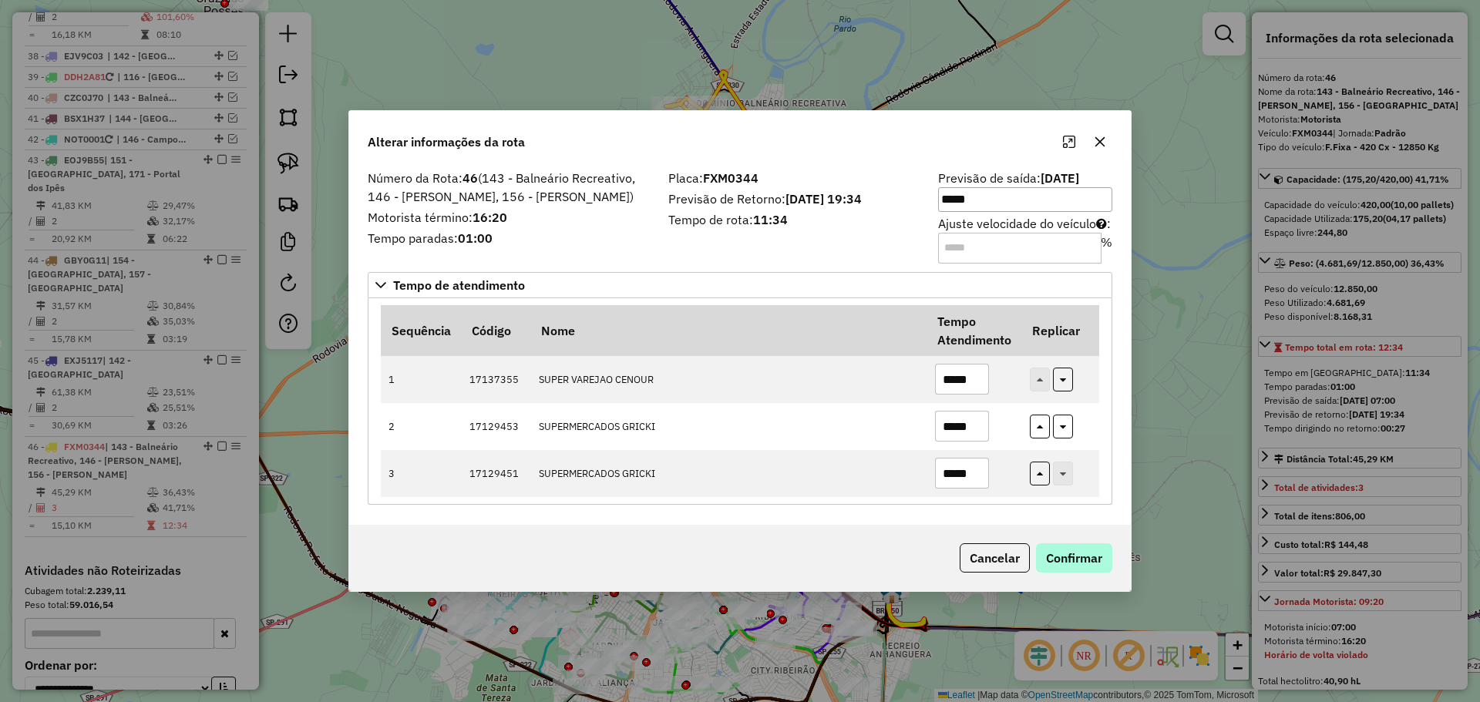
type input "*****"
click at [1063, 554] on button "Confirmar" at bounding box center [1074, 558] width 76 height 29
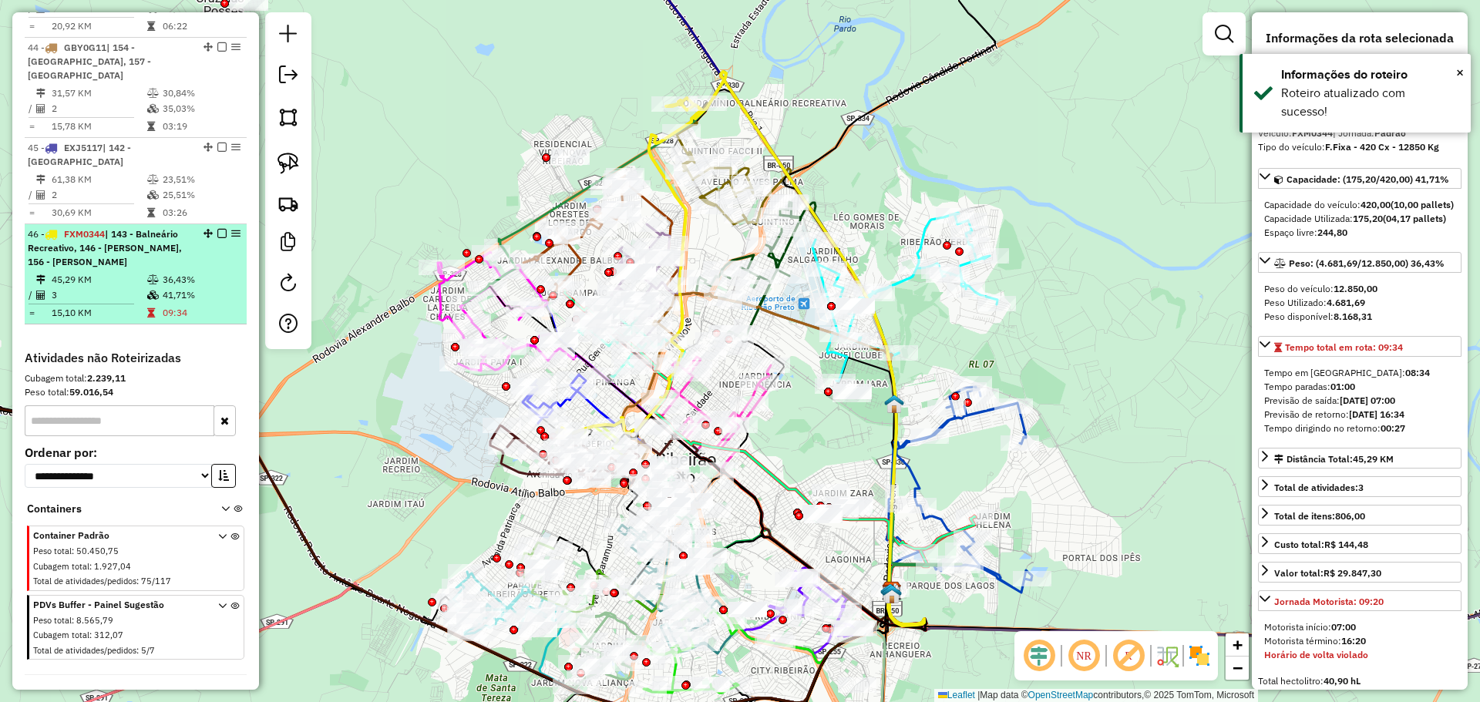
scroll to position [3946, 0]
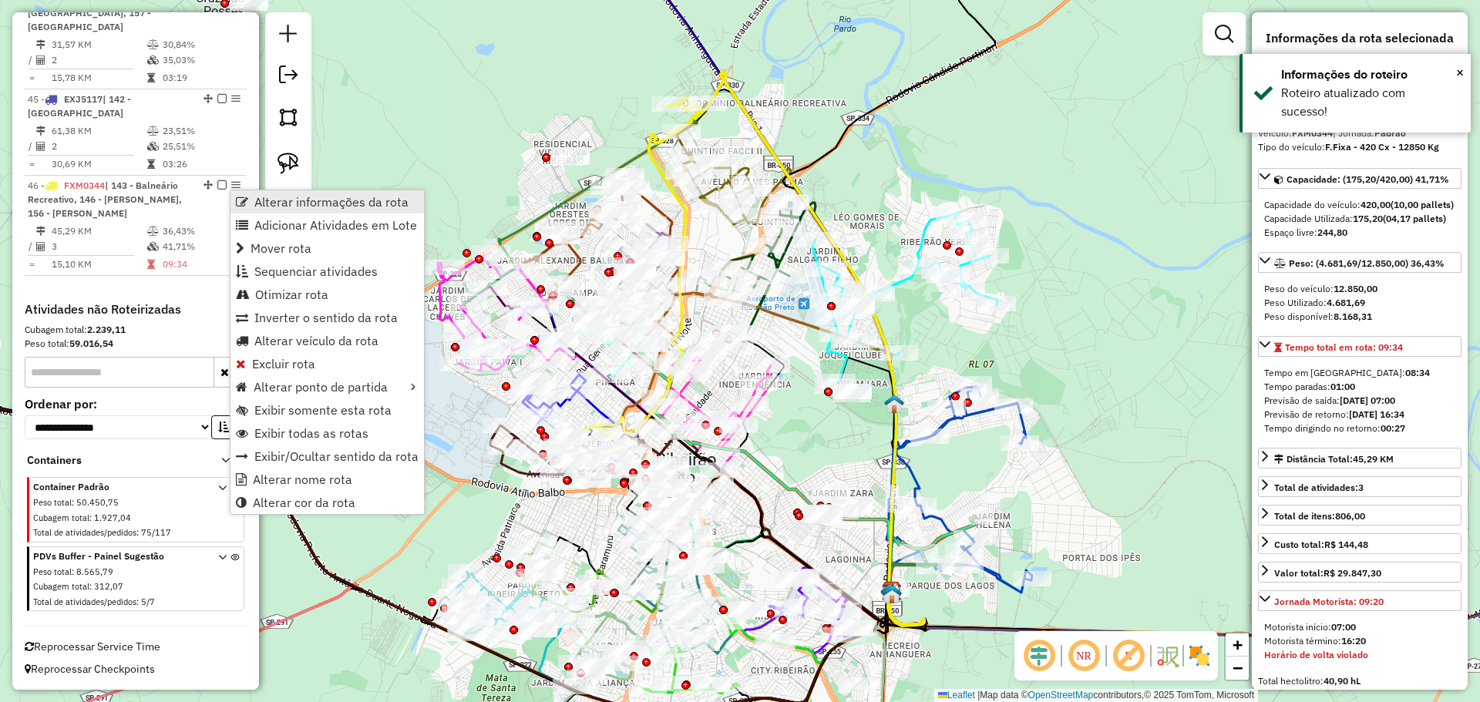
click at [267, 200] on span "Alterar informações da rota" at bounding box center [331, 202] width 154 height 12
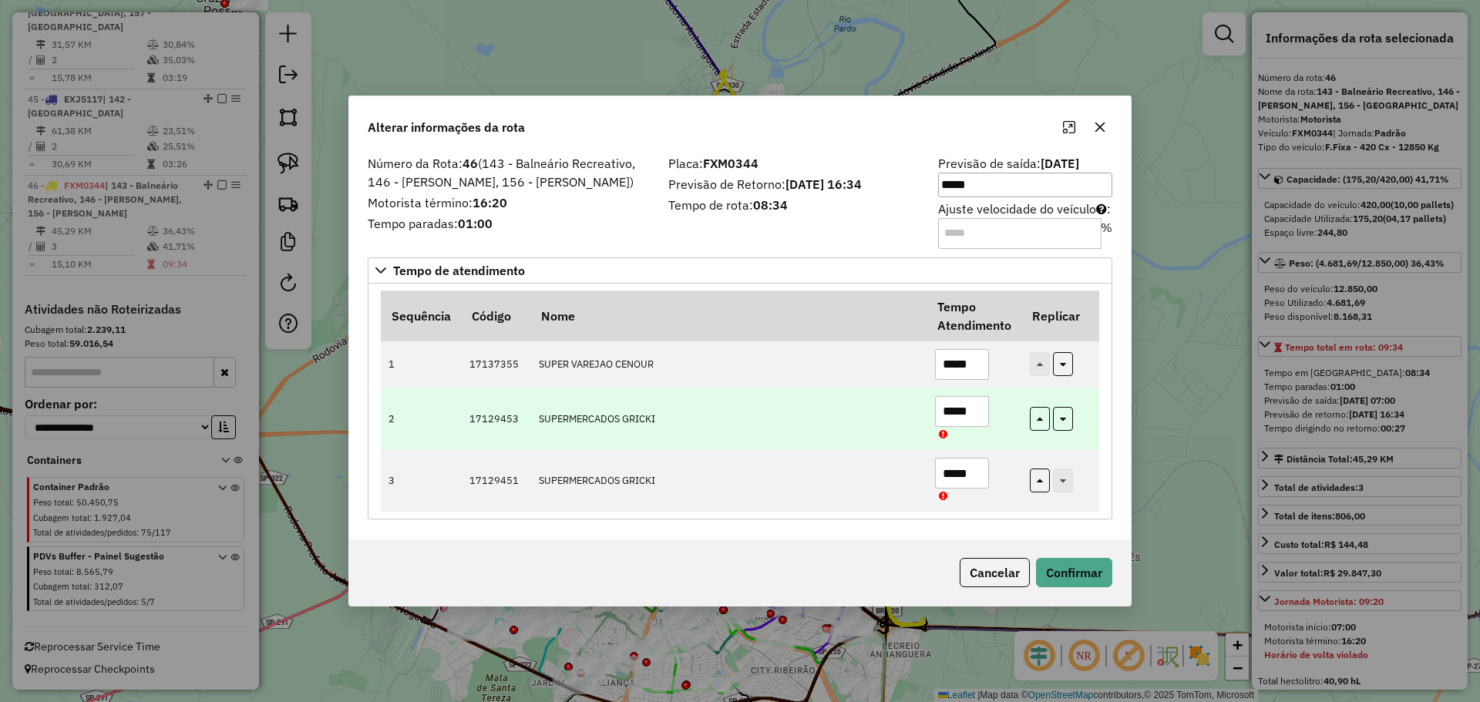
drag, startPoint x: 955, startPoint y: 409, endPoint x: 947, endPoint y: 412, distance: 8.8
click at [947, 412] on input "*****" at bounding box center [962, 411] width 54 height 31
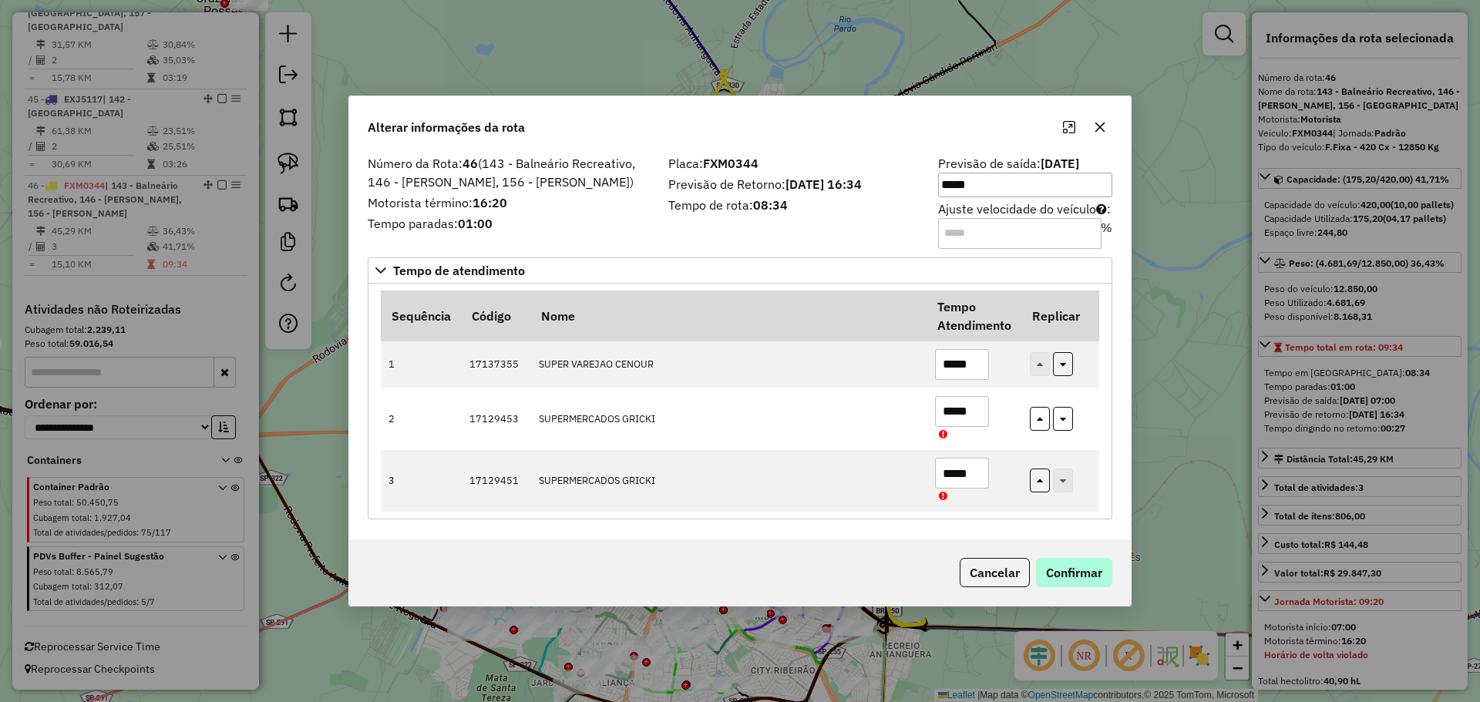
type input "*****"
click at [1080, 576] on button "Confirmar" at bounding box center [1074, 572] width 76 height 29
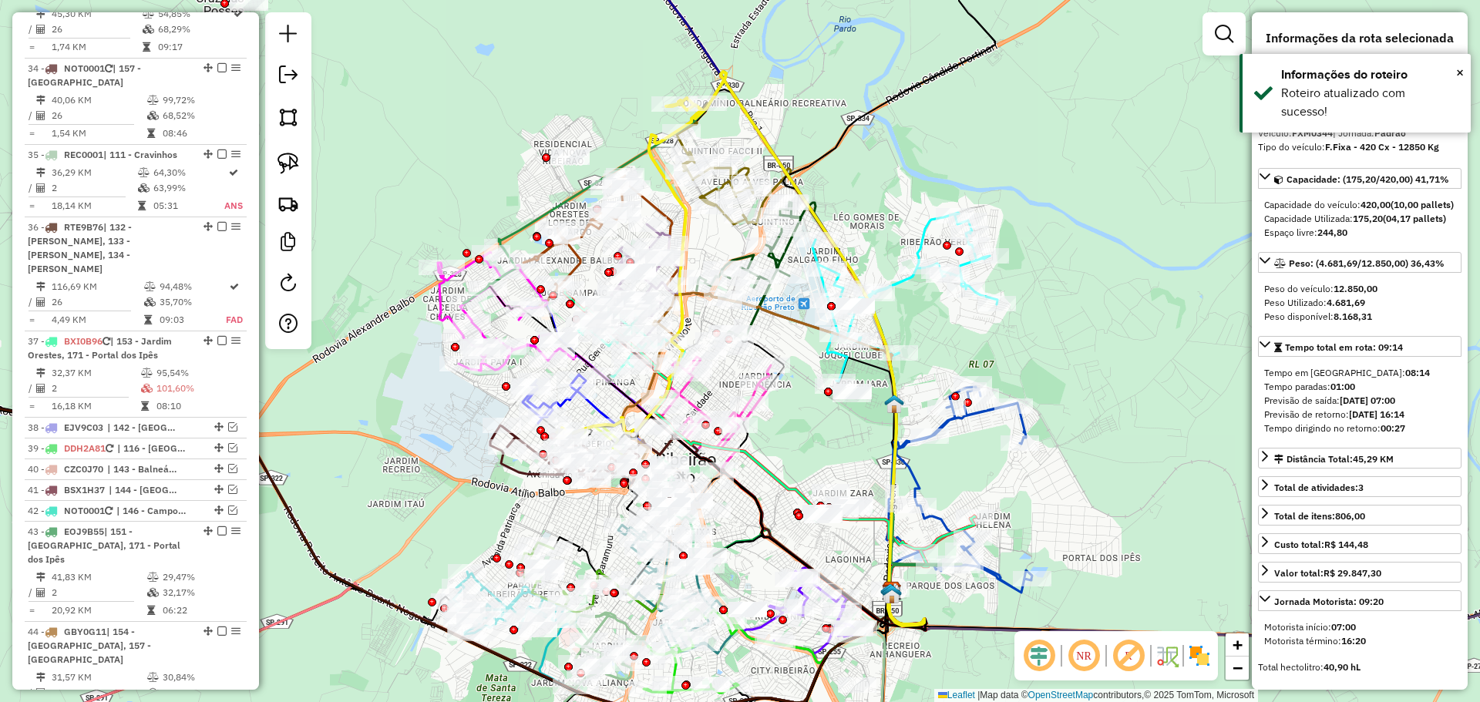
scroll to position [3313, 0]
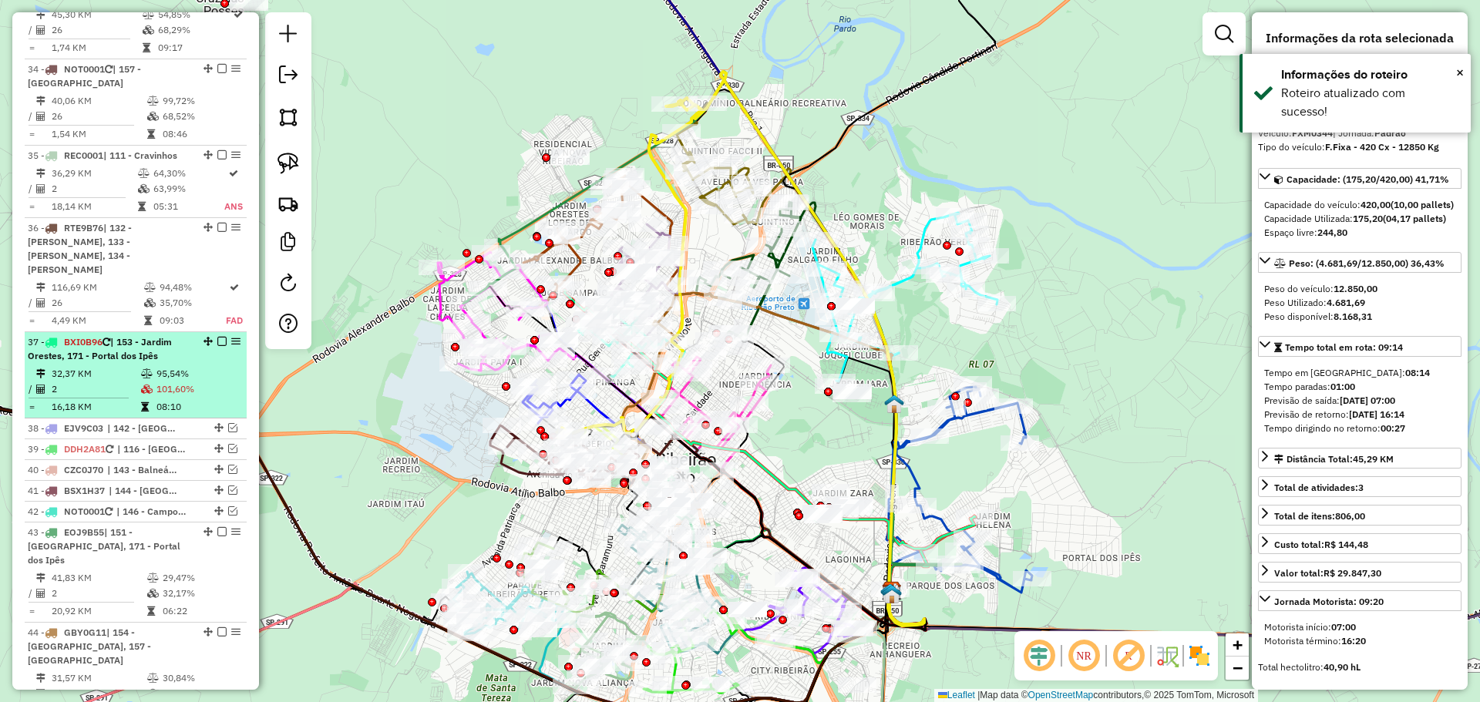
click at [200, 369] on td "95,54%" at bounding box center [198, 373] width 85 height 15
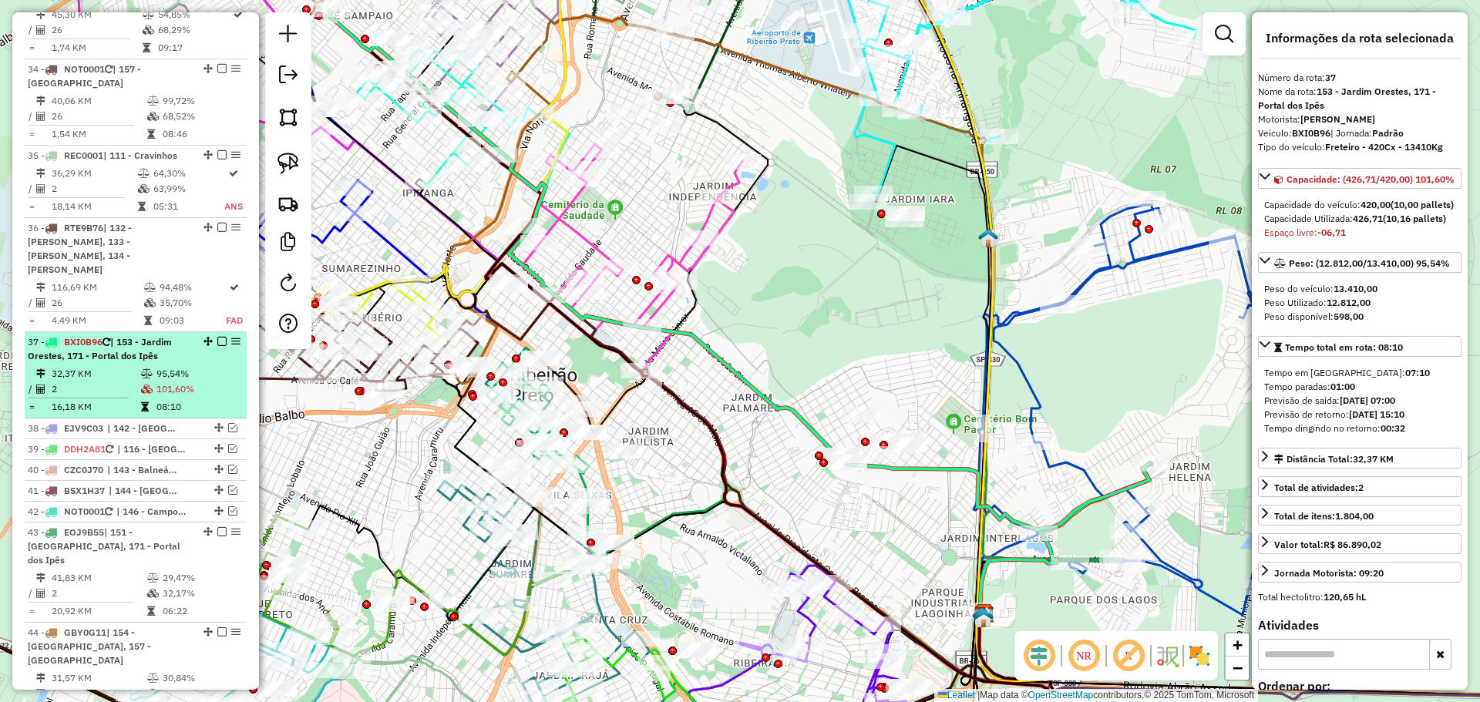
click at [185, 389] on td "101,60%" at bounding box center [198, 389] width 85 height 15
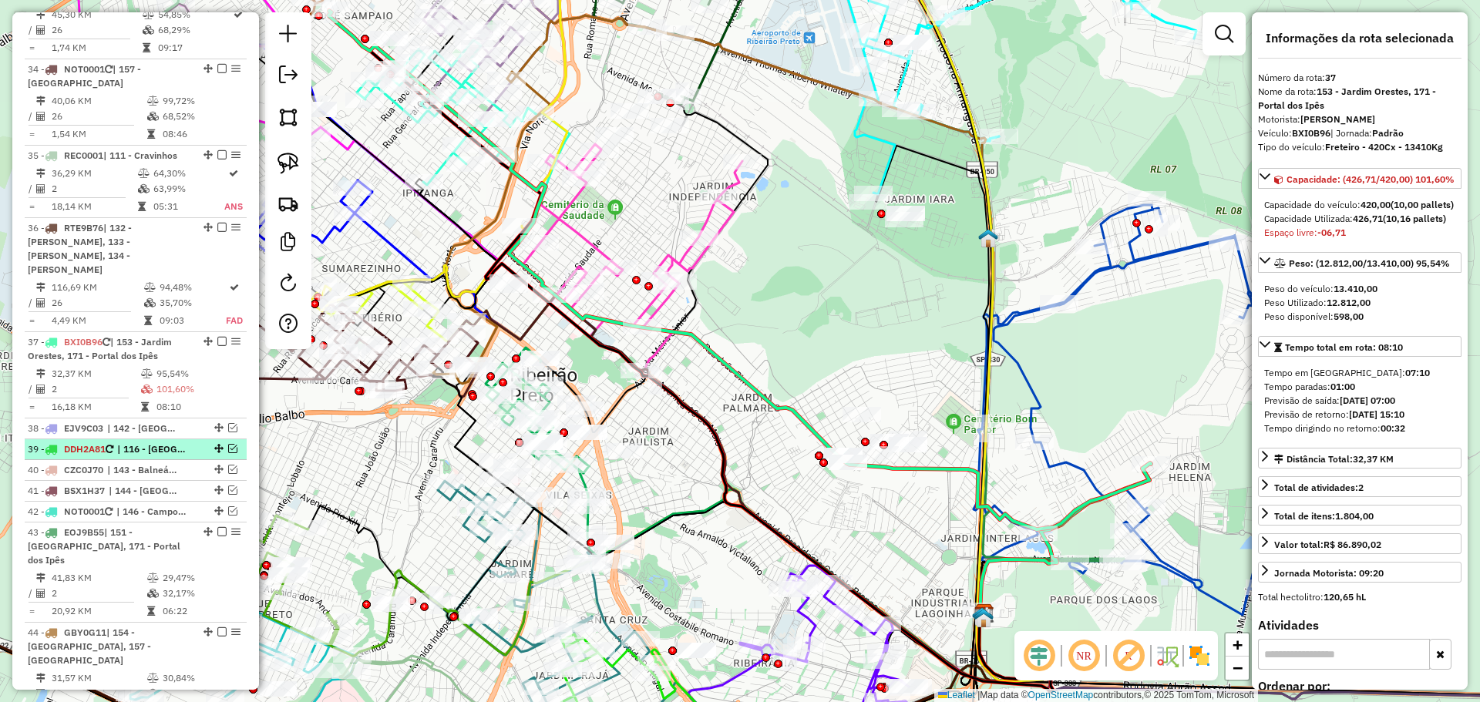
click at [227, 452] on div "39 - DDH2A81 | 116 - Alto da Boa Vista, 157 - Cidade Universitária USP" at bounding box center [136, 450] width 216 height 14
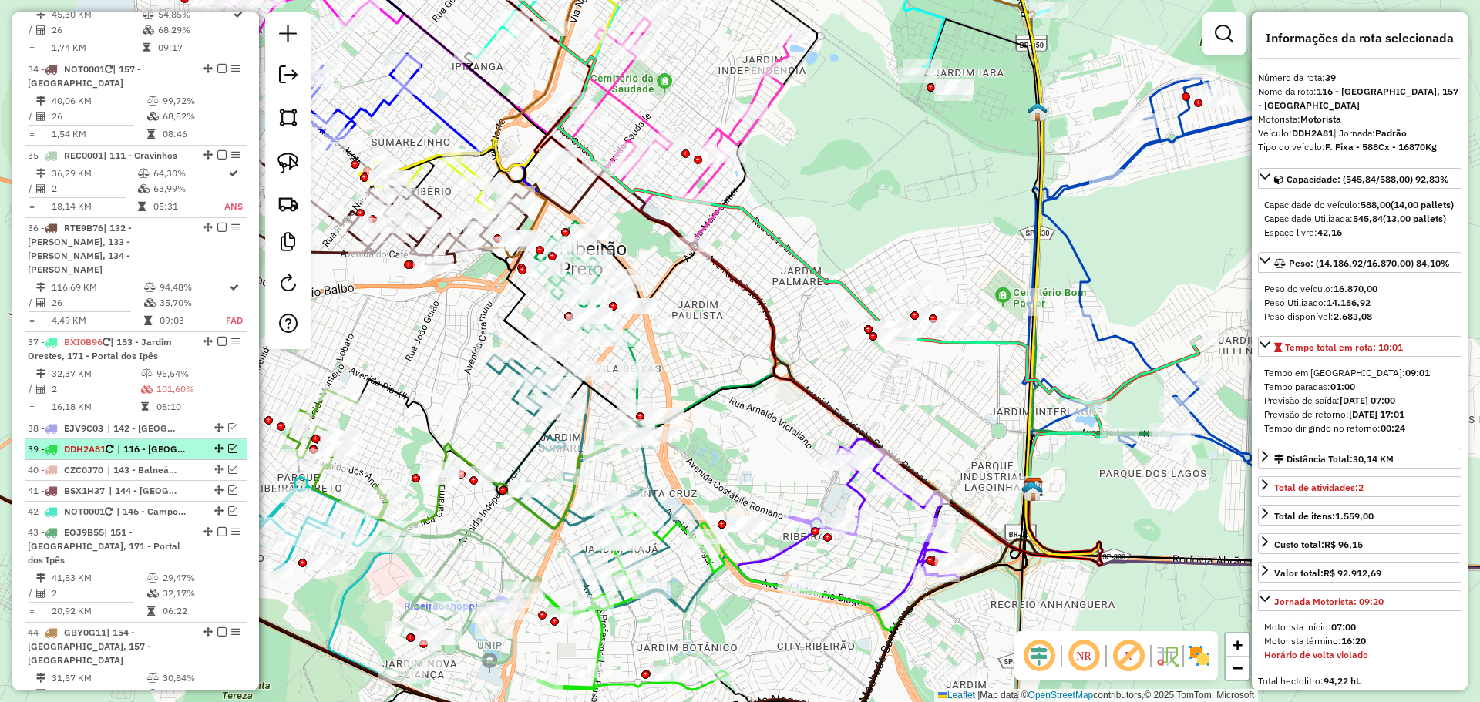
click at [228, 448] on em at bounding box center [232, 448] width 9 height 9
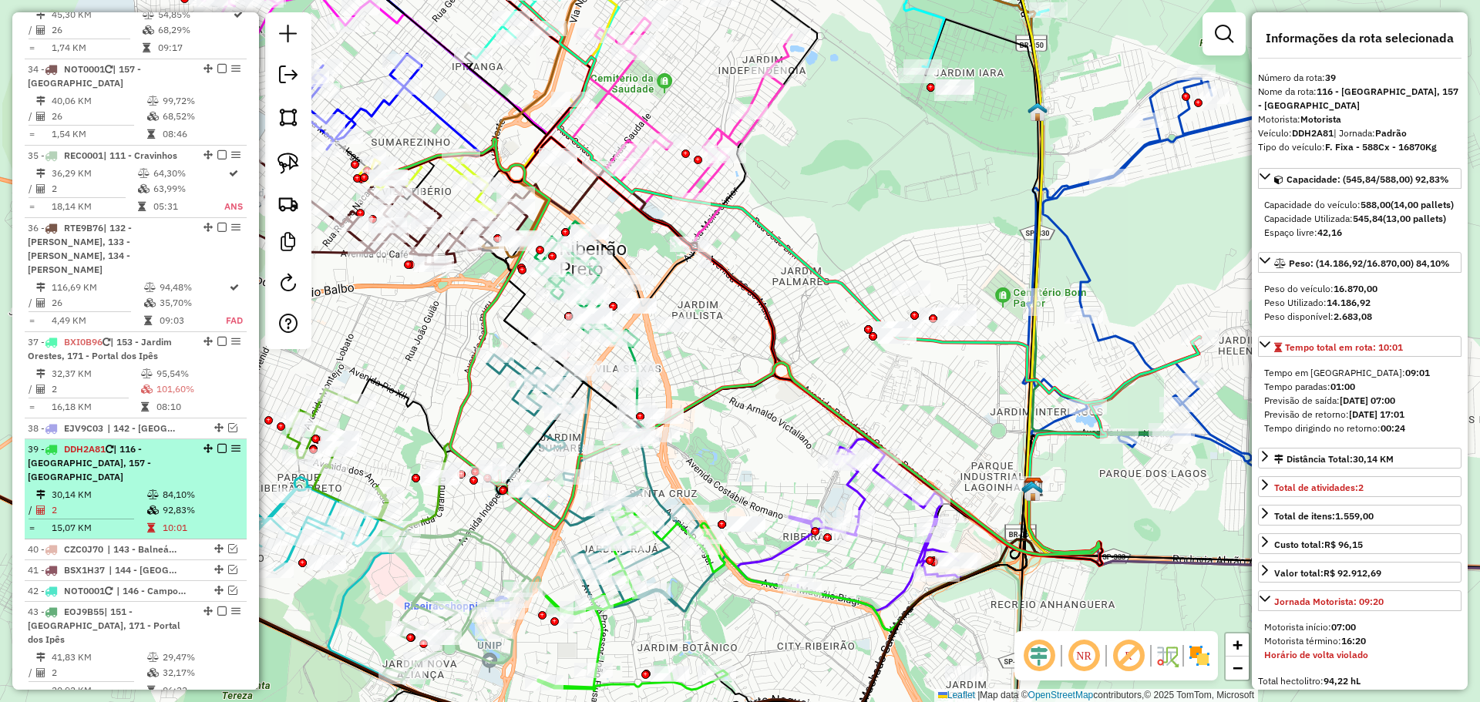
click at [228, 468] on div "39 - DDH2A81 | 116 - Alto da Boa Vista, 157 - Cidade Universitária USP" at bounding box center [136, 464] width 216 height 42
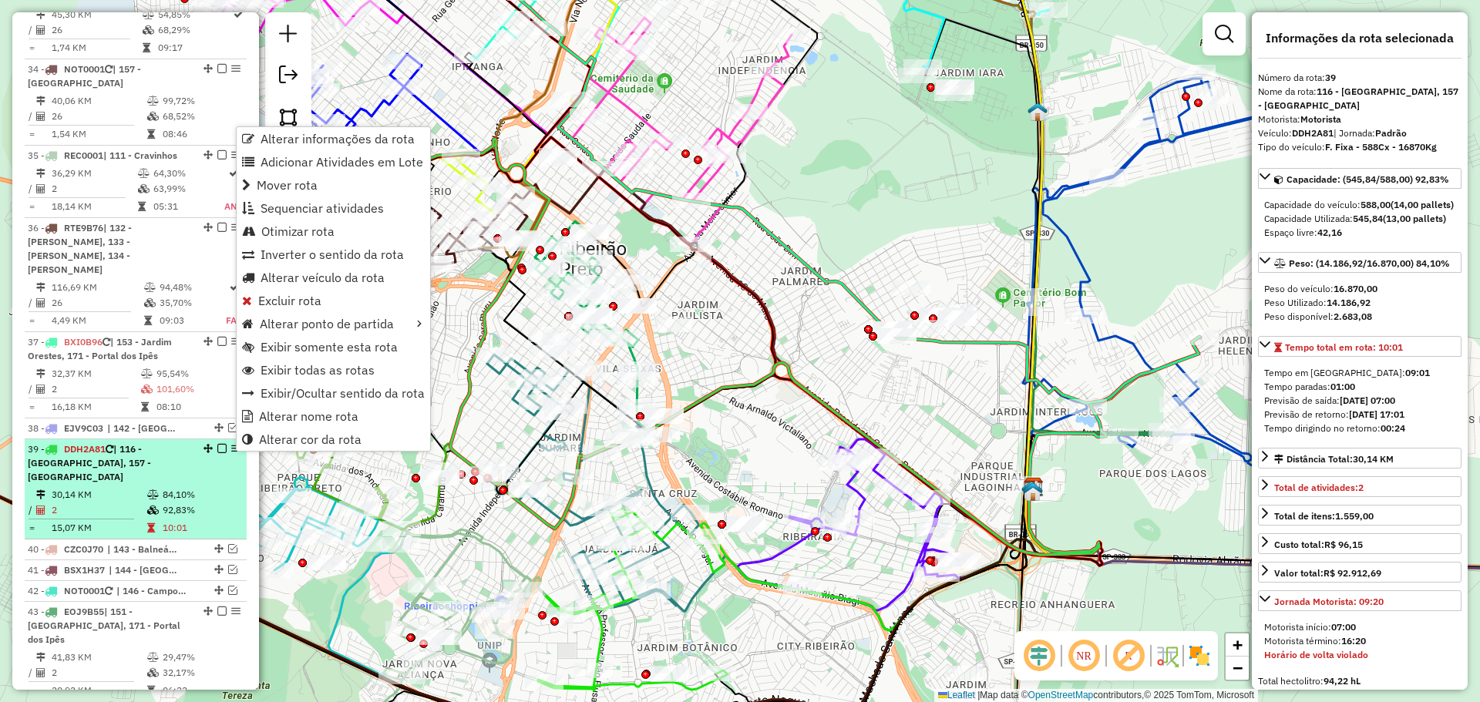
click at [217, 446] on em at bounding box center [221, 448] width 9 height 9
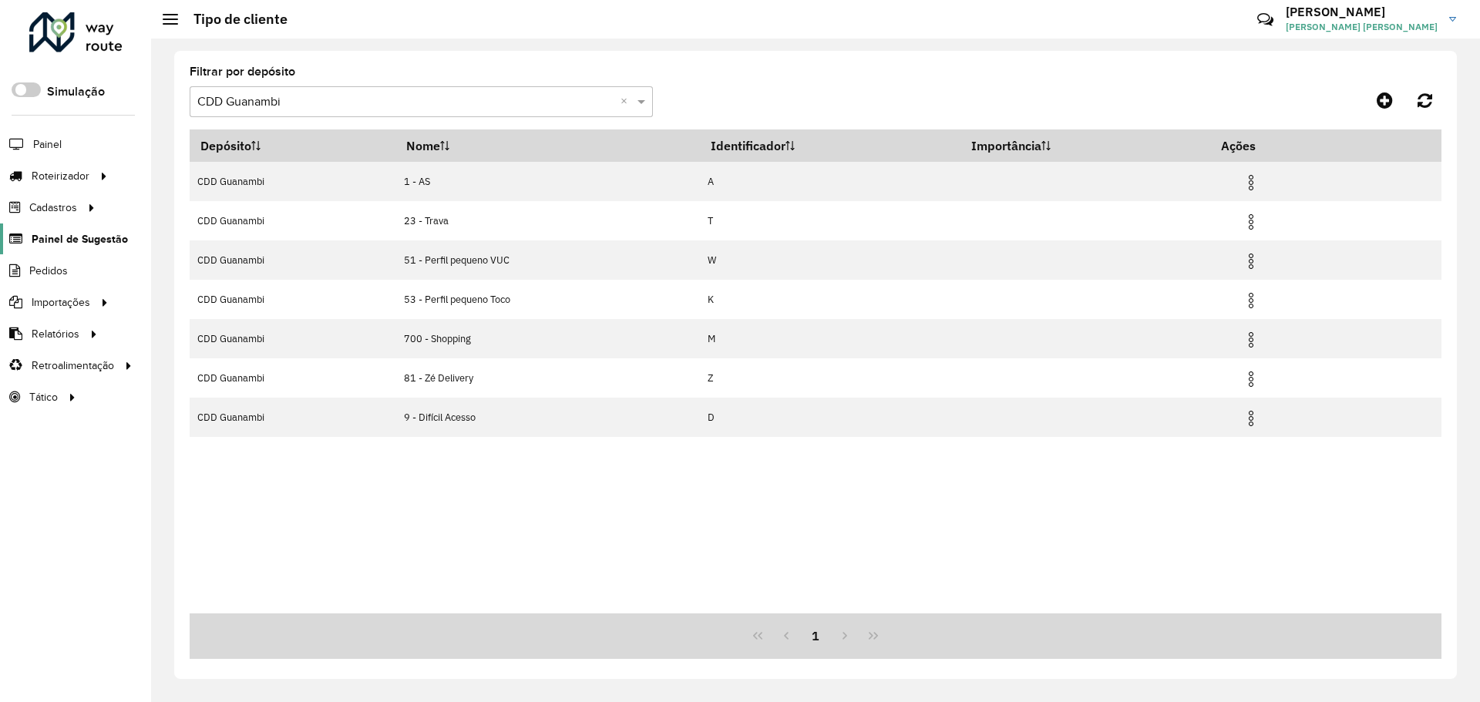
click at [48, 238] on span "Painel de Sugestão" at bounding box center [80, 239] width 96 height 16
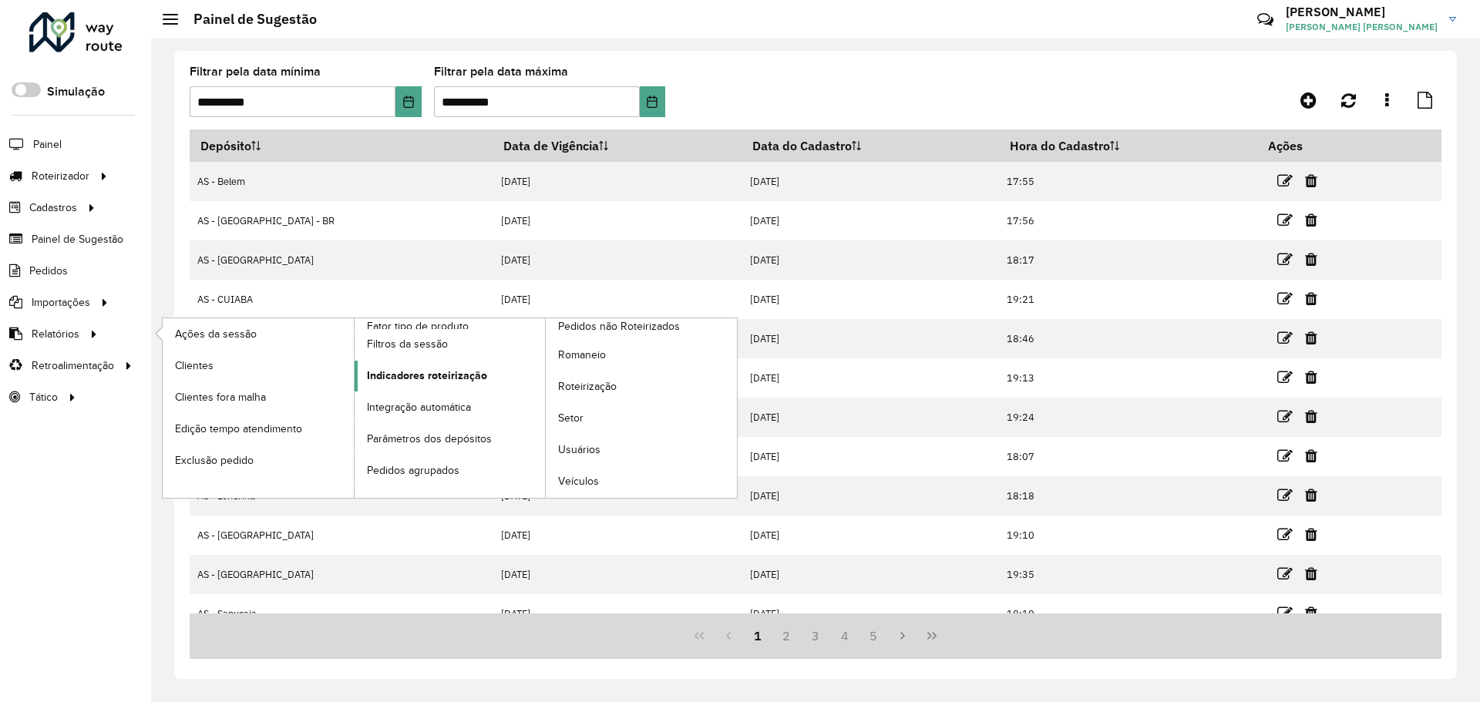
click at [471, 373] on span "Indicadores roteirização" at bounding box center [427, 376] width 120 height 16
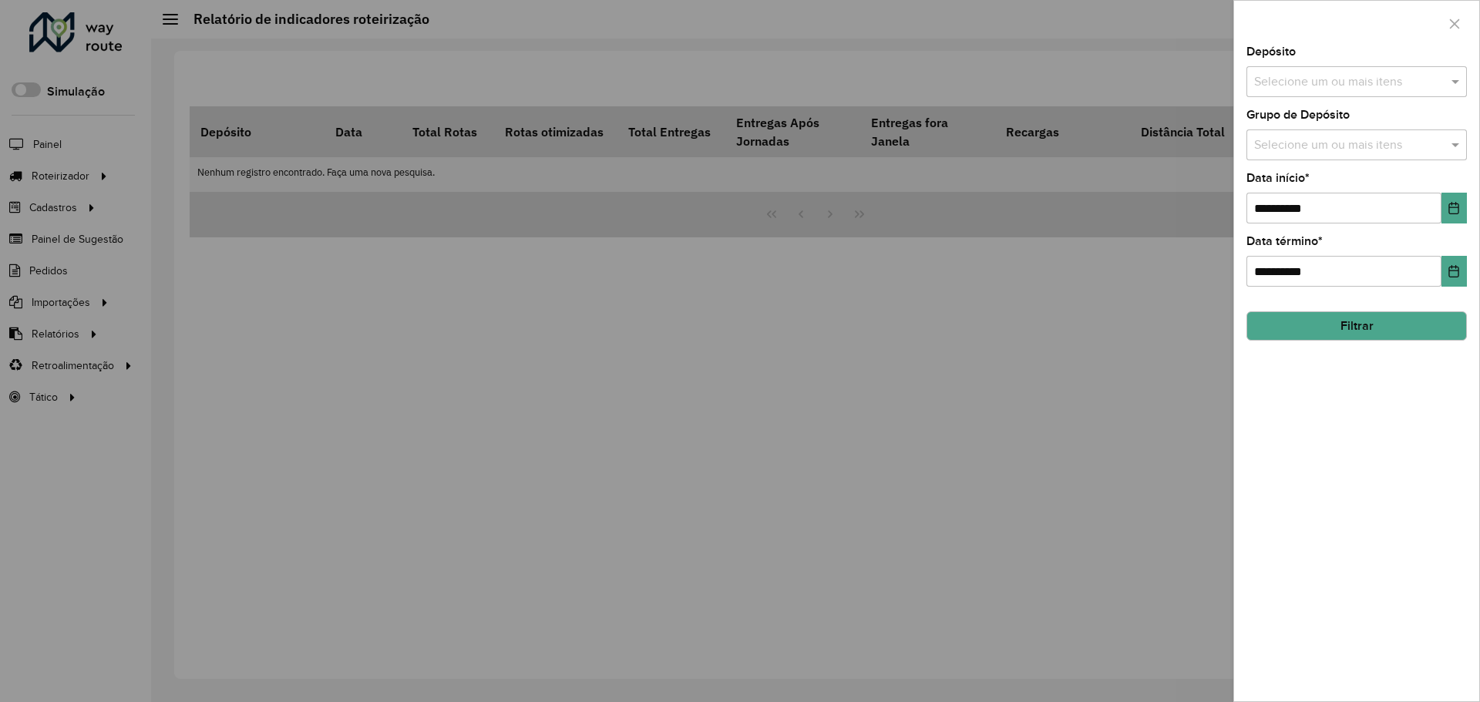
click at [123, 247] on div at bounding box center [740, 351] width 1480 height 702
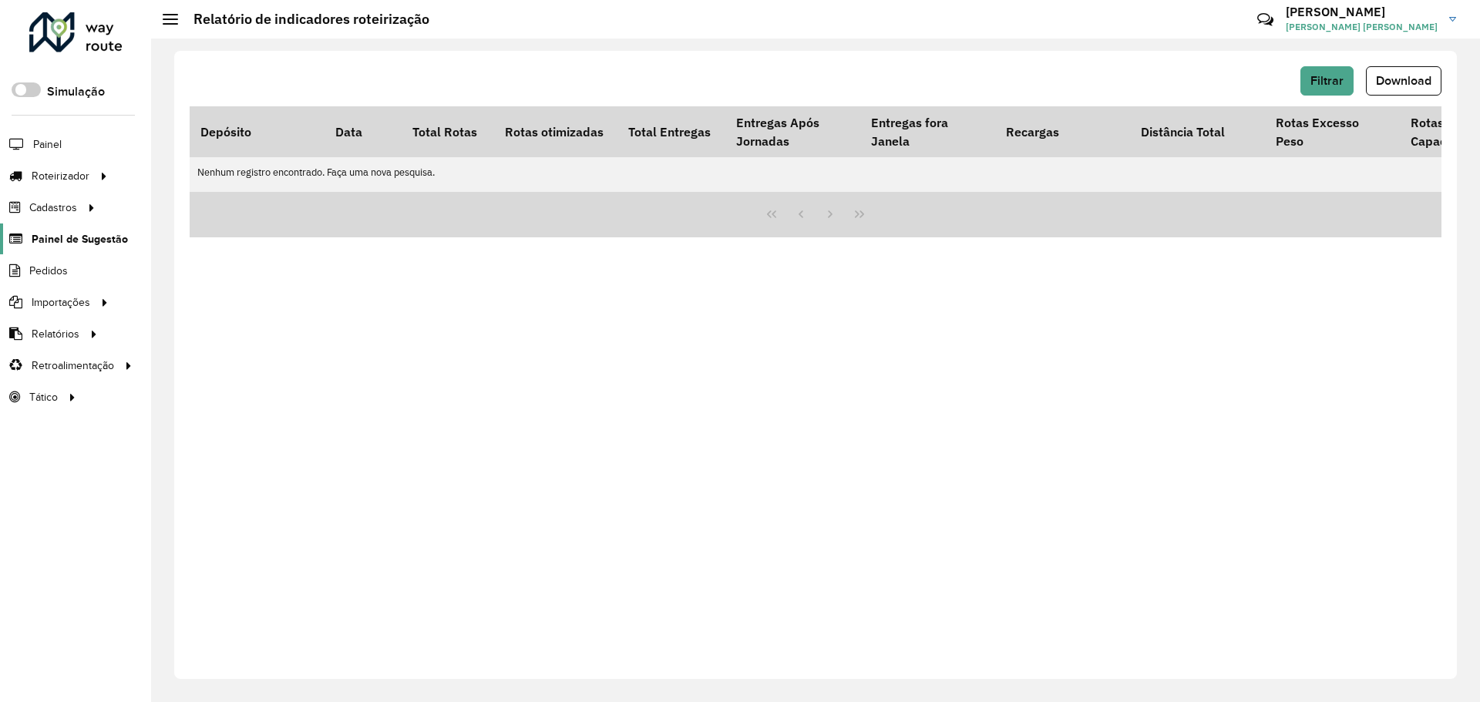
click at [79, 250] on link "Painel de Sugestão" at bounding box center [64, 239] width 128 height 31
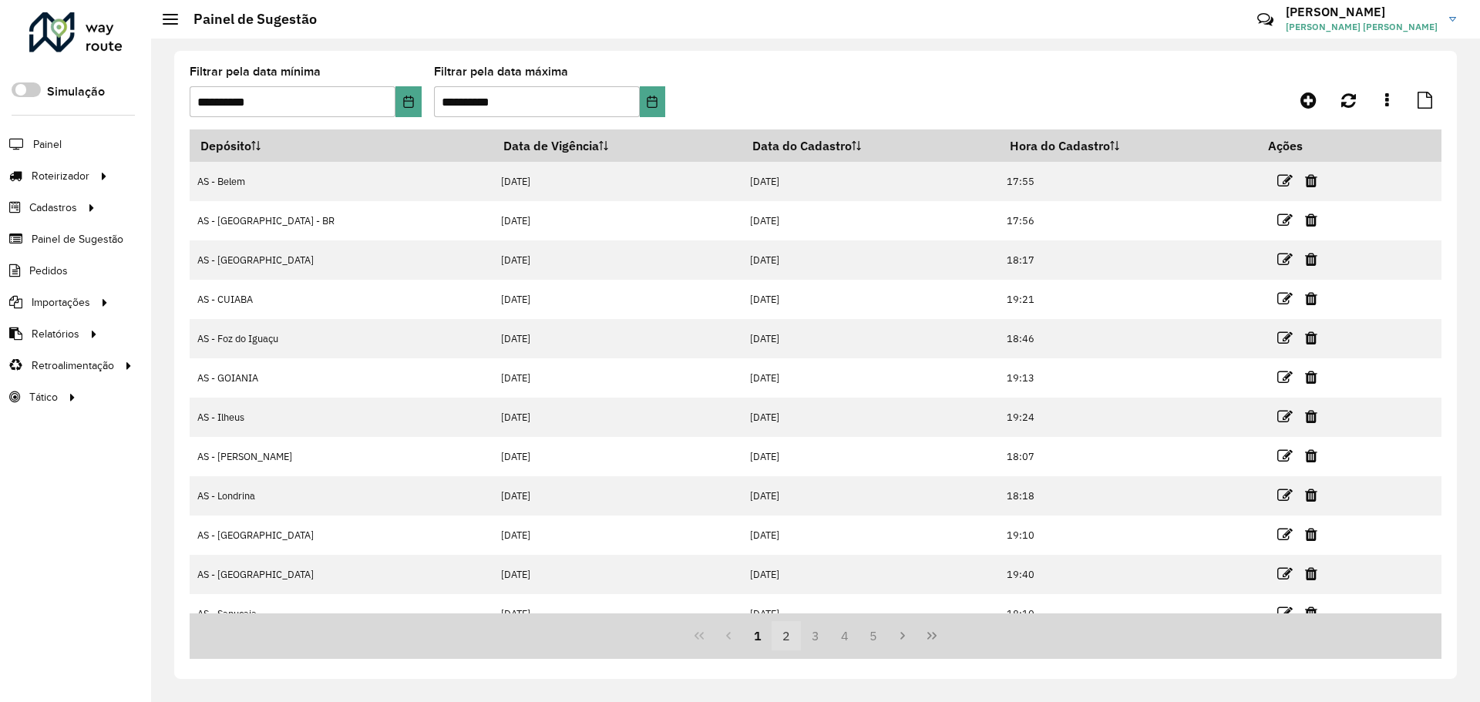
click at [797, 649] on button "2" at bounding box center [786, 635] width 29 height 29
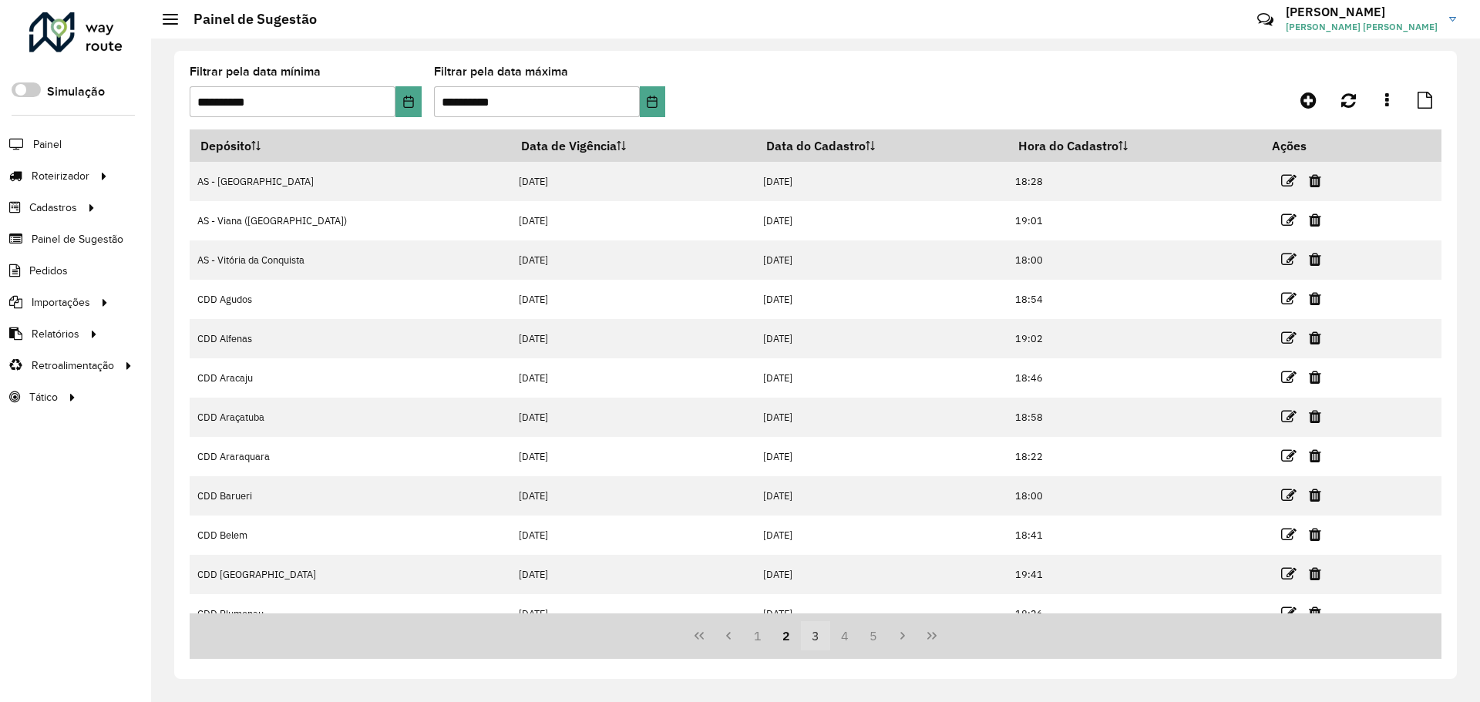
click at [813, 642] on button "3" at bounding box center [815, 635] width 29 height 29
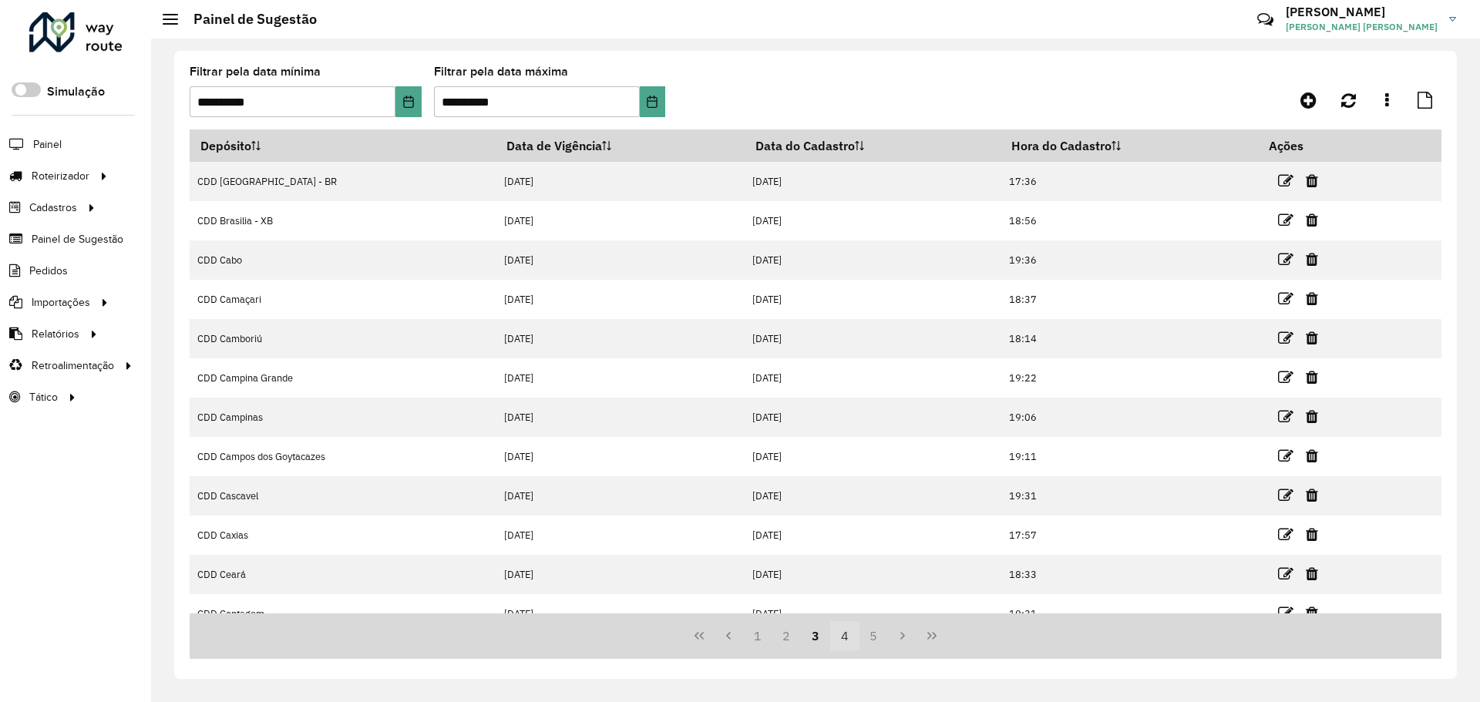
click at [835, 641] on button "4" at bounding box center [844, 635] width 29 height 29
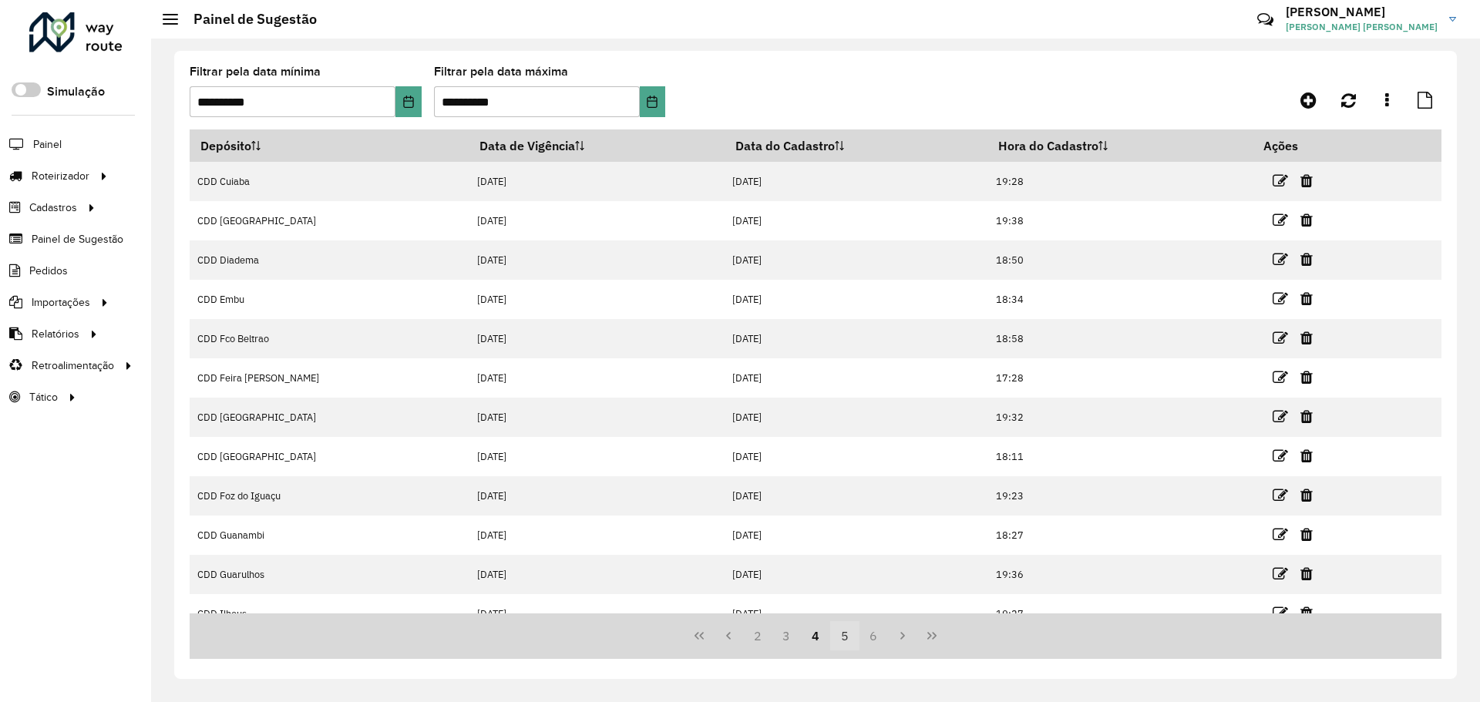
click at [850, 638] on button "5" at bounding box center [844, 635] width 29 height 29
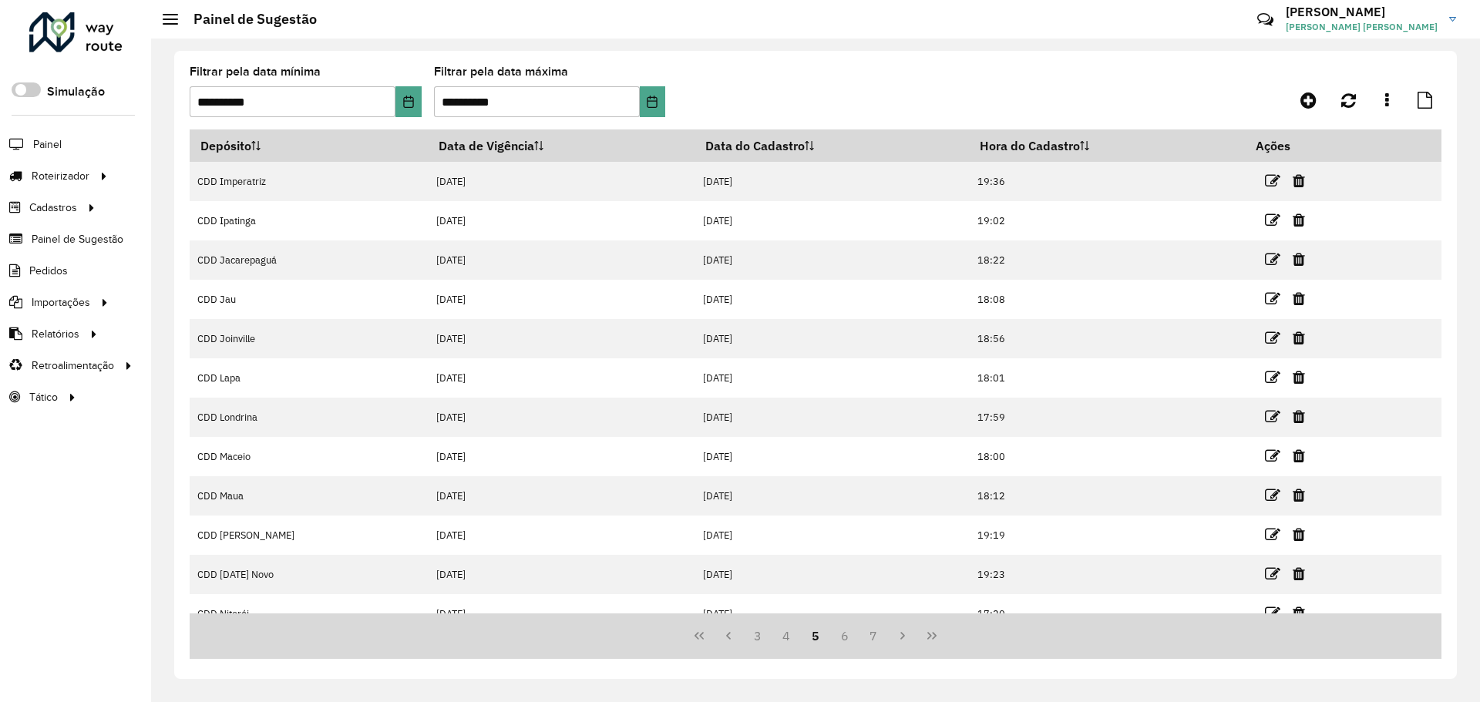
click at [850, 638] on button "6" at bounding box center [844, 635] width 29 height 29
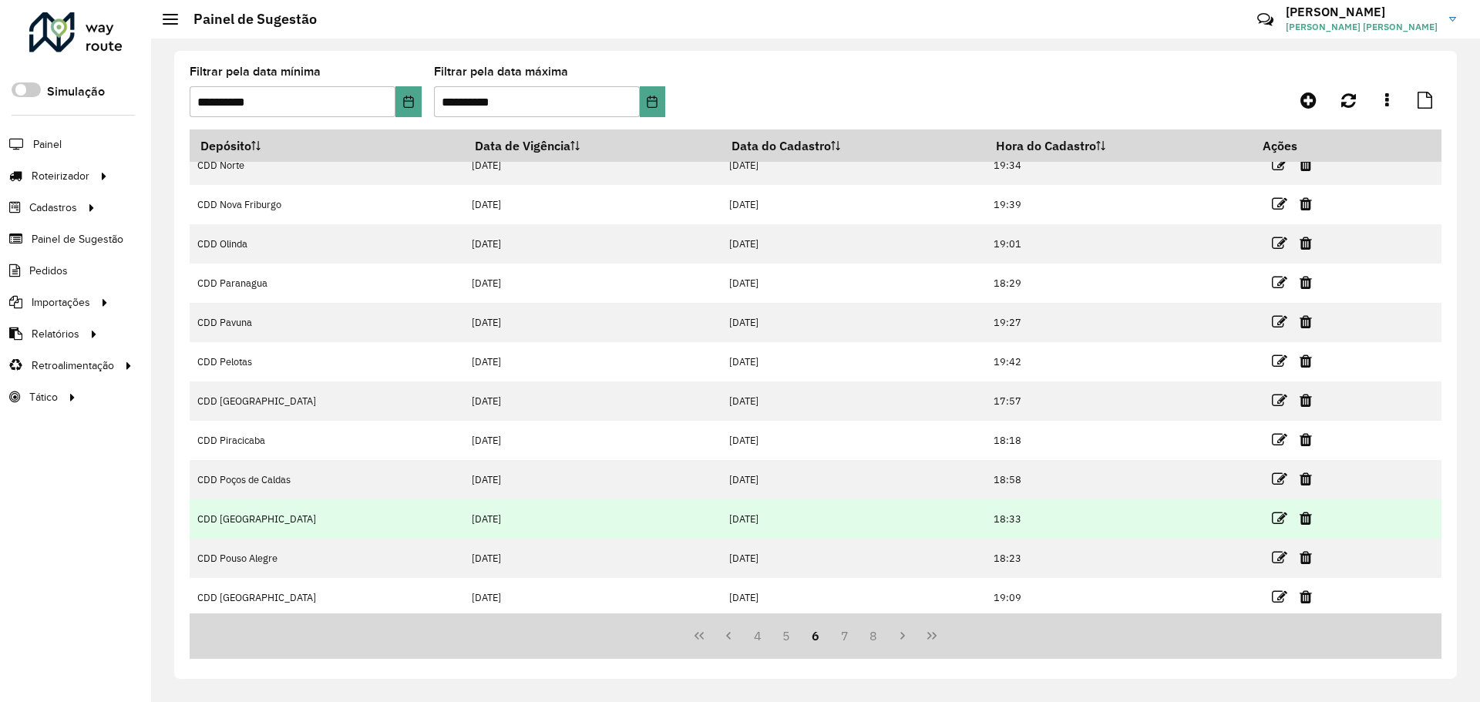
scroll to position [20, 0]
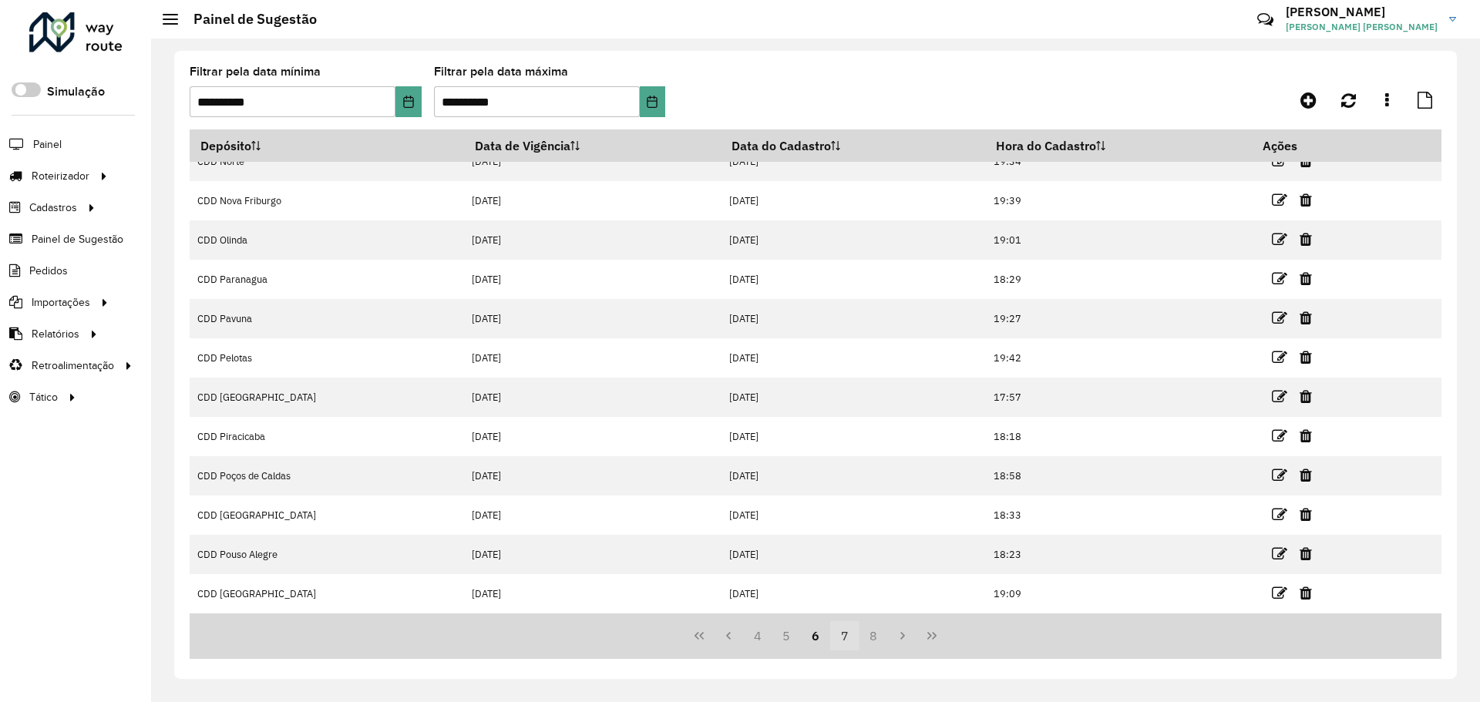
click at [845, 638] on button "7" at bounding box center [844, 635] width 29 height 29
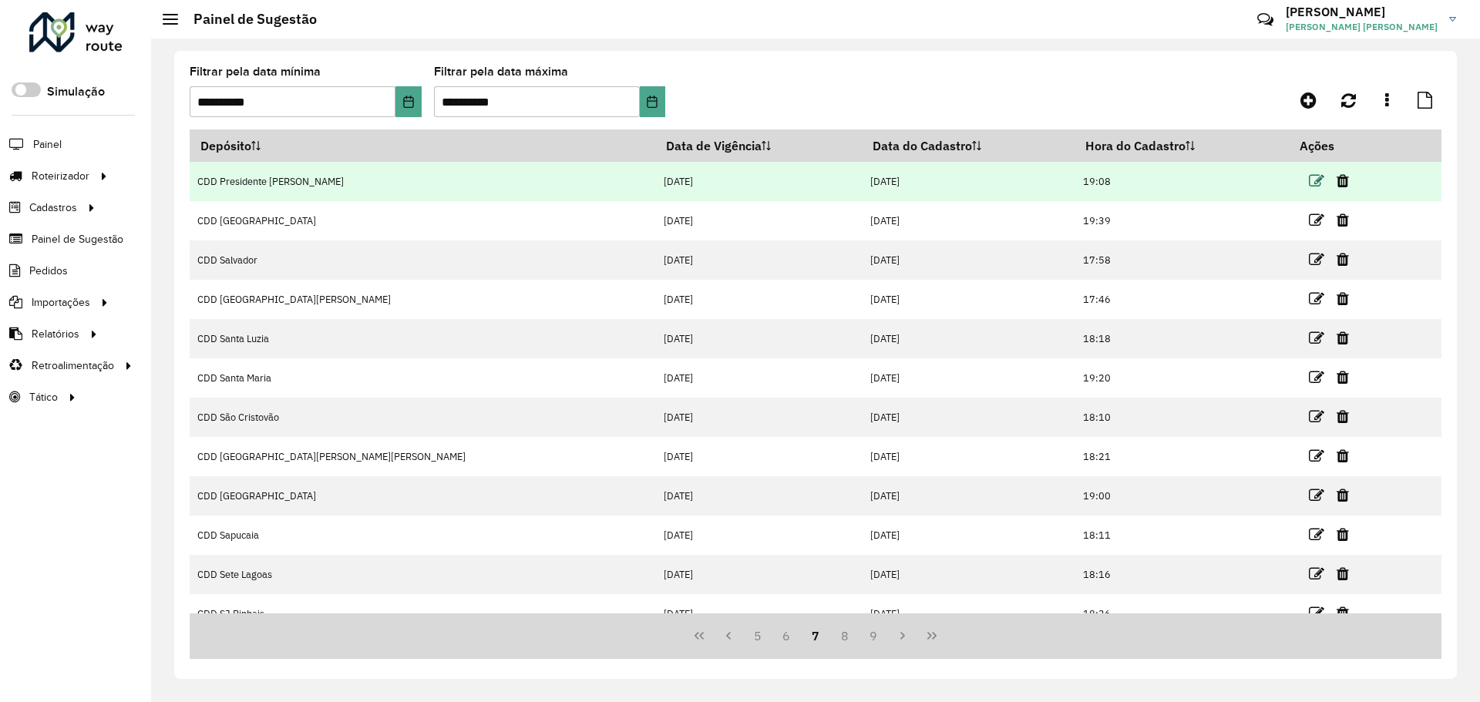
click at [1309, 180] on icon at bounding box center [1316, 180] width 15 height 15
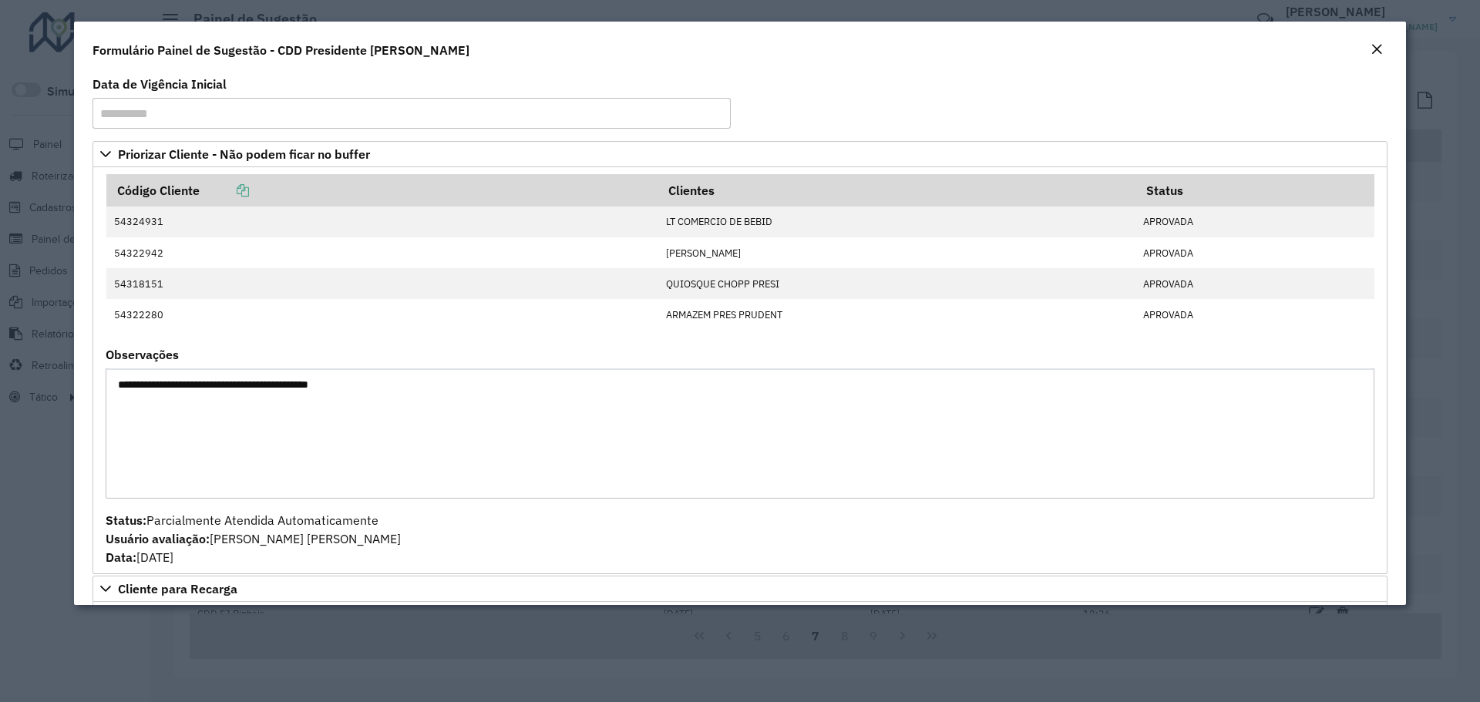
click at [554, 386] on textarea "**********" at bounding box center [740, 434] width 1269 height 130
click at [565, 395] on textarea "**********" at bounding box center [740, 434] width 1269 height 130
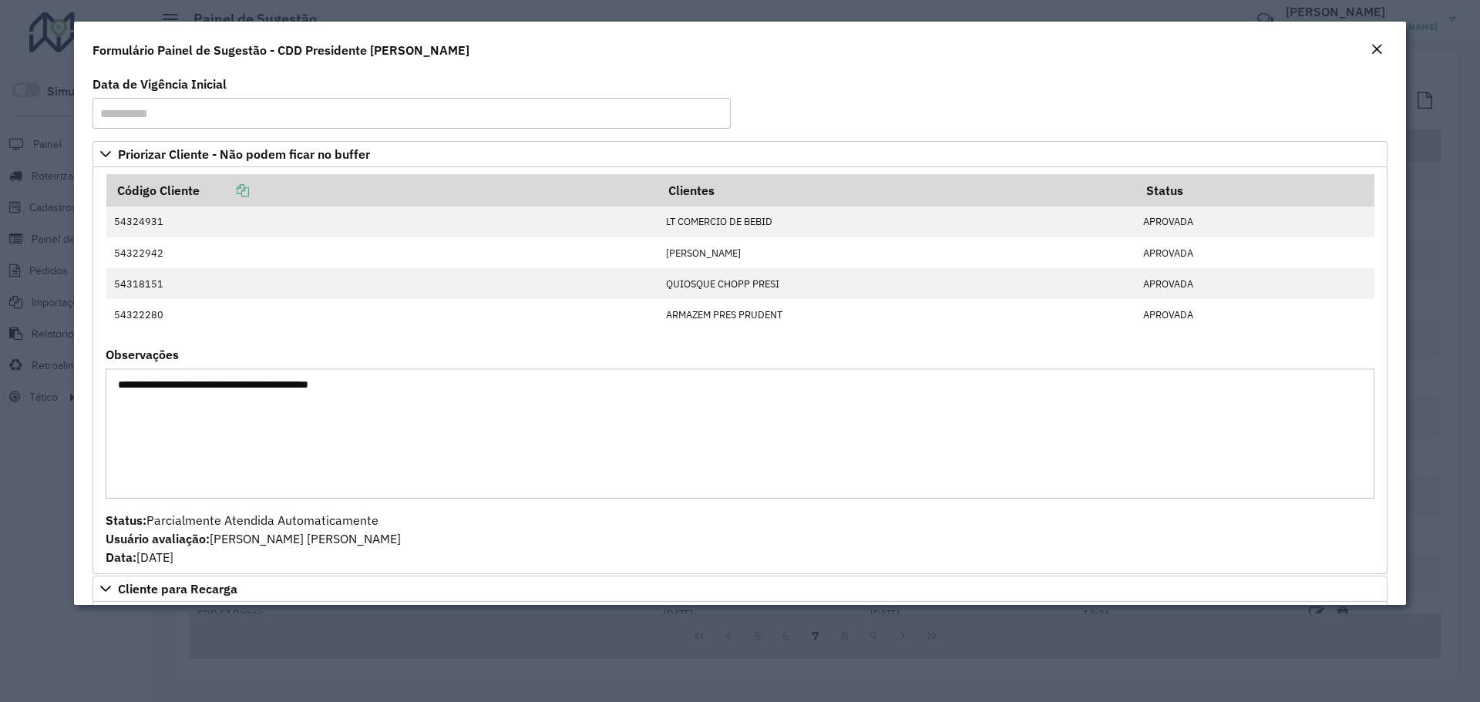
click at [565, 395] on textarea "**********" at bounding box center [740, 434] width 1269 height 130
click at [577, 397] on textarea "**********" at bounding box center [740, 434] width 1269 height 130
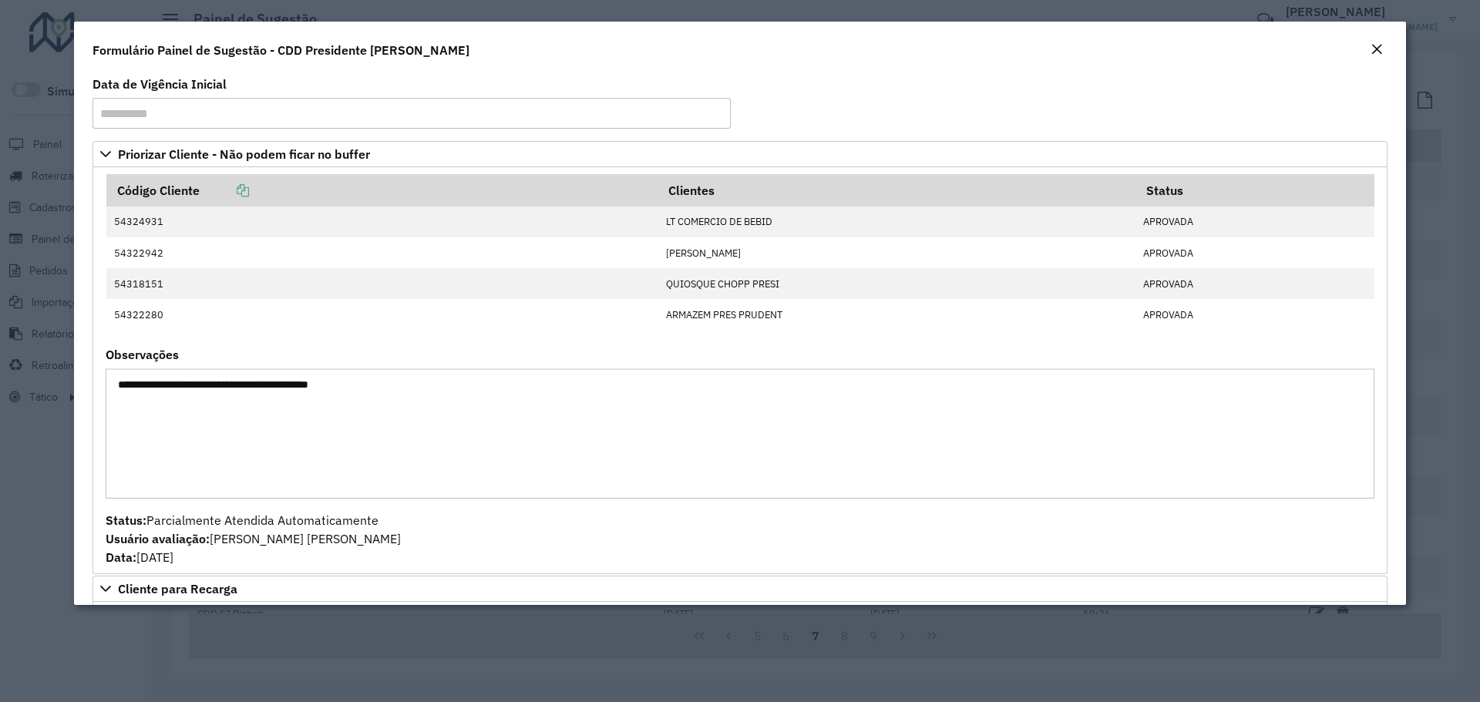
click at [584, 395] on textarea "**********" at bounding box center [740, 434] width 1269 height 130
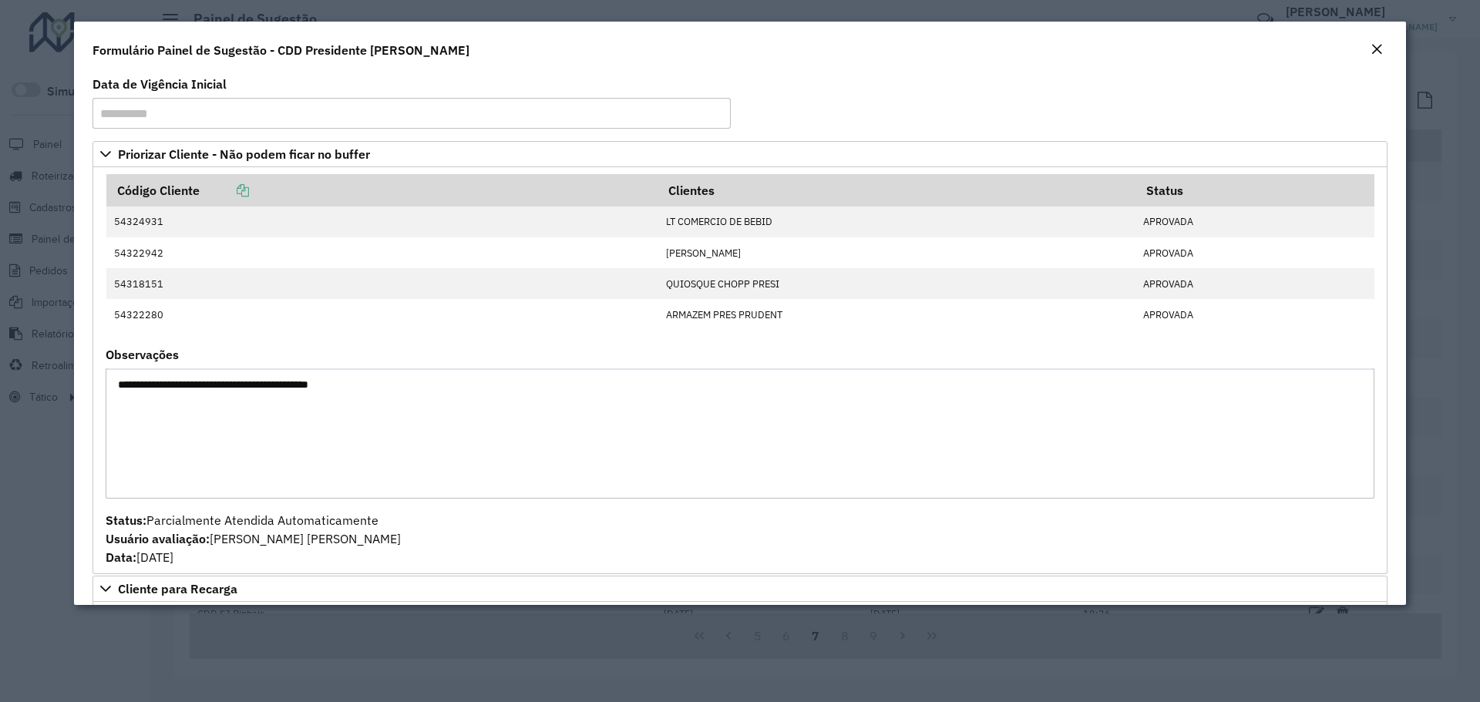
click at [584, 395] on textarea "**********" at bounding box center [740, 434] width 1269 height 130
click at [400, 12] on modal-container "**********" at bounding box center [740, 351] width 1480 height 702
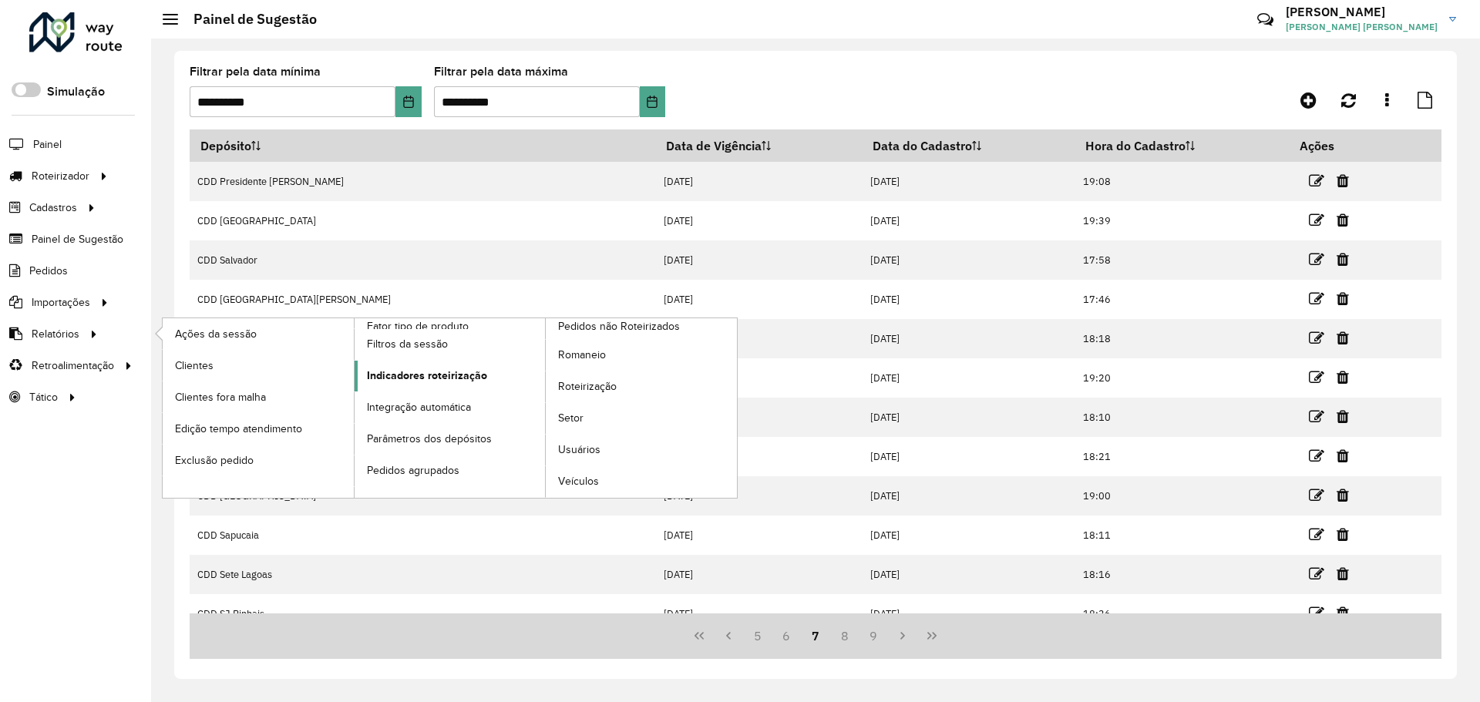
drag, startPoint x: 474, startPoint y: 416, endPoint x: 463, endPoint y: 378, distance: 39.5
click at [466, 374] on span "Indicadores roteirização" at bounding box center [427, 376] width 120 height 16
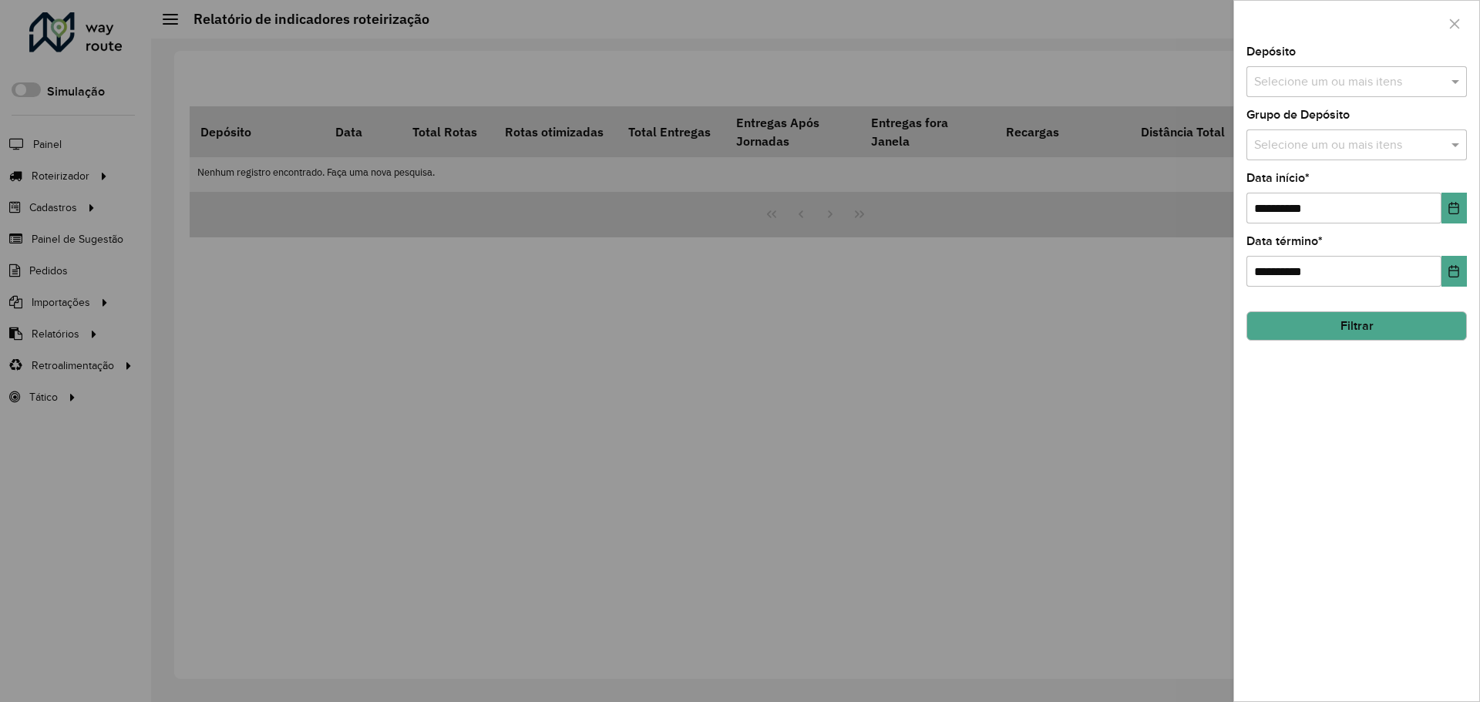
click at [1270, 146] on input "text" at bounding box center [1348, 145] width 197 height 19
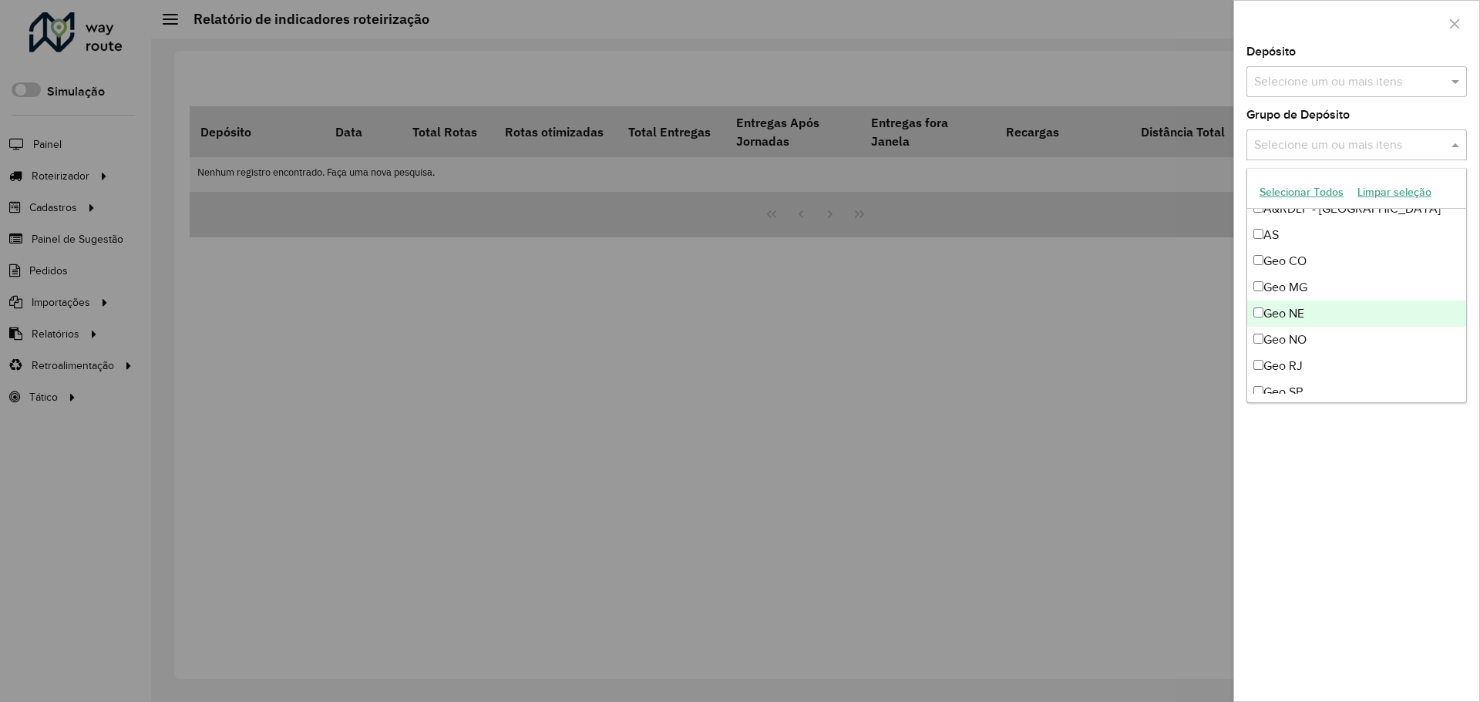
scroll to position [154, 0]
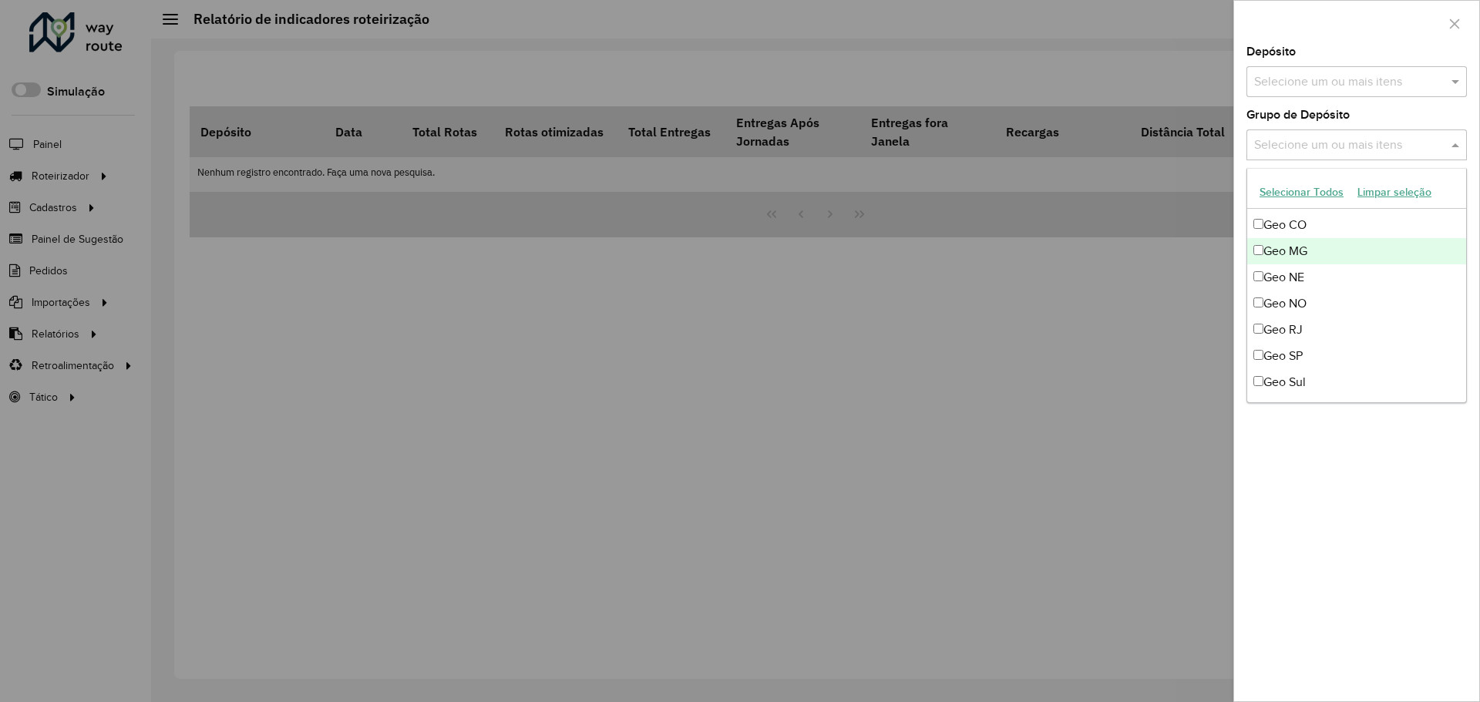
click at [1317, 260] on div "Geo MG" at bounding box center [1356, 251] width 219 height 26
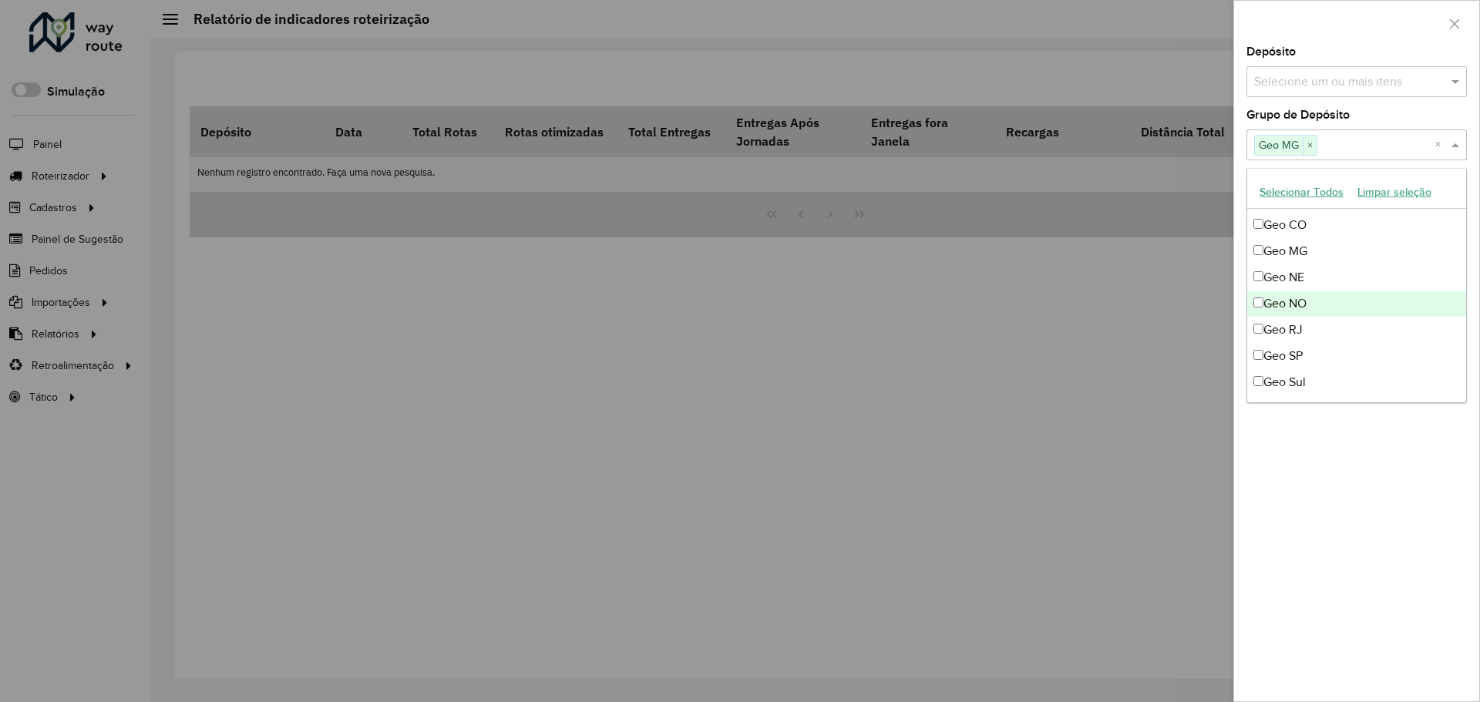
click at [1318, 325] on div "Geo RJ" at bounding box center [1356, 330] width 219 height 26
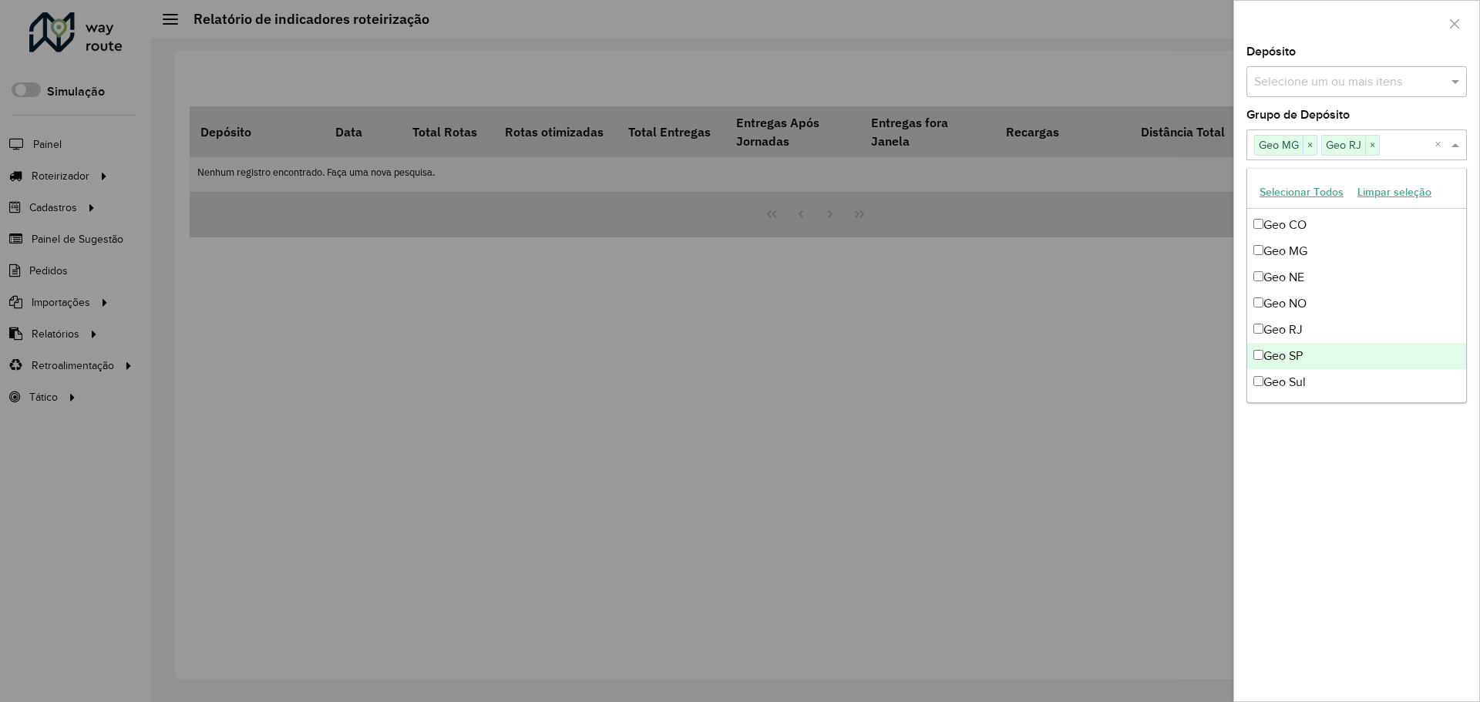
click at [1329, 365] on div "Geo SP" at bounding box center [1356, 356] width 219 height 26
click at [1340, 470] on div "**********" at bounding box center [1356, 373] width 245 height 655
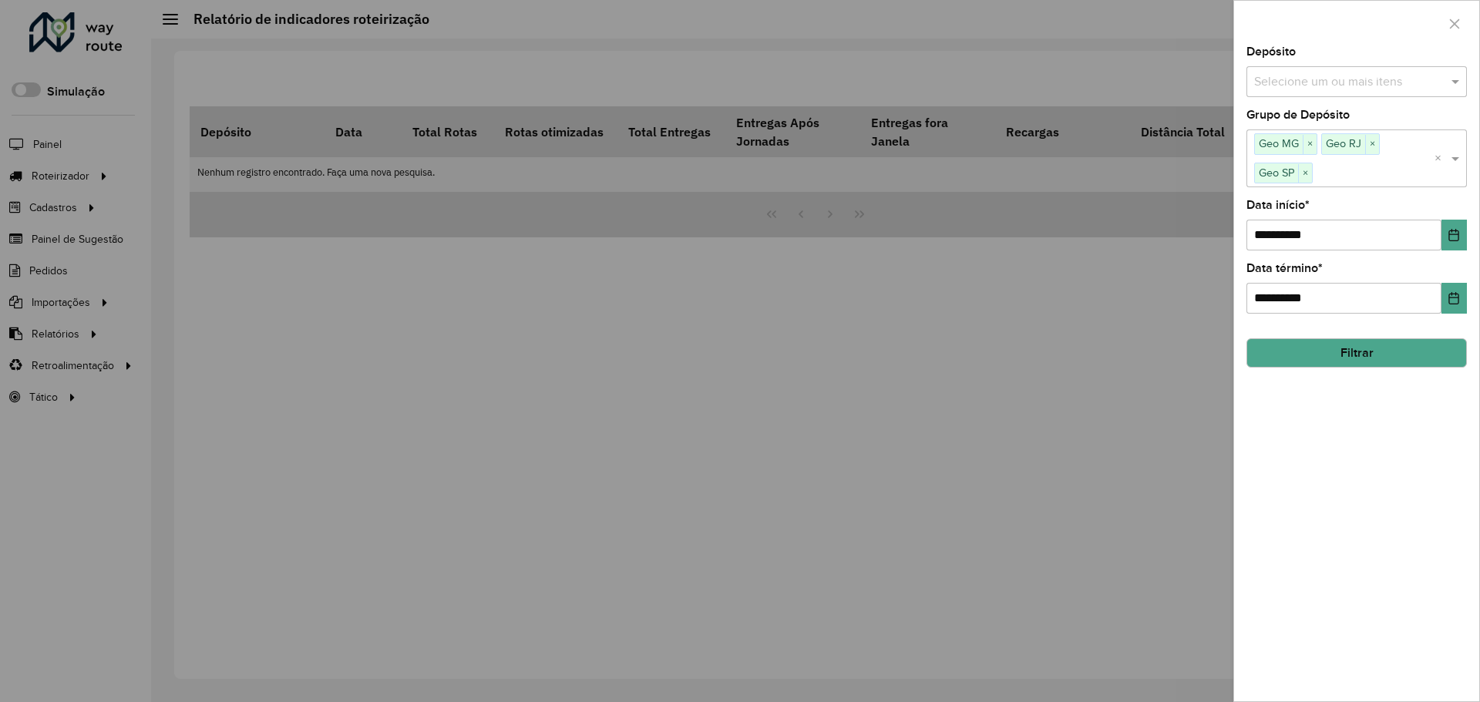
click at [1392, 355] on button "Filtrar" at bounding box center [1357, 352] width 220 height 29
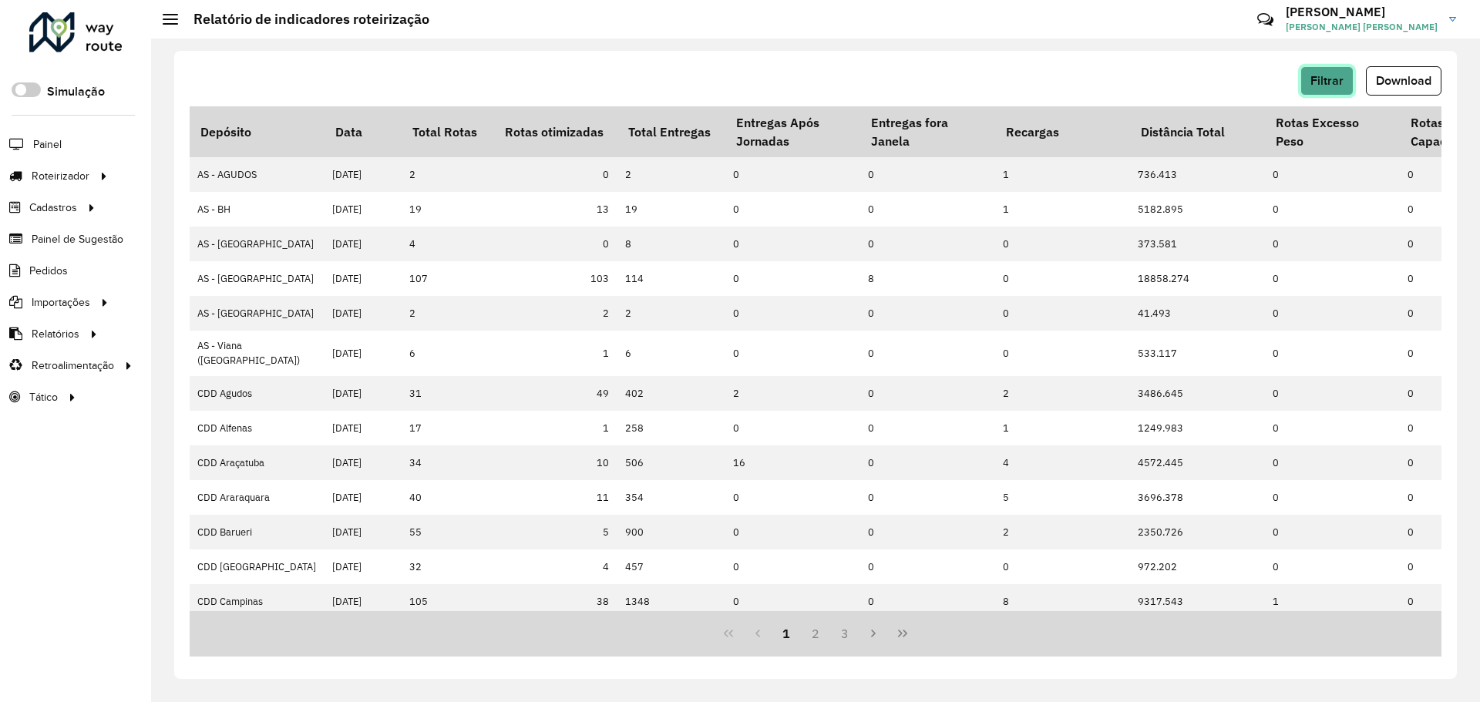
click at [1315, 83] on span "Filtrar" at bounding box center [1327, 80] width 33 height 13
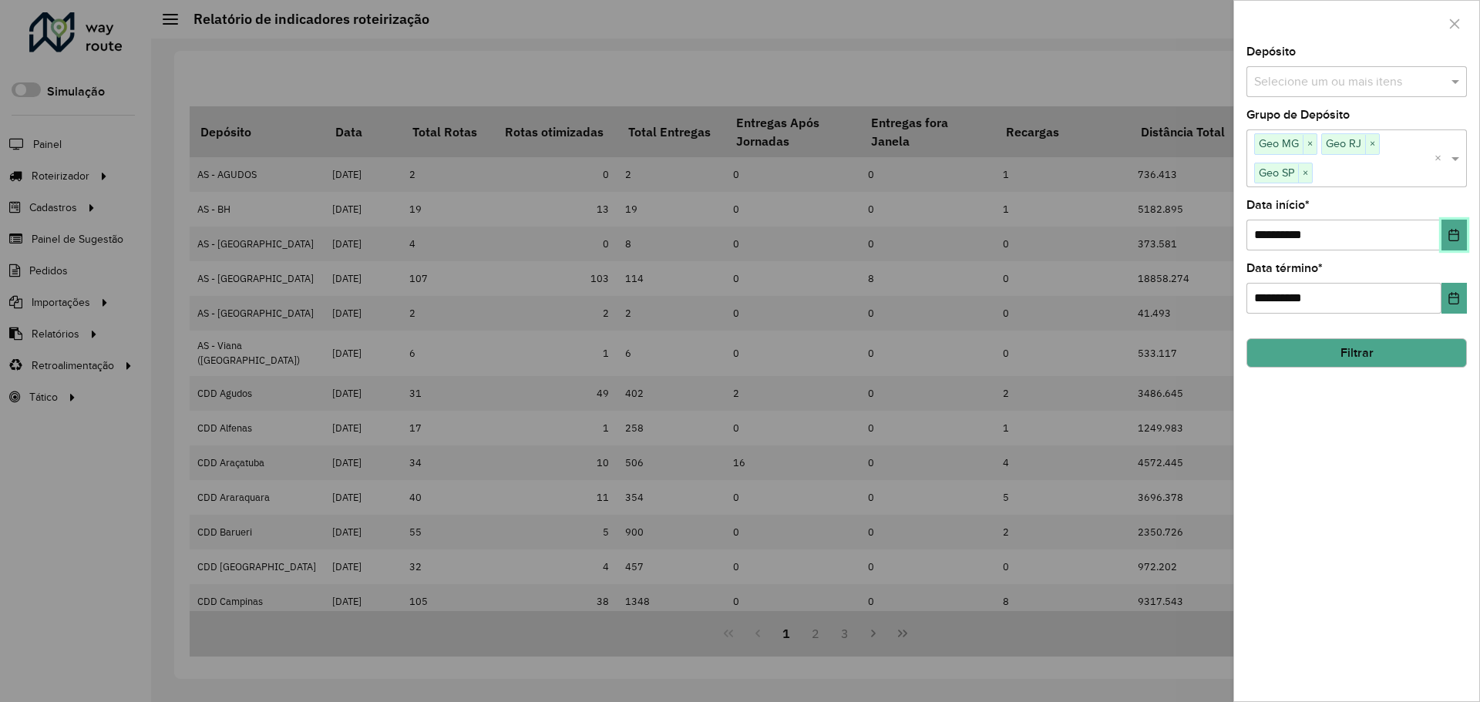
click at [1458, 241] on icon "Choose Date" at bounding box center [1454, 235] width 10 height 12
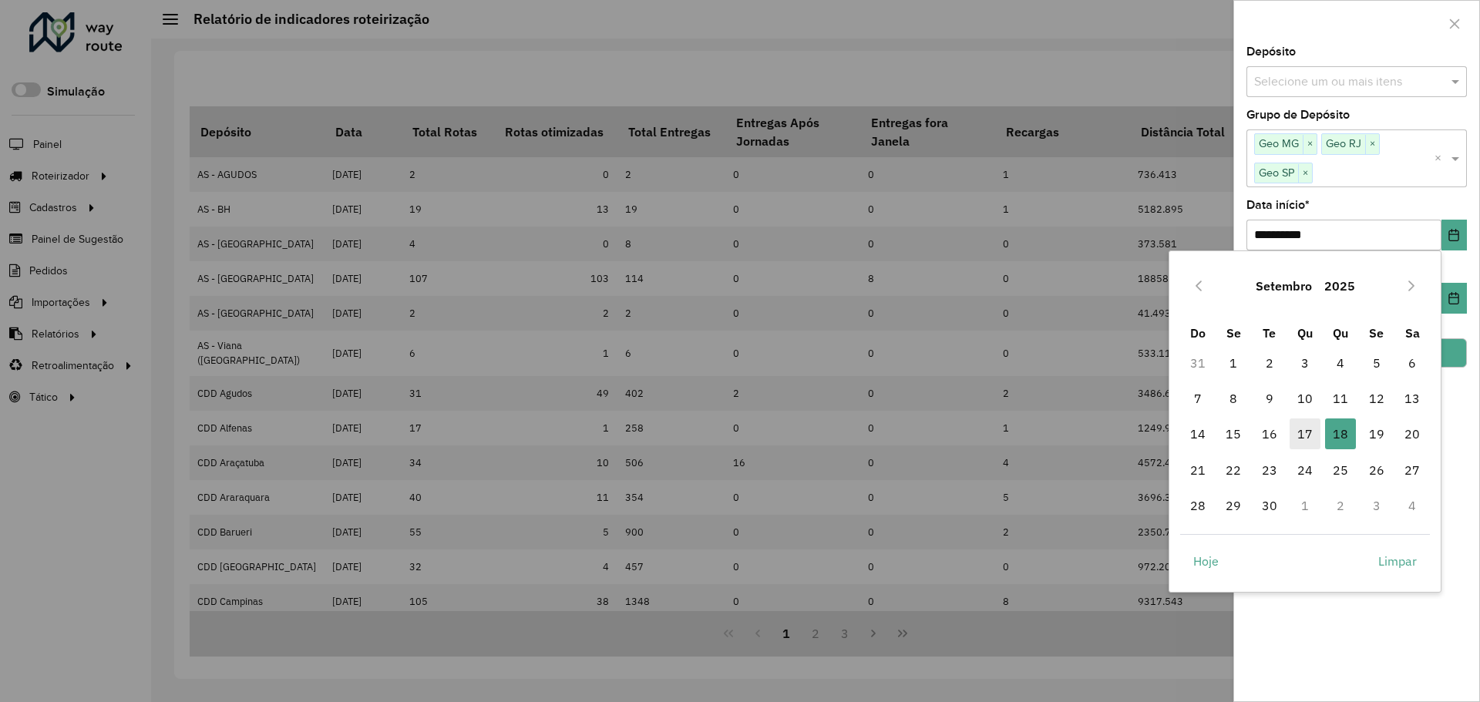
click at [1304, 444] on span "17" at bounding box center [1305, 434] width 31 height 31
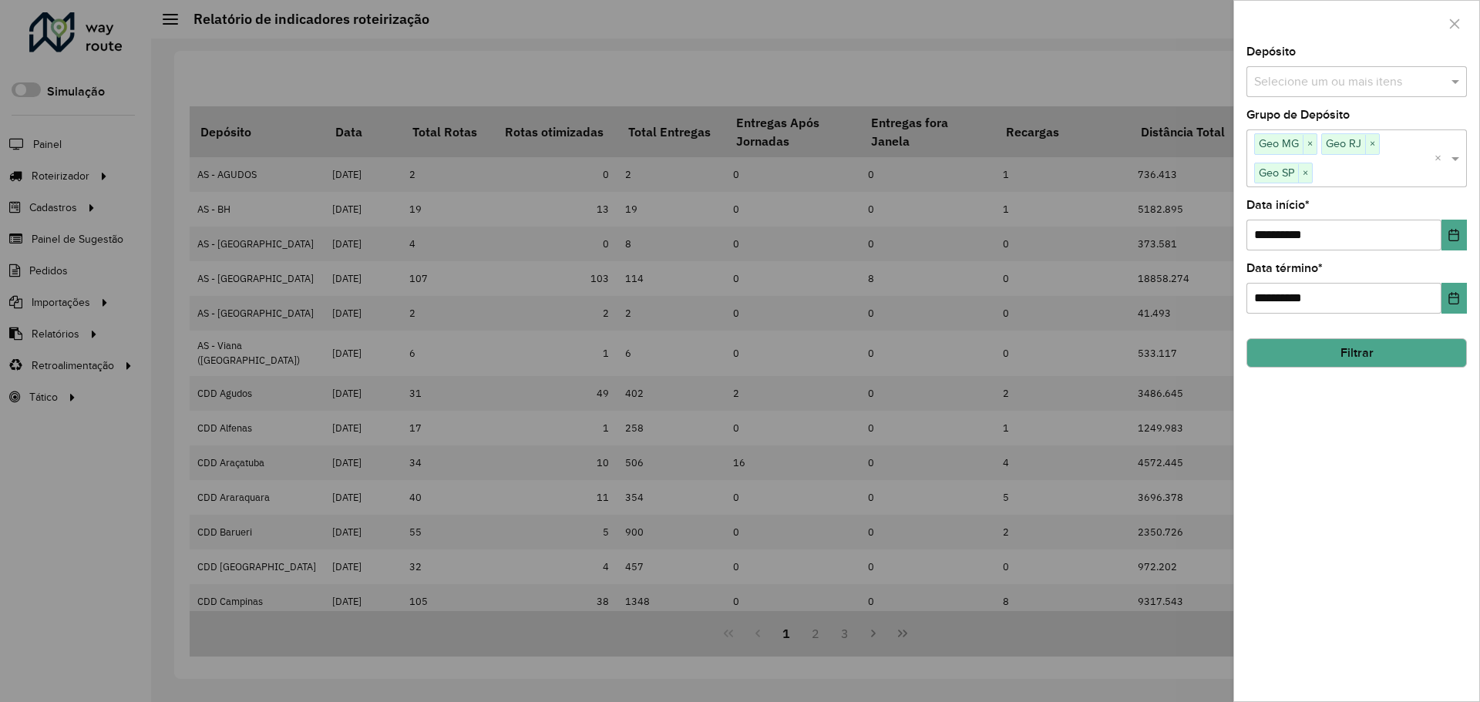
click at [1406, 352] on button "Filtrar" at bounding box center [1357, 352] width 220 height 29
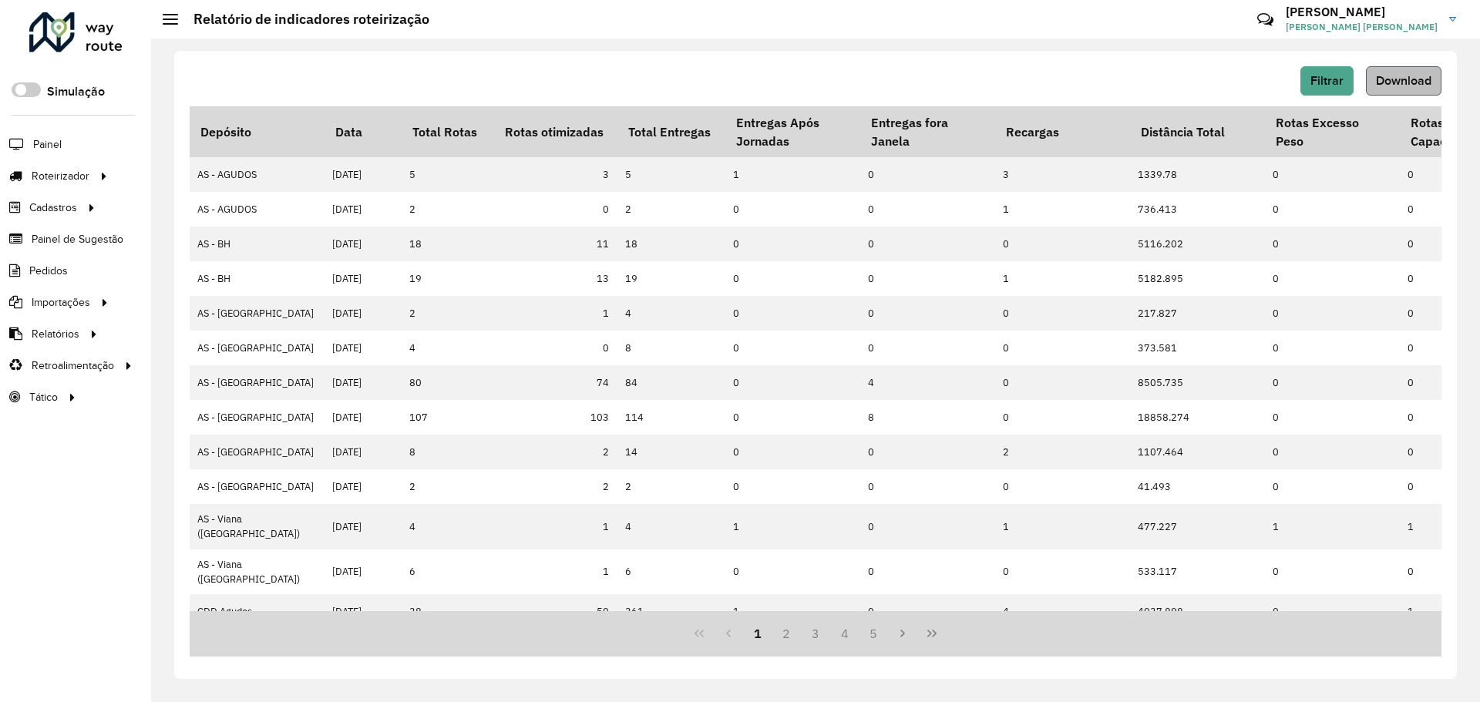
drag, startPoint x: 1040, startPoint y: 66, endPoint x: 1405, endPoint y: 79, distance: 365.7
click at [1040, 65] on div "Filtrar Download Depósito Data Total Rotas Rotas otimizadas Total Entregas Entr…" at bounding box center [815, 365] width 1283 height 628
click at [1422, 79] on span "Download" at bounding box center [1404, 80] width 56 height 13
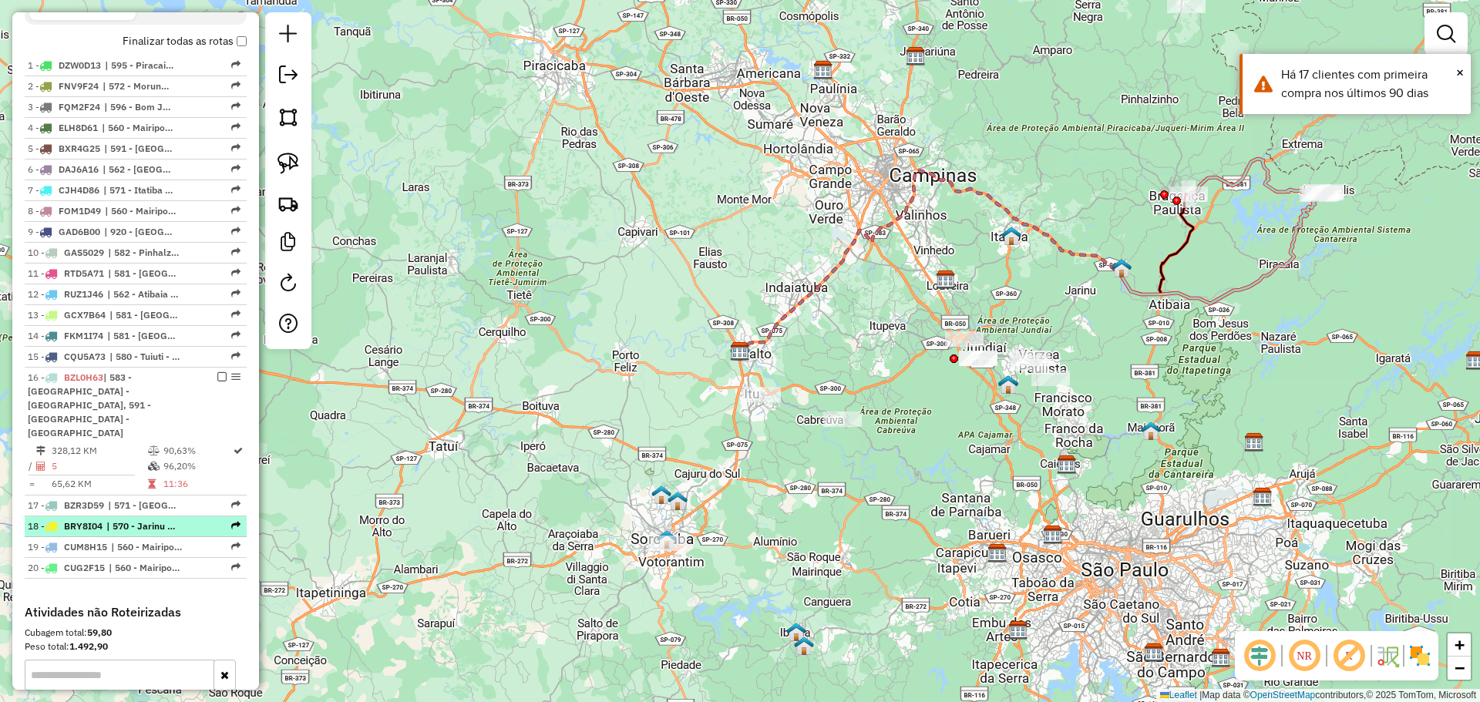
scroll to position [694, 0]
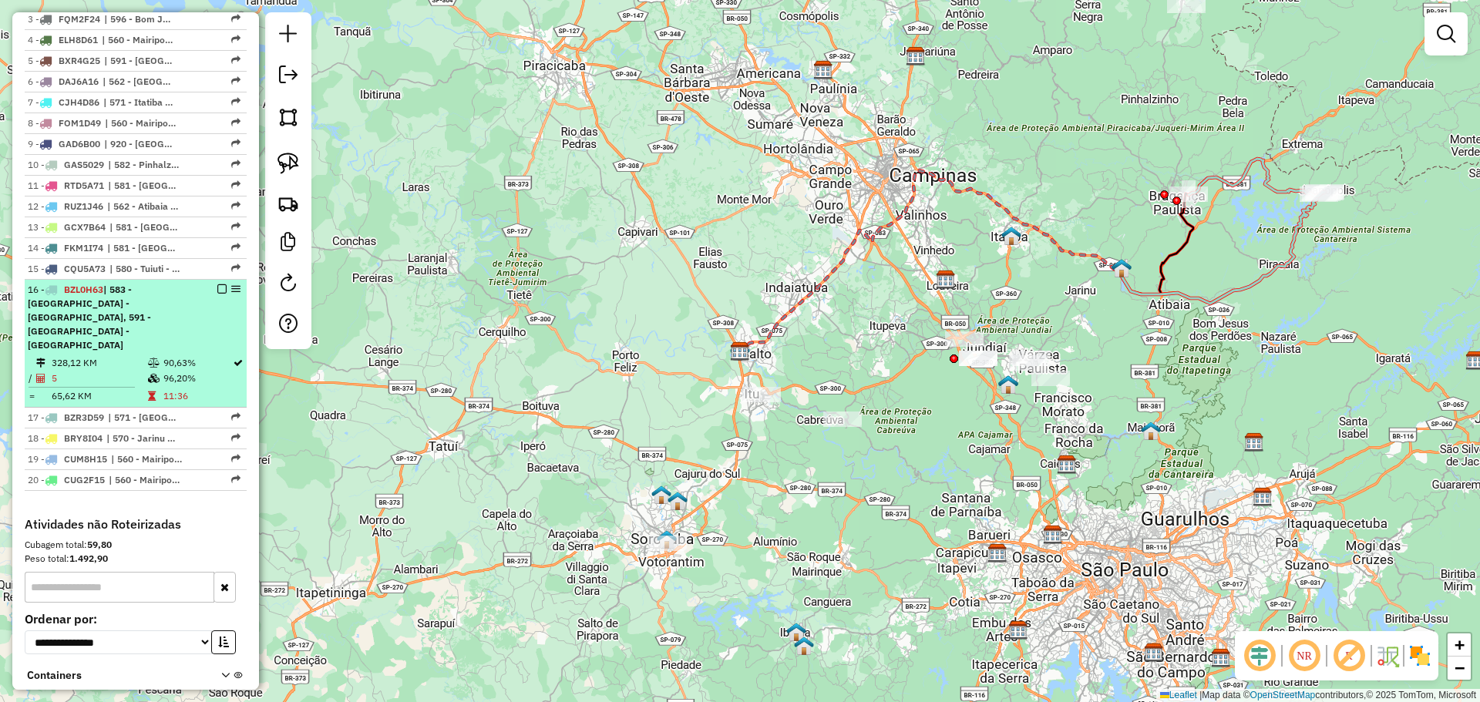
select select "**********"
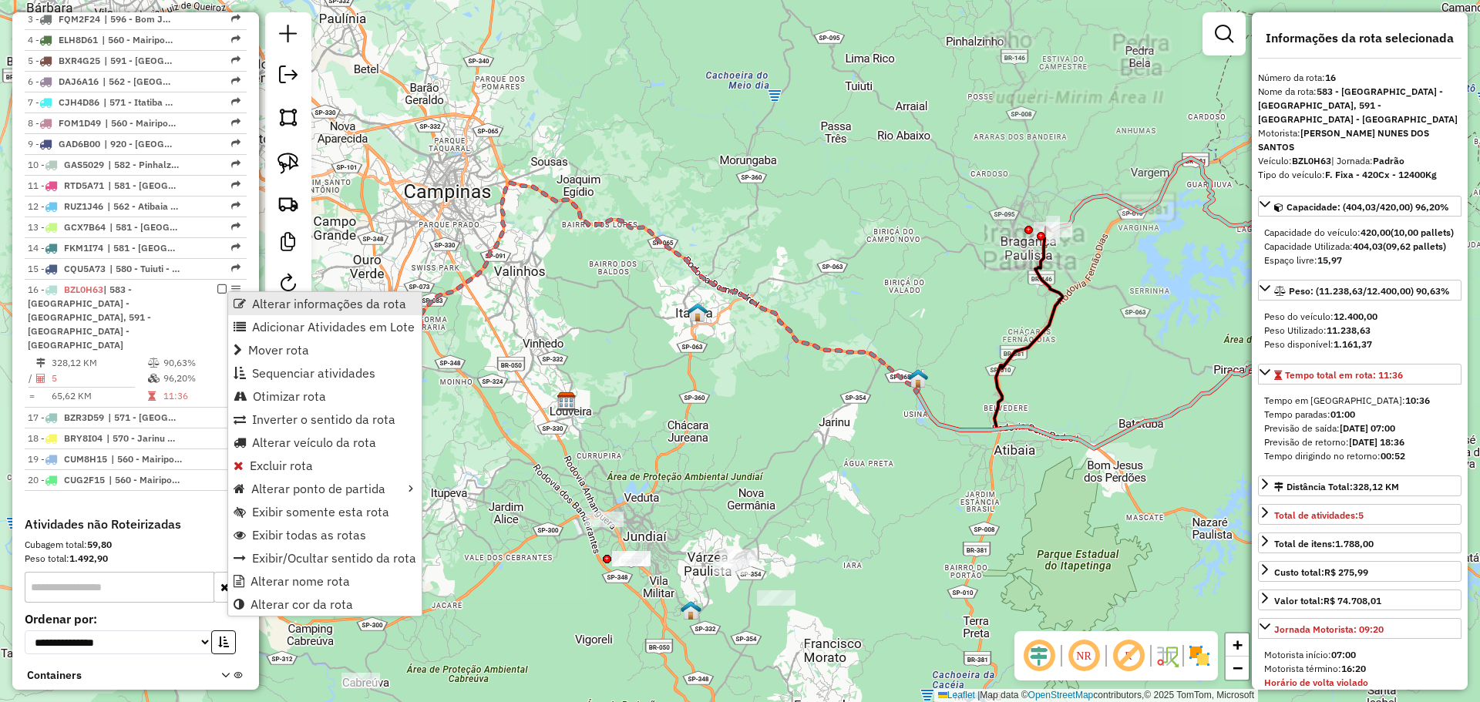
click at [239, 299] on span "Alterar informações da rota" at bounding box center [240, 304] width 12 height 12
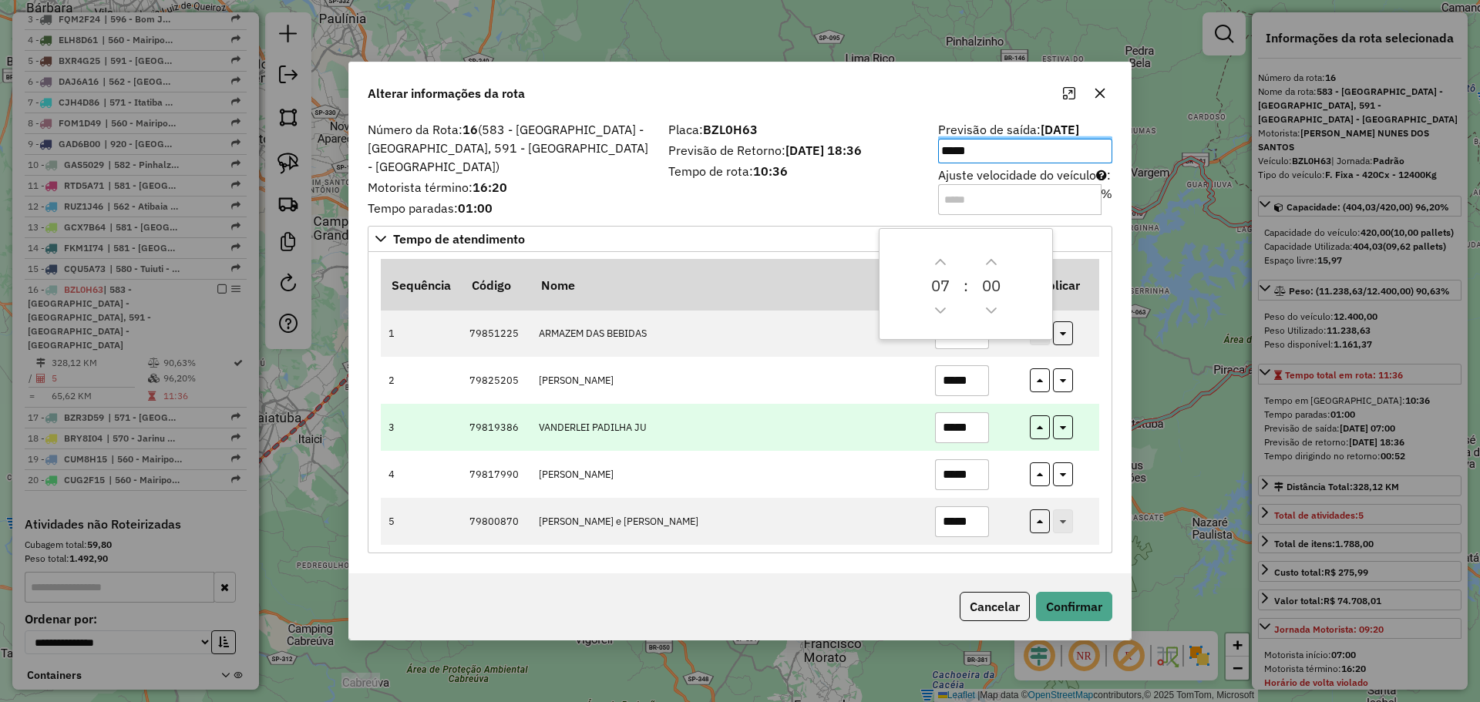
click at [754, 434] on td "VANDERLEI PADILHA JU" at bounding box center [728, 427] width 396 height 47
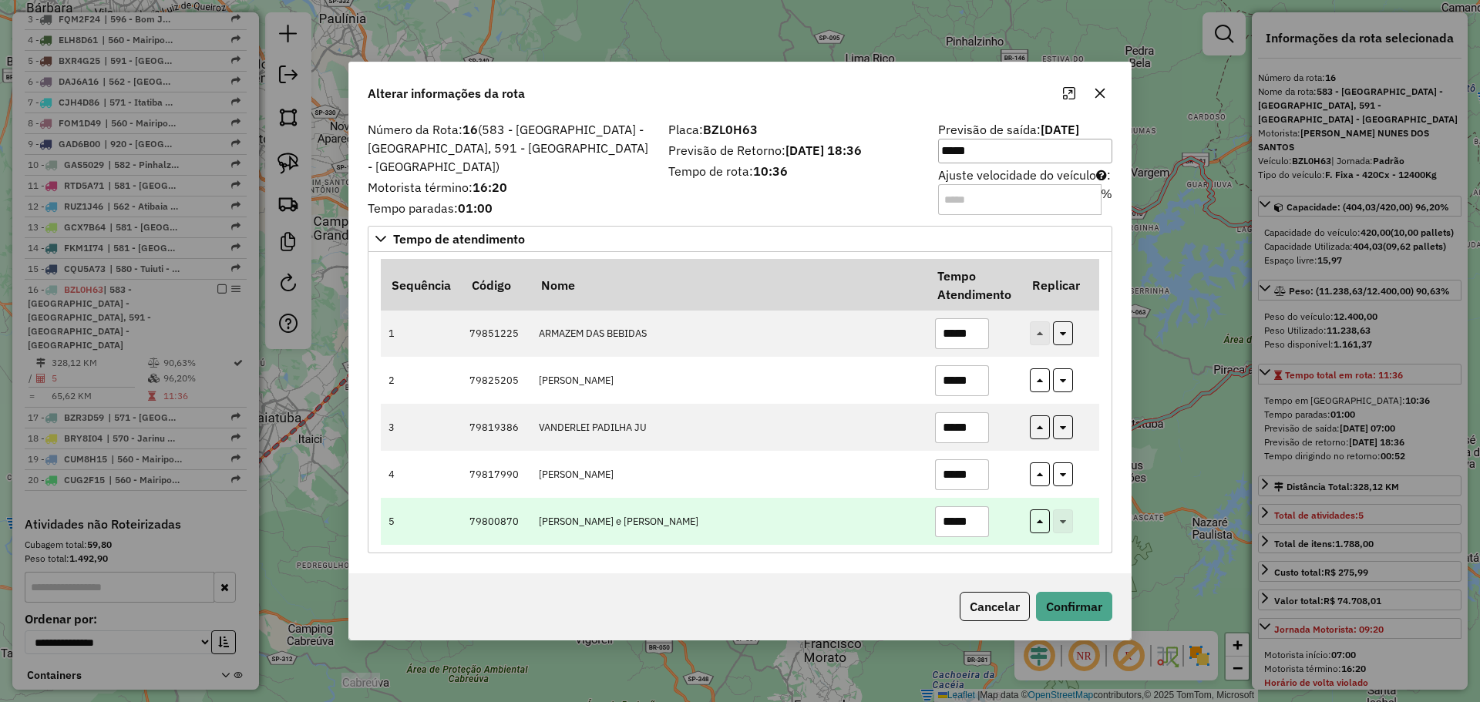
click at [951, 520] on input "*****" at bounding box center [962, 522] width 54 height 31
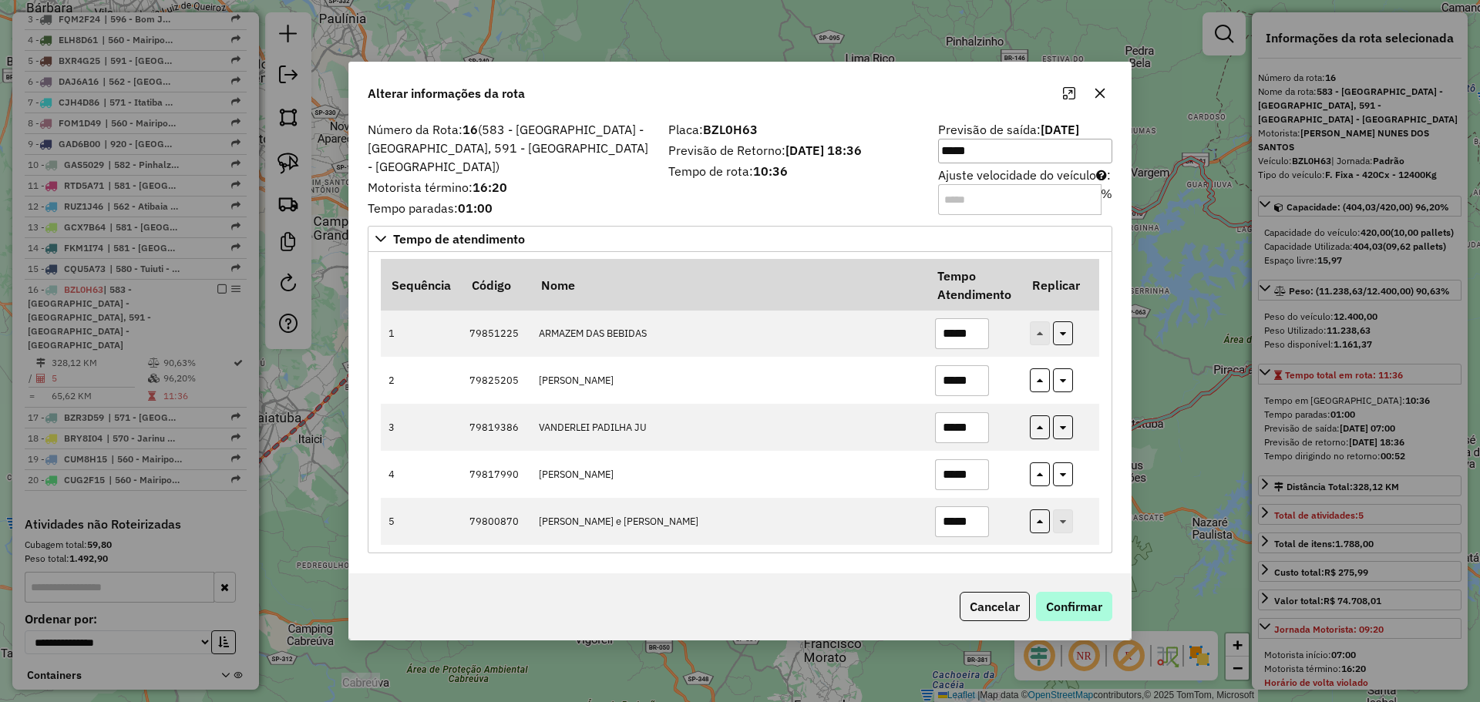
type input "*****"
click at [1053, 592] on button "Confirmar" at bounding box center [1074, 606] width 76 height 29
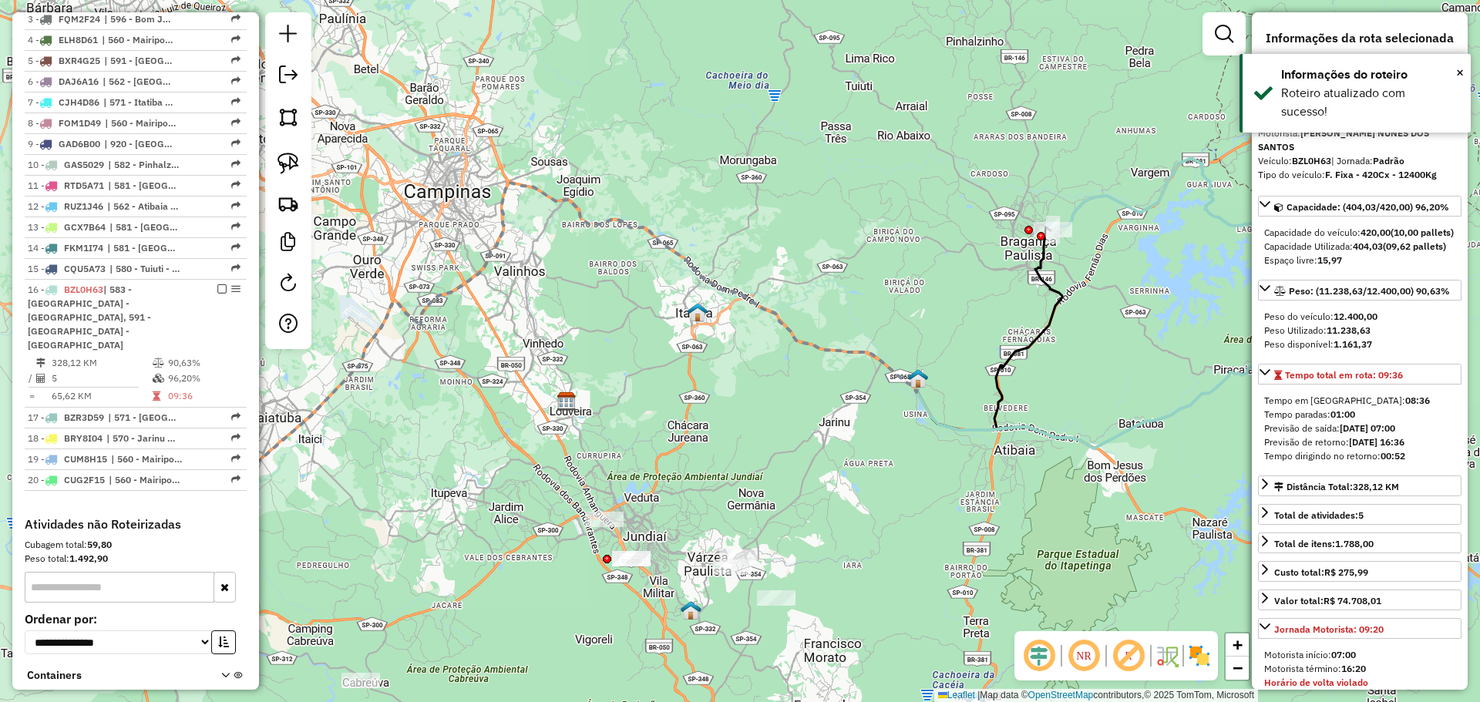
scroll to position [813, 0]
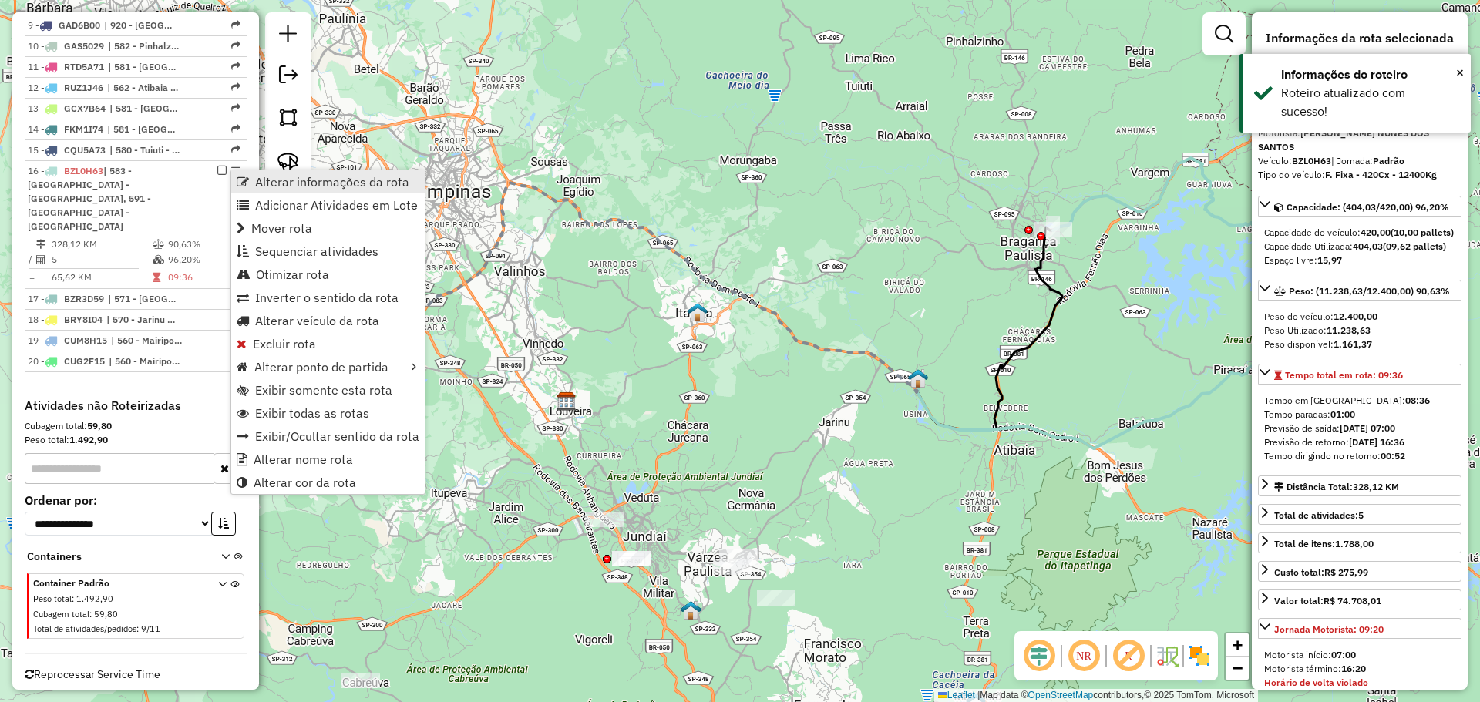
click at [243, 180] on span "Alterar informações da rota" at bounding box center [243, 182] width 12 height 12
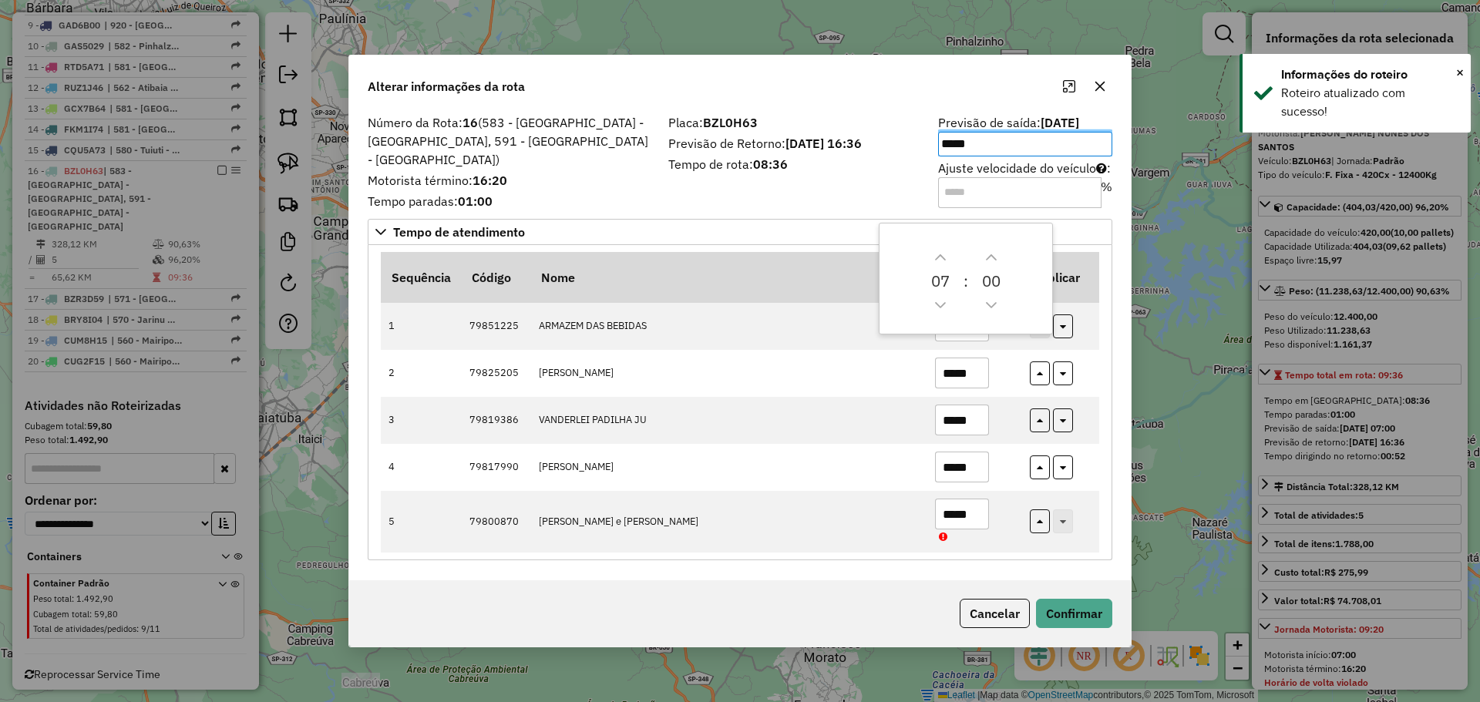
click at [1019, 186] on input "Ajuste velocidade do veículo : %" at bounding box center [1019, 192] width 163 height 31
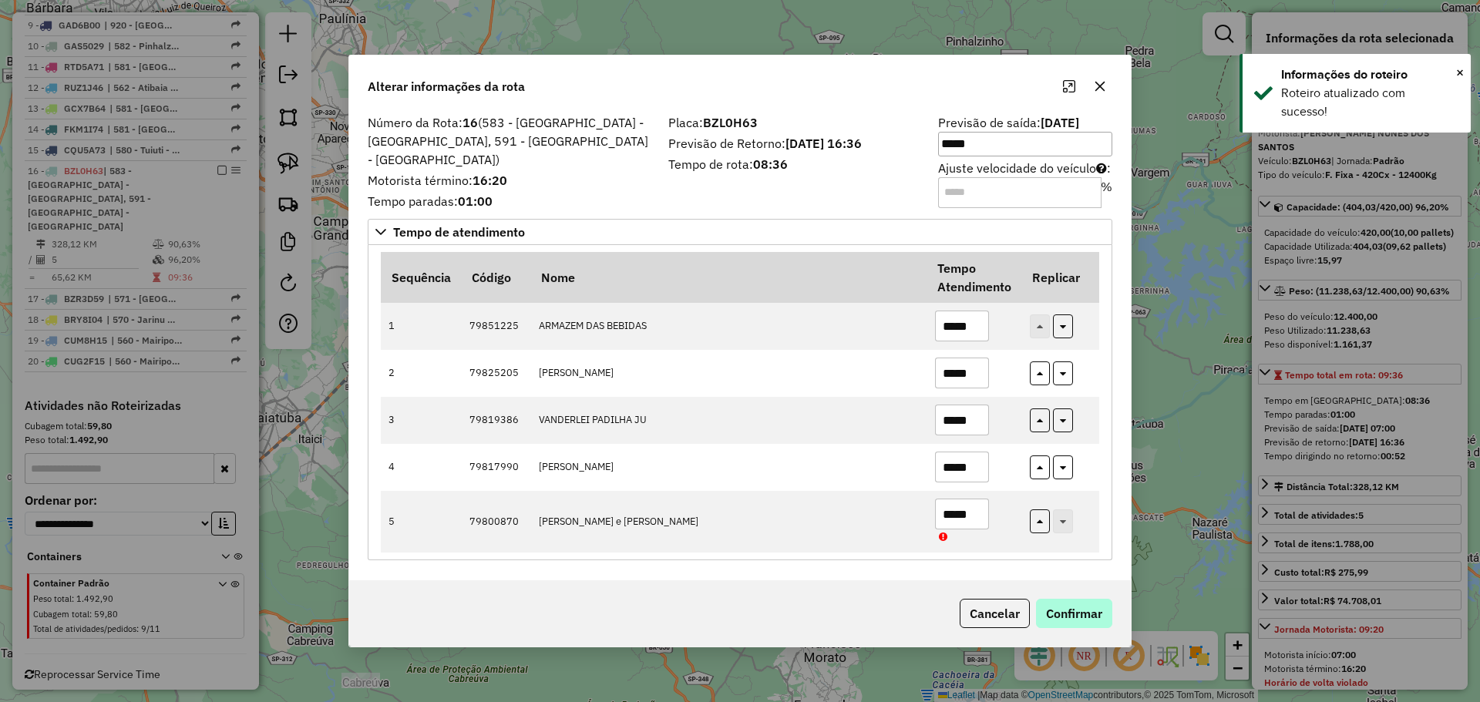
type input "**"
click at [1062, 607] on button "Confirmar" at bounding box center [1074, 613] width 76 height 29
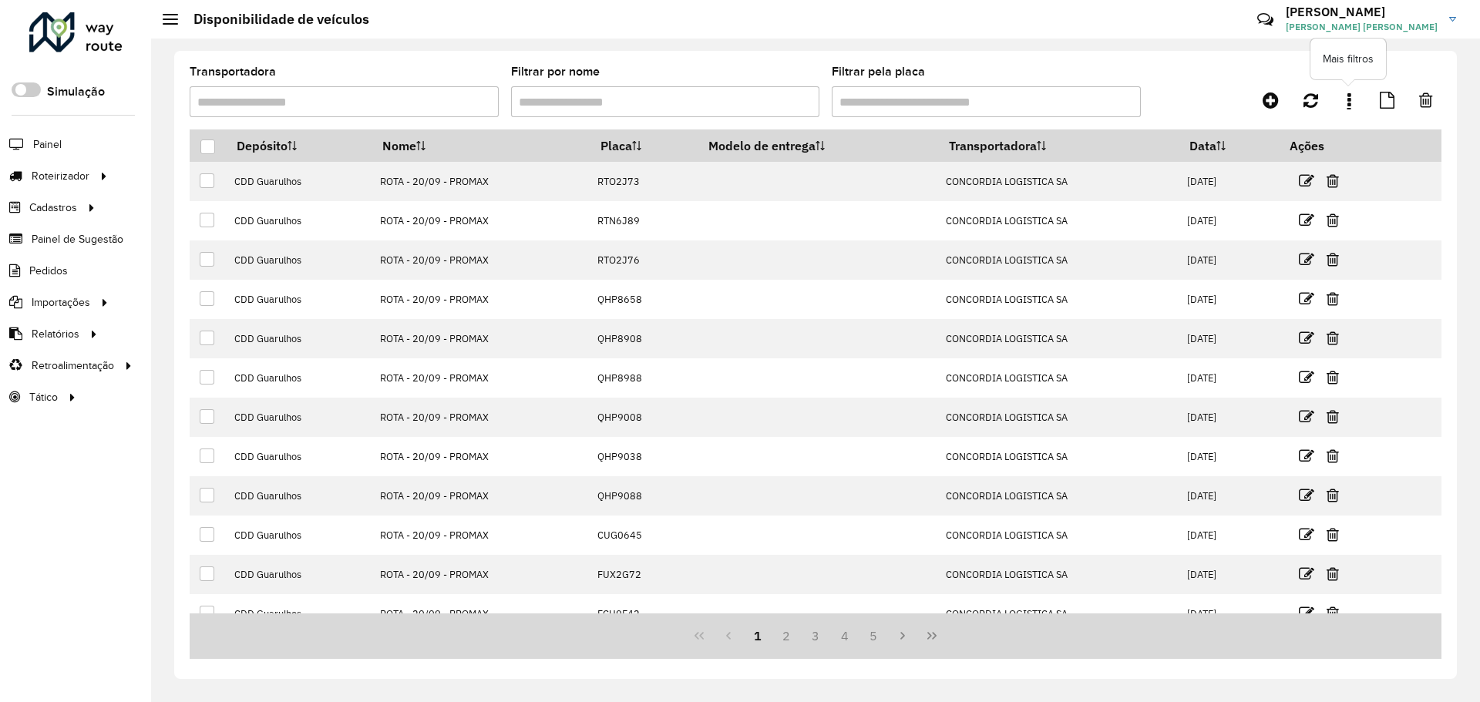
click at [1341, 97] on link at bounding box center [1349, 100] width 31 height 28
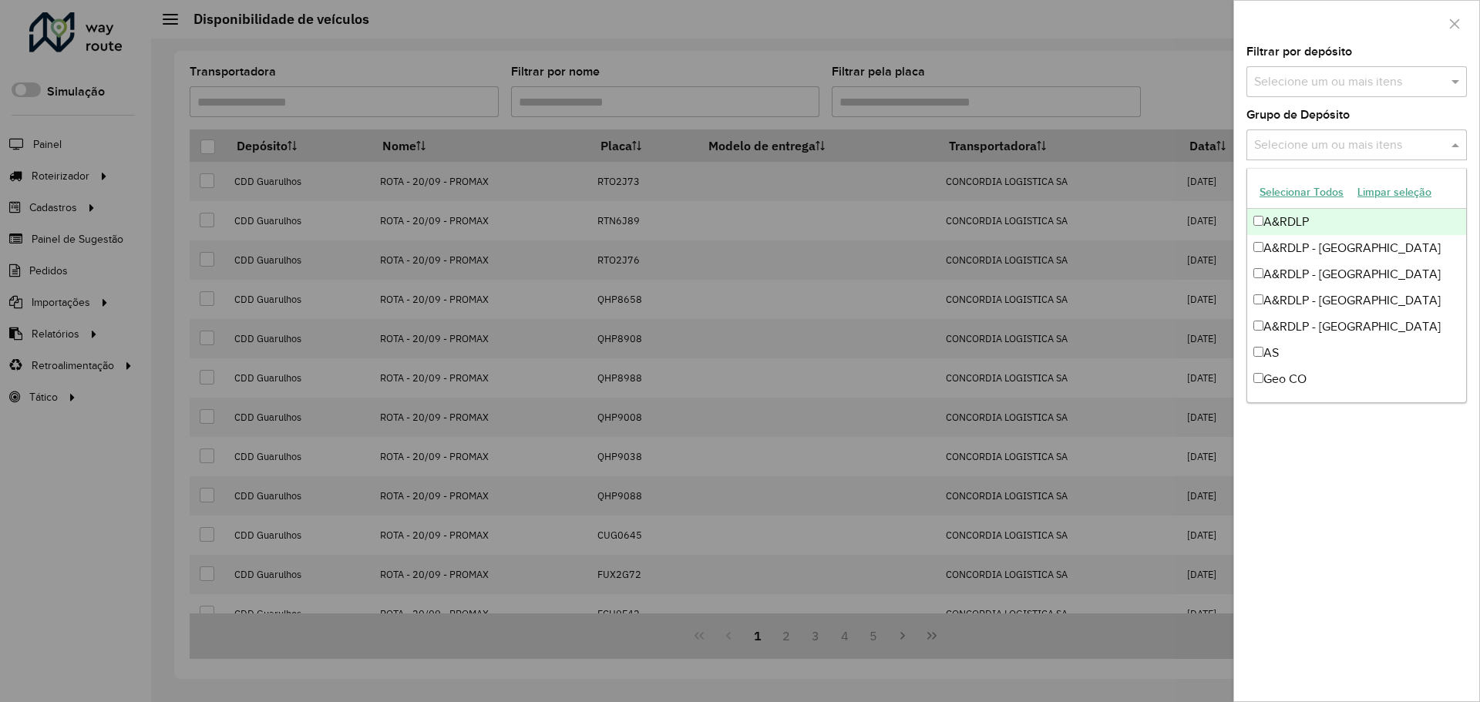
click at [1324, 148] on input "text" at bounding box center [1348, 145] width 197 height 19
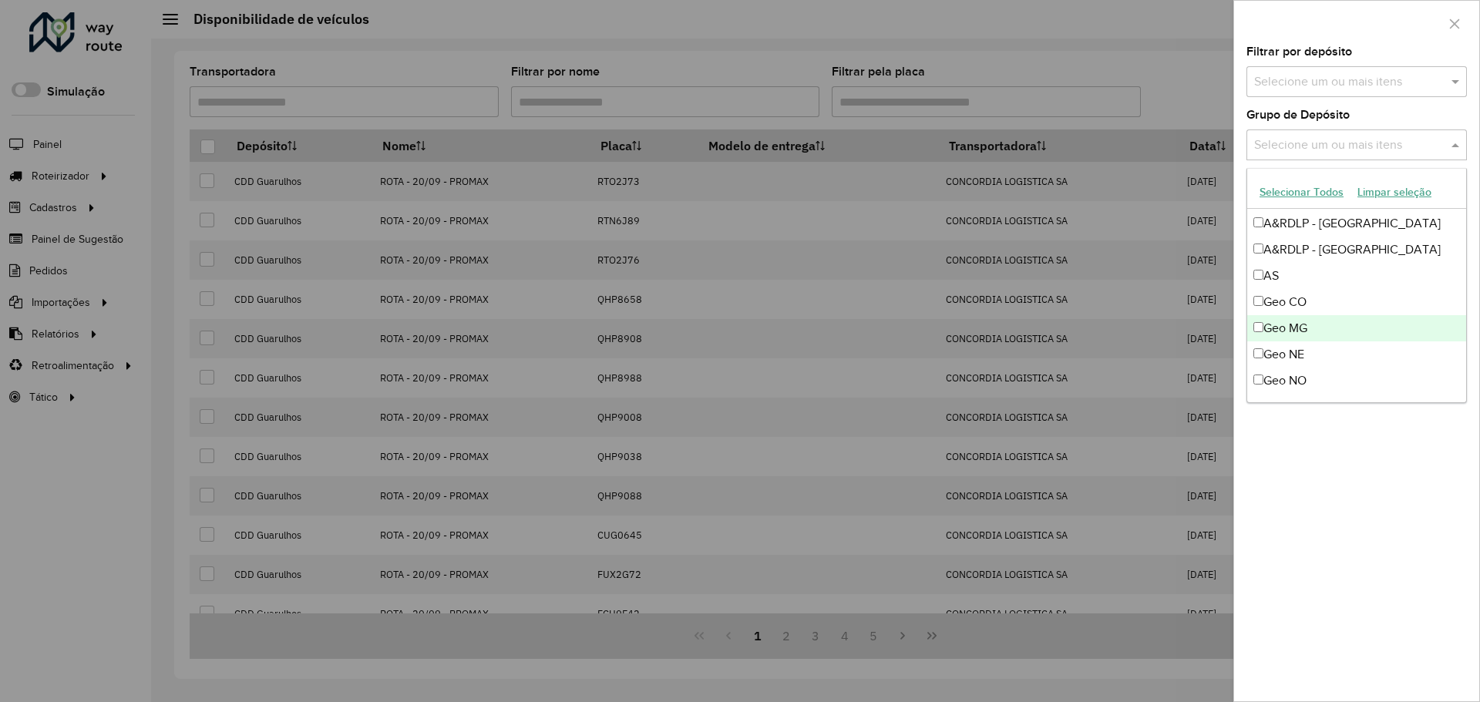
click at [1331, 323] on div "Geo MG" at bounding box center [1356, 328] width 219 height 26
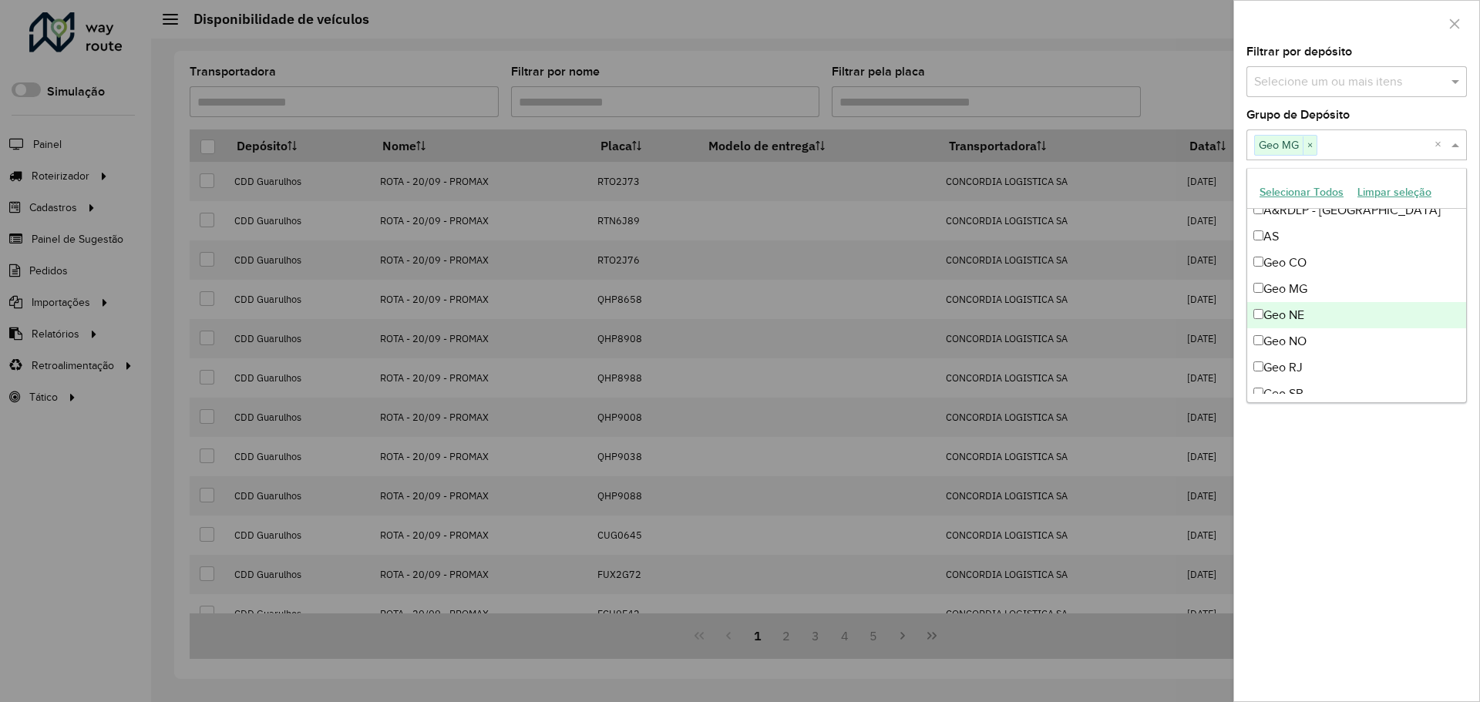
scroll to position [154, 0]
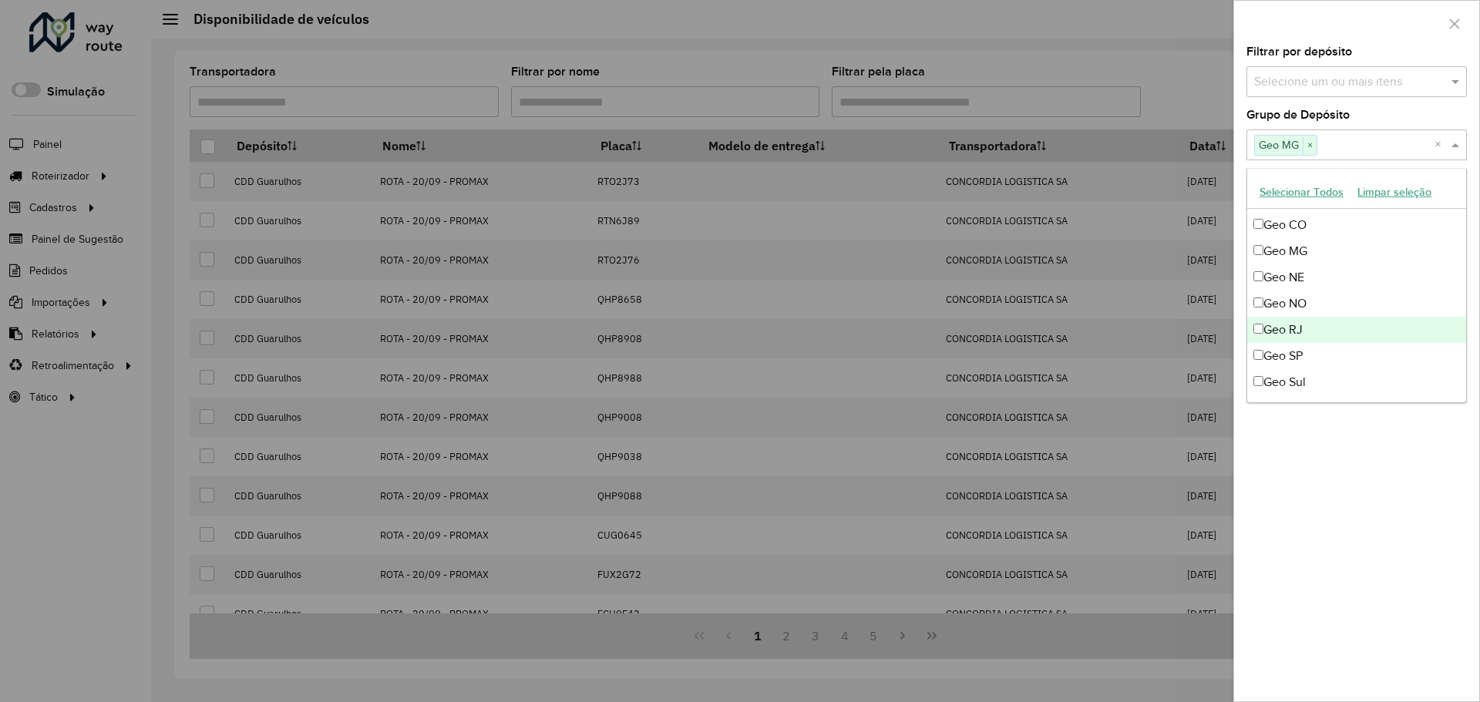
click at [1322, 331] on div "Geo RJ" at bounding box center [1356, 330] width 219 height 26
click at [1324, 348] on div "Geo SP" at bounding box center [1356, 356] width 219 height 26
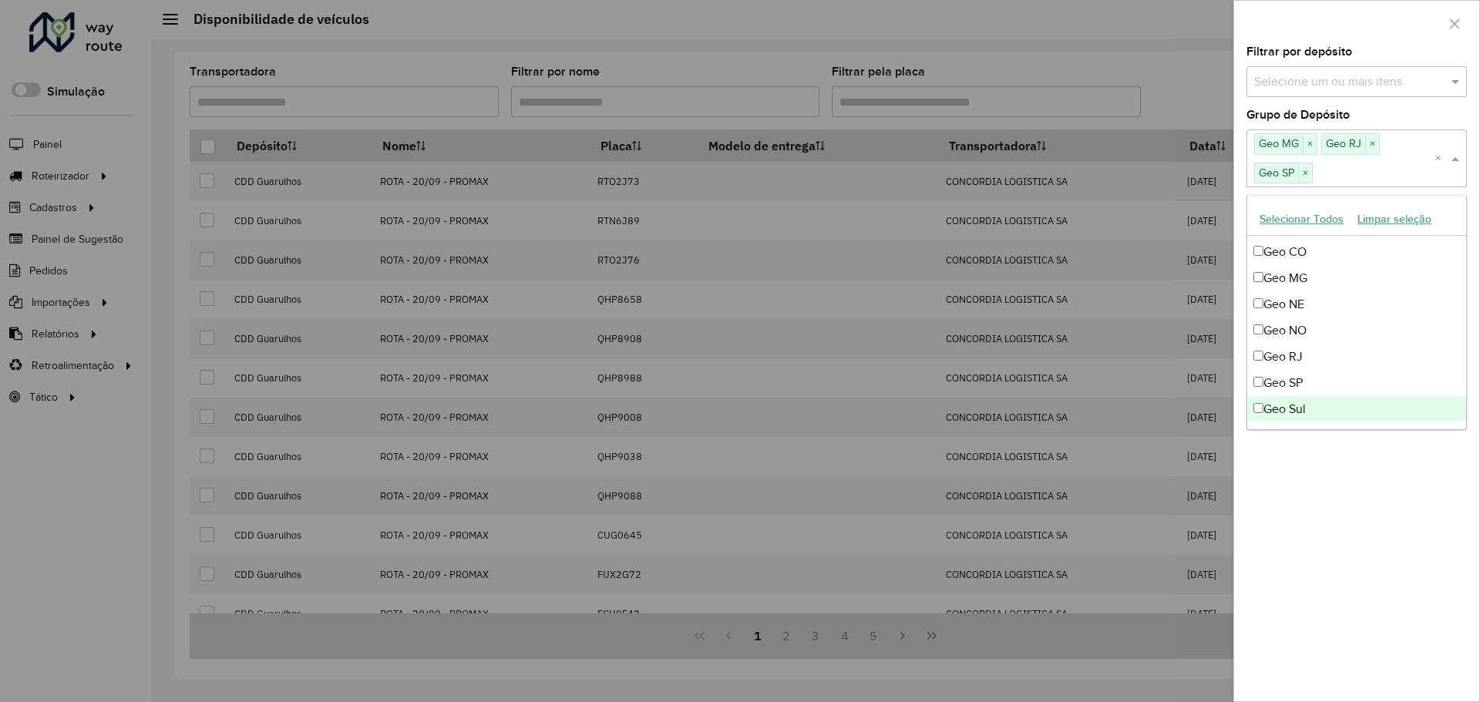
click at [1382, 527] on div "**********" at bounding box center [1356, 373] width 245 height 655
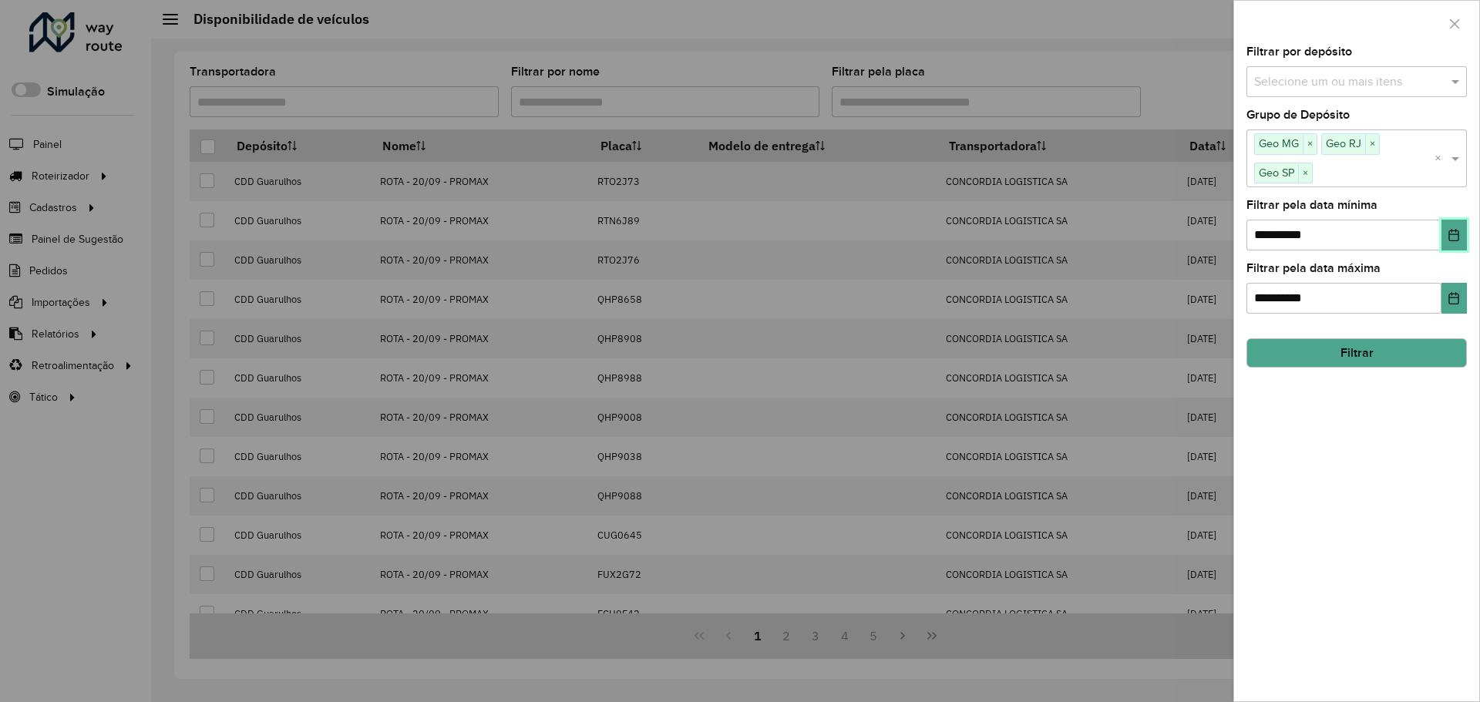
click at [1462, 235] on button "Choose Date" at bounding box center [1454, 235] width 25 height 31
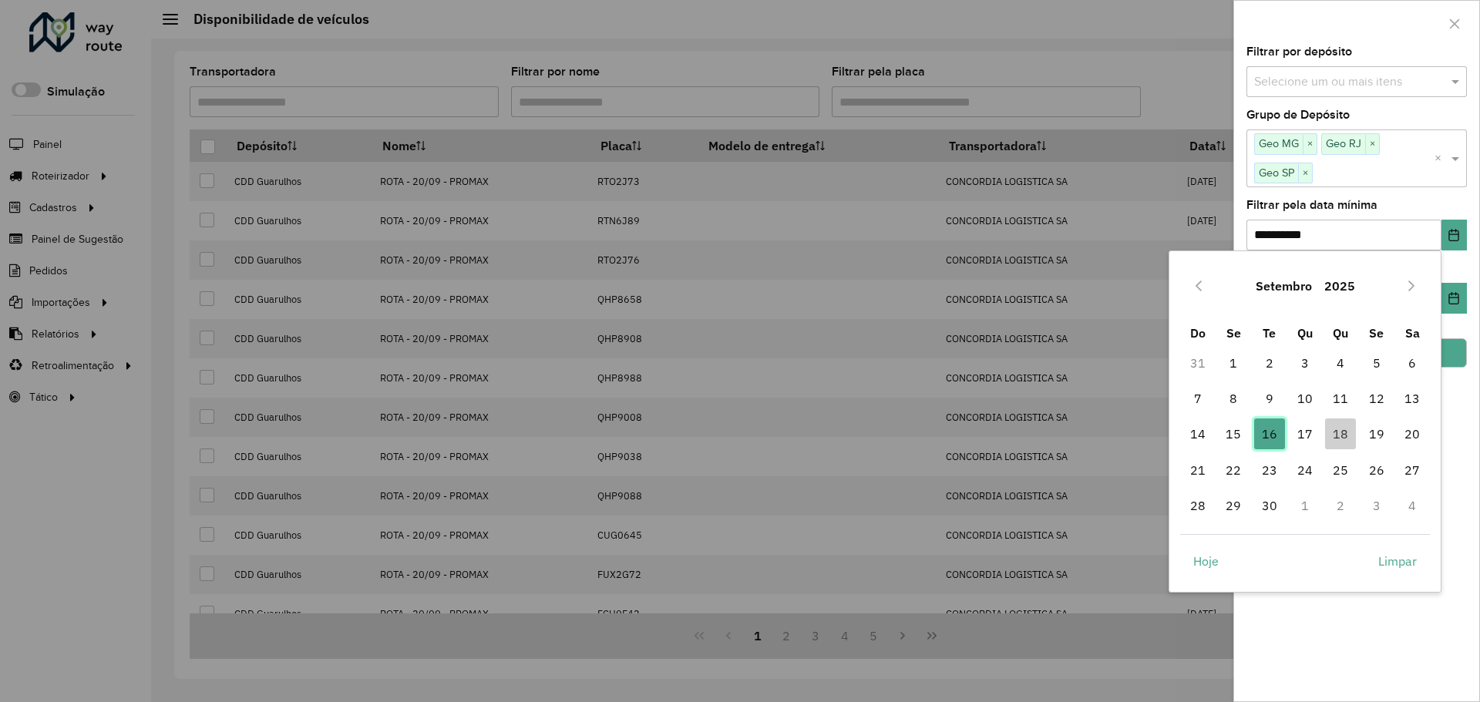
click at [1277, 426] on span "16" at bounding box center [1269, 434] width 31 height 31
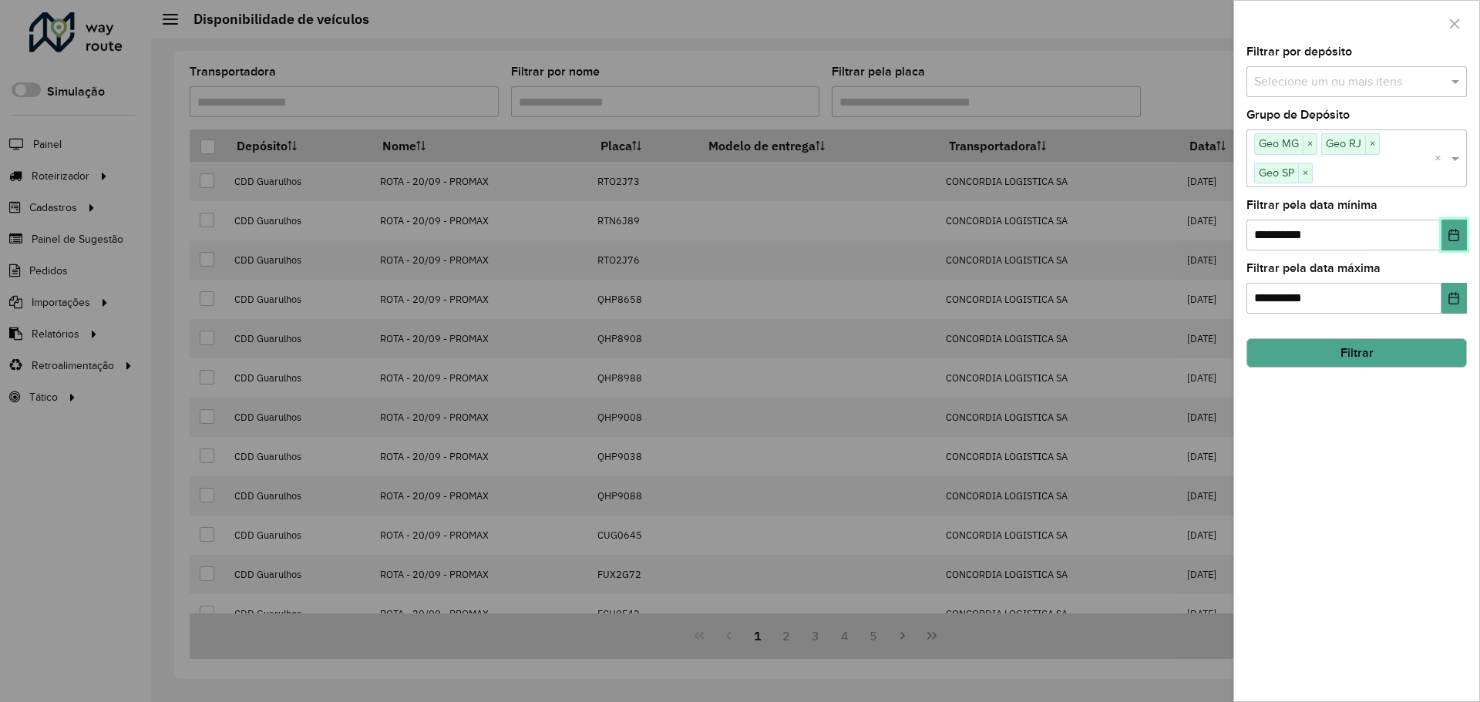
click at [1458, 234] on icon "Choose Date" at bounding box center [1454, 235] width 10 height 12
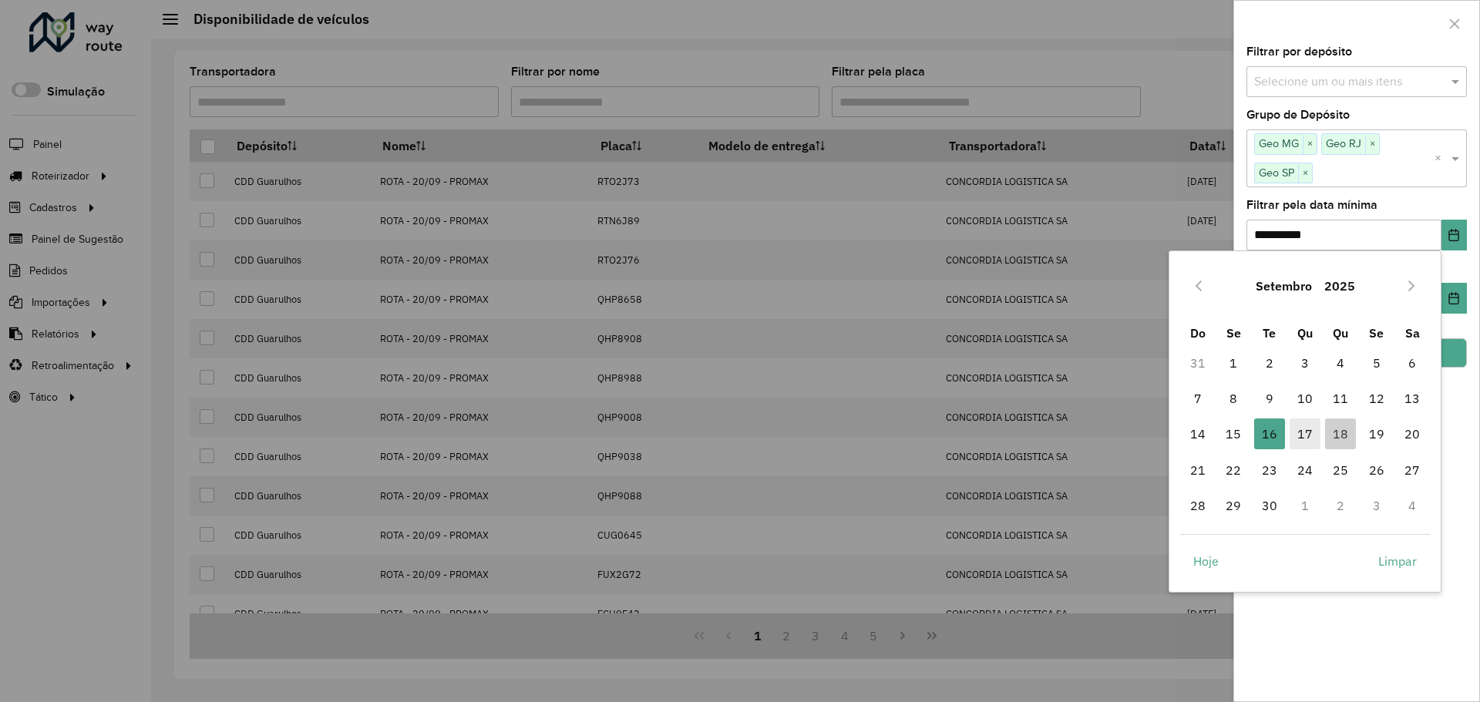
click at [1304, 443] on span "17" at bounding box center [1305, 434] width 31 height 31
type input "**********"
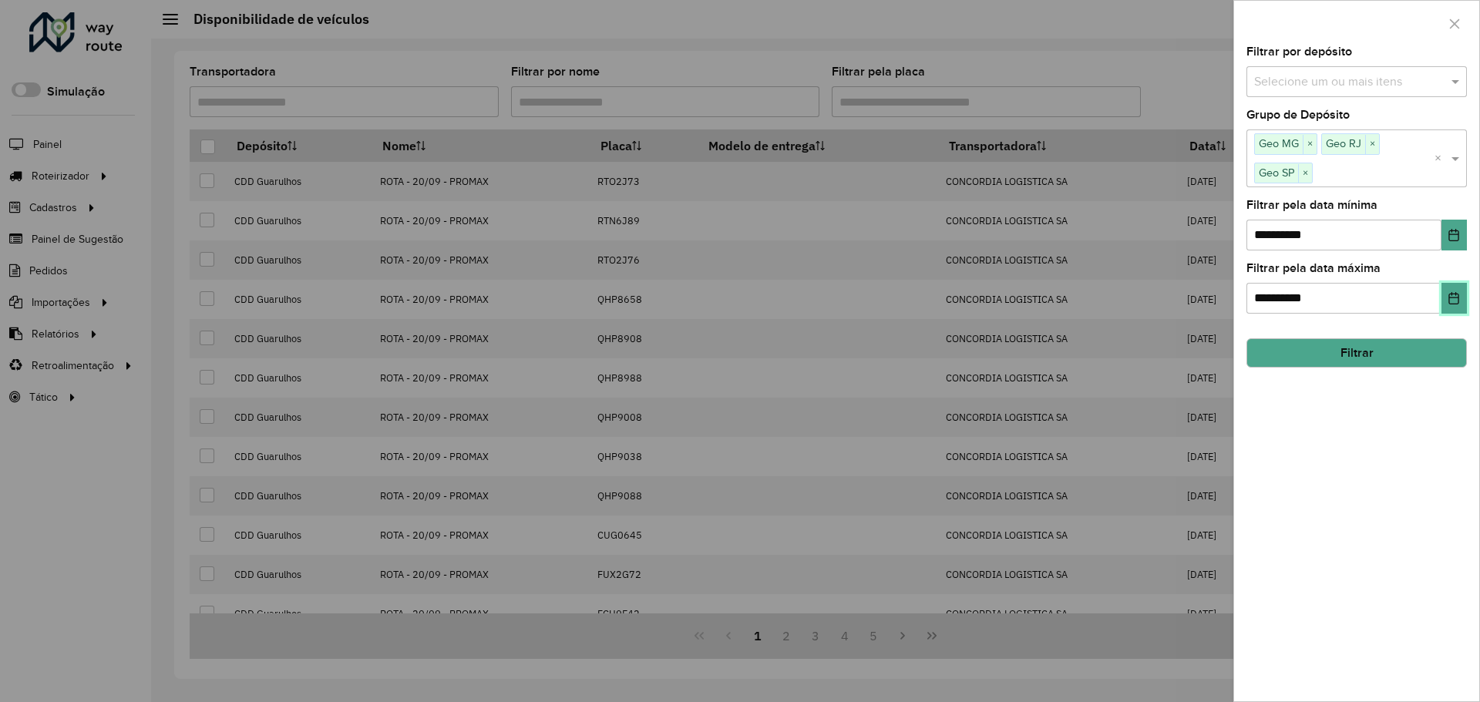
click at [1453, 304] on icon "Choose Date" at bounding box center [1454, 298] width 10 height 12
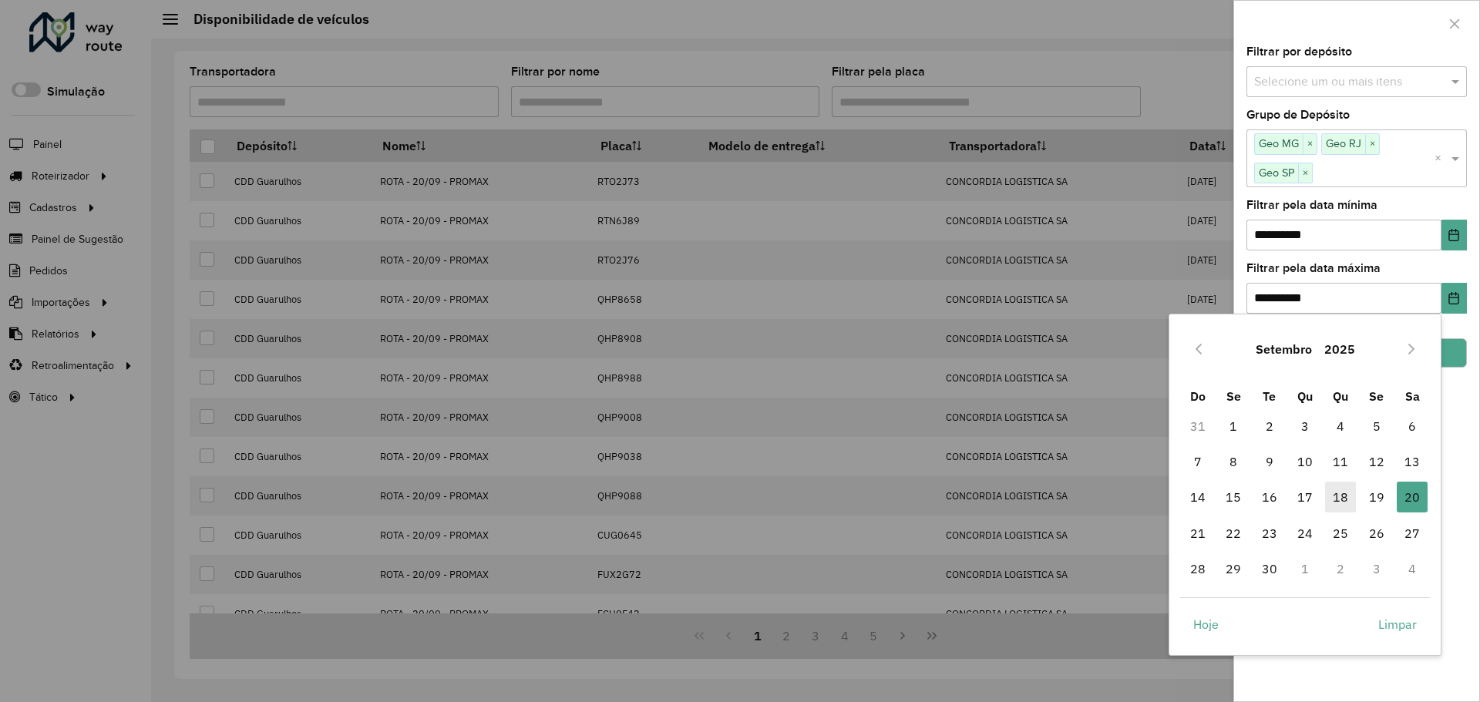
click at [1346, 495] on span "18" at bounding box center [1340, 497] width 31 height 31
type input "**********"
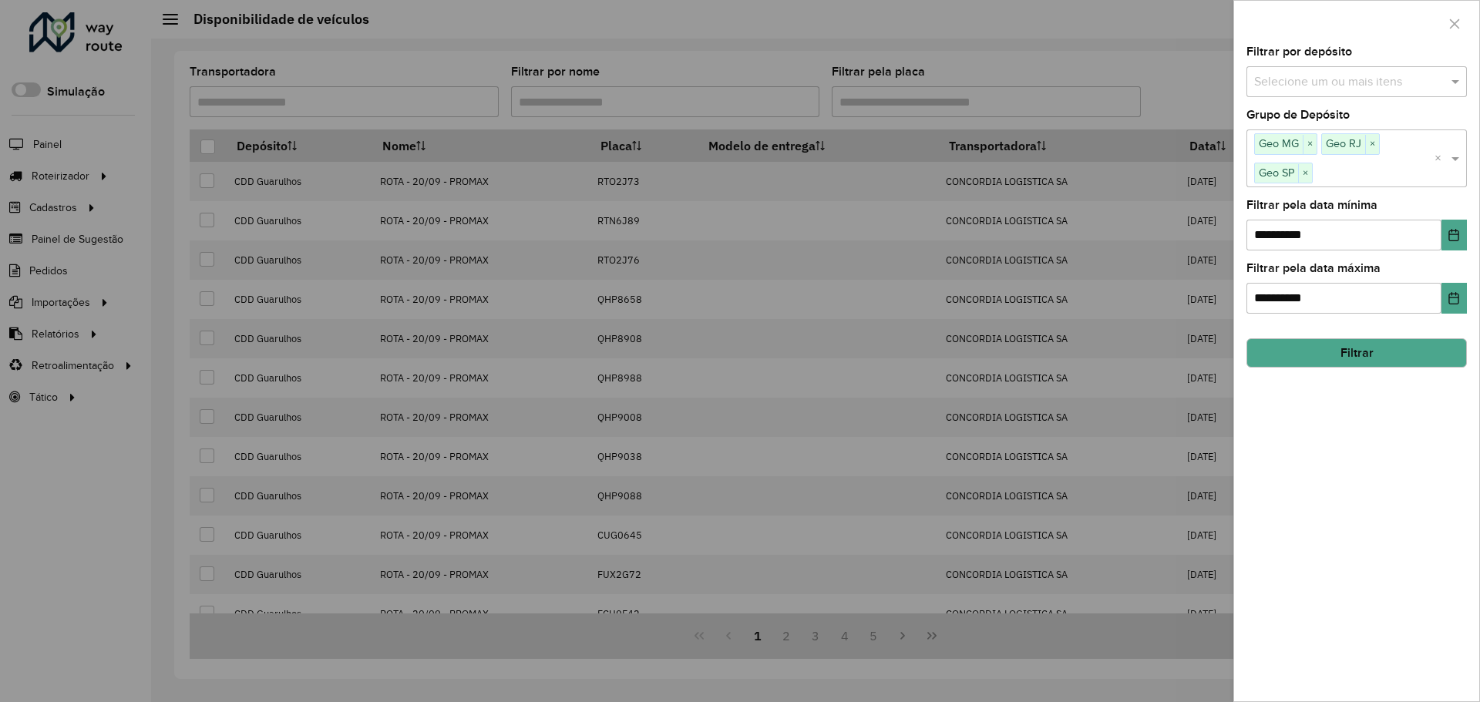
click at [1400, 359] on button "Filtrar" at bounding box center [1357, 352] width 220 height 29
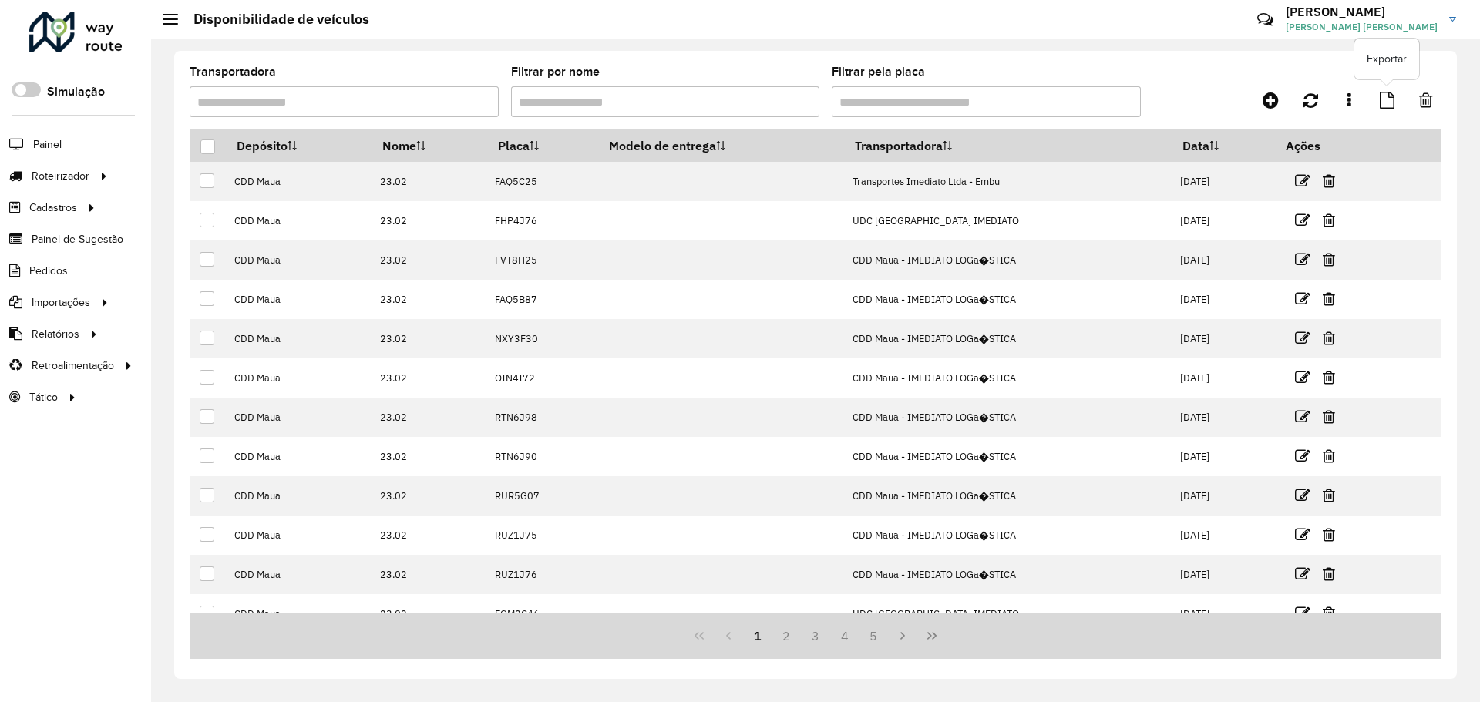
click at [1391, 99] on icon at bounding box center [1387, 100] width 15 height 17
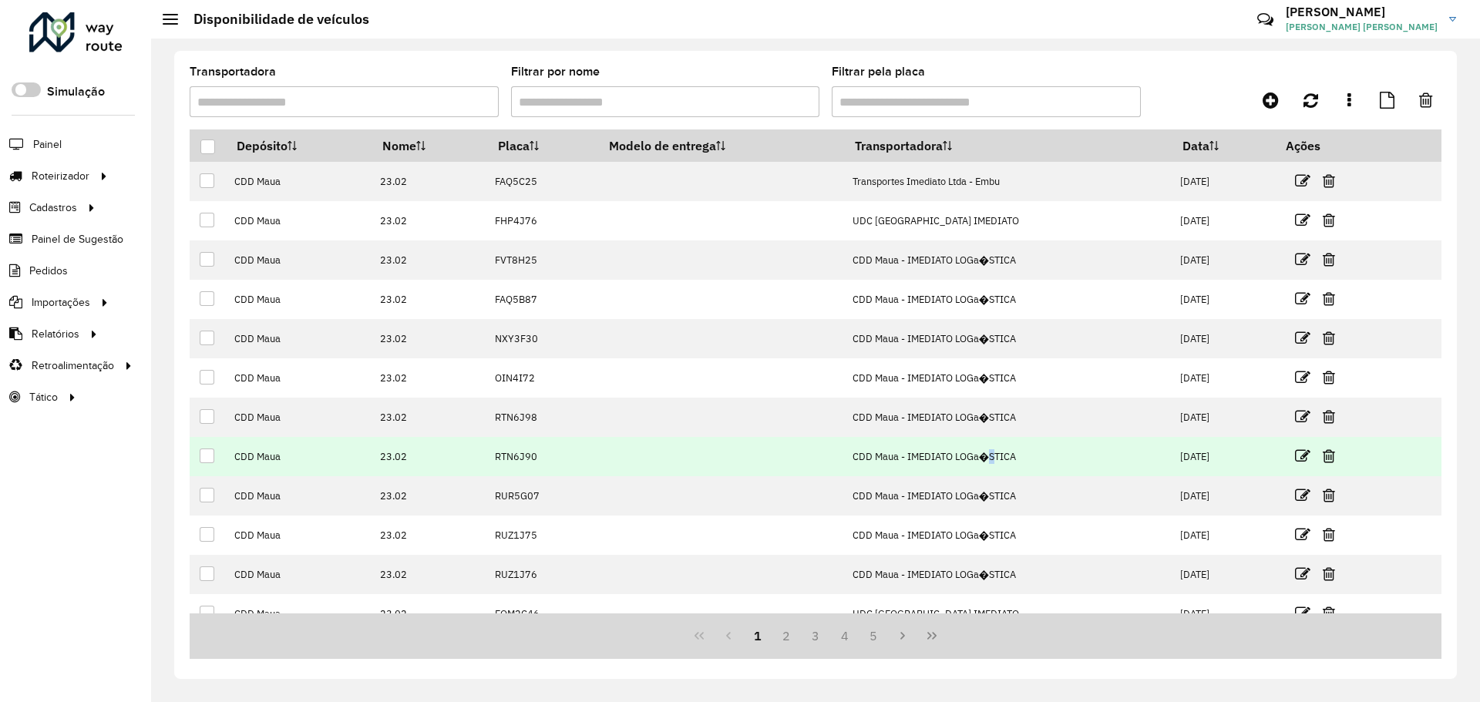
click at [981, 474] on td "CDD Maua - IMEDIATO LOGa�STICA" at bounding box center [1009, 456] width 328 height 39
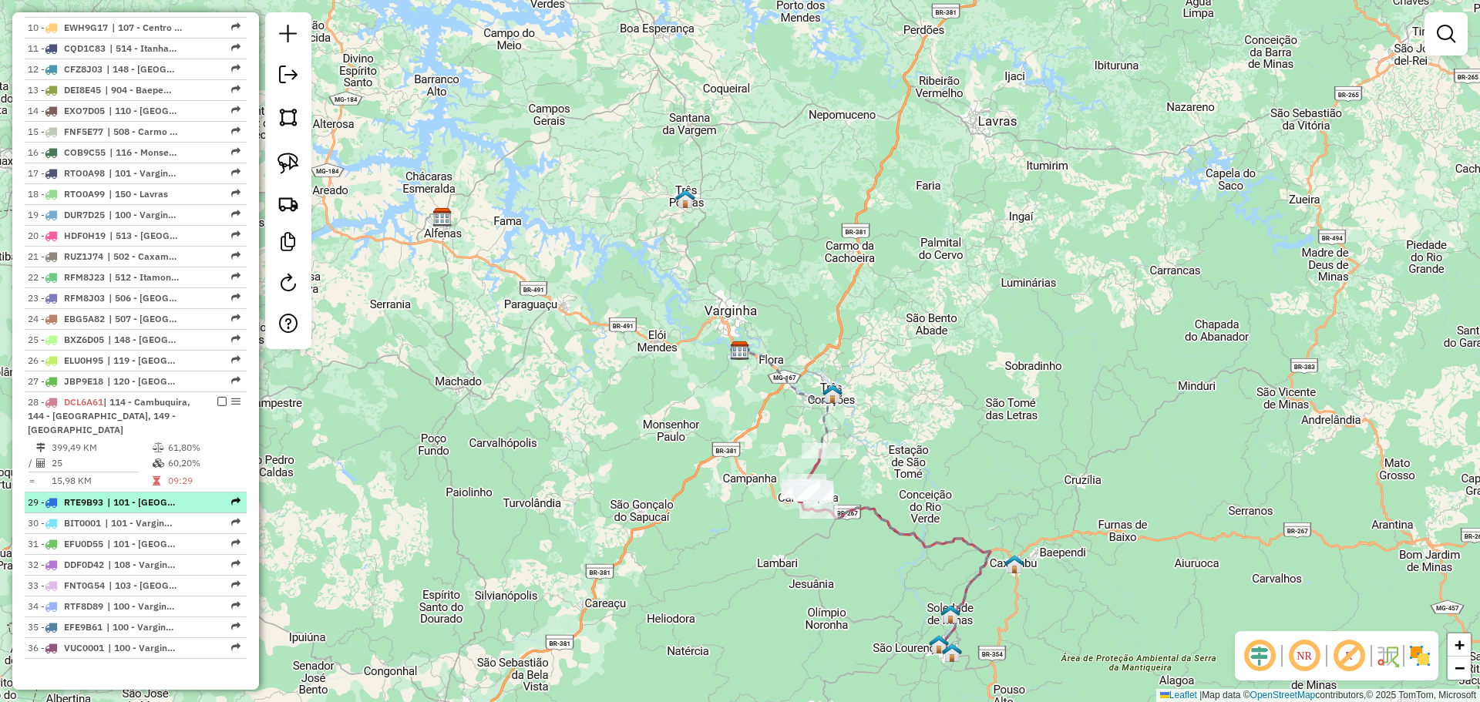
scroll to position [903, 0]
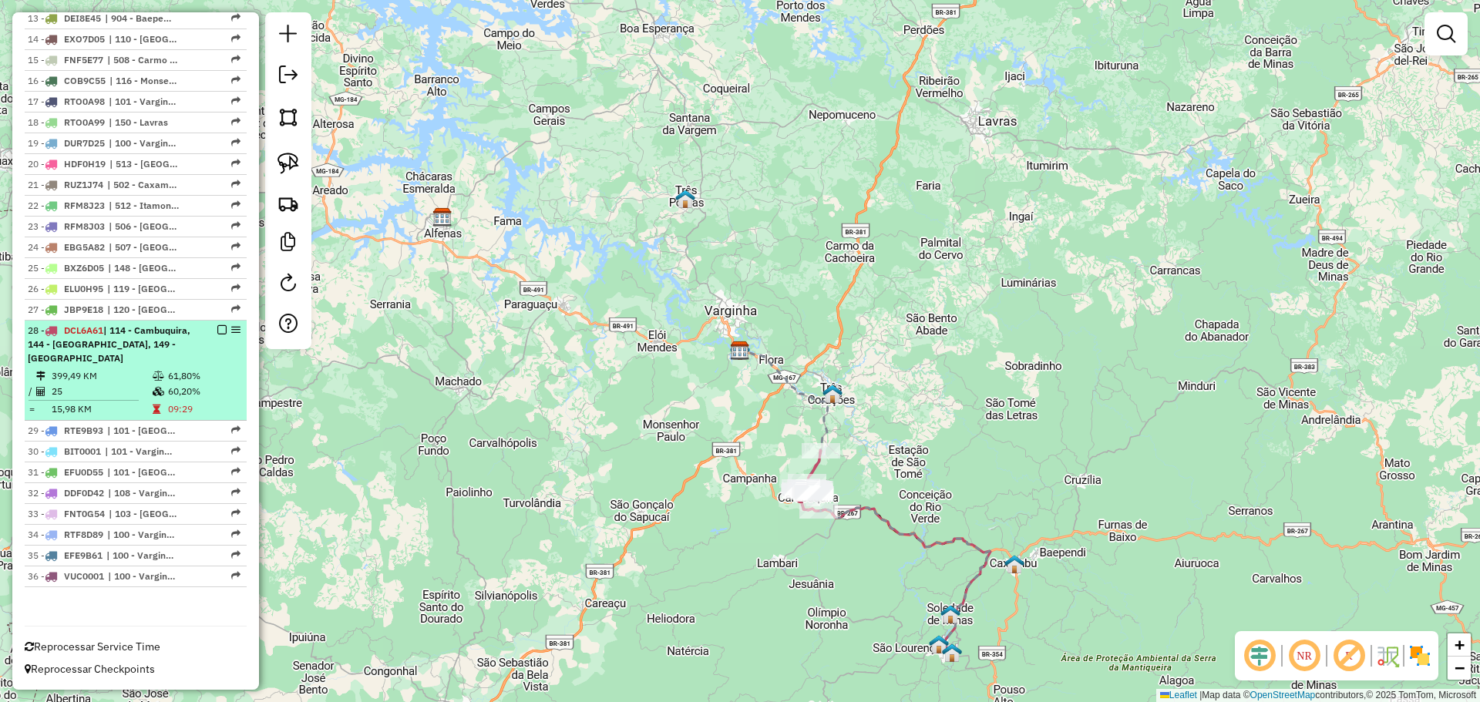
select select "**********"
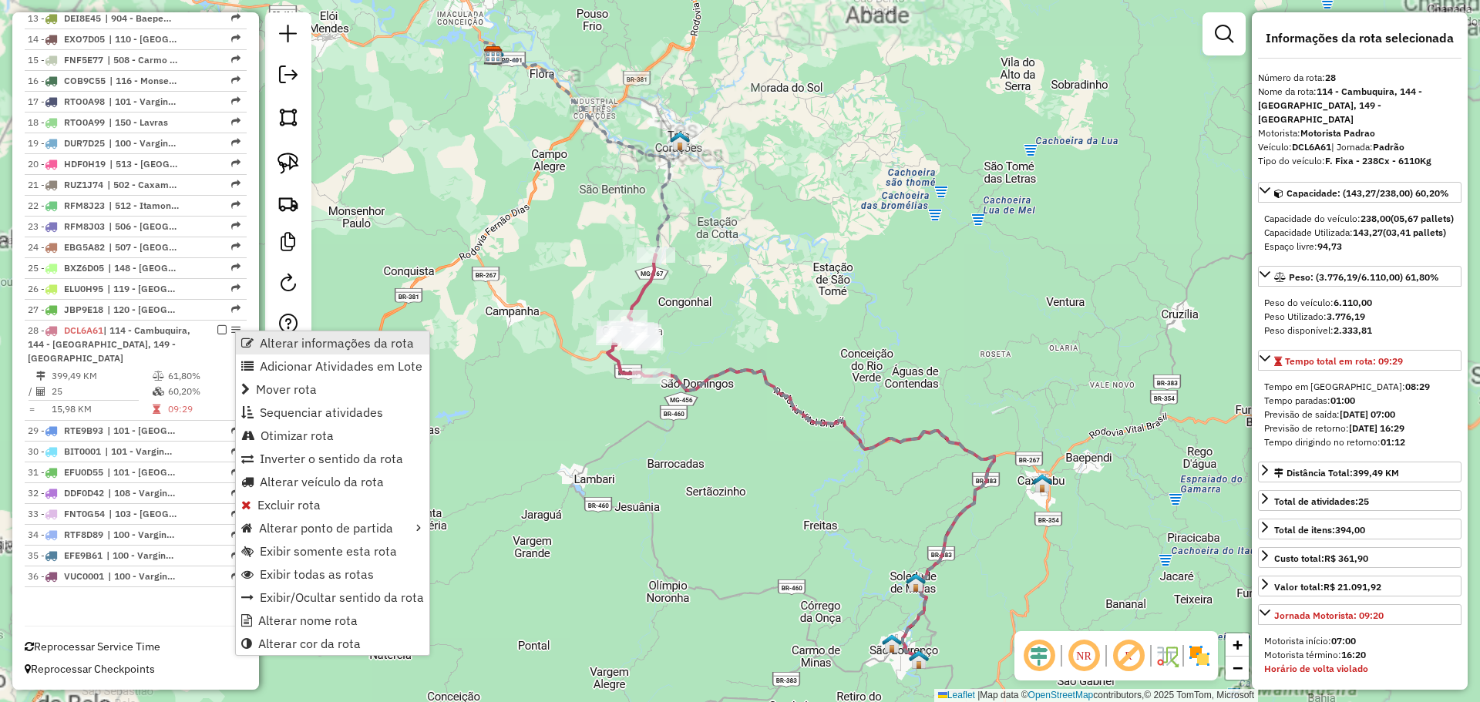
click at [245, 341] on span "Alterar informações da rota" at bounding box center [247, 343] width 12 height 12
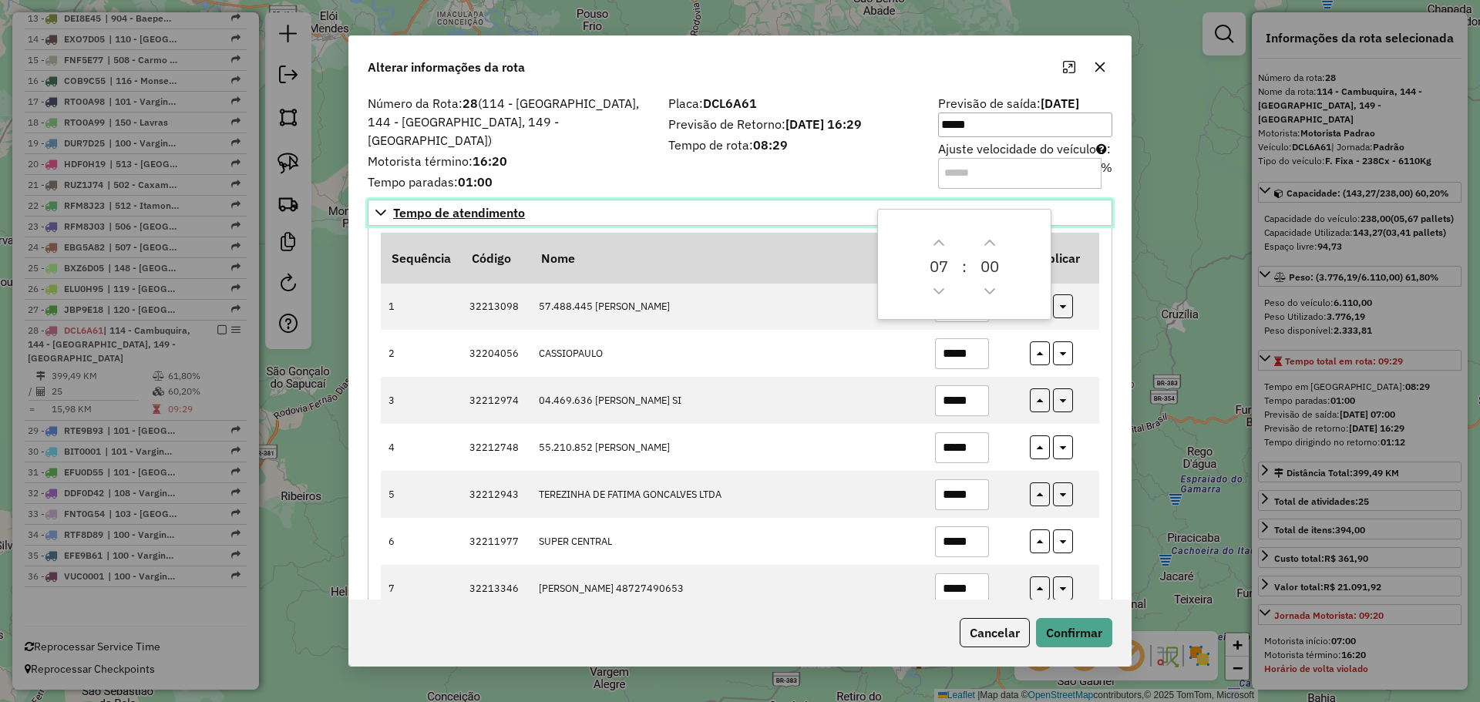
click at [781, 210] on link "Tempo de atendimento" at bounding box center [740, 213] width 745 height 26
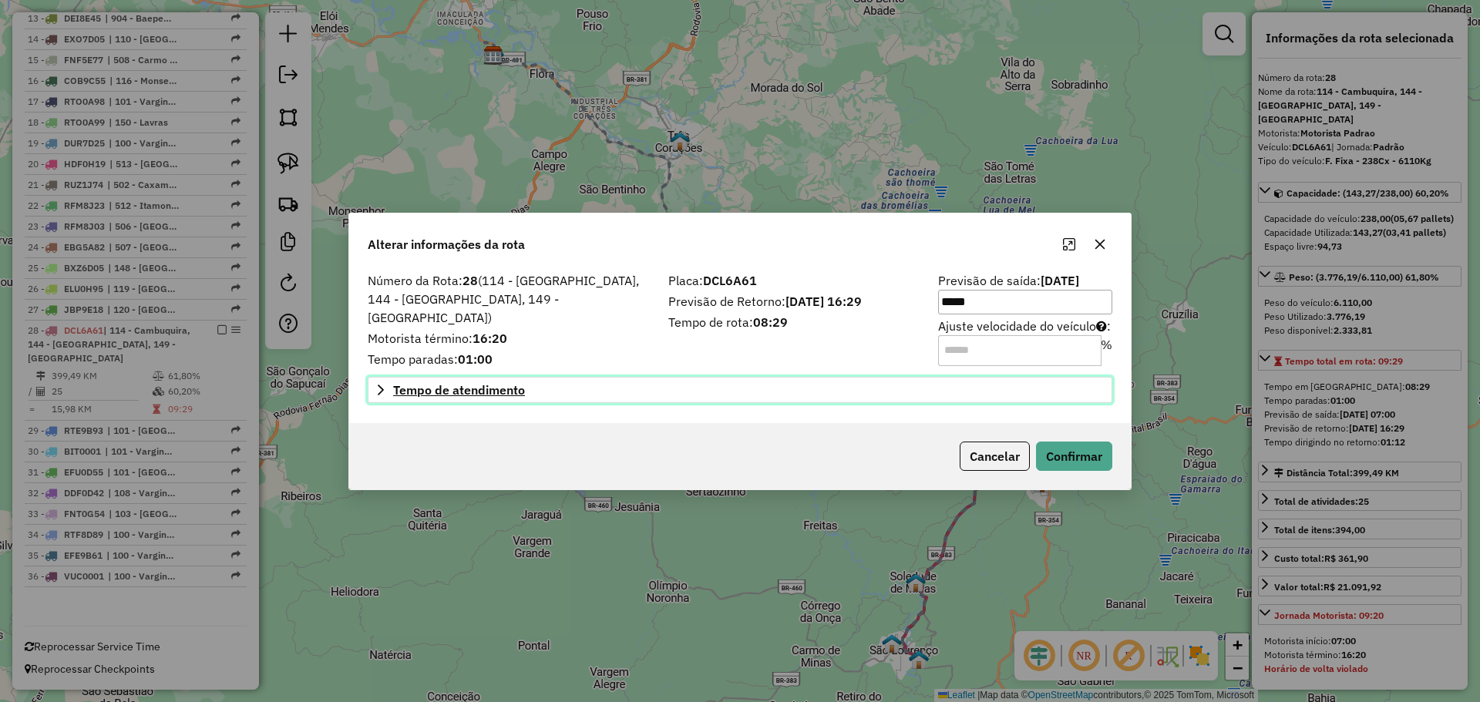
click at [848, 394] on link "Tempo de atendimento" at bounding box center [740, 390] width 745 height 26
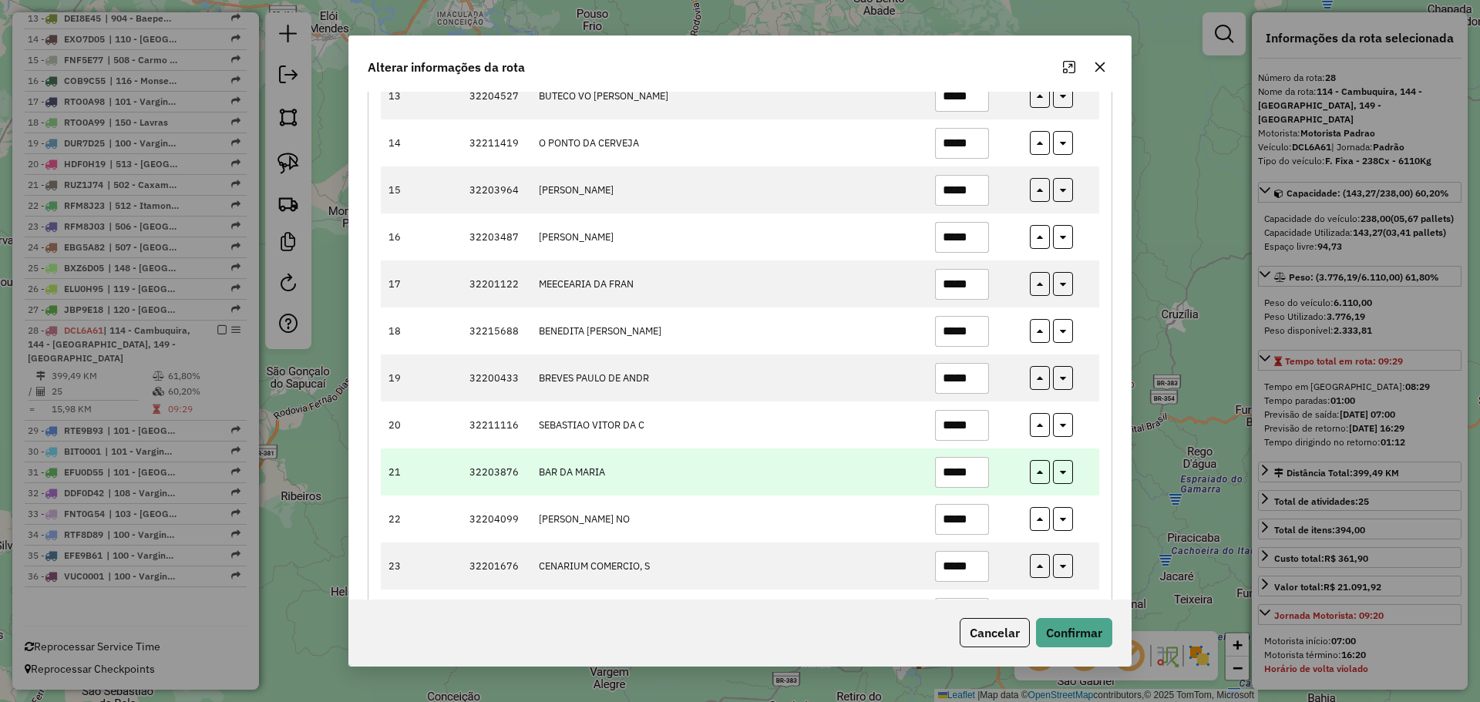
scroll to position [848, 0]
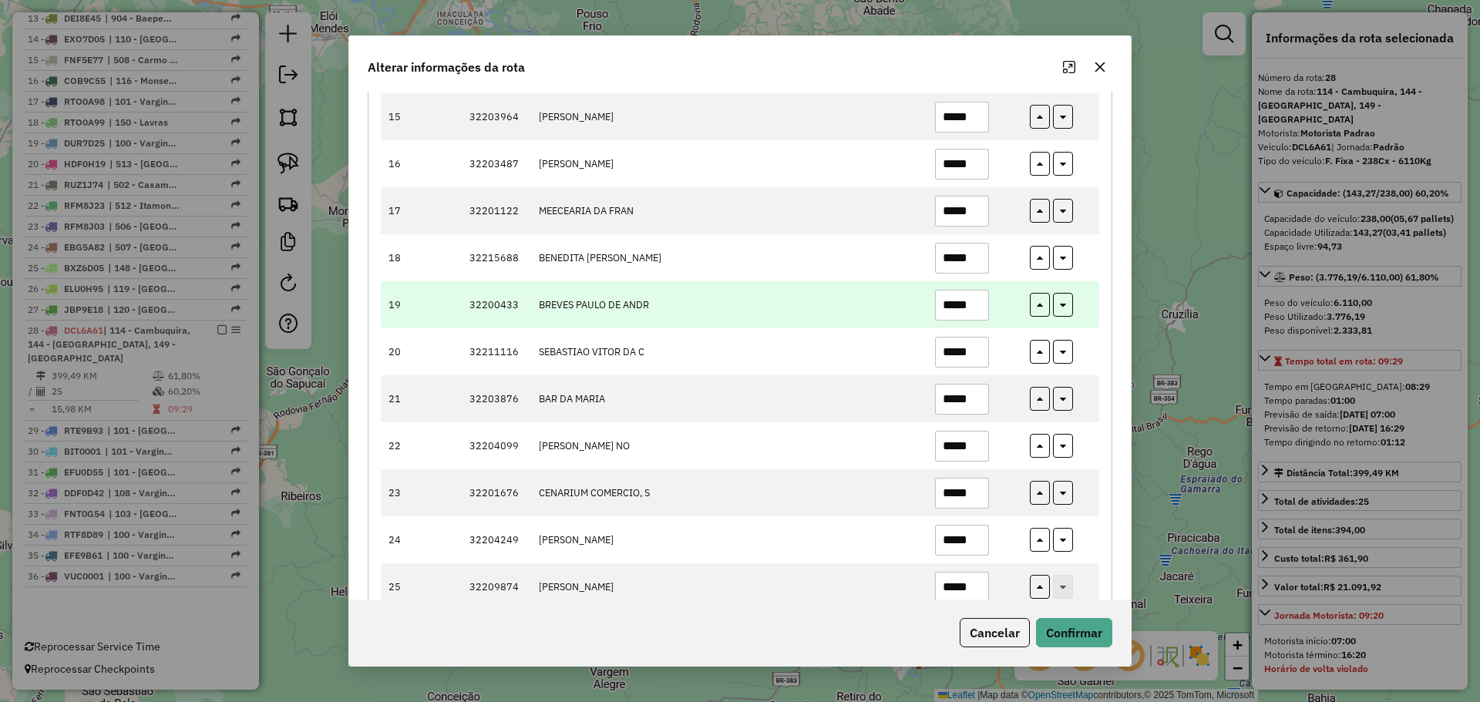
drag, startPoint x: 963, startPoint y: 302, endPoint x: 975, endPoint y: 305, distance: 12.5
click at [975, 305] on input "*****" at bounding box center [962, 305] width 54 height 31
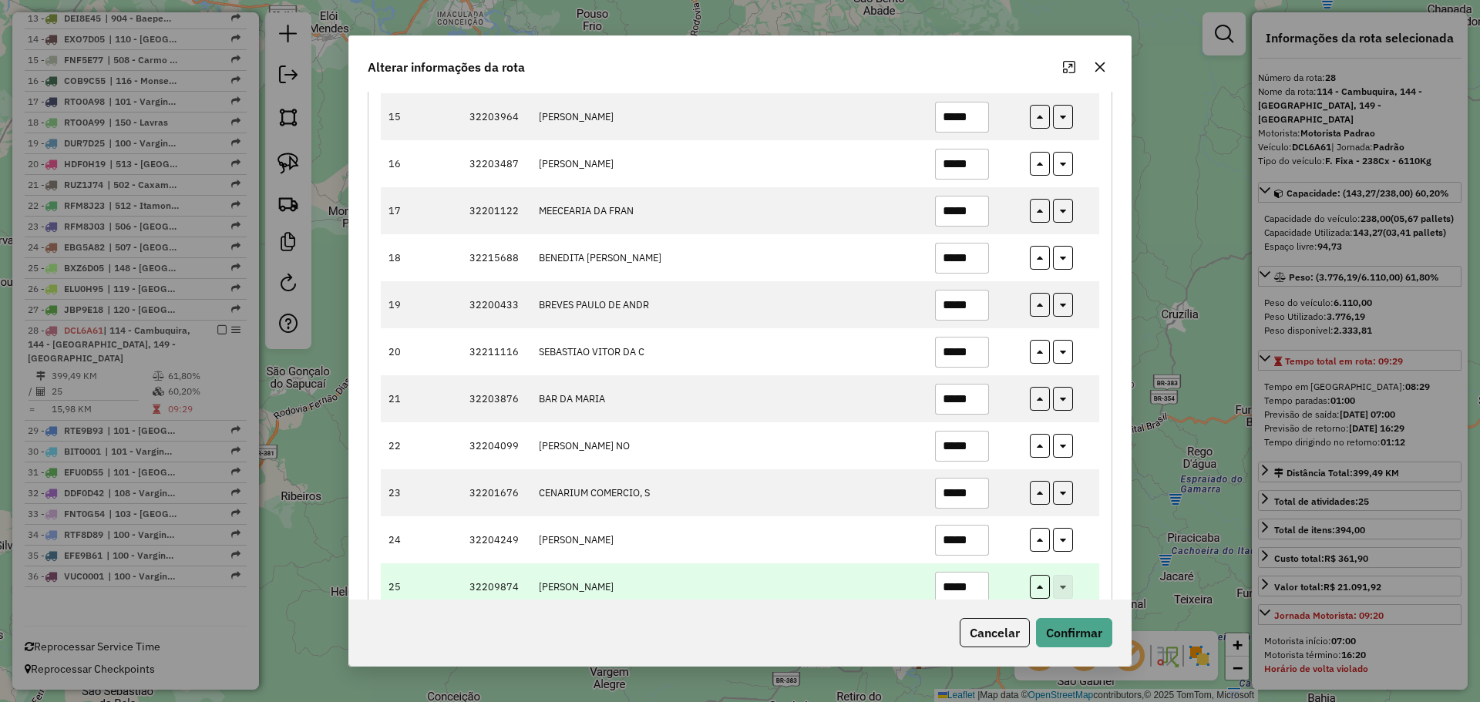
type input "*****"
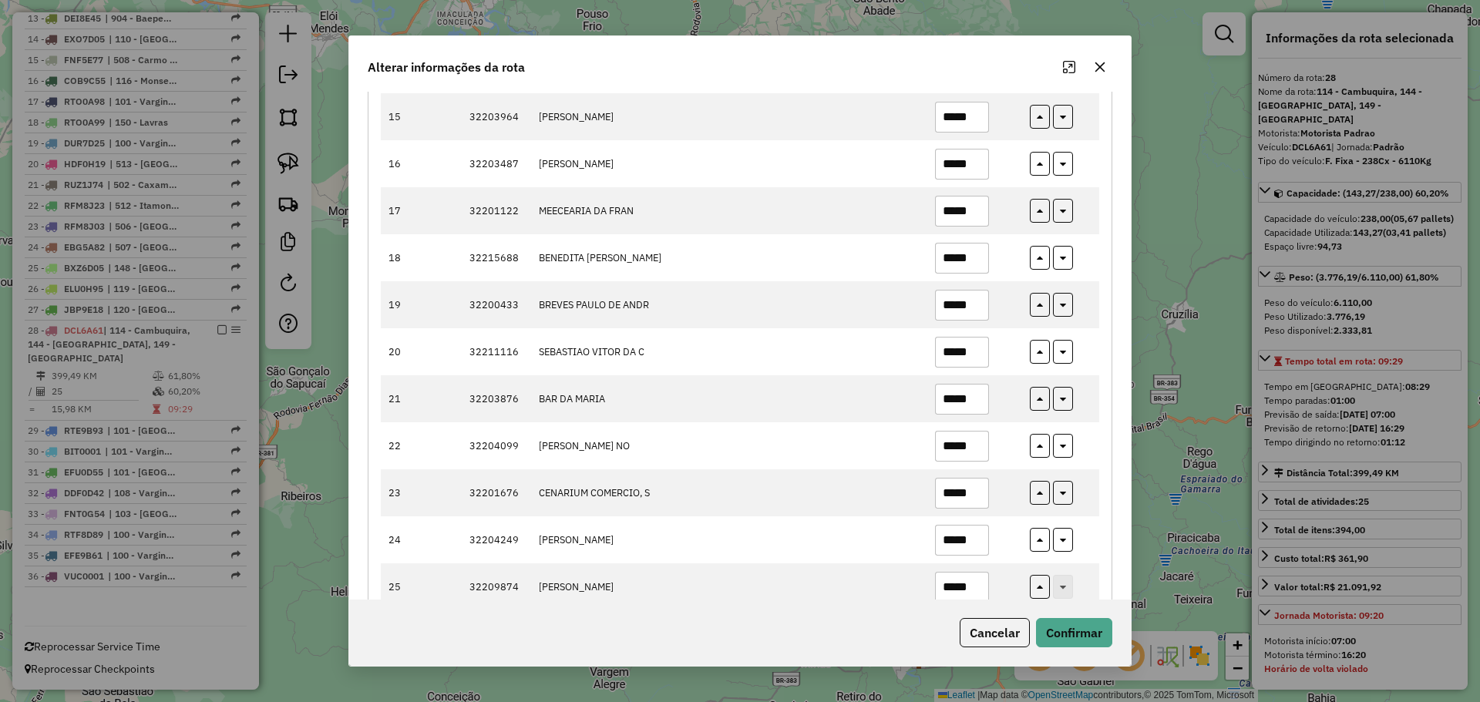
scroll to position [885, 0]
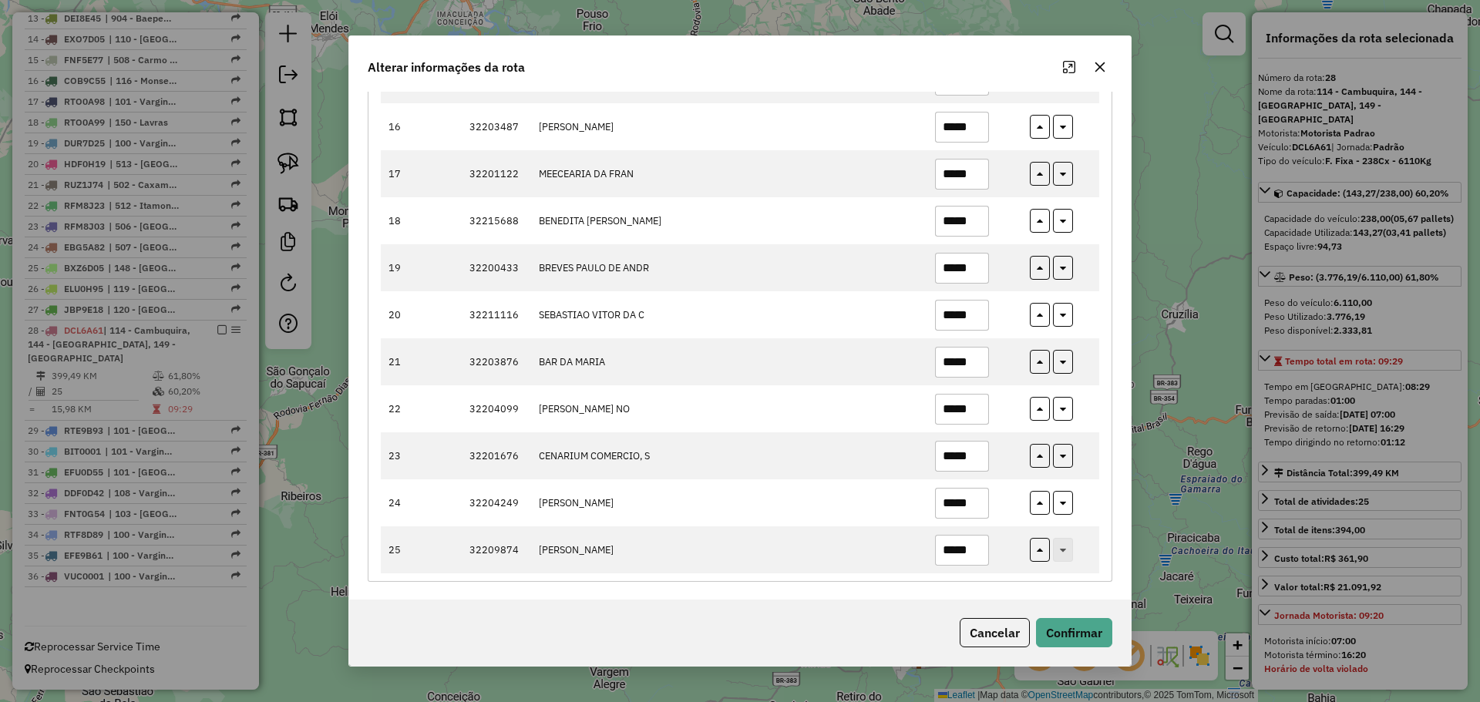
drag, startPoint x: 968, startPoint y: 587, endPoint x: 981, endPoint y: 588, distance: 13.9
click at [982, 594] on div "Número da Rota: 28 (114 - Cambuquira, 144 - São Domingos, 149 - Congonhal) Moto…" at bounding box center [740, 346] width 782 height 509
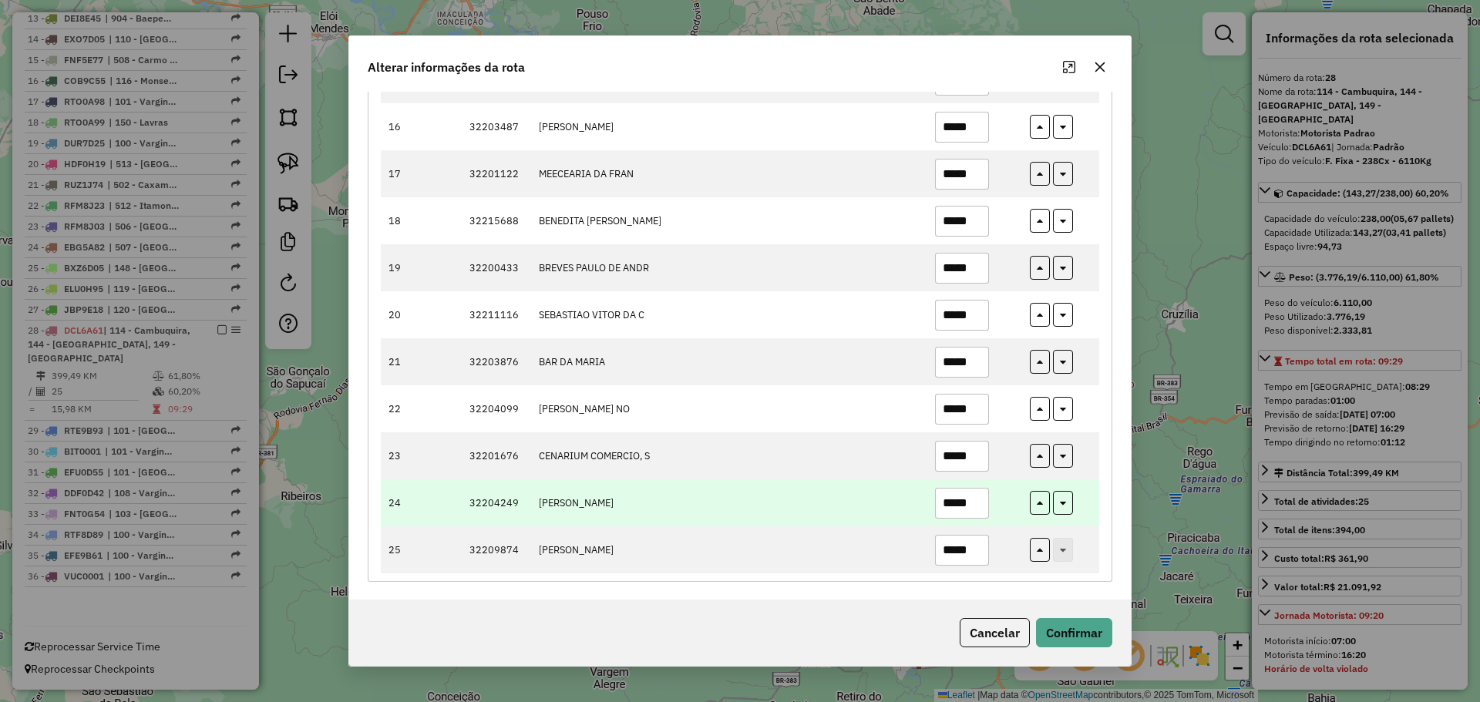
type input "*****"
drag, startPoint x: 980, startPoint y: 500, endPoint x: 968, endPoint y: 496, distance: 12.9
click at [968, 496] on input "*****" at bounding box center [962, 503] width 54 height 31
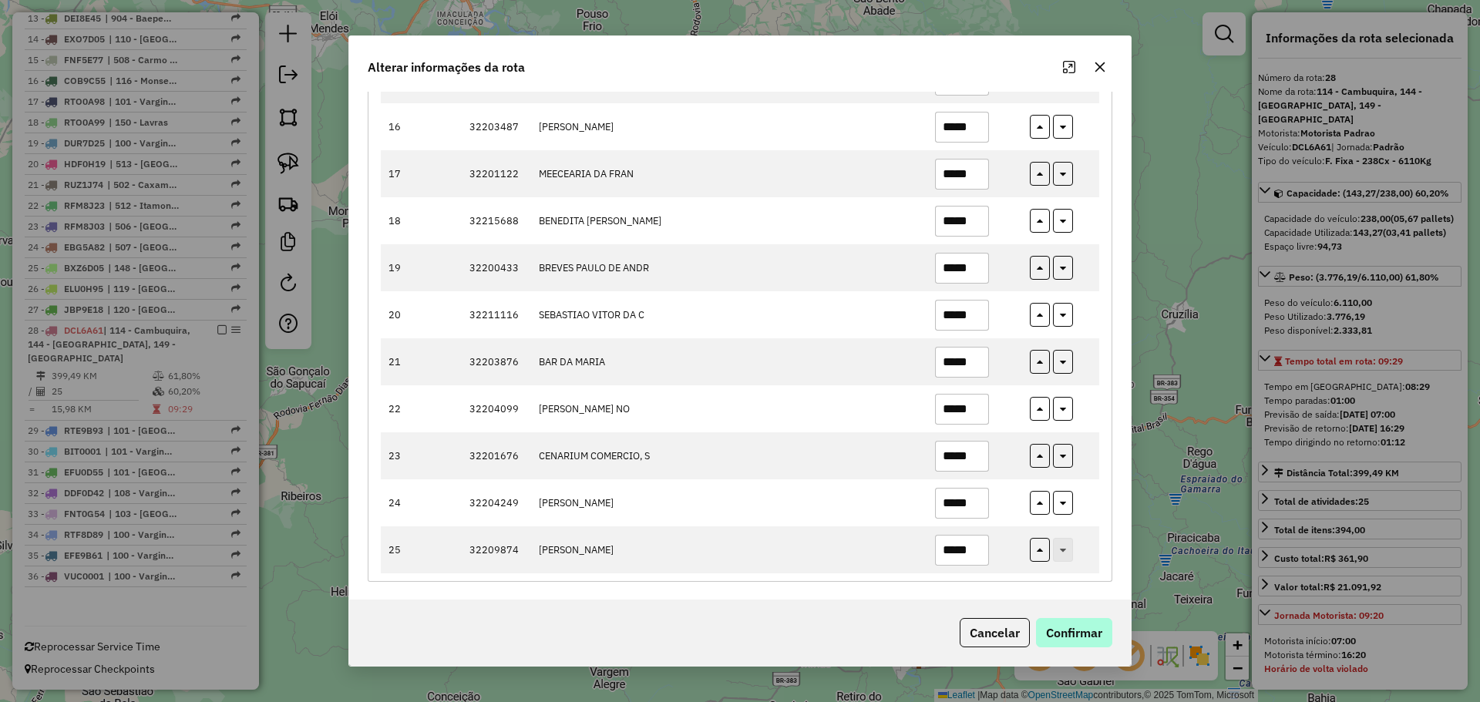
type input "*****"
click at [1085, 621] on button "Confirmar" at bounding box center [1074, 632] width 76 height 29
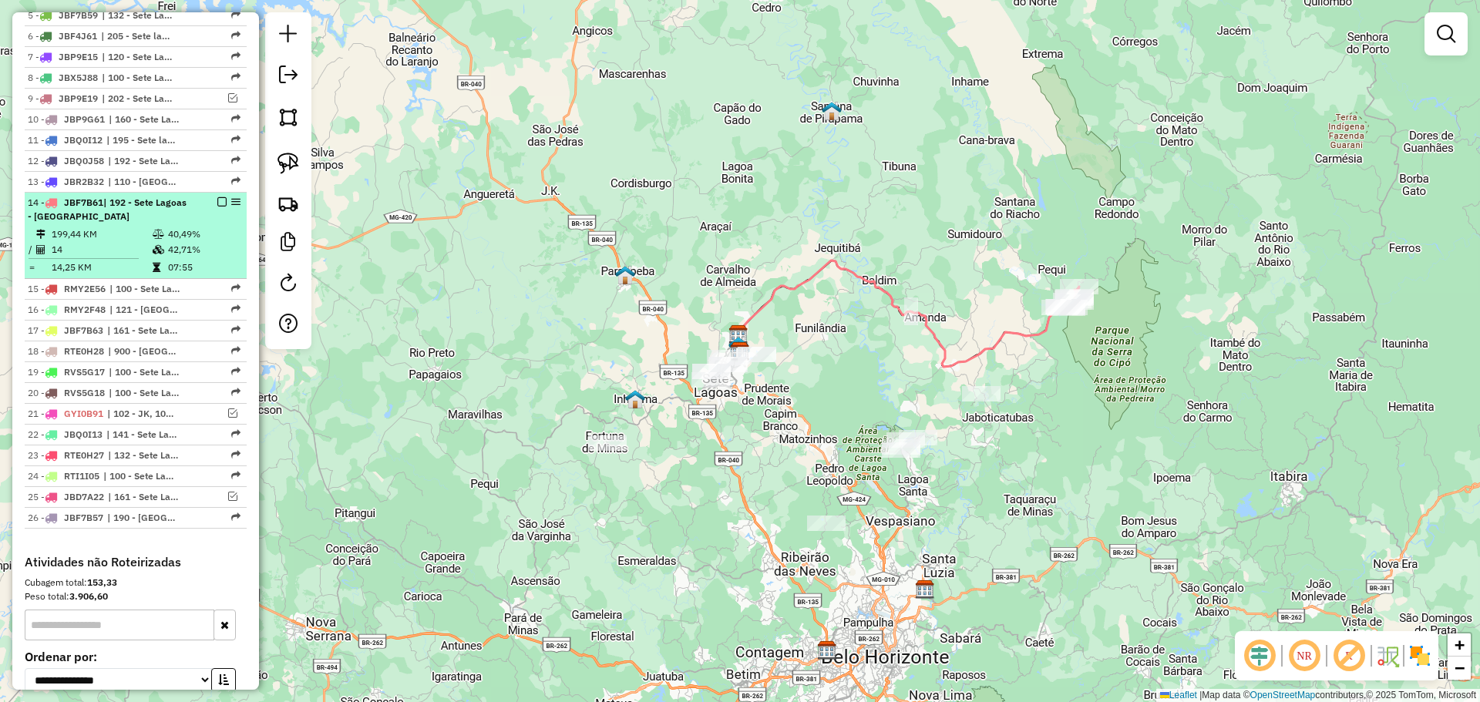
scroll to position [771, 0]
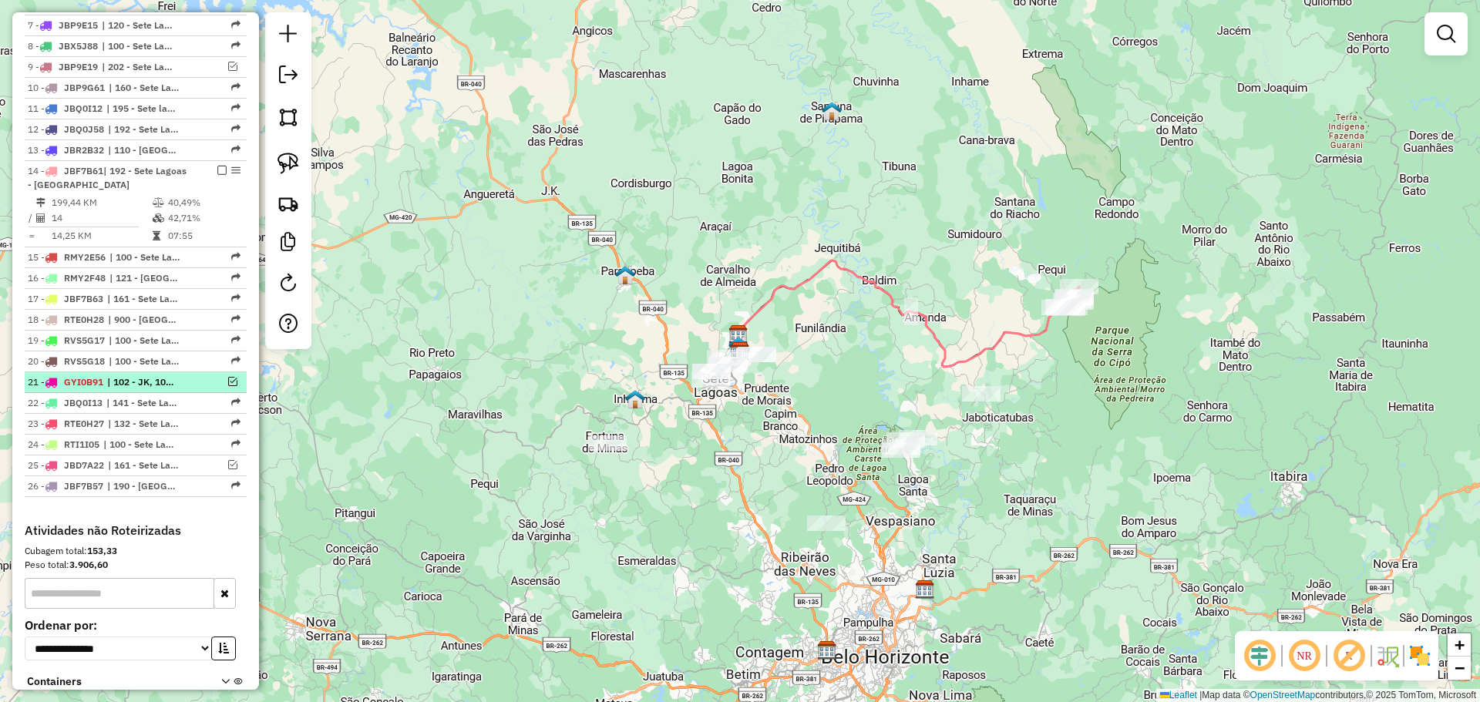
click at [230, 385] on em at bounding box center [232, 381] width 9 height 9
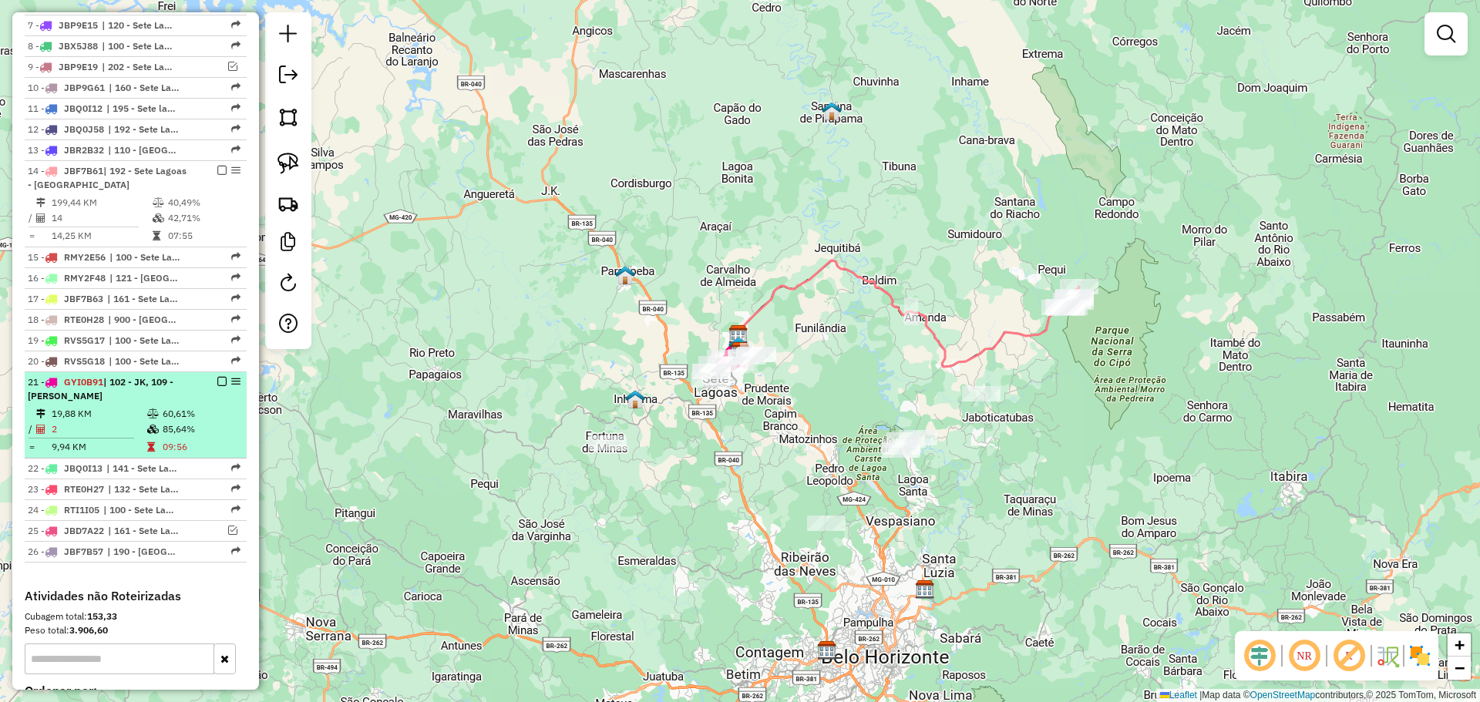
select select "**********"
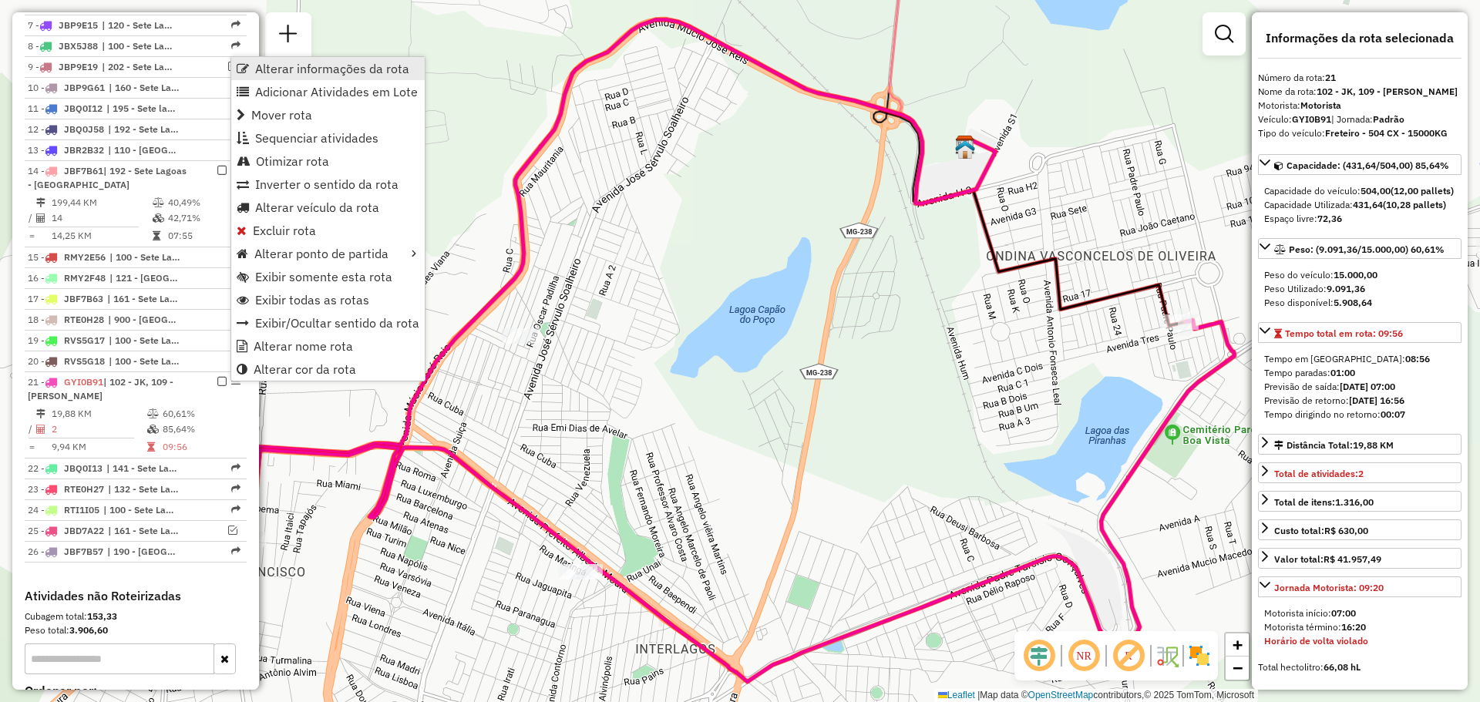
click at [322, 71] on span "Alterar informações da rota" at bounding box center [332, 68] width 154 height 12
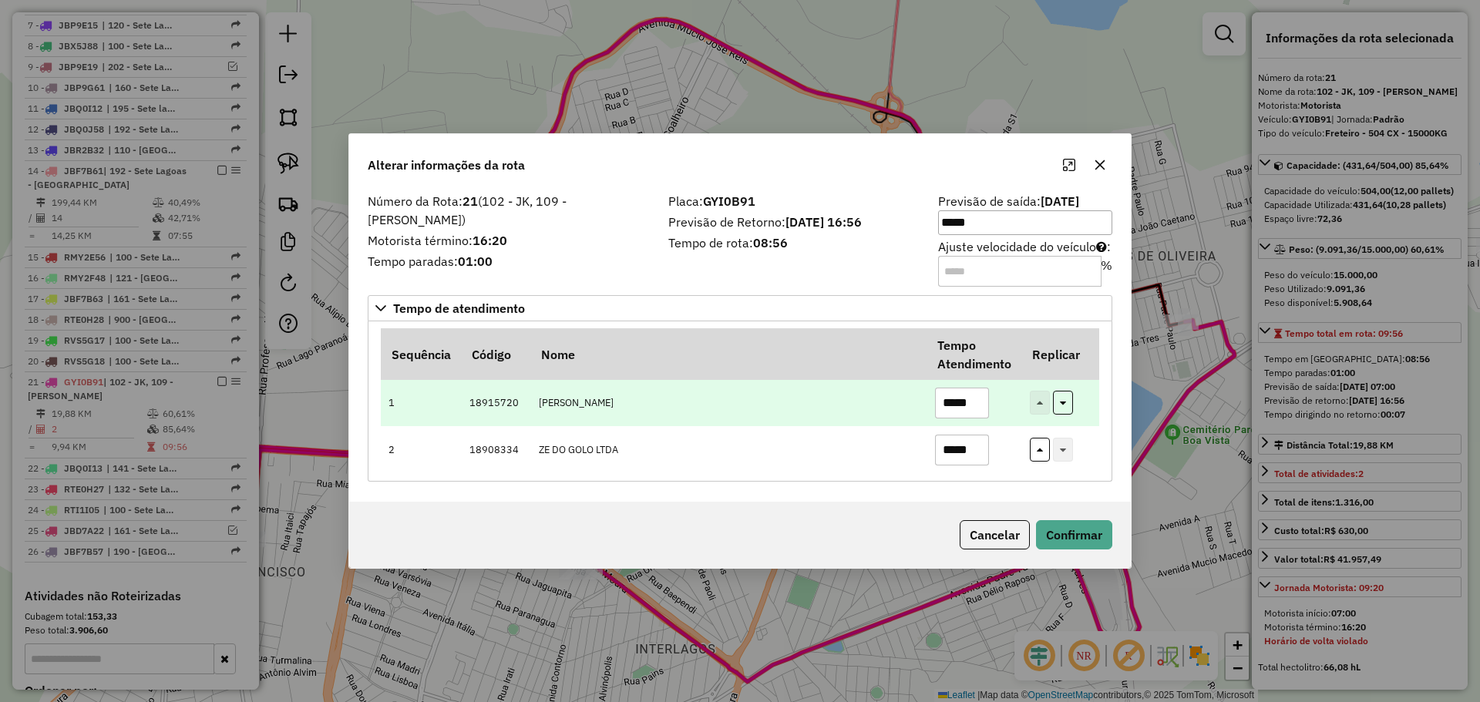
click at [957, 408] on input "*****" at bounding box center [962, 403] width 54 height 31
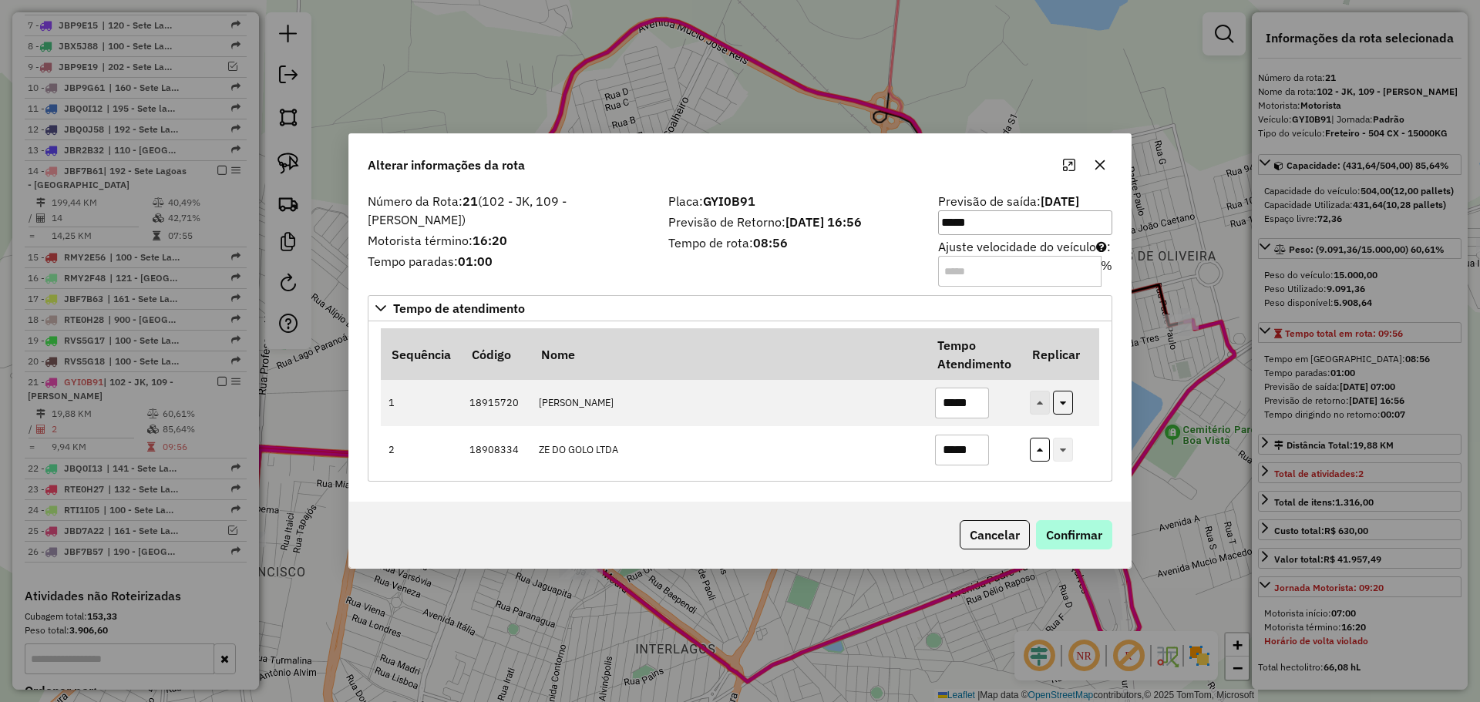
type input "*****"
click at [1074, 529] on button "Confirmar" at bounding box center [1074, 534] width 76 height 29
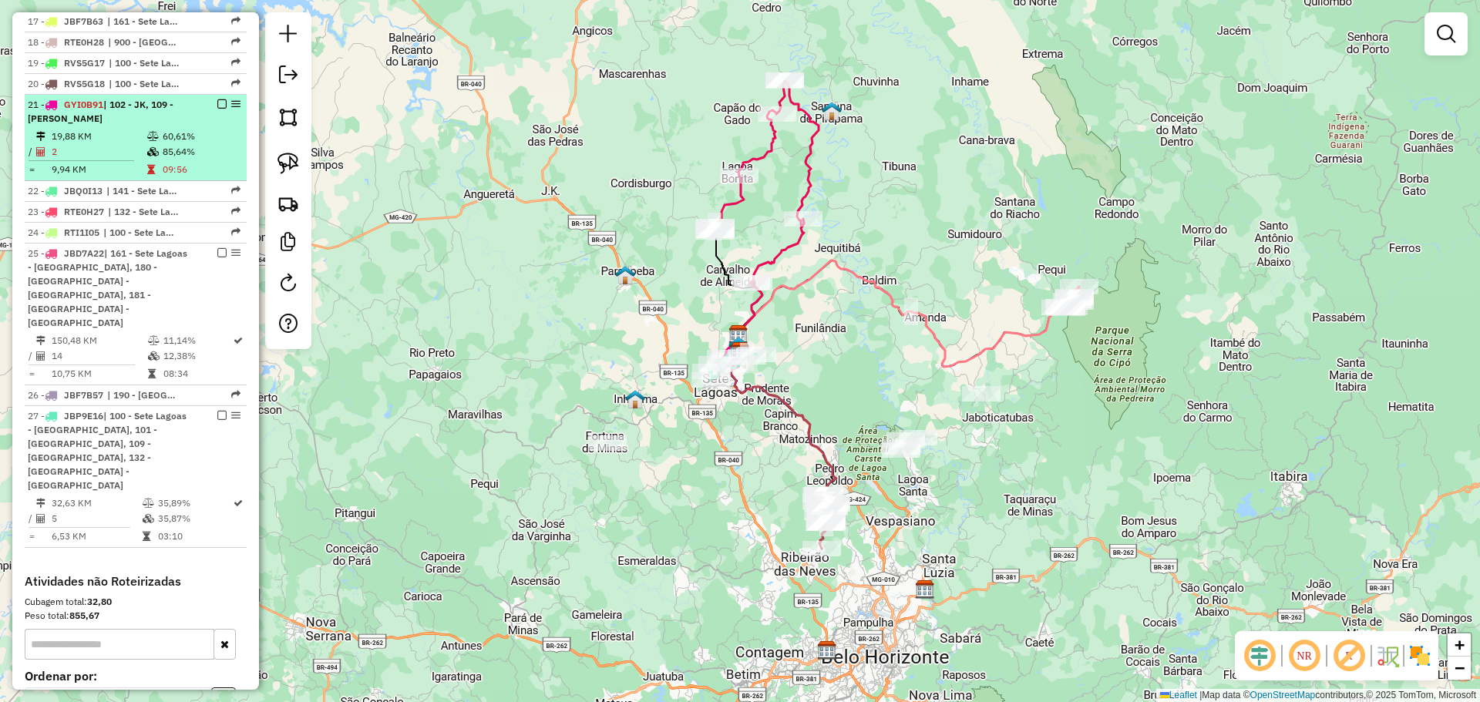
scroll to position [1079, 0]
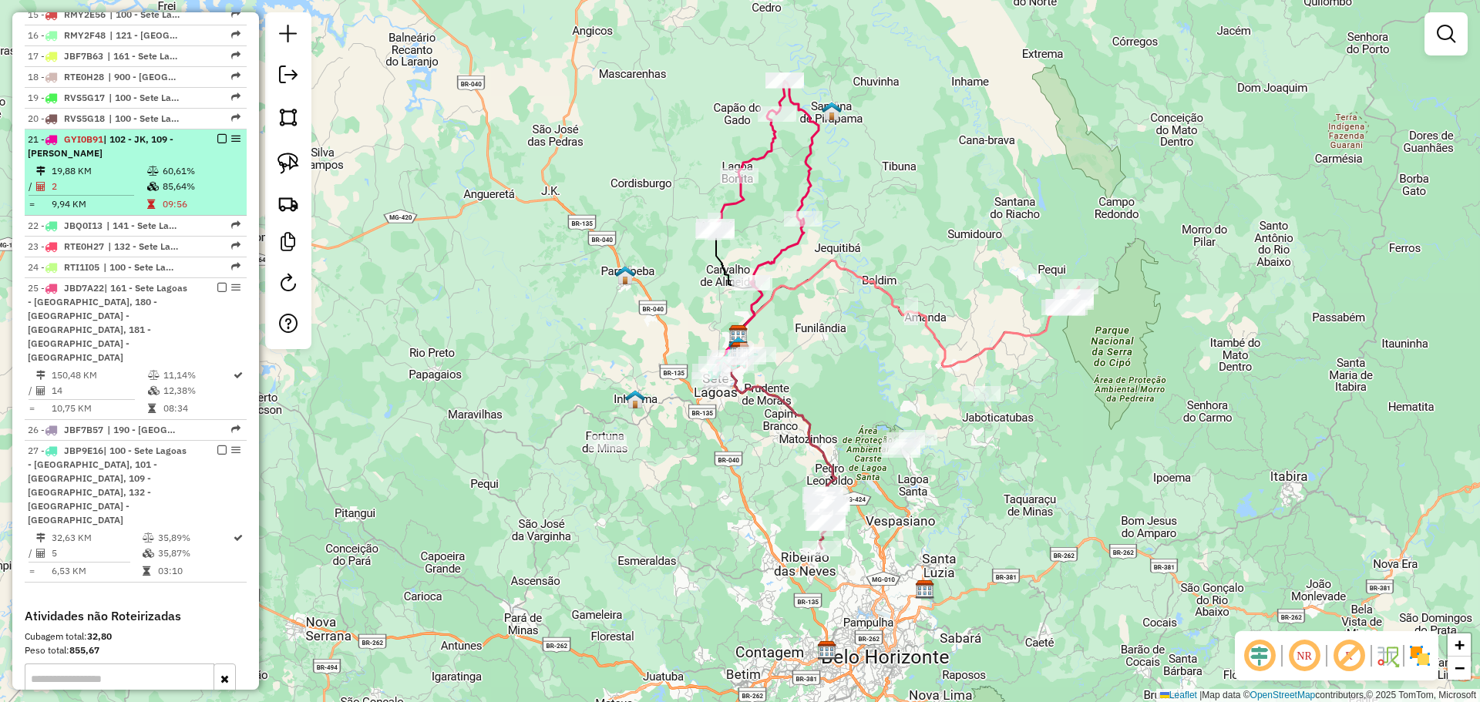
select select "**********"
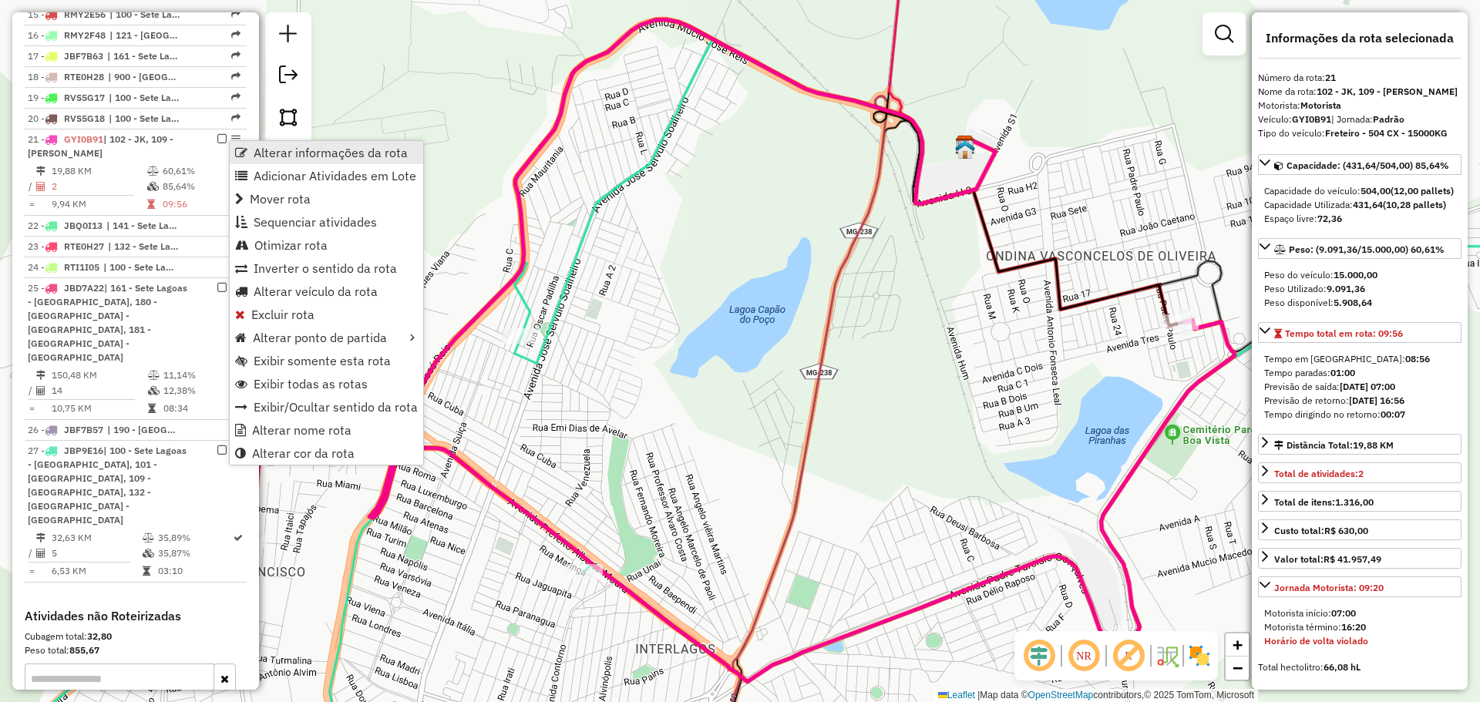
click at [250, 156] on link "Alterar informações da rota" at bounding box center [327, 152] width 194 height 23
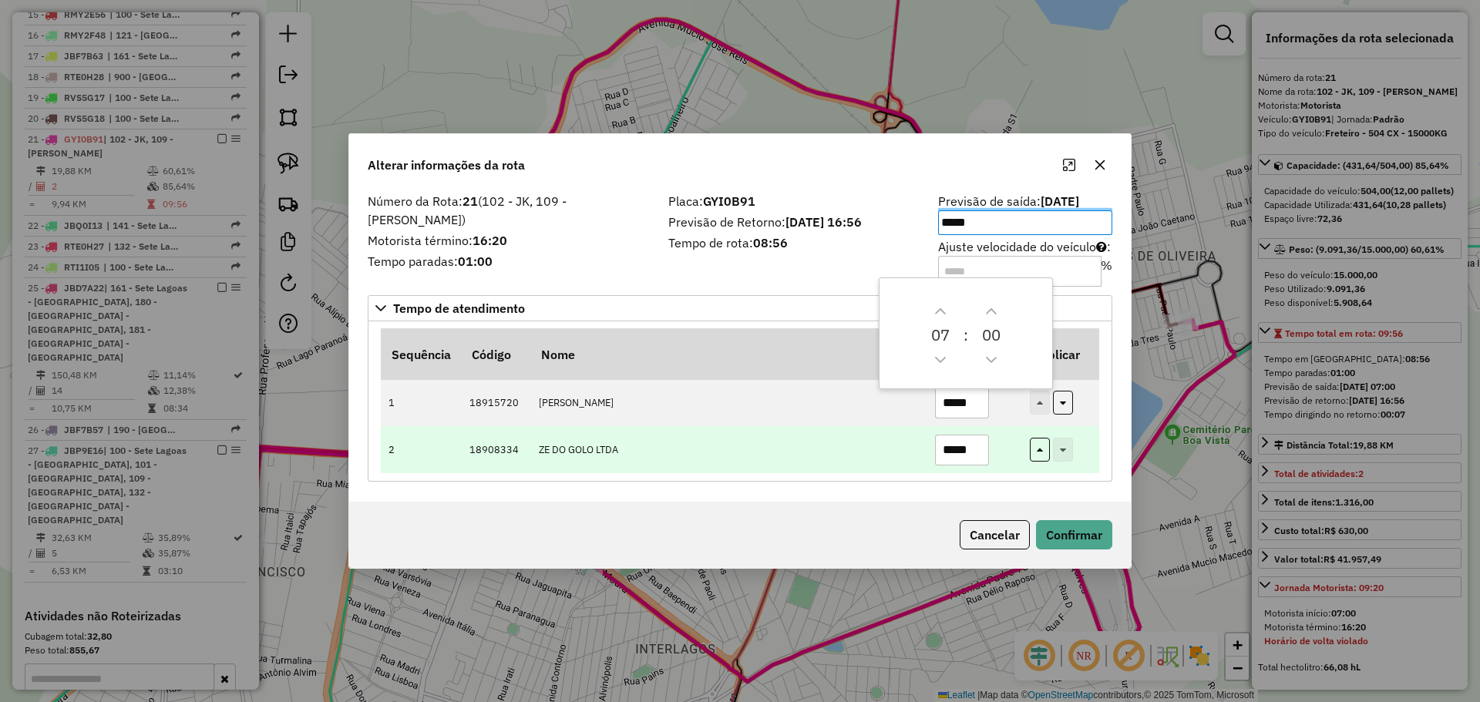
click at [898, 446] on td "ZE DO GOLO LTDA" at bounding box center [728, 449] width 396 height 47
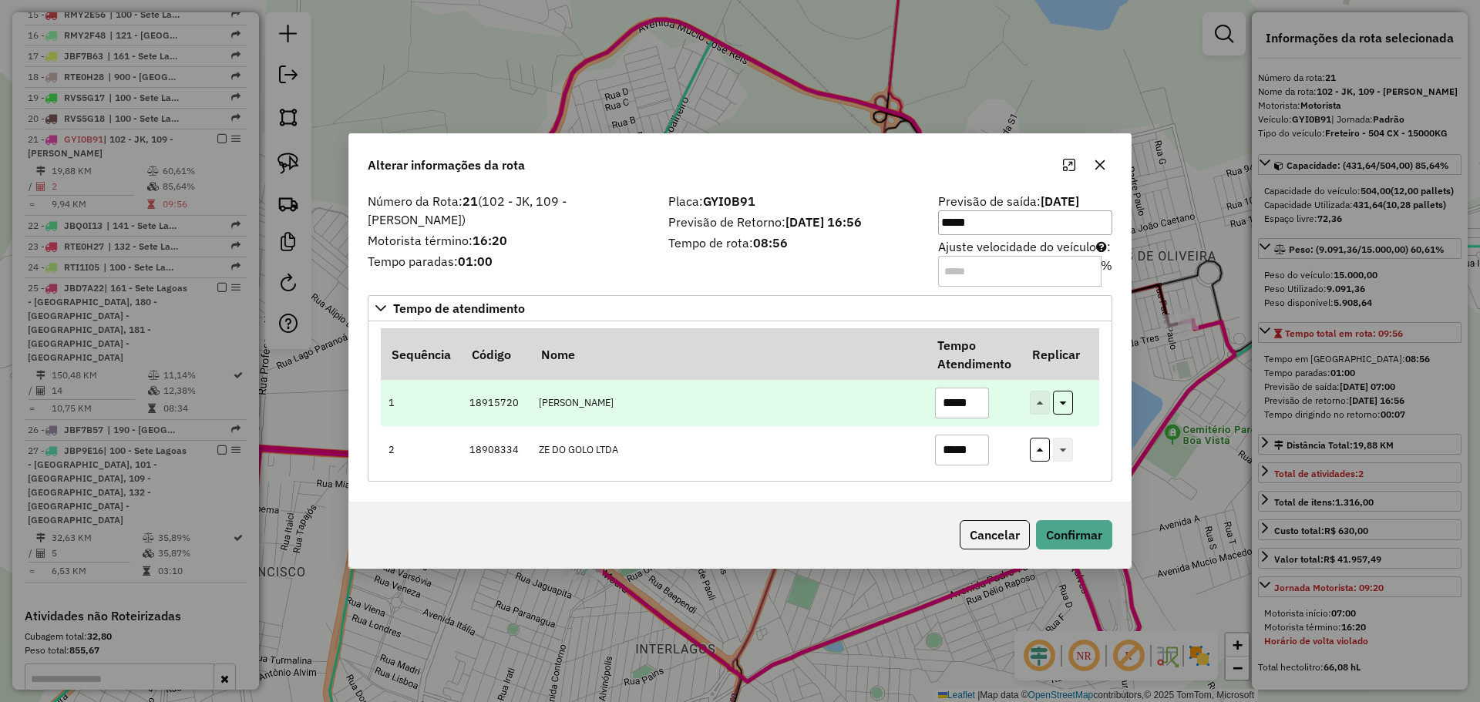
click at [954, 406] on input "*****" at bounding box center [962, 403] width 54 height 31
click at [967, 405] on input "*****" at bounding box center [962, 403] width 54 height 31
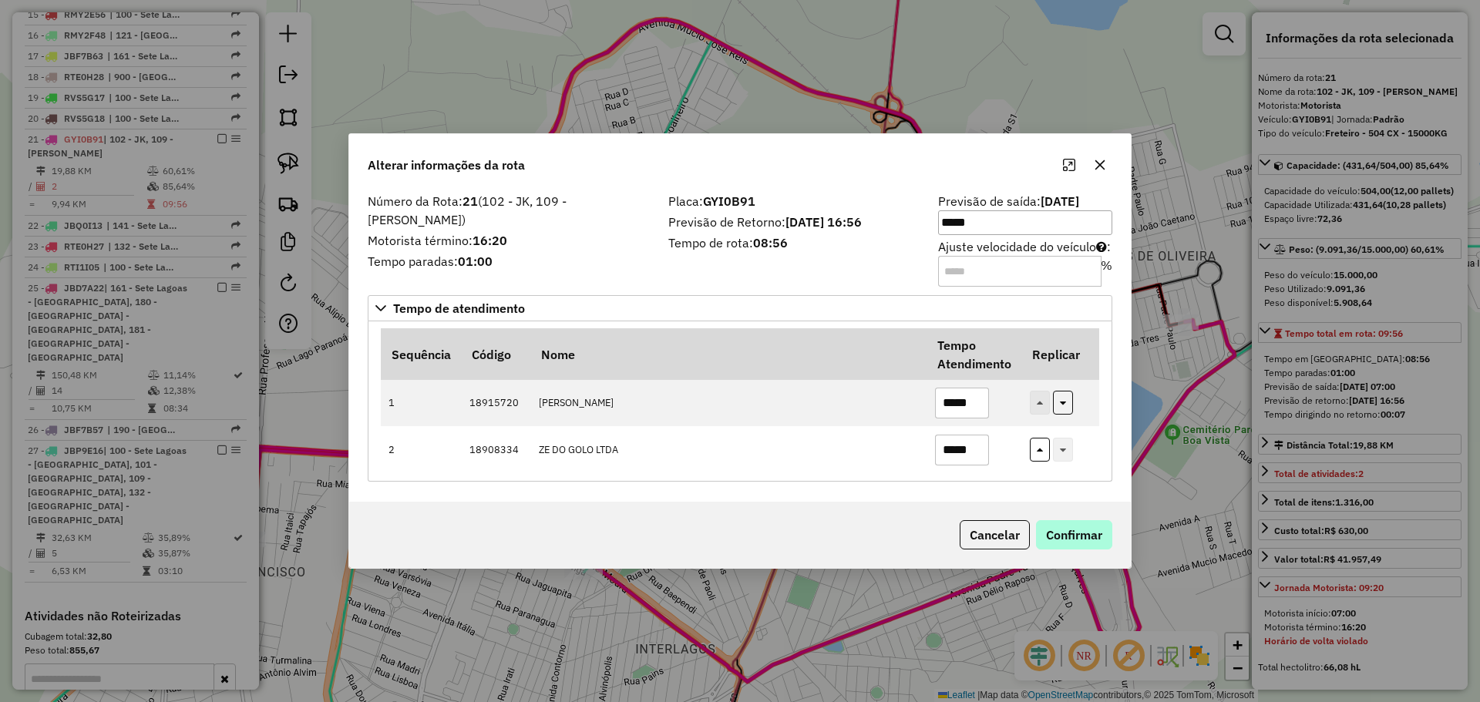
type input "*****"
click at [1081, 537] on button "Confirmar" at bounding box center [1074, 534] width 76 height 29
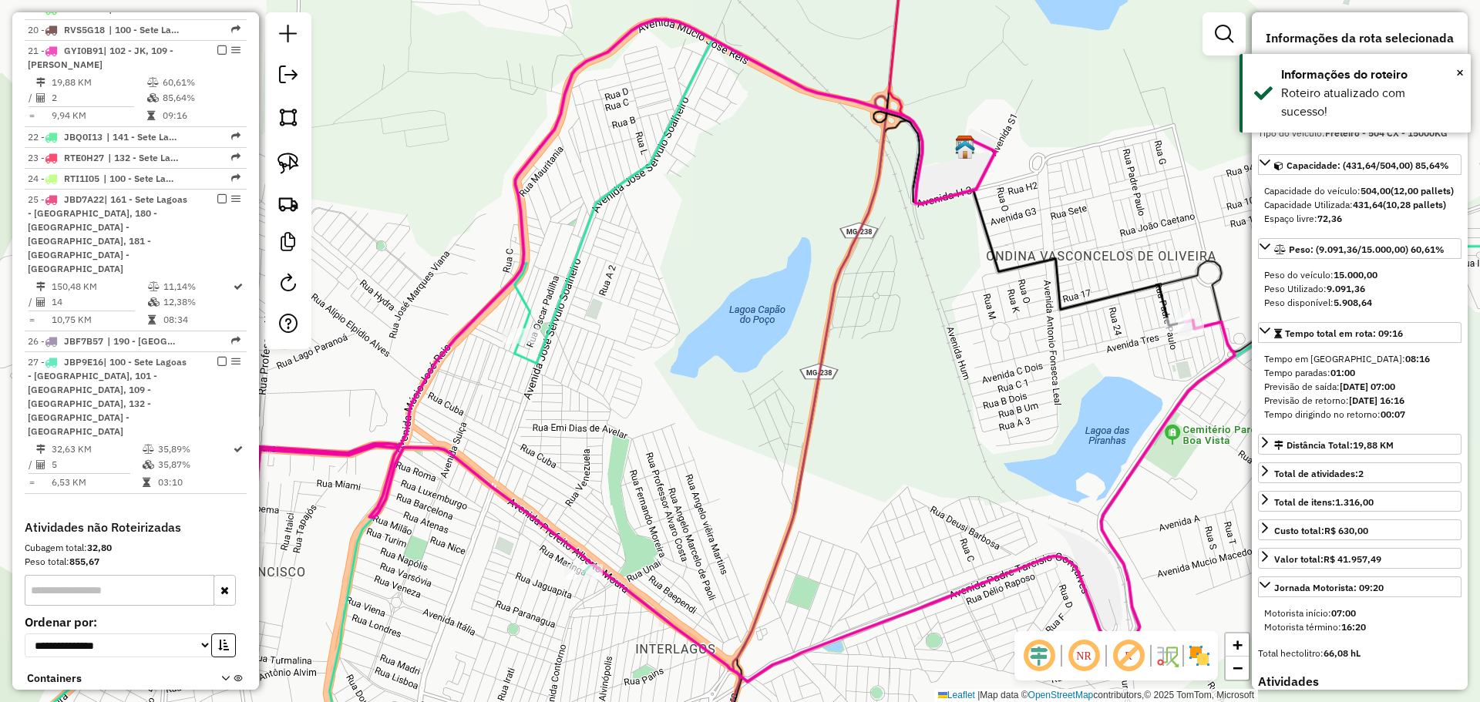
scroll to position [1196, 0]
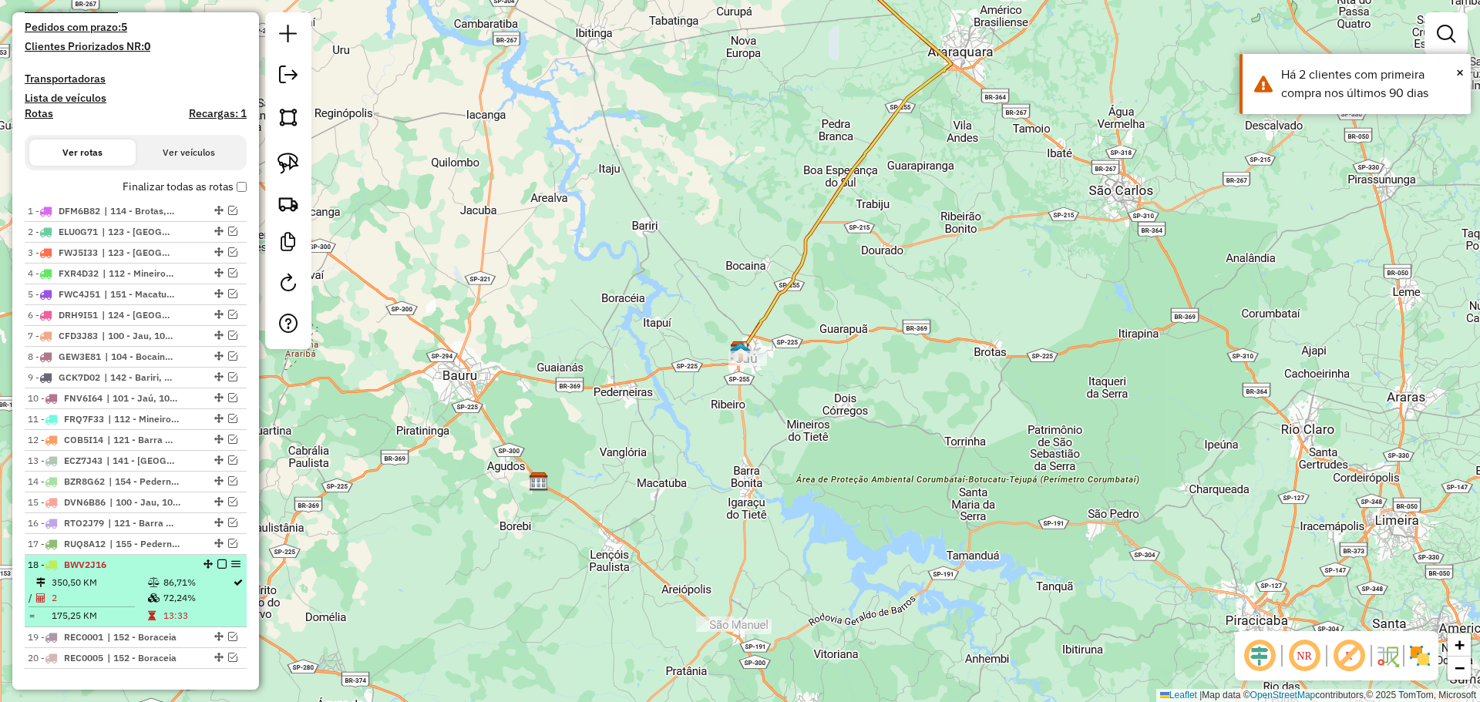
scroll to position [617, 0]
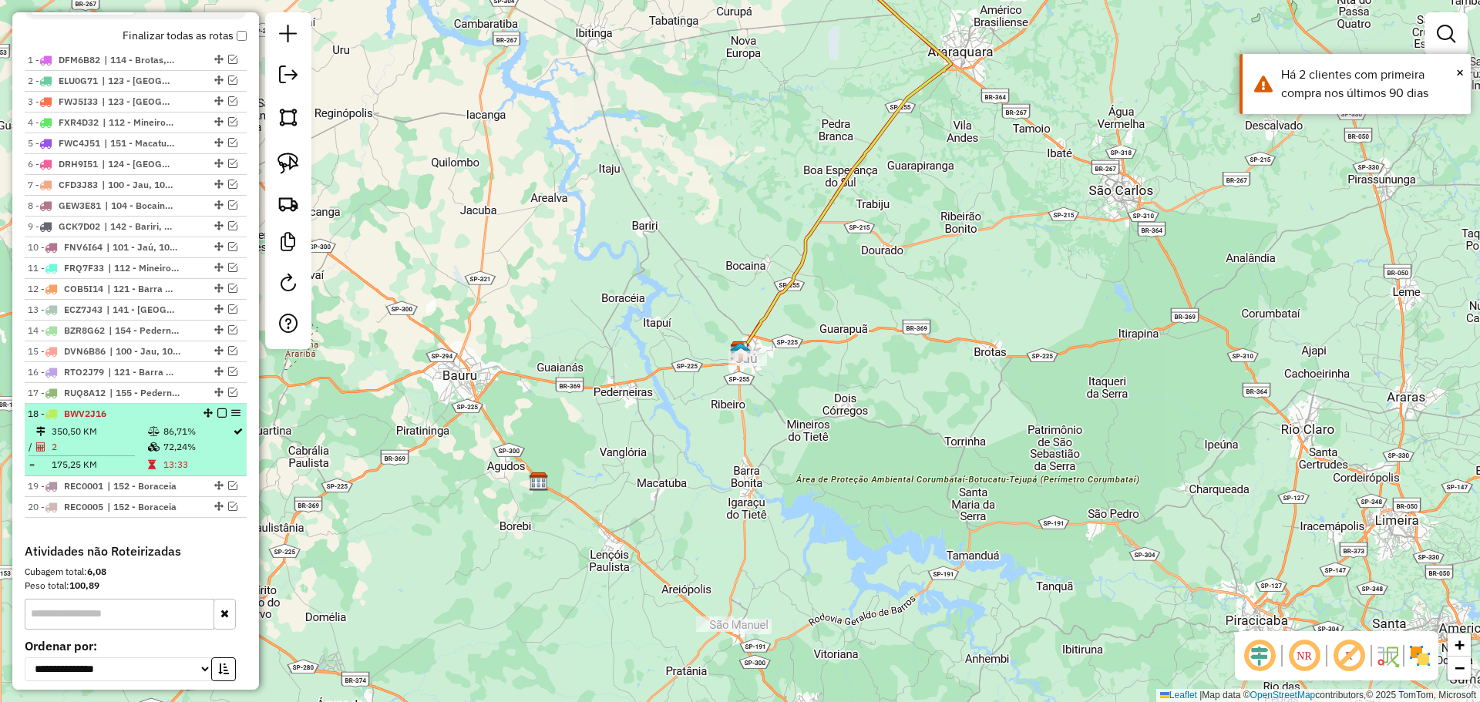
select select "**********"
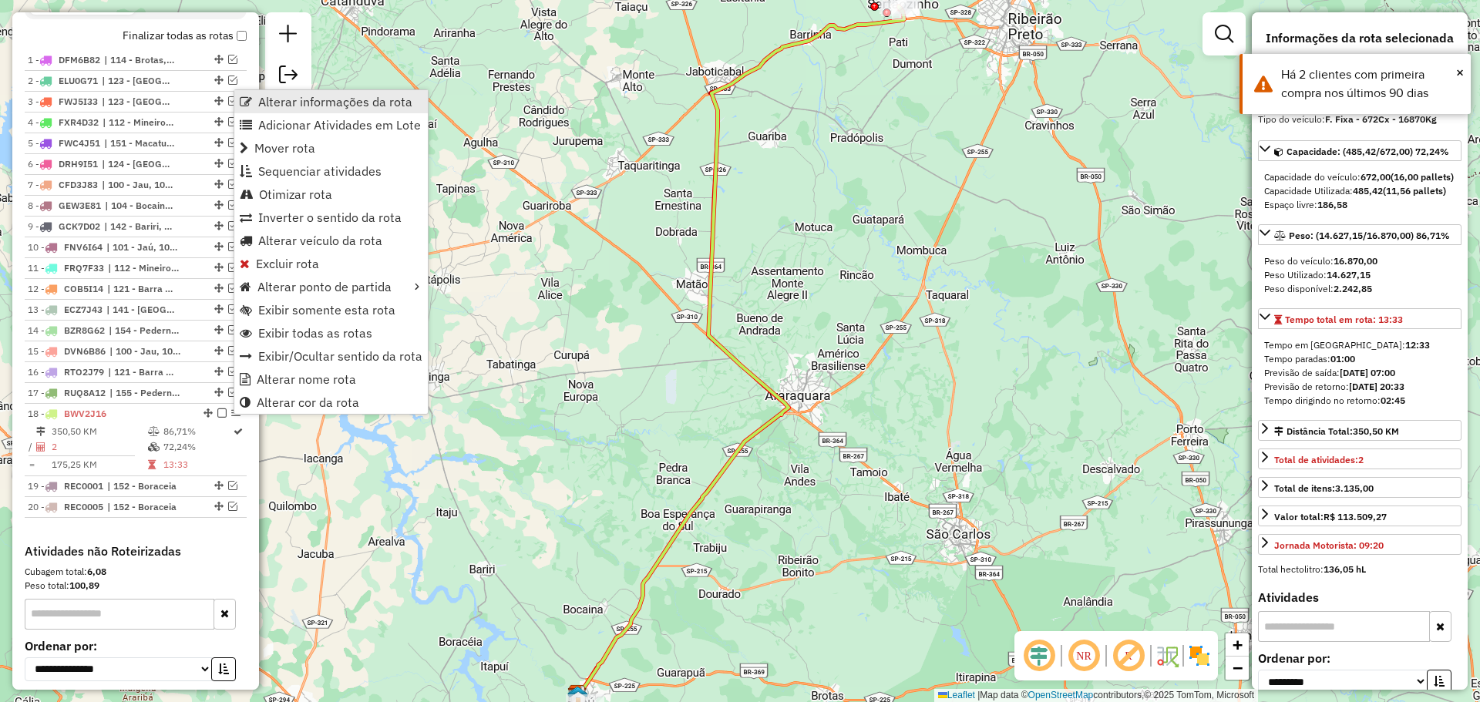
click at [332, 101] on span "Alterar informações da rota" at bounding box center [335, 102] width 154 height 12
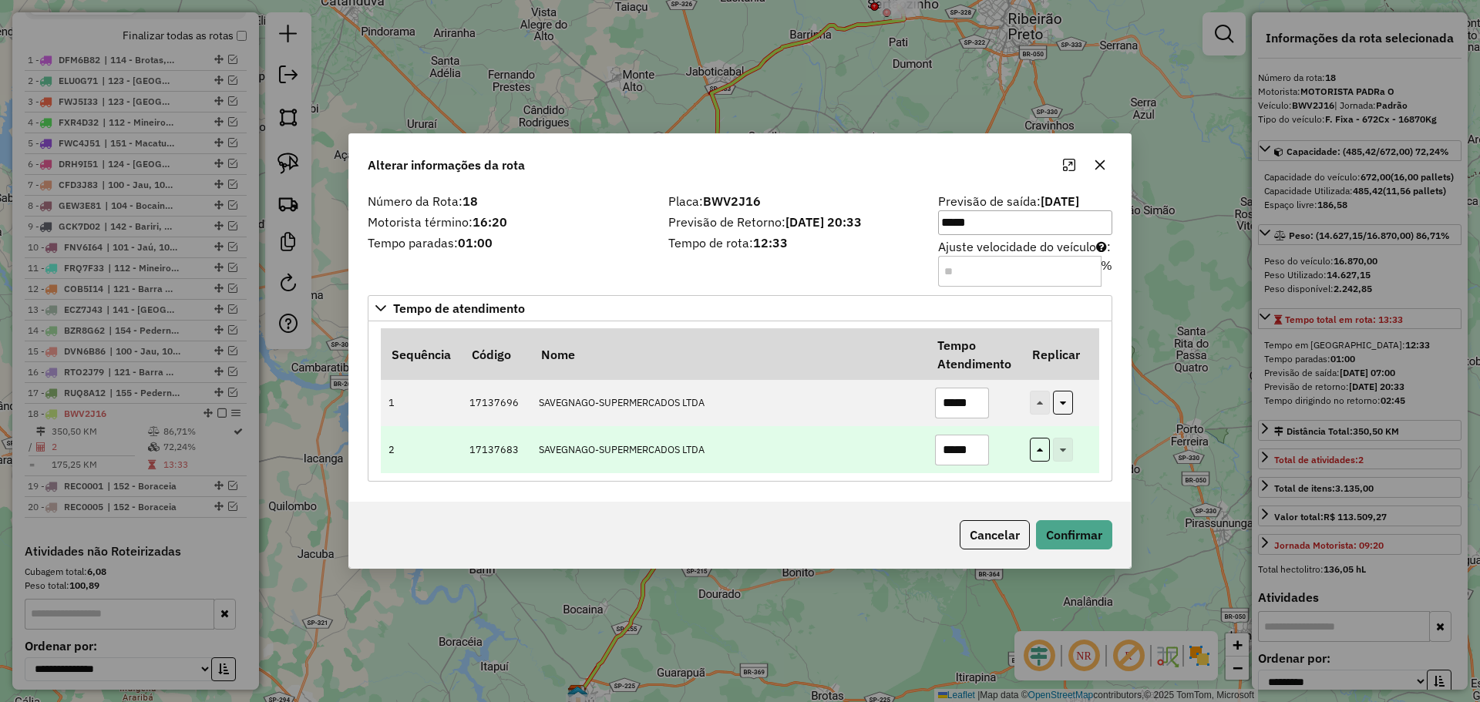
click at [957, 442] on input "*****" at bounding box center [962, 450] width 54 height 31
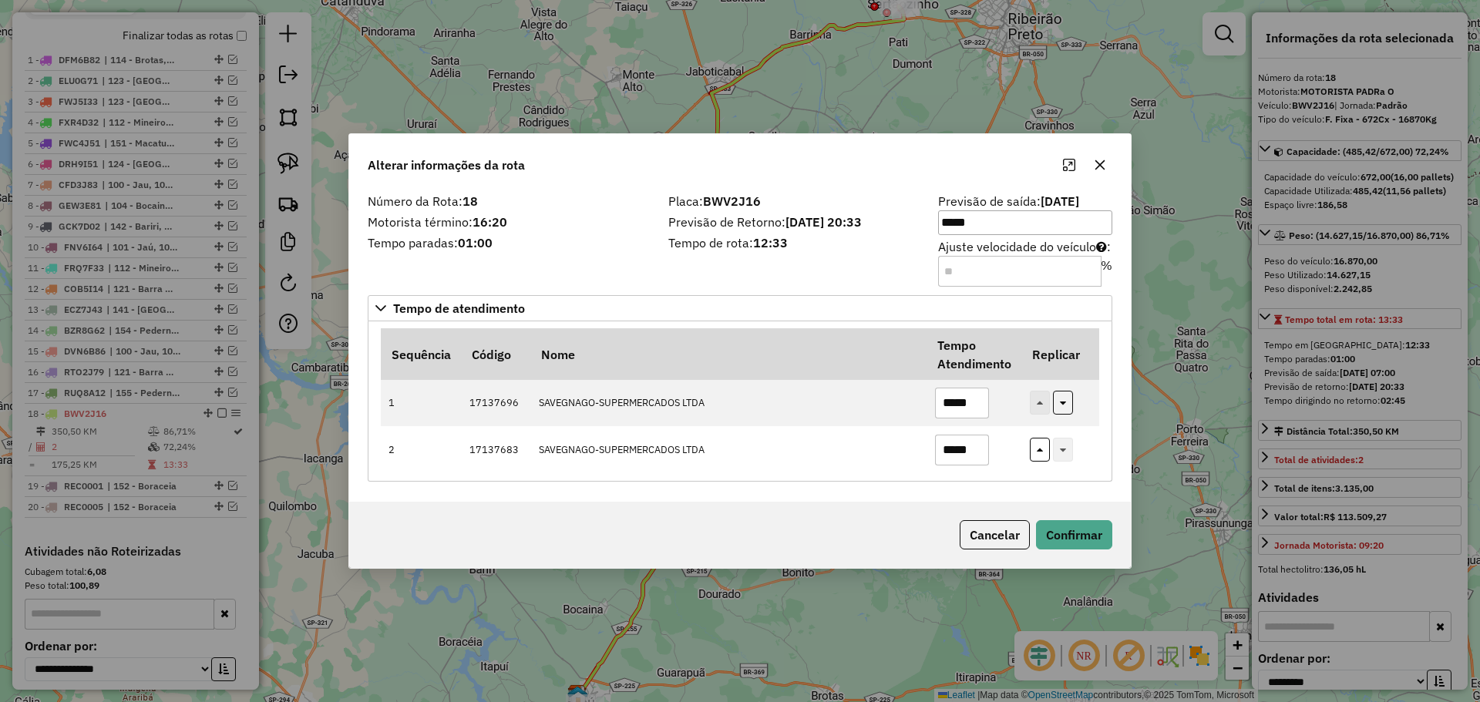
type input "*****"
click at [965, 272] on input "Ajuste velocidade do veículo : %" at bounding box center [1019, 271] width 163 height 31
type input "**"
click at [1082, 545] on button "Confirmar" at bounding box center [1074, 534] width 76 height 29
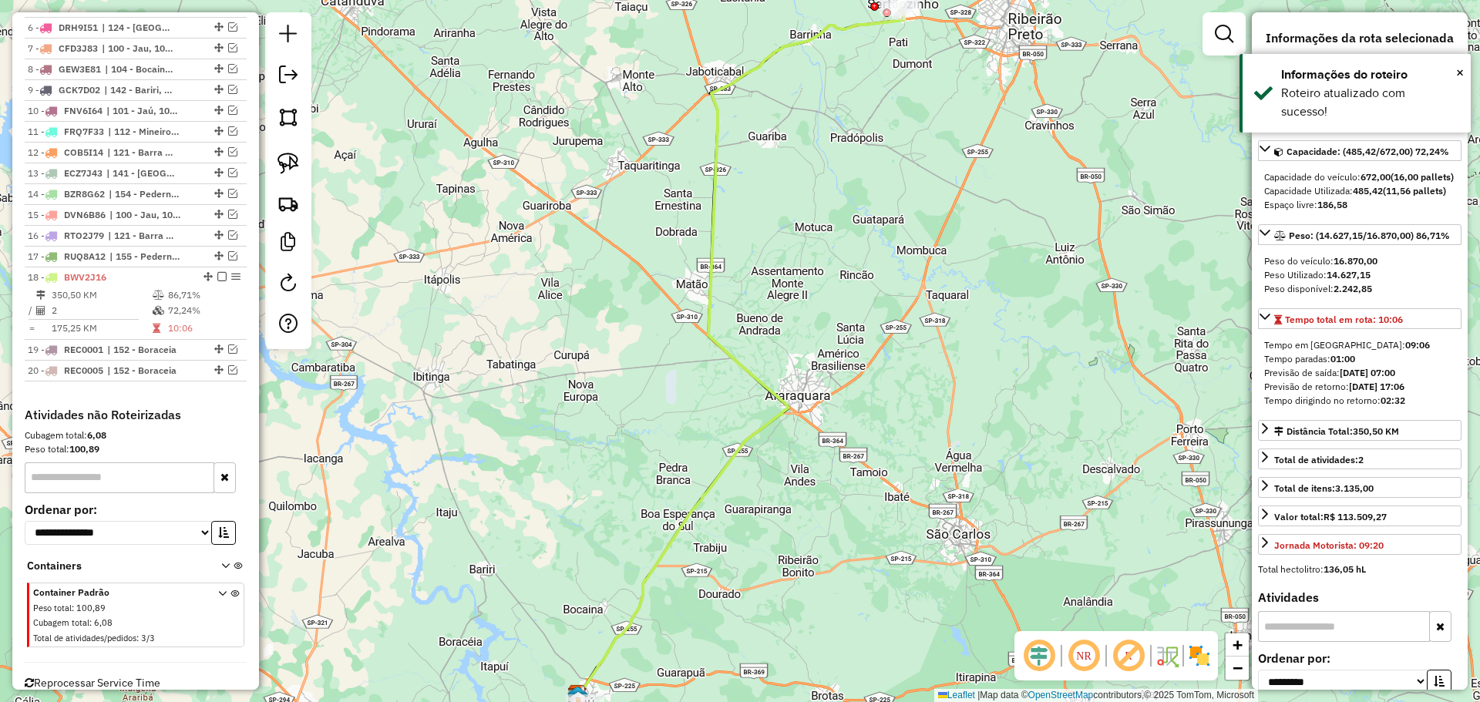
scroll to position [789, 0]
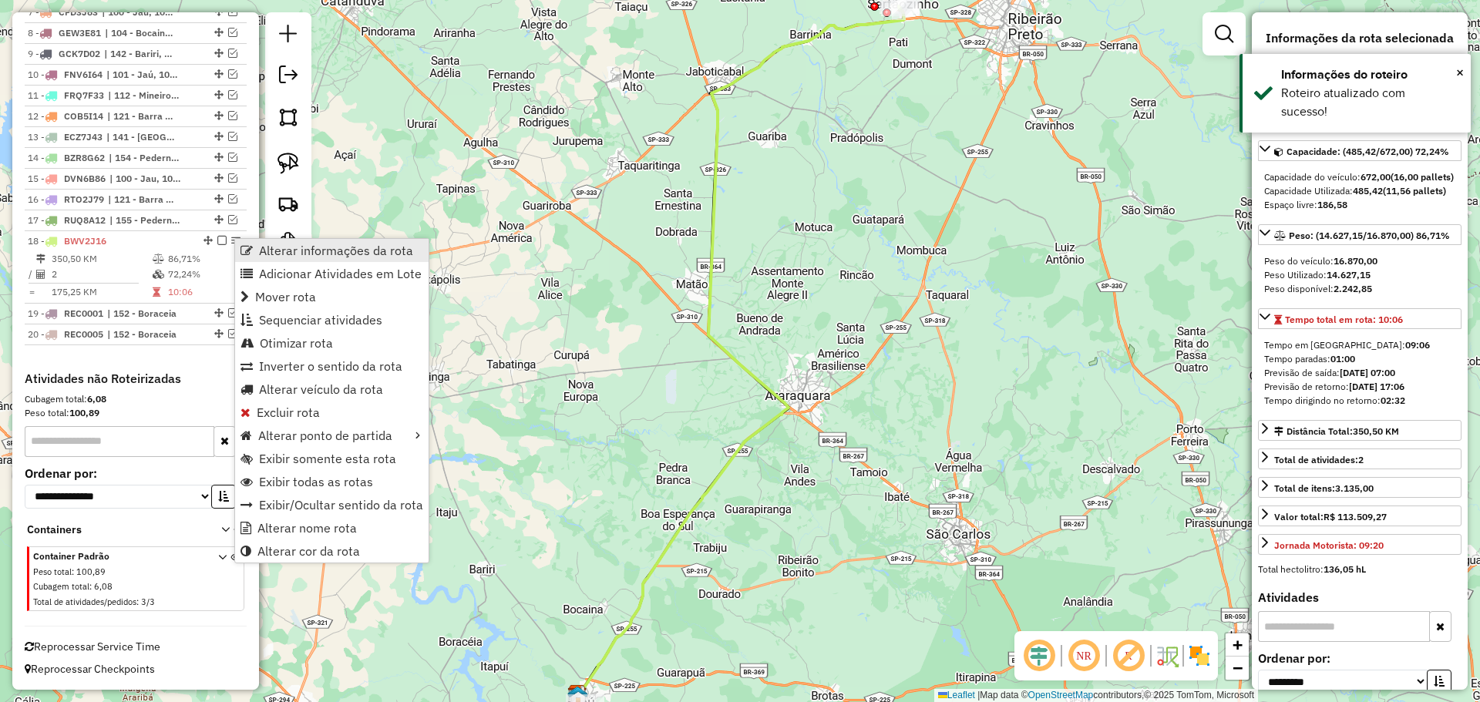
click at [254, 257] on link "Alterar informações da rota" at bounding box center [332, 250] width 194 height 23
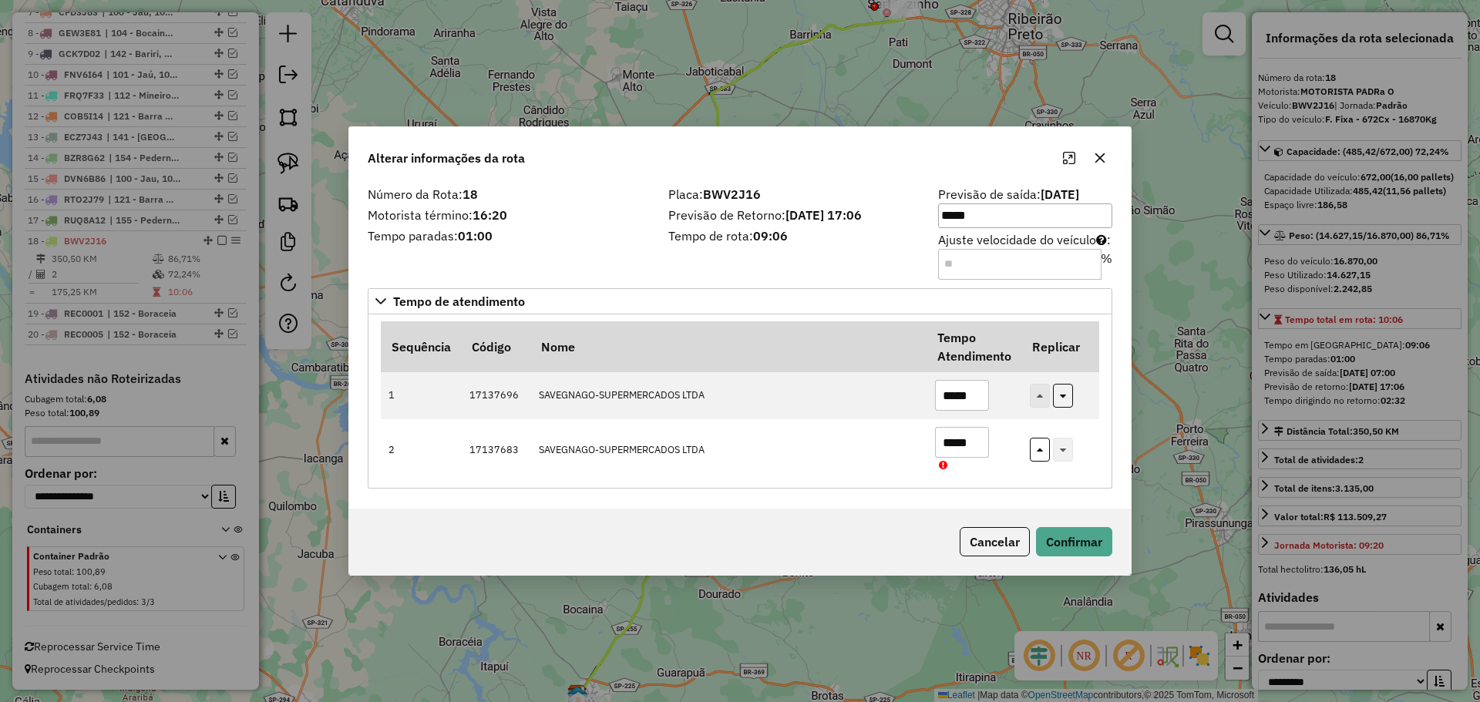
drag, startPoint x: 965, startPoint y: 265, endPoint x: 951, endPoint y: 262, distance: 15.0
click at [951, 262] on input "**" at bounding box center [1019, 264] width 163 height 31
type input "*"
click at [1090, 537] on button "Confirmar" at bounding box center [1074, 541] width 76 height 29
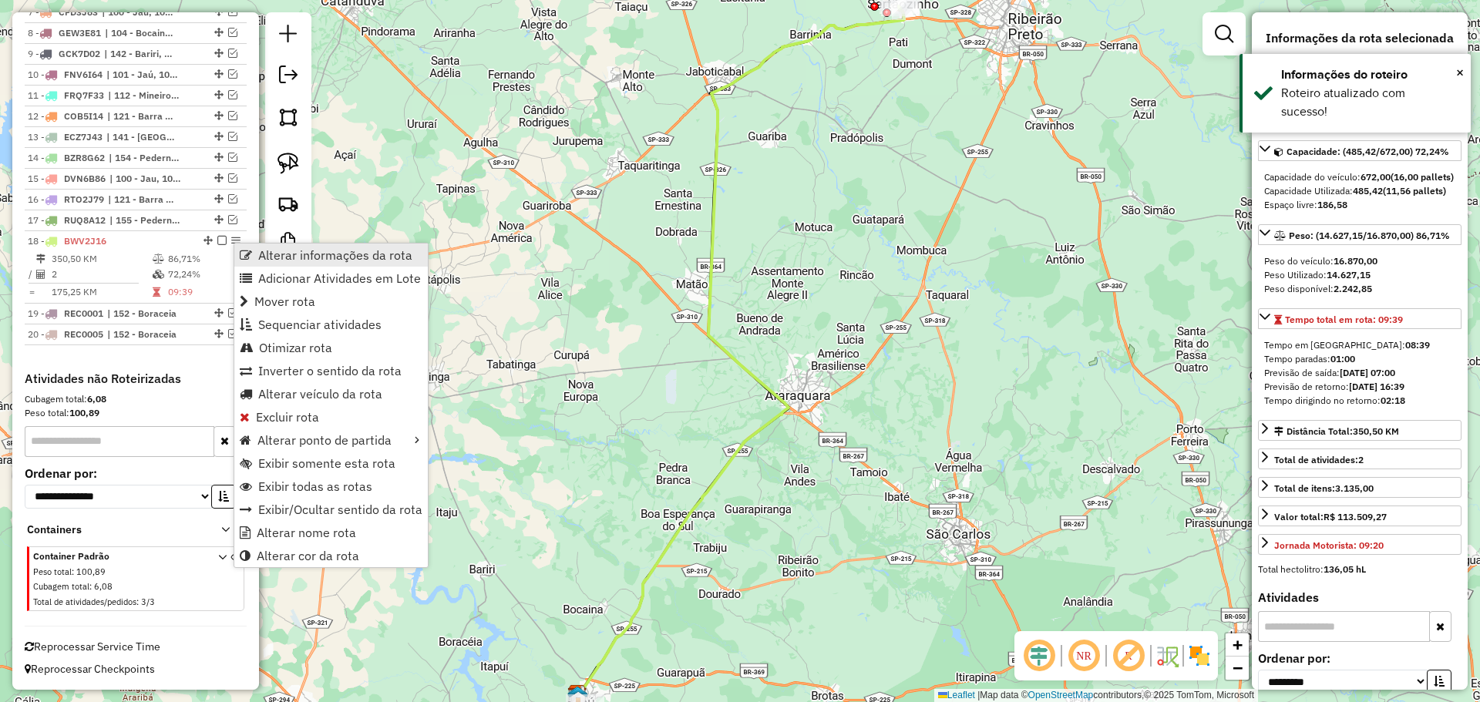
click at [269, 257] on span "Alterar informações da rota" at bounding box center [335, 255] width 154 height 12
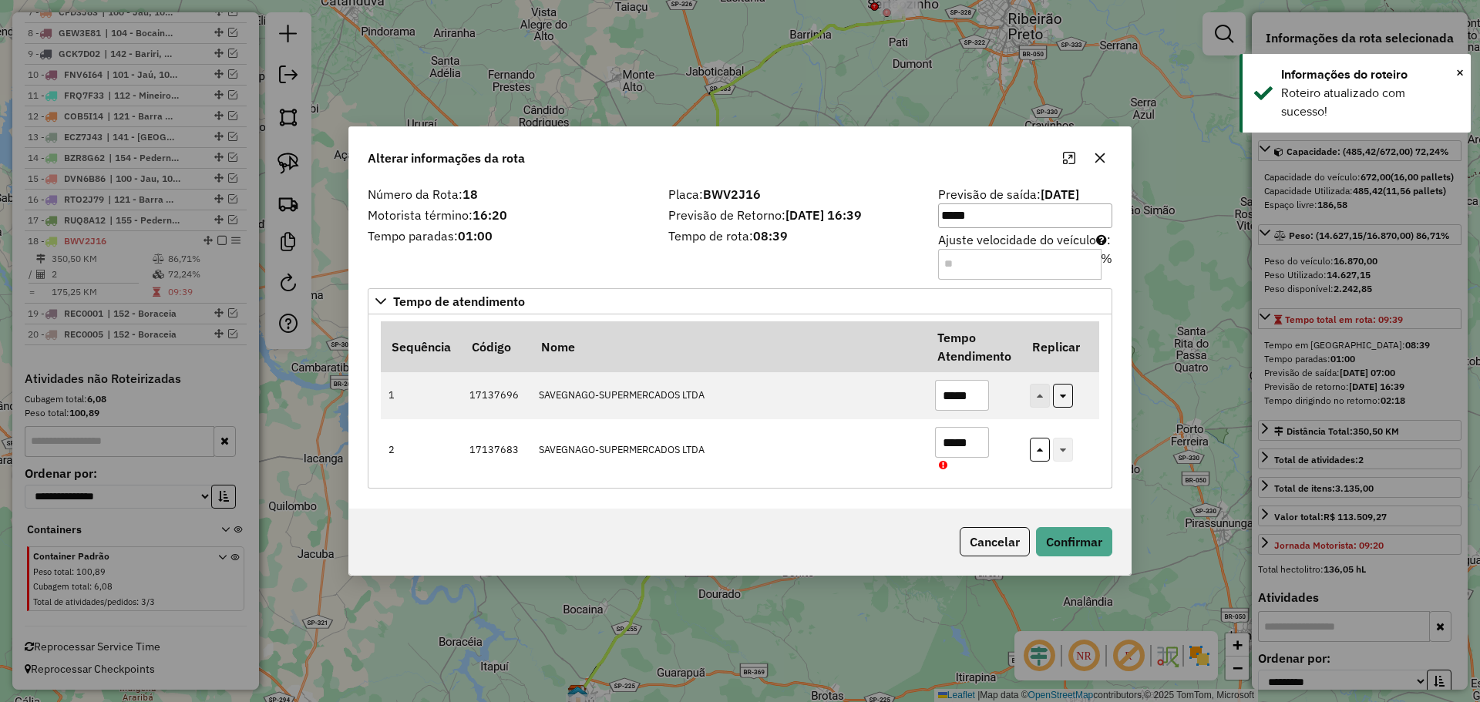
drag, startPoint x: 983, startPoint y: 266, endPoint x: 891, endPoint y: 262, distance: 91.8
click at [883, 249] on div "Número da Rota: 18 Motorista término: 16:20 Tempo paradas: 01:00 Placa: BWV2J16…" at bounding box center [739, 232] width 763 height 87
type input "*"
click at [1085, 534] on button "Confirmar" at bounding box center [1074, 541] width 76 height 29
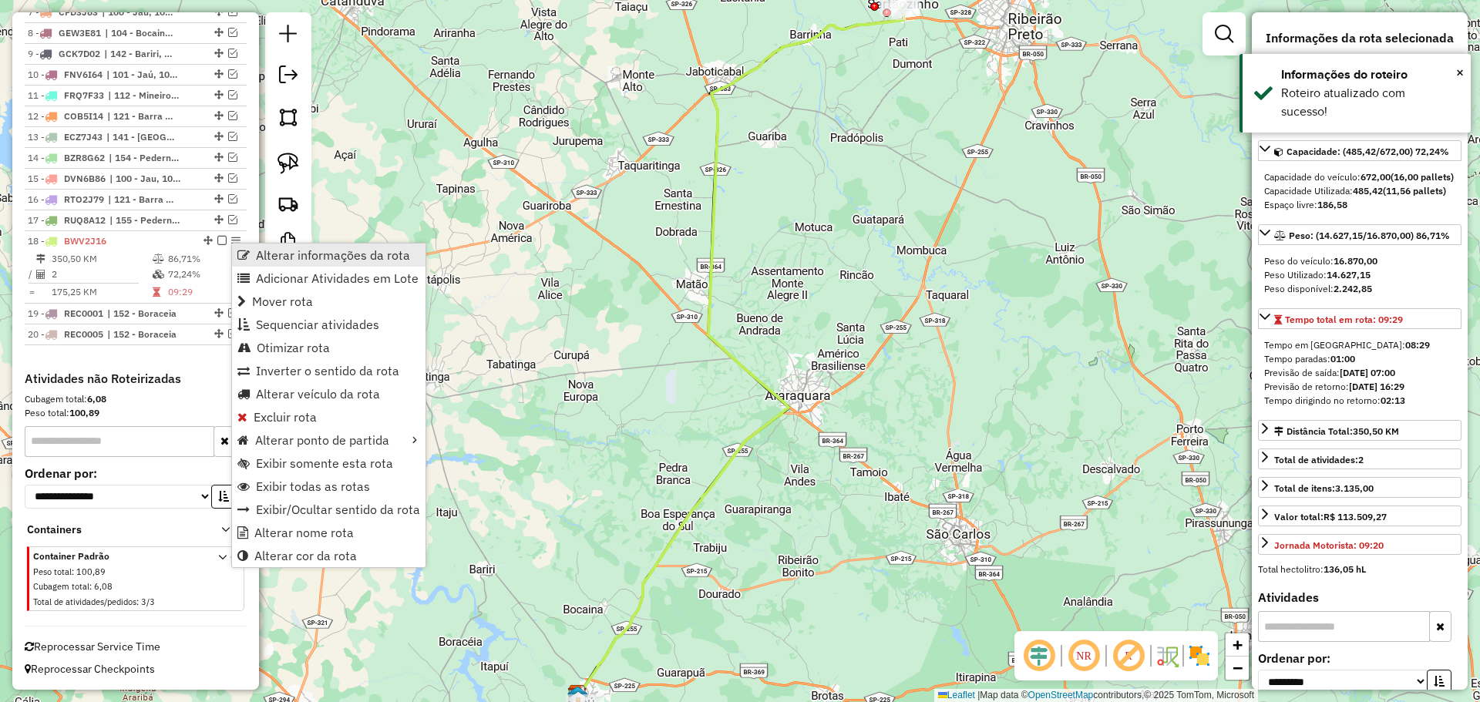
click at [270, 261] on span "Alterar informações da rota" at bounding box center [333, 255] width 154 height 12
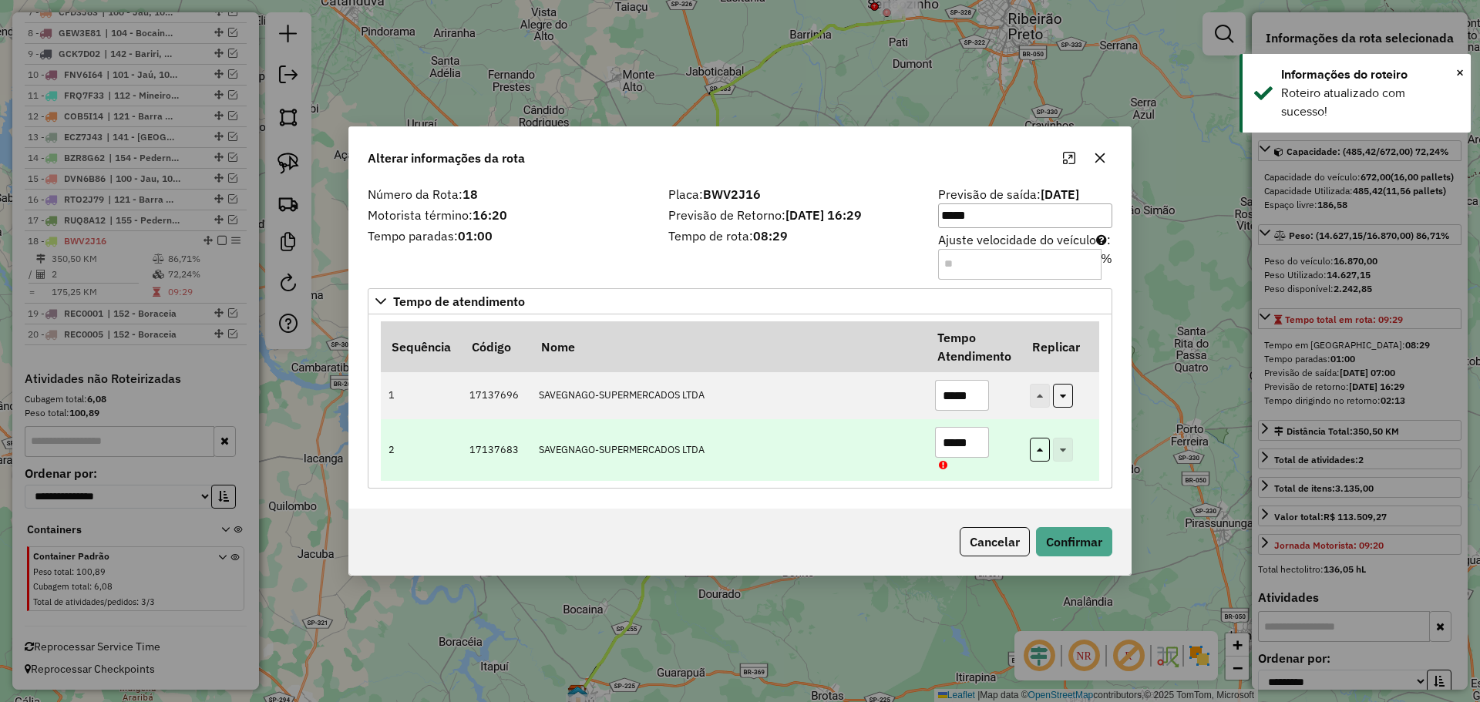
click at [951, 437] on input "*****" at bounding box center [962, 442] width 54 height 31
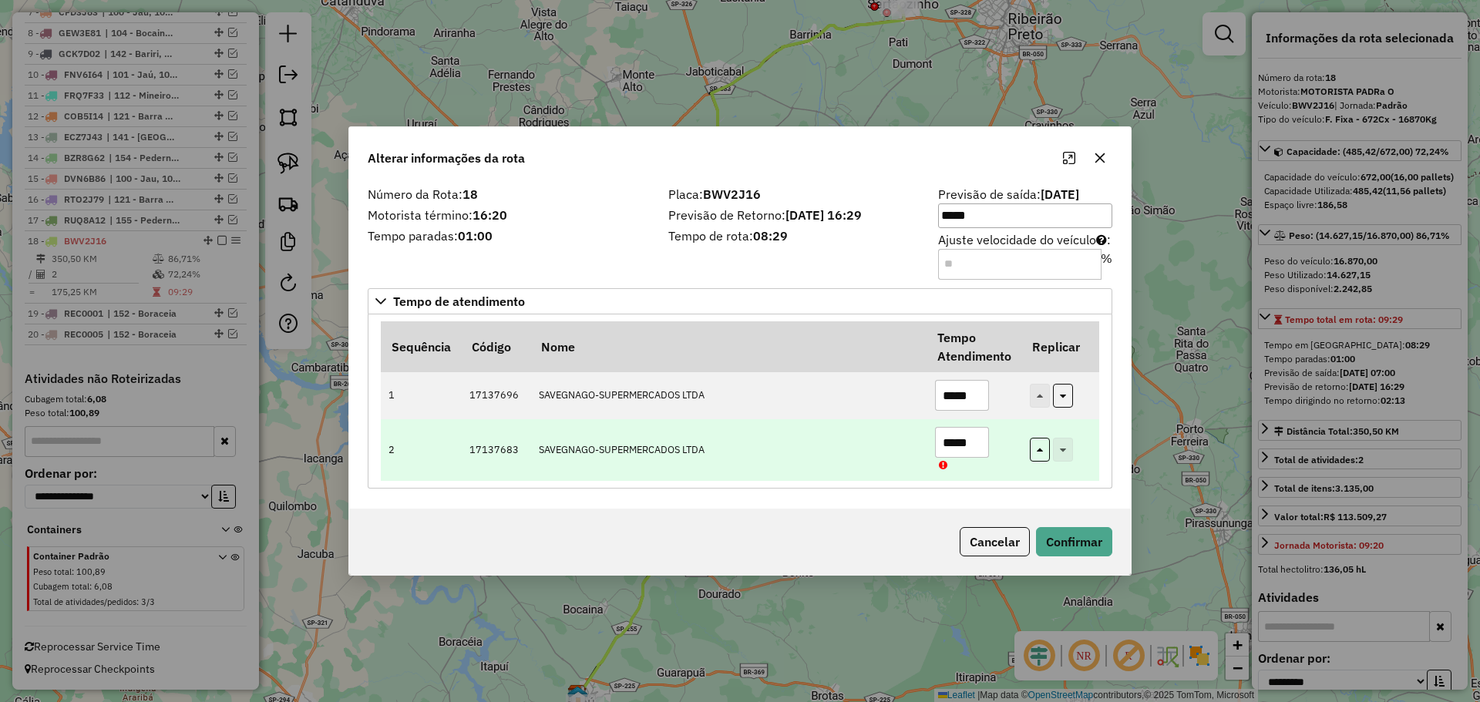
click at [962, 444] on input "*****" at bounding box center [962, 442] width 54 height 31
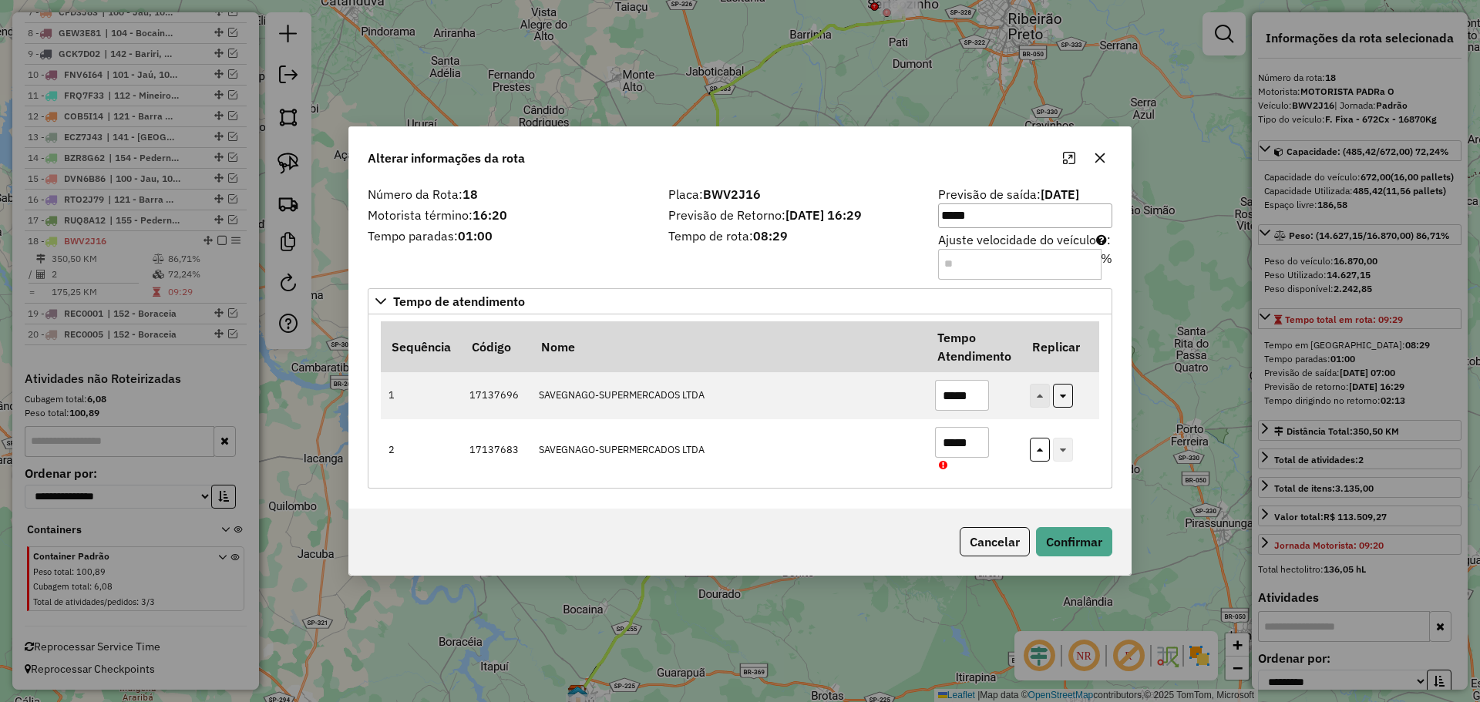
type input "*****"
click at [1097, 526] on div "Cancelar Confirmar" at bounding box center [740, 542] width 782 height 66
click at [1094, 535] on button "Confirmar" at bounding box center [1074, 541] width 76 height 29
